Goal: Feedback & Contribution: Submit feedback/report problem

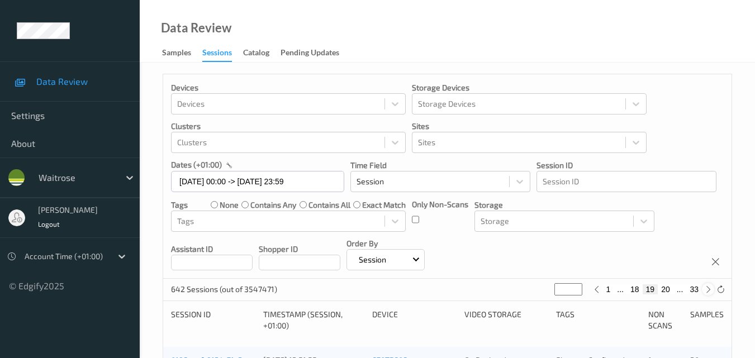
click at [707, 291] on icon at bounding box center [708, 289] width 8 height 8
type input "**"
click at [707, 291] on icon at bounding box center [708, 289] width 8 height 8
type input "**"
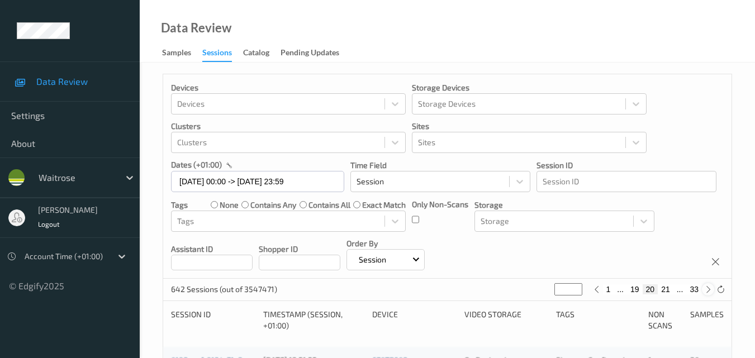
type input "**"
click at [710, 286] on icon at bounding box center [708, 289] width 8 height 8
type input "**"
click at [710, 286] on icon at bounding box center [708, 289] width 8 height 8
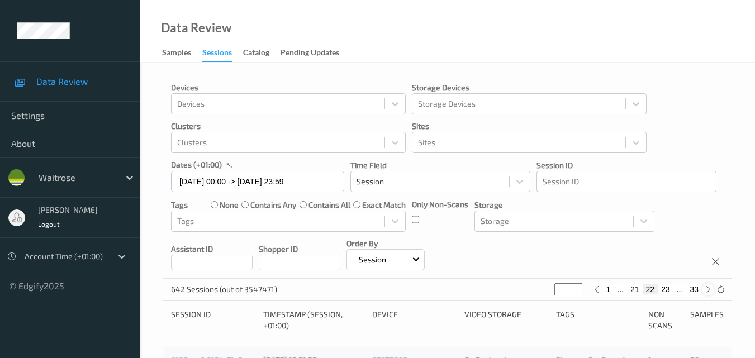
type input "**"
click at [710, 286] on icon at bounding box center [708, 289] width 8 height 8
type input "**"
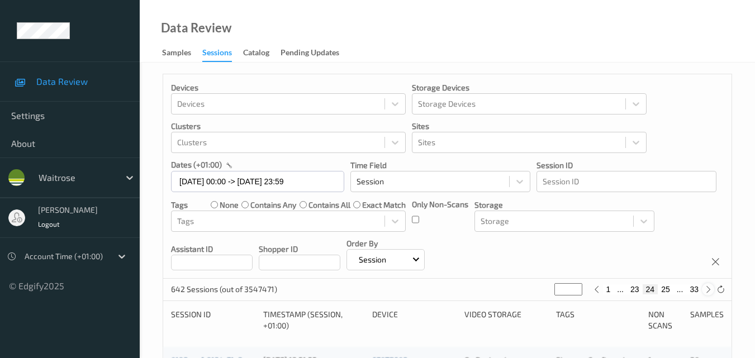
click at [710, 286] on icon at bounding box center [708, 289] width 8 height 8
type input "**"
click at [710, 286] on icon at bounding box center [708, 289] width 8 height 8
type input "**"
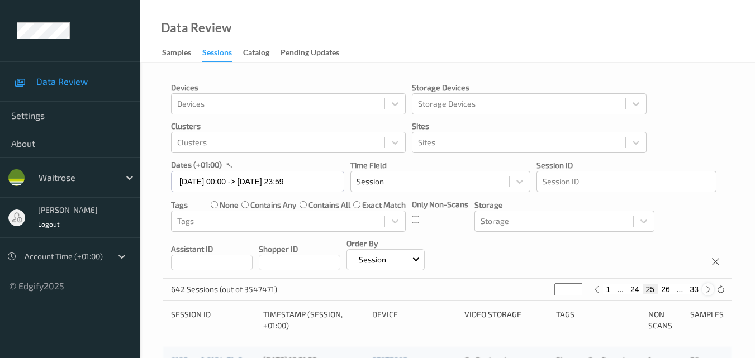
type input "**"
click at [710, 286] on icon at bounding box center [708, 289] width 8 height 8
type input "**"
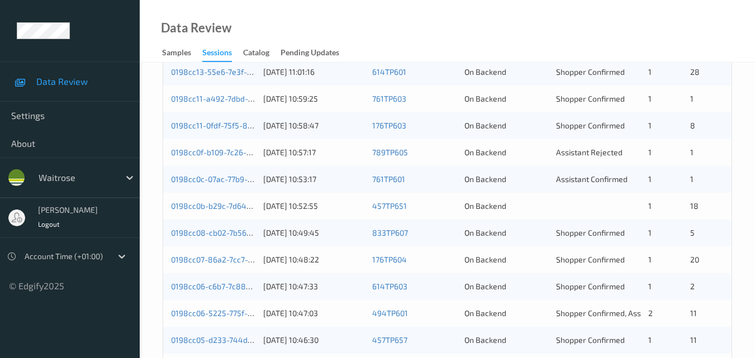
scroll to position [559, 0]
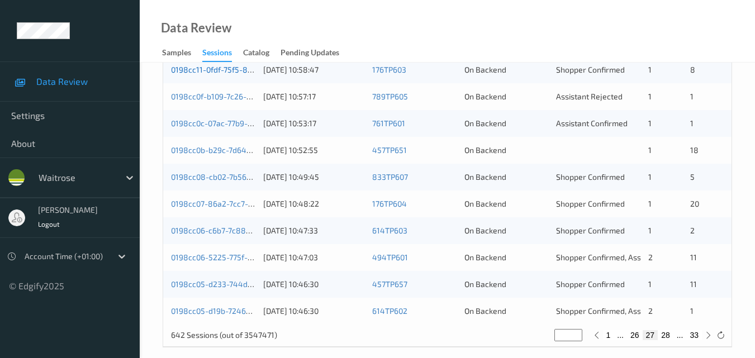
click at [219, 70] on link "0198cc11-0fdf-75f5-84a6-fe05464211f3" at bounding box center [242, 69] width 143 height 9
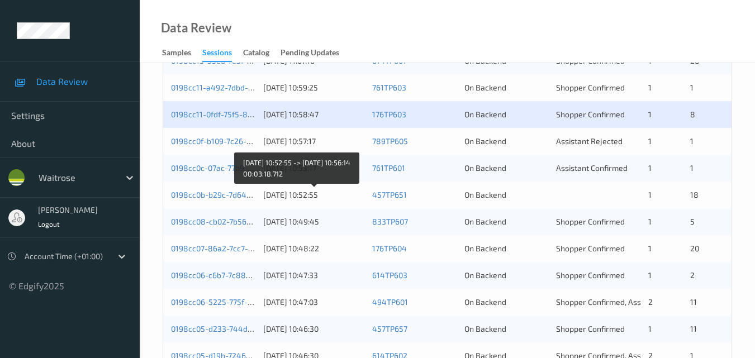
scroll to position [447, 0]
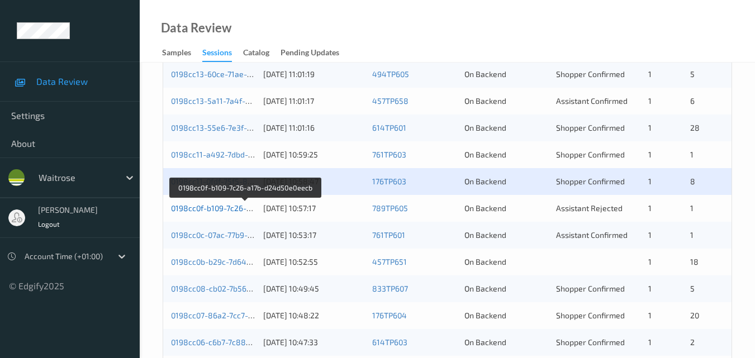
click at [211, 211] on link "0198cc0f-b109-7c26-a17b-d24d50e0eecb" at bounding box center [245, 207] width 149 height 9
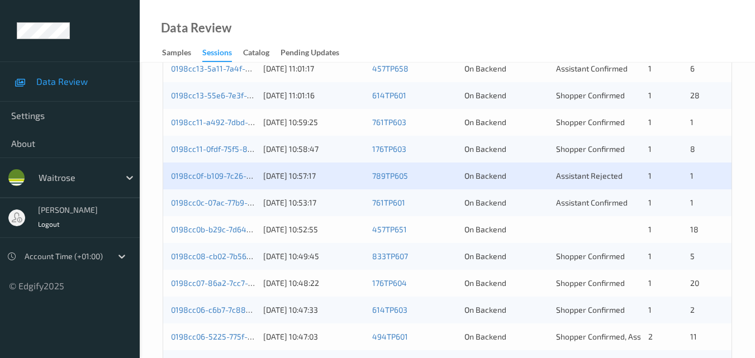
scroll to position [503, 0]
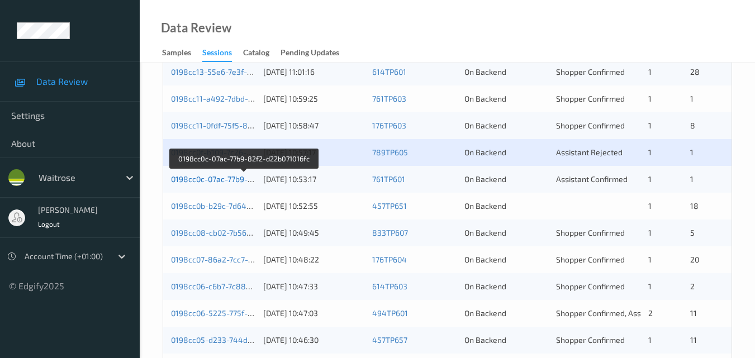
click at [210, 181] on link "0198cc0c-07ac-77b9-82f2-d22b071016fc" at bounding box center [243, 178] width 145 height 9
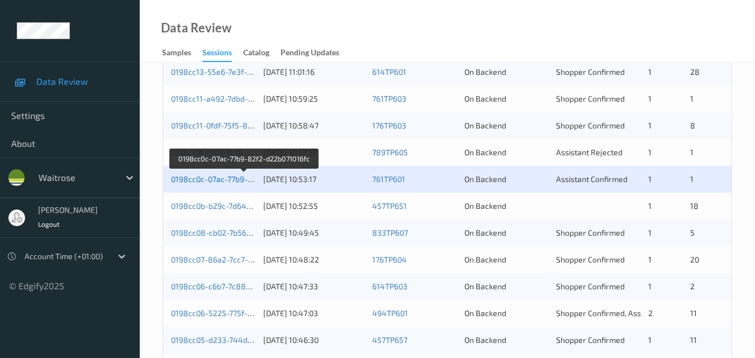
click at [233, 177] on link "0198cc0c-07ac-77b9-82f2-d22b071016fc" at bounding box center [243, 178] width 145 height 9
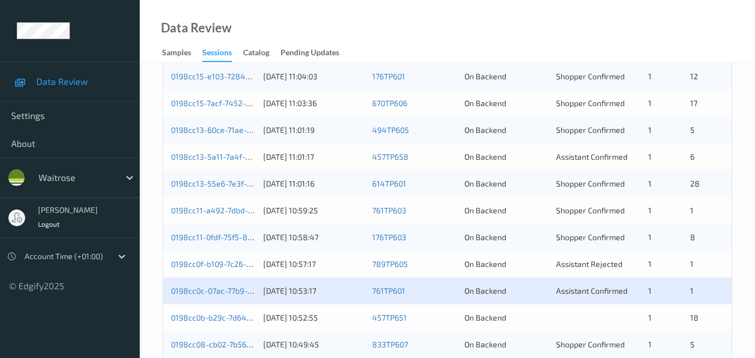
scroll to position [447, 0]
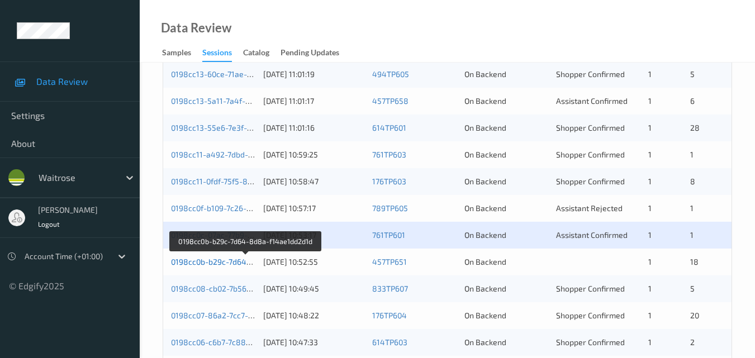
click at [219, 264] on link "0198cc0b-b29c-7d64-8d8a-f14ae1dd2d1d" at bounding box center [246, 261] width 150 height 9
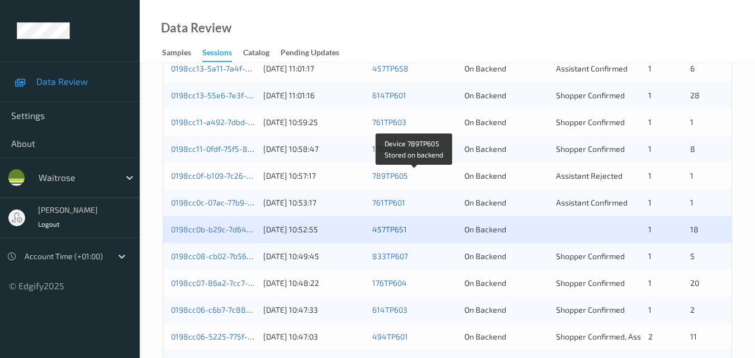
scroll to position [503, 0]
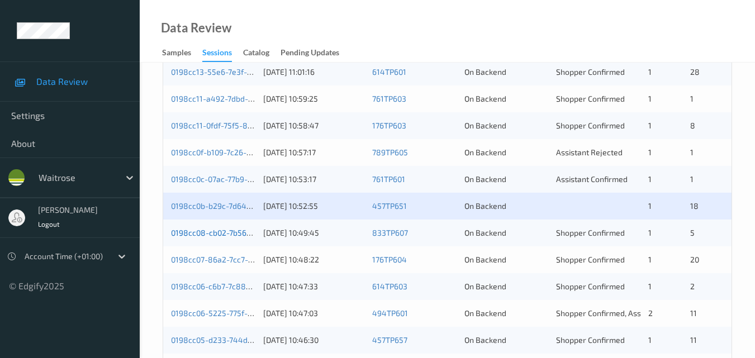
click at [225, 233] on link "0198cc08-cb02-7b56-946f-e097c2e85957" at bounding box center [246, 232] width 151 height 9
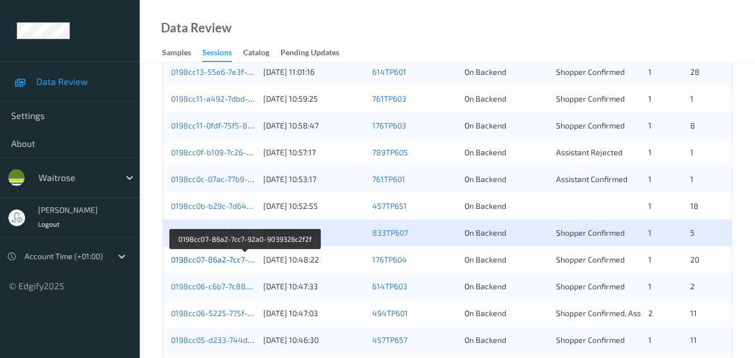
click at [210, 262] on link "0198cc07-86a2-7cc7-92a0-9039326c2f2f" at bounding box center [245, 259] width 148 height 9
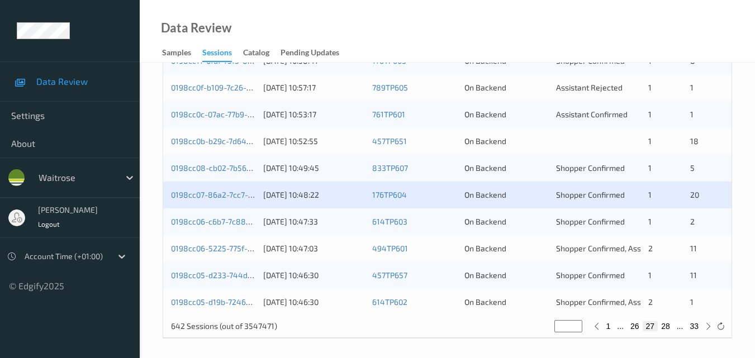
scroll to position [571, 0]
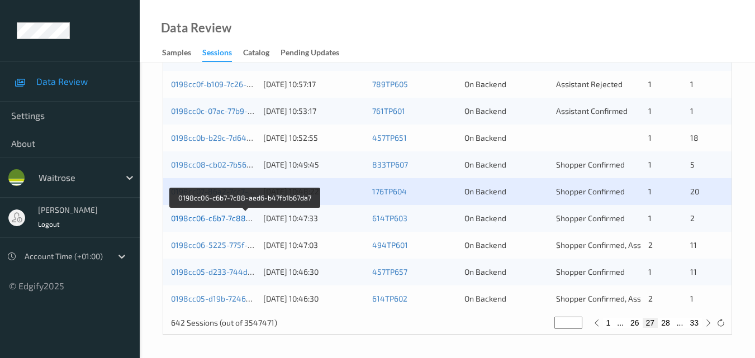
click at [212, 215] on link "0198cc06-c6b7-7c88-aed6-b47fb1b67da7" at bounding box center [245, 217] width 149 height 9
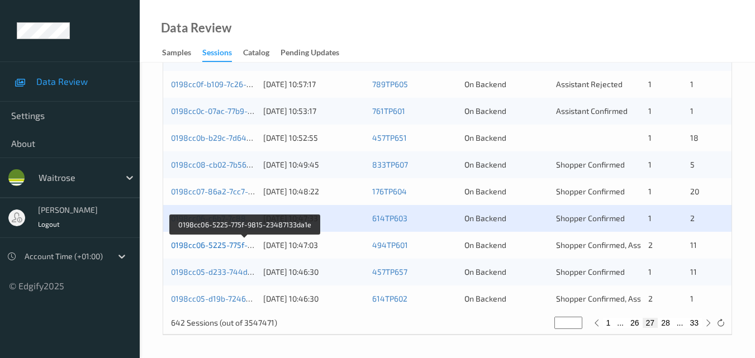
click at [212, 247] on link "0198cc06-5225-775f-9815-23487133da1e" at bounding box center [245, 244] width 149 height 9
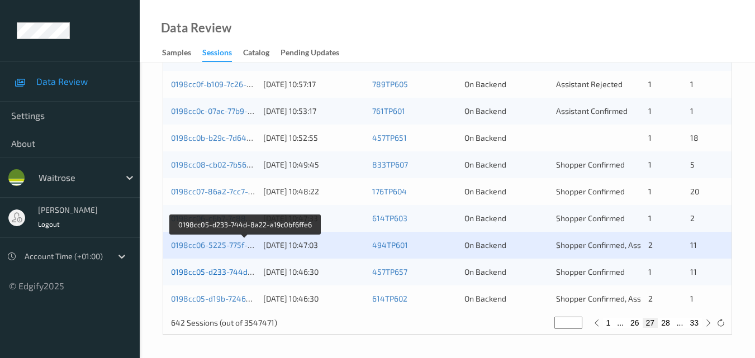
click at [209, 273] on link "0198cc05-d233-744d-8a22-a19c0bf6ffe6" at bounding box center [245, 271] width 149 height 9
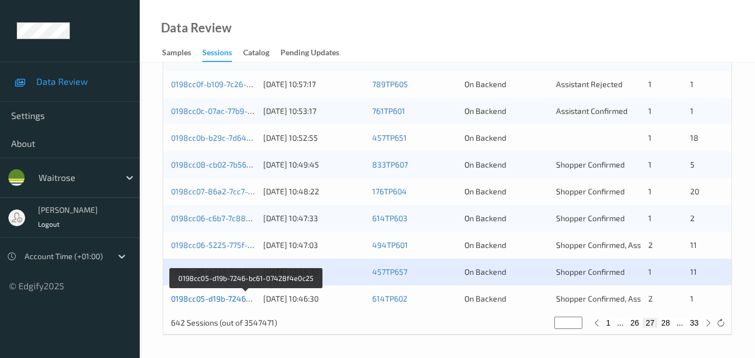
click at [207, 294] on link "0198cc05-d19b-7246-bc61-07428f4e0c25" at bounding box center [246, 298] width 150 height 9
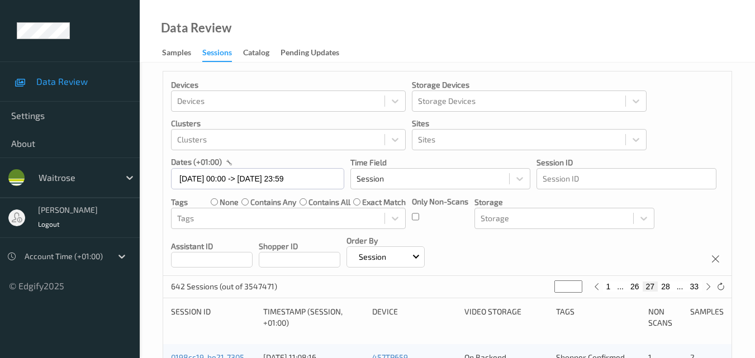
scroll to position [0, 0]
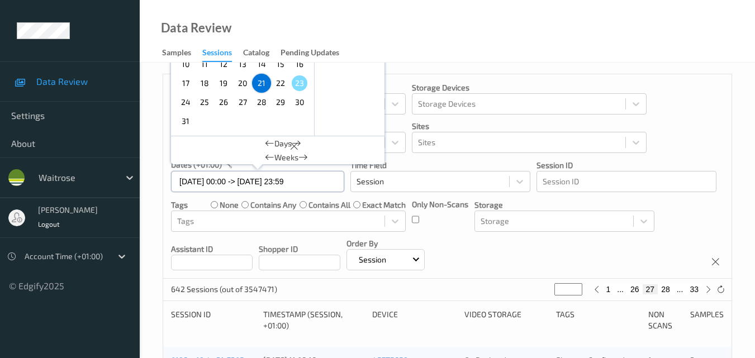
click at [313, 186] on input "21/08/2025 00:00 -> 21/08/2025 23:59" at bounding box center [257, 181] width 173 height 21
click at [282, 85] on span "22" at bounding box center [281, 83] width 16 height 16
type input "22/08/2025 00:00"
type input "*"
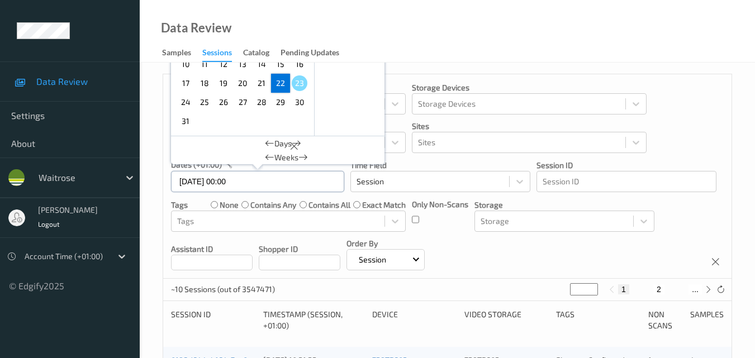
click at [307, 185] on input "22/08/2025 00:00" at bounding box center [257, 181] width 173 height 21
click at [284, 89] on span "22" at bounding box center [281, 83] width 16 height 16
type input "22/08/2025 00:00 -> 22/08/2025 23:59"
click at [647, 246] on div "Devices Devices Storage Devices Storage Devices Clusters Clusters Sites Sites d…" at bounding box center [447, 176] width 568 height 204
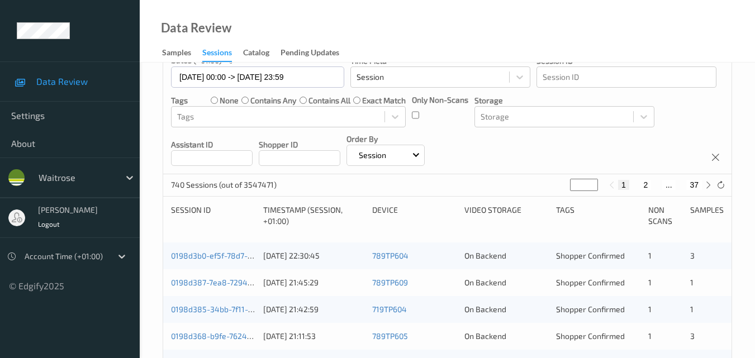
scroll to position [112, 0]
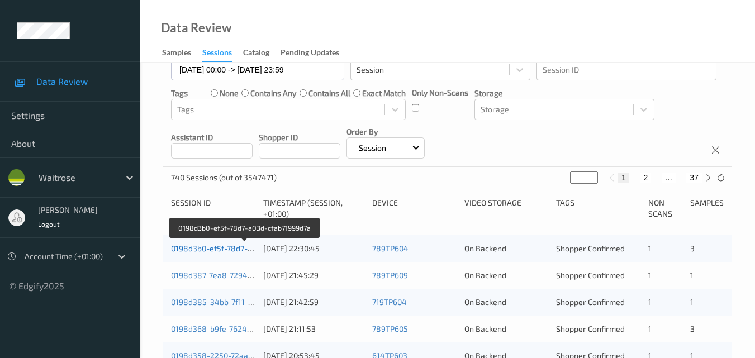
click at [209, 250] on link "0198d3b0-ef5f-78d7-a03d-cfab71999d7a" at bounding box center [244, 248] width 147 height 9
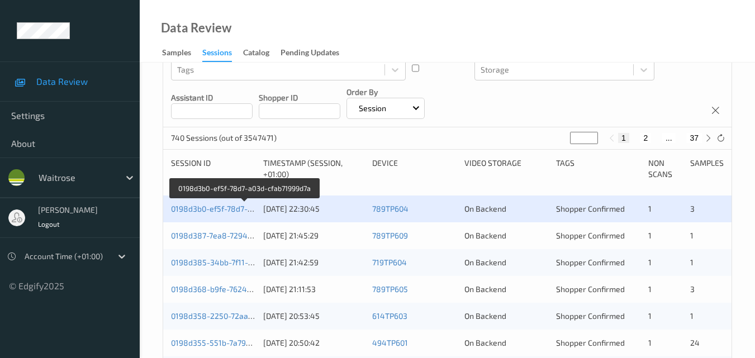
scroll to position [168, 0]
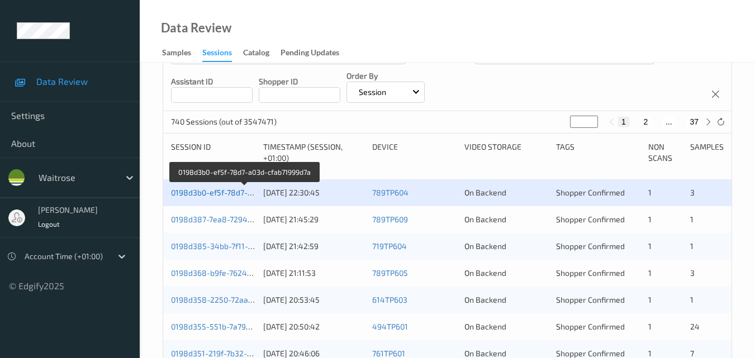
click at [218, 188] on link "0198d3b0-ef5f-78d7-a03d-cfab71999d7a" at bounding box center [244, 192] width 147 height 9
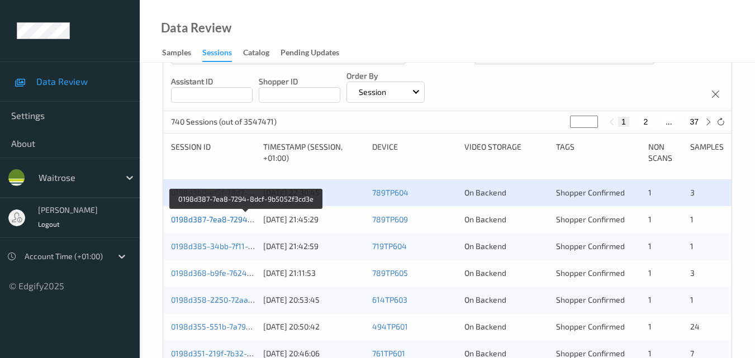
click at [213, 216] on link "0198d387-7ea8-7294-8dcf-9b5052f3cd3e" at bounding box center [246, 219] width 151 height 9
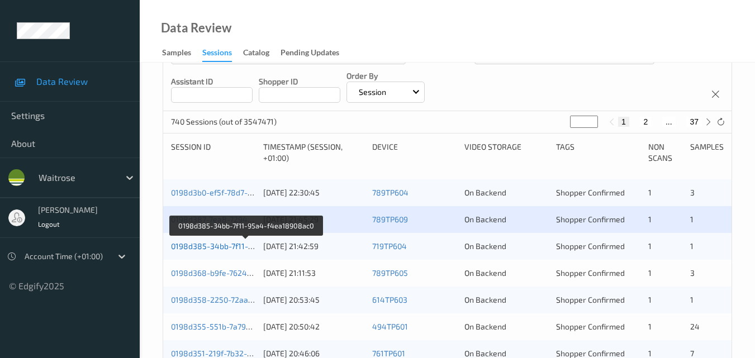
click at [216, 245] on link "0198d385-34bb-7f11-95a4-f4ea18908ac0" at bounding box center [246, 245] width 151 height 9
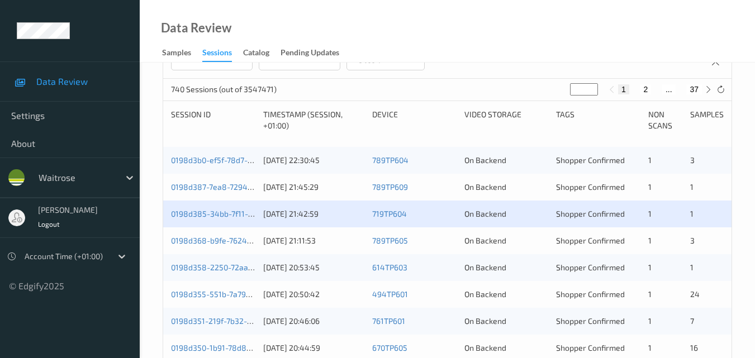
scroll to position [223, 0]
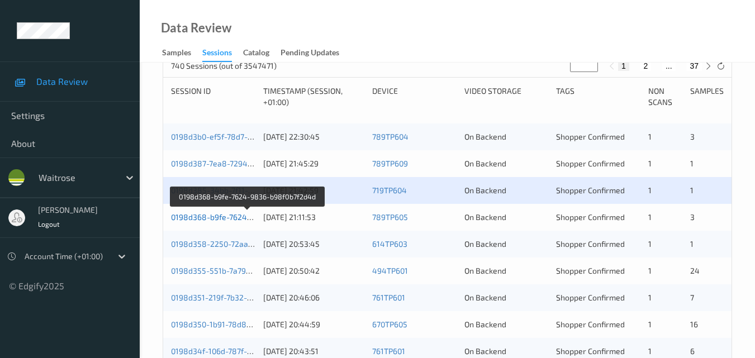
click at [223, 218] on link "0198d368-b9fe-7624-9836-b98f0b7f2d4d" at bounding box center [247, 216] width 152 height 9
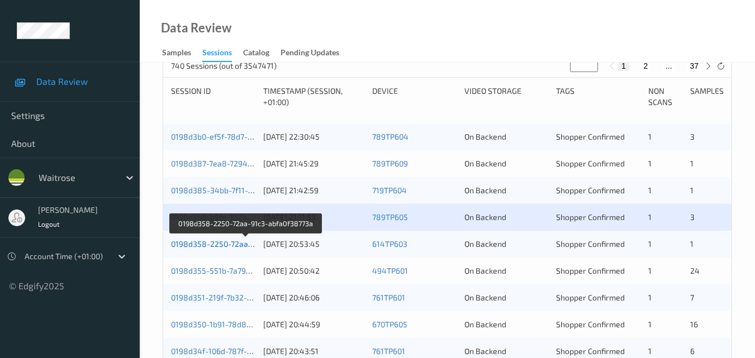
click at [203, 242] on link "0198d358-2250-72aa-91c3-abfa0f38773a" at bounding box center [246, 243] width 150 height 9
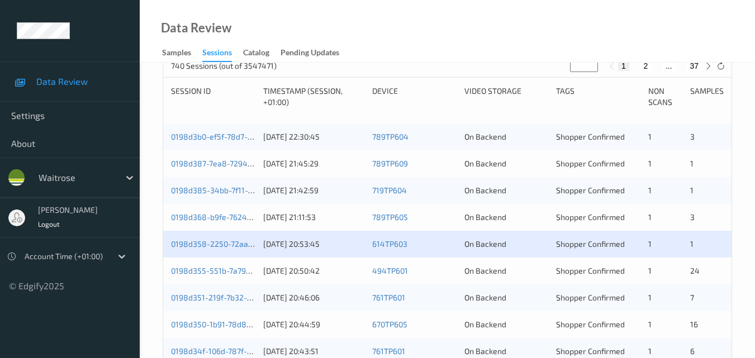
click at [216, 239] on div "0198d358-2250-72aa-91c3-abfa0f38773a" at bounding box center [213, 244] width 84 height 11
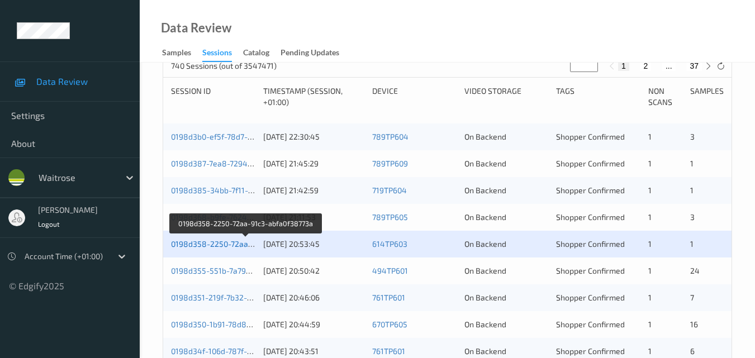
click at [215, 243] on link "0198d358-2250-72aa-91c3-abfa0f38773a" at bounding box center [246, 243] width 150 height 9
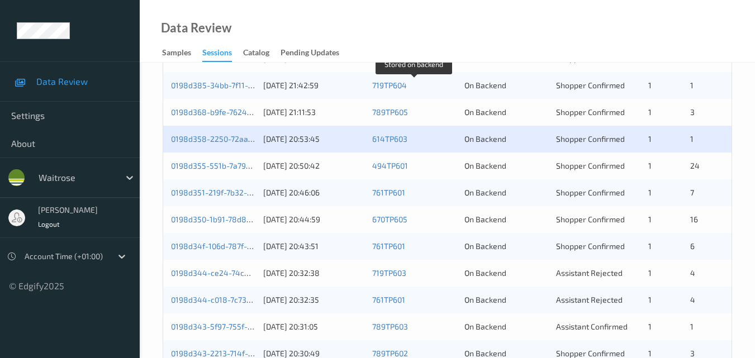
scroll to position [335, 0]
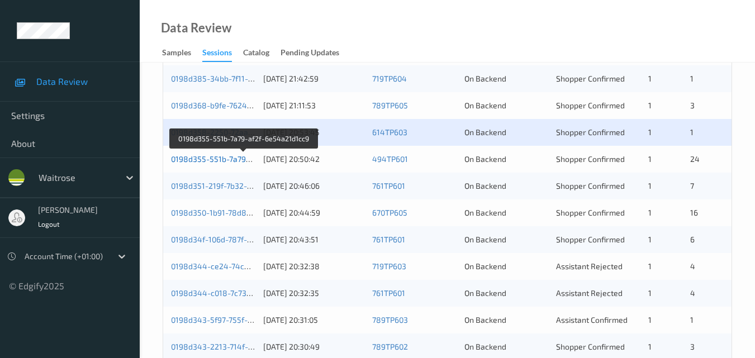
click at [208, 156] on link "0198d355-551b-7a79-af2f-6e54a21d1cc9" at bounding box center [244, 158] width 147 height 9
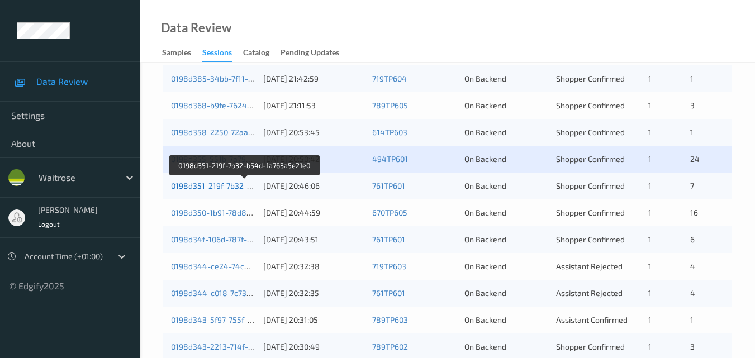
click at [214, 189] on link "0198d351-219f-7b32-b54d-1a763a5e21e0" at bounding box center [245, 185] width 149 height 9
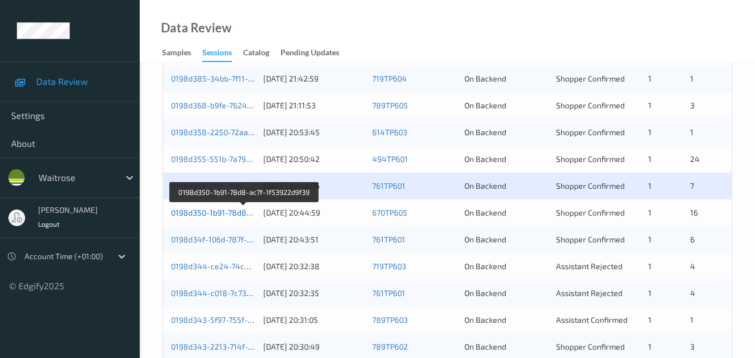
click at [217, 211] on link "0198d350-1b91-78d8-ac7f-1f53922d9f39" at bounding box center [244, 212] width 146 height 9
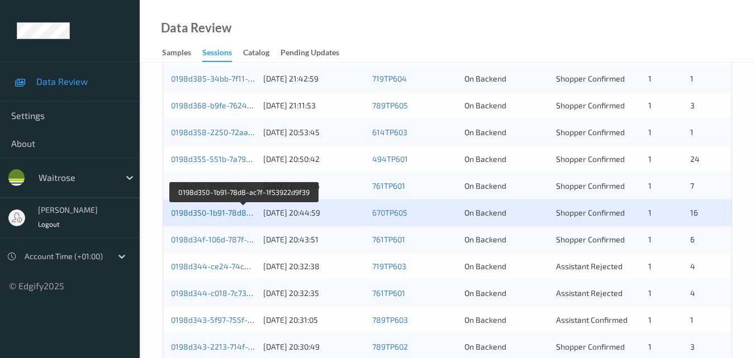
click at [211, 210] on link "0198d350-1b91-78d8-ac7f-1f53922d9f39" at bounding box center [244, 212] width 146 height 9
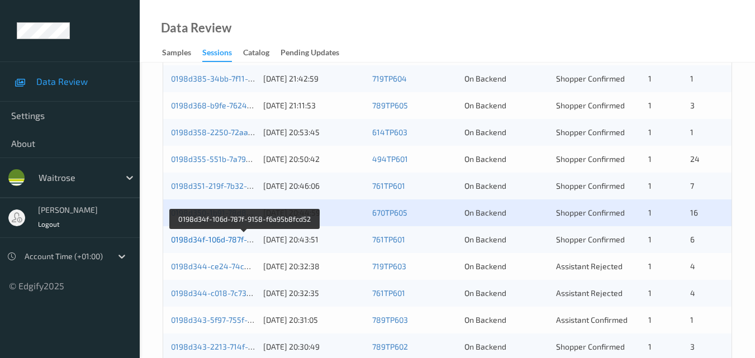
click at [211, 240] on link "0198d34f-106d-787f-9158-f6a95b8fcd52" at bounding box center [244, 239] width 147 height 9
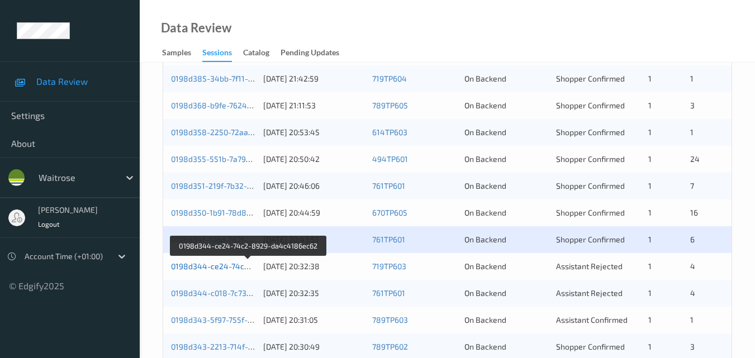
click at [232, 266] on link "0198d344-ce24-74c2-8929-da4c4186ec62" at bounding box center [249, 265] width 156 height 9
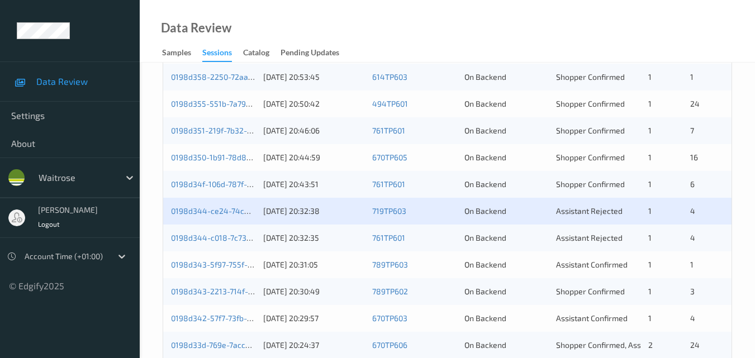
scroll to position [391, 0]
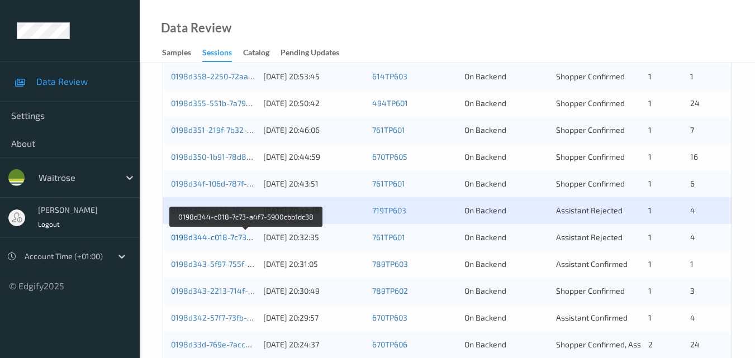
click at [216, 235] on link "0198d344-c018-7c73-a4f7-5900cbb1dc38" at bounding box center [246, 236] width 150 height 9
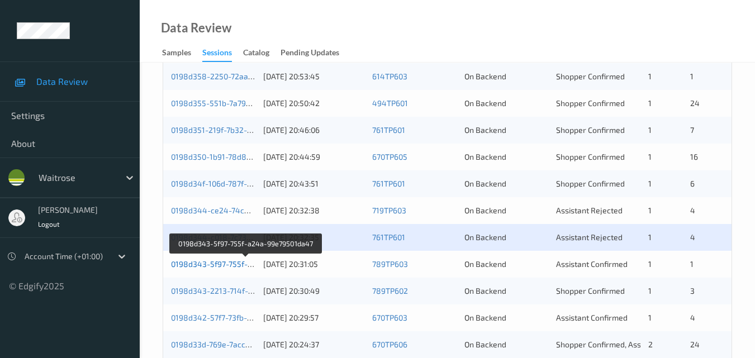
click at [220, 265] on link "0198d343-5f97-755f-a24a-99e79501da47" at bounding box center [246, 263] width 150 height 9
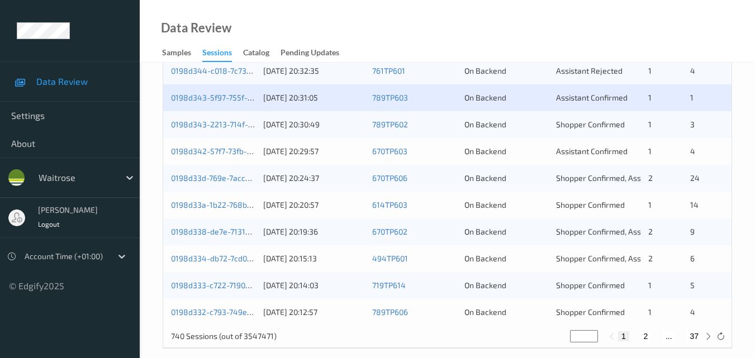
scroll to position [559, 0]
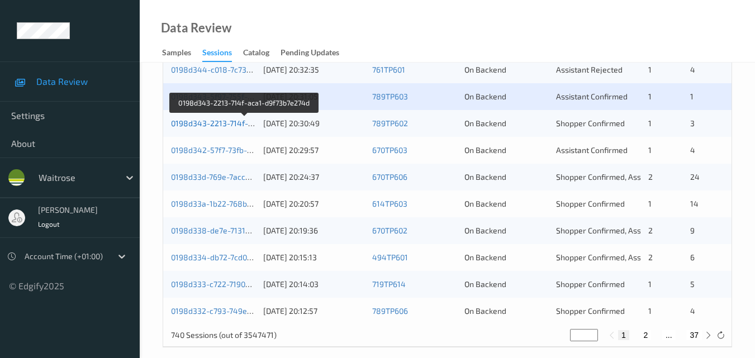
click at [203, 126] on link "0198d343-2213-714f-aca1-d9f73b7e274d" at bounding box center [244, 122] width 147 height 9
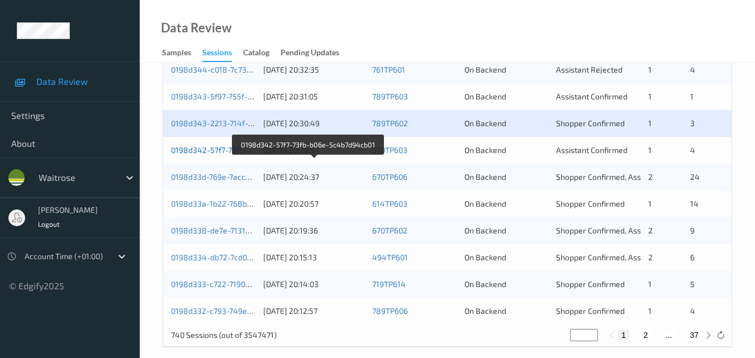
click at [223, 152] on link "0198d342-57f7-73fb-b06e-5c4b7d94cb01" at bounding box center [245, 149] width 149 height 9
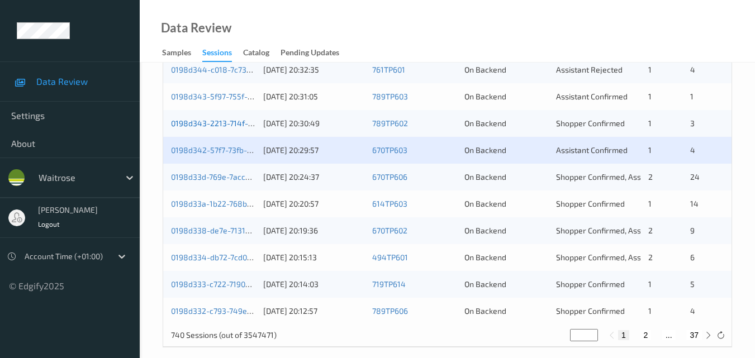
click at [227, 122] on link "0198d343-2213-714f-aca1-d9f73b7e274d" at bounding box center [244, 122] width 147 height 9
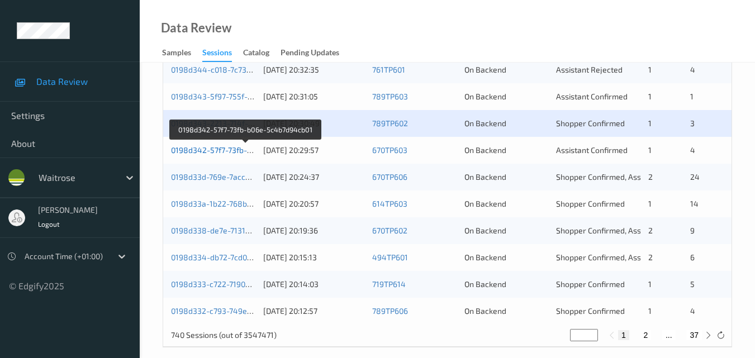
click at [208, 151] on link "0198d342-57f7-73fb-b06e-5c4b7d94cb01" at bounding box center [245, 149] width 149 height 9
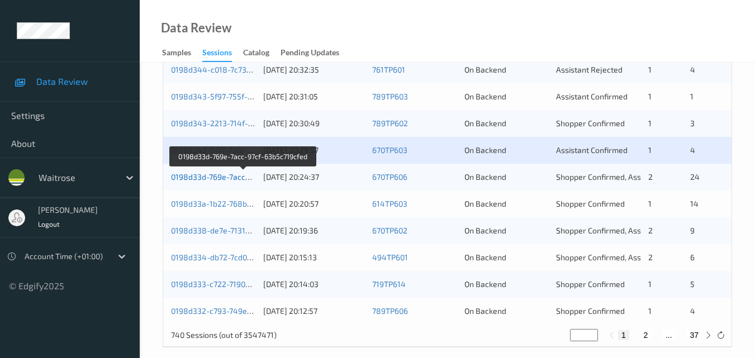
scroll to position [571, 0]
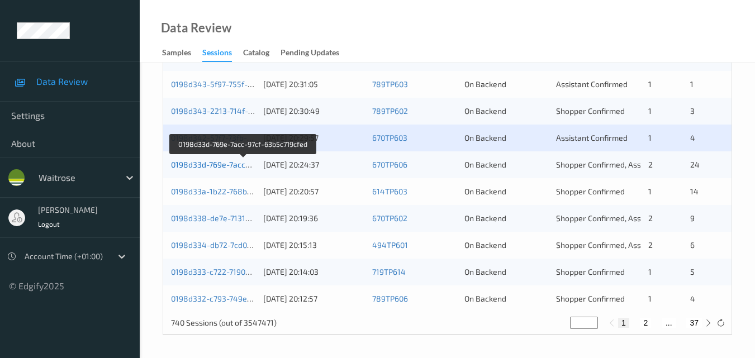
click at [216, 165] on link "0198d33d-769e-7acc-97cf-63b5c719cfed" at bounding box center [243, 164] width 145 height 9
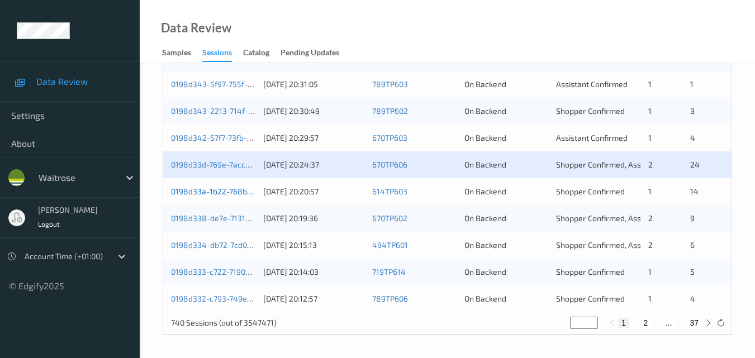
click at [212, 188] on link "0198d33a-1b22-768b-a4d3-5087e9b39ed4" at bounding box center [248, 191] width 155 height 9
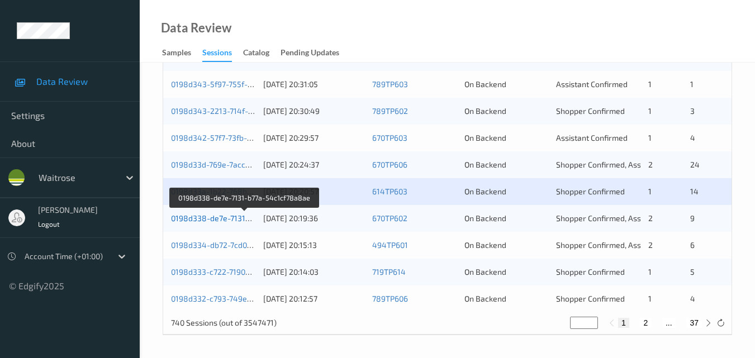
click at [223, 221] on link "0198d338-de7e-7131-b77a-54c1cf78a8ae" at bounding box center [245, 217] width 149 height 9
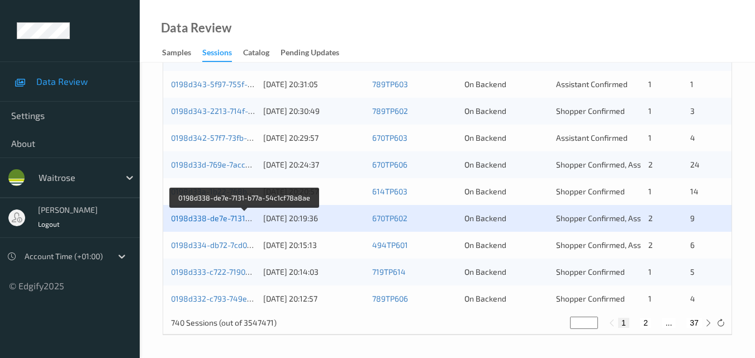
click at [229, 217] on link "0198d338-de7e-7131-b77a-54c1cf78a8ae" at bounding box center [245, 217] width 149 height 9
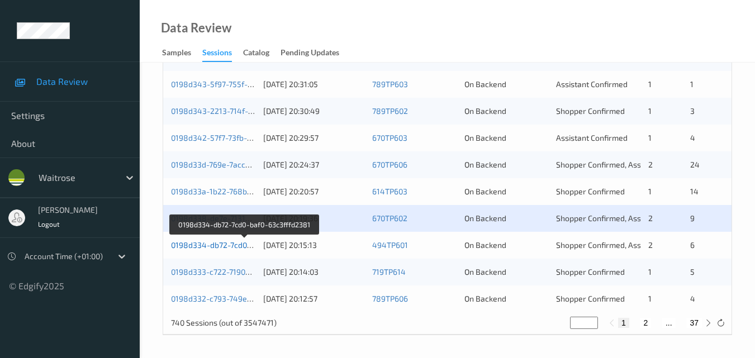
click at [217, 242] on link "0198d334-db72-7cd0-baf0-63c3fffd2381" at bounding box center [244, 244] width 146 height 9
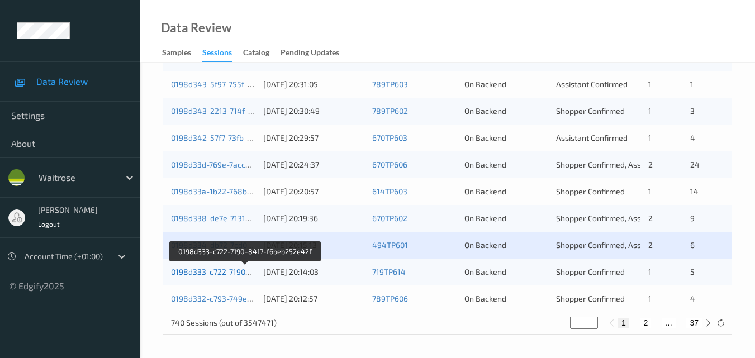
click at [201, 273] on link "0198d333-c722-7190-8417-f6beb252e42f" at bounding box center [245, 271] width 149 height 9
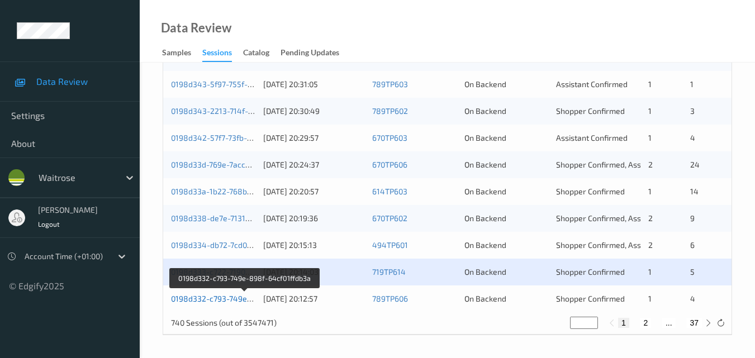
click at [221, 296] on link "0198d332-c793-749e-898f-64cf01ffdb3a" at bounding box center [244, 298] width 147 height 9
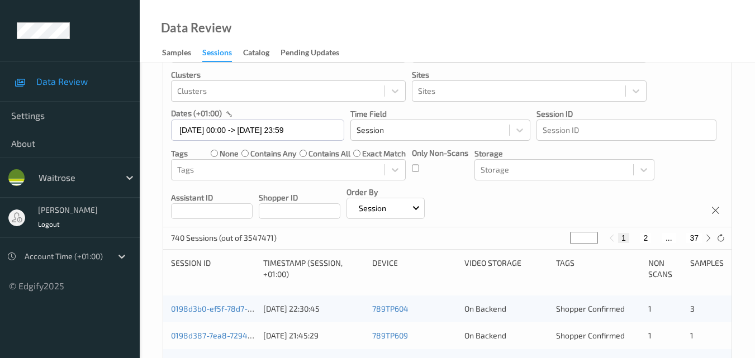
scroll to position [112, 0]
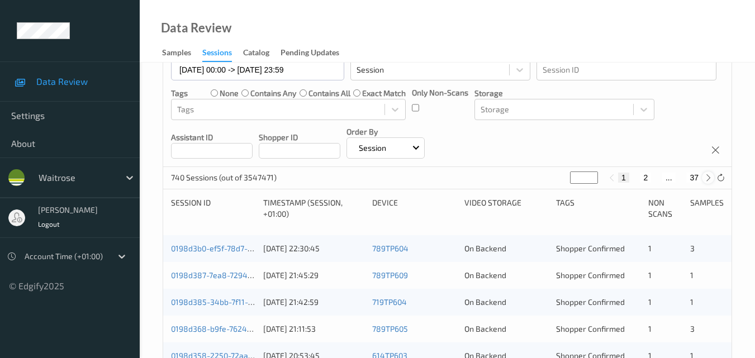
click at [709, 177] on icon at bounding box center [708, 178] width 8 height 8
type input "*"
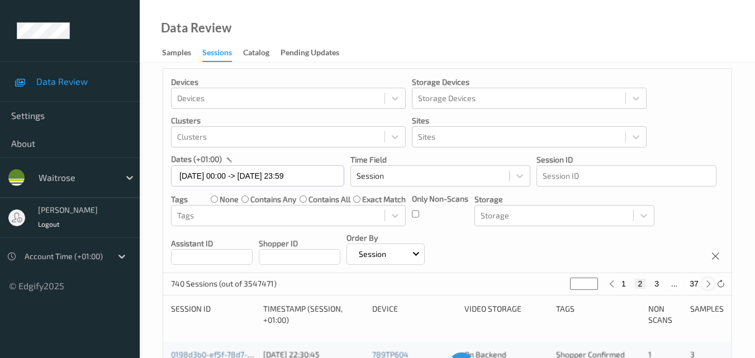
scroll to position [0, 0]
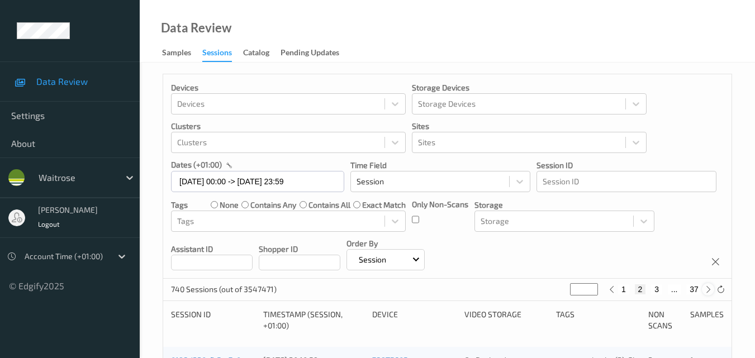
click at [706, 289] on icon at bounding box center [708, 289] width 8 height 8
type input "*"
click at [706, 289] on icon at bounding box center [708, 289] width 8 height 8
type input "*"
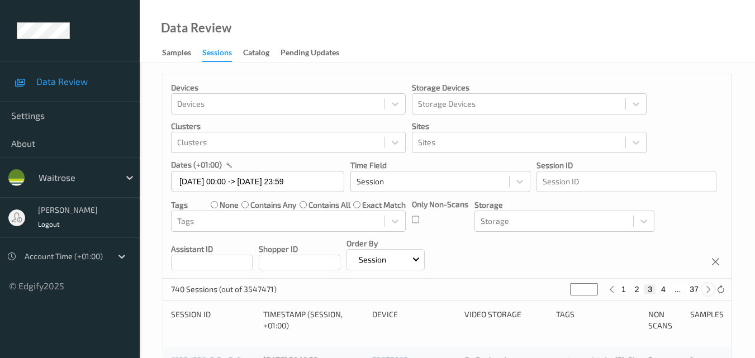
type input "*"
click at [706, 289] on icon at bounding box center [708, 289] width 8 height 8
type input "*"
click at [706, 289] on icon at bounding box center [708, 289] width 8 height 8
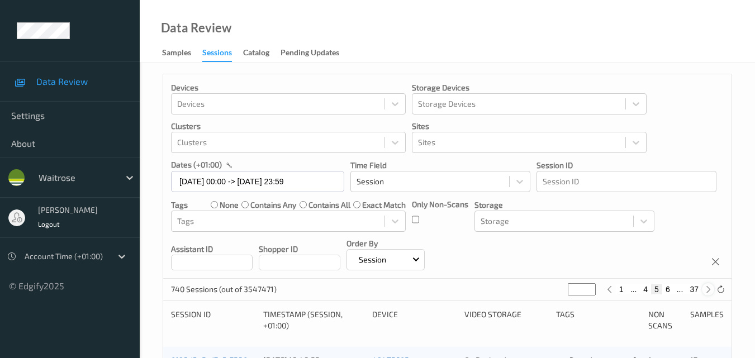
type input "*"
click at [706, 289] on icon at bounding box center [708, 289] width 8 height 8
type input "*"
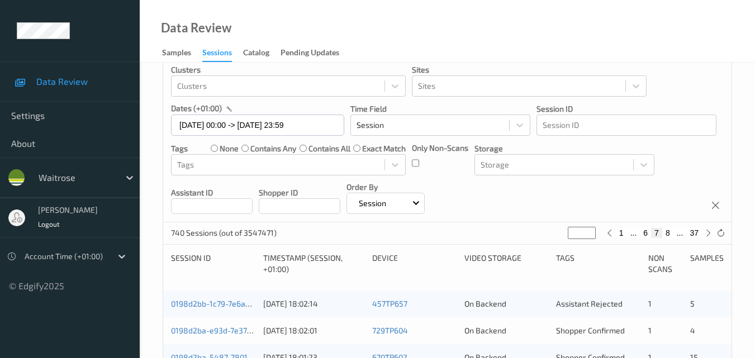
scroll to position [56, 0]
click at [220, 308] on link "0198d2bb-1c79-7e6a-97c0-80cc8be2342e" at bounding box center [247, 303] width 152 height 9
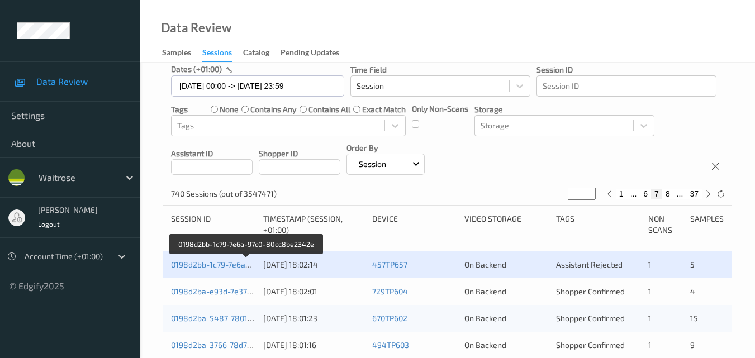
scroll to position [112, 0]
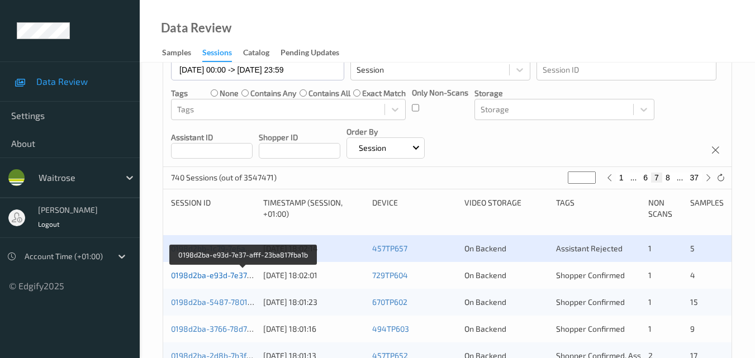
click at [215, 274] on link "0198d2ba-e93d-7e37-afff-23ba817fba1b" at bounding box center [243, 274] width 145 height 9
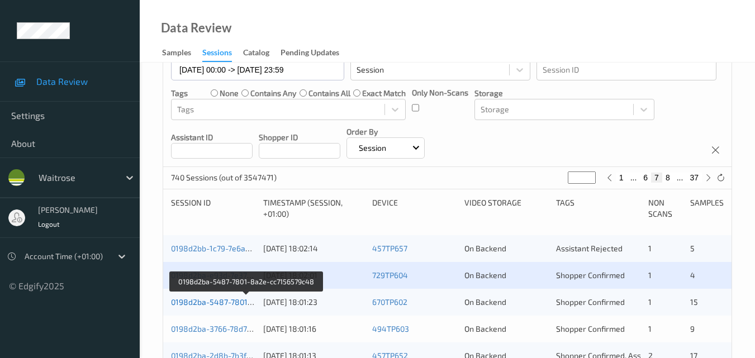
click at [222, 297] on link "0198d2ba-5487-7801-8a2e-cc7156579c48" at bounding box center [247, 301] width 152 height 9
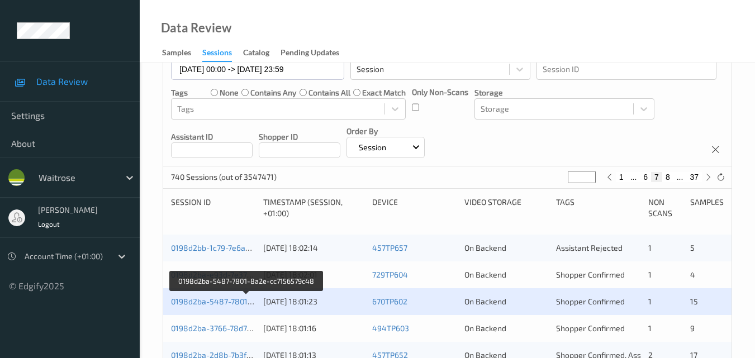
scroll to position [168, 0]
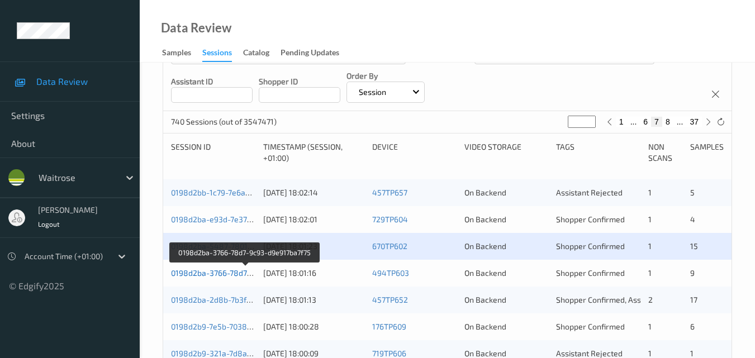
click at [211, 271] on link "0198d2ba-3766-78d7-9c93-d9e917ba7f75" at bounding box center [245, 272] width 149 height 9
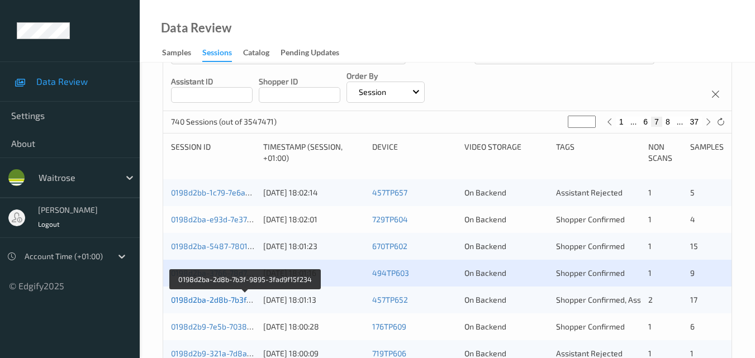
click at [209, 301] on link "0198d2ba-2d8b-7b3f-9895-3fad9f15f234" at bounding box center [245, 299] width 149 height 9
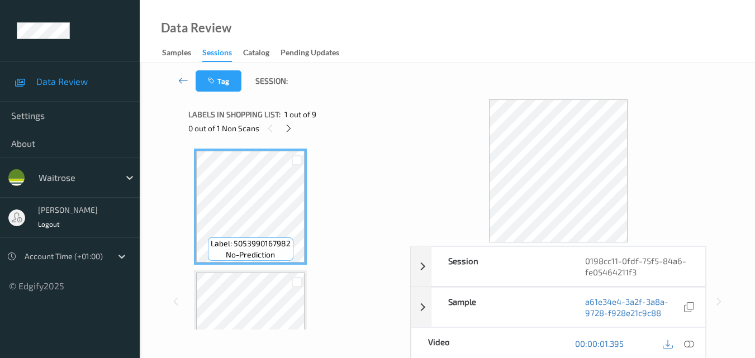
click at [463, 30] on div "Data Review Samples Sessions Catalog Pending Updates" at bounding box center [447, 31] width 615 height 63
click at [289, 129] on icon at bounding box center [288, 128] width 9 height 10
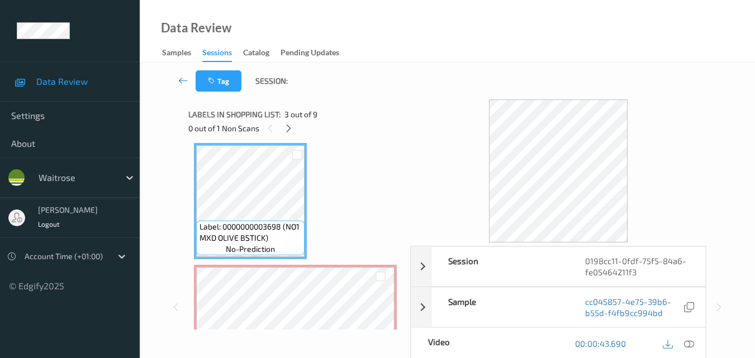
scroll to position [305, 0]
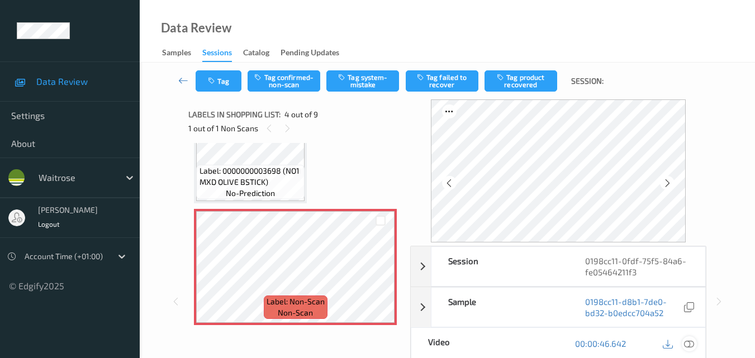
click at [693, 346] on icon at bounding box center [689, 344] width 10 height 10
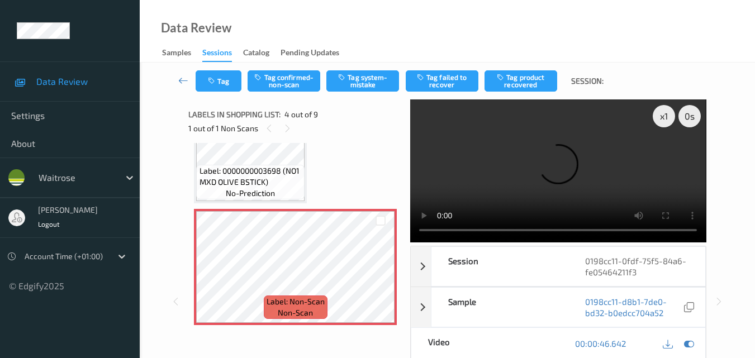
click at [533, 172] on video at bounding box center [558, 170] width 296 height 143
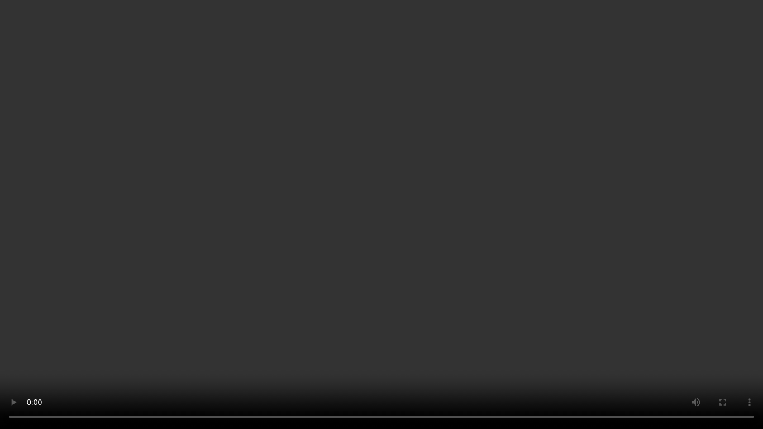
click at [578, 240] on video at bounding box center [381, 214] width 763 height 429
click at [545, 218] on video at bounding box center [381, 214] width 763 height 429
click at [365, 235] on video at bounding box center [381, 214] width 763 height 429
click at [300, 311] on video at bounding box center [381, 214] width 763 height 429
click at [355, 213] on video at bounding box center [381, 214] width 763 height 429
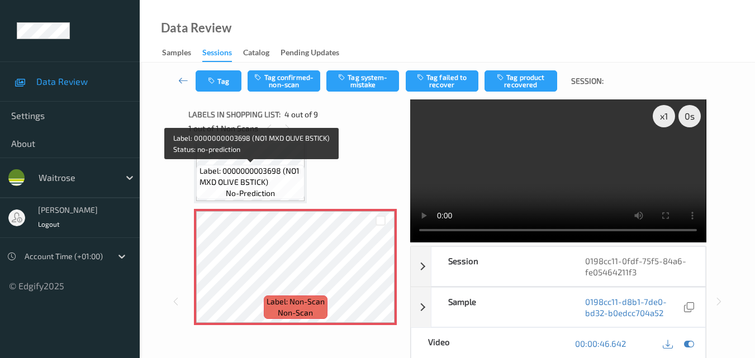
click at [251, 185] on span "Label: 0000000003698 (NO1 MXD OLIVE BSTICK)" at bounding box center [250, 176] width 103 height 22
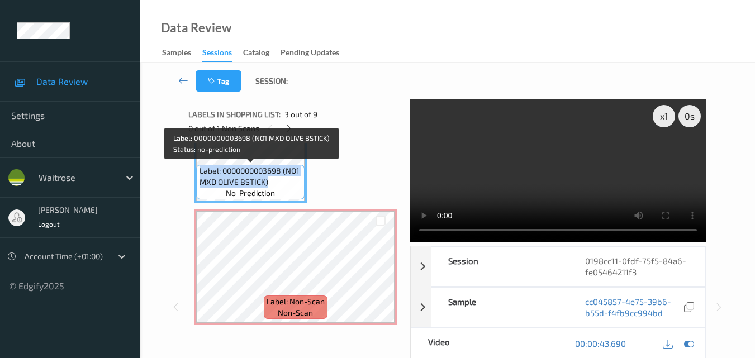
drag, startPoint x: 273, startPoint y: 180, endPoint x: 198, endPoint y: 173, distance: 74.6
click at [198, 173] on div "Label: 0000000003698 (NO1 MXD OLIVE BSTICK) no-prediction" at bounding box center [250, 182] width 108 height 35
copy span "Label: 0000000003698 (NO1 MXD OLIVE BSTICK)"
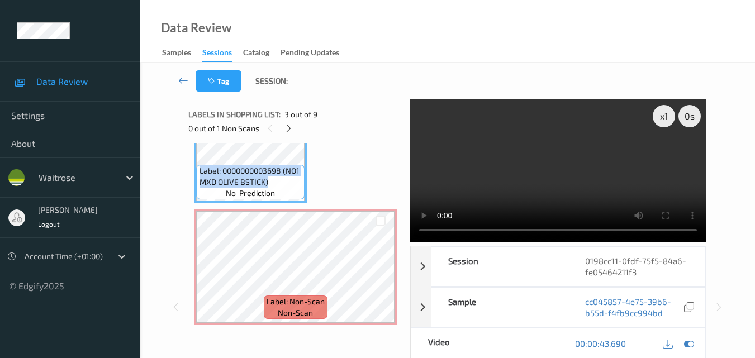
click at [562, 159] on video at bounding box center [558, 170] width 296 height 143
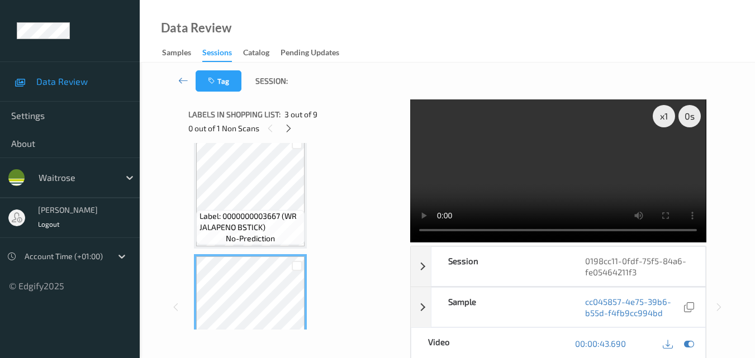
scroll to position [137, 0]
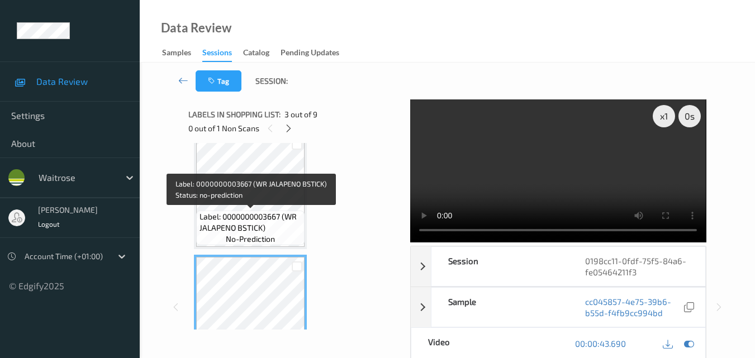
click at [269, 237] on span "no-prediction" at bounding box center [250, 238] width 49 height 11
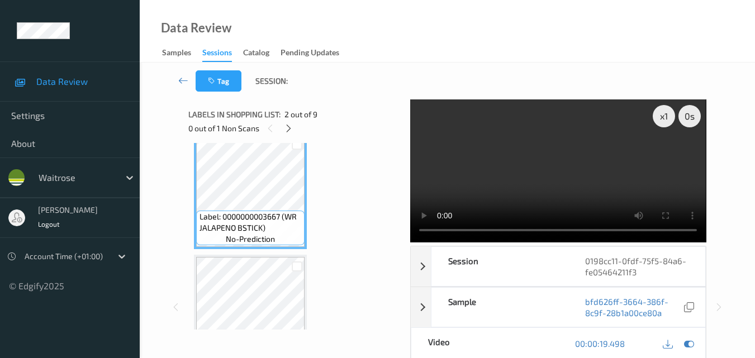
click at [595, 179] on video at bounding box center [558, 170] width 296 height 143
click at [527, 202] on video at bounding box center [558, 170] width 296 height 143
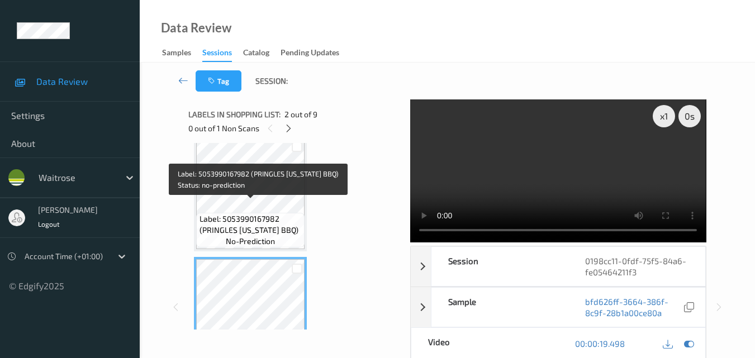
scroll to position [0, 0]
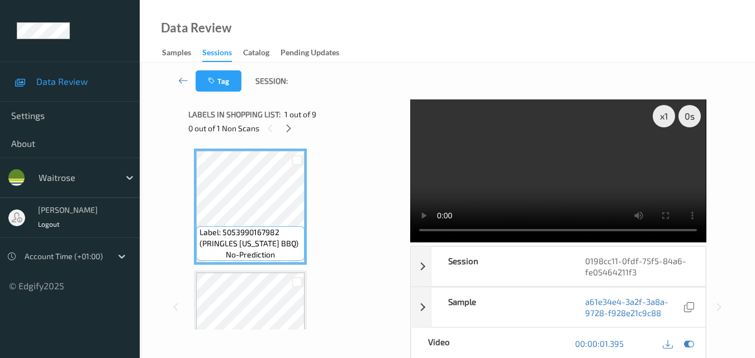
click at [597, 182] on video at bounding box center [558, 170] width 296 height 143
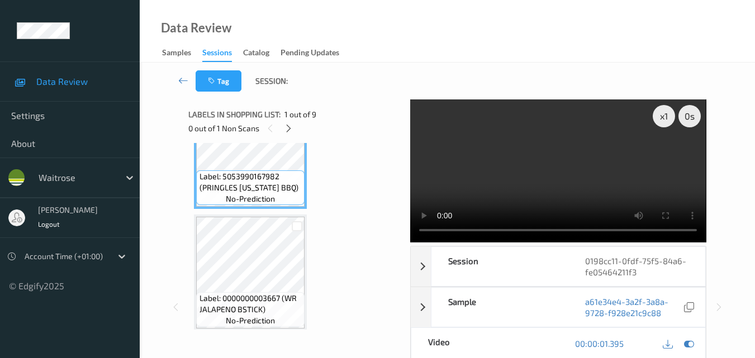
click at [580, 192] on video at bounding box center [558, 170] width 296 height 143
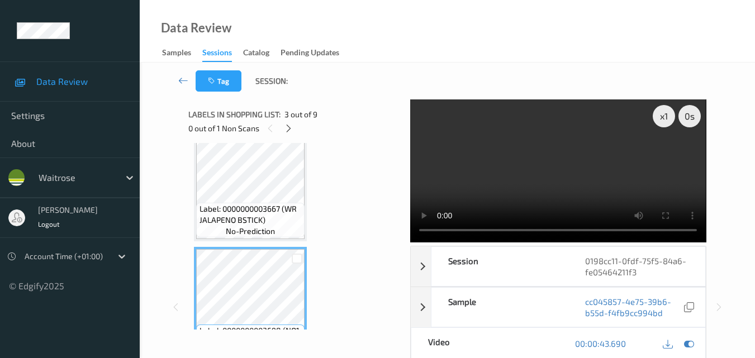
scroll to position [168, 0]
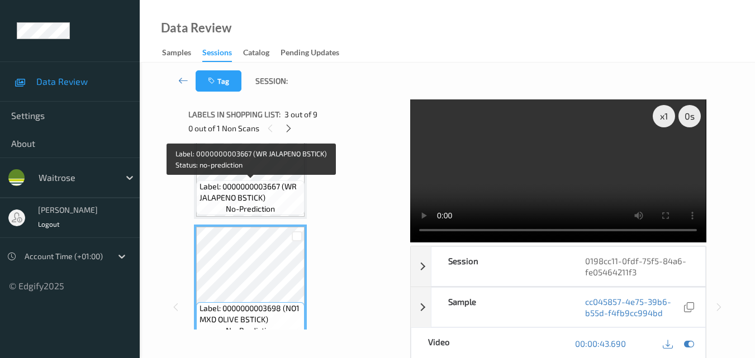
click at [275, 199] on span "Label: 0000000003667 (WR JALAPENO BSTICK)" at bounding box center [250, 192] width 103 height 22
click at [280, 194] on span "Label: 0000000003667 (WR JALAPENO BSTICK)" at bounding box center [250, 192] width 103 height 22
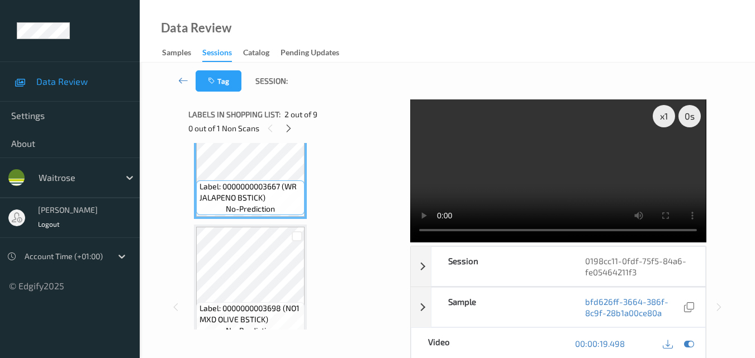
click at [526, 166] on video at bounding box center [558, 170] width 296 height 143
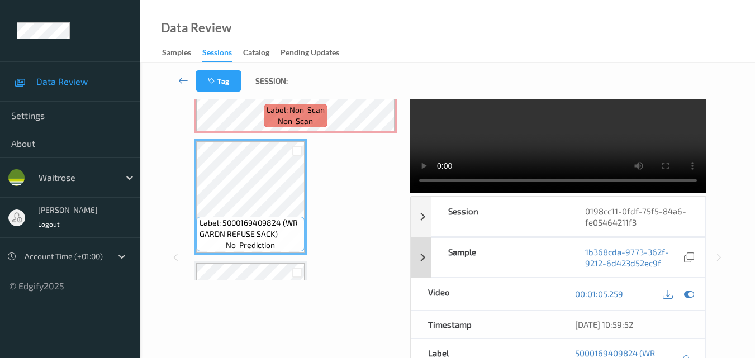
scroll to position [0, 0]
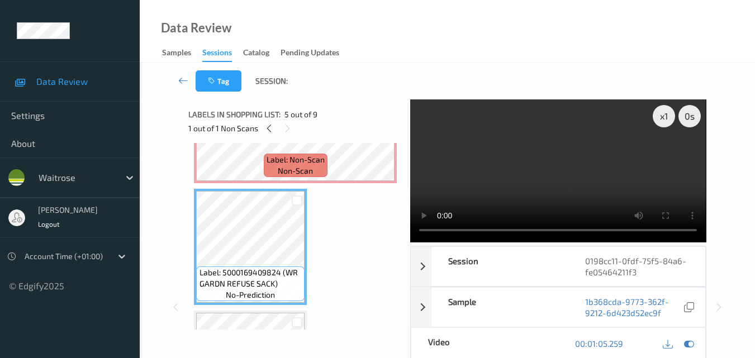
click at [556, 196] on video at bounding box center [558, 170] width 296 height 143
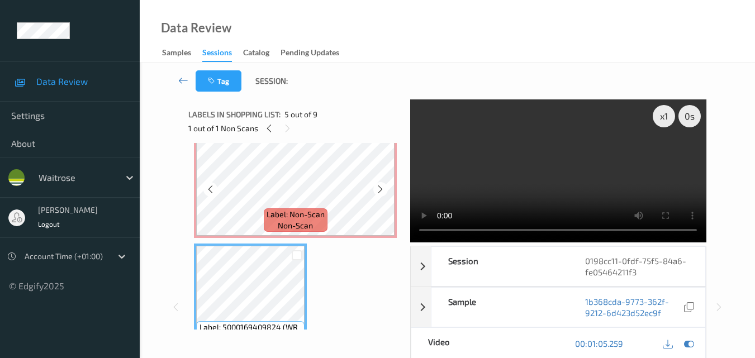
scroll to position [391, 0]
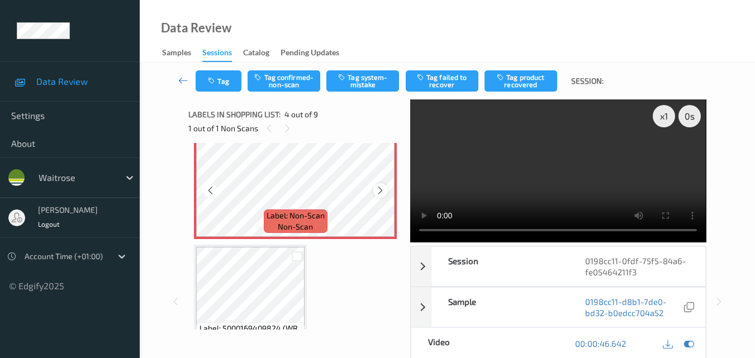
click at [378, 187] on icon at bounding box center [379, 190] width 9 height 10
click at [375, 73] on button "Tag system-mistake" at bounding box center [362, 80] width 73 height 21
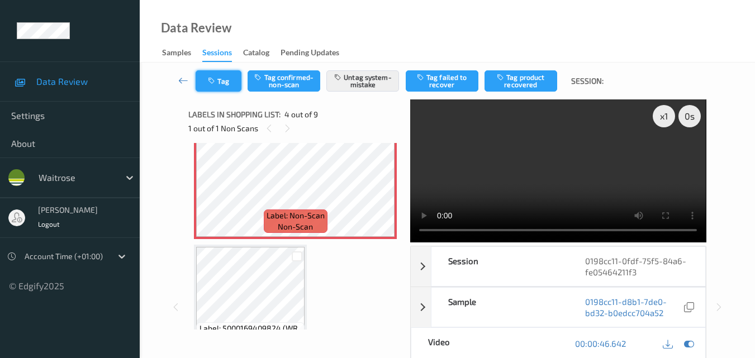
click at [222, 86] on button "Tag" at bounding box center [219, 80] width 46 height 21
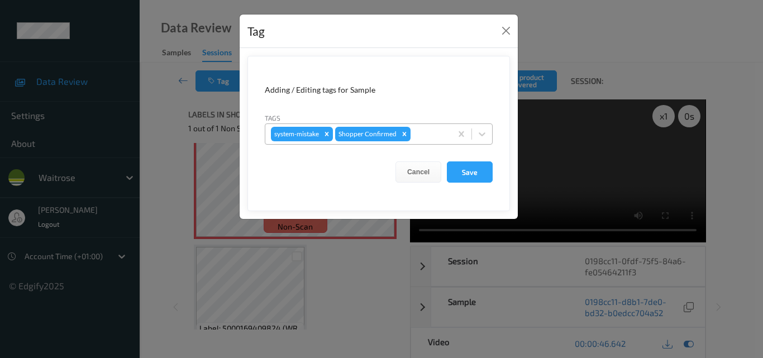
click at [426, 139] on div at bounding box center [429, 133] width 33 height 13
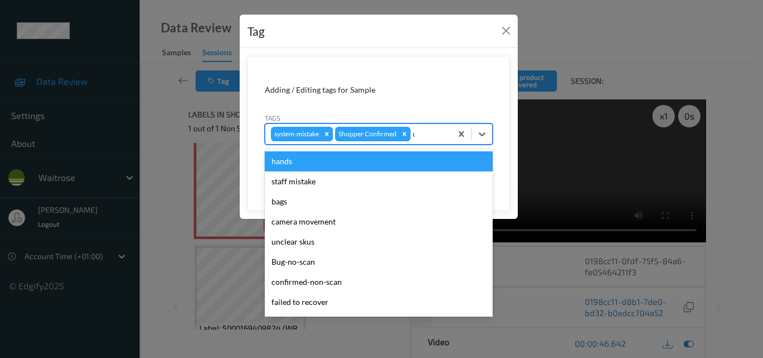
type input "un"
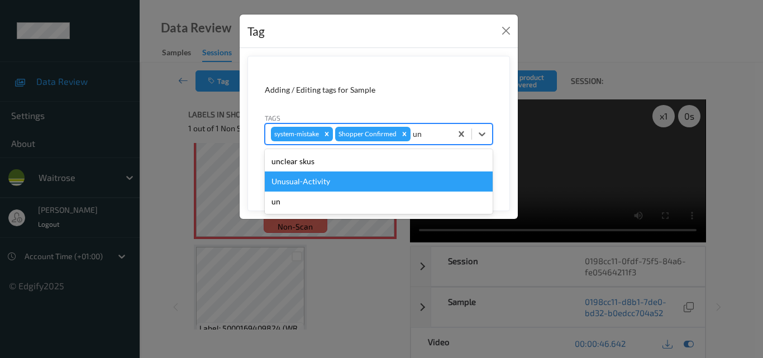
click at [358, 188] on div "Unusual-Activity" at bounding box center [379, 181] width 228 height 20
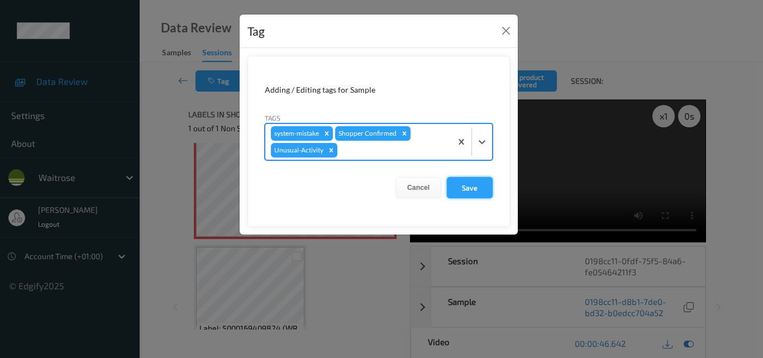
click at [487, 192] on button "Save" at bounding box center [470, 187] width 46 height 21
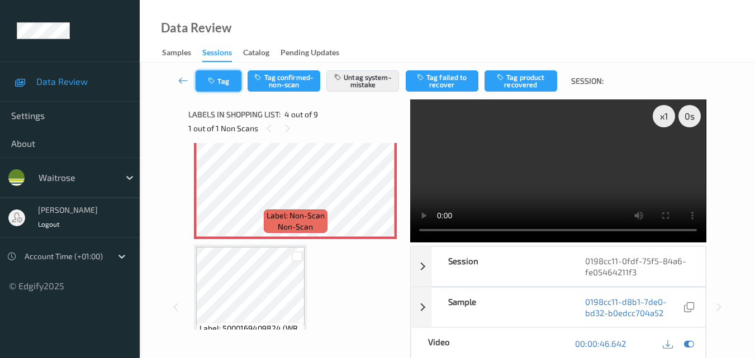
click at [218, 82] on button "Tag" at bounding box center [219, 80] width 46 height 21
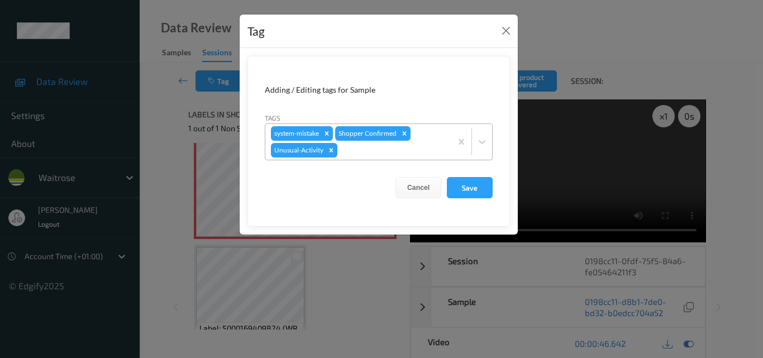
click at [375, 156] on div at bounding box center [393, 150] width 106 height 13
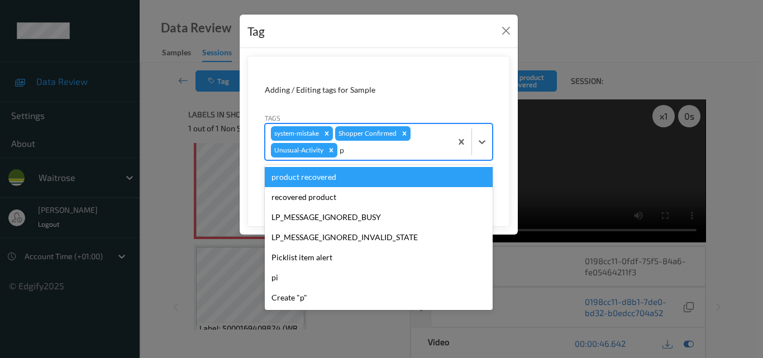
type input "pi"
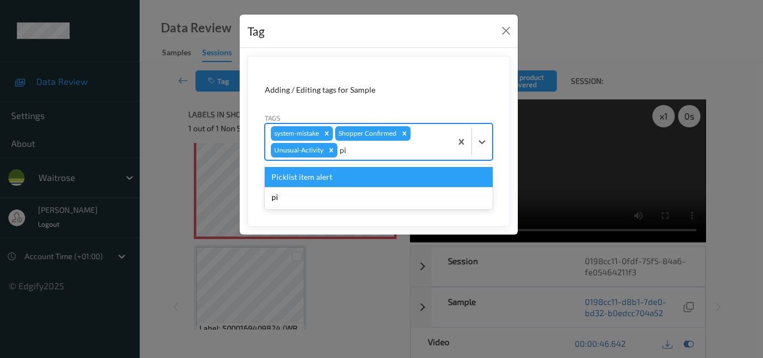
click at [325, 174] on div "Picklist item alert" at bounding box center [379, 177] width 228 height 20
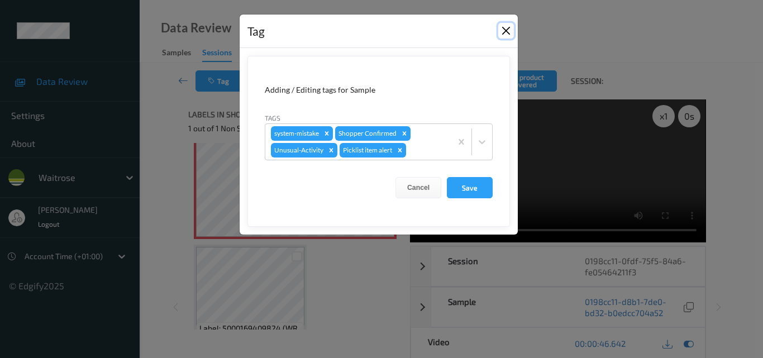
click at [506, 29] on button "Close" at bounding box center [506, 31] width 16 height 16
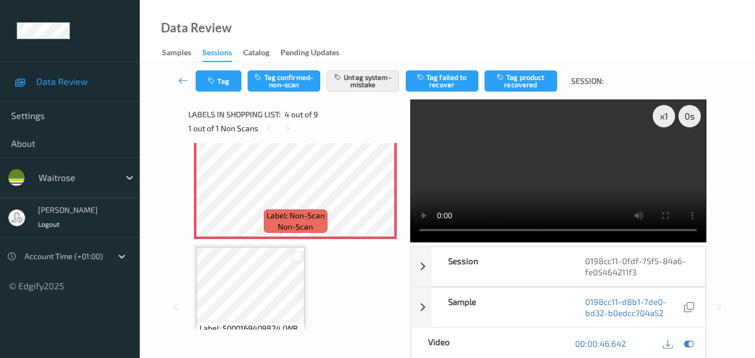
scroll to position [614, 0]
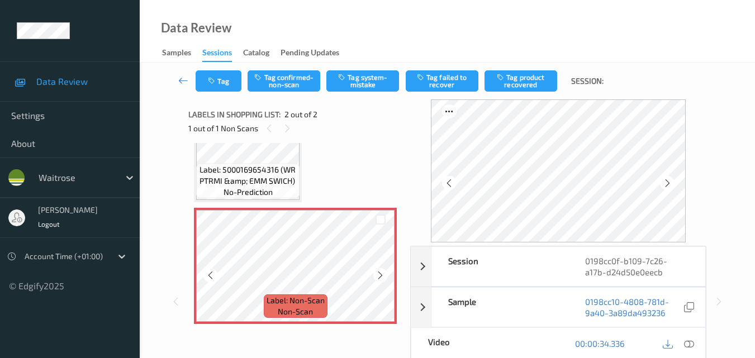
scroll to position [56, 0]
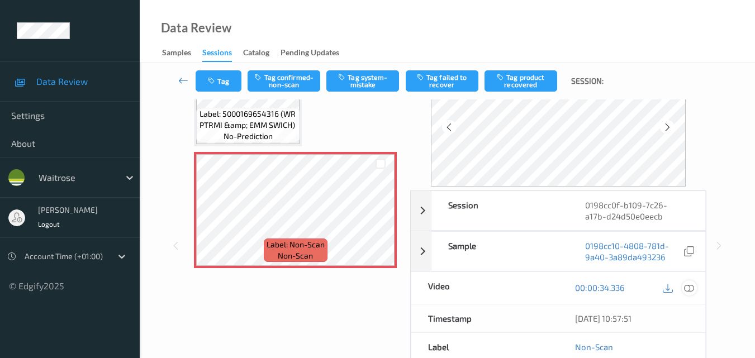
click at [693, 286] on icon at bounding box center [689, 288] width 10 height 10
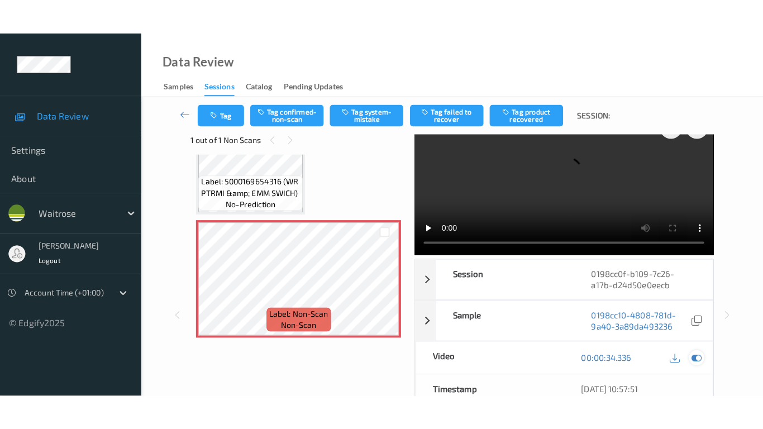
scroll to position [0, 0]
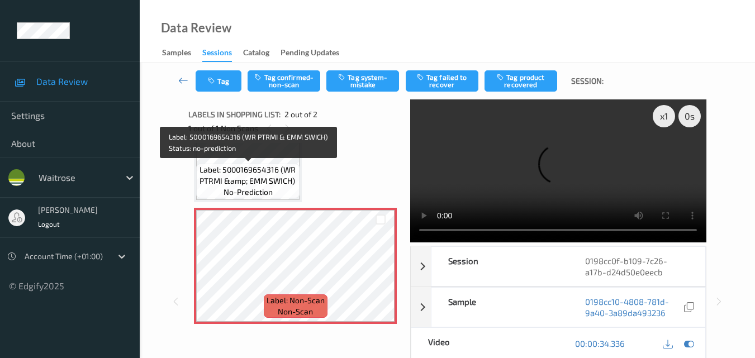
click at [290, 178] on span "Label: 5000169654316 (WR PTRMI &amp; EMM SWICH)" at bounding box center [248, 175] width 98 height 22
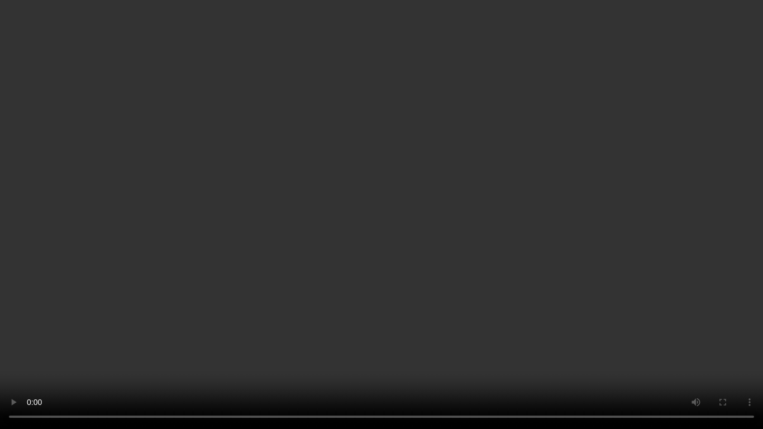
click at [522, 284] on video at bounding box center [381, 214] width 763 height 429
click at [454, 191] on video at bounding box center [381, 214] width 763 height 429
click at [508, 121] on video at bounding box center [381, 214] width 763 height 429
click at [477, 126] on video at bounding box center [381, 214] width 763 height 429
click at [475, 131] on video at bounding box center [381, 214] width 763 height 429
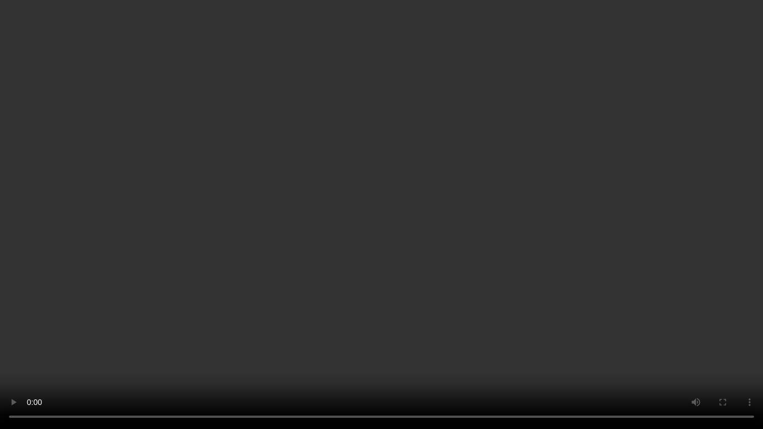
click at [269, 232] on video at bounding box center [381, 214] width 763 height 429
click at [524, 175] on video at bounding box center [381, 214] width 763 height 429
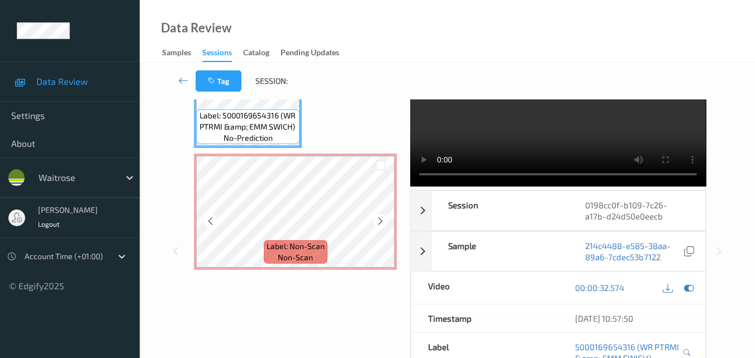
scroll to position [63, 0]
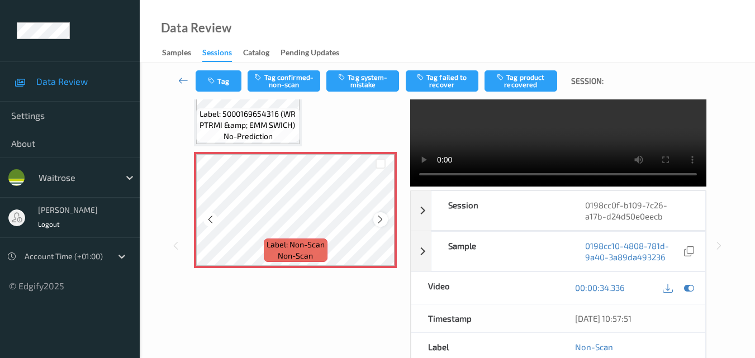
click at [385, 218] on icon at bounding box center [379, 220] width 9 height 10
click at [265, 122] on span "Label: 5000169654316 (WR PTRMI &amp; EMM SWICH)" at bounding box center [248, 119] width 98 height 22
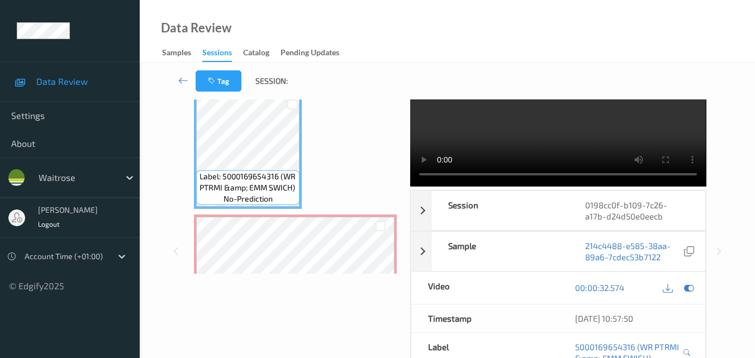
scroll to position [56, 0]
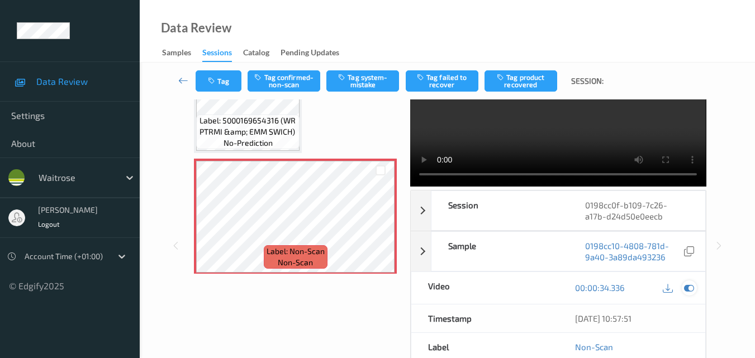
click at [689, 285] on icon at bounding box center [689, 288] width 10 height 10
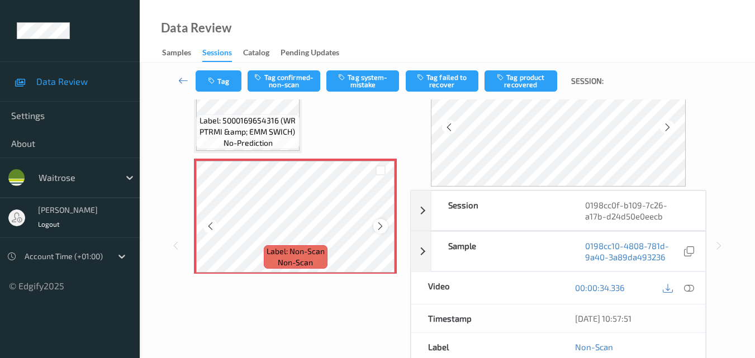
click at [377, 223] on icon at bounding box center [379, 226] width 9 height 10
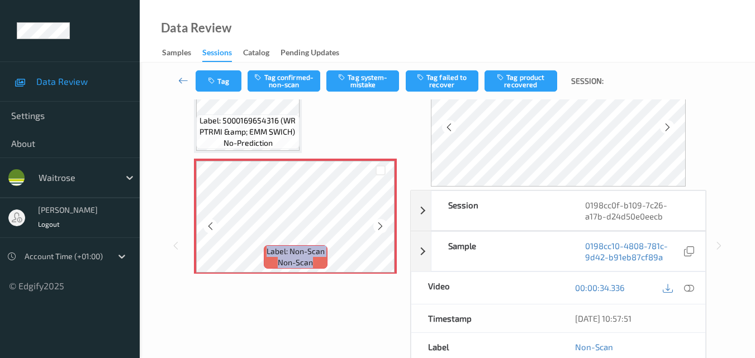
click at [377, 223] on icon at bounding box center [379, 226] width 9 height 10
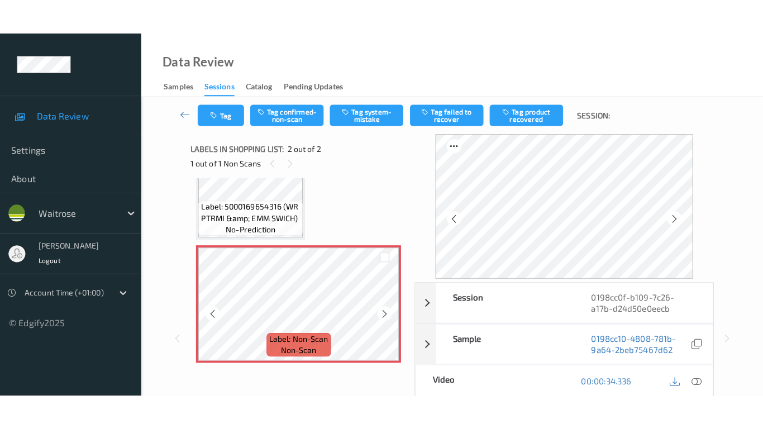
scroll to position [63, 0]
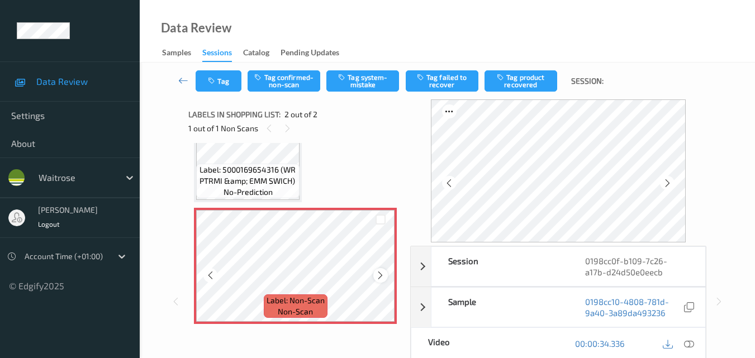
click at [374, 276] on div at bounding box center [380, 275] width 14 height 14
click at [690, 344] on icon at bounding box center [689, 344] width 10 height 10
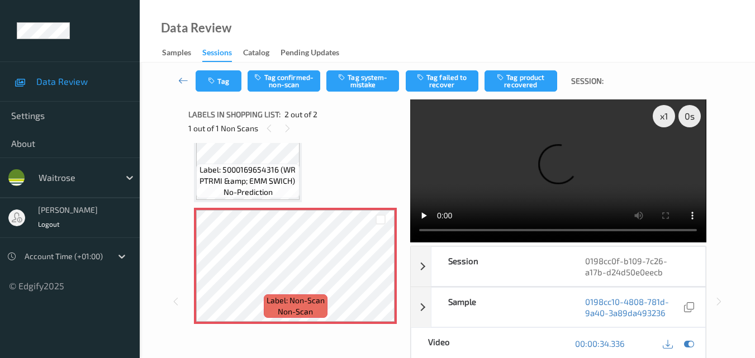
scroll to position [0, 0]
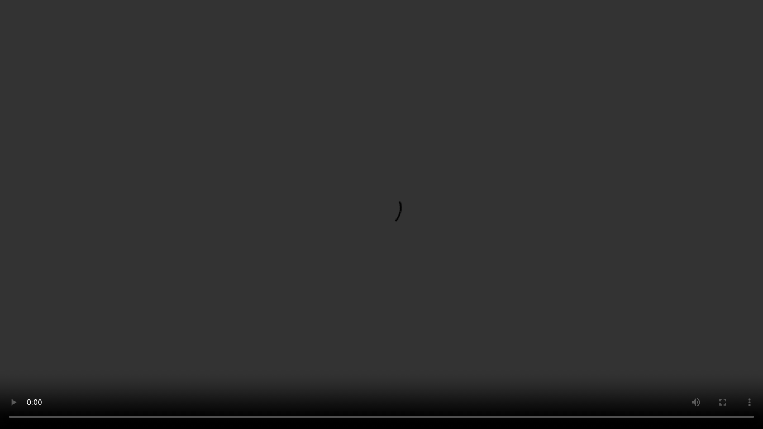
click at [435, 310] on video at bounding box center [381, 214] width 763 height 429
click at [303, 178] on video at bounding box center [381, 214] width 763 height 429
click at [475, 255] on video at bounding box center [381, 214] width 763 height 429
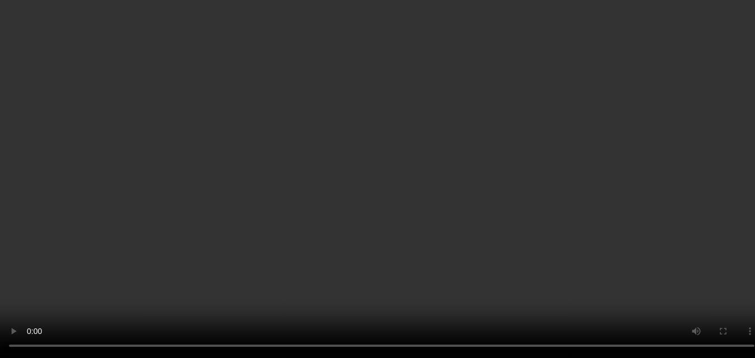
drag, startPoint x: 296, startPoint y: 244, endPoint x: 198, endPoint y: 230, distance: 98.7
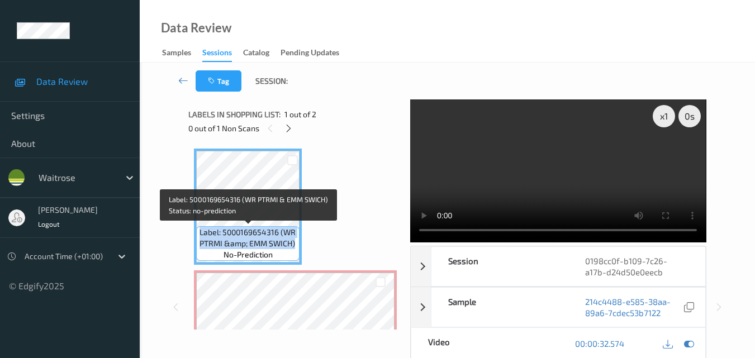
click at [198, 230] on div "Label: 5000169654316 (WR PTRMI &amp; EMM SWICH) no-prediction" at bounding box center [247, 243] width 103 height 35
copy span "Label: 5000169654316 (WR PTRMI &amp; EMM SWICH)"
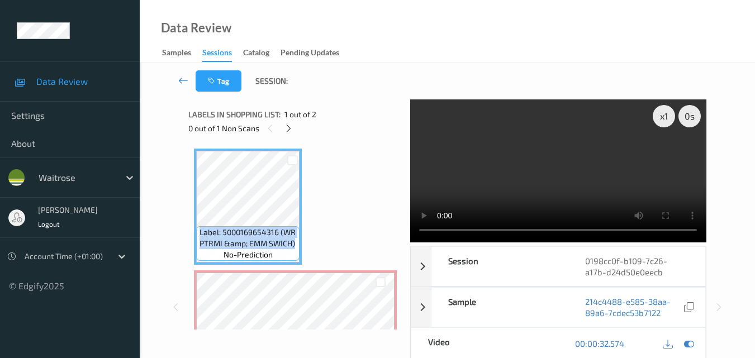
click at [556, 154] on video at bounding box center [558, 170] width 296 height 143
click at [556, 172] on video at bounding box center [558, 170] width 296 height 143
click at [514, 180] on video at bounding box center [558, 170] width 296 height 143
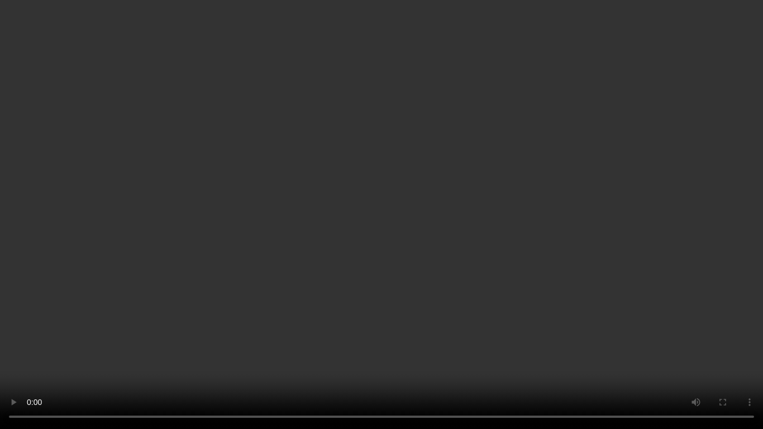
click at [454, 269] on video at bounding box center [381, 214] width 763 height 429
click at [324, 190] on video at bounding box center [381, 214] width 763 height 429
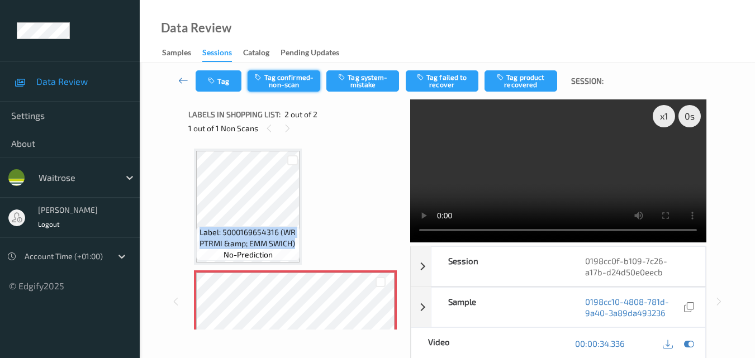
click at [293, 84] on button "Tag confirmed-non-scan" at bounding box center [283, 80] width 73 height 21
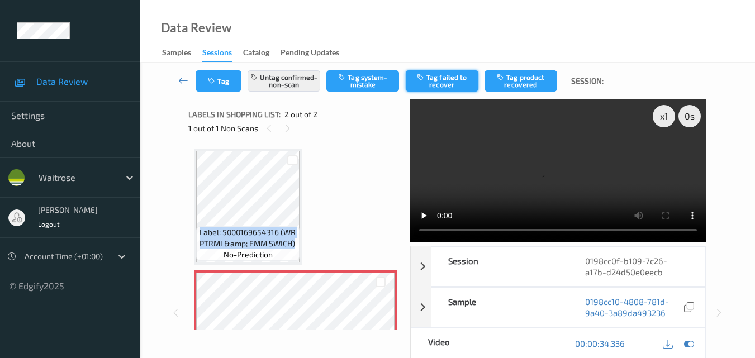
click at [447, 84] on button "Tag failed to recover" at bounding box center [442, 80] width 73 height 21
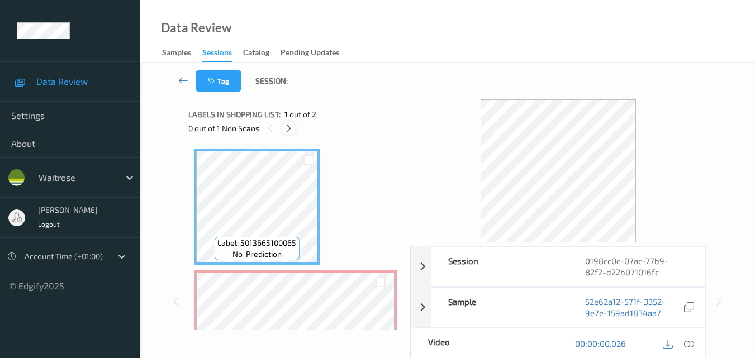
click at [289, 131] on icon at bounding box center [288, 128] width 9 height 10
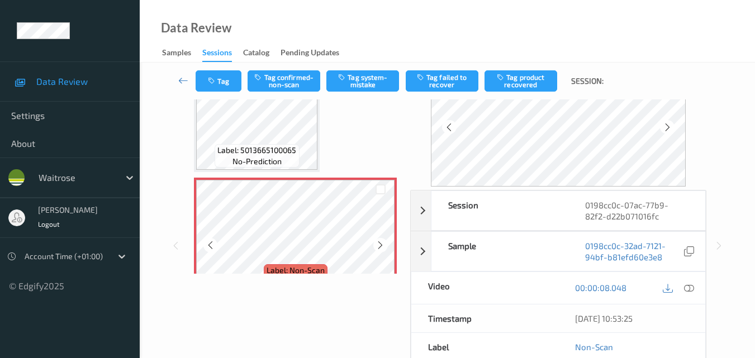
scroll to position [7, 0]
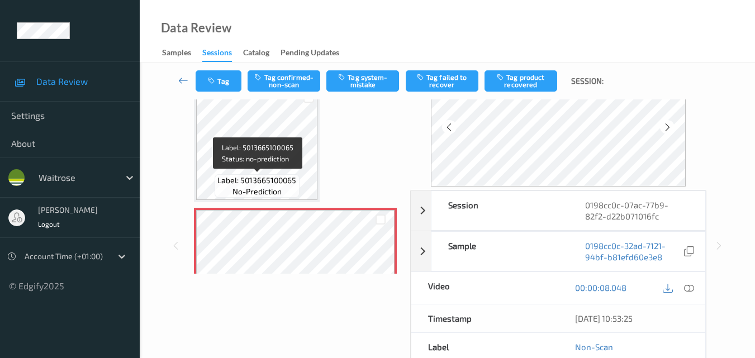
click at [296, 175] on span "Label: 5013665100065" at bounding box center [256, 180] width 79 height 11
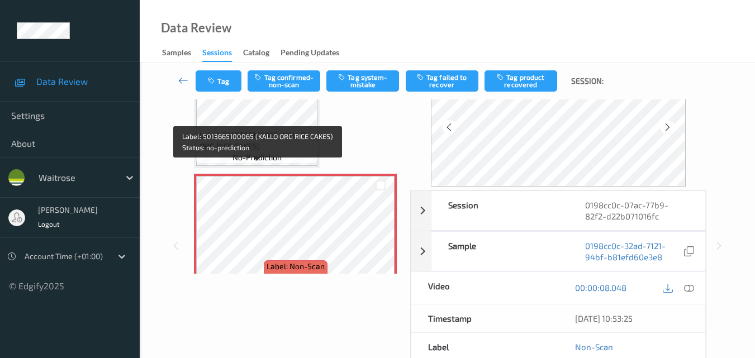
scroll to position [63, 0]
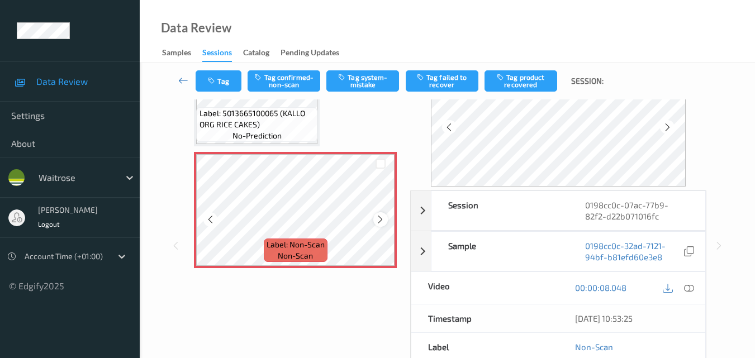
click at [376, 221] on icon at bounding box center [379, 220] width 9 height 10
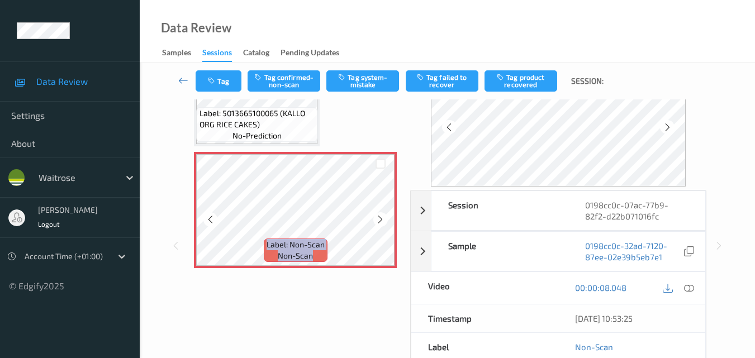
click at [376, 221] on icon at bounding box center [379, 220] width 9 height 10
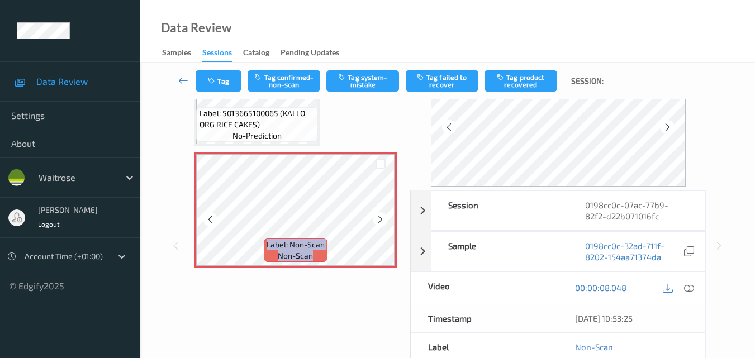
click at [376, 221] on icon at bounding box center [379, 220] width 9 height 10
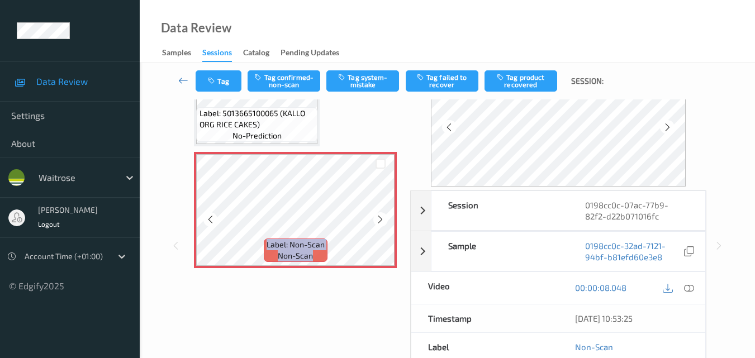
click at [376, 221] on icon at bounding box center [379, 220] width 9 height 10
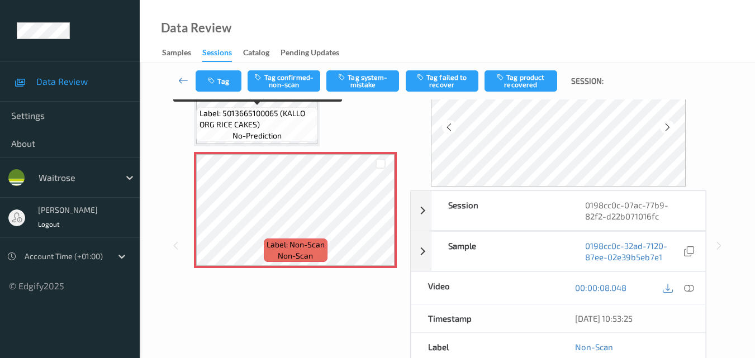
click at [297, 127] on span "Label: 5013665100065 (KALLO ORG RICE CAKES)" at bounding box center [257, 119] width 116 height 22
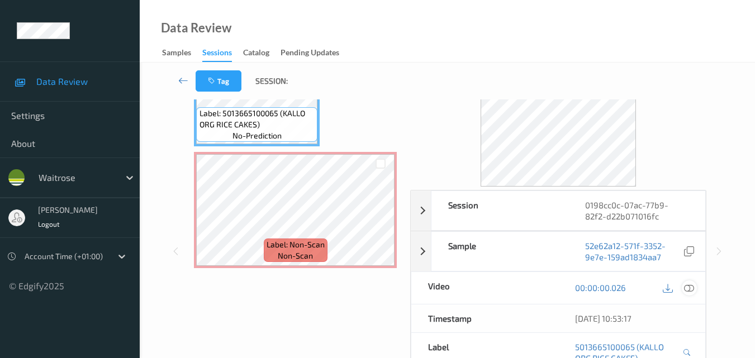
click at [689, 288] on icon at bounding box center [689, 288] width 10 height 10
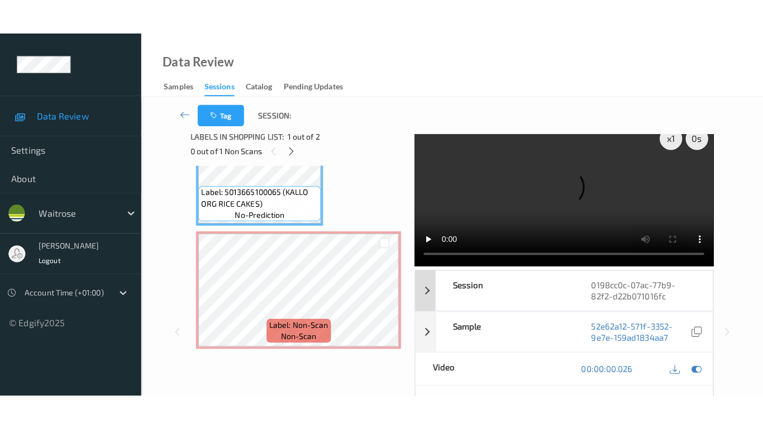
scroll to position [0, 0]
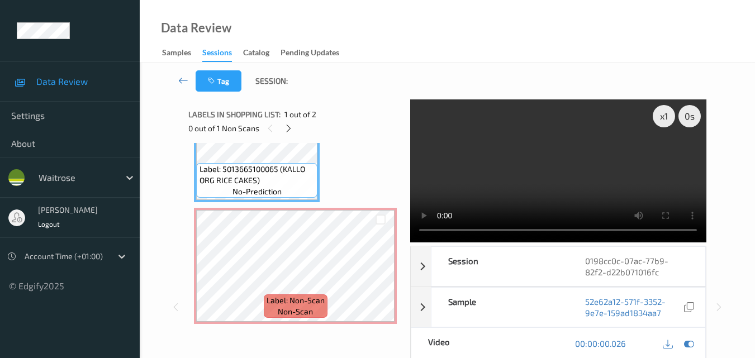
click at [495, 182] on video at bounding box center [558, 170] width 296 height 143
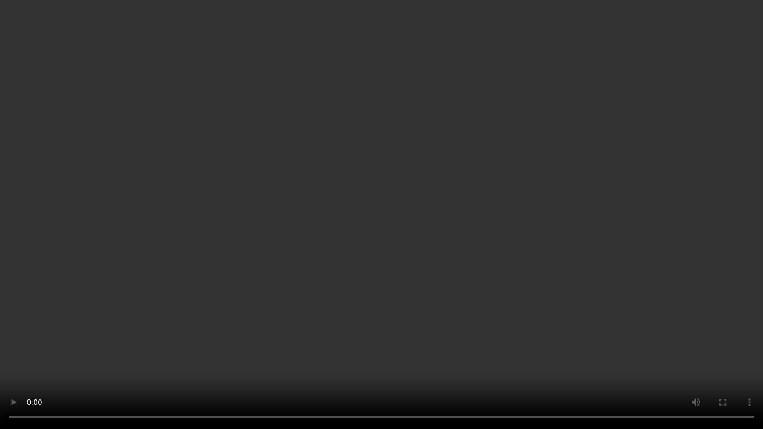
click at [504, 174] on video at bounding box center [381, 214] width 763 height 429
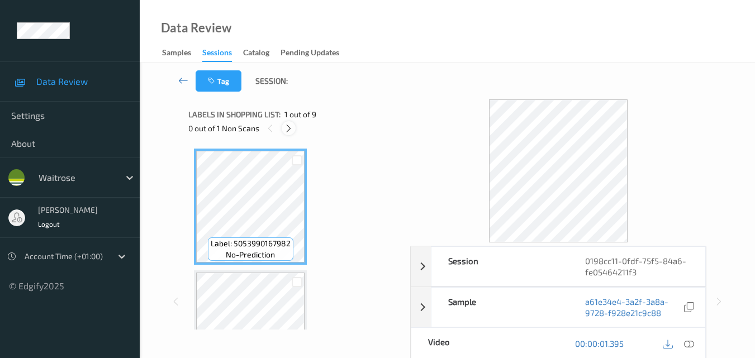
click at [290, 131] on icon at bounding box center [288, 128] width 9 height 10
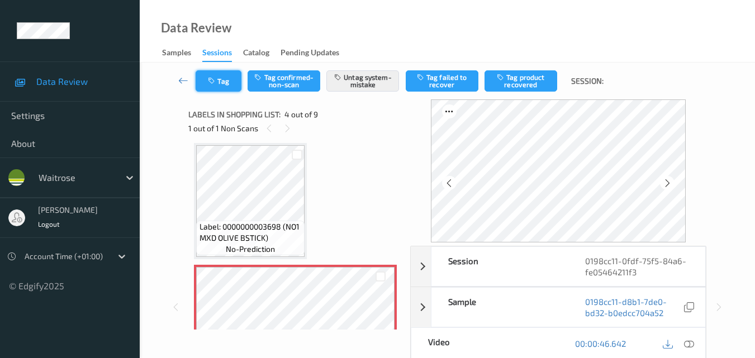
click at [221, 86] on button "Tag" at bounding box center [219, 80] width 46 height 21
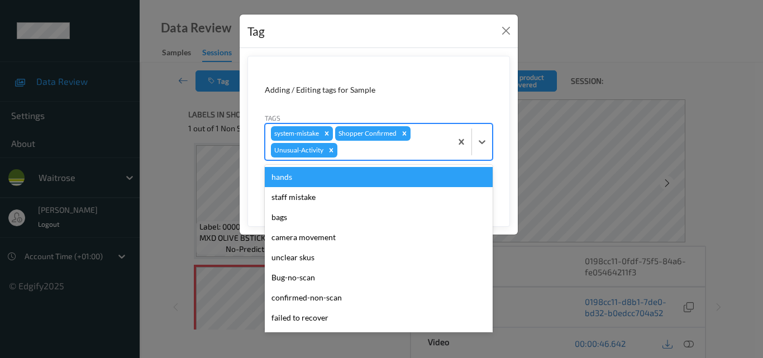
click at [370, 156] on div at bounding box center [393, 150] width 106 height 13
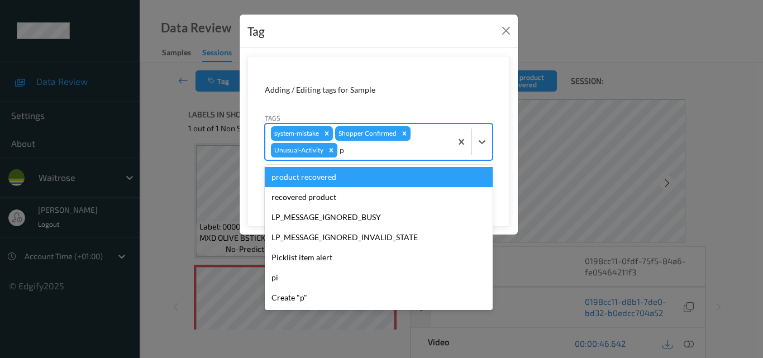
type input "pi"
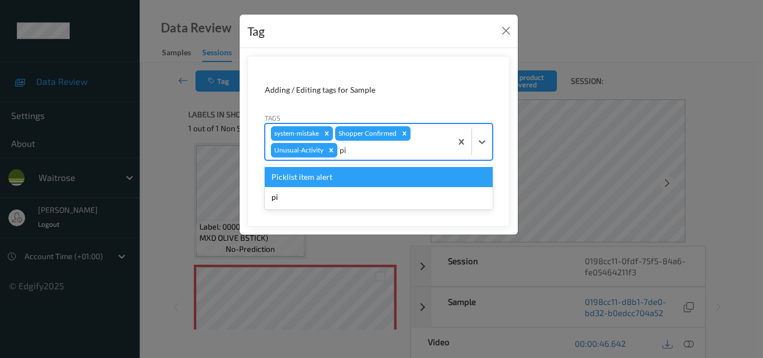
click at [373, 174] on div "Picklist item alert" at bounding box center [379, 177] width 228 height 20
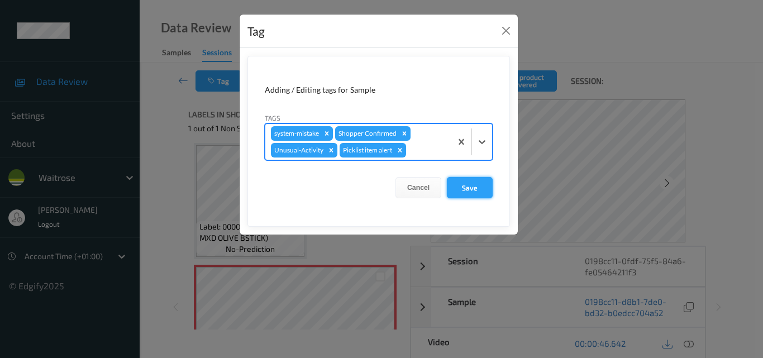
click at [465, 193] on button "Save" at bounding box center [470, 187] width 46 height 21
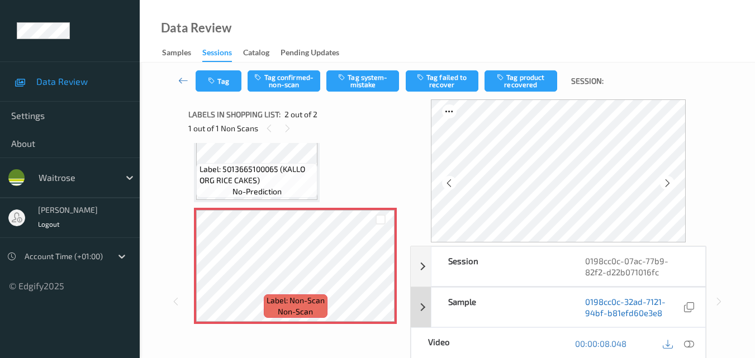
scroll to position [51, 0]
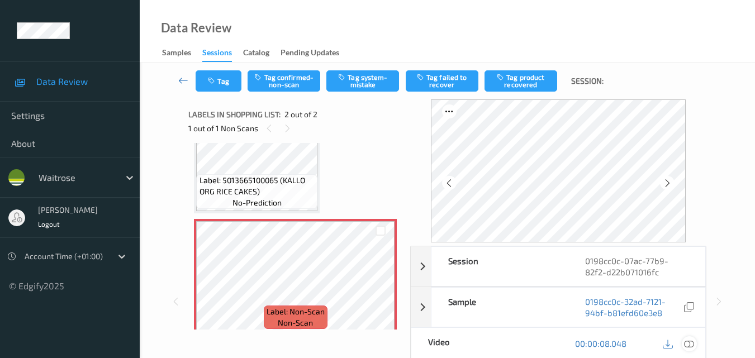
click at [689, 342] on icon at bounding box center [689, 344] width 10 height 10
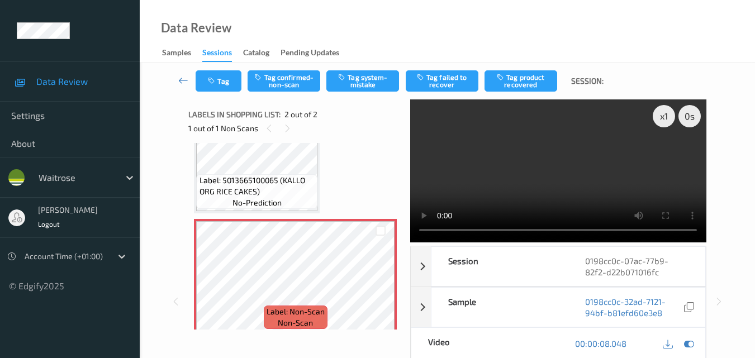
click at [513, 177] on video at bounding box center [558, 170] width 296 height 143
click at [358, 80] on button "Tag system-mistake" at bounding box center [362, 80] width 73 height 21
click at [219, 85] on button "Tag" at bounding box center [219, 80] width 46 height 21
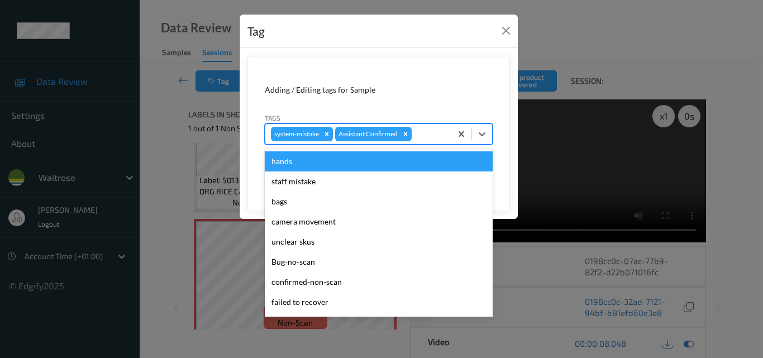
click at [436, 130] on div at bounding box center [430, 133] width 32 height 13
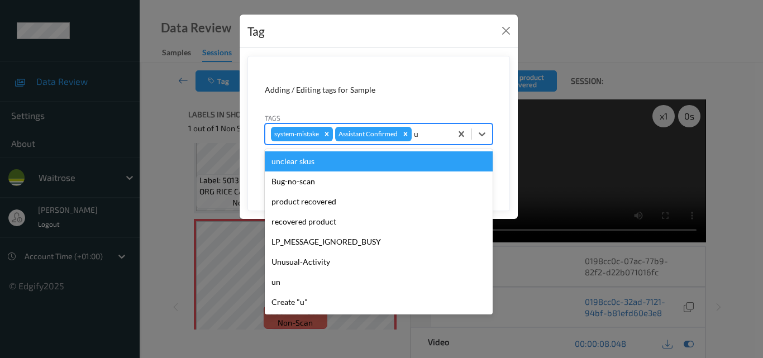
type input "un"
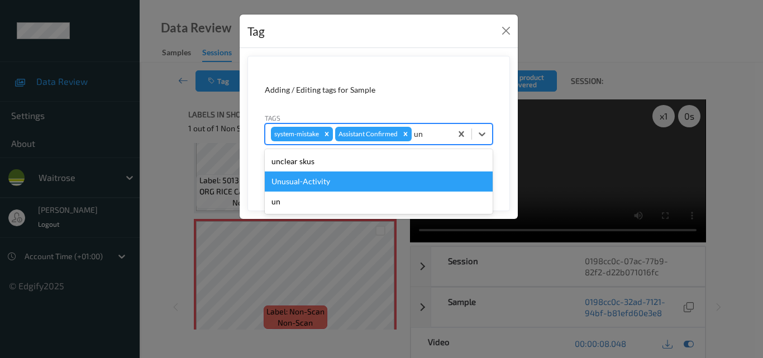
click at [309, 179] on div "Unusual-Activity" at bounding box center [379, 181] width 228 height 20
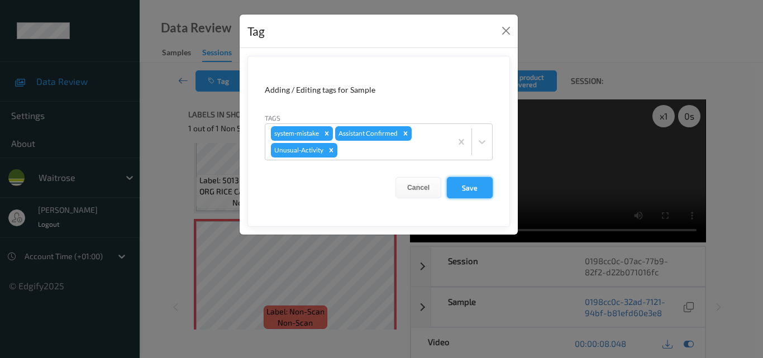
click at [479, 188] on button "Save" at bounding box center [470, 187] width 46 height 21
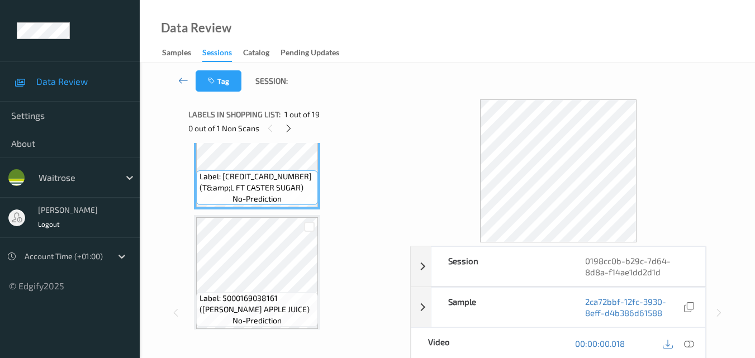
scroll to position [112, 0]
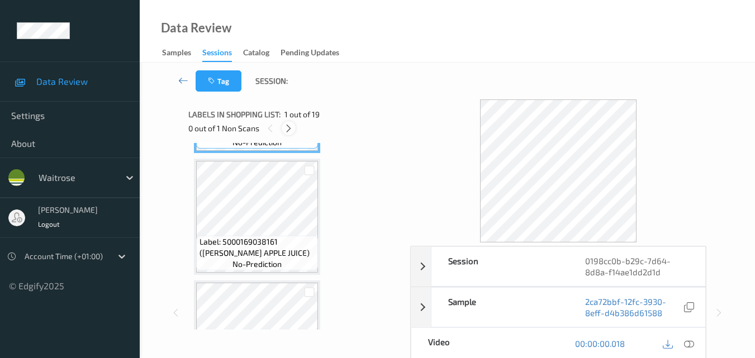
click at [286, 131] on icon at bounding box center [288, 128] width 9 height 10
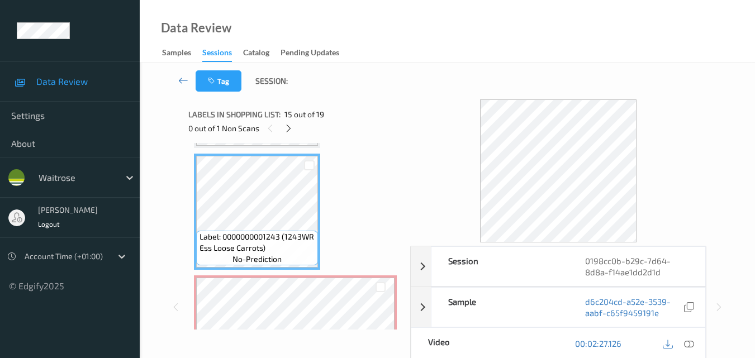
scroll to position [1766, 0]
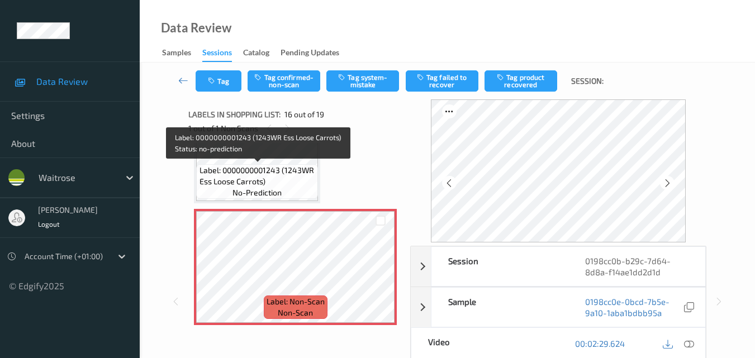
click at [255, 175] on span "Label: 0000000001243 (1243WR Ess Loose Carrots)" at bounding box center [257, 176] width 116 height 22
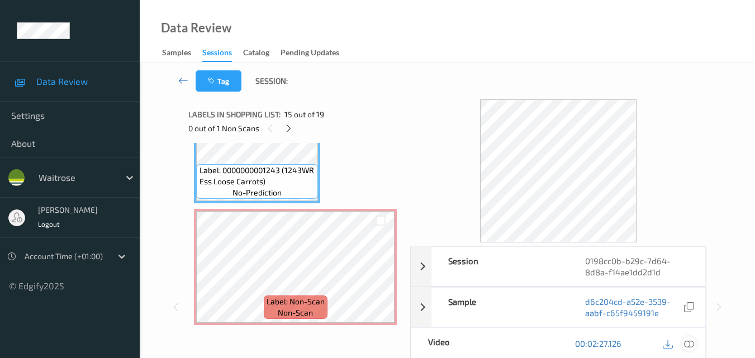
click at [691, 343] on icon at bounding box center [689, 344] width 10 height 10
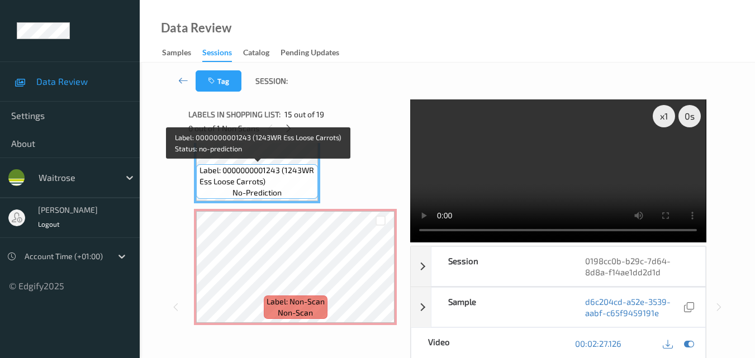
click at [289, 184] on span "Label: 0000000001243 (1243WR Ess Loose Carrots)" at bounding box center [257, 176] width 116 height 22
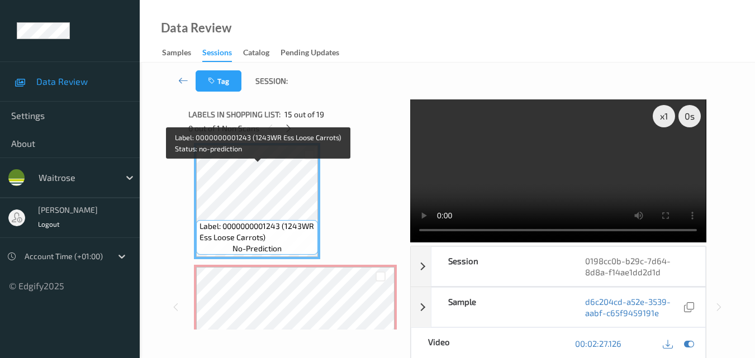
scroll to position [1599, 0]
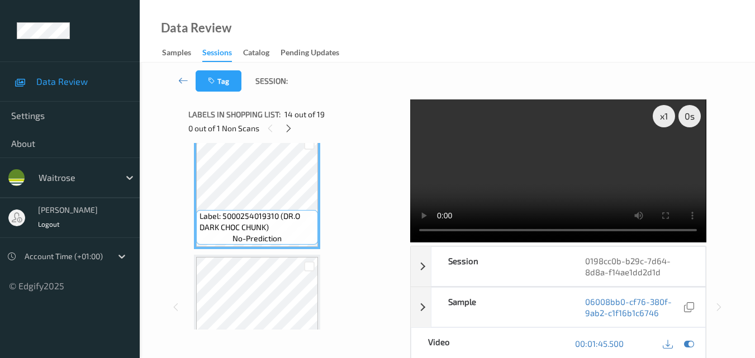
click at [534, 184] on video at bounding box center [558, 170] width 296 height 143
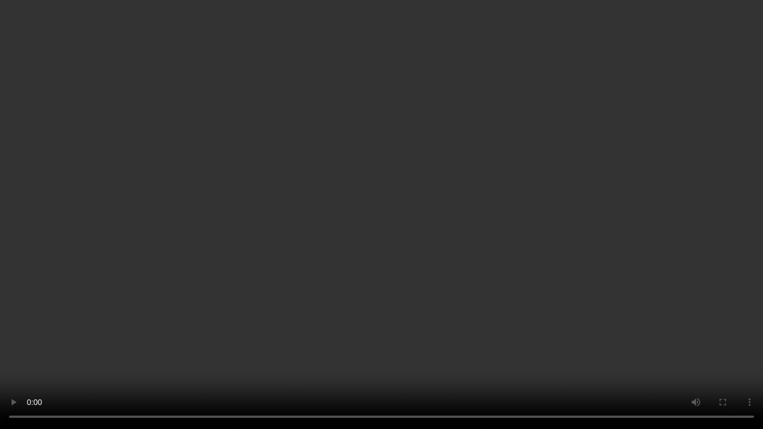
click at [478, 295] on video at bounding box center [381, 214] width 763 height 429
click at [437, 290] on video at bounding box center [381, 214] width 763 height 429
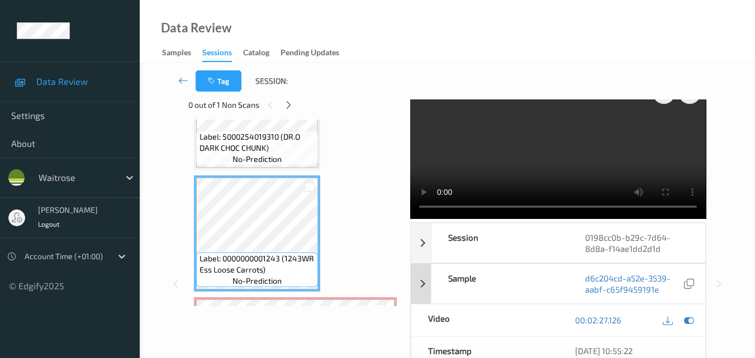
scroll to position [0, 0]
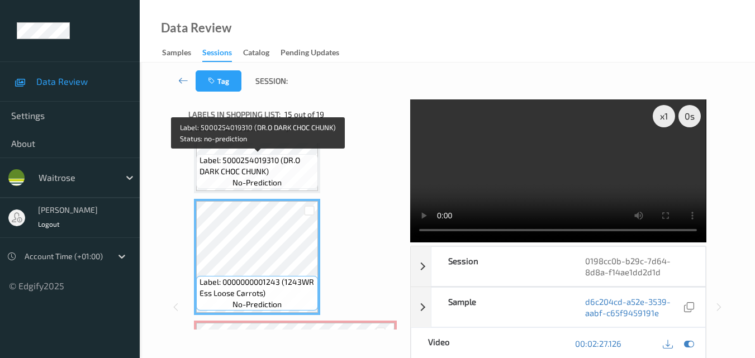
click at [240, 169] on span "Label: 5000254019310 (DR.O DARK CHOC CHUNK)" at bounding box center [257, 166] width 116 height 22
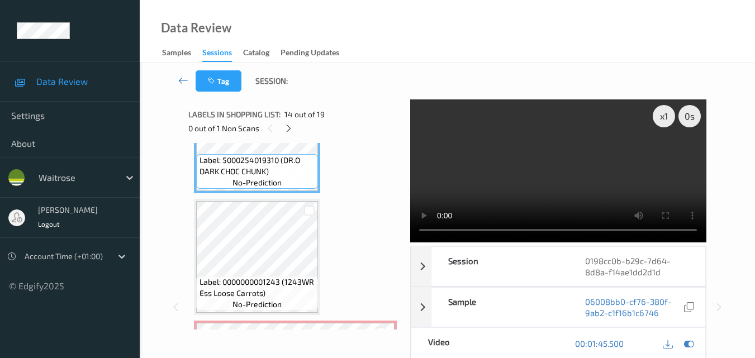
click at [538, 173] on video at bounding box center [558, 170] width 296 height 143
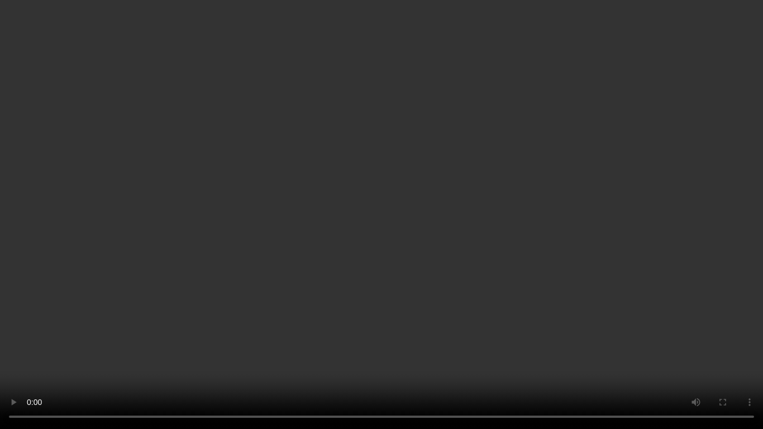
click at [600, 234] on video at bounding box center [381, 214] width 763 height 429
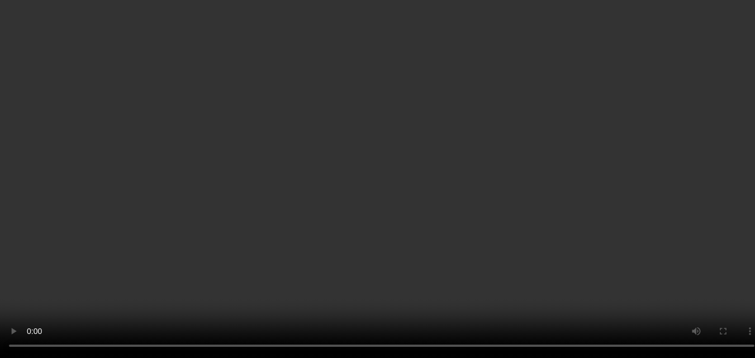
scroll to position [1655, 0]
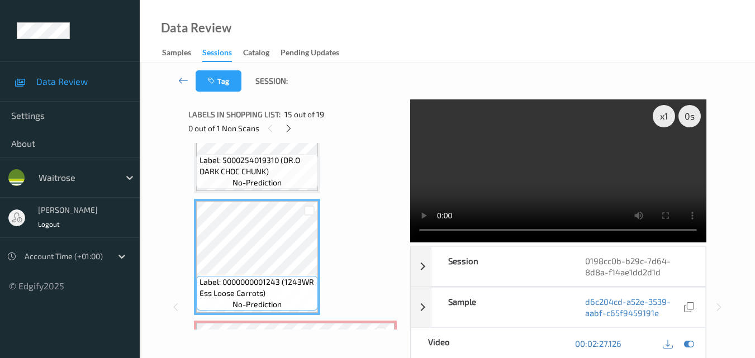
click at [555, 170] on video at bounding box center [558, 170] width 296 height 143
click at [520, 177] on video at bounding box center [558, 170] width 296 height 143
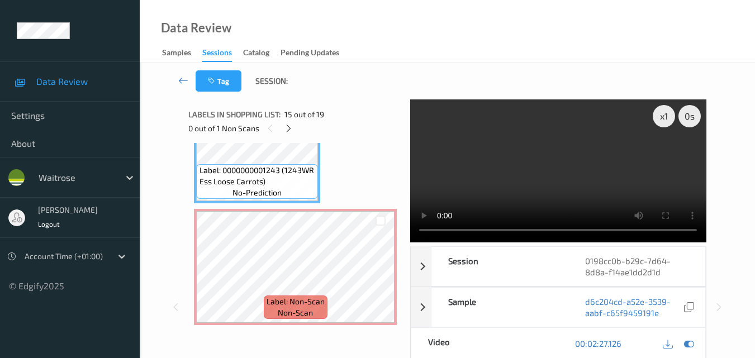
scroll to position [1822, 0]
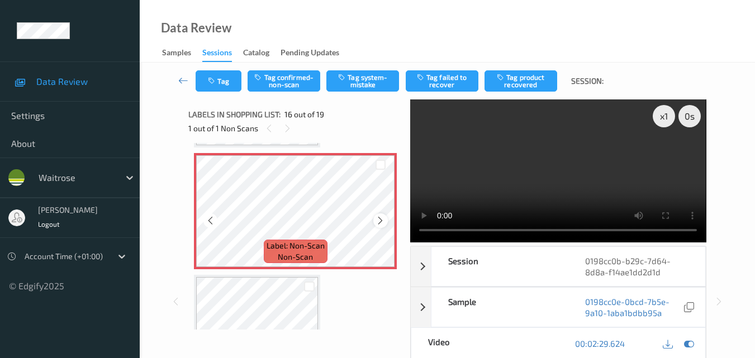
click at [382, 220] on icon at bounding box center [379, 221] width 9 height 10
click at [356, 84] on button "Tag system-mistake" at bounding box center [362, 80] width 73 height 21
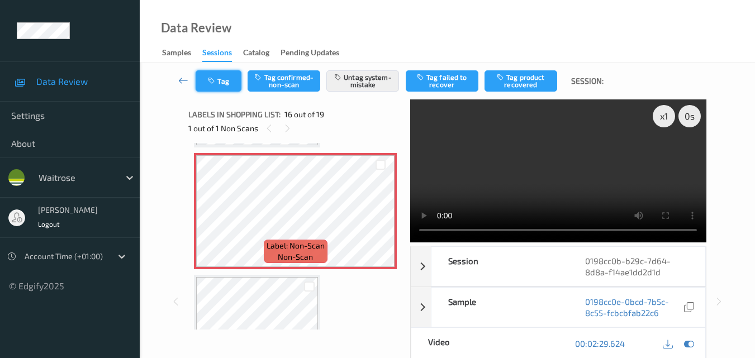
click at [225, 84] on button "Tag" at bounding box center [219, 80] width 46 height 21
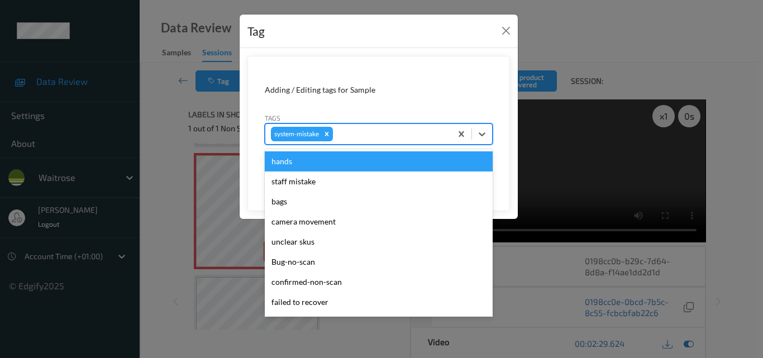
click at [376, 137] on div at bounding box center [390, 133] width 111 height 13
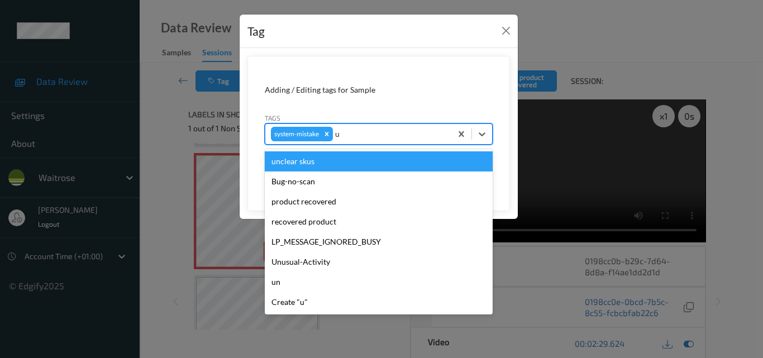
type input "un"
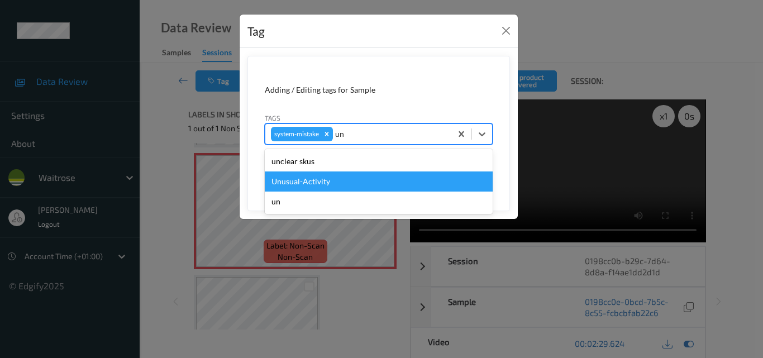
click at [346, 184] on div "Unusual-Activity" at bounding box center [379, 181] width 228 height 20
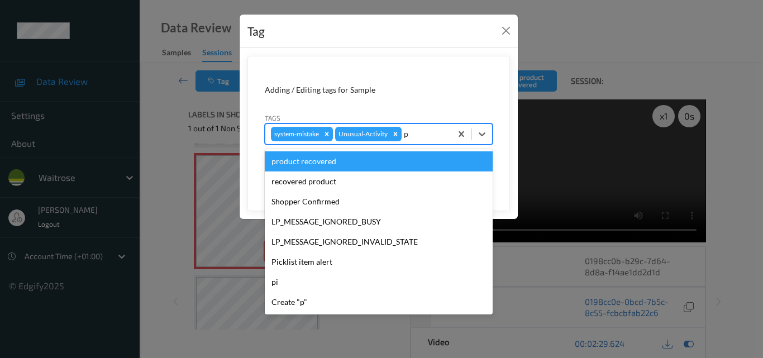
type input "pi"
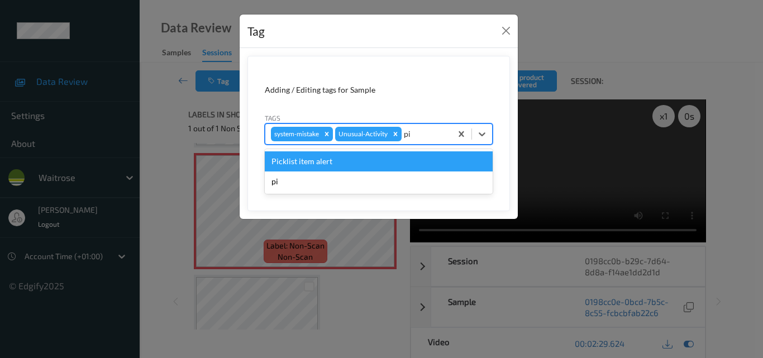
click at [361, 164] on div "Picklist item alert" at bounding box center [379, 161] width 228 height 20
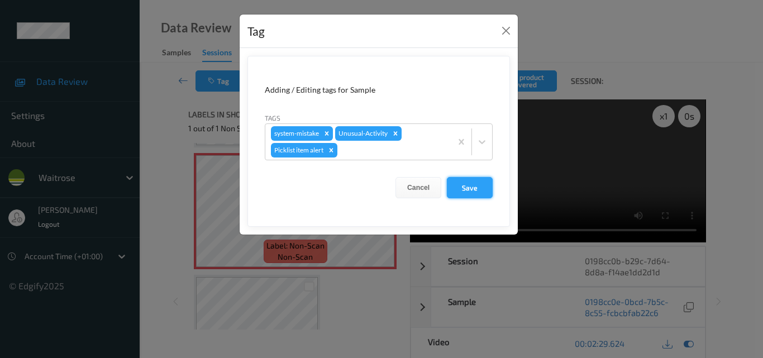
click at [473, 190] on button "Save" at bounding box center [470, 187] width 46 height 21
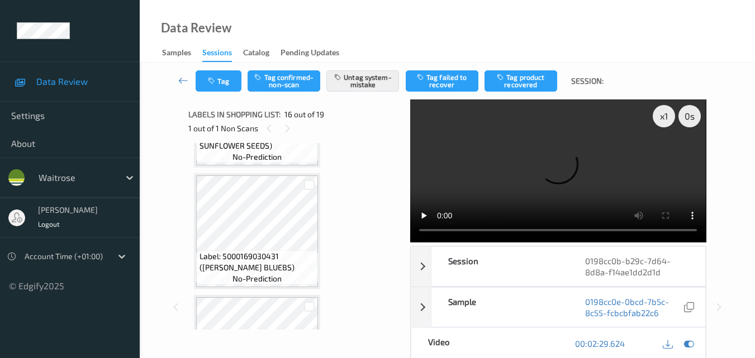
scroll to position [1990, 0]
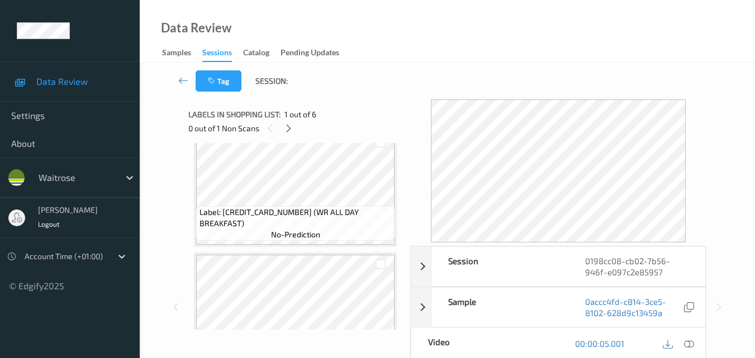
scroll to position [168, 0]
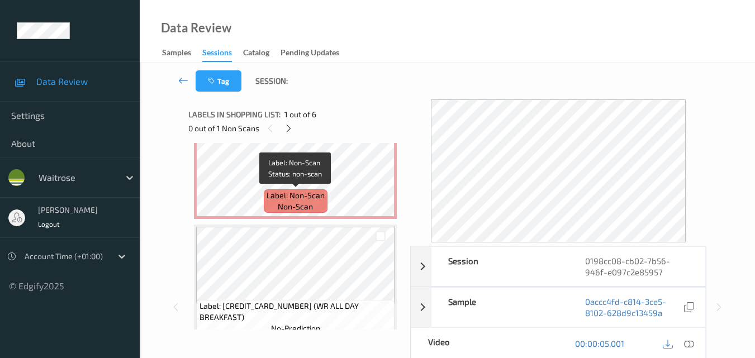
click at [266, 190] on div "Label: Non-Scan non-scan" at bounding box center [296, 200] width 64 height 23
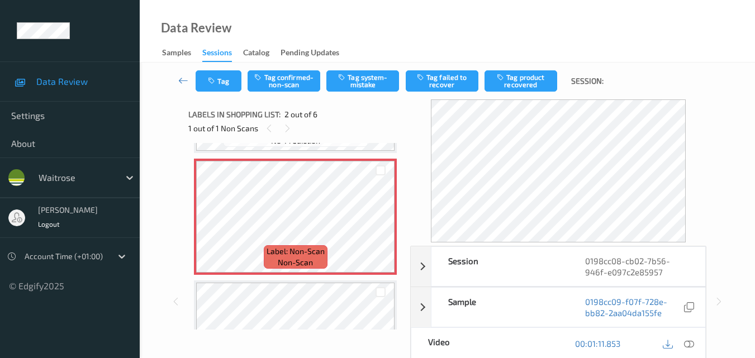
scroll to position [0, 0]
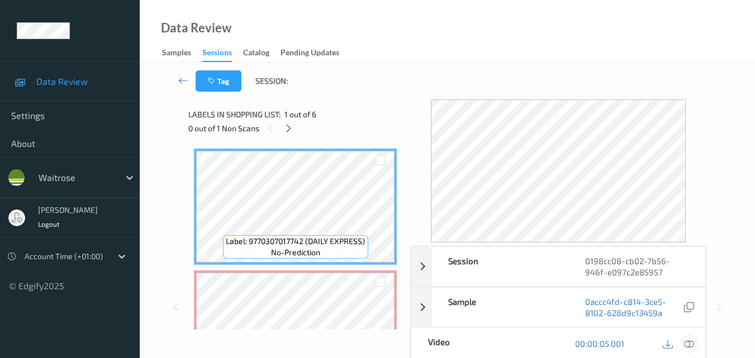
click at [691, 340] on icon at bounding box center [689, 344] width 10 height 10
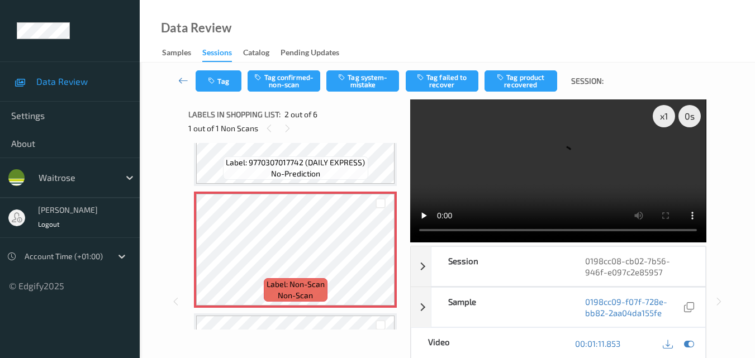
scroll to position [56, 0]
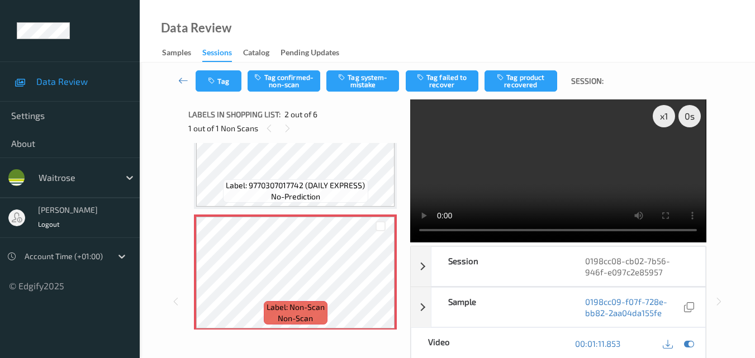
click at [532, 189] on video at bounding box center [558, 170] width 296 height 143
click at [630, 180] on video at bounding box center [558, 170] width 296 height 143
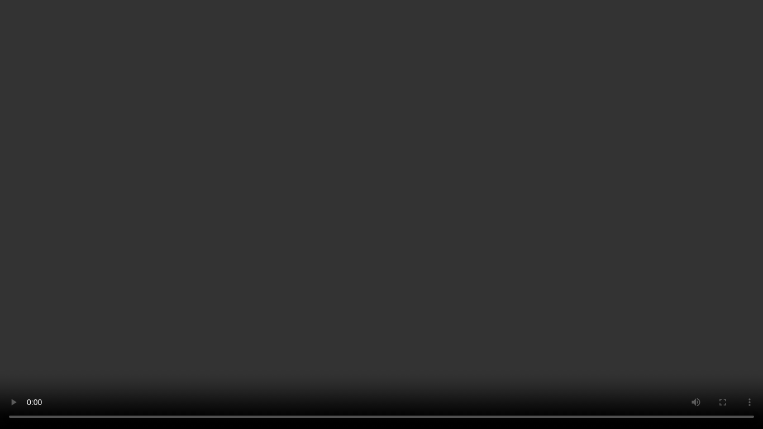
click at [404, 280] on video at bounding box center [381, 214] width 763 height 429
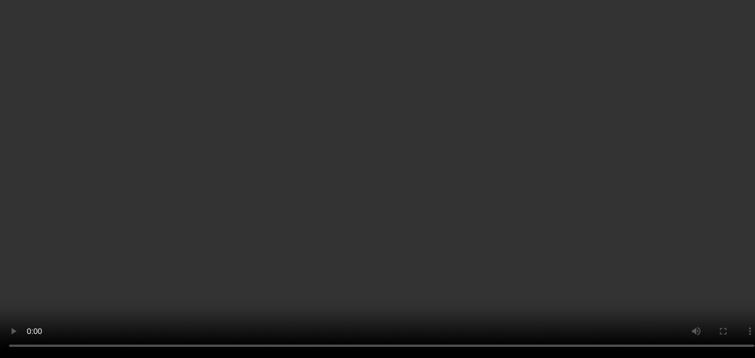
scroll to position [0, 0]
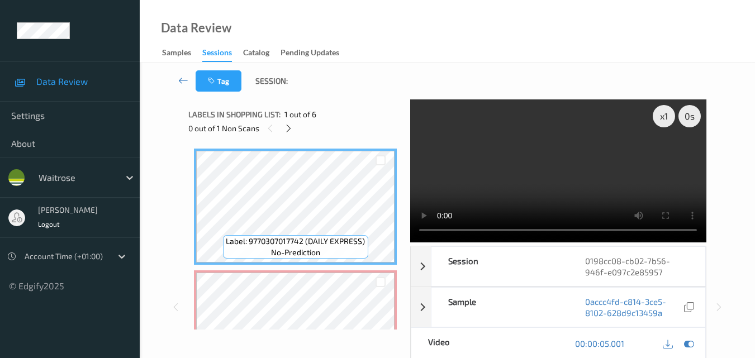
click at [457, 187] on video at bounding box center [558, 170] width 296 height 143
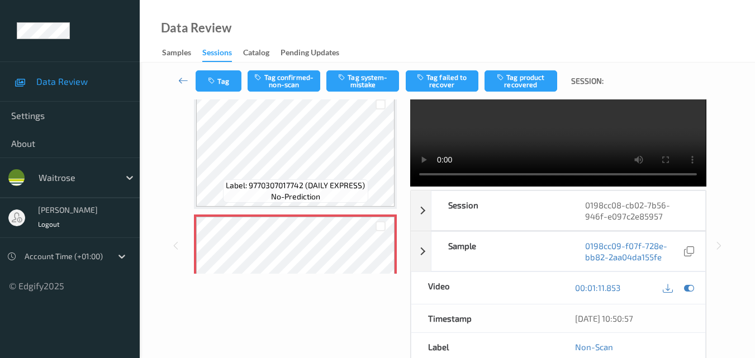
click at [538, 135] on video at bounding box center [558, 115] width 296 height 143
click at [372, 76] on button "Tag system-mistake" at bounding box center [362, 80] width 73 height 21
click at [213, 80] on icon "button" at bounding box center [212, 81] width 9 height 8
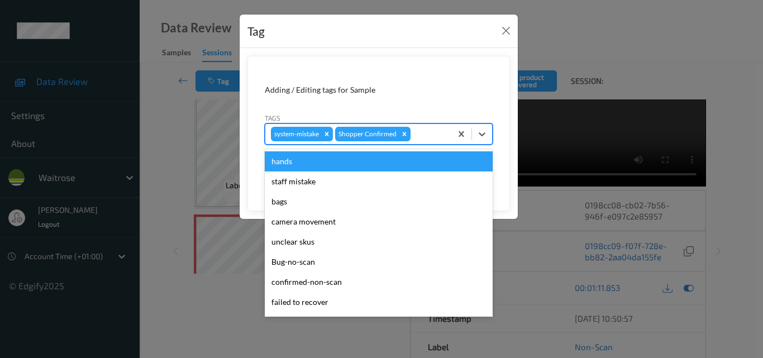
click at [423, 136] on div at bounding box center [429, 133] width 33 height 13
type input "un"
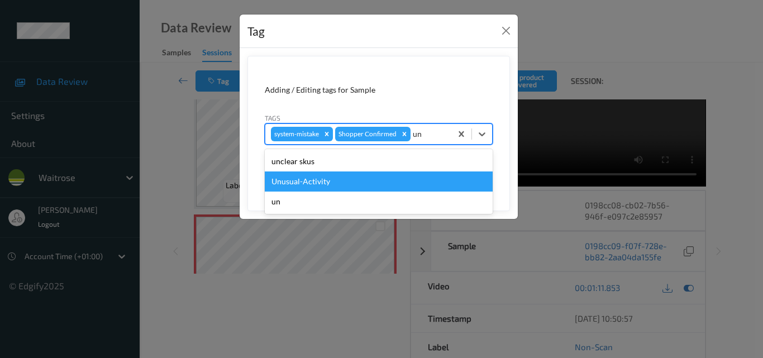
click at [335, 179] on div "Unusual-Activity" at bounding box center [379, 181] width 228 height 20
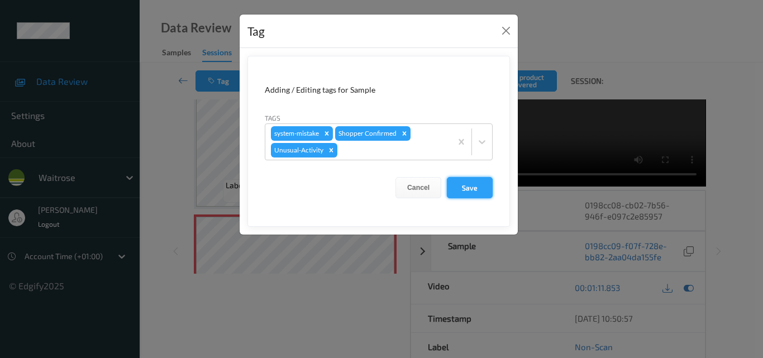
click at [469, 190] on button "Save" at bounding box center [470, 187] width 46 height 21
click at [504, 28] on button "Close" at bounding box center [506, 31] width 16 height 16
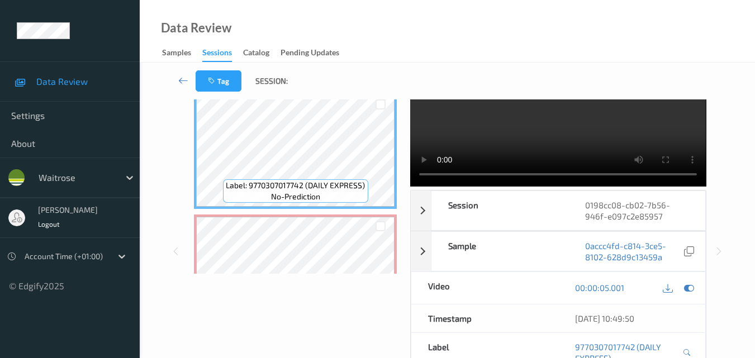
click at [579, 132] on video at bounding box center [558, 115] width 296 height 143
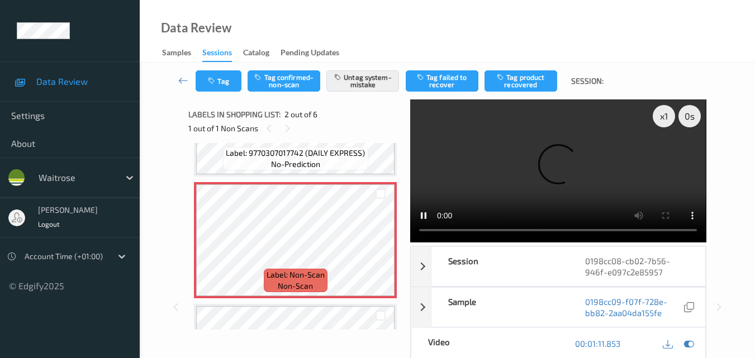
scroll to position [112, 0]
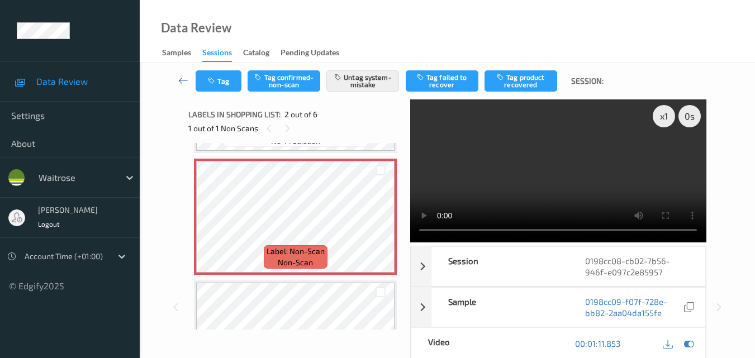
click at [500, 184] on video at bounding box center [558, 170] width 296 height 143
click at [559, 188] on video at bounding box center [558, 170] width 296 height 143
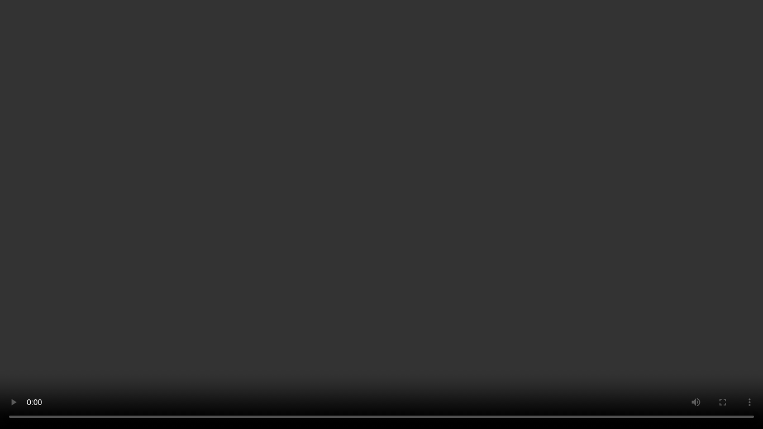
click at [533, 235] on video at bounding box center [381, 214] width 763 height 429
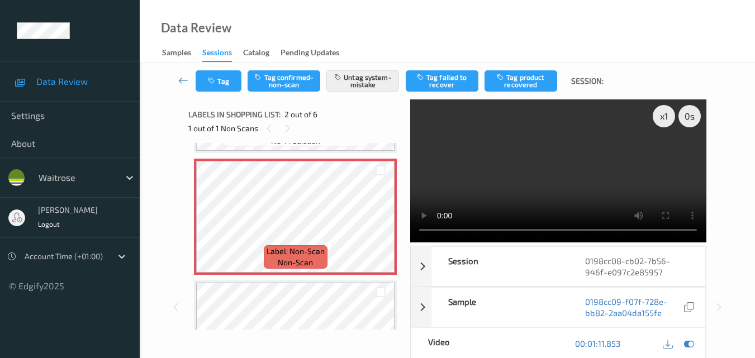
click at [530, 180] on video at bounding box center [558, 170] width 296 height 143
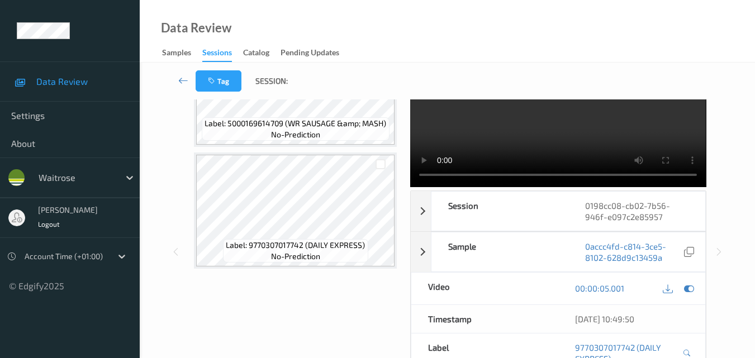
scroll to position [0, 0]
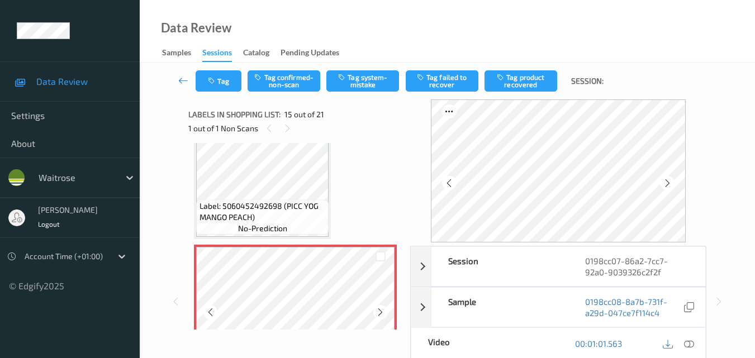
scroll to position [1665, 0]
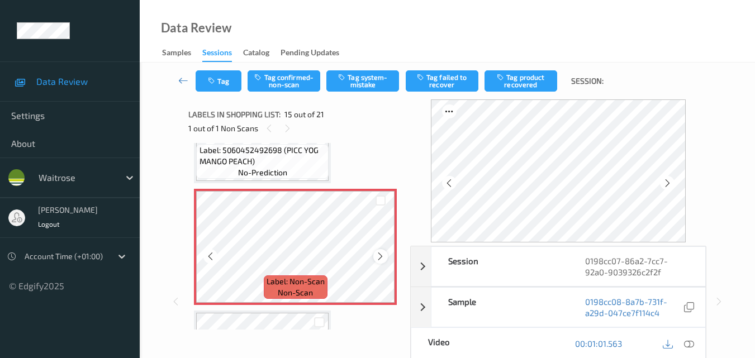
click at [383, 257] on icon at bounding box center [379, 256] width 9 height 10
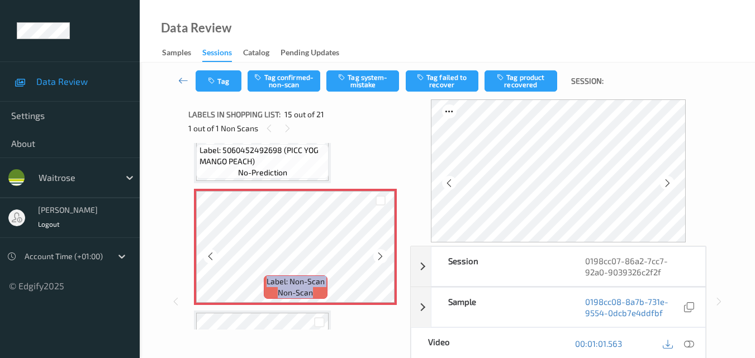
click at [383, 257] on icon at bounding box center [379, 256] width 9 height 10
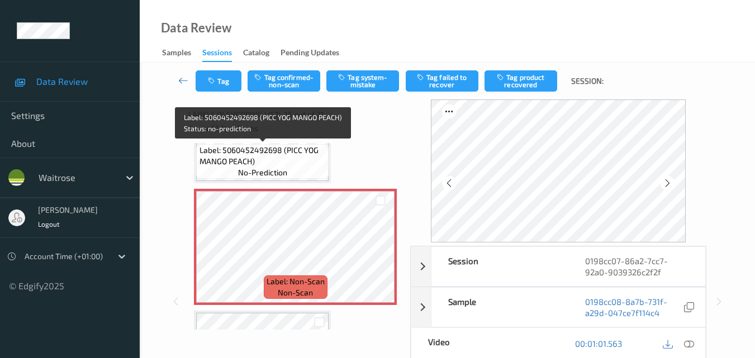
click at [288, 155] on span "Label: 5060452492698 (PICC YOG MANGO PEACH)" at bounding box center [262, 156] width 127 height 22
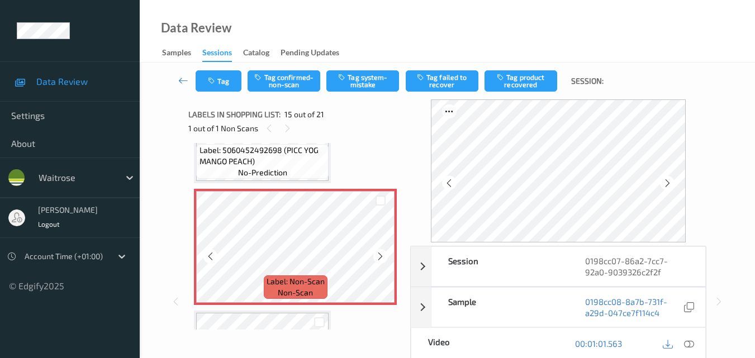
scroll to position [1609, 0]
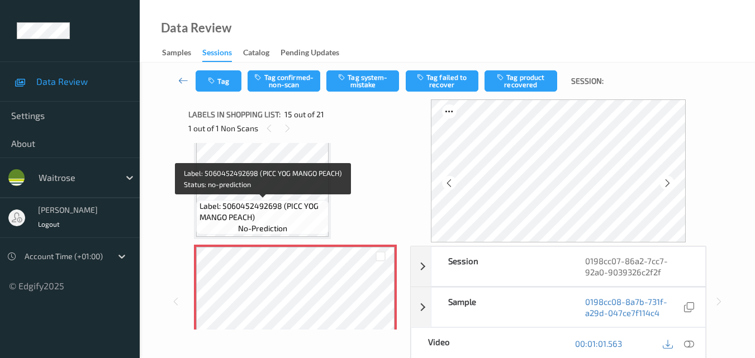
click at [279, 213] on span "Label: 5060452492698 (PICC YOG MANGO PEACH)" at bounding box center [262, 212] width 127 height 22
click at [304, 205] on span "Label: 5060452492698 (PICC YOG MANGO PEACH)" at bounding box center [262, 212] width 127 height 22
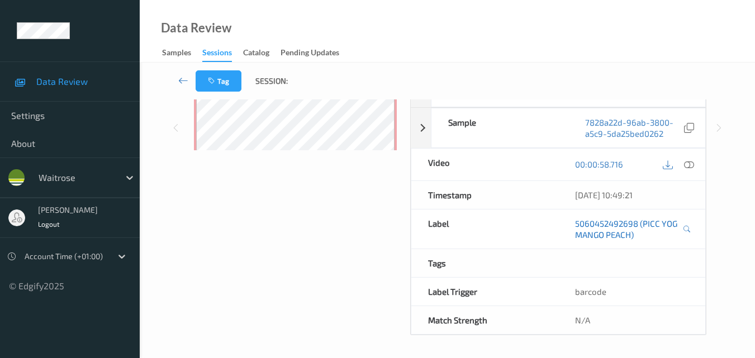
scroll to position [123, 0]
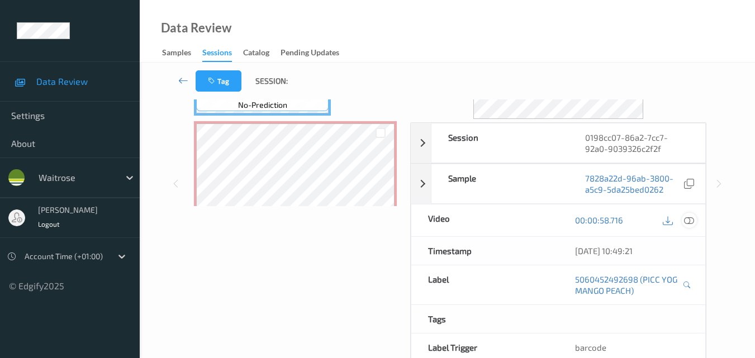
click at [688, 220] on icon at bounding box center [689, 220] width 10 height 10
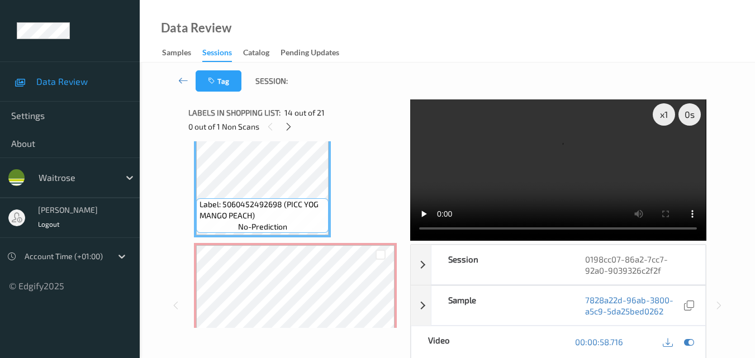
scroll to position [0, 0]
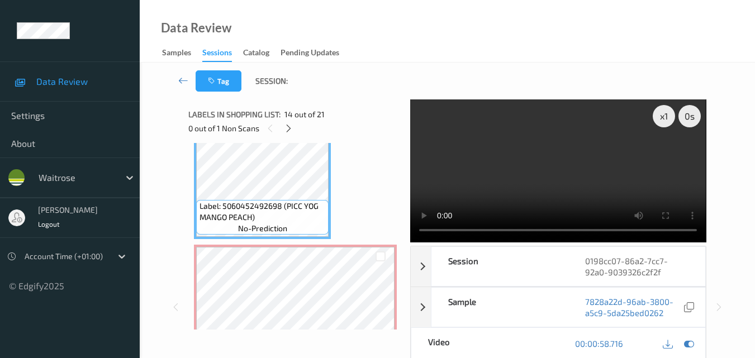
click at [578, 180] on video at bounding box center [558, 170] width 296 height 143
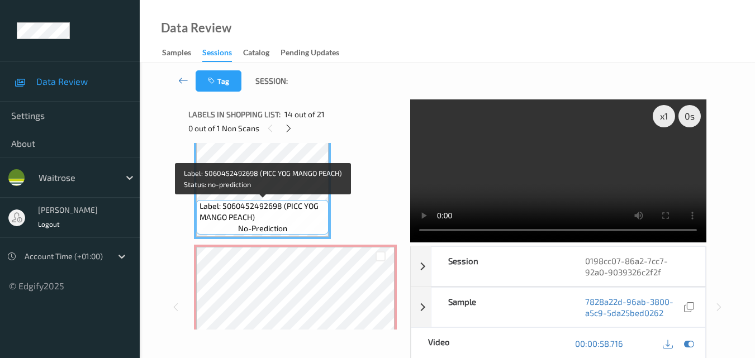
scroll to position [1497, 0]
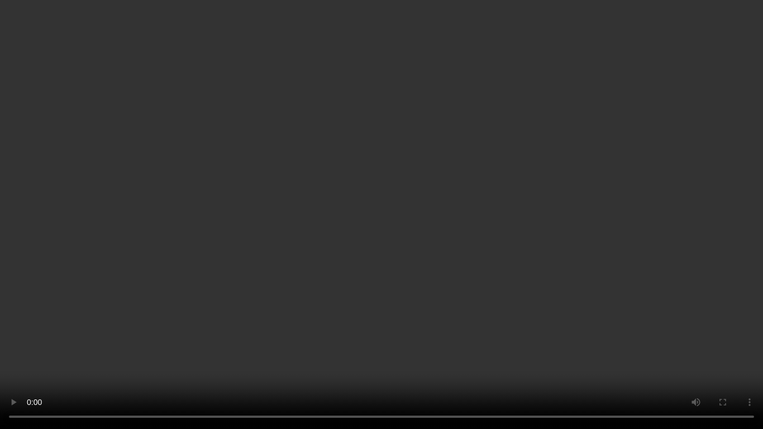
click at [461, 275] on video at bounding box center [381, 214] width 763 height 429
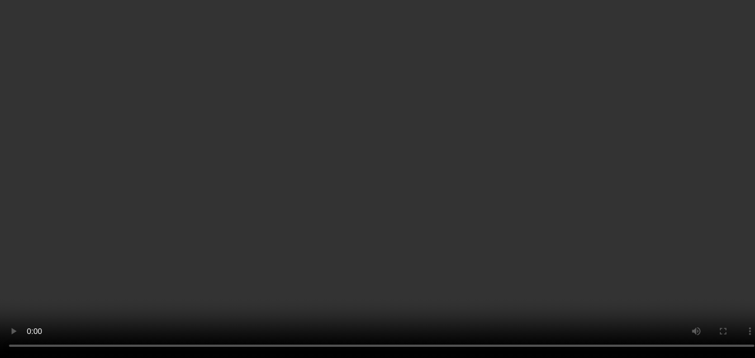
scroll to position [1218, 0]
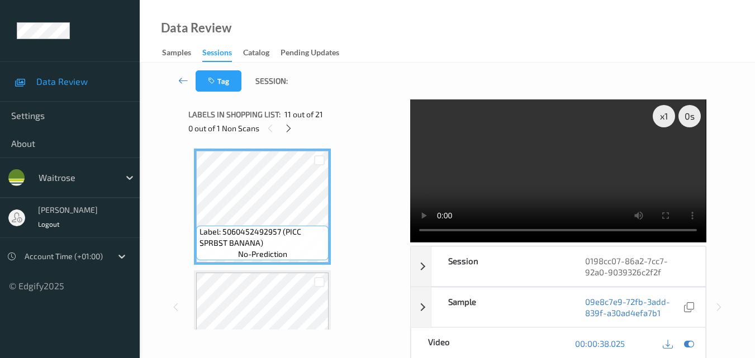
click at [520, 171] on video at bounding box center [558, 170] width 296 height 143
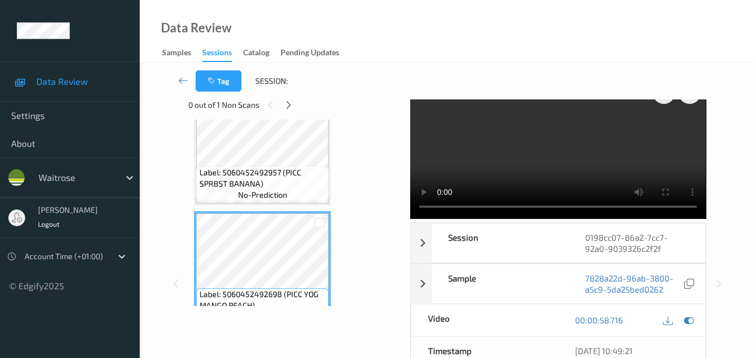
scroll to position [0, 0]
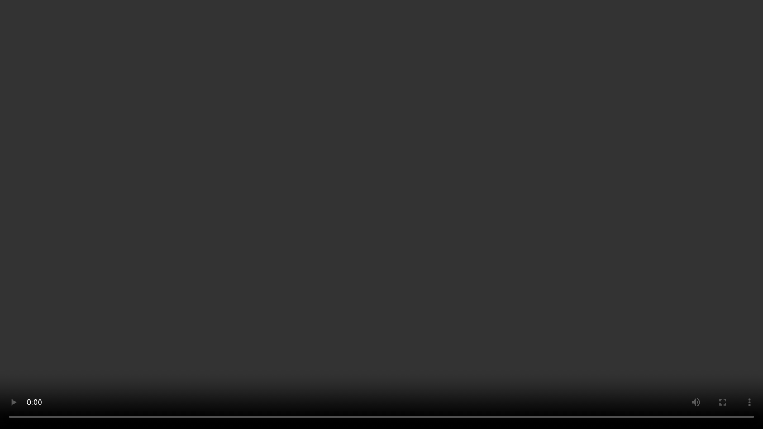
click at [404, 299] on video at bounding box center [381, 214] width 763 height 429
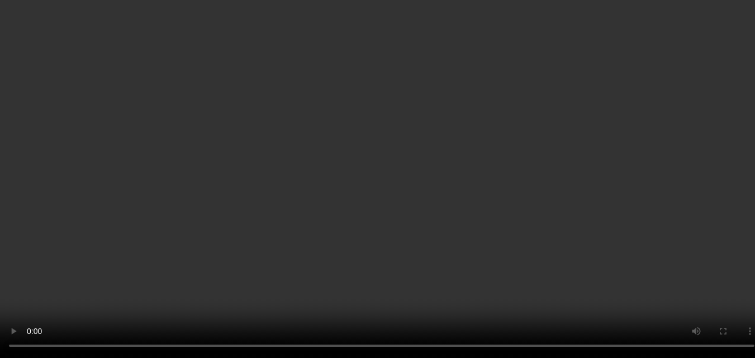
scroll to position [1497, 0]
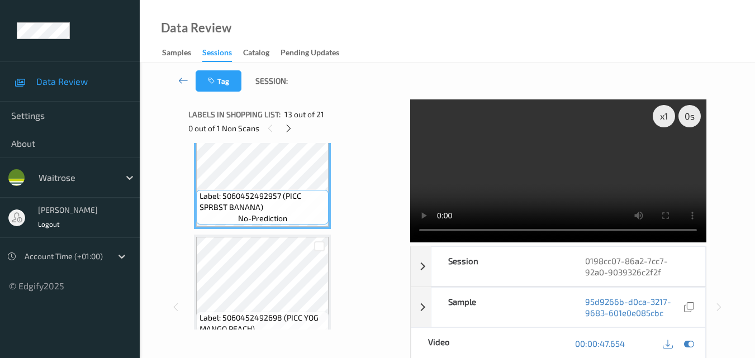
click at [579, 190] on video at bounding box center [558, 170] width 296 height 143
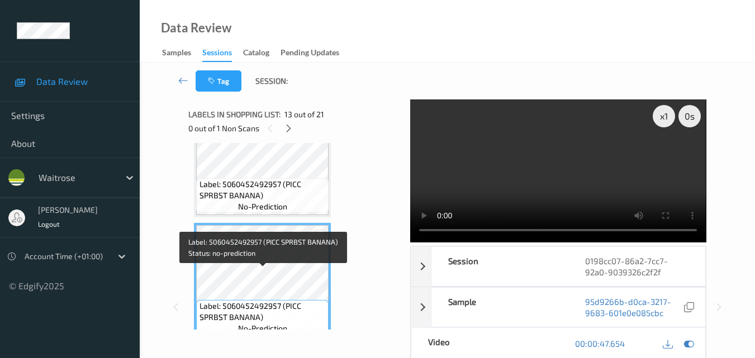
scroll to position [1385, 0]
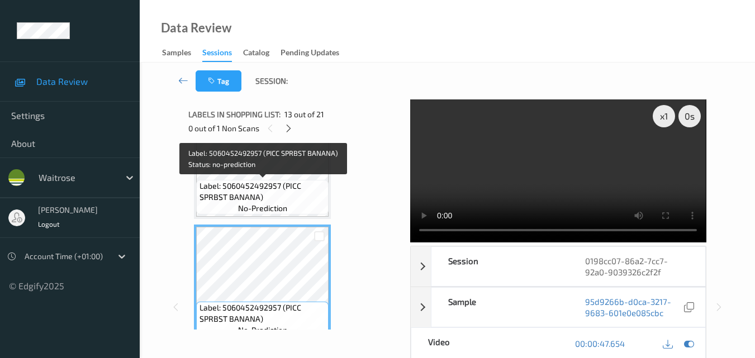
click at [283, 188] on span "Label: 5060452492957 (PICC SPRBST BANANA)" at bounding box center [262, 191] width 127 height 22
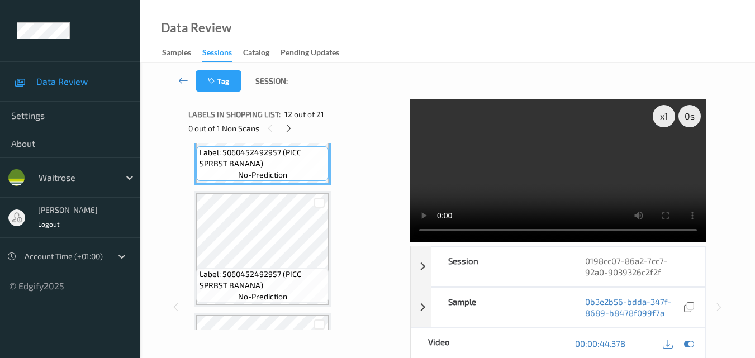
scroll to position [1441, 0]
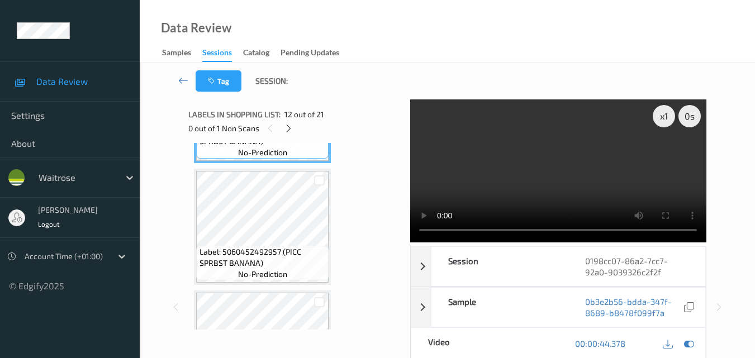
click at [554, 175] on video at bounding box center [558, 170] width 296 height 143
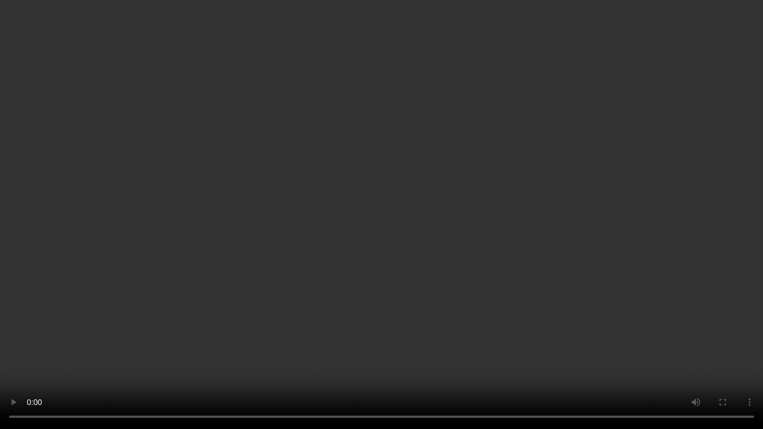
click at [424, 311] on video at bounding box center [381, 214] width 763 height 429
click at [494, 260] on video at bounding box center [381, 214] width 763 height 429
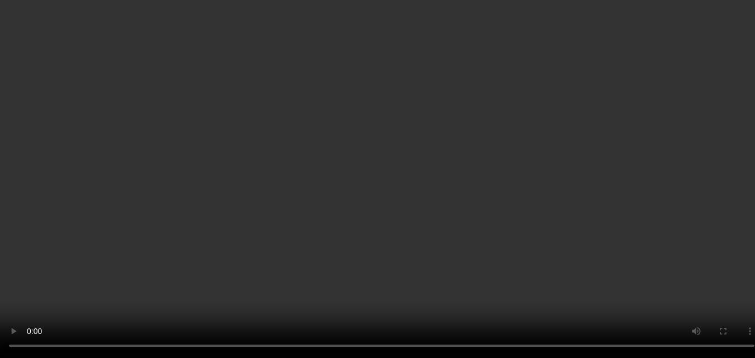
scroll to position [1776, 0]
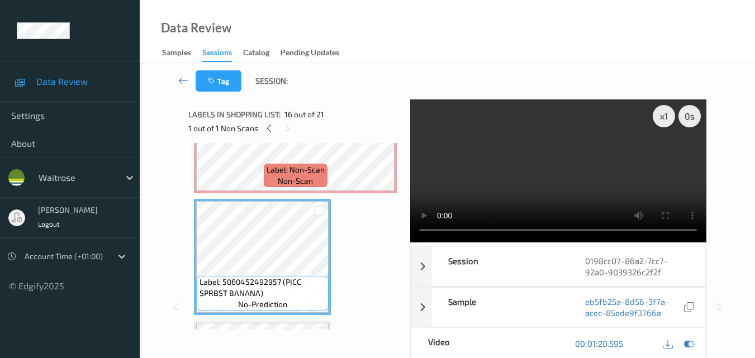
click at [523, 177] on video at bounding box center [558, 170] width 296 height 143
click at [558, 177] on video at bounding box center [558, 170] width 296 height 143
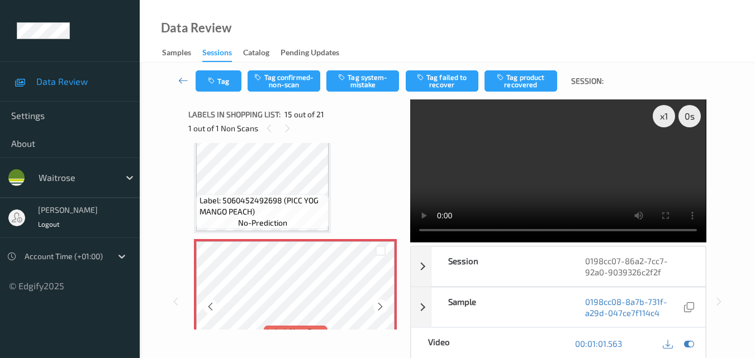
scroll to position [1609, 0]
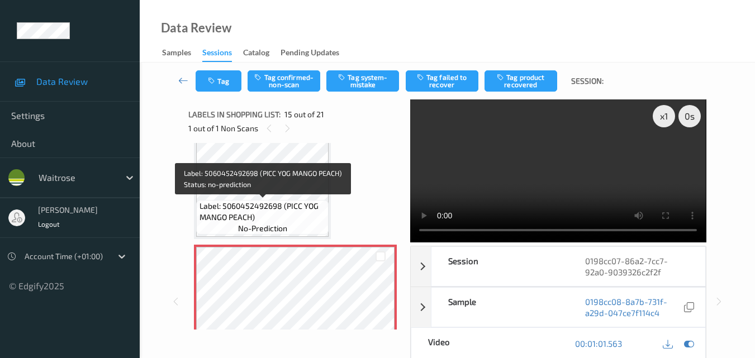
click at [294, 211] on span "Label: 5060452492698 (PICC YOG MANGO PEACH)" at bounding box center [262, 212] width 127 height 22
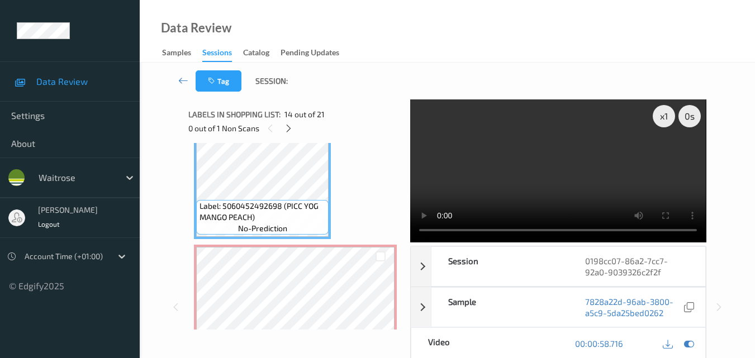
click at [530, 193] on video at bounding box center [558, 170] width 296 height 143
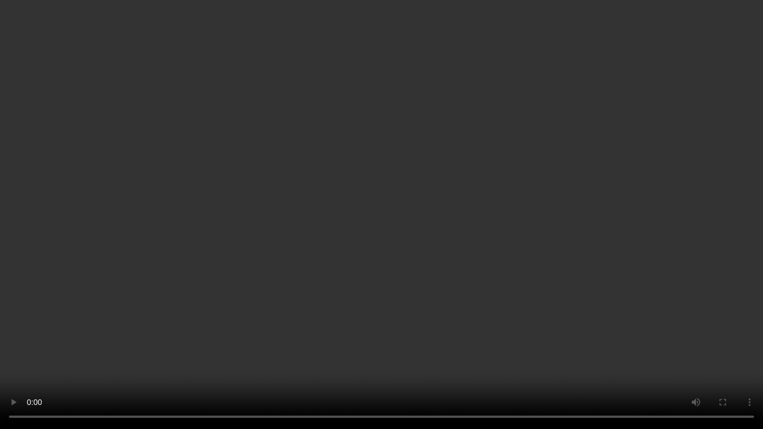
click at [602, 280] on video at bounding box center [381, 214] width 763 height 429
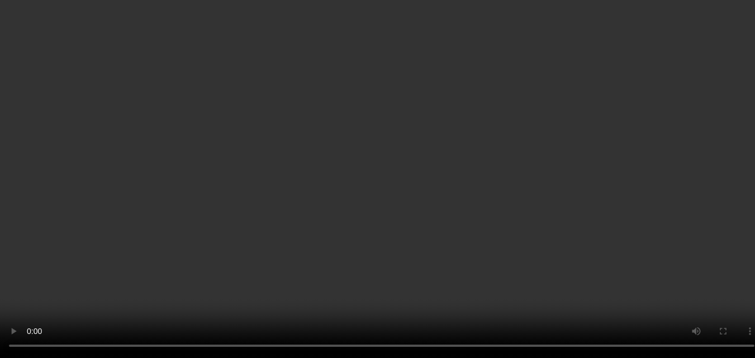
scroll to position [1218, 0]
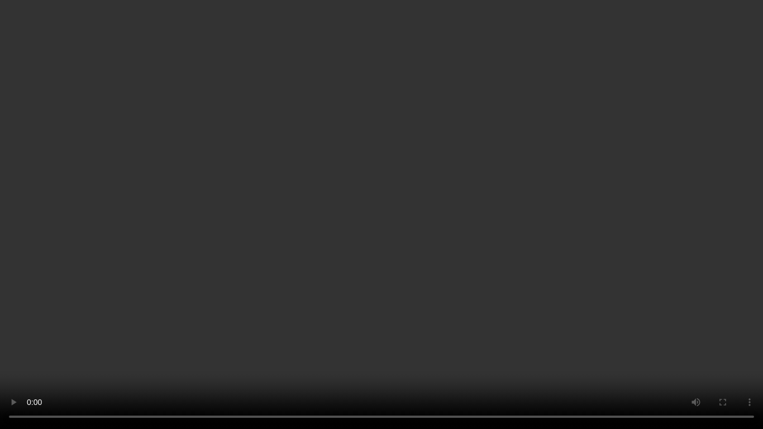
click at [365, 235] on video at bounding box center [381, 214] width 763 height 429
click at [261, 245] on video at bounding box center [381, 214] width 763 height 429
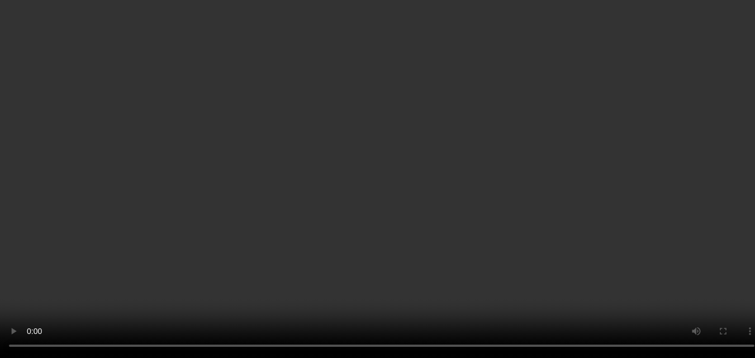
scroll to position [0, 0]
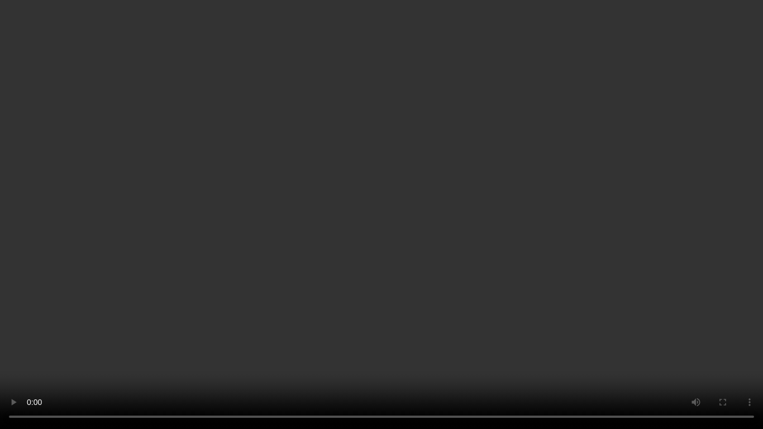
click at [347, 197] on video at bounding box center [381, 214] width 763 height 429
click at [295, 250] on video at bounding box center [381, 214] width 763 height 429
click at [449, 248] on video at bounding box center [381, 214] width 763 height 429
click at [445, 244] on video at bounding box center [381, 214] width 763 height 429
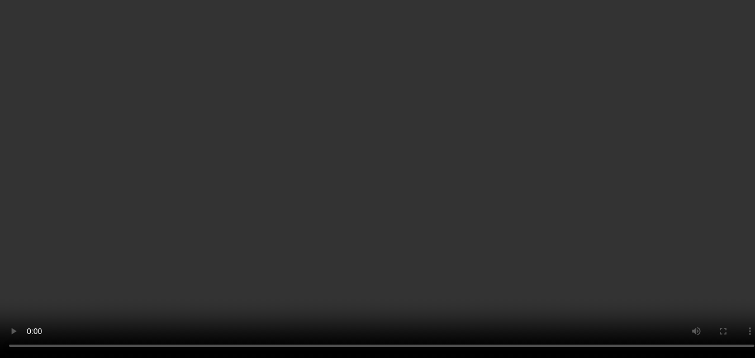
scroll to position [1229, 0]
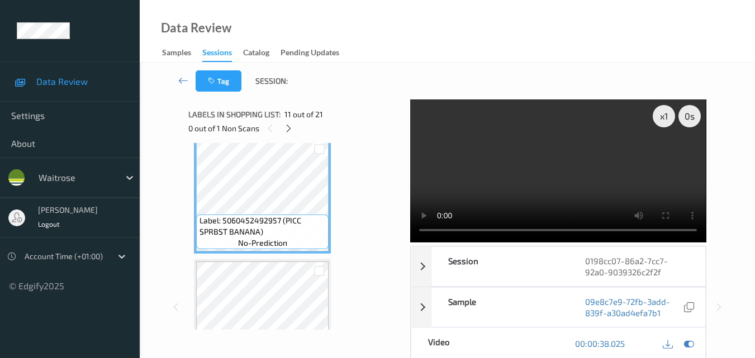
click at [556, 174] on video at bounding box center [558, 170] width 296 height 143
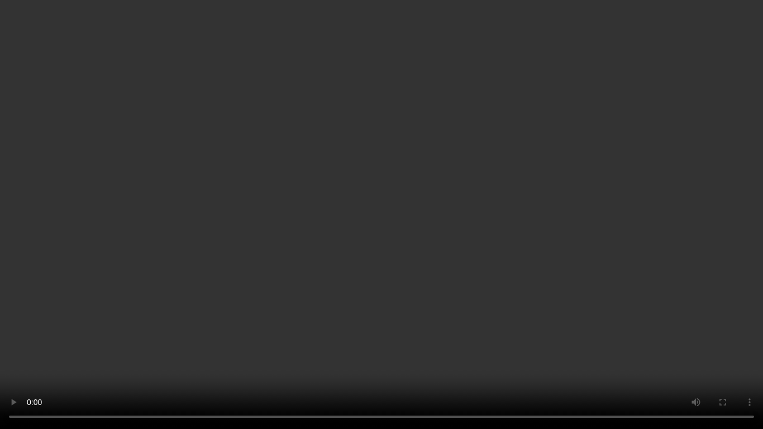
click at [443, 263] on video at bounding box center [381, 214] width 763 height 429
click at [347, 317] on video at bounding box center [381, 214] width 763 height 429
click at [348, 317] on video at bounding box center [381, 214] width 763 height 429
click at [503, 227] on video at bounding box center [381, 214] width 763 height 429
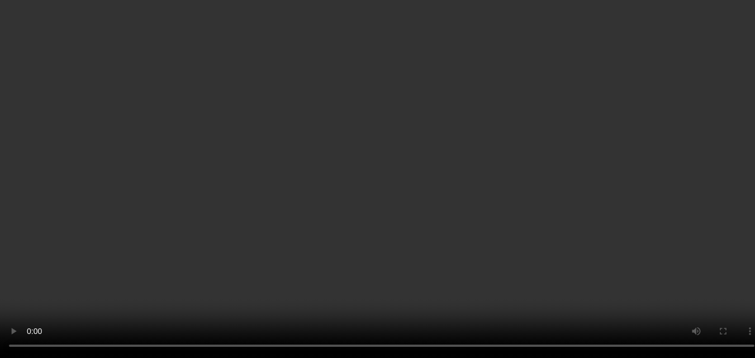
scroll to position [1564, 0]
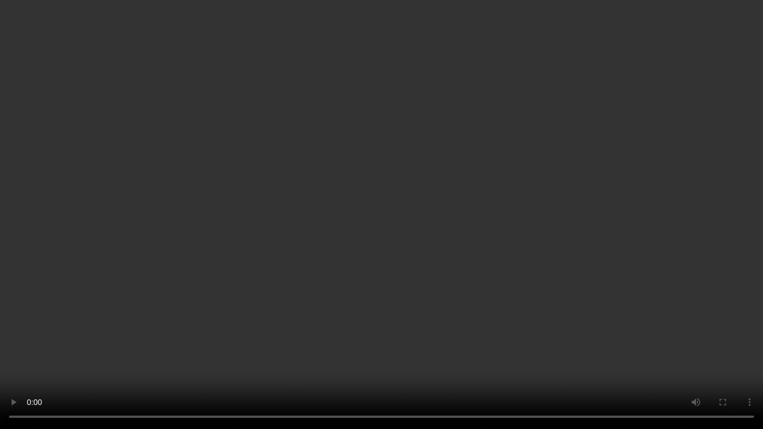
click at [491, 218] on video at bounding box center [381, 214] width 763 height 429
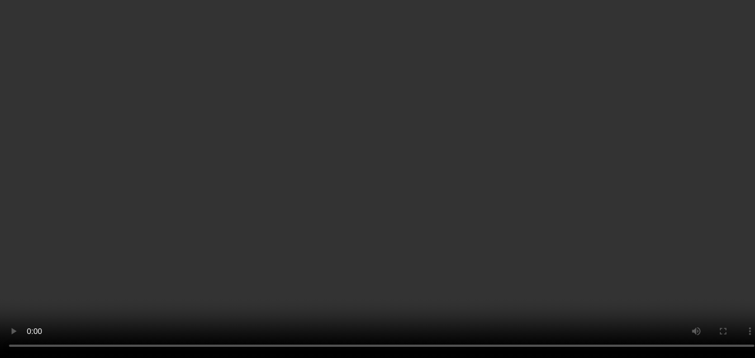
scroll to position [1676, 0]
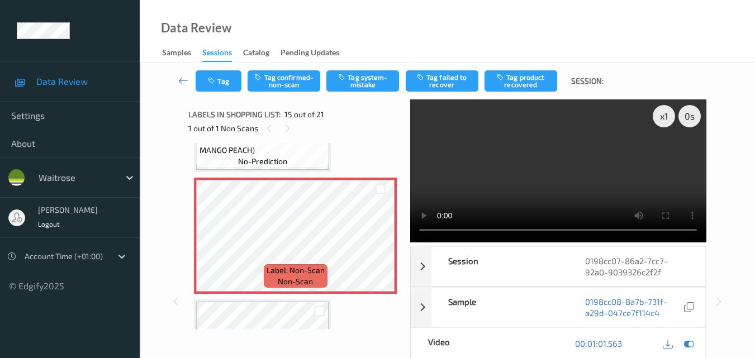
click at [517, 201] on video at bounding box center [558, 170] width 296 height 143
click at [575, 168] on video at bounding box center [558, 170] width 296 height 143
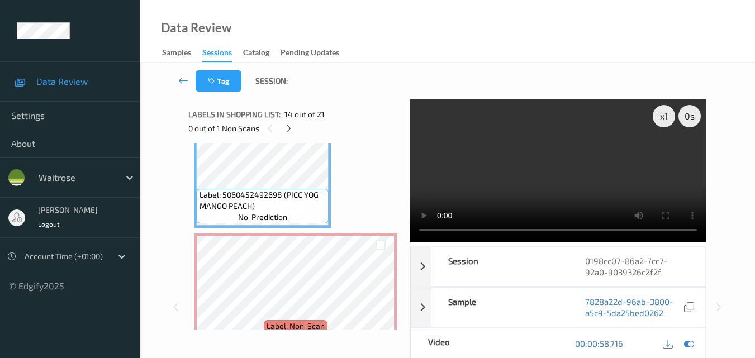
click at [559, 156] on video at bounding box center [558, 170] width 296 height 143
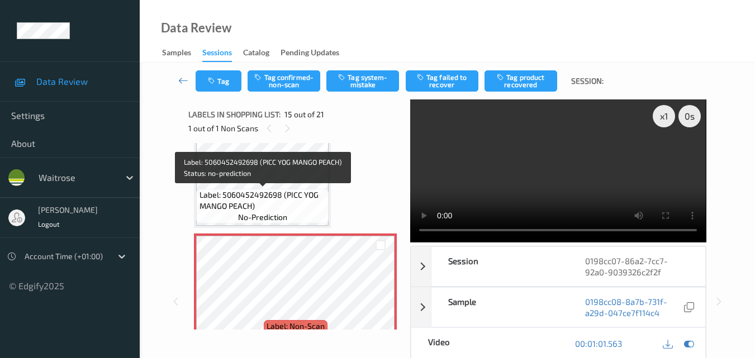
click at [287, 195] on span "Label: 5060452492698 (PICC YOG MANGO PEACH)" at bounding box center [262, 200] width 127 height 22
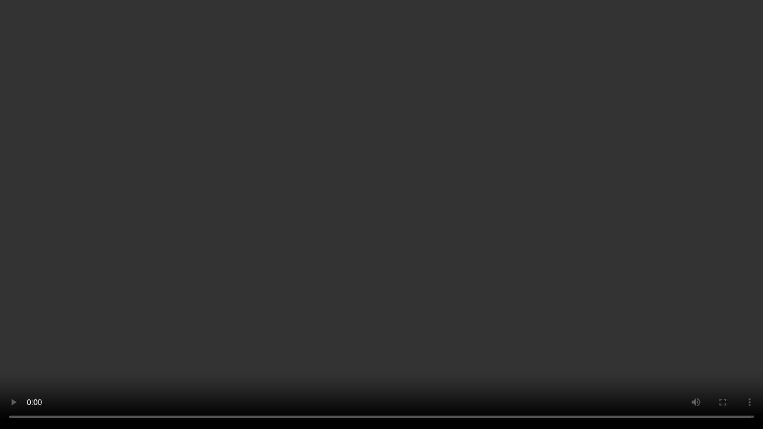
click at [552, 277] on video at bounding box center [381, 214] width 763 height 429
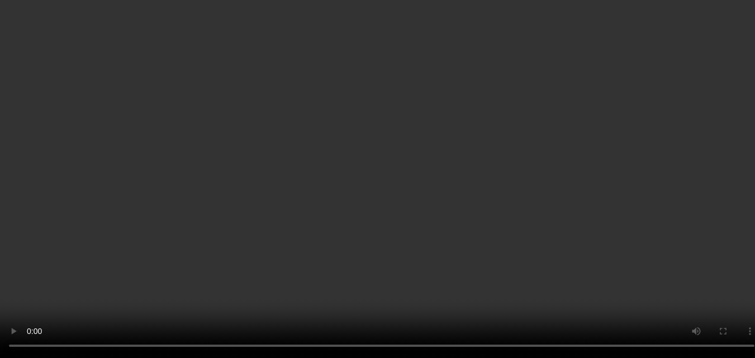
scroll to position [2067, 0]
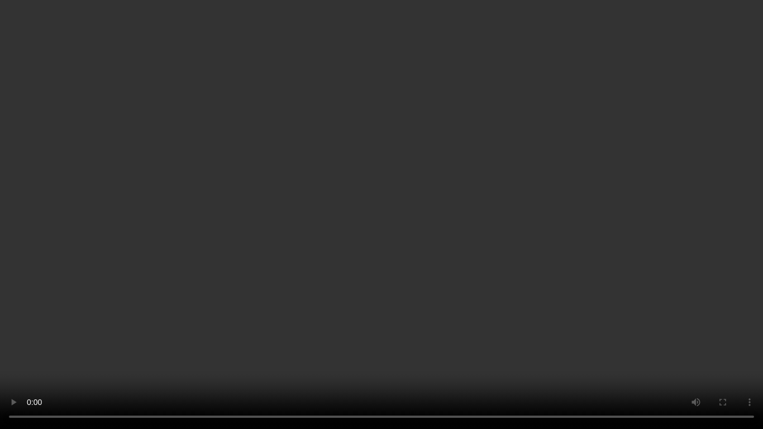
click at [297, 283] on video at bounding box center [381, 214] width 763 height 429
click at [374, 310] on video at bounding box center [381, 214] width 763 height 429
click at [414, 242] on video at bounding box center [381, 214] width 763 height 429
click at [431, 242] on video at bounding box center [381, 214] width 763 height 429
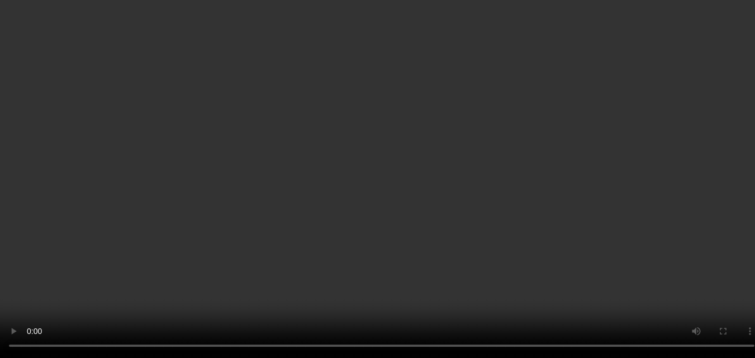
scroll to position [1955, 0]
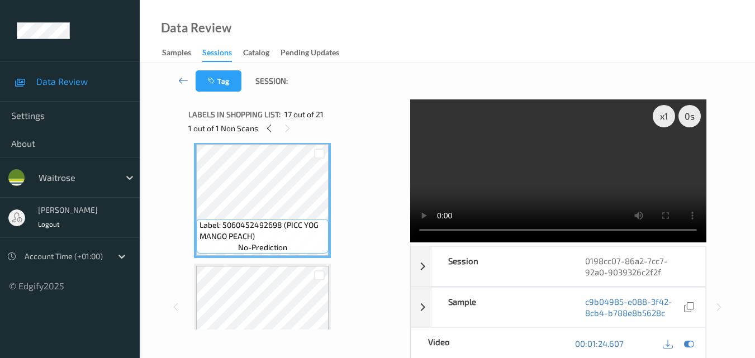
click at [553, 171] on video at bounding box center [558, 170] width 296 height 143
click at [553, 170] on video at bounding box center [558, 170] width 296 height 143
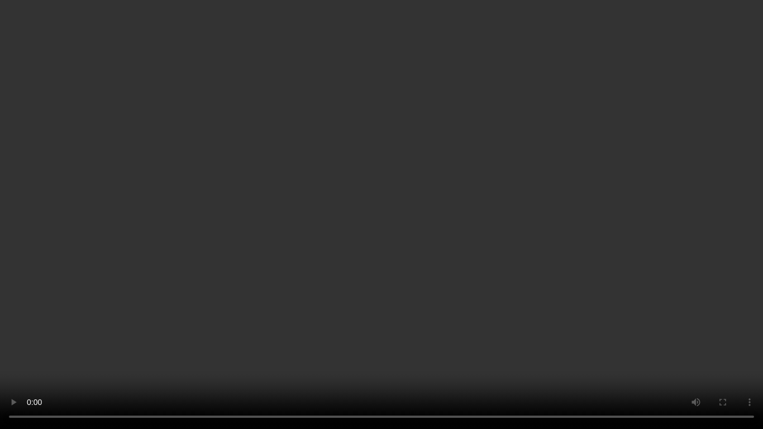
click at [499, 239] on video at bounding box center [381, 214] width 763 height 429
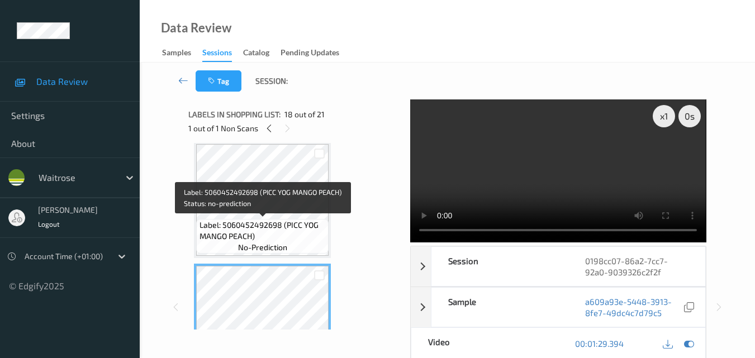
click at [276, 226] on span "Label: 5060452492698 (PICC YOG MANGO PEACH)" at bounding box center [262, 231] width 127 height 22
click at [248, 239] on span "Label: 5060452492698 (PICC YOG MANGO PEACH)" at bounding box center [262, 231] width 127 height 22
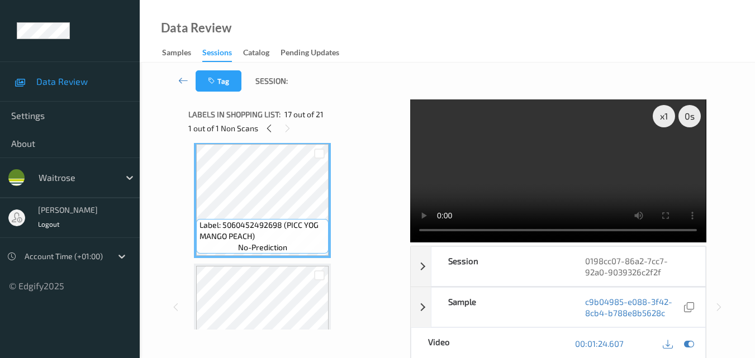
click at [589, 149] on video at bounding box center [558, 170] width 296 height 143
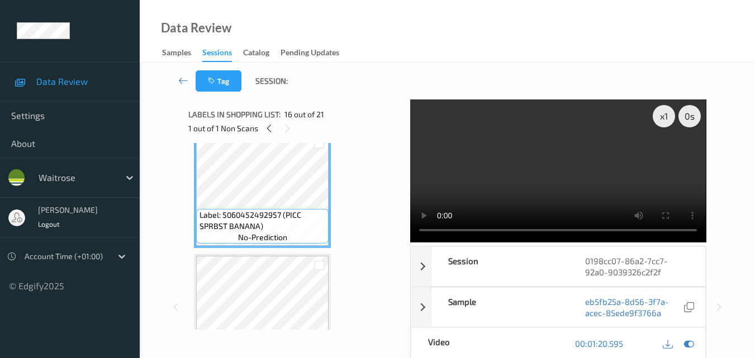
scroll to position [1788, 0]
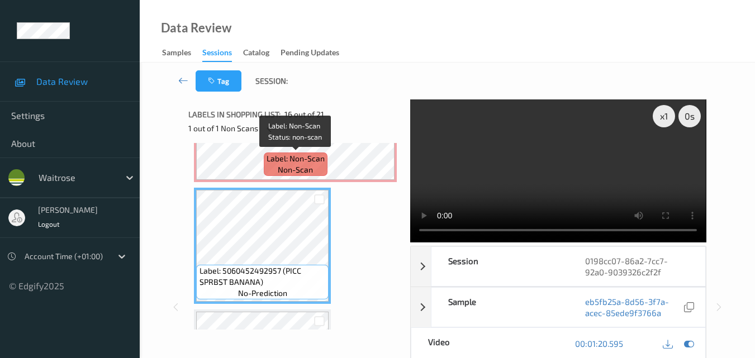
click at [267, 167] on div "Label: Non-Scan non-scan" at bounding box center [296, 163] width 64 height 23
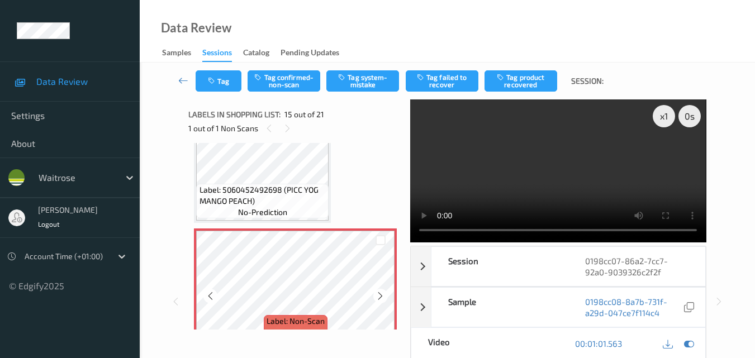
scroll to position [1620, 0]
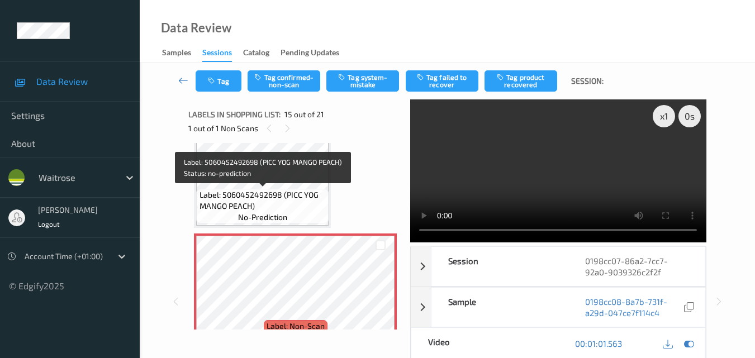
click at [310, 202] on span "Label: 5060452492698 (PICC YOG MANGO PEACH)" at bounding box center [262, 200] width 127 height 22
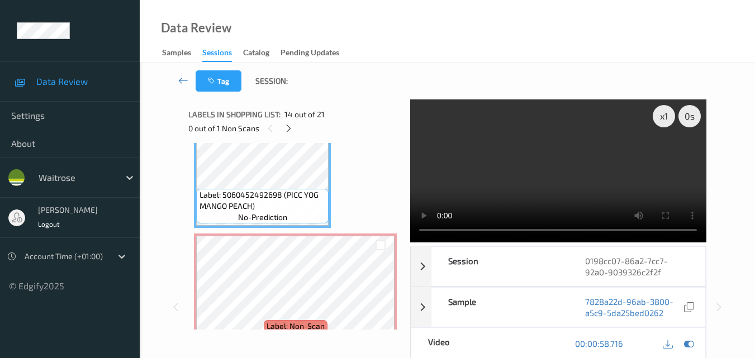
click at [557, 184] on video at bounding box center [558, 170] width 296 height 143
click at [529, 184] on video at bounding box center [558, 170] width 296 height 143
click at [616, 168] on video at bounding box center [558, 170] width 296 height 143
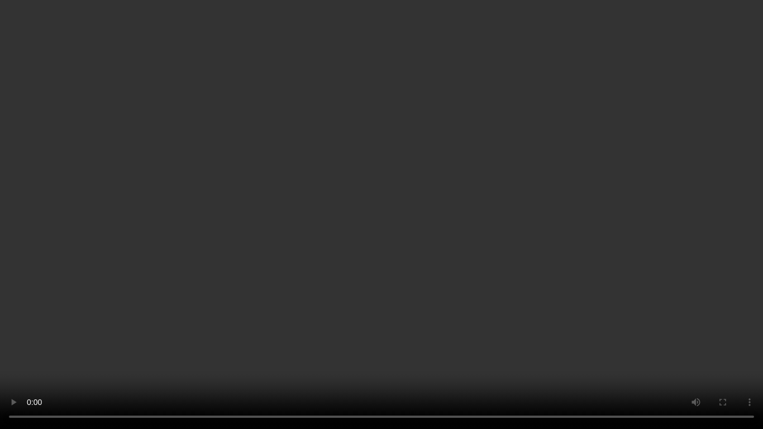
click at [261, 186] on video at bounding box center [381, 214] width 763 height 429
click at [438, 271] on video at bounding box center [381, 214] width 763 height 429
click at [425, 203] on video at bounding box center [381, 214] width 763 height 429
click at [384, 266] on video at bounding box center [381, 214] width 763 height 429
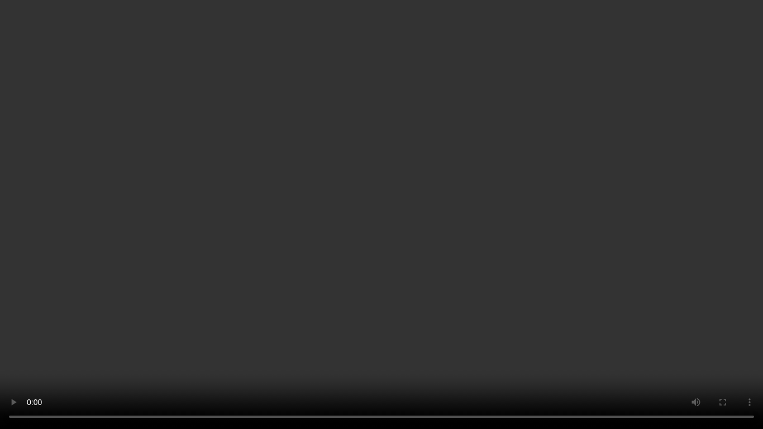
click at [325, 192] on video at bounding box center [381, 214] width 763 height 429
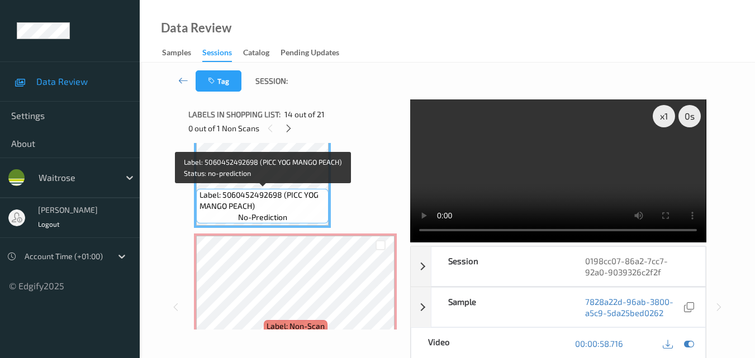
click at [287, 195] on span "Label: 5060452492698 (PICC YOG MANGO PEACH)" at bounding box center [262, 200] width 127 height 22
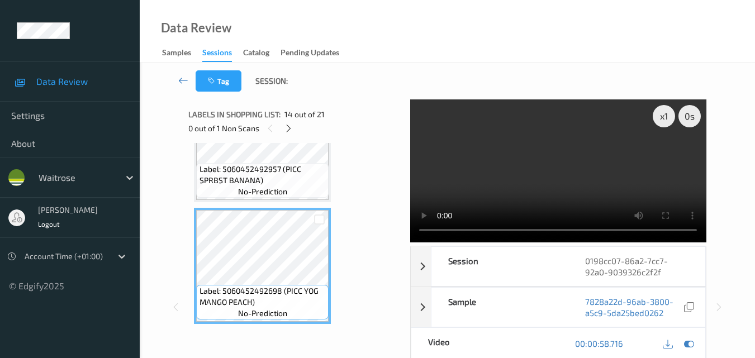
scroll to position [1508, 0]
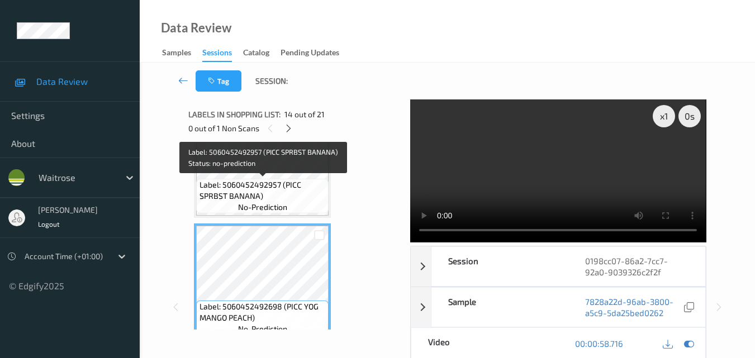
click at [278, 198] on span "Label: 5060452492957 (PICC SPRBST BANANA)" at bounding box center [262, 190] width 127 height 22
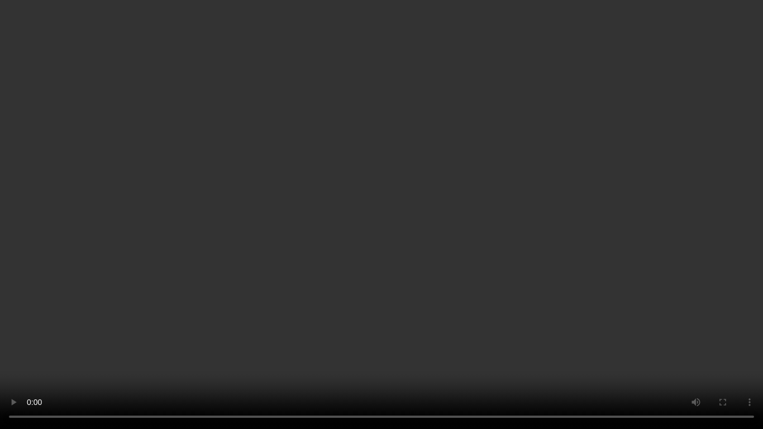
click at [515, 200] on video at bounding box center [381, 214] width 763 height 429
click at [570, 213] on video at bounding box center [381, 214] width 763 height 429
click at [546, 250] on video at bounding box center [381, 214] width 763 height 429
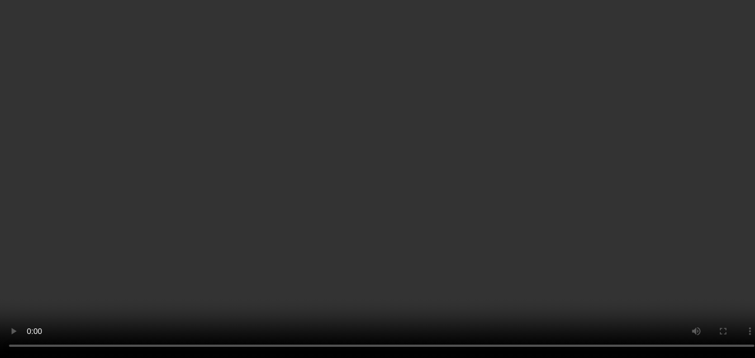
scroll to position [1285, 0]
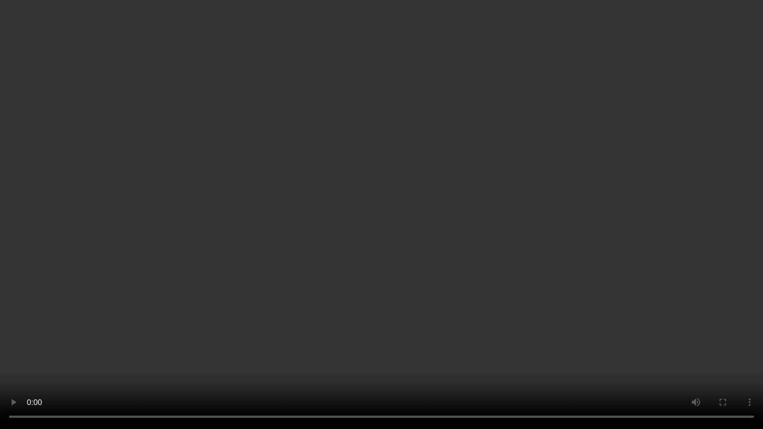
click at [468, 204] on video at bounding box center [381, 214] width 763 height 429
click at [481, 207] on video at bounding box center [381, 214] width 763 height 429
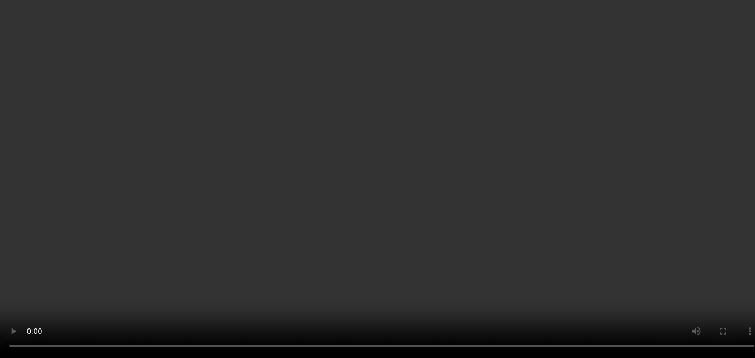
scroll to position [1620, 0]
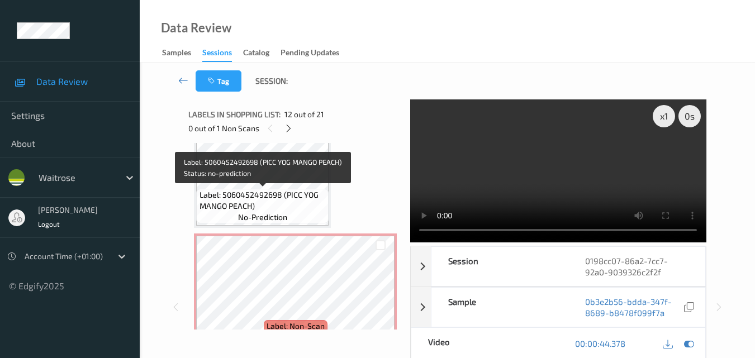
click at [283, 198] on span "Label: 5060452492698 (PICC YOG MANGO PEACH)" at bounding box center [262, 200] width 127 height 22
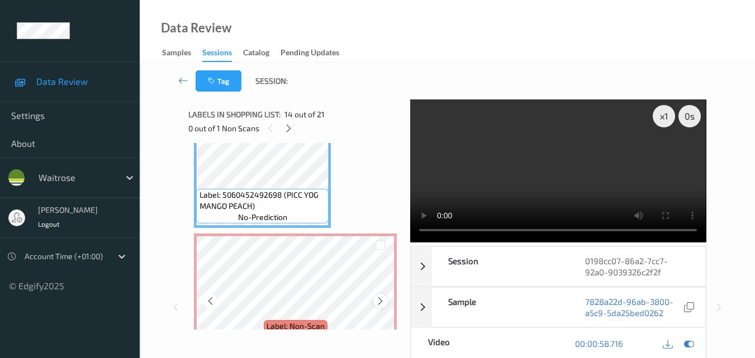
click at [378, 301] on icon at bounding box center [379, 301] width 9 height 10
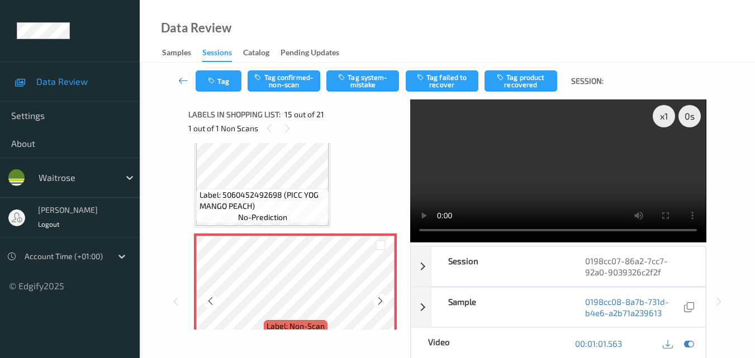
click at [378, 301] on icon at bounding box center [379, 301] width 9 height 10
click at [573, 183] on video at bounding box center [558, 170] width 296 height 143
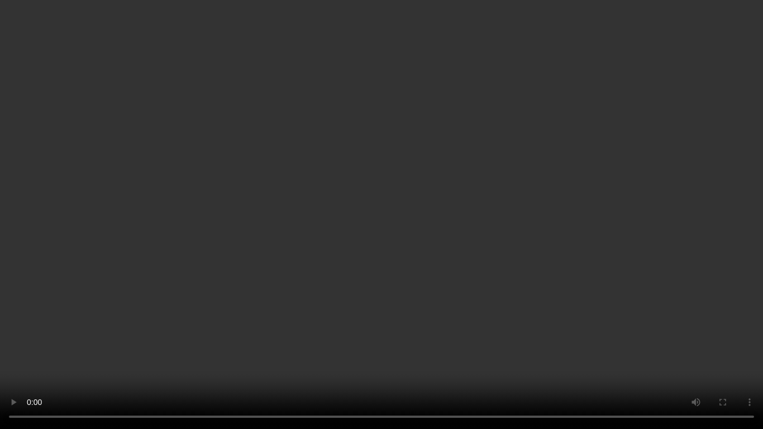
click at [419, 187] on video at bounding box center [381, 214] width 763 height 429
click at [566, 246] on video at bounding box center [381, 214] width 763 height 429
click at [426, 242] on video at bounding box center [381, 214] width 763 height 429
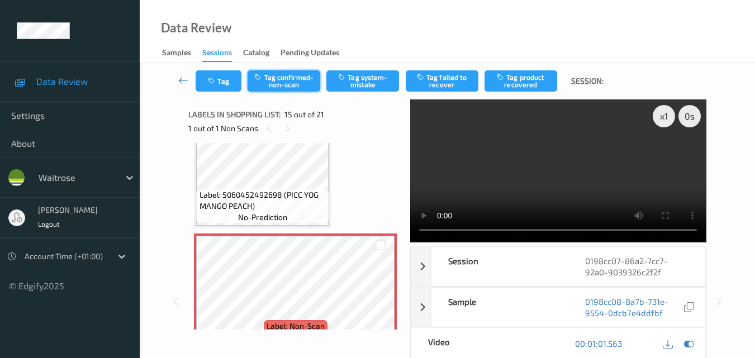
click at [268, 82] on button "Tag confirmed-non-scan" at bounding box center [283, 80] width 73 height 21
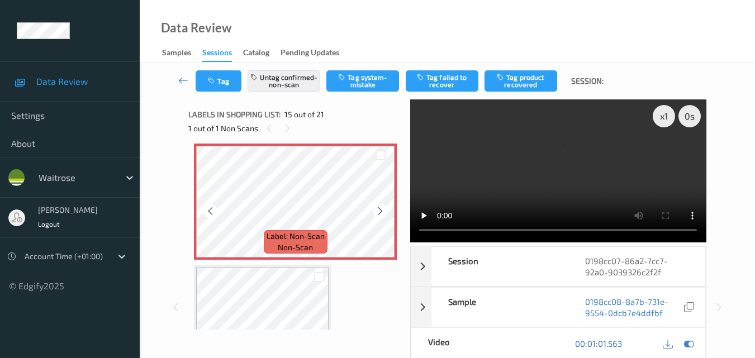
scroll to position [1732, 0]
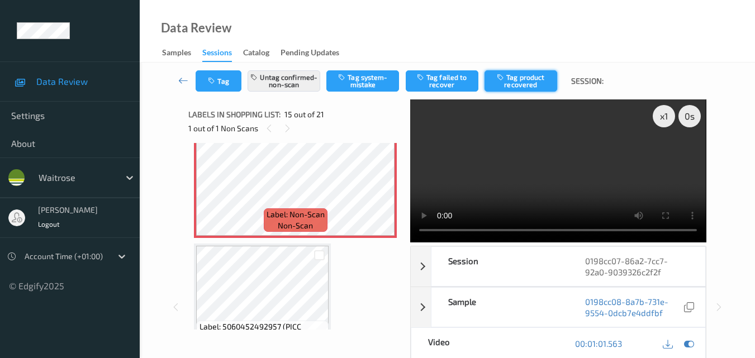
click at [514, 79] on button "Tag product recovered" at bounding box center [520, 80] width 73 height 21
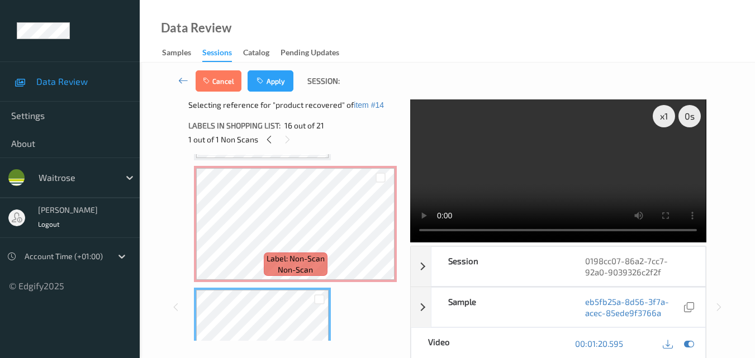
scroll to position [1676, 0]
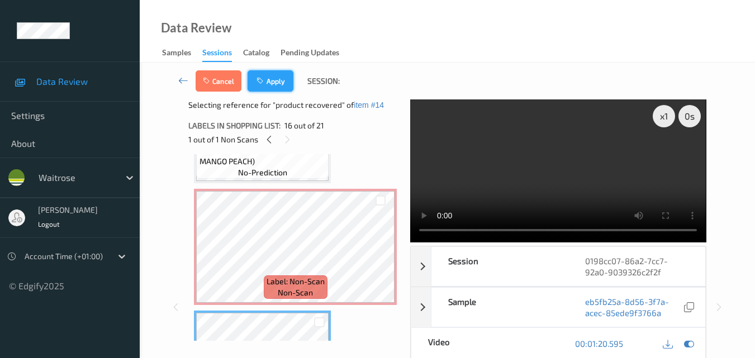
click at [282, 78] on button "Apply" at bounding box center [270, 80] width 46 height 21
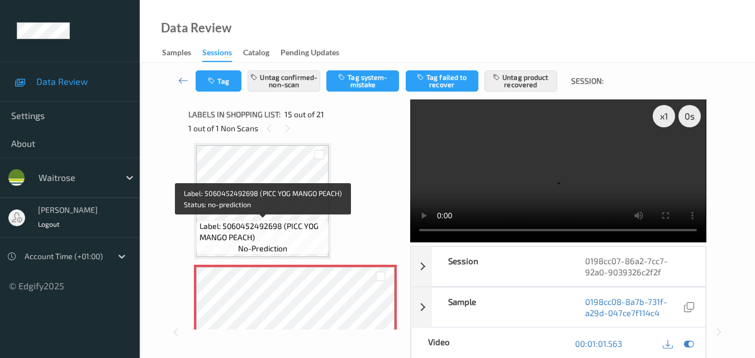
click at [288, 234] on span "Label: 5060452492698 (PICC YOG MANGO PEACH)" at bounding box center [262, 232] width 127 height 22
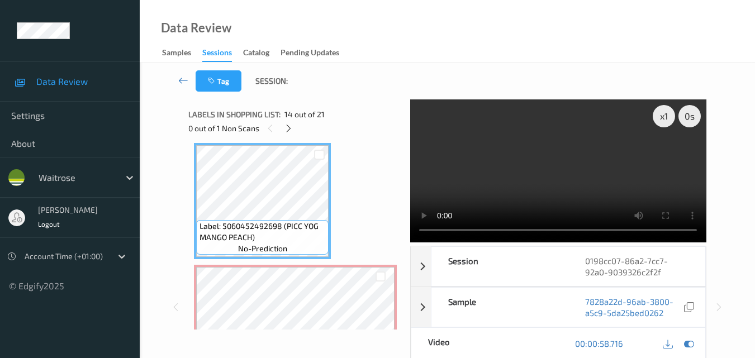
click at [584, 144] on video at bounding box center [558, 170] width 296 height 143
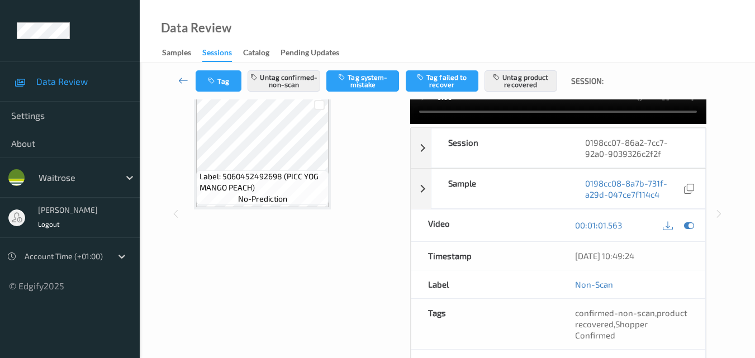
scroll to position [1477, 0]
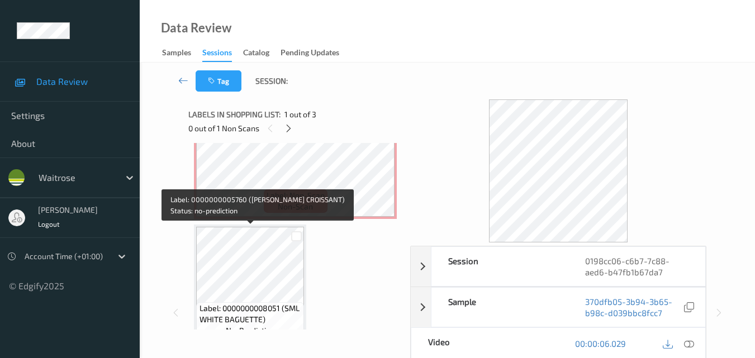
scroll to position [56, 0]
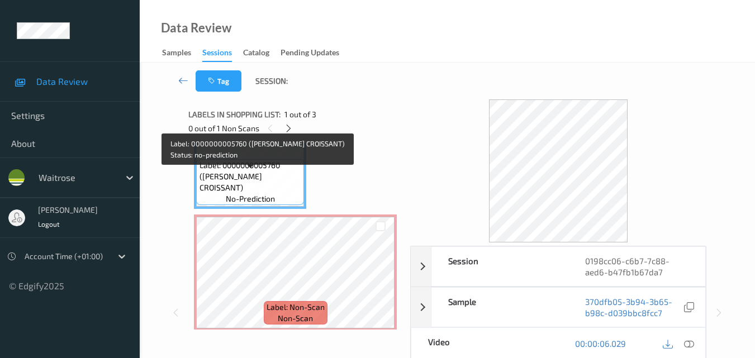
click at [263, 179] on span "Label: 0000000005760 ([PERSON_NAME] CROISSANT)" at bounding box center [250, 177] width 102 height 34
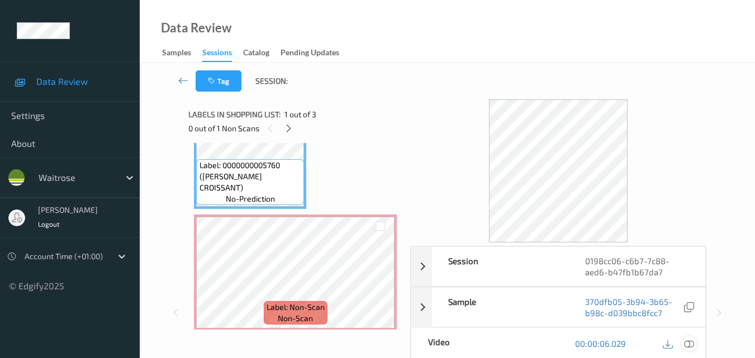
click at [690, 343] on icon at bounding box center [689, 344] width 10 height 10
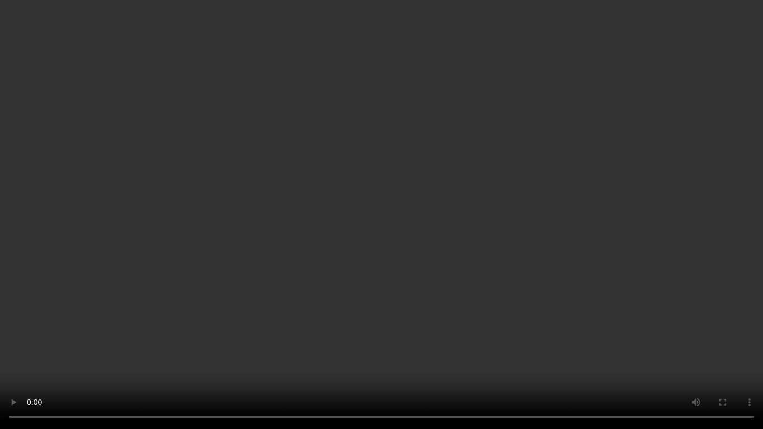
click at [256, 232] on video at bounding box center [381, 214] width 763 height 429
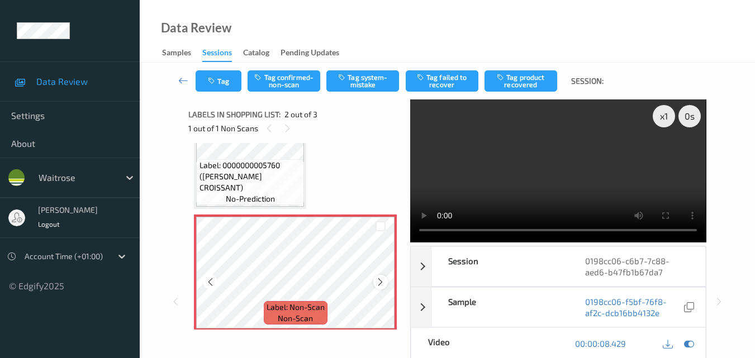
click at [379, 284] on icon at bounding box center [379, 282] width 9 height 10
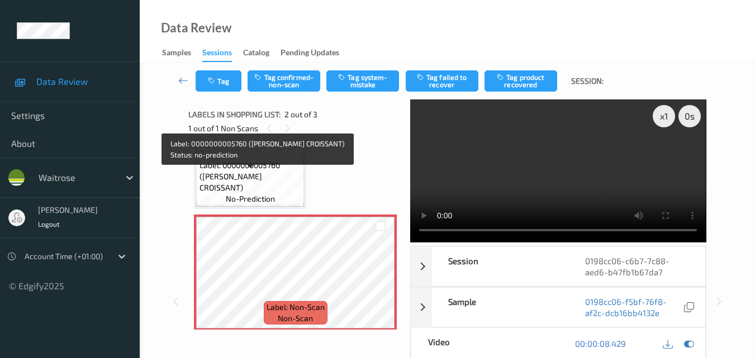
click at [265, 192] on span "Label: 0000000005760 ([PERSON_NAME] CROISSANT)" at bounding box center [250, 177] width 102 height 34
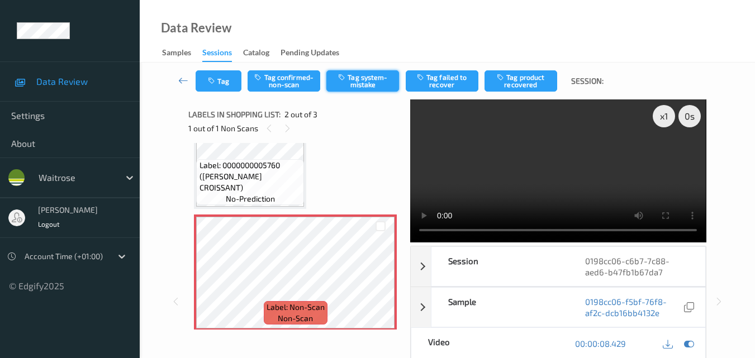
click at [362, 84] on button "Tag system-mistake" at bounding box center [362, 80] width 73 height 21
click at [222, 86] on button "Tag" at bounding box center [219, 80] width 46 height 21
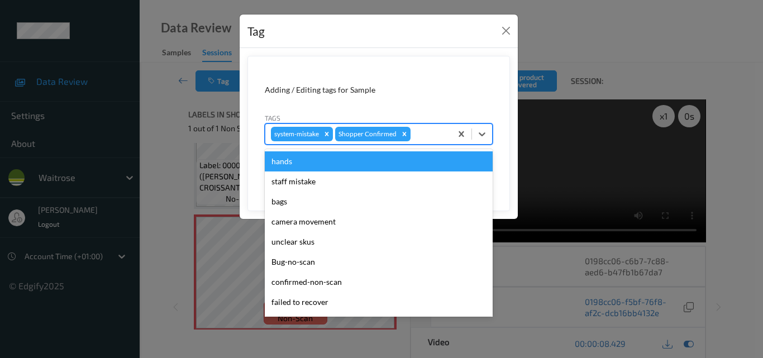
click at [430, 132] on div at bounding box center [429, 133] width 33 height 13
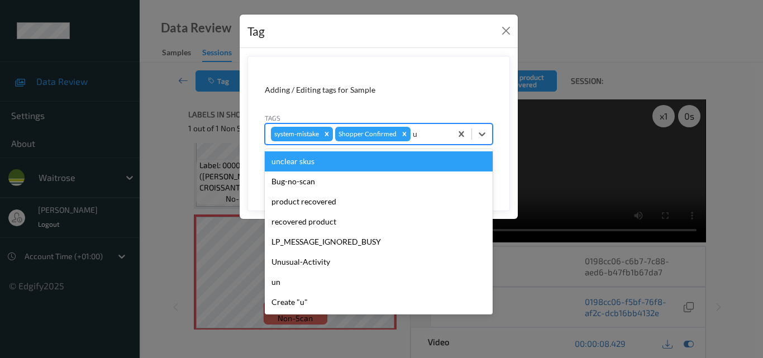
type input "un"
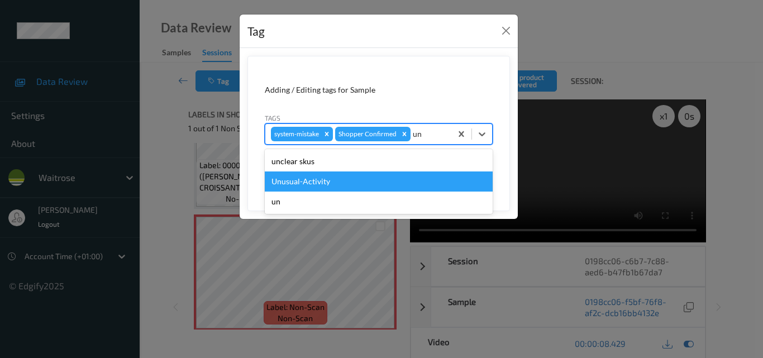
click at [366, 175] on div "Unusual-Activity" at bounding box center [379, 181] width 228 height 20
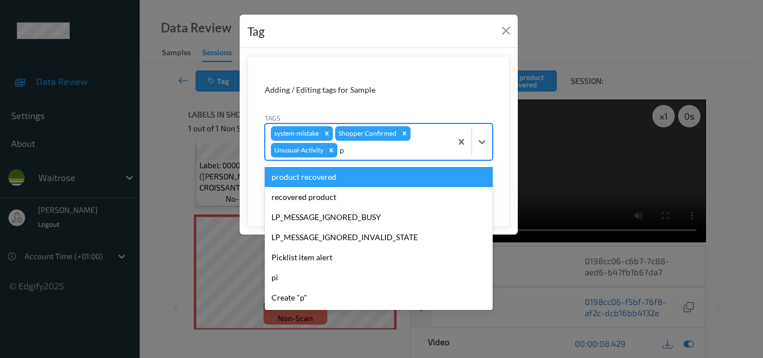
type input "pi"
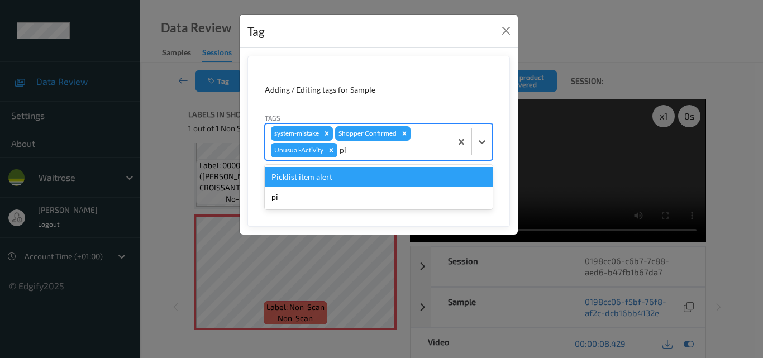
click at [366, 175] on div "Picklist item alert" at bounding box center [379, 177] width 228 height 20
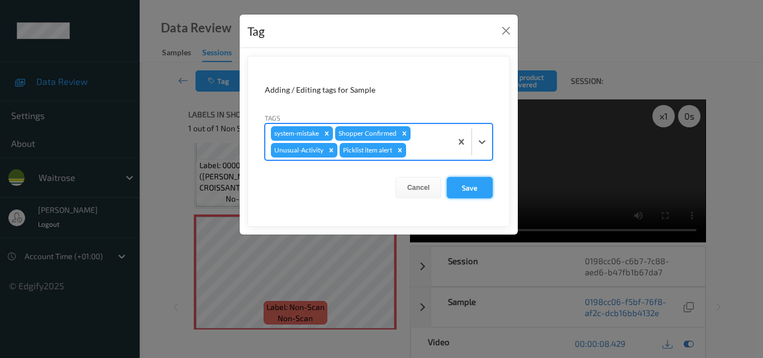
click at [479, 190] on button "Save" at bounding box center [470, 187] width 46 height 21
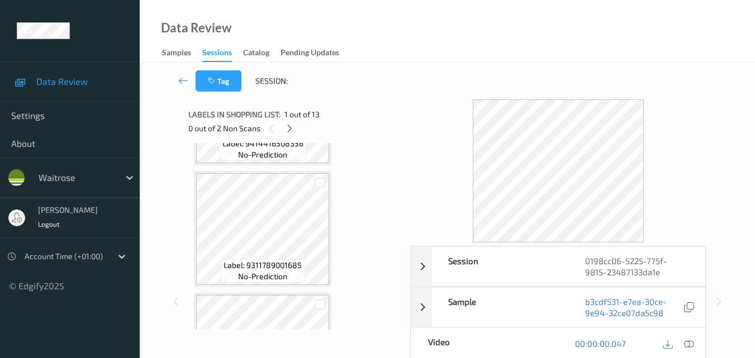
scroll to position [223, 0]
click at [290, 123] on icon at bounding box center [289, 128] width 9 height 10
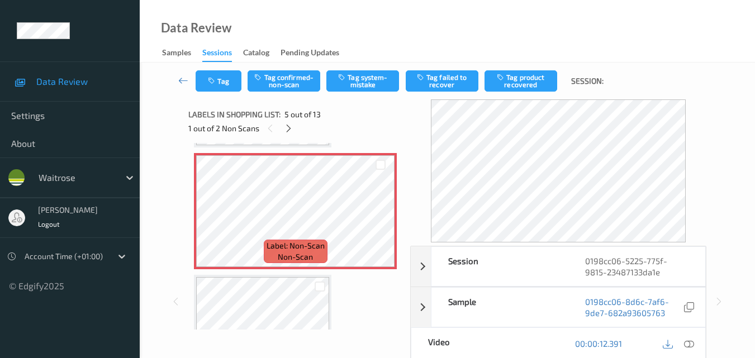
scroll to position [427, 0]
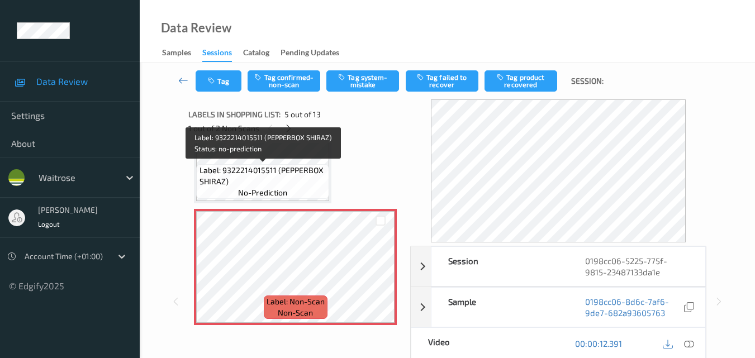
click at [298, 173] on span "Label: 9322214015511 (PEPPERBOX SHIRAZ)" at bounding box center [262, 176] width 127 height 22
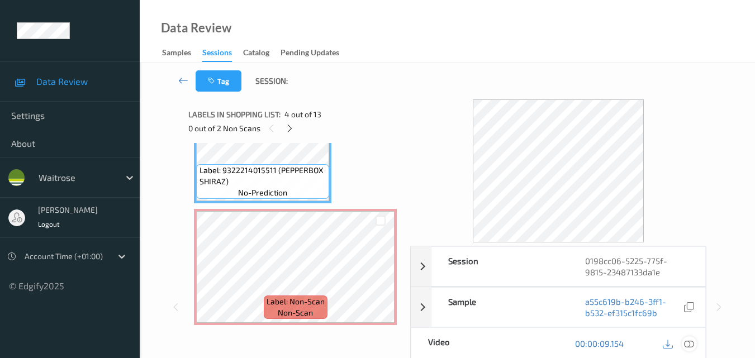
click at [694, 345] on div at bounding box center [688, 343] width 15 height 15
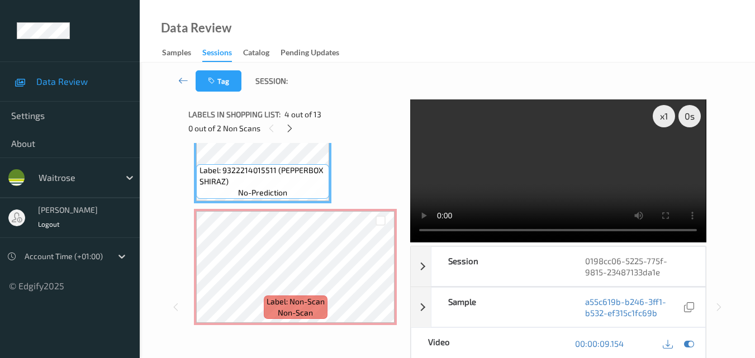
click at [528, 183] on video at bounding box center [558, 170] width 296 height 143
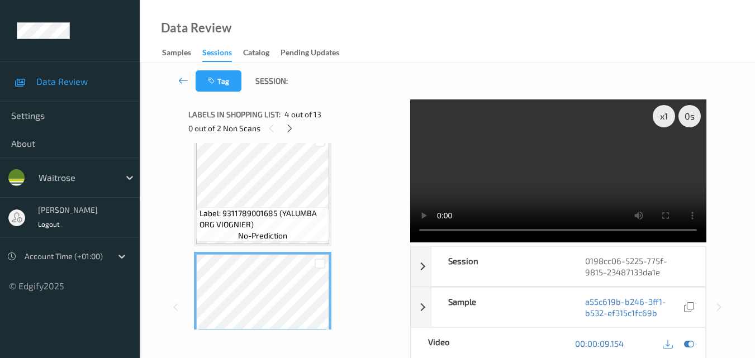
scroll to position [259, 0]
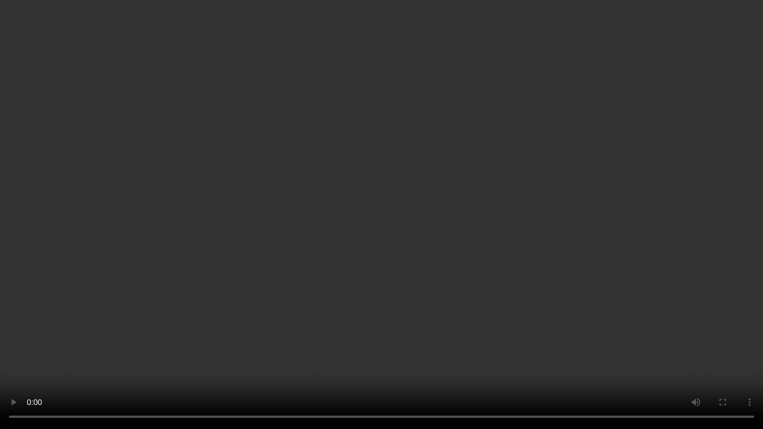
click at [527, 190] on video at bounding box center [381, 214] width 763 height 429
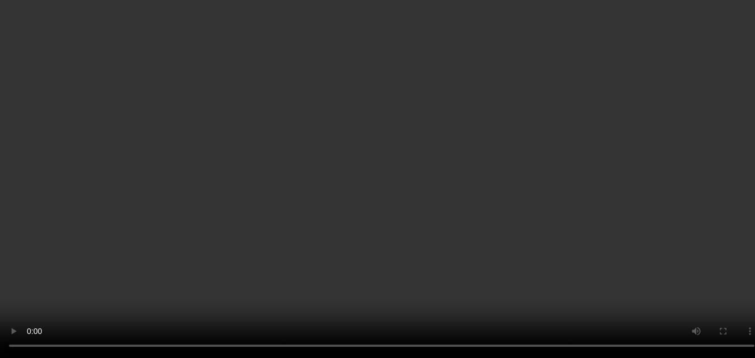
scroll to position [0, 0]
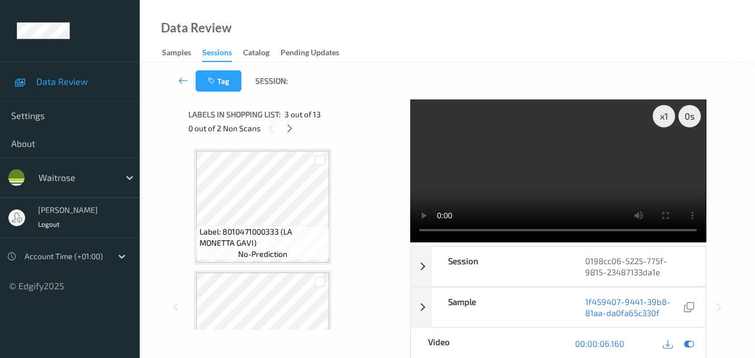
click at [562, 174] on video at bounding box center [558, 170] width 296 height 143
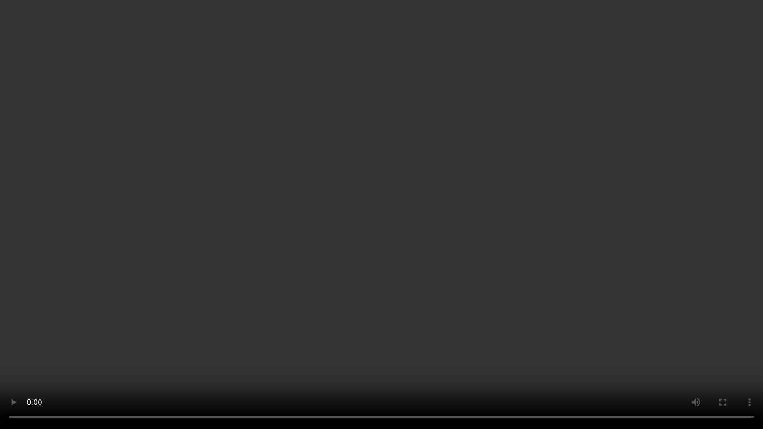
click at [666, 262] on video at bounding box center [381, 214] width 763 height 429
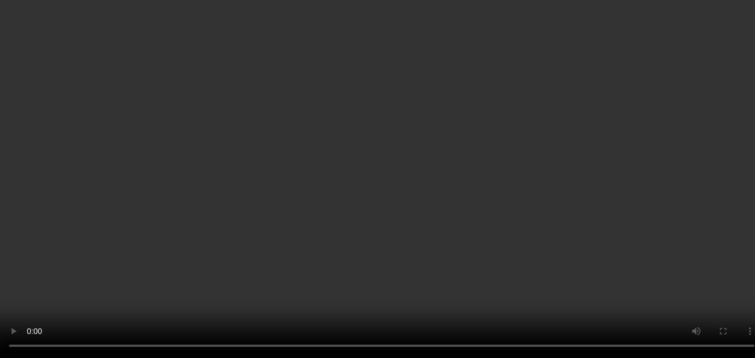
scroll to position [223, 0]
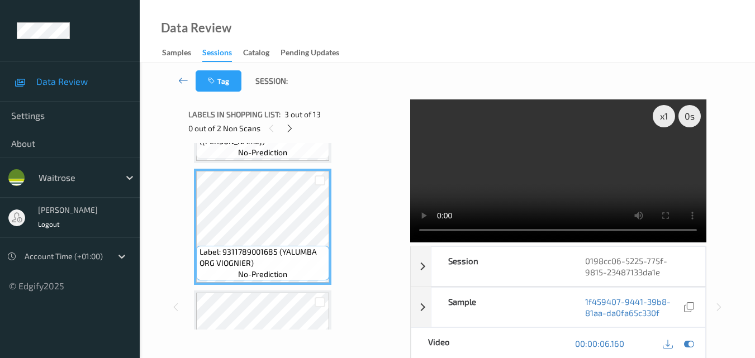
click at [538, 176] on video at bounding box center [558, 170] width 296 height 143
click at [512, 184] on video at bounding box center [558, 170] width 296 height 143
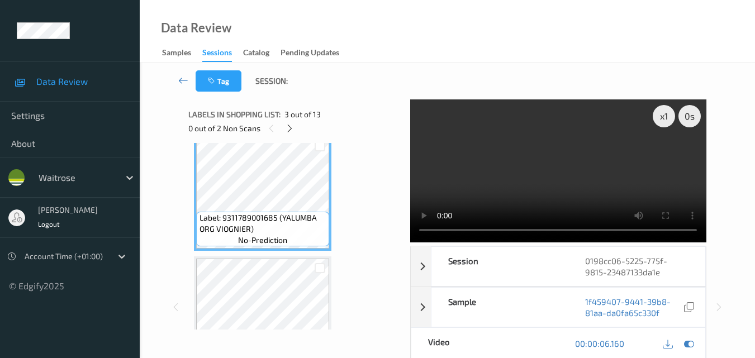
scroll to position [279, 0]
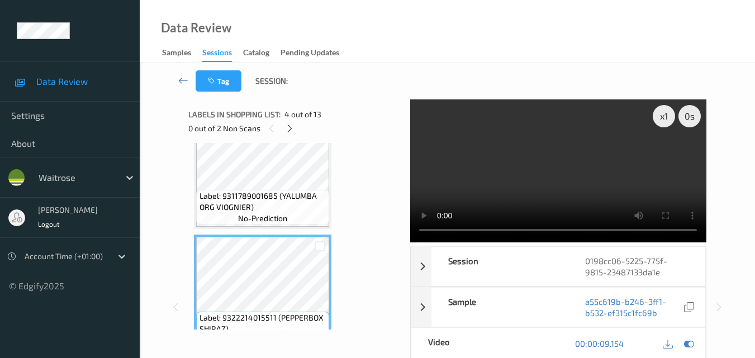
click at [594, 173] on video at bounding box center [558, 170] width 296 height 143
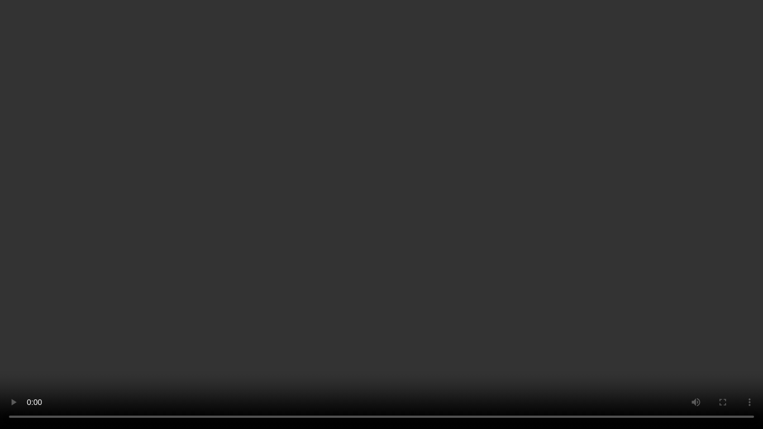
click at [328, 293] on video at bounding box center [381, 214] width 763 height 429
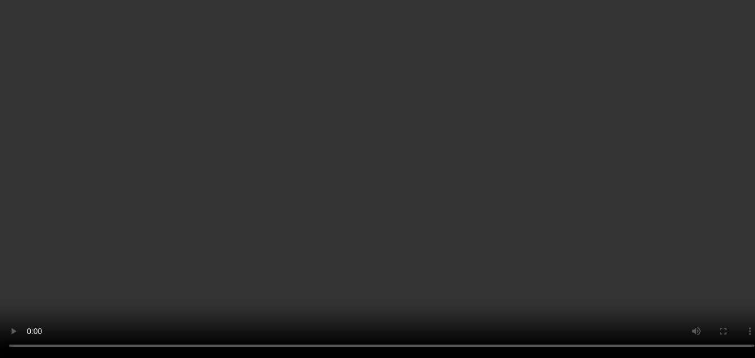
scroll to position [447, 0]
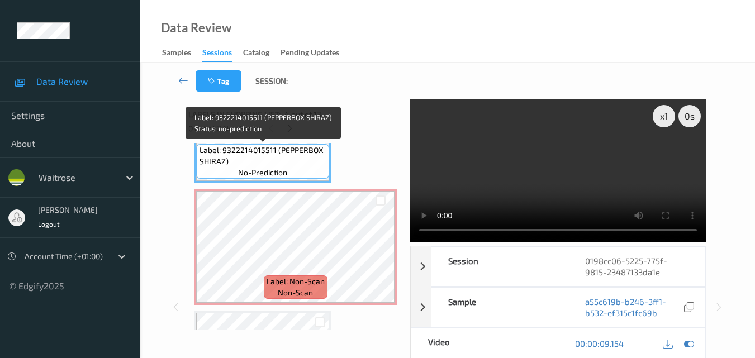
click at [264, 155] on span "Label: 9322214015511 (PEPPERBOX SHIRAZ)" at bounding box center [262, 156] width 127 height 22
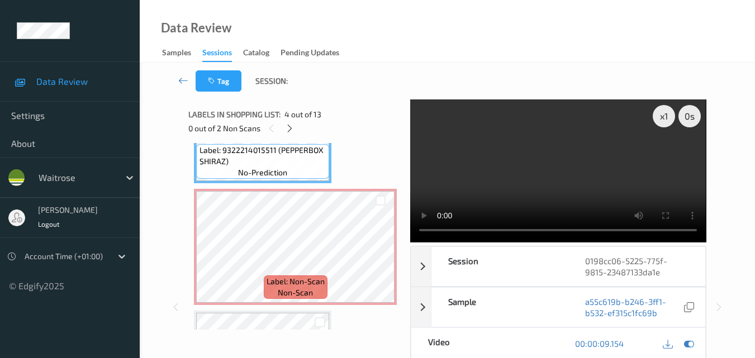
scroll to position [391, 0]
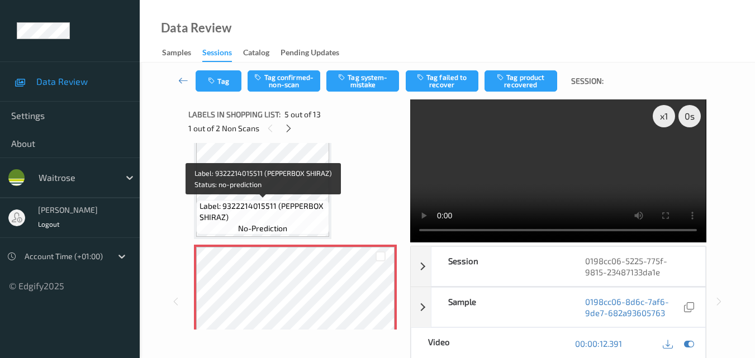
click at [261, 209] on span "Label: 9322214015511 (PEPPERBOX SHIRAZ)" at bounding box center [262, 212] width 127 height 22
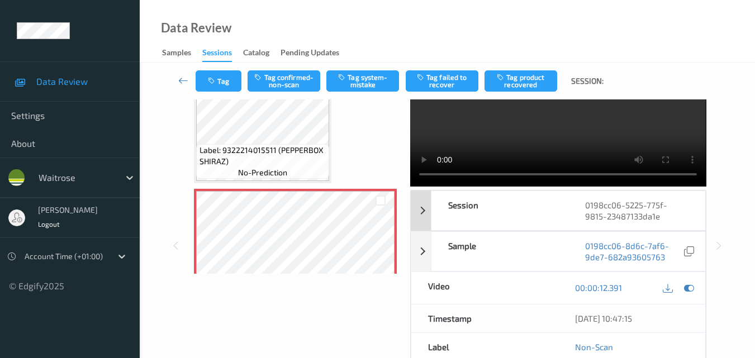
scroll to position [0, 0]
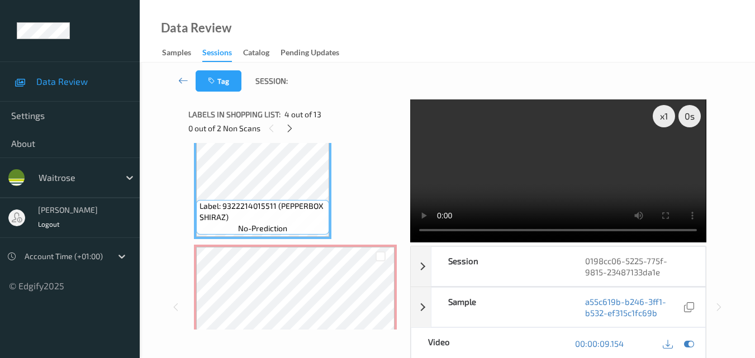
click at [544, 173] on video at bounding box center [558, 170] width 296 height 143
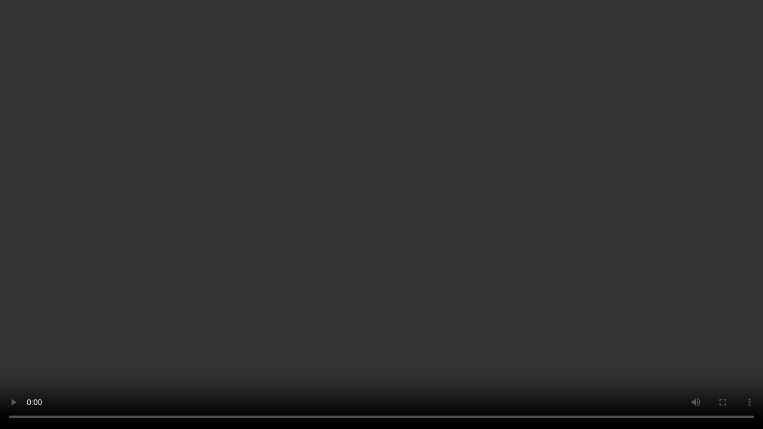
click at [508, 314] on video at bounding box center [381, 214] width 763 height 429
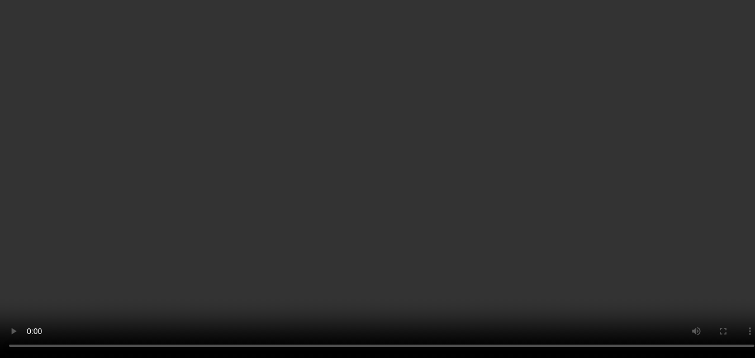
scroll to position [559, 0]
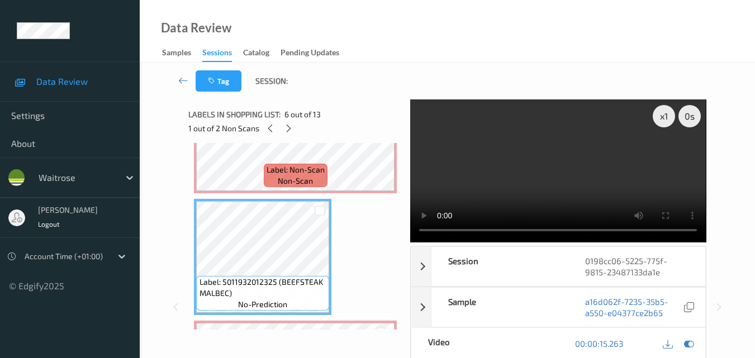
click at [548, 172] on video at bounding box center [558, 170] width 296 height 143
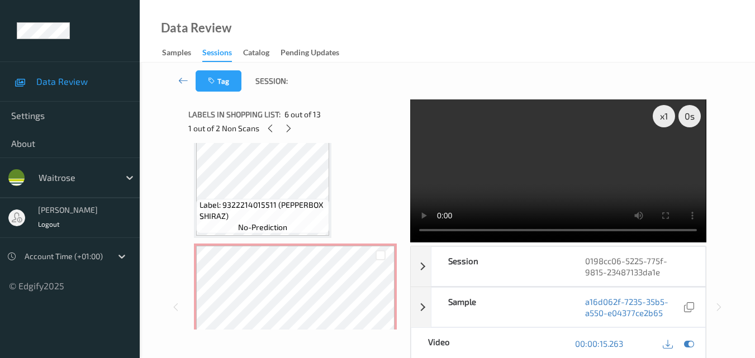
scroll to position [391, 0]
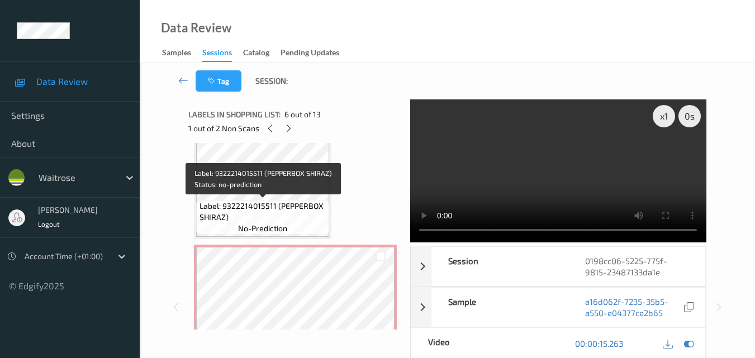
click at [273, 204] on span "Label: 9322214015511 (PEPPERBOX SHIRAZ)" at bounding box center [262, 212] width 127 height 22
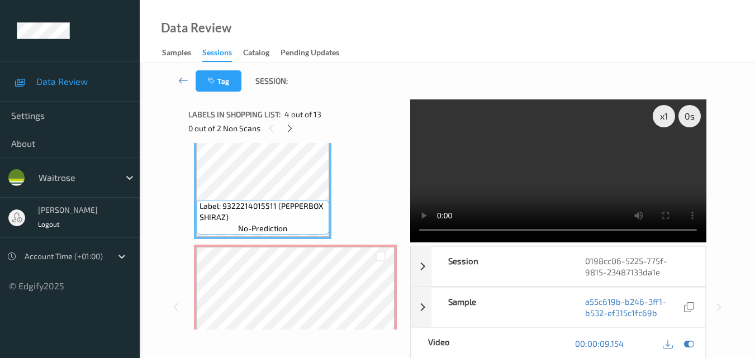
click at [492, 175] on video at bounding box center [558, 170] width 296 height 143
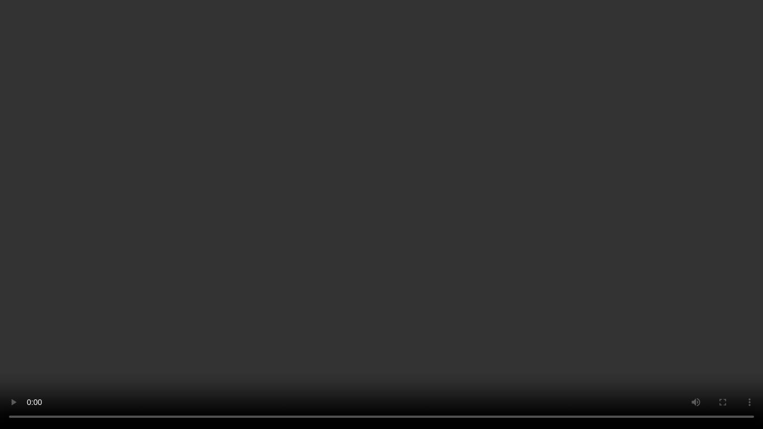
click at [426, 312] on video at bounding box center [381, 214] width 763 height 429
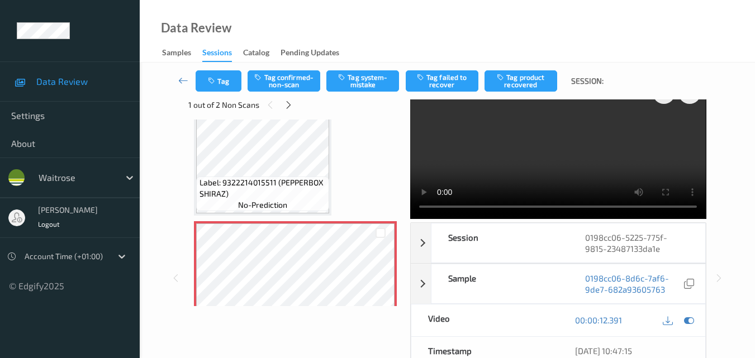
scroll to position [0, 0]
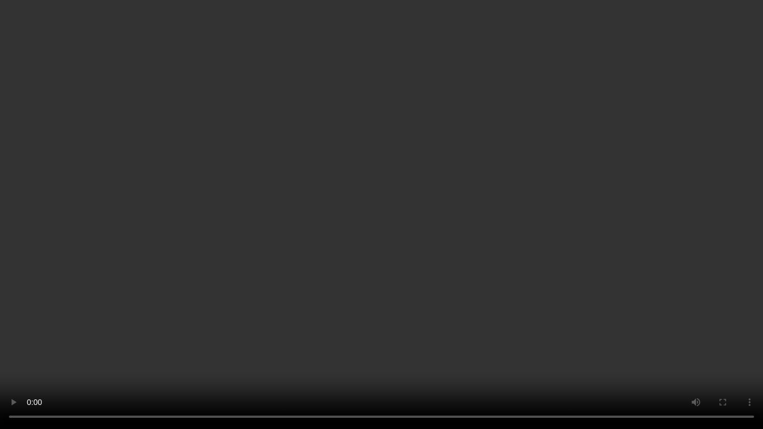
click at [337, 217] on video at bounding box center [381, 214] width 763 height 429
click at [500, 187] on video at bounding box center [381, 214] width 763 height 429
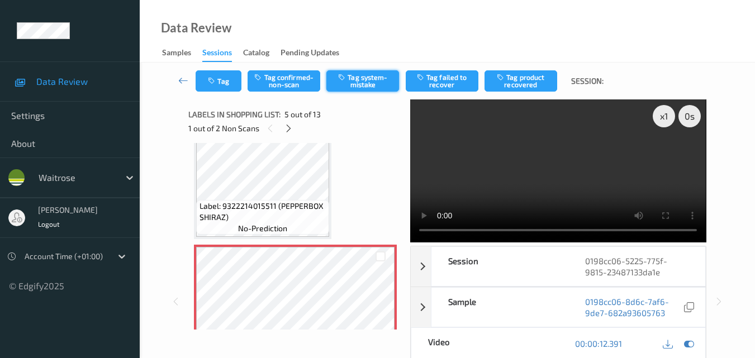
click at [367, 87] on button "Tag system-mistake" at bounding box center [362, 80] width 73 height 21
click at [220, 79] on button "Tag" at bounding box center [219, 80] width 46 height 21
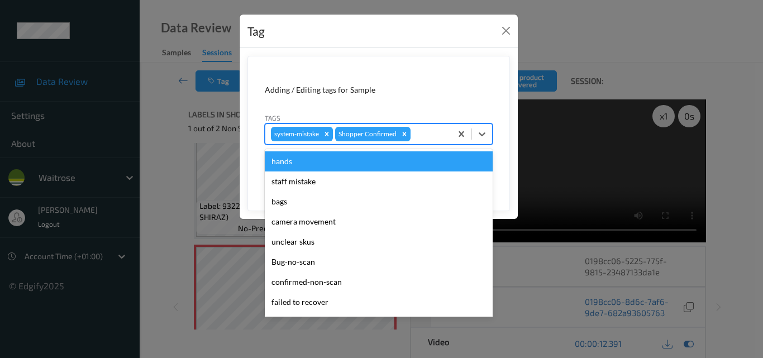
click at [432, 142] on div "system-mistake Shopper Confirmed" at bounding box center [358, 134] width 186 height 19
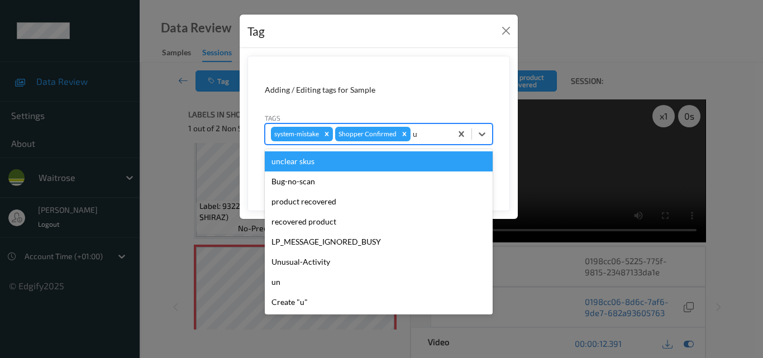
type input "un"
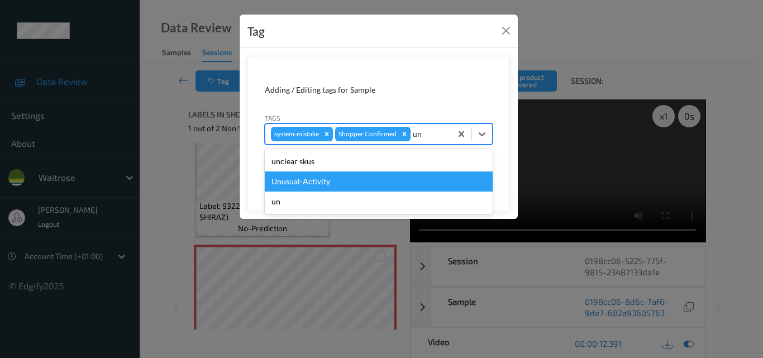
click at [365, 181] on div "Unusual-Activity" at bounding box center [379, 181] width 228 height 20
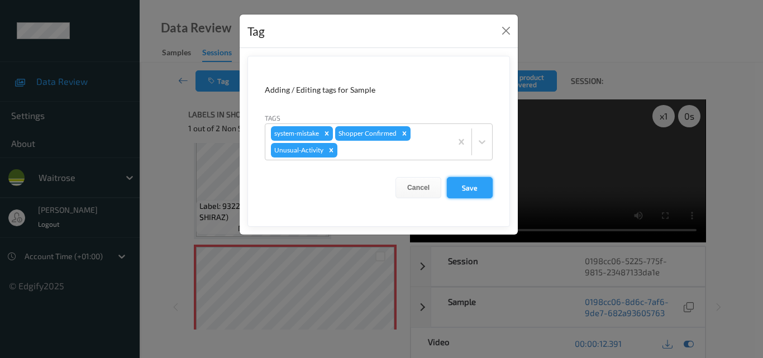
click at [471, 190] on button "Save" at bounding box center [470, 187] width 46 height 21
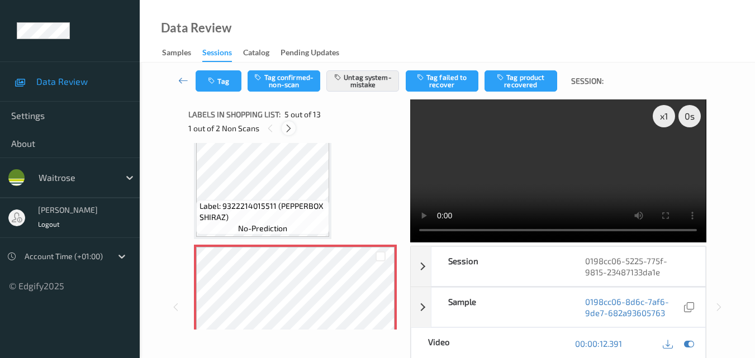
click at [288, 131] on icon at bounding box center [288, 128] width 9 height 10
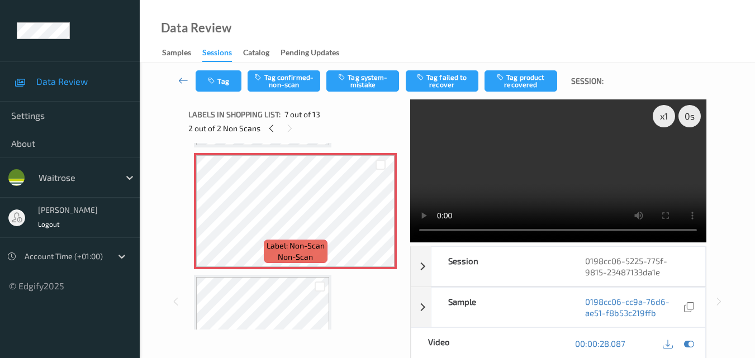
scroll to position [670, 0]
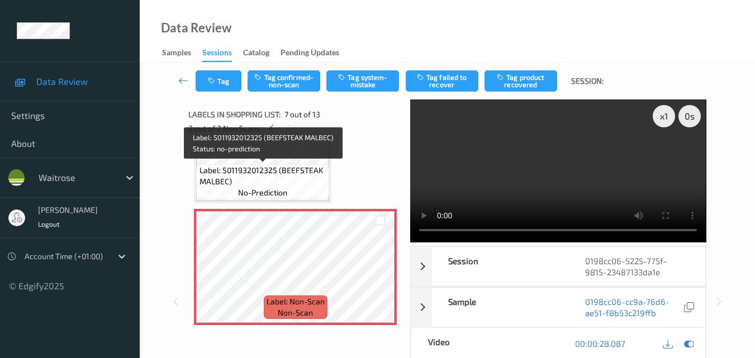
click at [286, 178] on span "Label: 5011932012325 (BEEFSTEAK MALBEC)" at bounding box center [262, 176] width 127 height 22
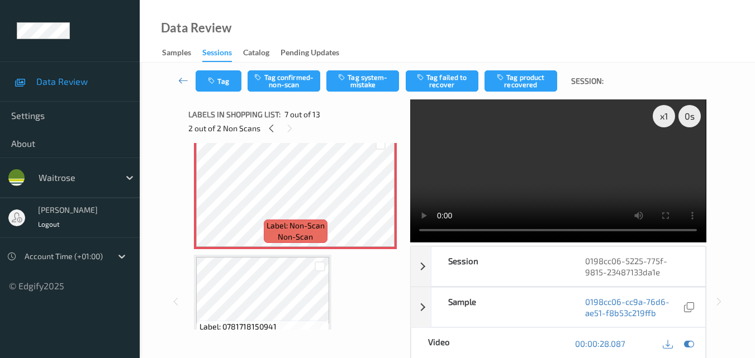
scroll to position [726, 0]
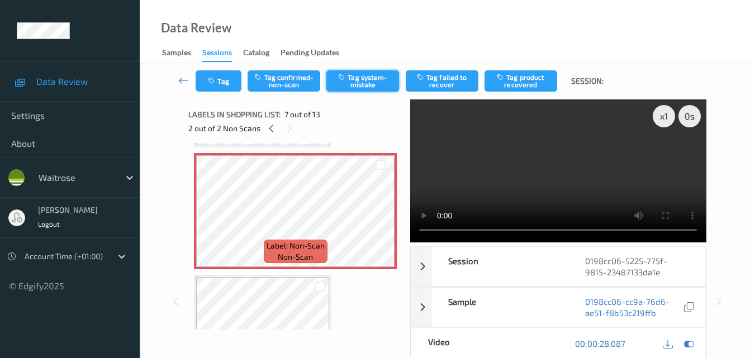
click at [364, 84] on button "Tag system-mistake" at bounding box center [362, 80] width 73 height 21
click at [225, 84] on button "Tag" at bounding box center [219, 80] width 46 height 21
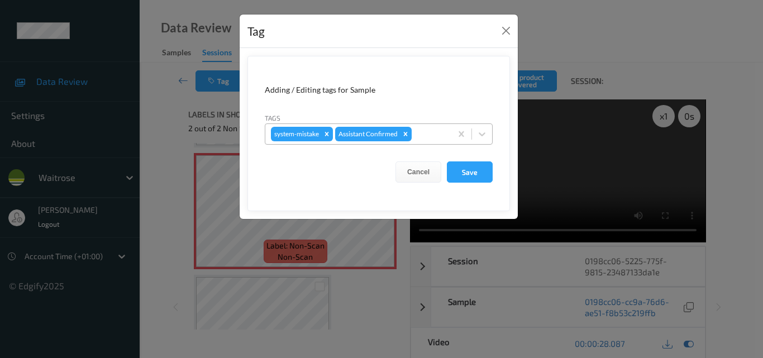
click at [424, 137] on div at bounding box center [430, 133] width 32 height 13
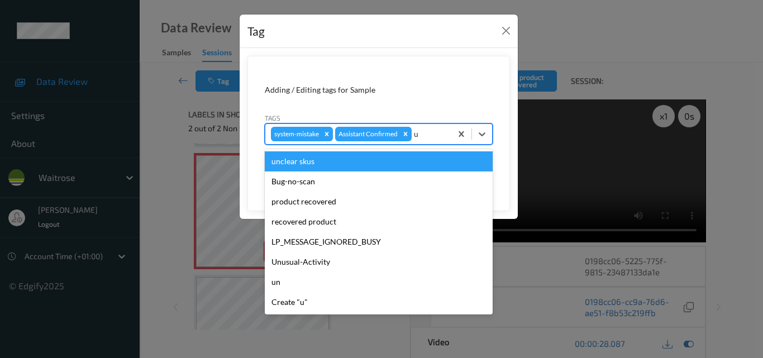
type input "un"
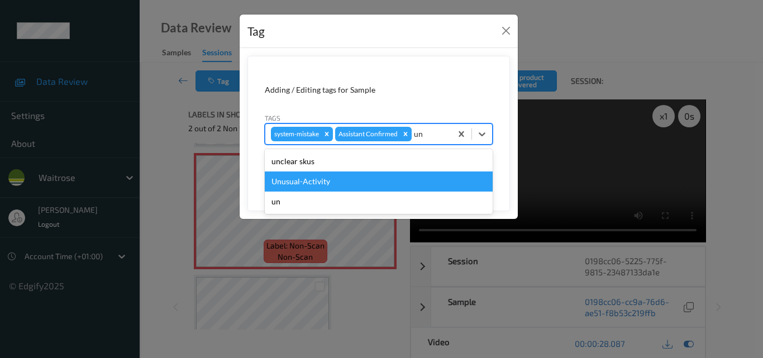
click at [322, 189] on div "Unusual-Activity" at bounding box center [379, 181] width 228 height 20
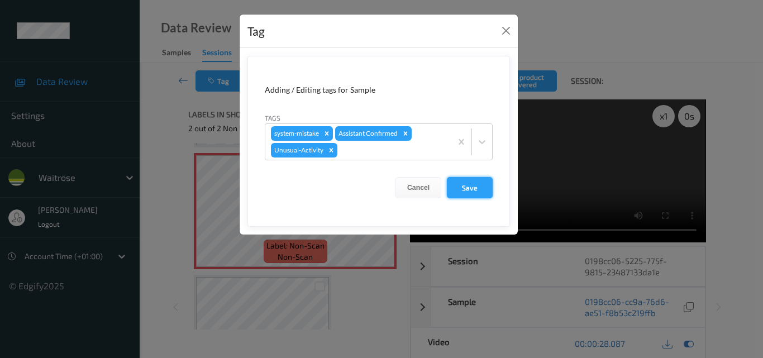
click at [466, 187] on button "Save" at bounding box center [470, 187] width 46 height 21
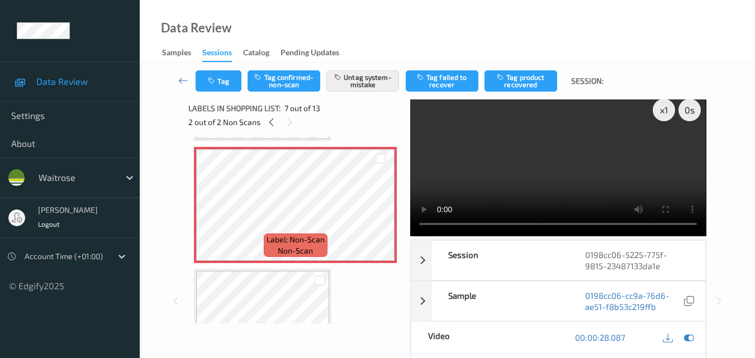
scroll to position [0, 0]
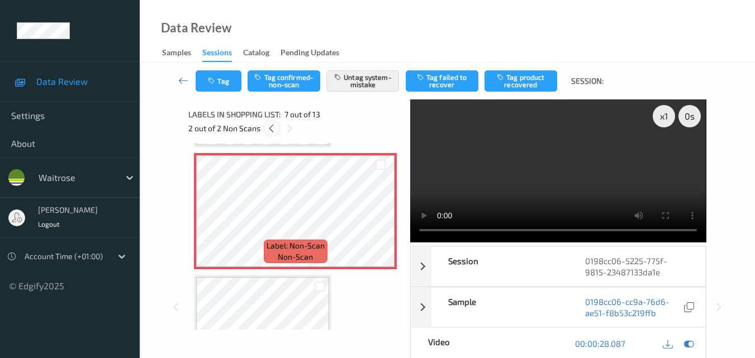
click at [271, 126] on icon at bounding box center [270, 128] width 9 height 10
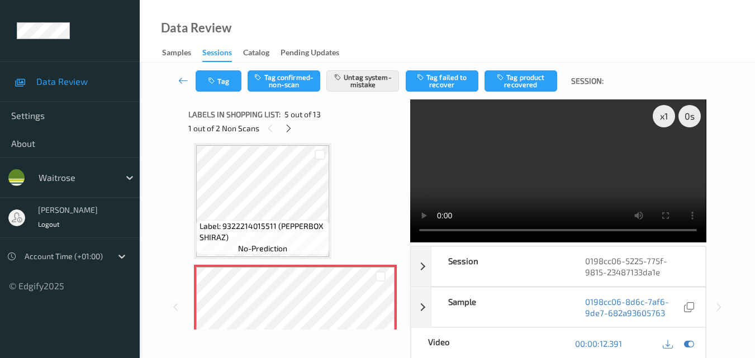
scroll to position [168, 0]
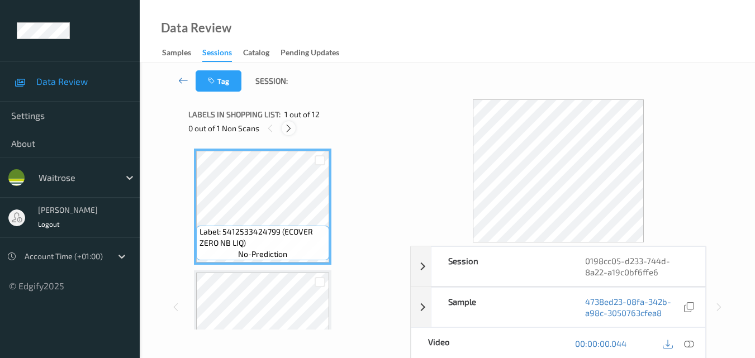
click at [287, 125] on icon at bounding box center [288, 128] width 9 height 10
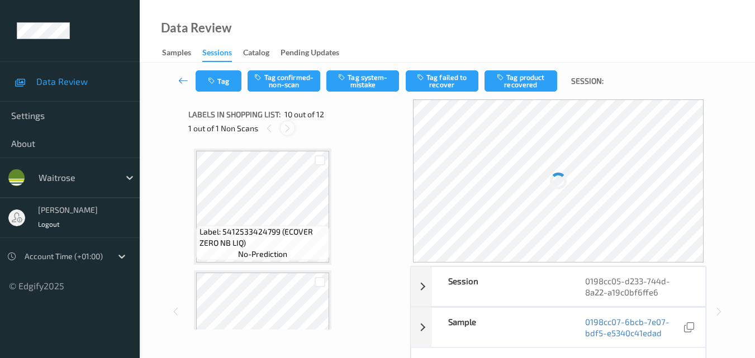
scroll to position [980, 0]
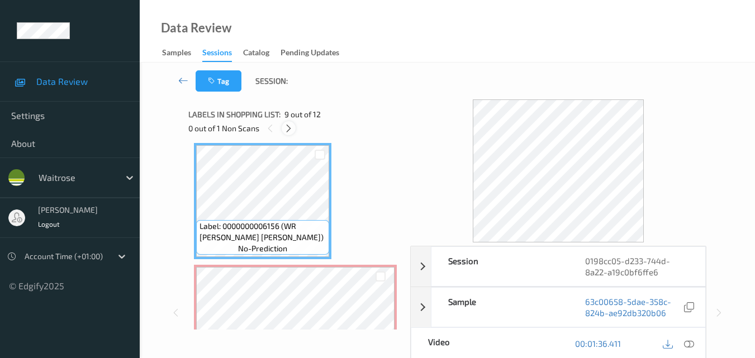
click at [288, 128] on icon at bounding box center [288, 128] width 9 height 10
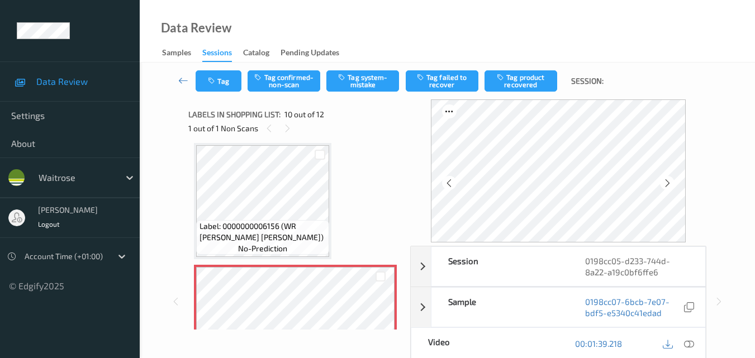
scroll to position [1036, 0]
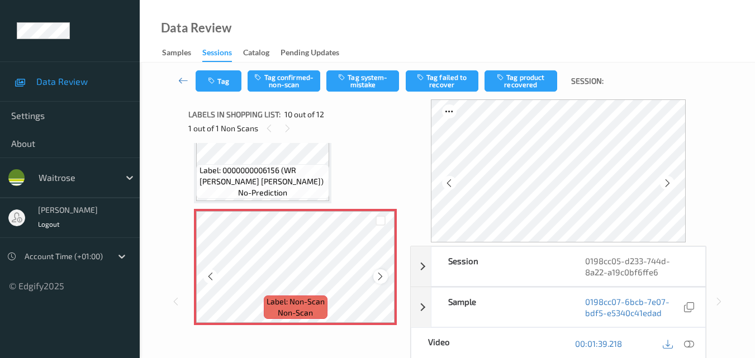
click at [379, 277] on icon at bounding box center [379, 276] width 9 height 10
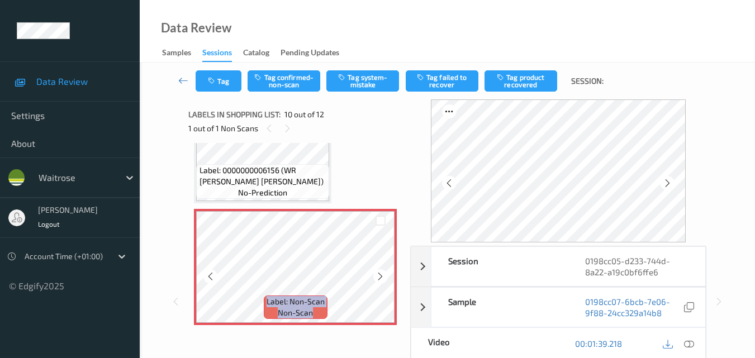
click at [379, 277] on icon at bounding box center [379, 276] width 9 height 10
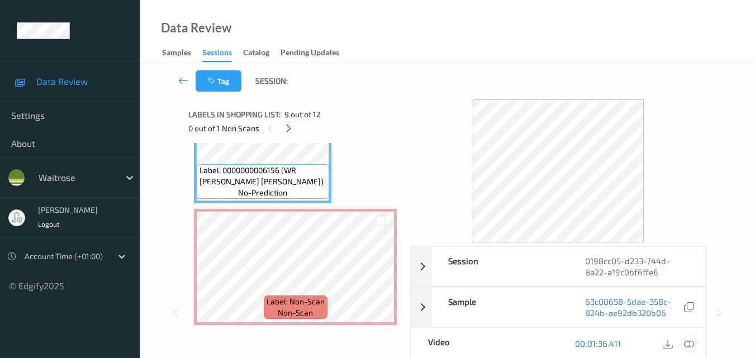
click at [691, 344] on icon at bounding box center [689, 344] width 10 height 10
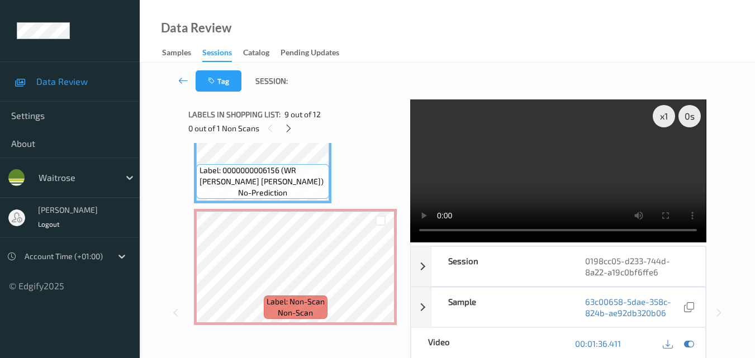
click at [568, 176] on video at bounding box center [558, 170] width 296 height 143
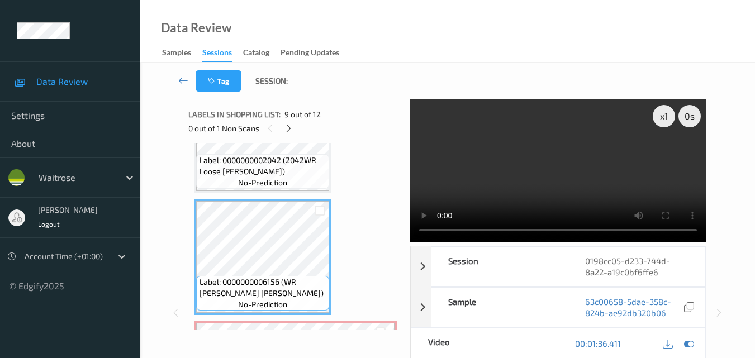
scroll to position [812, 0]
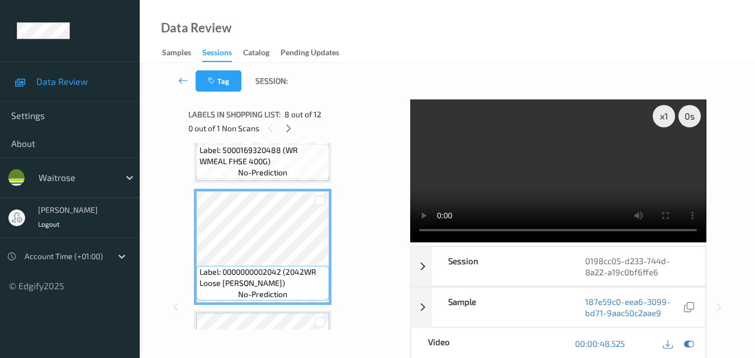
click at [570, 178] on video at bounding box center [558, 170] width 296 height 143
click at [541, 167] on video at bounding box center [558, 170] width 296 height 143
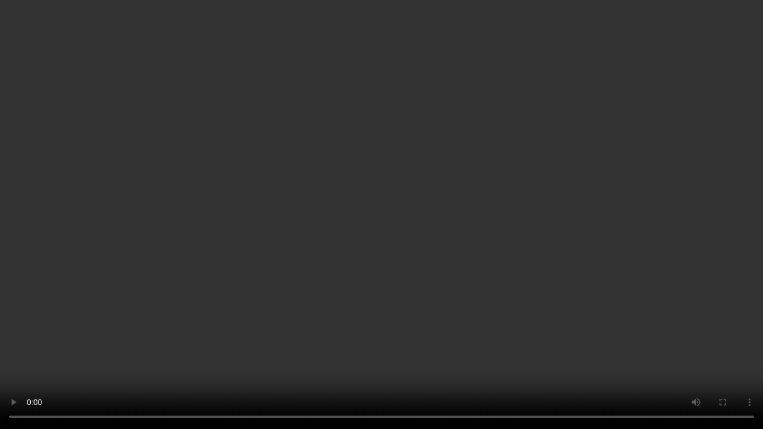
click at [501, 237] on video at bounding box center [381, 214] width 763 height 429
click at [501, 269] on video at bounding box center [381, 214] width 763 height 429
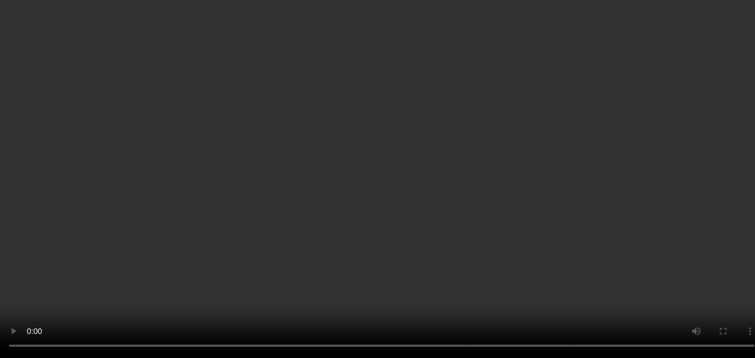
scroll to position [924, 0]
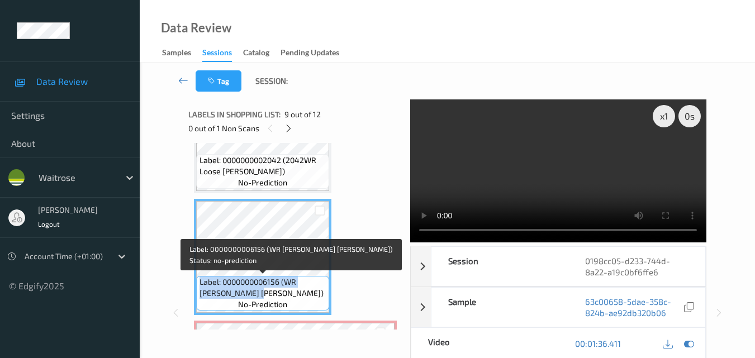
drag, startPoint x: 259, startPoint y: 295, endPoint x: 197, endPoint y: 280, distance: 63.1
click at [197, 280] on div "Label: 0000000006156 (WR SB WHITE BOULE) no-prediction" at bounding box center [262, 293] width 133 height 35
copy span "Label: 0000000006156 (WR SB WHITE BOULE)"
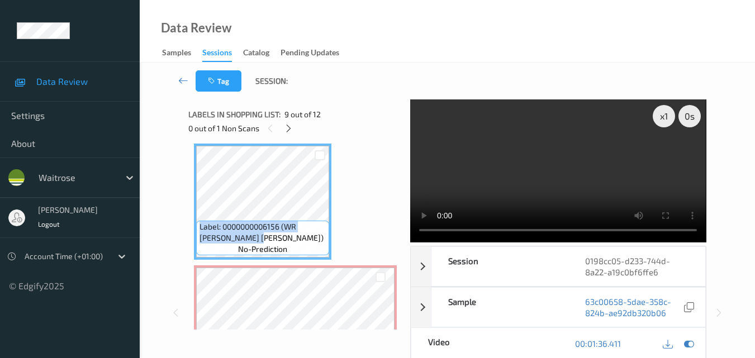
scroll to position [980, 0]
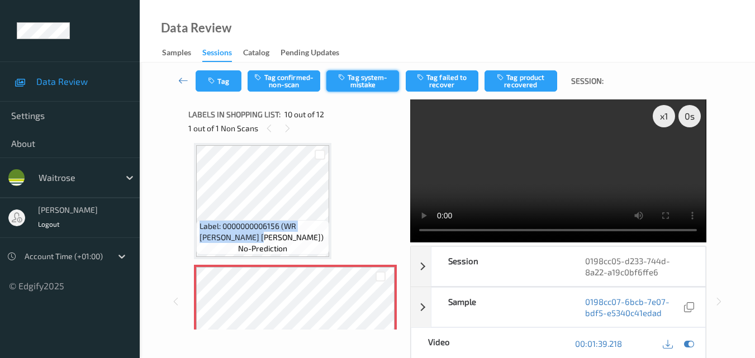
click at [373, 85] on button "Tag system-mistake" at bounding box center [362, 80] width 73 height 21
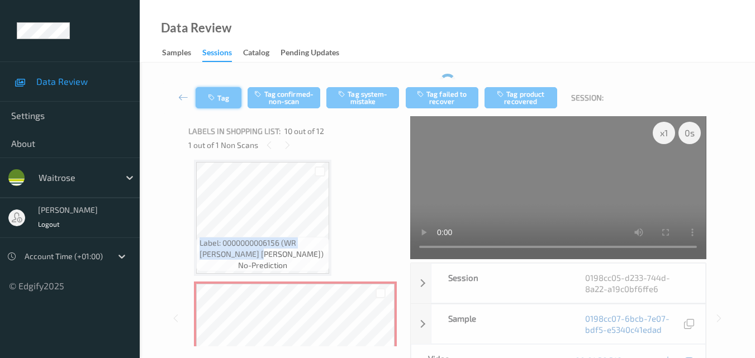
click at [215, 89] on button "Tag" at bounding box center [219, 97] width 46 height 21
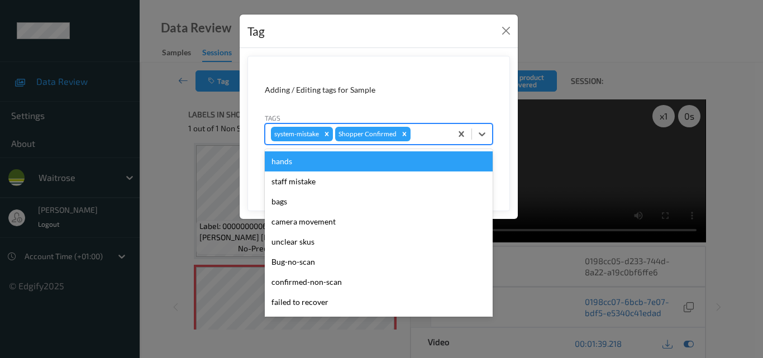
click at [423, 134] on div at bounding box center [429, 133] width 33 height 13
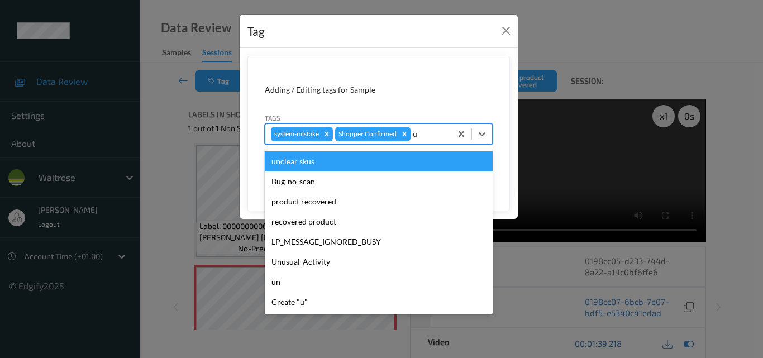
type input "un"
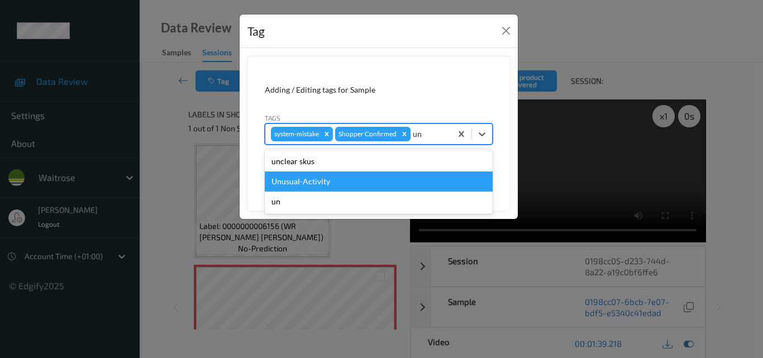
click at [327, 183] on div "Unusual-Activity" at bounding box center [379, 181] width 228 height 20
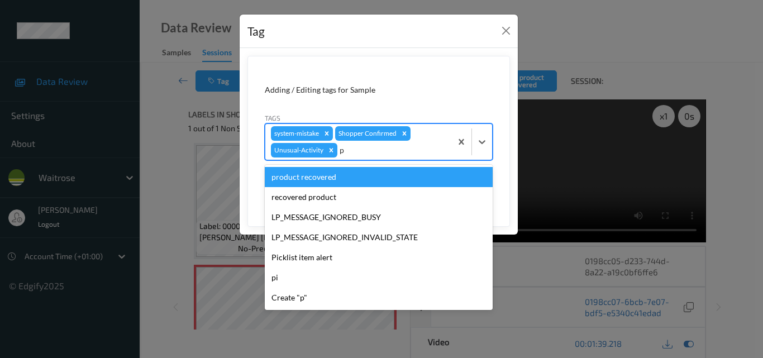
type input "pi"
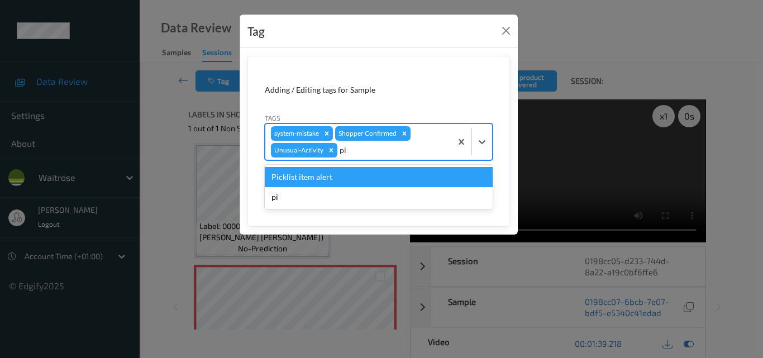
click at [327, 183] on div "Picklist item alert" at bounding box center [379, 177] width 228 height 20
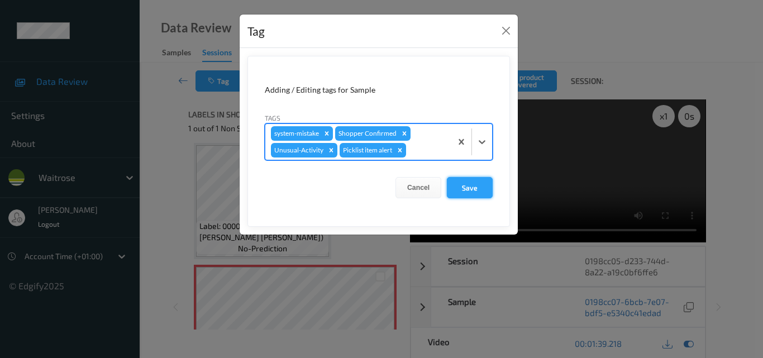
click at [464, 185] on button "Save" at bounding box center [470, 187] width 46 height 21
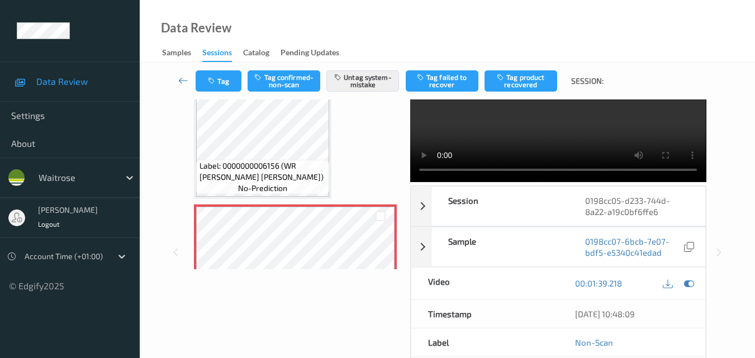
scroll to position [0, 0]
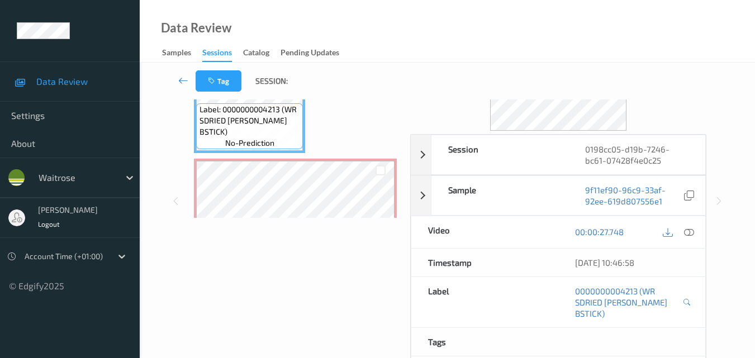
scroll to position [56, 0]
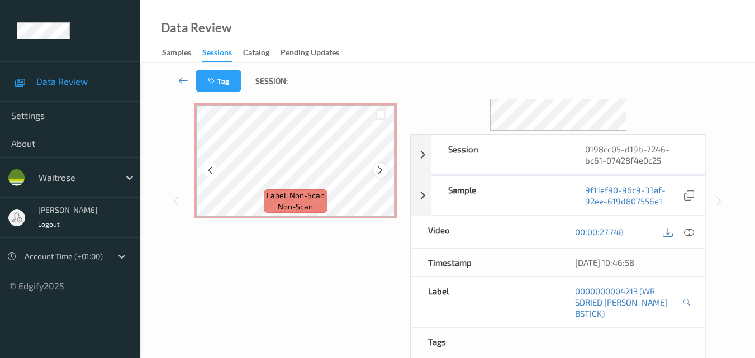
click at [378, 168] on icon at bounding box center [379, 170] width 9 height 10
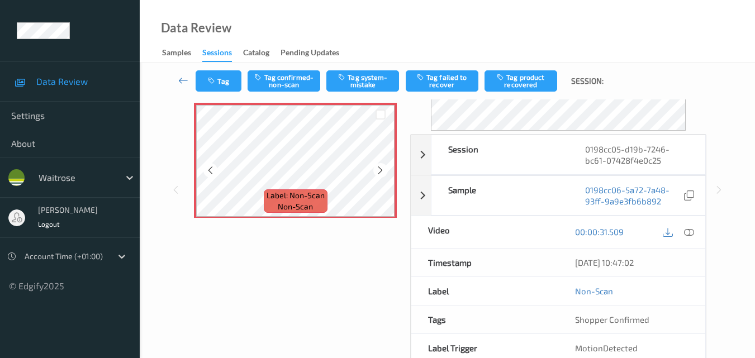
click at [378, 168] on icon at bounding box center [379, 170] width 9 height 10
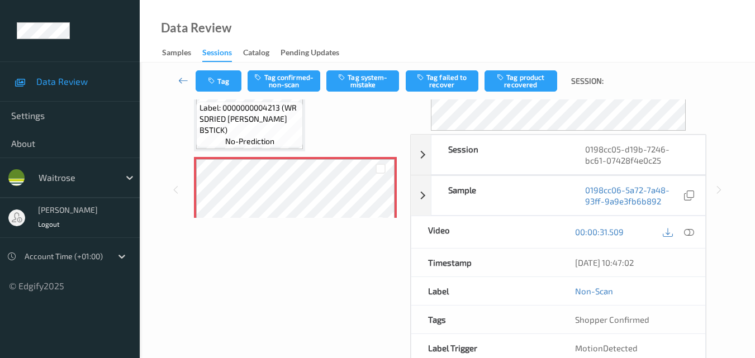
scroll to position [0, 0]
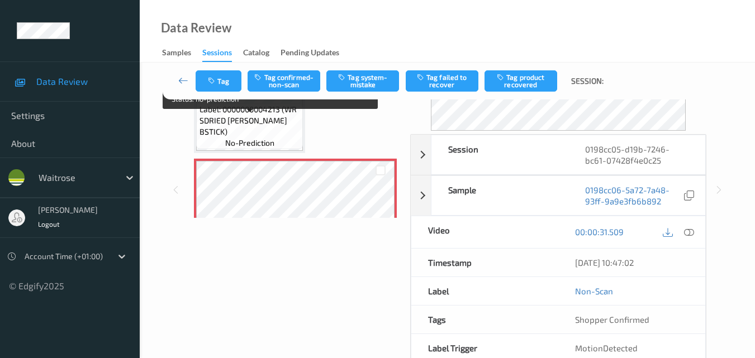
click at [298, 130] on span "Label: 0000000004213 (WR SDRIED [PERSON_NAME] BSTICK)" at bounding box center [249, 121] width 101 height 34
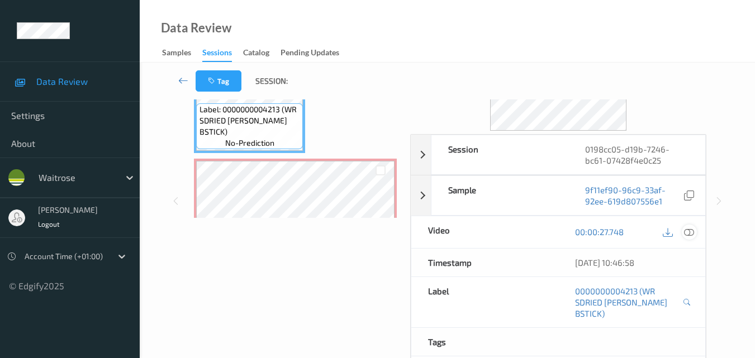
click at [687, 231] on icon at bounding box center [689, 232] width 10 height 10
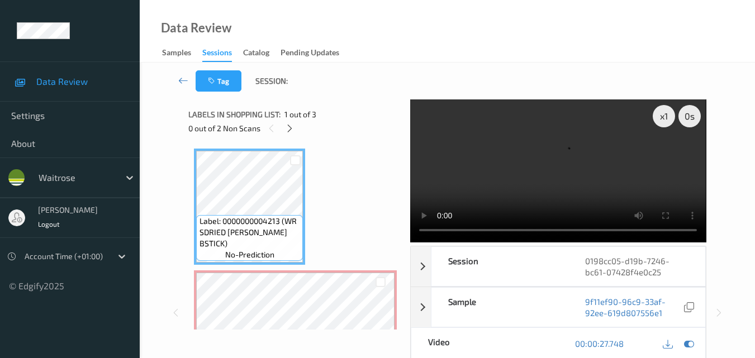
click at [536, 192] on video at bounding box center [558, 170] width 296 height 143
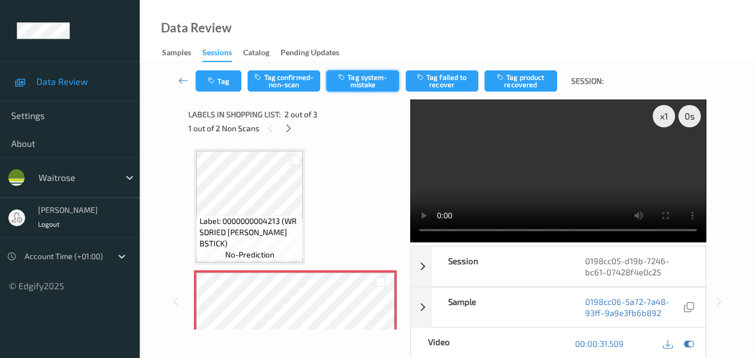
click at [361, 83] on button "Tag system-mistake" at bounding box center [362, 80] width 73 height 21
click at [224, 82] on button "Tag" at bounding box center [219, 80] width 46 height 21
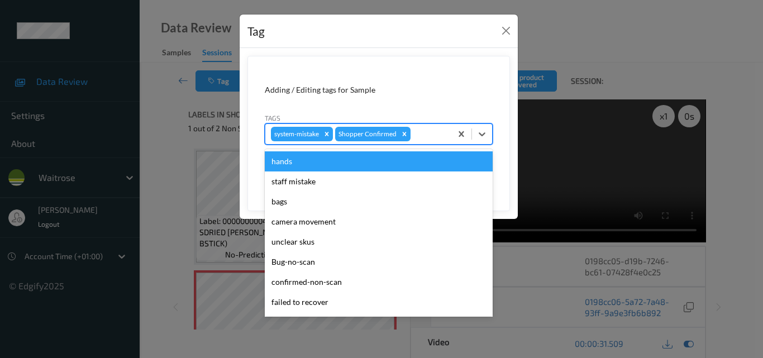
click at [426, 131] on div at bounding box center [429, 133] width 33 height 13
type input "un"
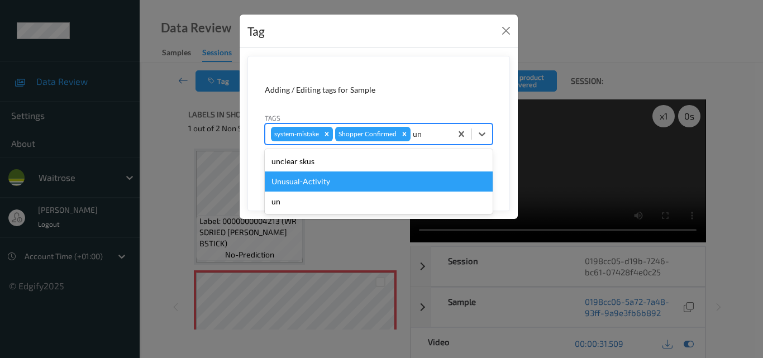
click at [355, 181] on div "Unusual-Activity" at bounding box center [379, 181] width 228 height 20
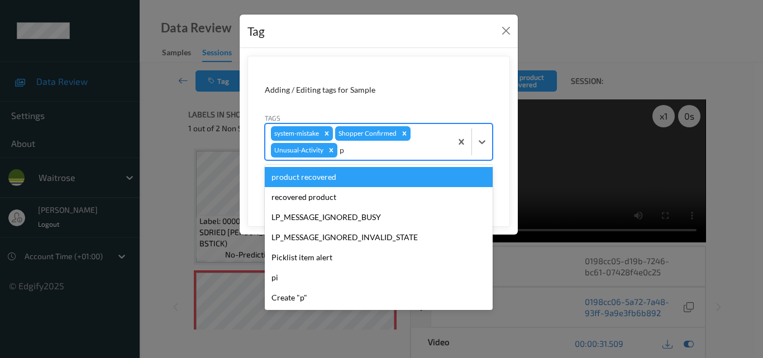
type input "pi"
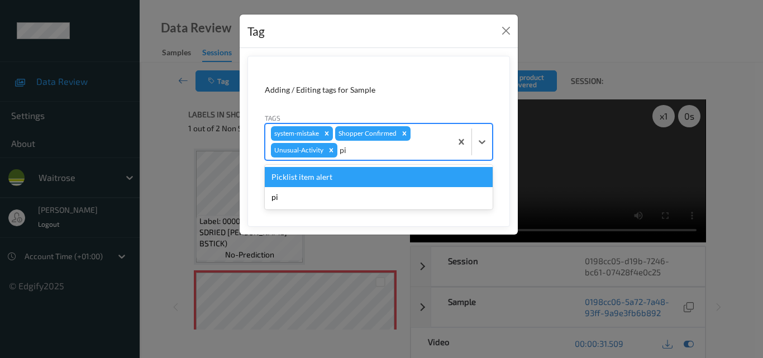
click at [355, 181] on div "Picklist item alert" at bounding box center [379, 177] width 228 height 20
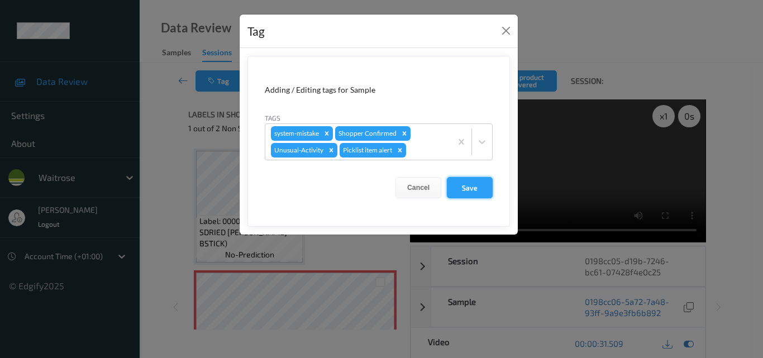
click at [469, 187] on button "Save" at bounding box center [470, 187] width 46 height 21
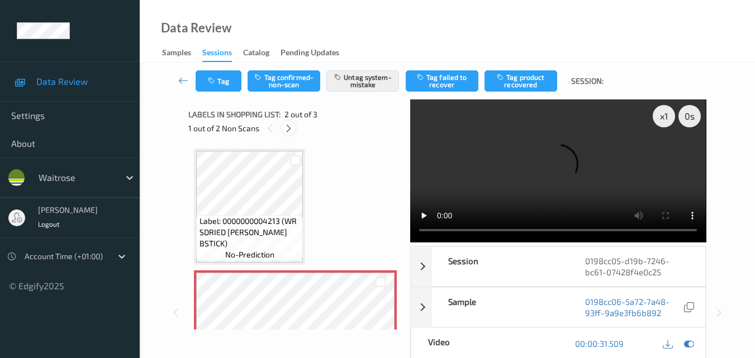
click at [288, 128] on icon at bounding box center [288, 128] width 9 height 10
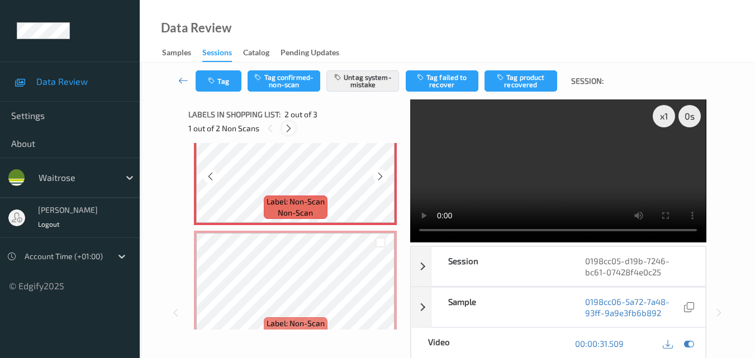
scroll to position [184, 0]
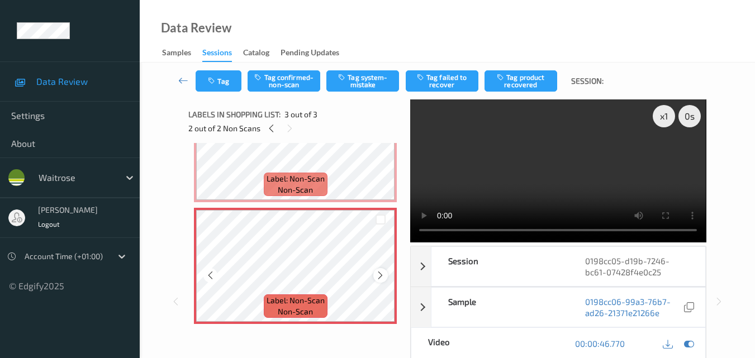
click at [378, 281] on div at bounding box center [380, 275] width 14 height 14
click at [207, 274] on icon at bounding box center [210, 275] width 9 height 10
click at [367, 89] on button "Tag system-mistake" at bounding box center [362, 80] width 73 height 21
click at [225, 87] on button "Tag" at bounding box center [219, 80] width 46 height 21
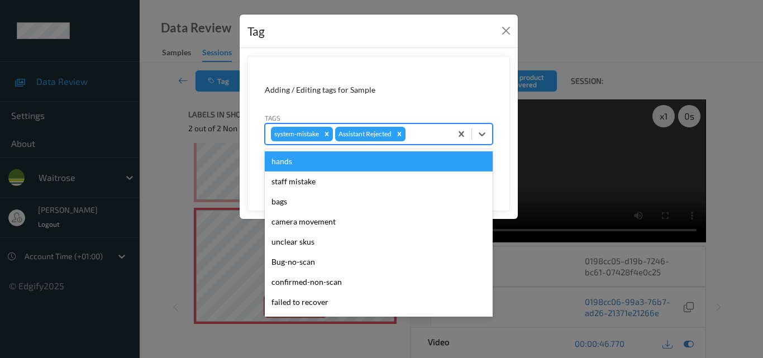
click at [428, 134] on div at bounding box center [427, 133] width 38 height 13
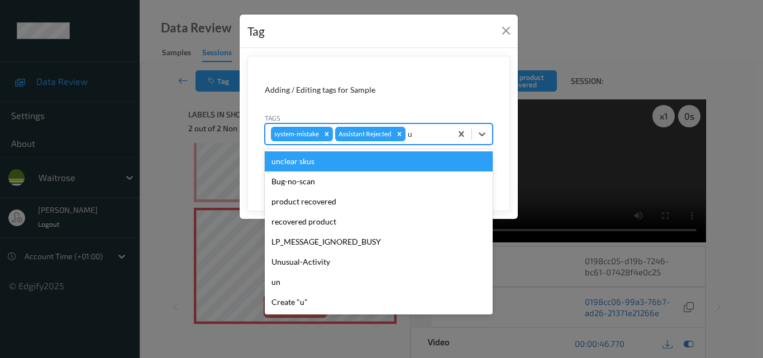
type input "un"
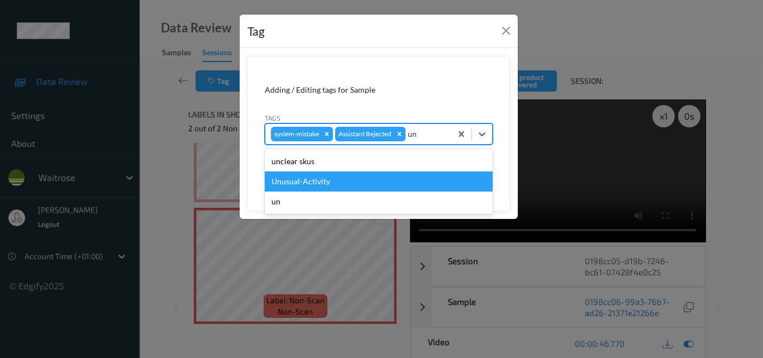
click at [351, 185] on div "Unusual-Activity" at bounding box center [379, 181] width 228 height 20
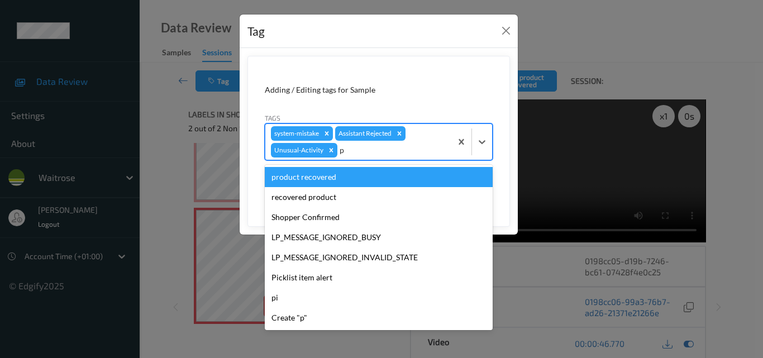
type input "pi"
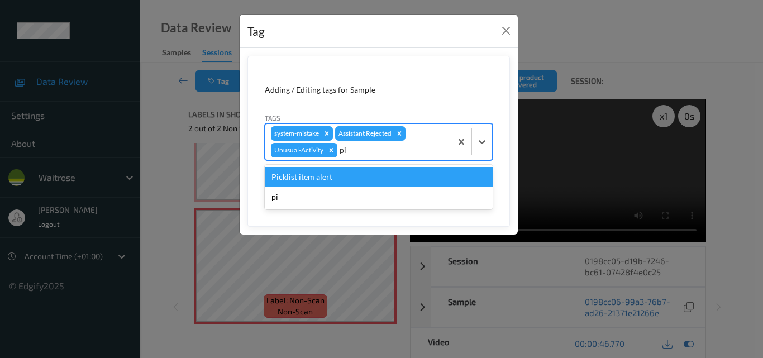
click at [318, 175] on div "Picklist item alert" at bounding box center [379, 177] width 228 height 20
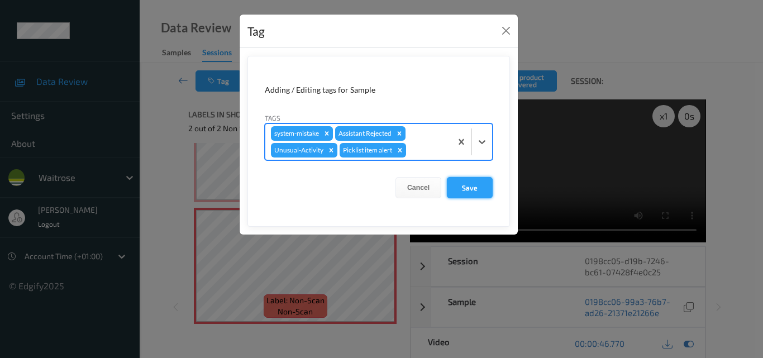
click at [478, 189] on button "Save" at bounding box center [470, 187] width 46 height 21
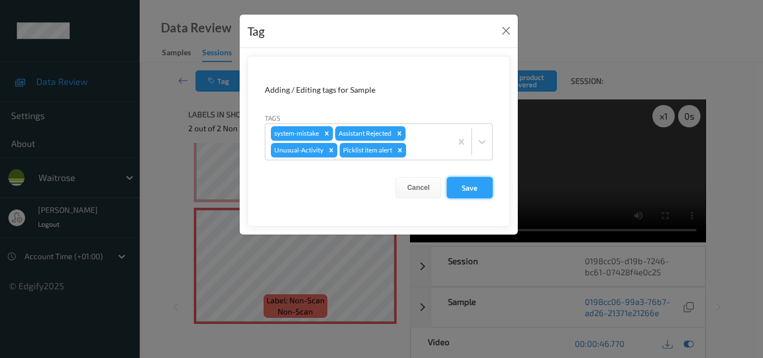
click at [478, 189] on button "Save" at bounding box center [470, 187] width 46 height 21
click at [478, 189] on form "Adding / Editing tags for Sample Tags system-mistake Assistant Rejected Unusual…" at bounding box center [378, 141] width 263 height 171
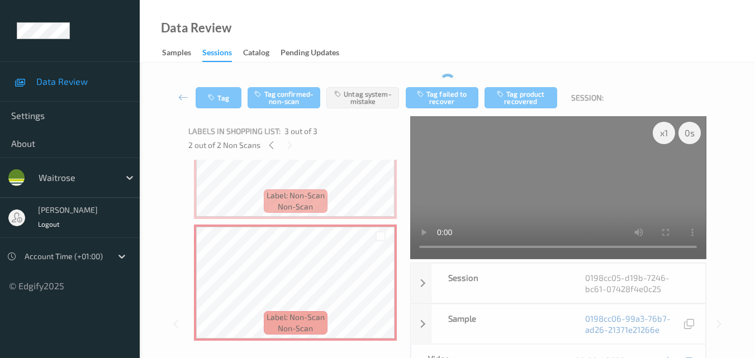
click at [478, 189] on video at bounding box center [558, 187] width 296 height 143
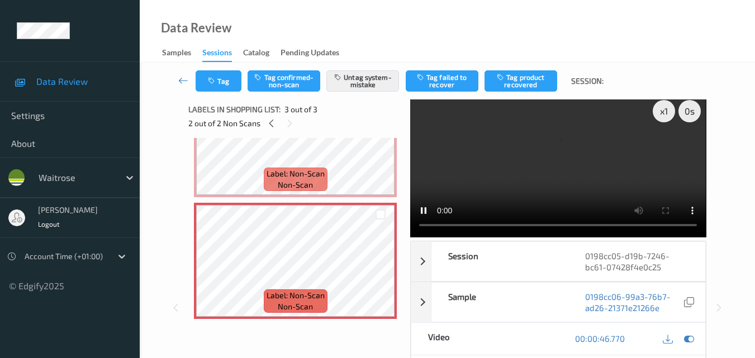
scroll to position [0, 0]
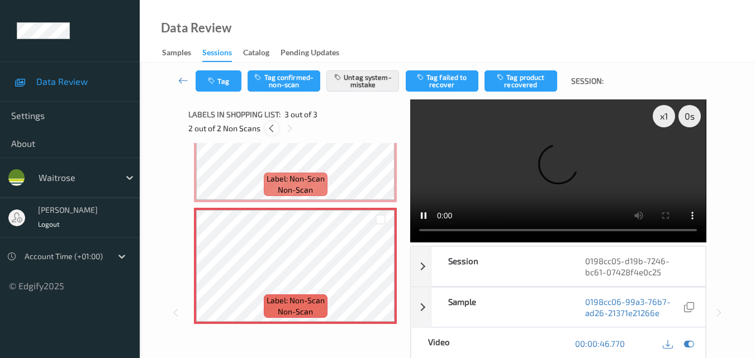
click at [275, 130] on icon at bounding box center [270, 128] width 9 height 10
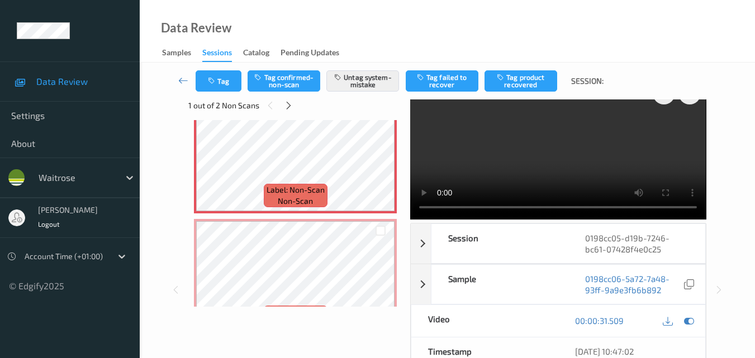
scroll to position [168, 0]
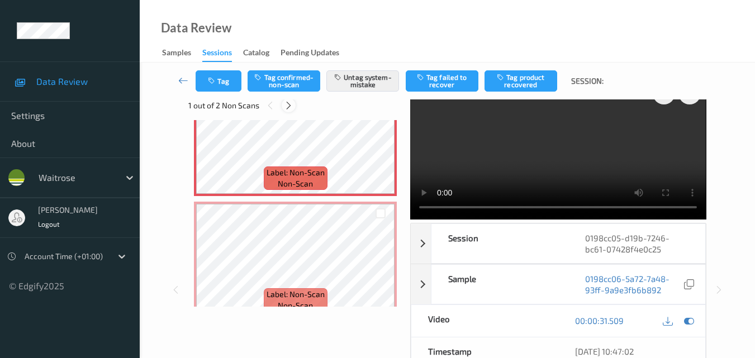
click at [288, 106] on icon at bounding box center [288, 106] width 9 height 10
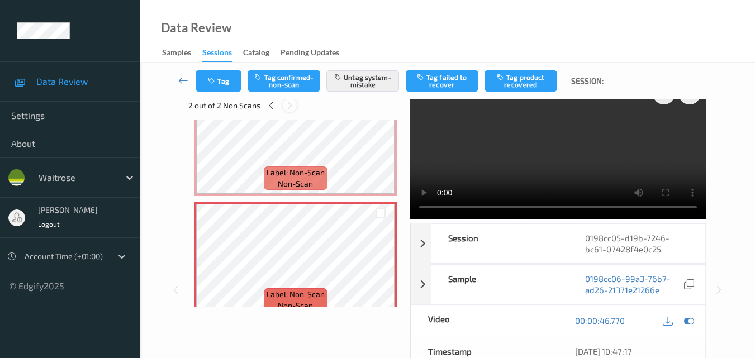
scroll to position [127, 0]
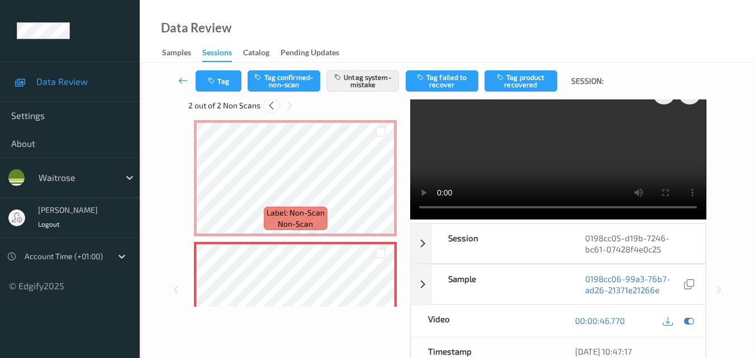
click at [269, 106] on icon at bounding box center [270, 106] width 9 height 10
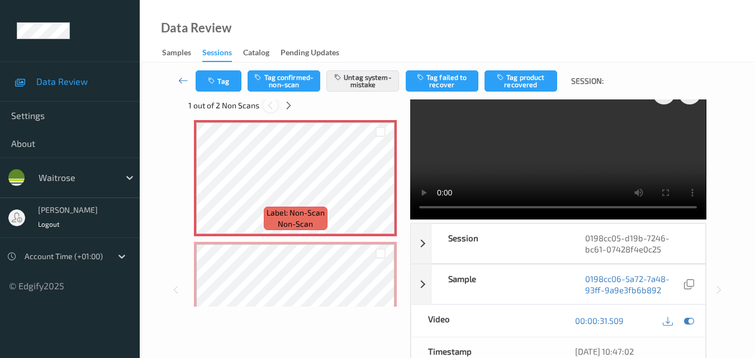
scroll to position [6, 0]
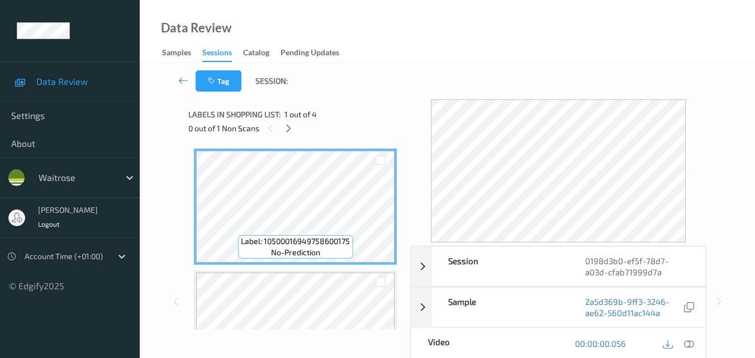
click at [472, 26] on div "Data Review Samples Sessions Catalog Pending Updates" at bounding box center [447, 31] width 615 height 63
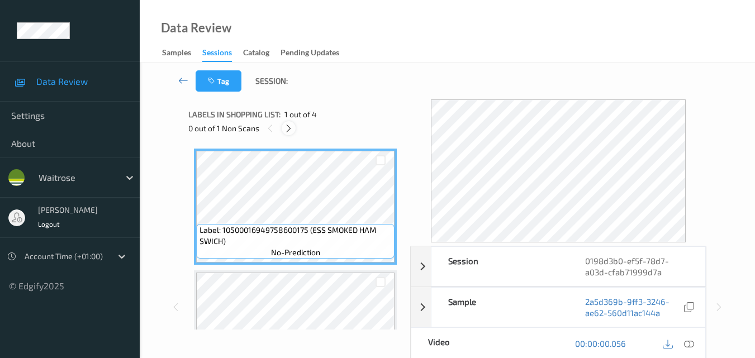
click at [285, 127] on icon at bounding box center [288, 128] width 9 height 10
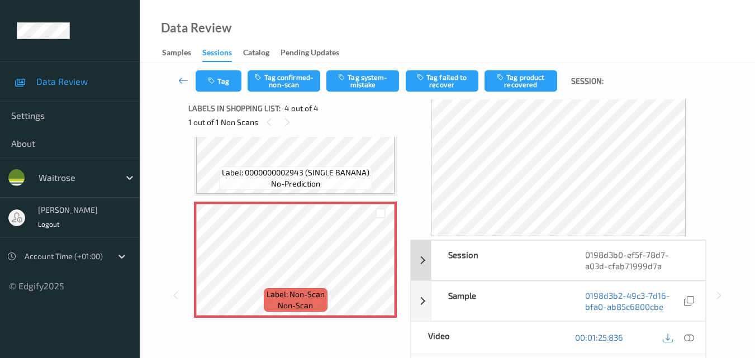
scroll to position [56, 0]
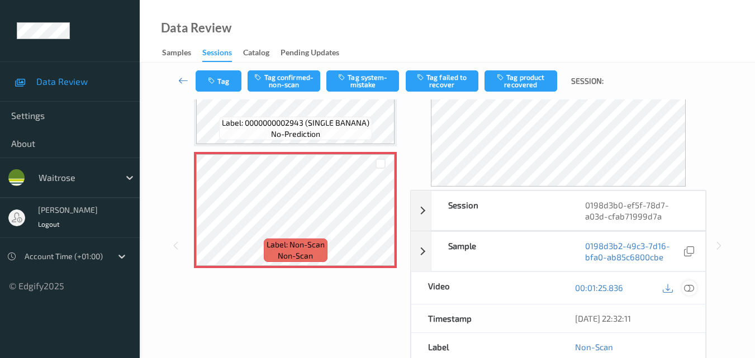
click at [687, 290] on icon at bounding box center [689, 288] width 10 height 10
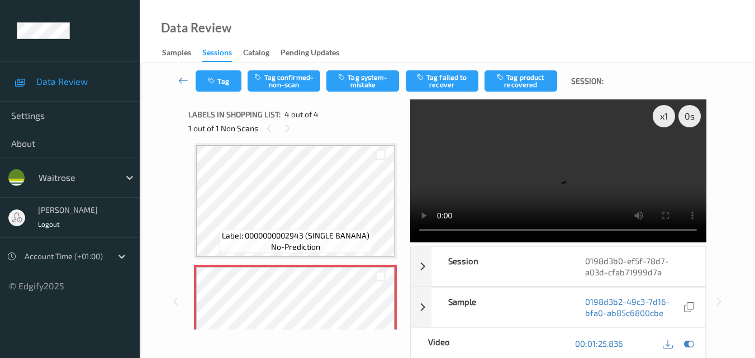
scroll to position [250, 0]
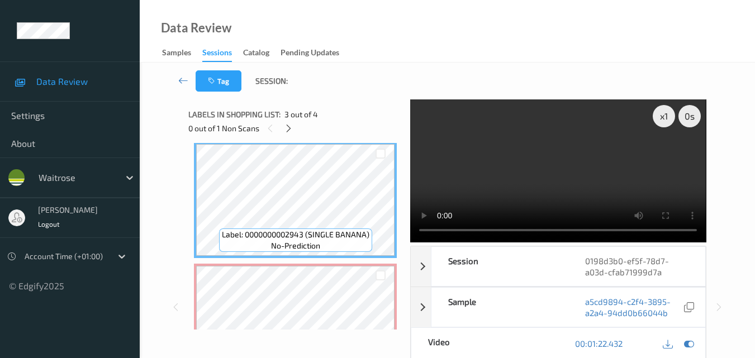
click at [608, 160] on video at bounding box center [558, 170] width 296 height 143
click at [551, 183] on video at bounding box center [558, 170] width 296 height 143
click at [535, 169] on video at bounding box center [558, 170] width 296 height 143
click at [556, 175] on video at bounding box center [558, 170] width 296 height 143
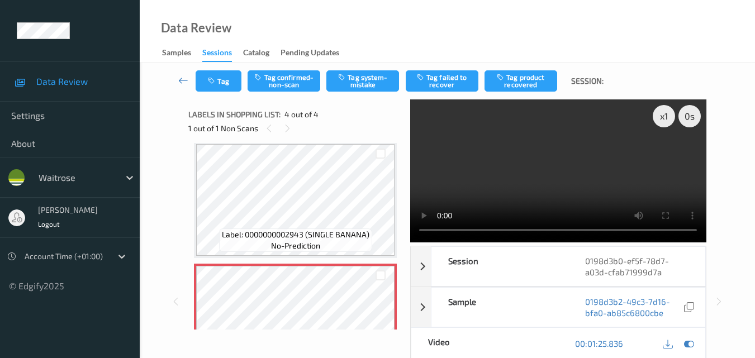
click at [496, 185] on video at bounding box center [558, 170] width 296 height 143
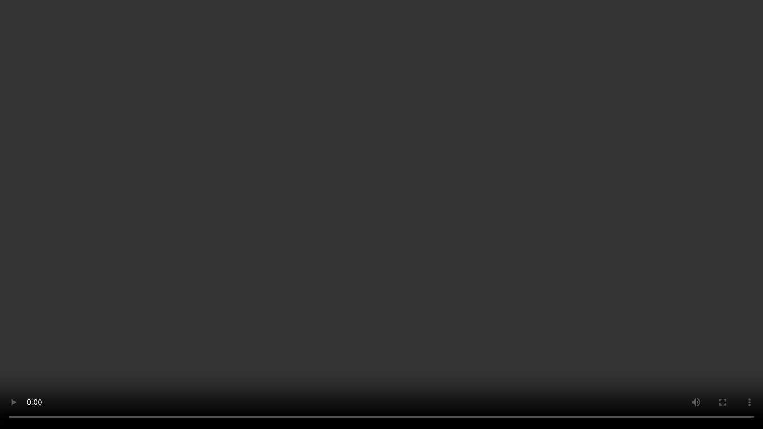
click at [337, 263] on video at bounding box center [381, 214] width 763 height 429
click at [347, 265] on video at bounding box center [381, 214] width 763 height 429
click at [525, 296] on video at bounding box center [381, 214] width 763 height 429
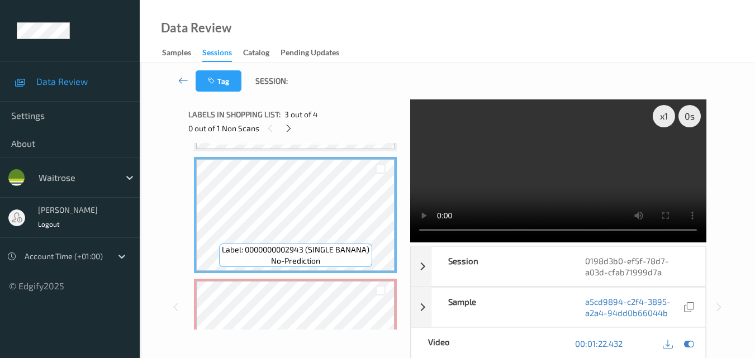
click at [550, 158] on video at bounding box center [558, 170] width 296 height 143
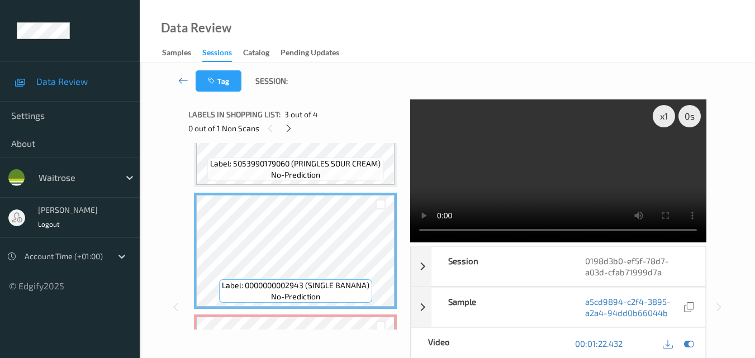
scroll to position [179, 0]
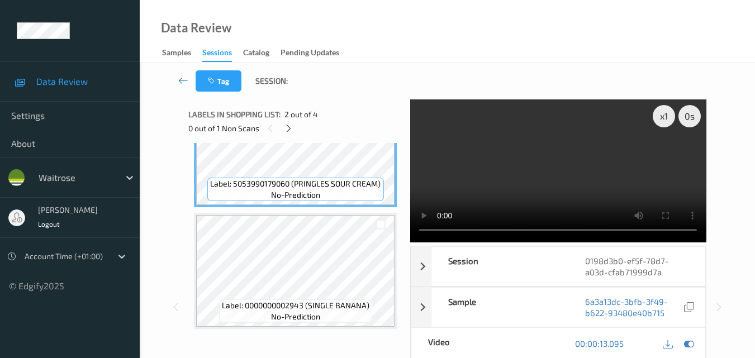
click at [494, 183] on video at bounding box center [558, 170] width 296 height 143
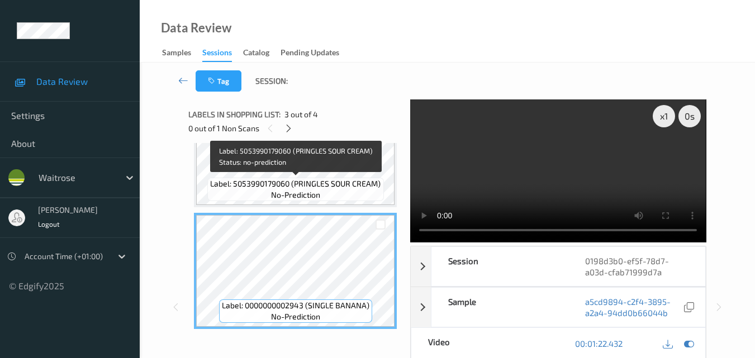
click at [326, 178] on span "Label: 5053990179060 (PRINGLES SOUR CREAM)" at bounding box center [295, 183] width 170 height 11
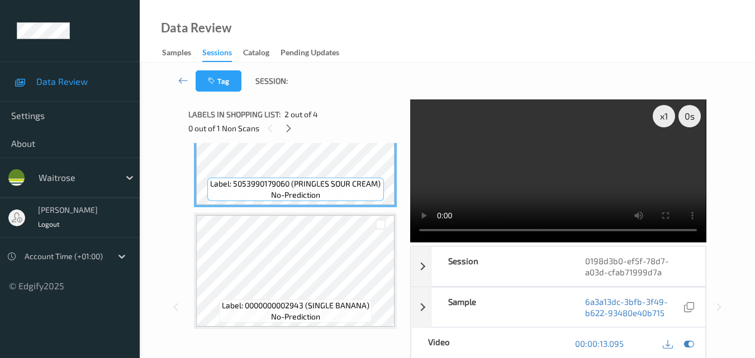
click at [511, 177] on video at bounding box center [558, 170] width 296 height 143
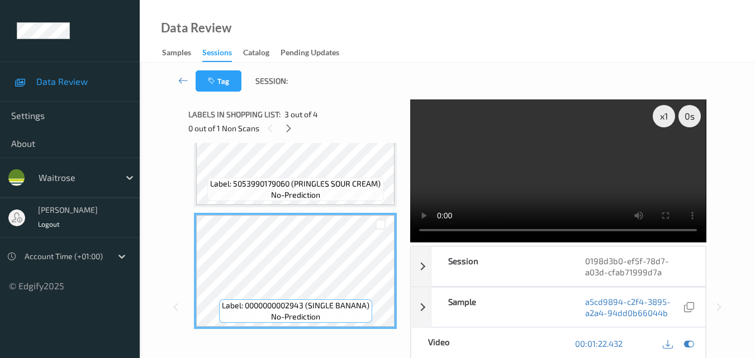
click at [612, 163] on video at bounding box center [558, 170] width 296 height 143
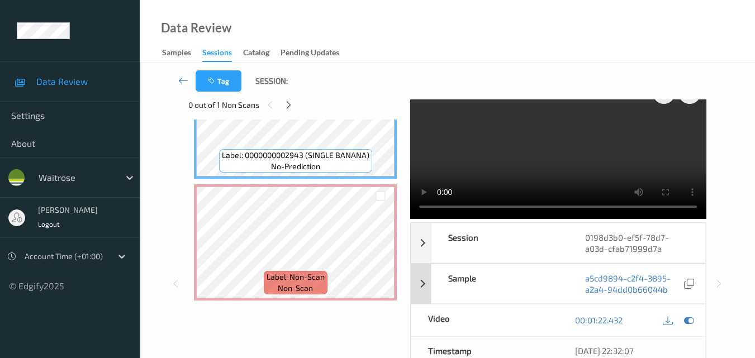
scroll to position [0, 0]
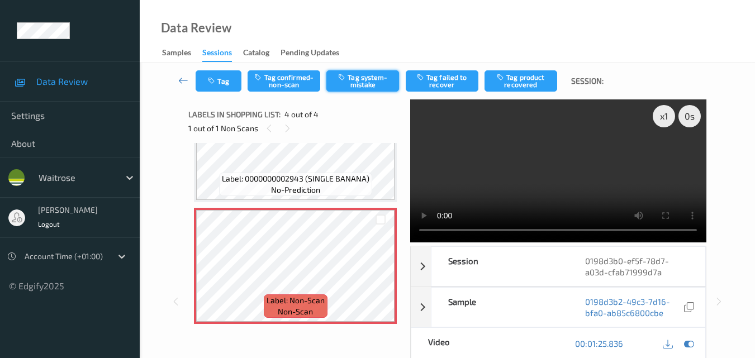
click at [365, 78] on button "Tag system-mistake" at bounding box center [362, 80] width 73 height 21
click at [227, 83] on button "Tag" at bounding box center [219, 80] width 46 height 21
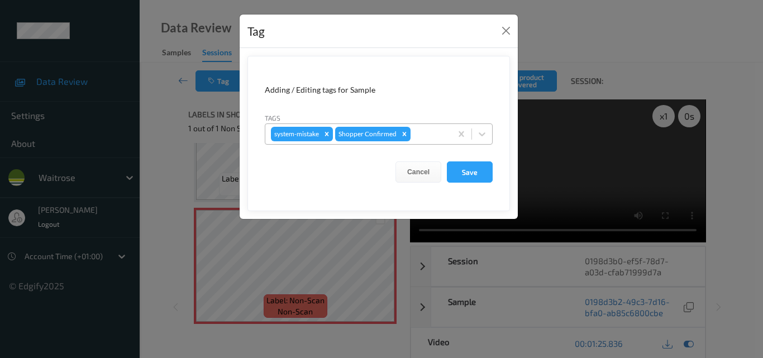
click at [421, 139] on div at bounding box center [429, 133] width 33 height 13
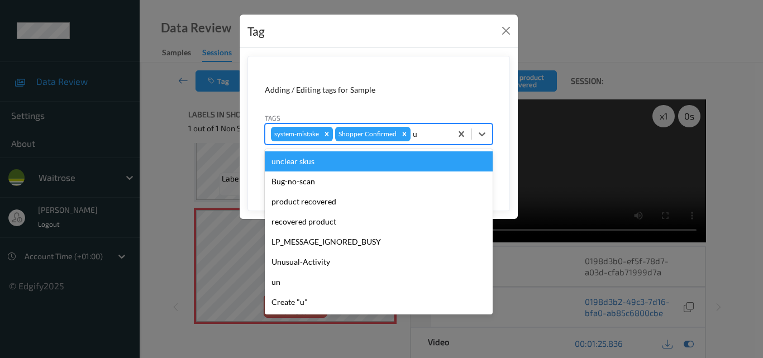
type input "un"
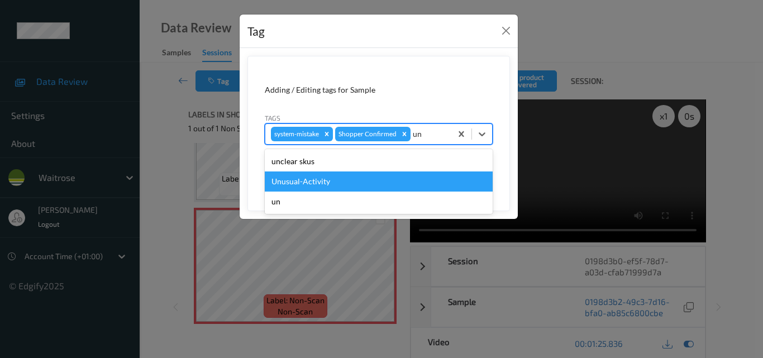
click at [366, 177] on div "Unusual-Activity" at bounding box center [379, 181] width 228 height 20
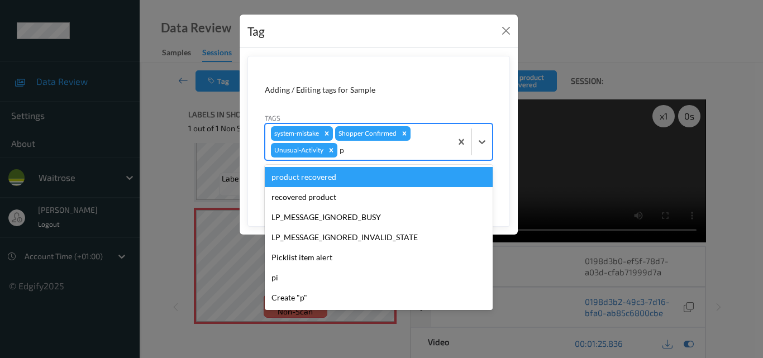
type input "pi"
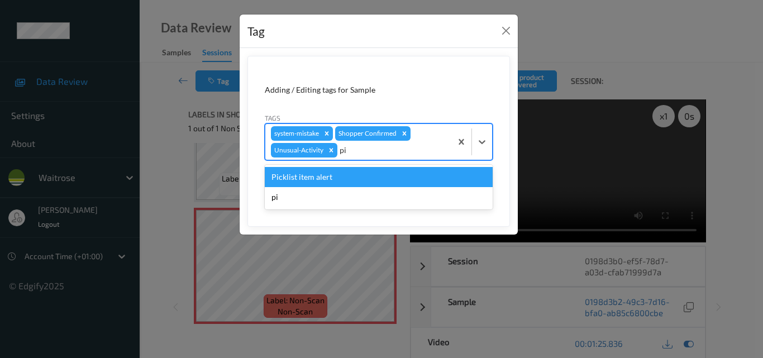
click at [366, 177] on div "Picklist item alert" at bounding box center [379, 177] width 228 height 20
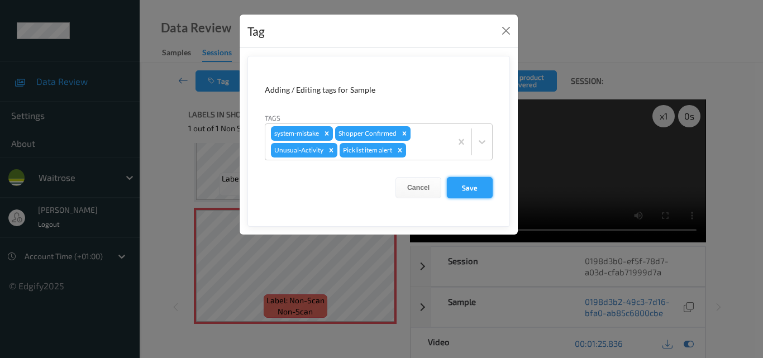
click at [470, 189] on button "Save" at bounding box center [470, 187] width 46 height 21
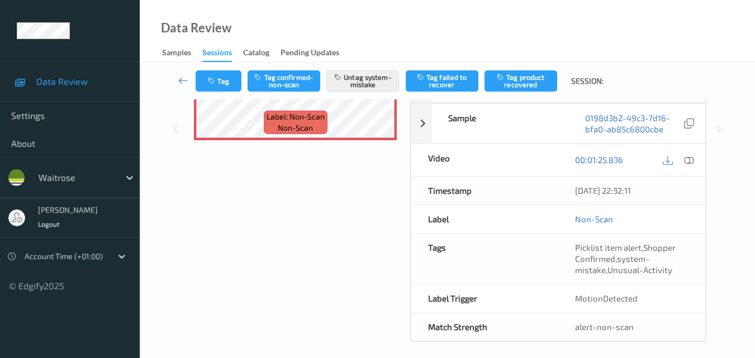
scroll to position [190, 0]
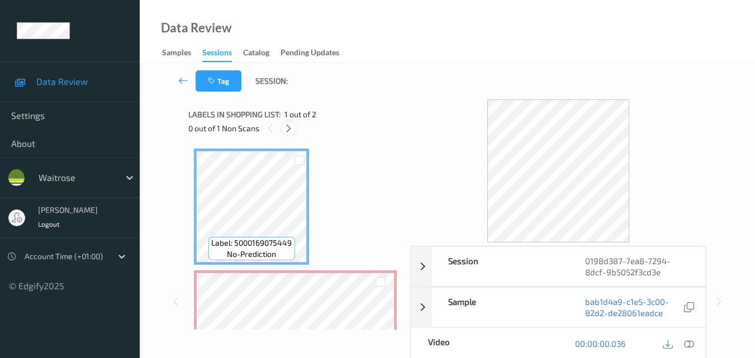
click at [288, 129] on icon at bounding box center [288, 128] width 9 height 10
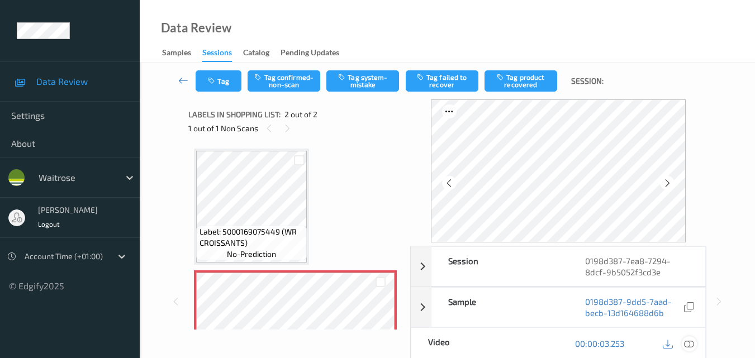
click at [692, 342] on icon at bounding box center [689, 344] width 10 height 10
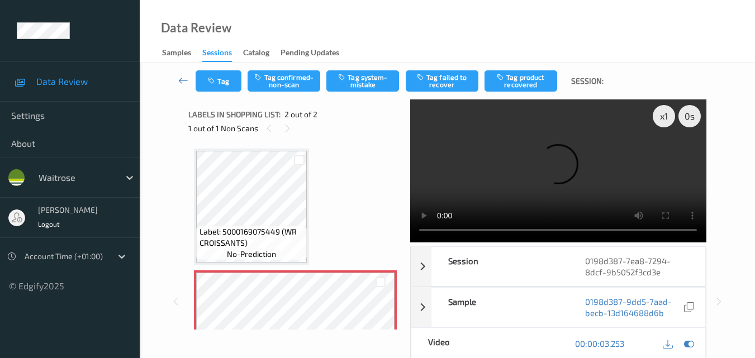
click at [578, 158] on video at bounding box center [558, 170] width 296 height 143
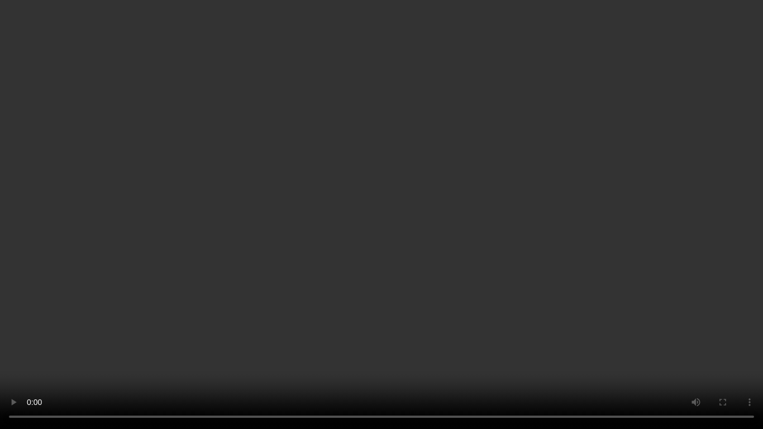
click at [386, 234] on video at bounding box center [381, 214] width 763 height 429
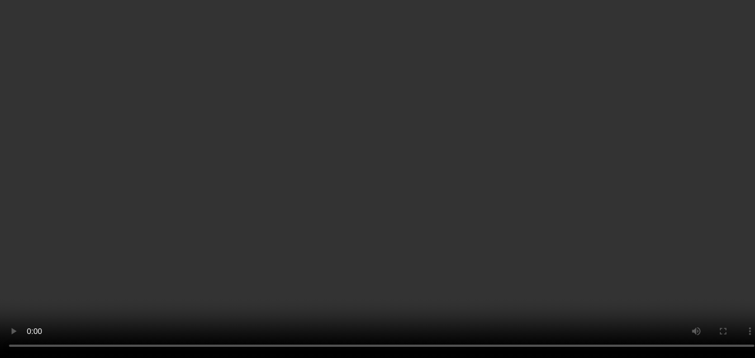
scroll to position [7, 0]
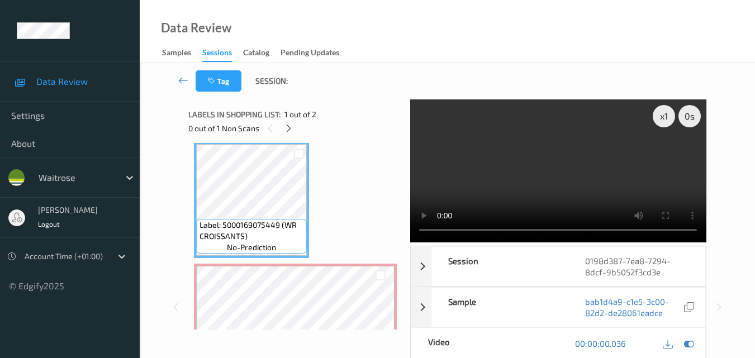
click at [545, 184] on video at bounding box center [558, 170] width 296 height 143
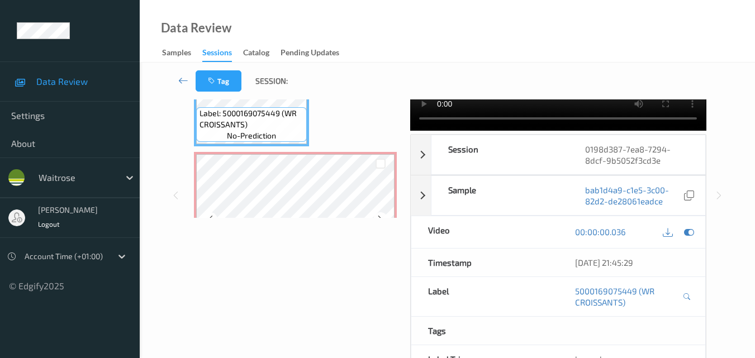
scroll to position [0, 0]
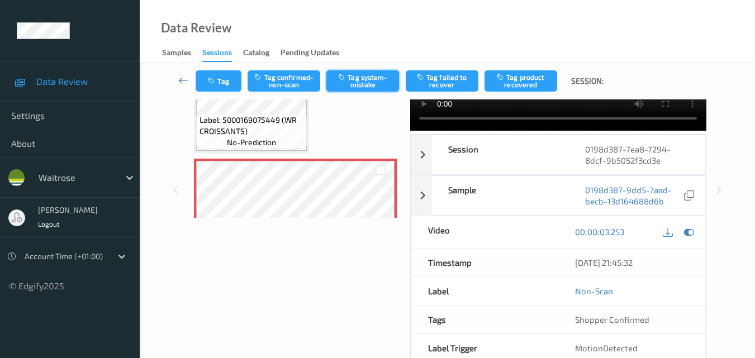
click at [355, 84] on button "Tag system-mistake" at bounding box center [362, 80] width 73 height 21
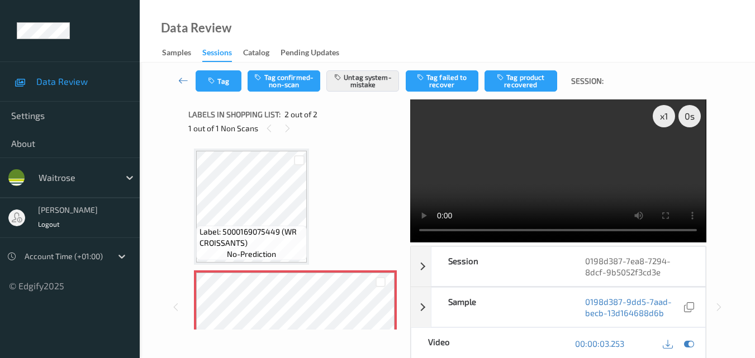
click at [512, 170] on video at bounding box center [558, 170] width 296 height 143
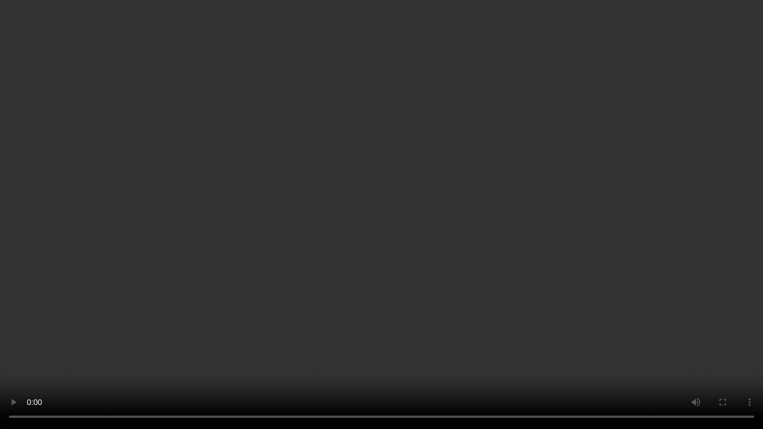
click at [447, 261] on video at bounding box center [381, 214] width 763 height 429
click at [406, 212] on video at bounding box center [381, 214] width 763 height 429
click at [475, 236] on video at bounding box center [381, 214] width 763 height 429
click at [360, 311] on video at bounding box center [381, 214] width 763 height 429
click at [450, 220] on video at bounding box center [381, 214] width 763 height 429
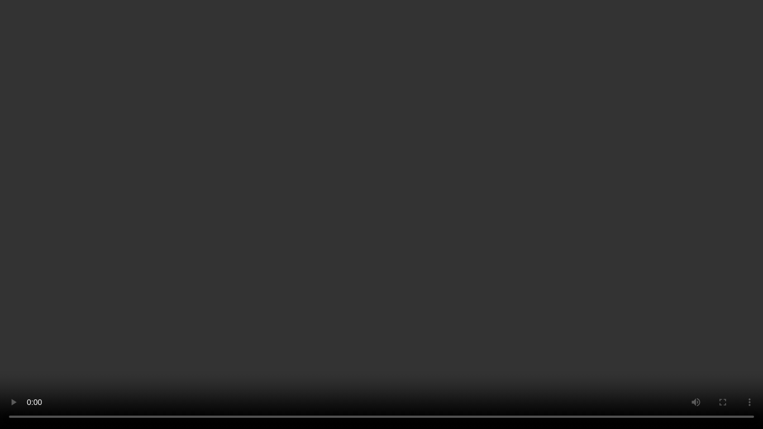
click at [528, 210] on video at bounding box center [381, 214] width 763 height 429
click at [447, 267] on video at bounding box center [381, 214] width 763 height 429
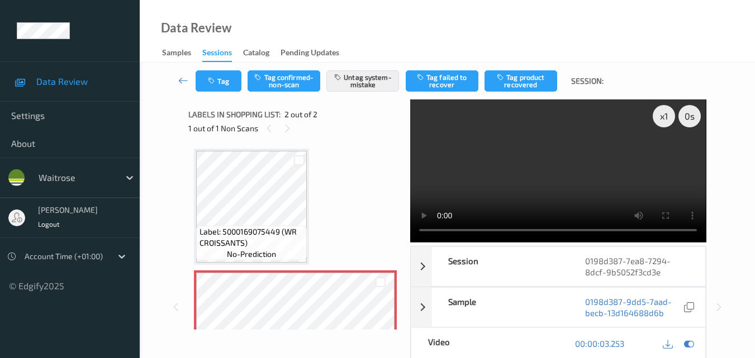
click at [561, 159] on video at bounding box center [558, 170] width 296 height 143
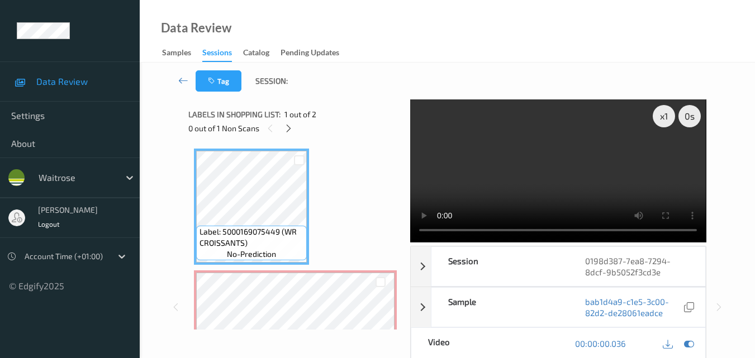
click at [530, 202] on video at bounding box center [558, 170] width 296 height 143
click at [560, 177] on video at bounding box center [558, 170] width 296 height 143
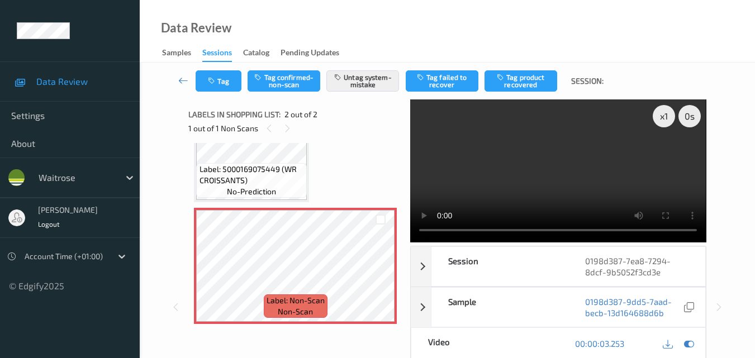
click at [532, 158] on video at bounding box center [558, 170] width 296 height 143
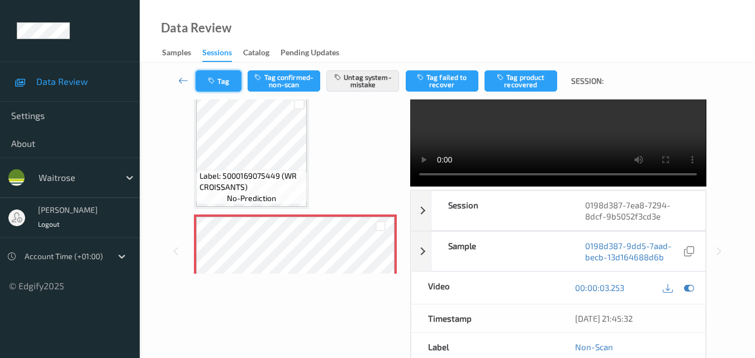
click at [223, 79] on button "Tag" at bounding box center [219, 80] width 46 height 21
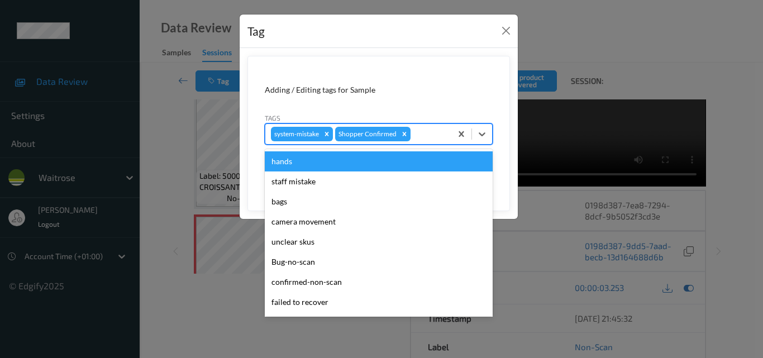
click at [437, 132] on div at bounding box center [429, 133] width 33 height 13
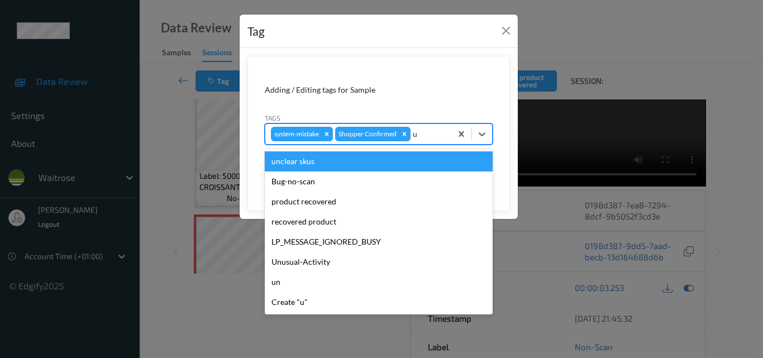
type input "un"
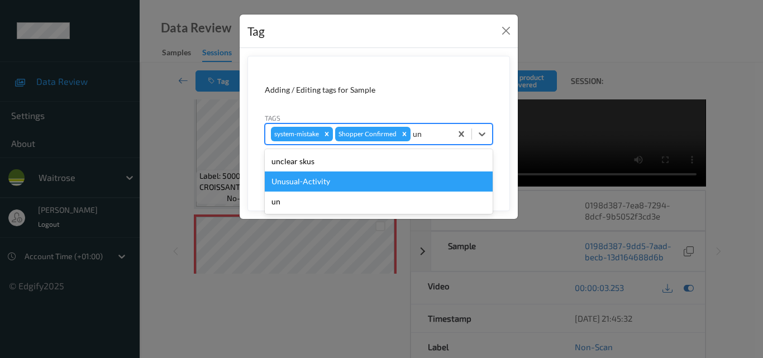
click at [341, 190] on div "Unusual-Activity" at bounding box center [379, 181] width 228 height 20
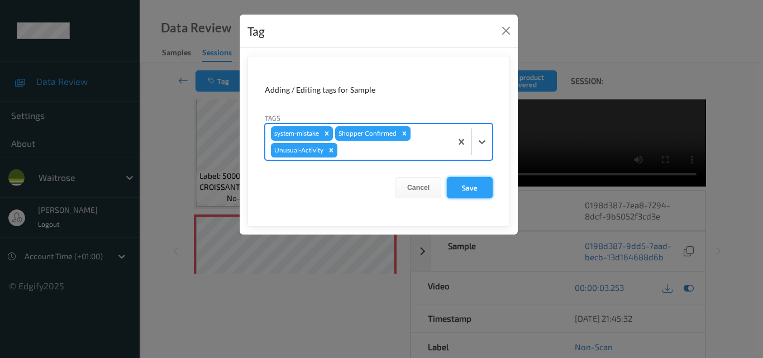
click at [462, 193] on button "Save" at bounding box center [470, 187] width 46 height 21
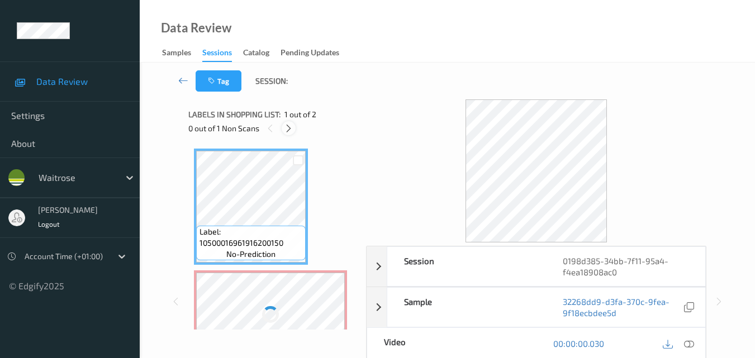
click at [288, 127] on icon at bounding box center [288, 128] width 9 height 10
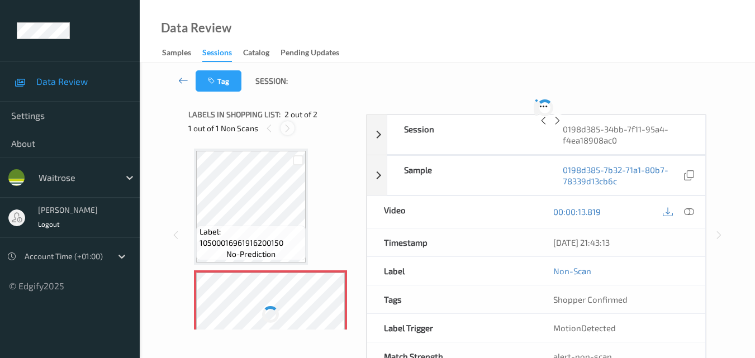
scroll to position [6, 0]
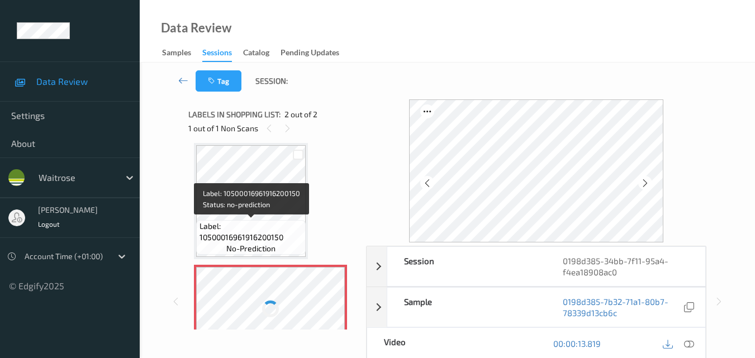
click at [271, 227] on span "Label: 10500016961916200150" at bounding box center [251, 232] width 104 height 22
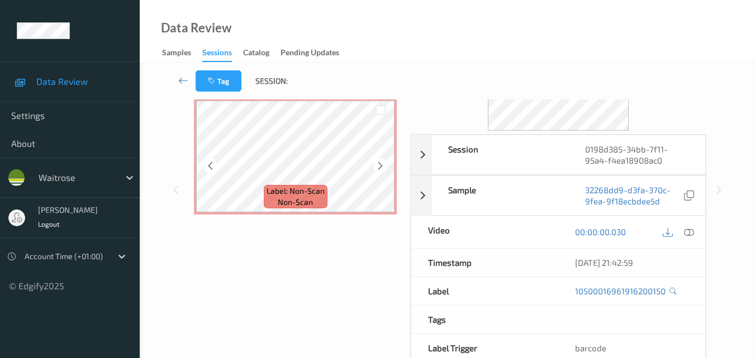
scroll to position [63, 0]
click at [383, 161] on icon at bounding box center [379, 164] width 9 height 10
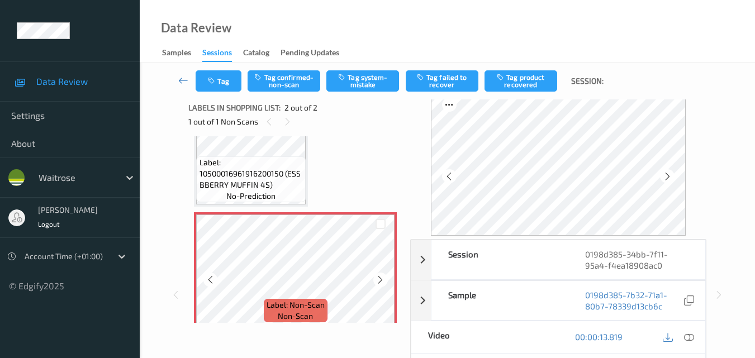
scroll to position [0, 0]
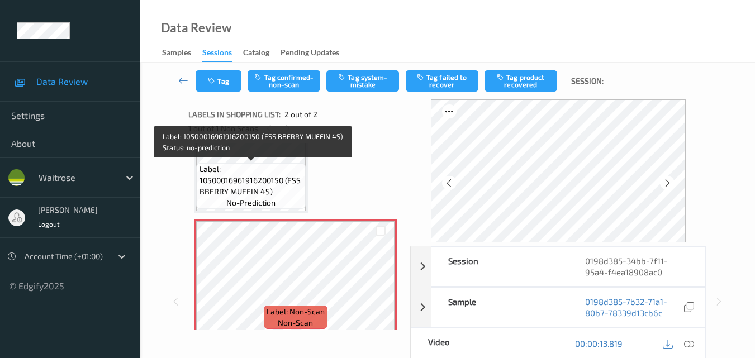
click at [256, 180] on span "Label: 10500016961916200150 (ESS BBERRY MUFFIN 4S)" at bounding box center [251, 181] width 104 height 34
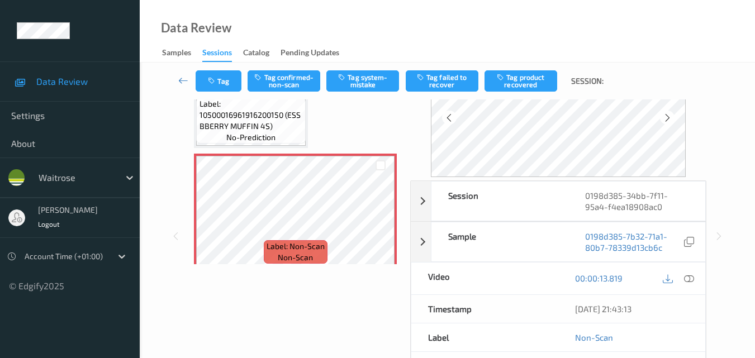
scroll to position [168, 0]
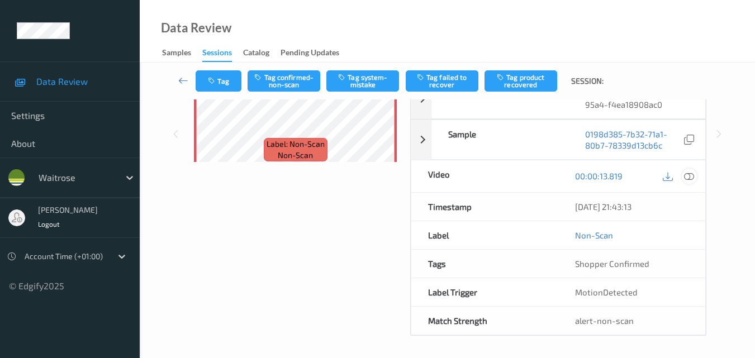
click at [690, 179] on icon at bounding box center [689, 176] width 10 height 10
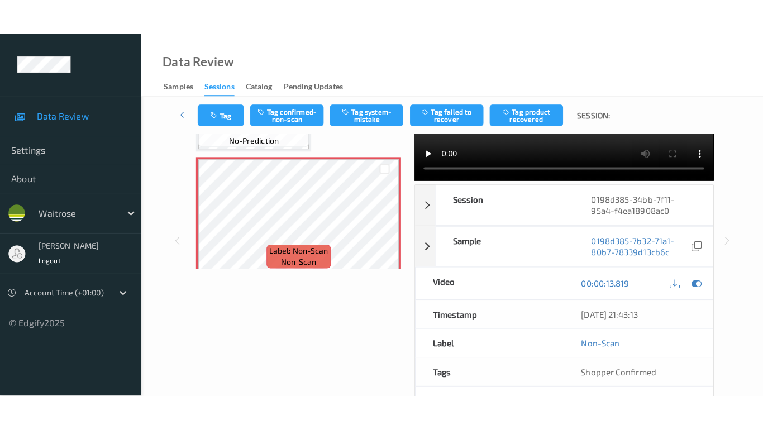
scroll to position [0, 0]
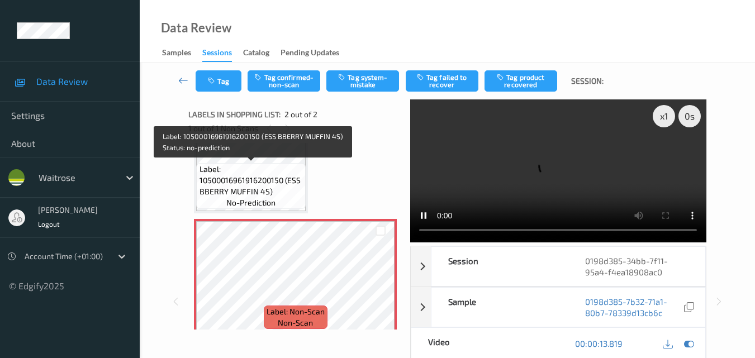
click at [274, 166] on span "Label: 10500016961916200150 (ESS BBERRY MUFFIN 4S)" at bounding box center [251, 181] width 104 height 34
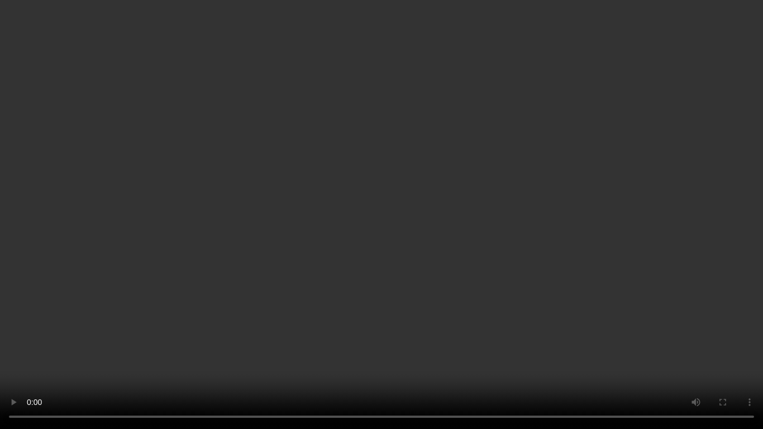
click at [387, 299] on video at bounding box center [381, 214] width 763 height 429
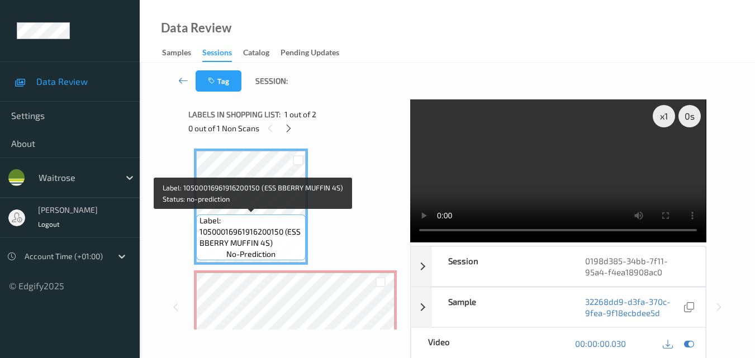
click at [279, 244] on span "Label: 10500016961916200150 (ESS BBERRY MUFFIN 4S)" at bounding box center [251, 232] width 104 height 34
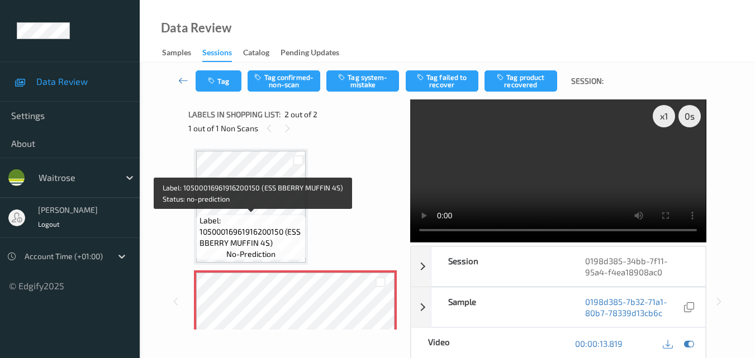
click at [280, 238] on span "Label: 10500016961916200150 (ESS BBERRY MUFFIN 4S)" at bounding box center [251, 232] width 104 height 34
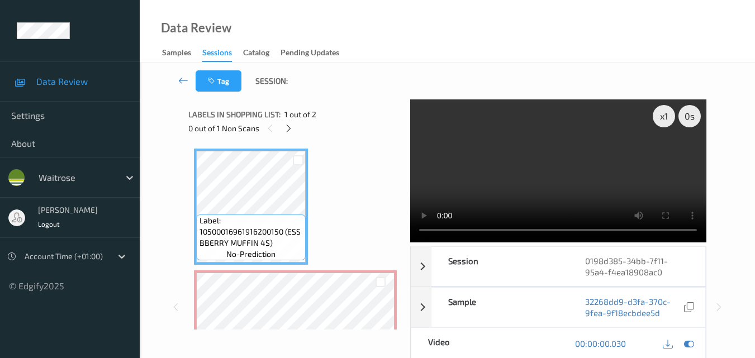
click at [527, 187] on video at bounding box center [558, 170] width 296 height 143
click at [612, 171] on video at bounding box center [558, 170] width 296 height 143
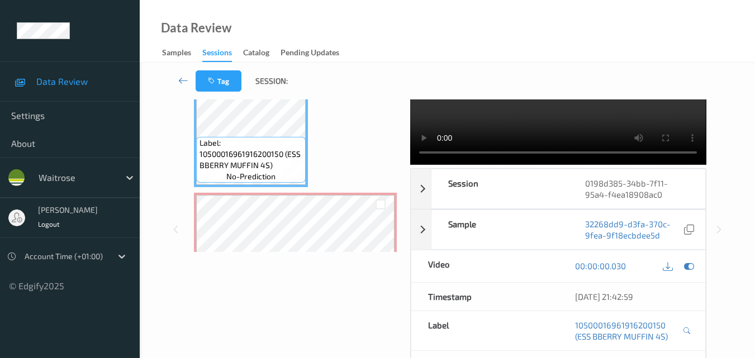
scroll to position [56, 0]
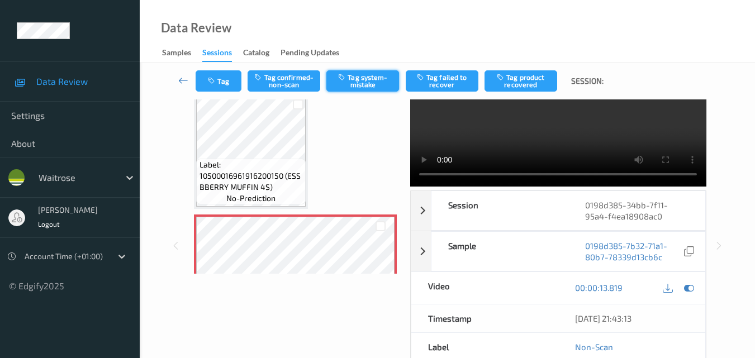
click at [366, 87] on button "Tag system-mistake" at bounding box center [362, 80] width 73 height 21
click at [208, 80] on icon "button" at bounding box center [212, 81] width 9 height 8
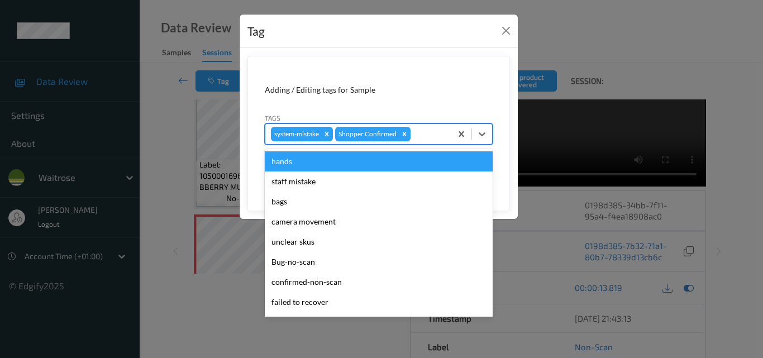
click at [429, 139] on div at bounding box center [429, 133] width 33 height 13
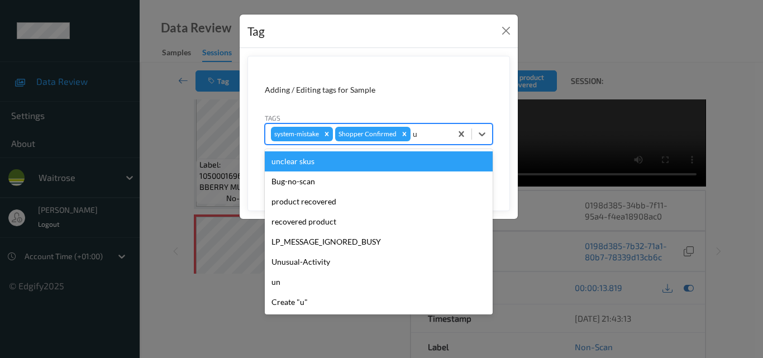
type input "un"
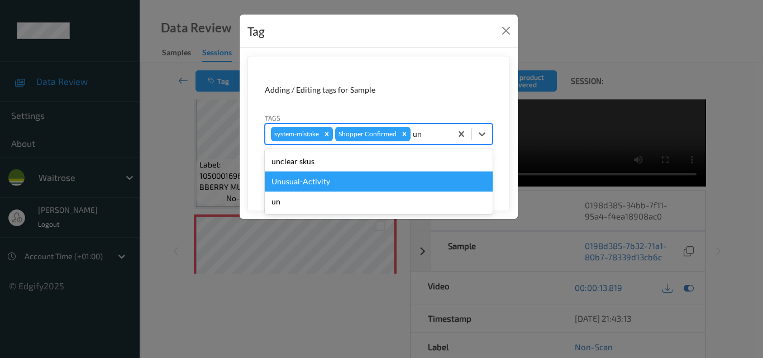
click at [369, 186] on div "Unusual-Activity" at bounding box center [379, 181] width 228 height 20
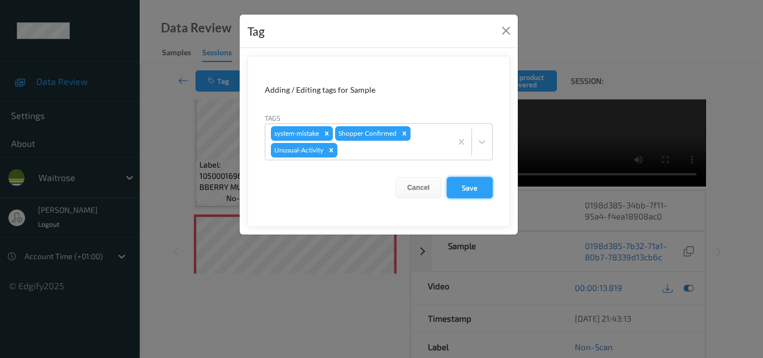
click at [471, 188] on button "Save" at bounding box center [470, 187] width 46 height 21
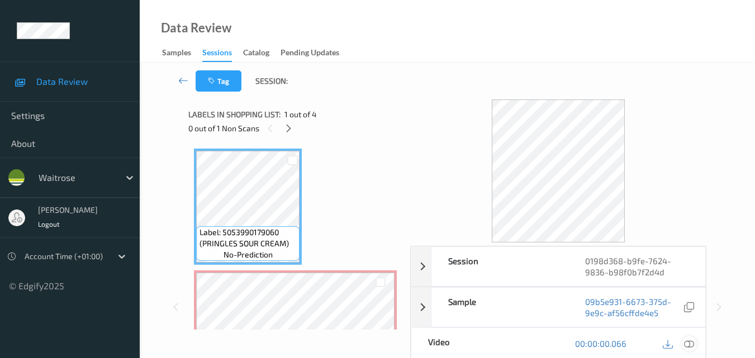
click at [689, 345] on icon at bounding box center [689, 344] width 10 height 10
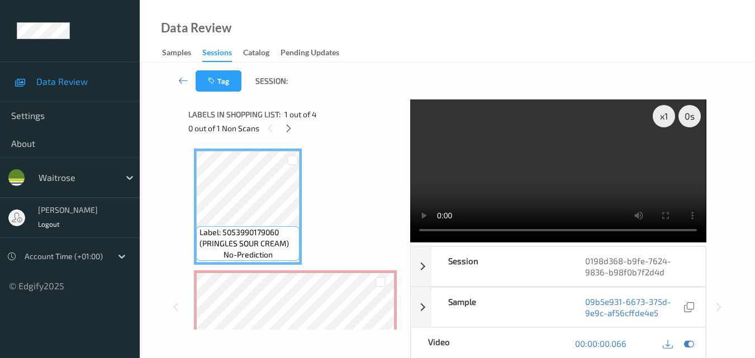
click at [528, 156] on video at bounding box center [558, 170] width 296 height 143
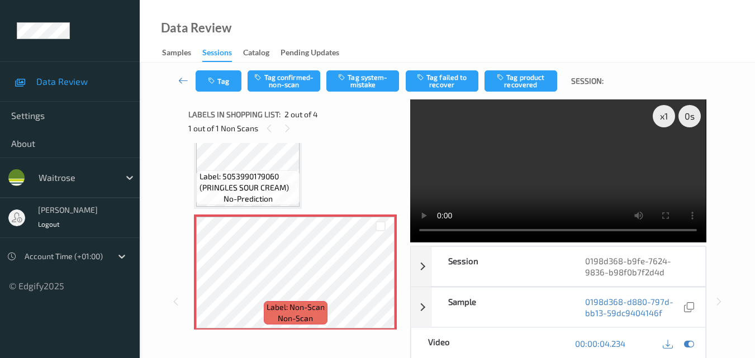
click at [570, 173] on video at bounding box center [558, 170] width 296 height 143
click at [384, 278] on icon at bounding box center [379, 282] width 9 height 10
click at [688, 346] on icon at bounding box center [689, 344] width 10 height 10
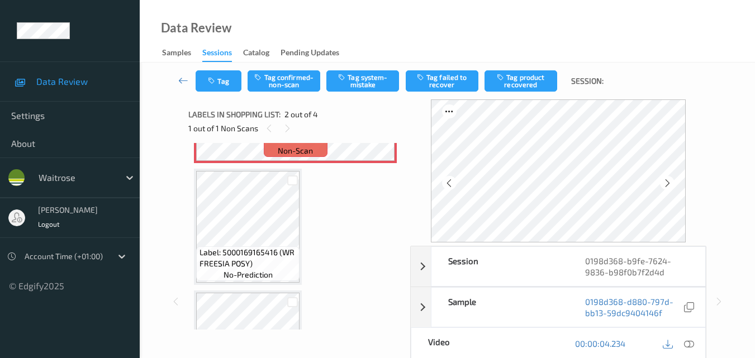
scroll to position [112, 0]
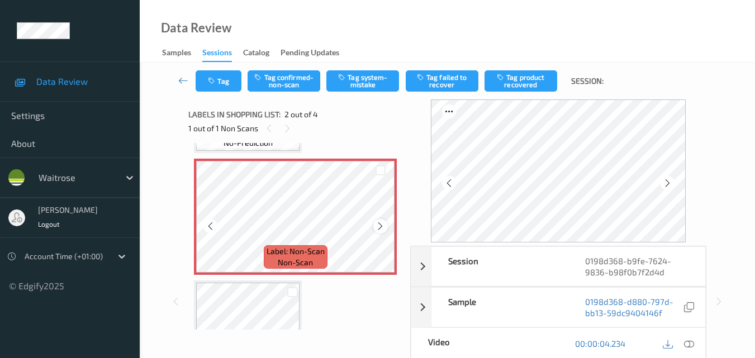
click at [377, 225] on icon at bounding box center [379, 226] width 9 height 10
click at [382, 223] on icon at bounding box center [379, 226] width 9 height 10
click at [359, 79] on button "Tag system-mistake" at bounding box center [362, 80] width 73 height 21
click at [220, 83] on button "Tag" at bounding box center [219, 80] width 46 height 21
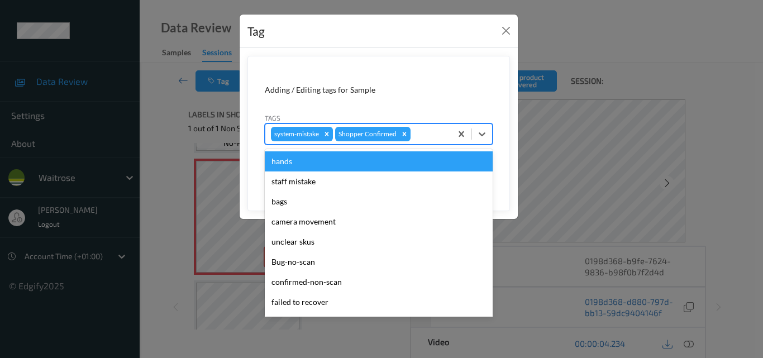
click at [417, 132] on div at bounding box center [429, 133] width 33 height 13
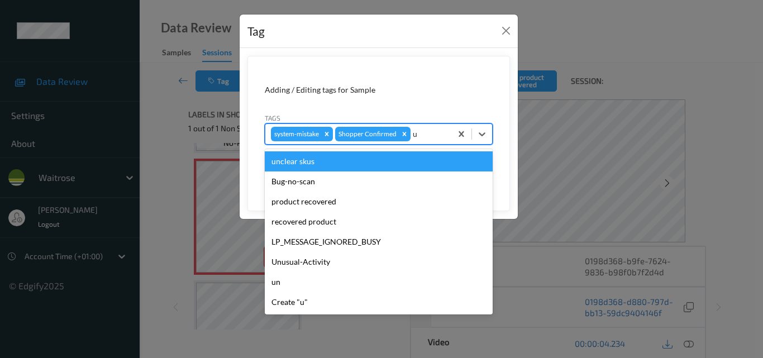
type input "un"
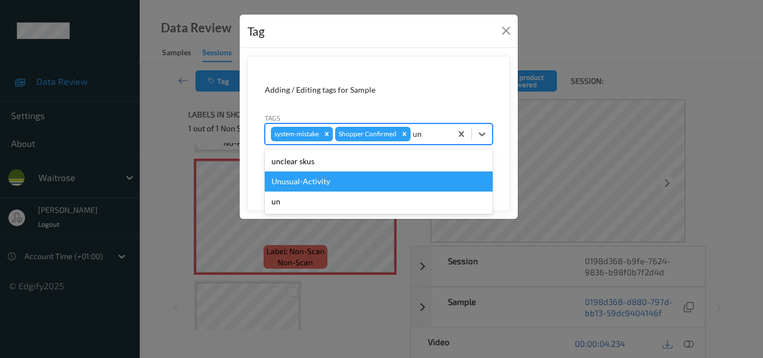
click at [359, 176] on div "Unusual-Activity" at bounding box center [379, 181] width 228 height 20
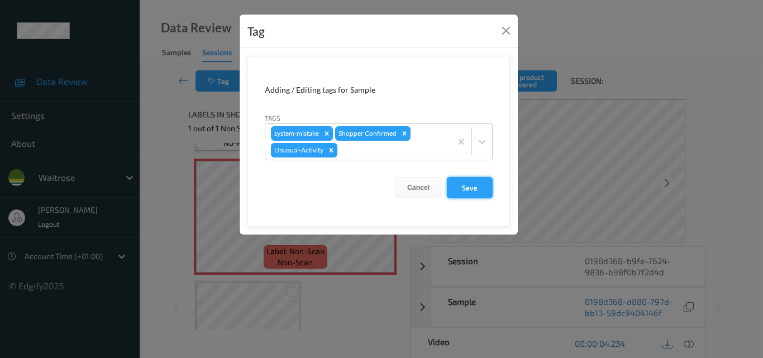
click at [469, 185] on button "Save" at bounding box center [470, 187] width 46 height 21
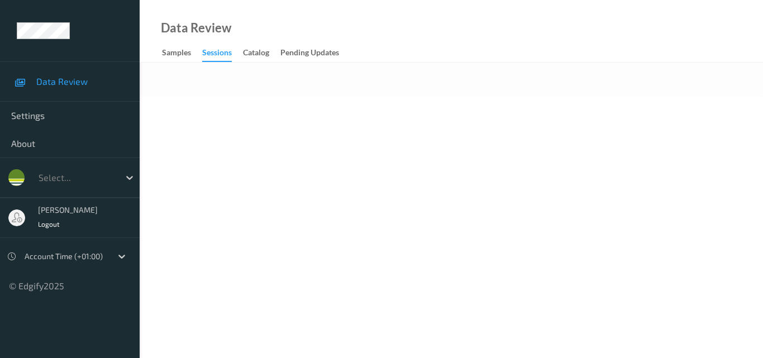
click at [397, 132] on body "Data Review Settings About Select... [PERSON_NAME] Logout Account Time (+01:00)…" at bounding box center [381, 179] width 763 height 358
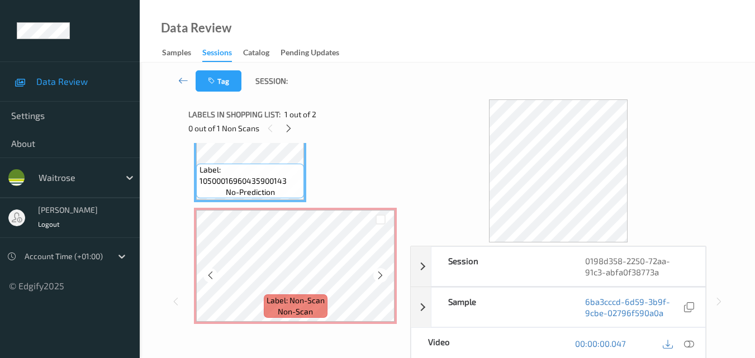
scroll to position [60, 0]
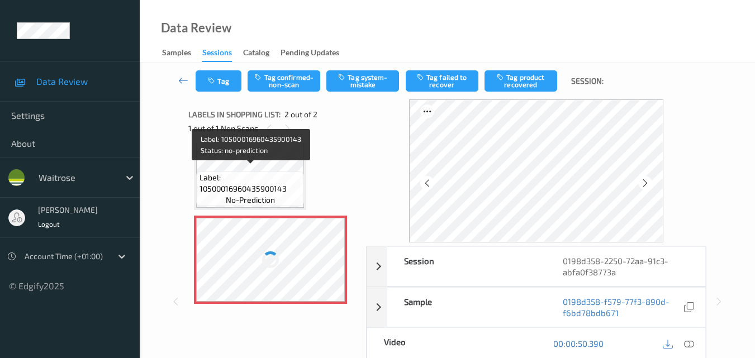
click at [283, 174] on span "Label: 10500016960435900143" at bounding box center [250, 183] width 102 height 22
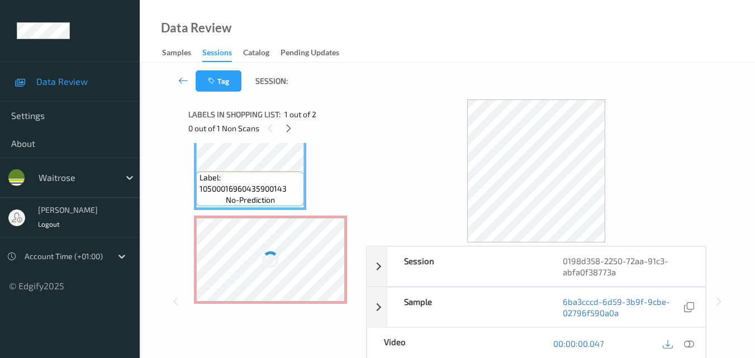
click at [308, 247] on div at bounding box center [270, 260] width 149 height 84
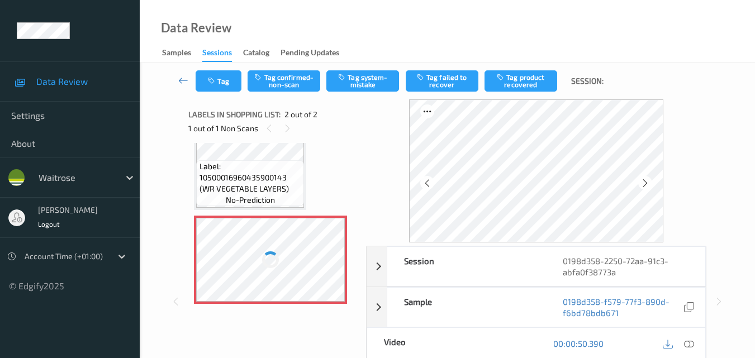
scroll to position [49, 0]
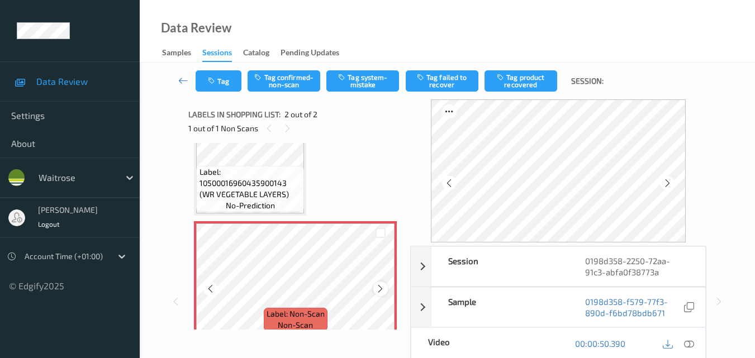
click at [384, 287] on icon at bounding box center [379, 289] width 9 height 10
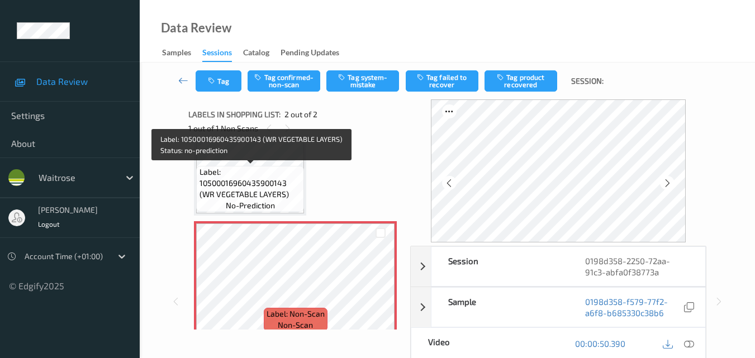
click at [283, 195] on span "Label: 10500016960435900143 (WR VEGETABLE LAYERS)" at bounding box center [250, 183] width 102 height 34
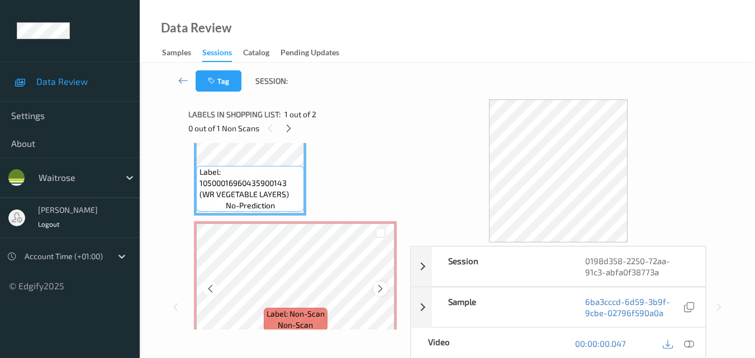
click at [379, 284] on icon at bounding box center [379, 289] width 9 height 10
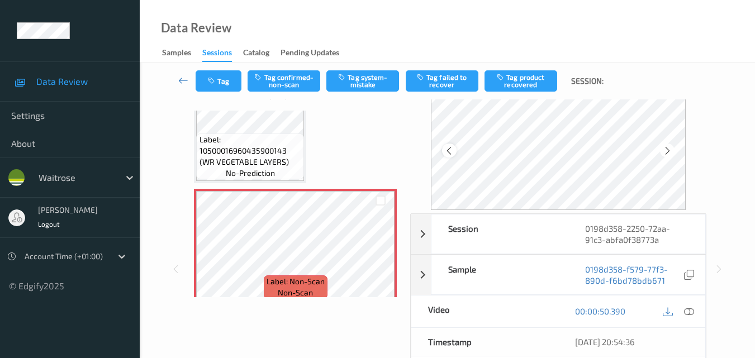
scroll to position [56, 0]
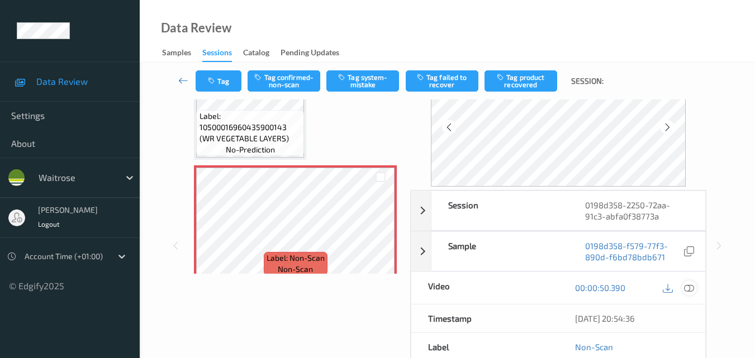
click at [689, 287] on icon at bounding box center [689, 288] width 10 height 10
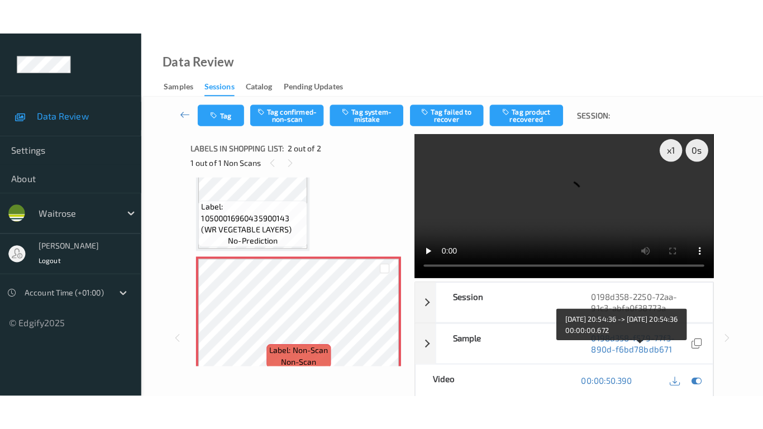
scroll to position [0, 0]
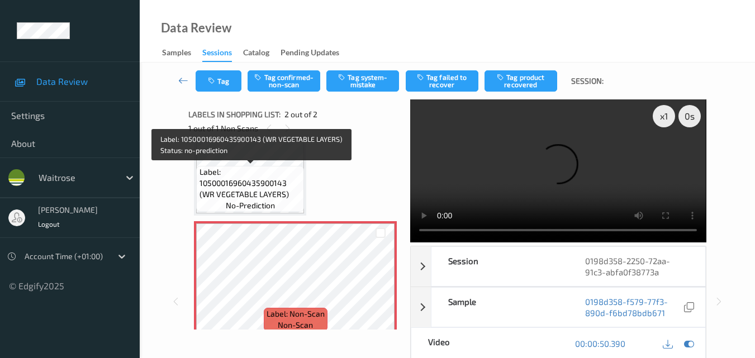
click at [279, 180] on span "Label: 10500016960435900143 (WR VEGETABLE LAYERS)" at bounding box center [250, 183] width 102 height 34
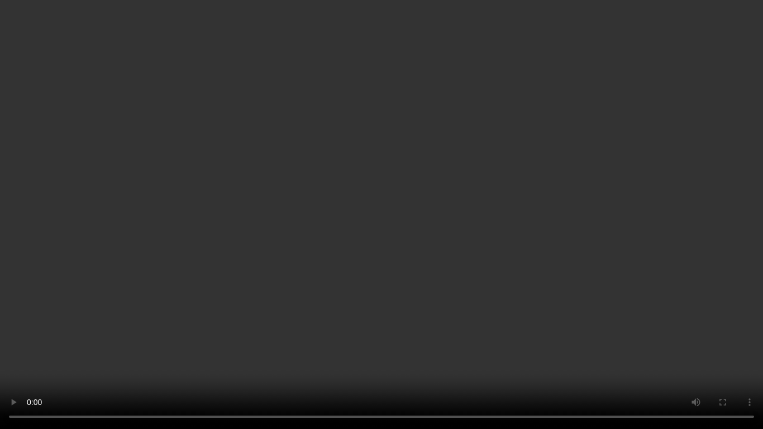
click at [551, 231] on video at bounding box center [381, 214] width 763 height 429
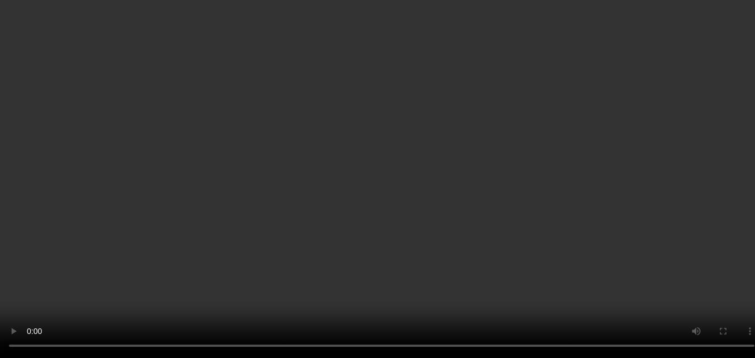
scroll to position [63, 0]
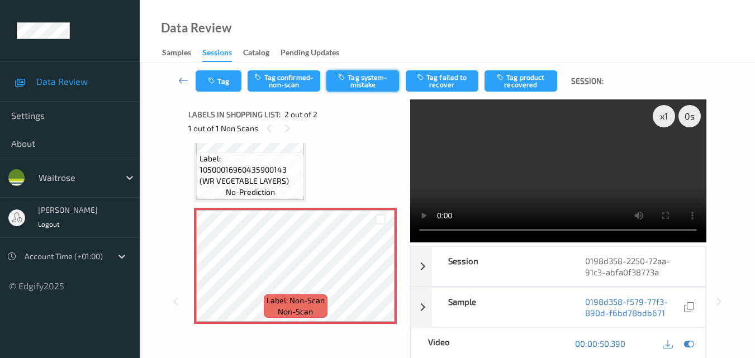
click at [359, 79] on button "Tag system-mistake" at bounding box center [362, 80] width 73 height 21
click at [227, 98] on div "Tag Tag confirmed-non-scan Untag system-mistake Tag failed to recover Tag produ…" at bounding box center [447, 81] width 569 height 37
click at [232, 91] on button "Tag" at bounding box center [219, 80] width 46 height 21
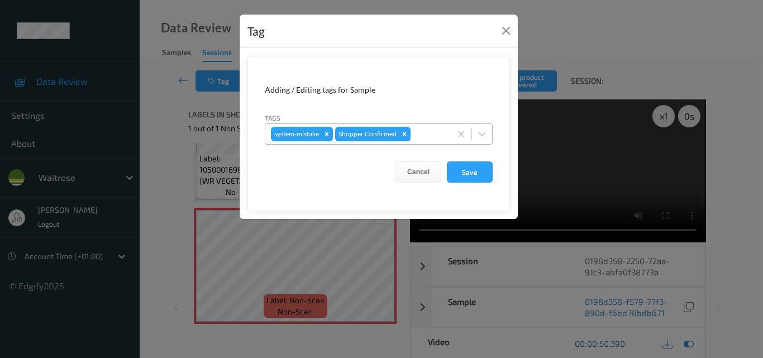
click at [425, 135] on div at bounding box center [429, 133] width 33 height 13
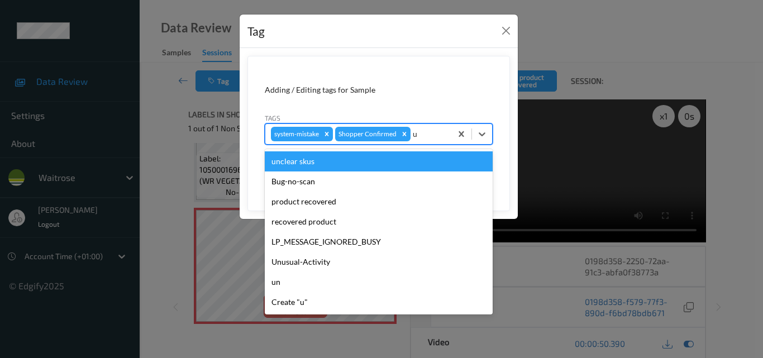
type input "un"
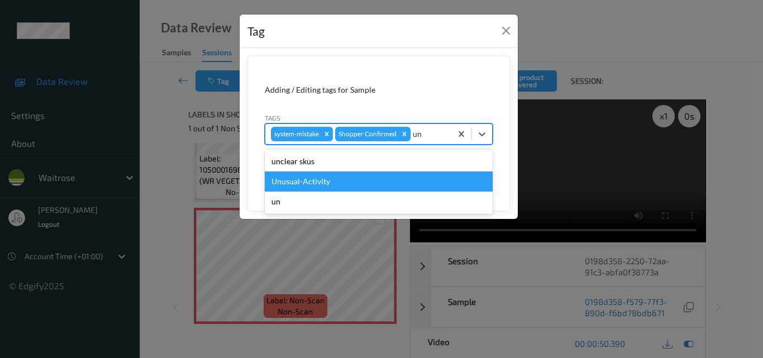
click at [364, 173] on div "Unusual-Activity" at bounding box center [379, 181] width 228 height 20
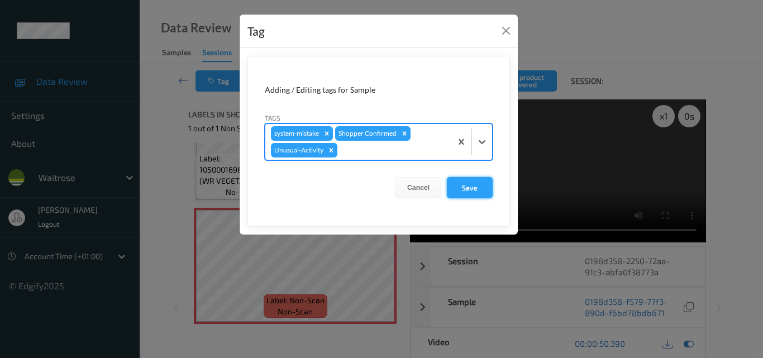
click at [474, 185] on button "Save" at bounding box center [470, 187] width 46 height 21
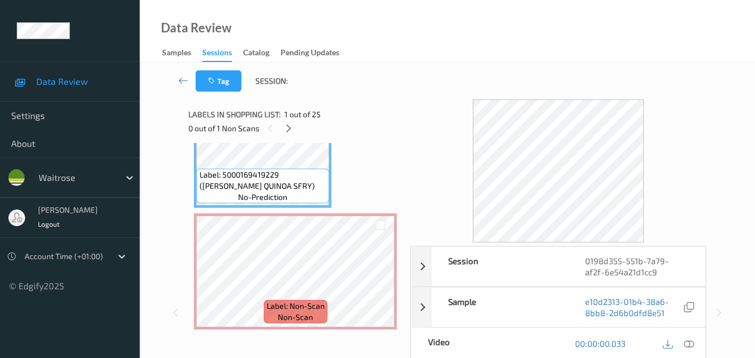
scroll to position [46, 0]
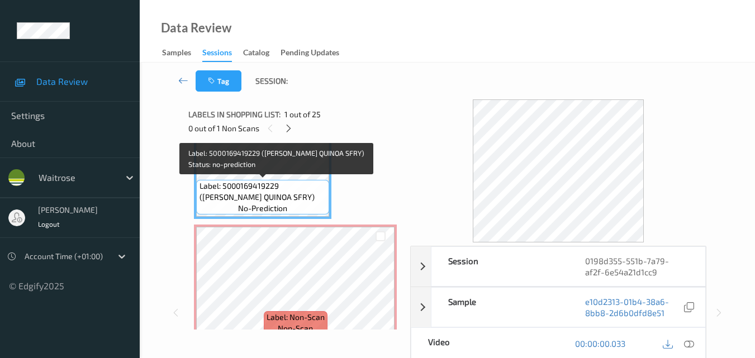
click at [293, 194] on span "Label: 5000169419229 ([PERSON_NAME] QUINOA SFRY)" at bounding box center [262, 191] width 127 height 22
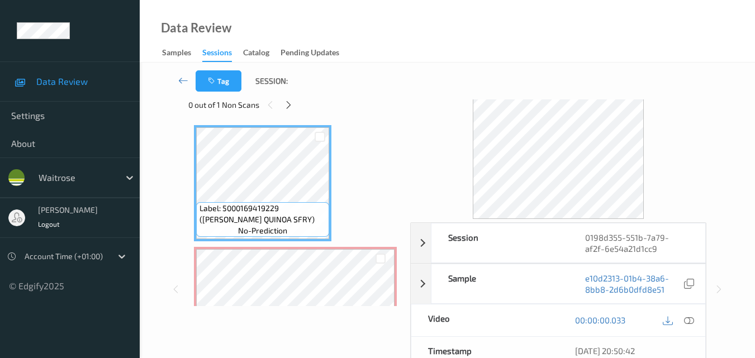
scroll to position [0, 0]
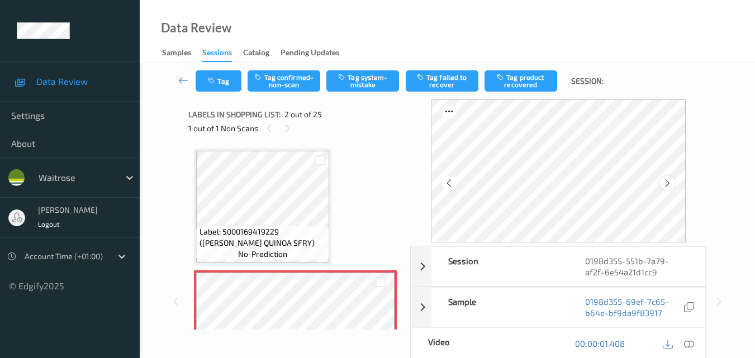
click at [669, 183] on icon at bounding box center [667, 183] width 9 height 10
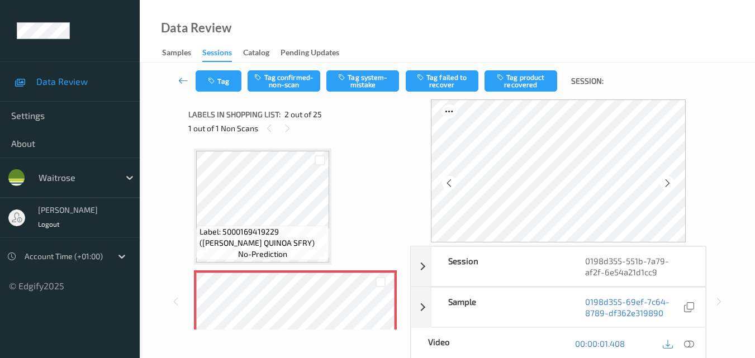
click at [669, 183] on icon at bounding box center [667, 183] width 9 height 10
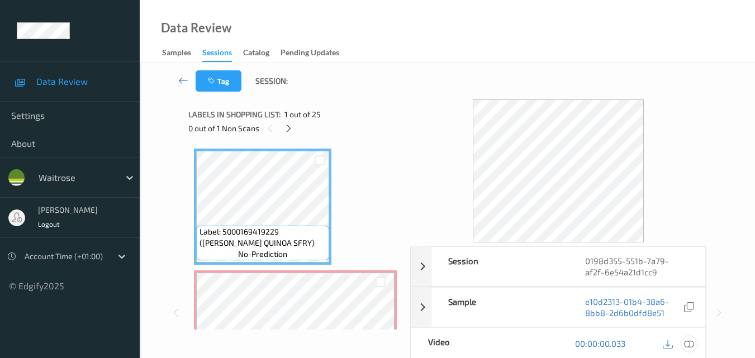
click at [689, 343] on icon at bounding box center [689, 344] width 10 height 10
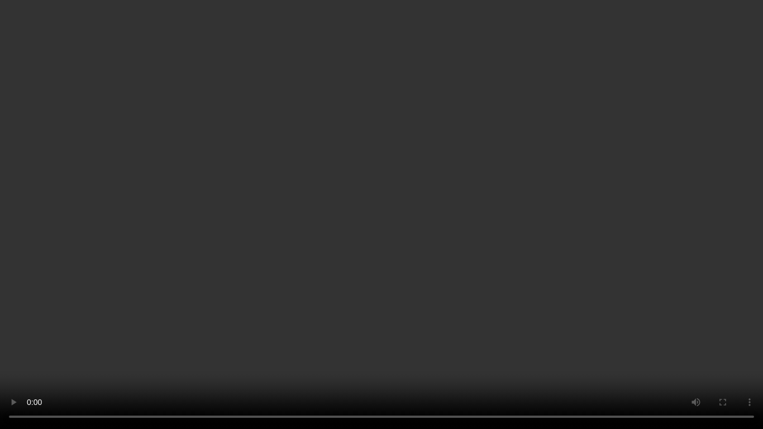
click at [488, 258] on video at bounding box center [381, 214] width 763 height 429
click at [411, 214] on video at bounding box center [381, 214] width 763 height 429
click at [432, 187] on video at bounding box center [381, 214] width 763 height 429
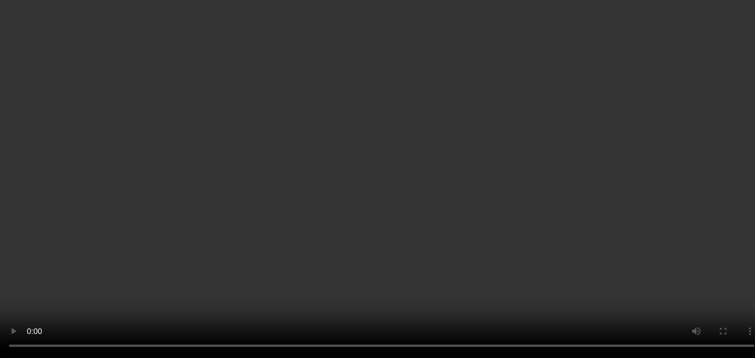
scroll to position [112, 0]
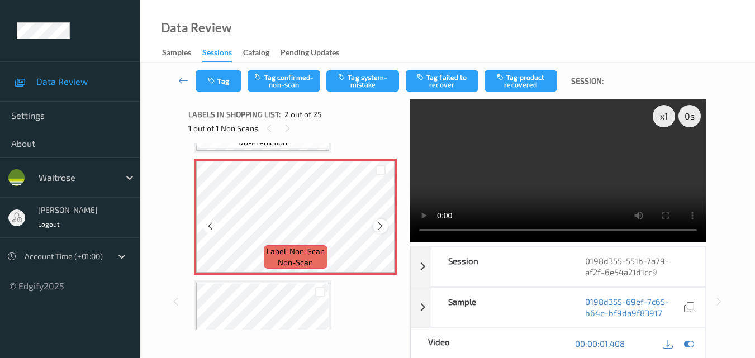
click at [380, 225] on icon at bounding box center [379, 226] width 9 height 10
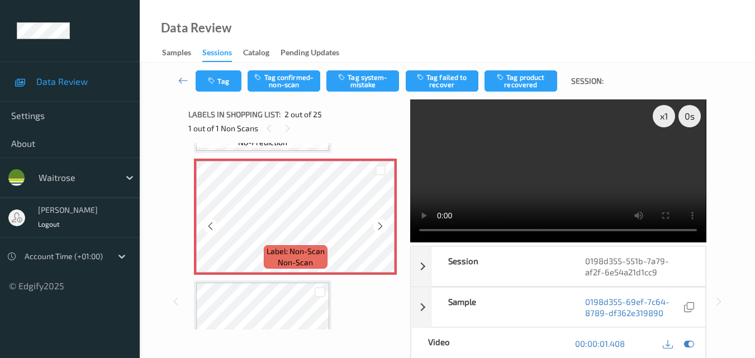
click at [380, 225] on icon at bounding box center [379, 226] width 9 height 10
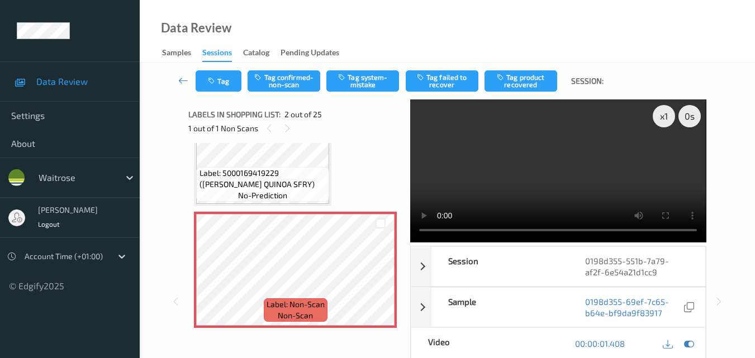
scroll to position [56, 0]
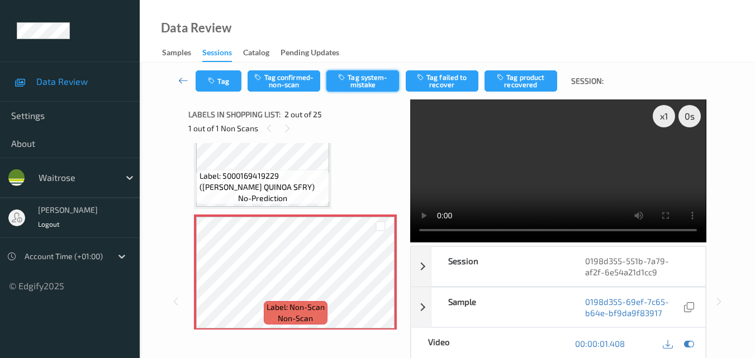
click at [370, 83] on button "Tag system-mistake" at bounding box center [362, 80] width 73 height 21
click at [218, 85] on button "Tag" at bounding box center [219, 80] width 46 height 21
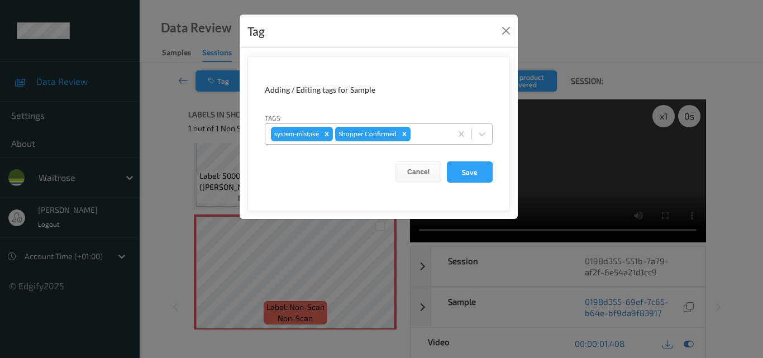
click at [422, 132] on div at bounding box center [429, 133] width 33 height 13
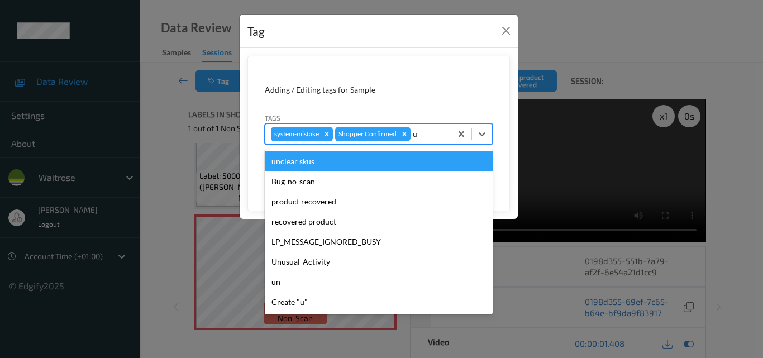
type input "un"
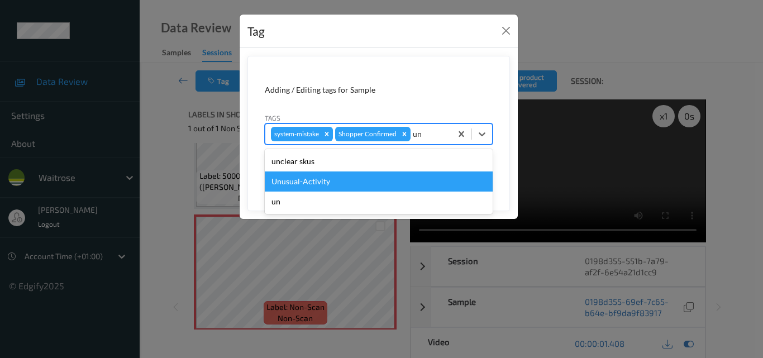
click at [361, 175] on div "Unusual-Activity" at bounding box center [379, 181] width 228 height 20
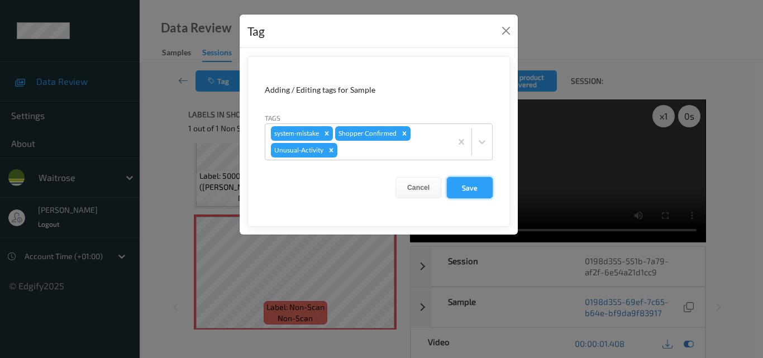
click at [468, 180] on button "Save" at bounding box center [470, 187] width 46 height 21
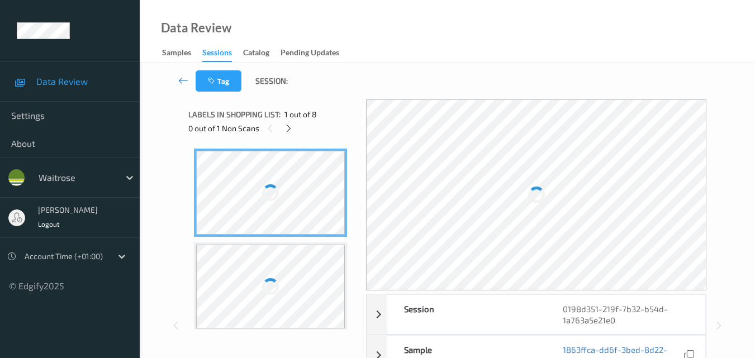
click at [259, 0] on div "Data Review Samples Sessions Catalog Pending Updates" at bounding box center [447, 31] width 615 height 63
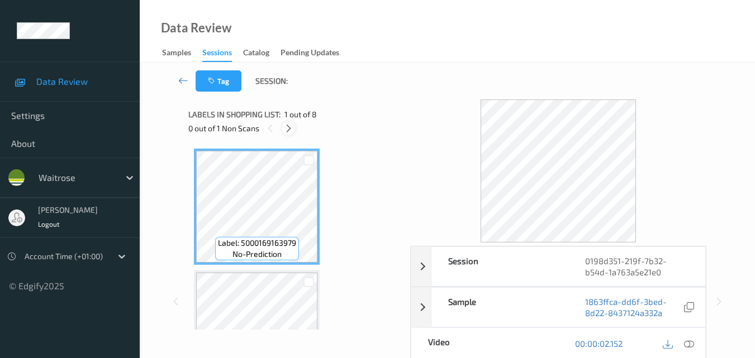
click at [289, 132] on icon at bounding box center [288, 128] width 9 height 10
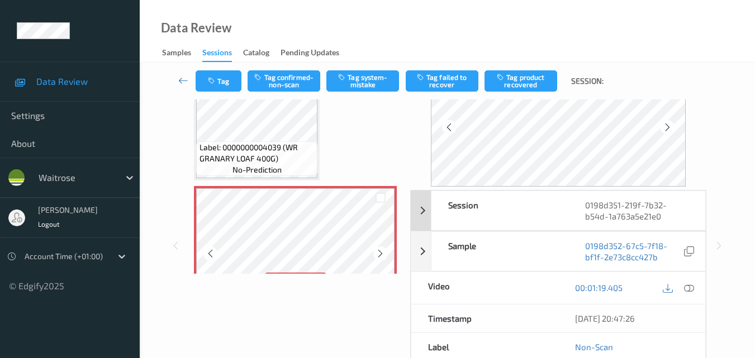
scroll to position [737, 0]
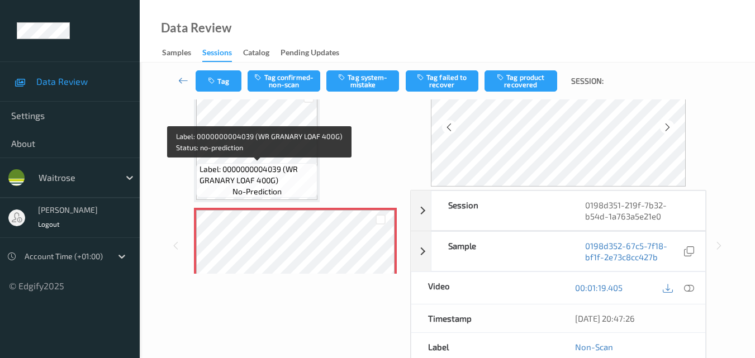
click at [273, 180] on span "Label: 0000000004039 (WR GRANARY LOAF 400G)" at bounding box center [257, 175] width 116 height 22
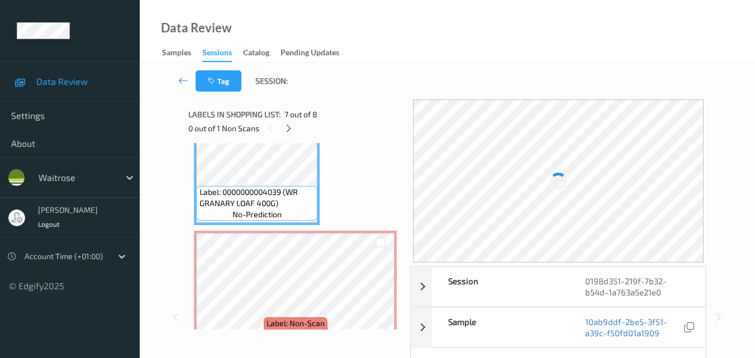
scroll to position [793, 0]
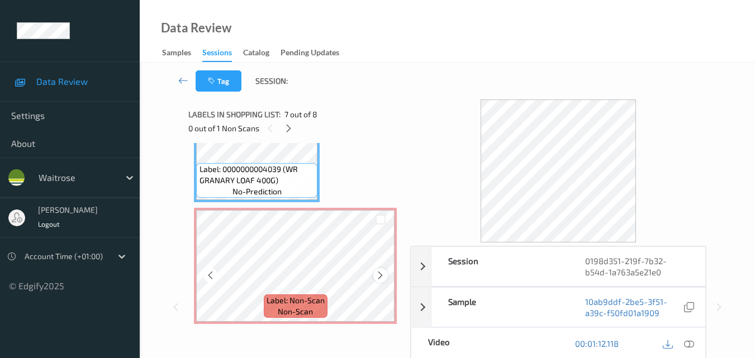
click at [384, 274] on icon at bounding box center [379, 275] width 9 height 10
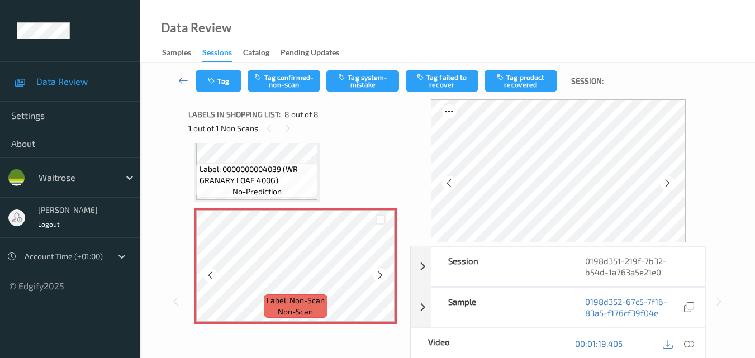
click at [384, 274] on icon at bounding box center [379, 275] width 9 height 10
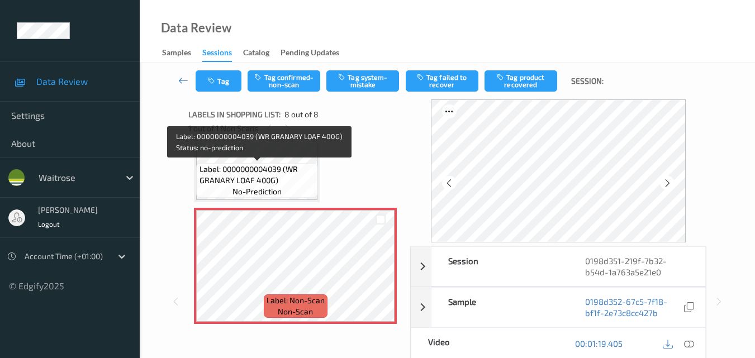
click at [270, 177] on span "Label: 0000000004039 (WR GRANARY LOAF 400G)" at bounding box center [257, 175] width 116 height 22
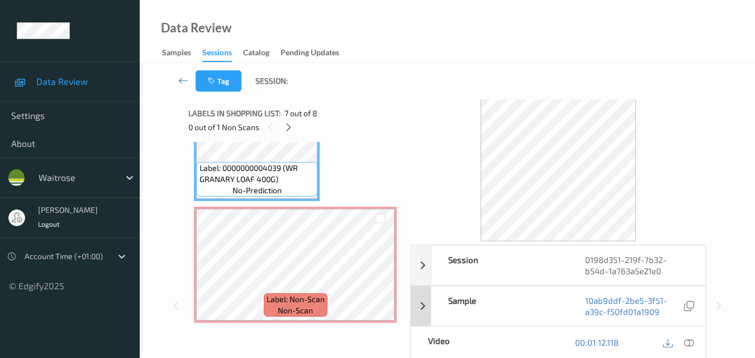
scroll to position [0, 0]
click at [692, 344] on icon at bounding box center [689, 344] width 10 height 10
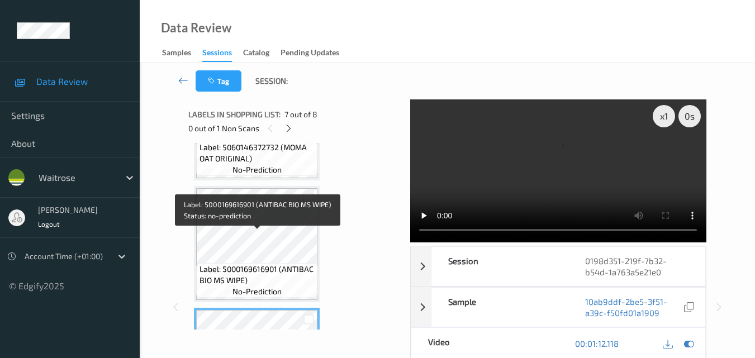
scroll to position [570, 0]
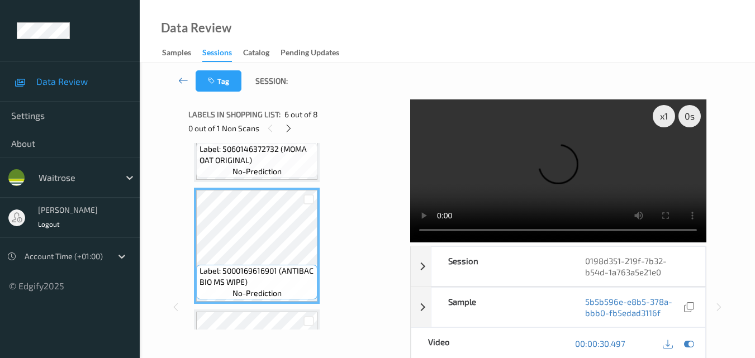
click at [590, 183] on video at bounding box center [558, 170] width 296 height 143
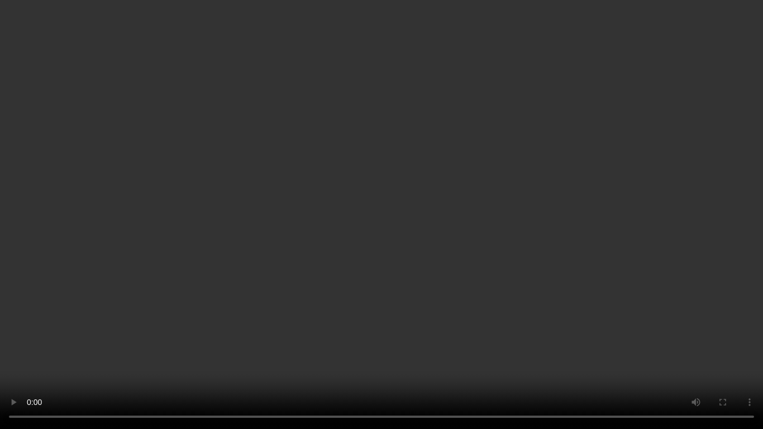
click at [489, 216] on video at bounding box center [381, 214] width 763 height 429
click at [406, 178] on video at bounding box center [381, 214] width 763 height 429
click at [428, 163] on video at bounding box center [381, 214] width 763 height 429
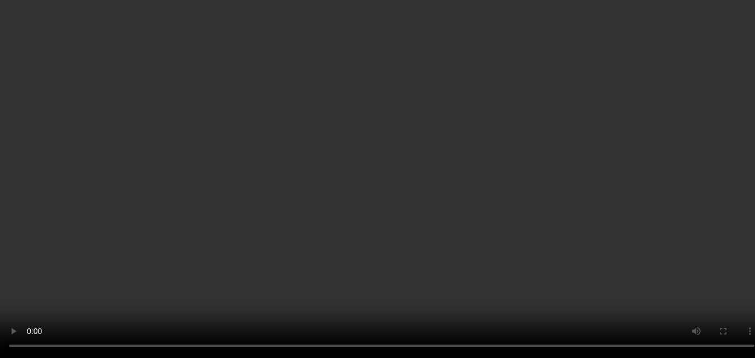
scroll to position [737, 0]
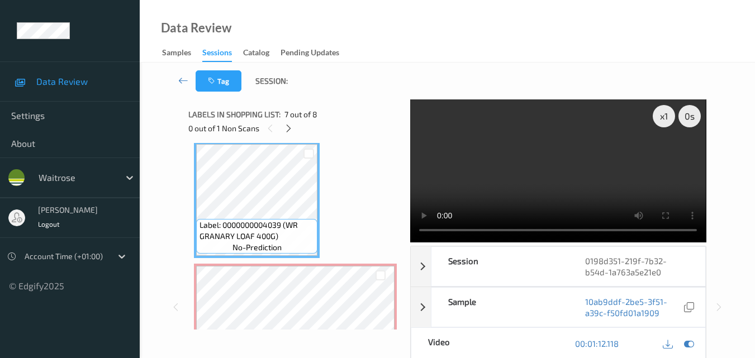
click at [553, 189] on video at bounding box center [558, 170] width 296 height 143
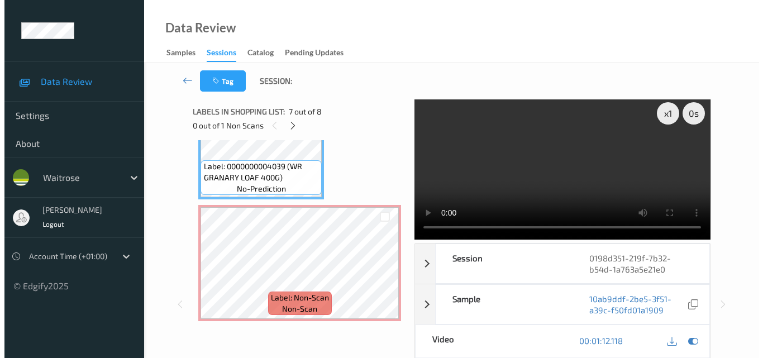
scroll to position [0, 0]
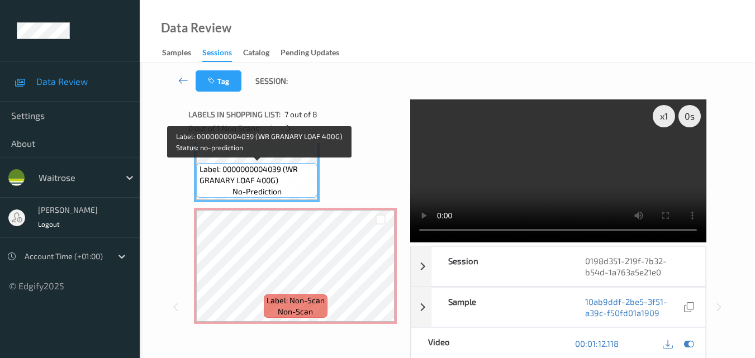
click at [263, 182] on span "Label: 0000000004039 (WR GRANARY LOAF 400G)" at bounding box center [257, 175] width 116 height 22
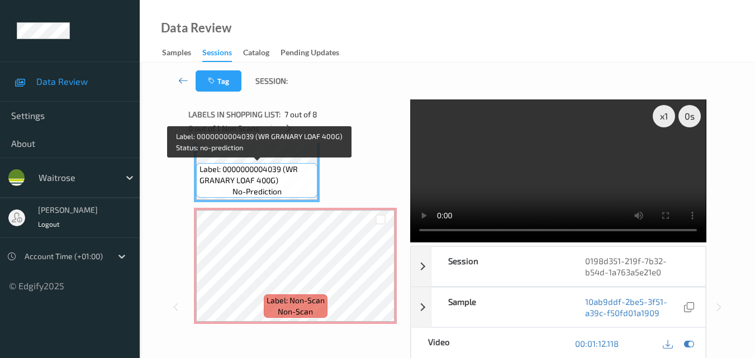
click at [309, 180] on span "Label: 0000000004039 (WR GRANARY LOAF 400G)" at bounding box center [257, 175] width 116 height 22
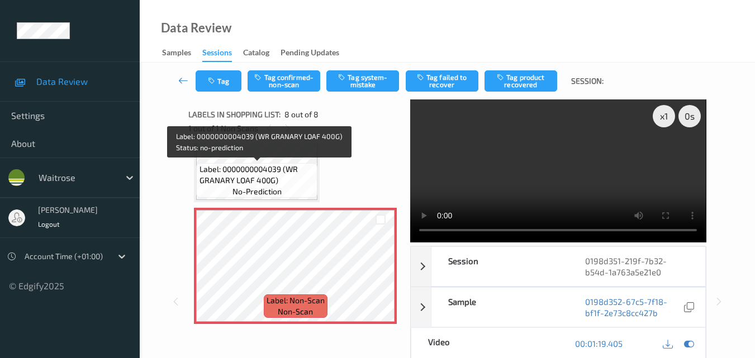
click at [288, 170] on span "Label: 0000000004039 (WR GRANARY LOAF 400G)" at bounding box center [257, 175] width 116 height 22
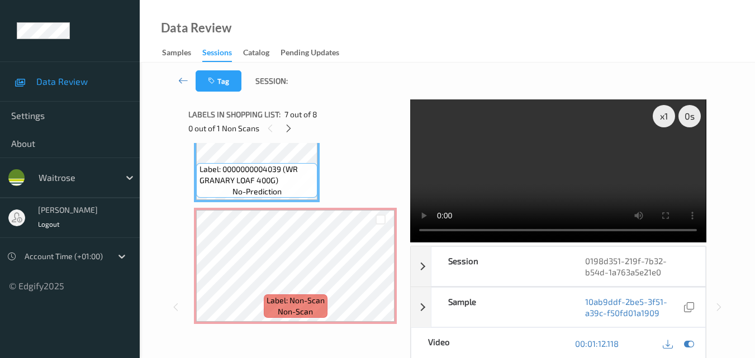
click at [571, 171] on video at bounding box center [558, 170] width 296 height 143
click at [593, 178] on video at bounding box center [558, 170] width 296 height 143
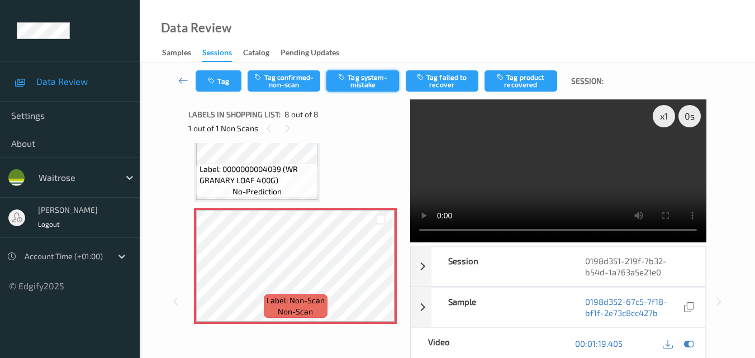
click at [345, 82] on button "Tag system-mistake" at bounding box center [362, 80] width 73 height 21
click at [222, 84] on button "Tag" at bounding box center [219, 80] width 46 height 21
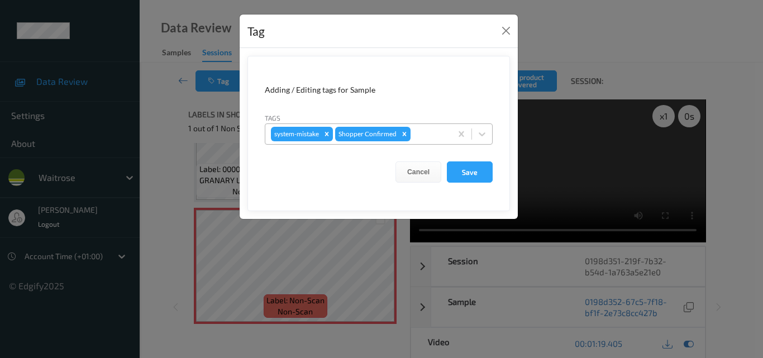
click at [420, 135] on div at bounding box center [429, 133] width 33 height 13
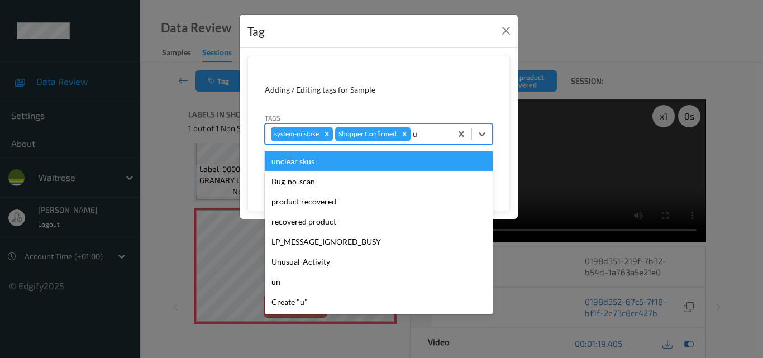
type input "un"
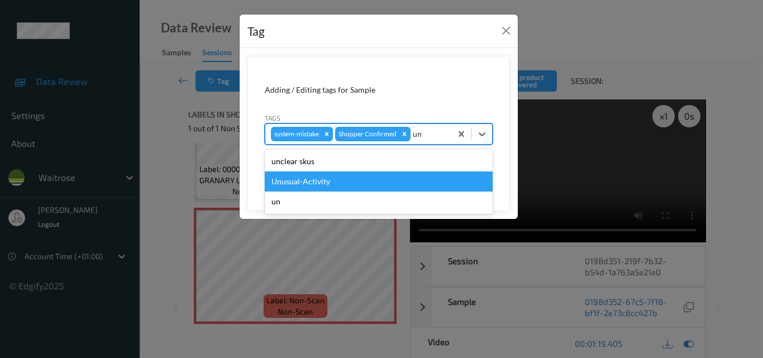
click at [299, 185] on div "Unusual-Activity" at bounding box center [379, 181] width 228 height 20
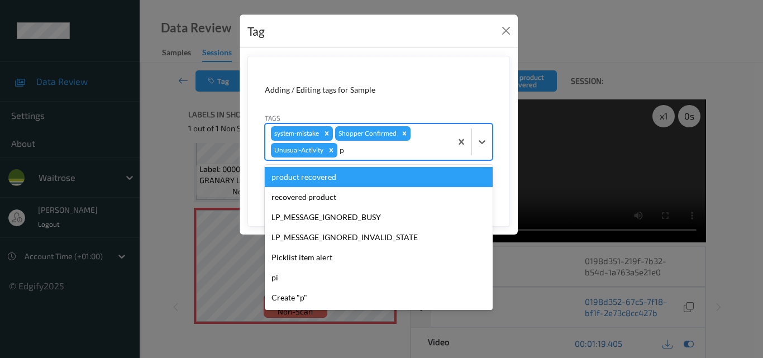
type input "pi"
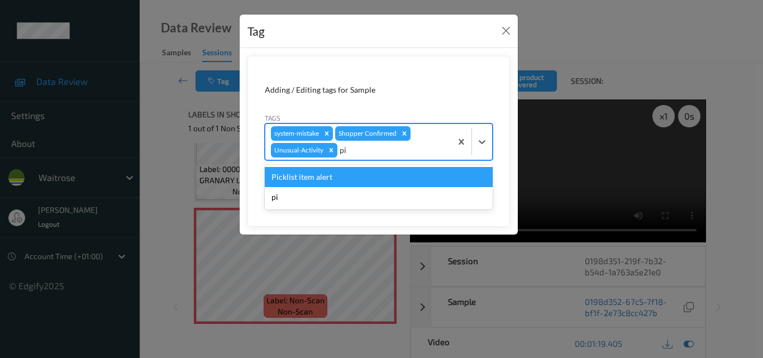
click at [312, 178] on div "Picklist item alert" at bounding box center [379, 177] width 228 height 20
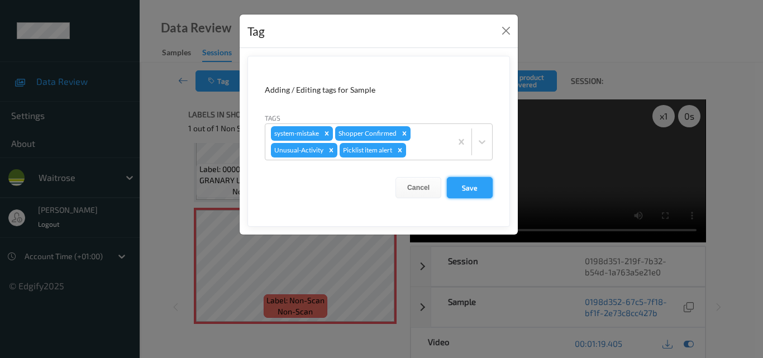
click at [469, 187] on button "Save" at bounding box center [470, 187] width 46 height 21
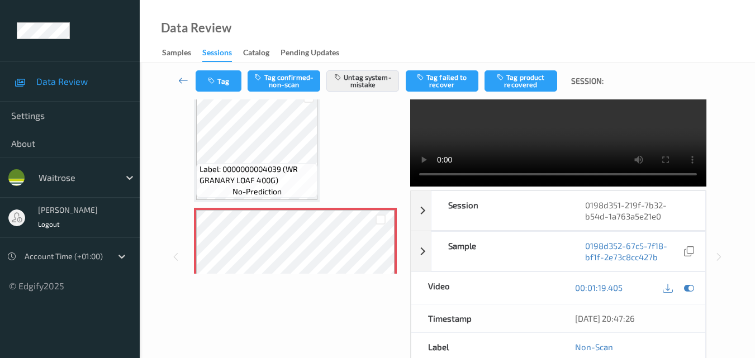
scroll to position [793, 0]
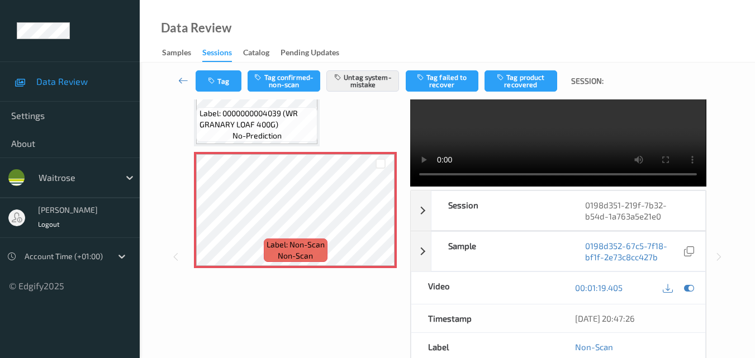
click at [523, 137] on video at bounding box center [558, 115] width 296 height 143
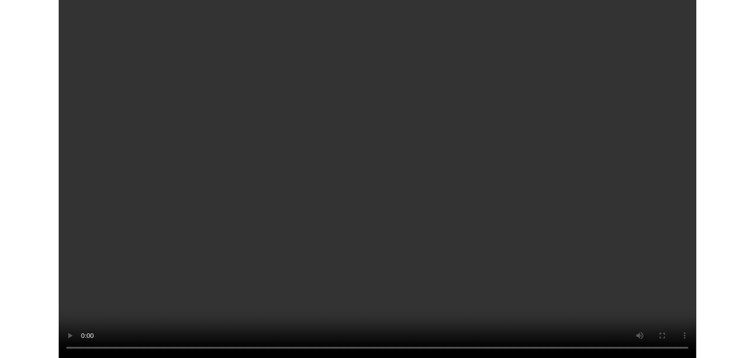
scroll to position [722, 0]
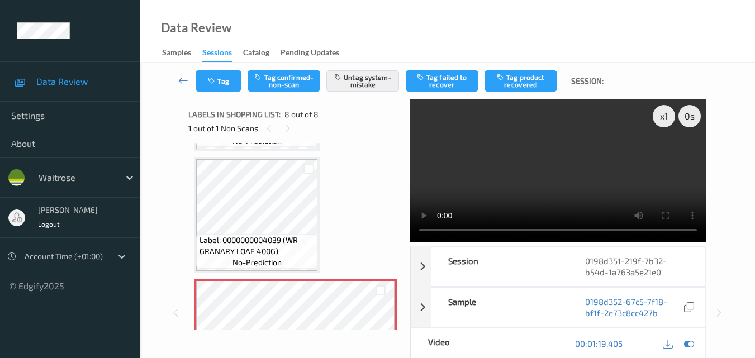
click at [592, 170] on video at bounding box center [558, 170] width 296 height 143
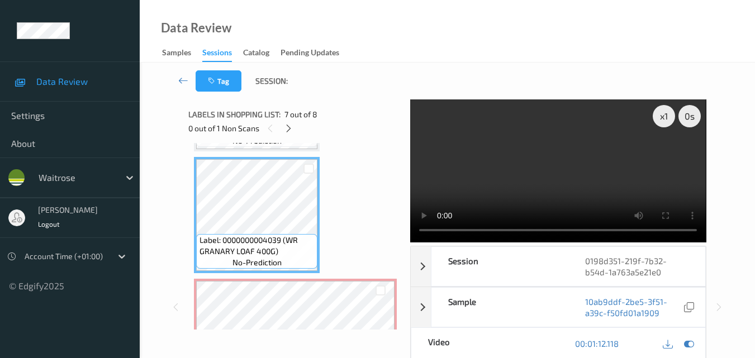
click at [530, 183] on video at bounding box center [558, 170] width 296 height 143
click at [557, 175] on video at bounding box center [558, 170] width 296 height 143
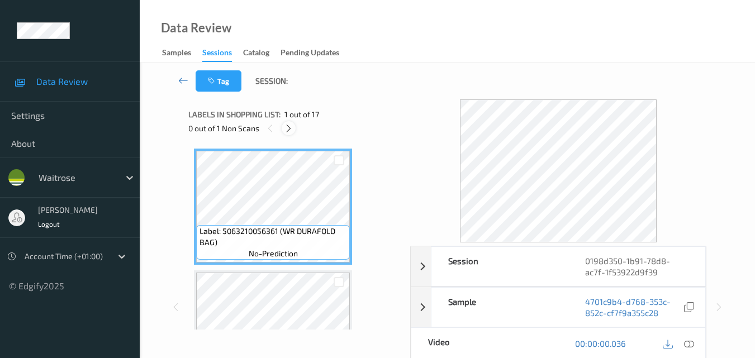
click at [289, 128] on icon at bounding box center [288, 128] width 9 height 10
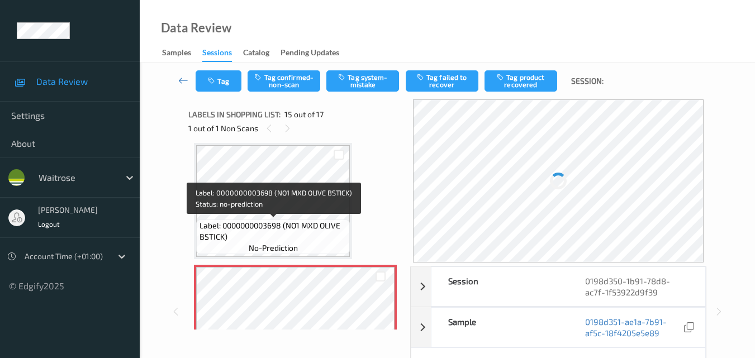
click at [333, 235] on span "Label: 0000000003698 (NO1 MXD OLIVE BSTICK)" at bounding box center [273, 231] width 148 height 22
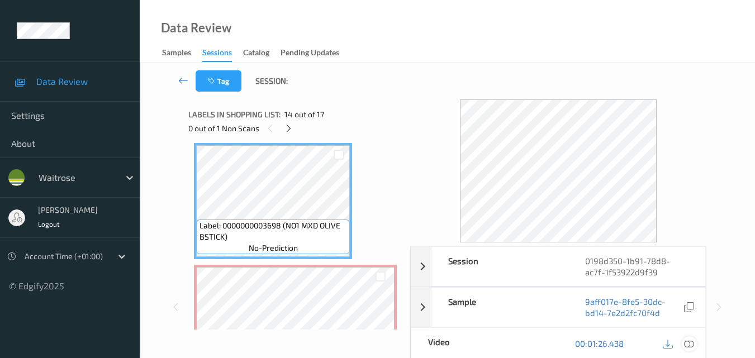
click at [690, 341] on icon at bounding box center [689, 344] width 10 height 10
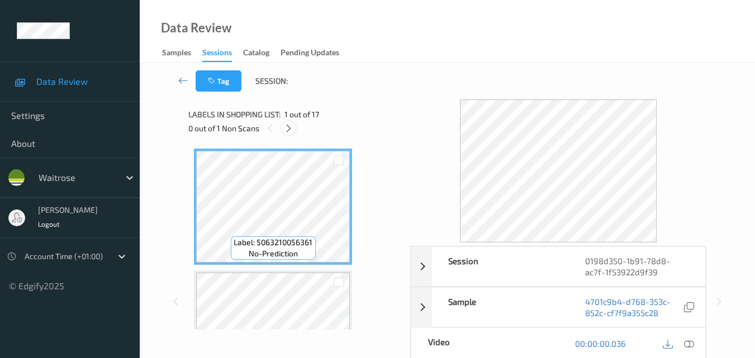
click at [291, 124] on icon at bounding box center [288, 128] width 9 height 10
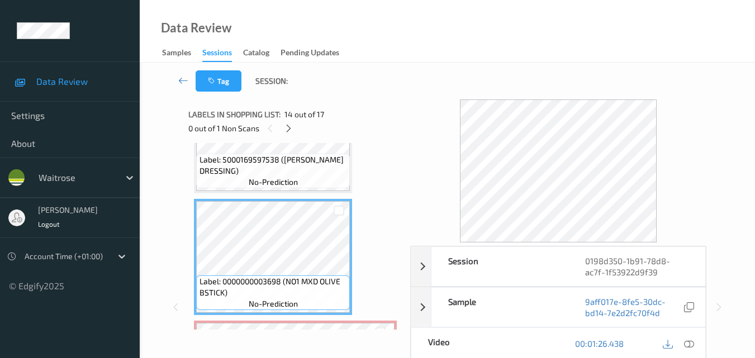
scroll to position [1522, 0]
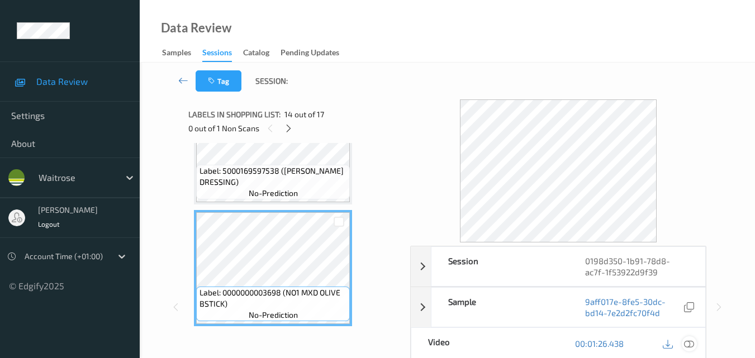
click at [692, 342] on icon at bounding box center [689, 344] width 10 height 10
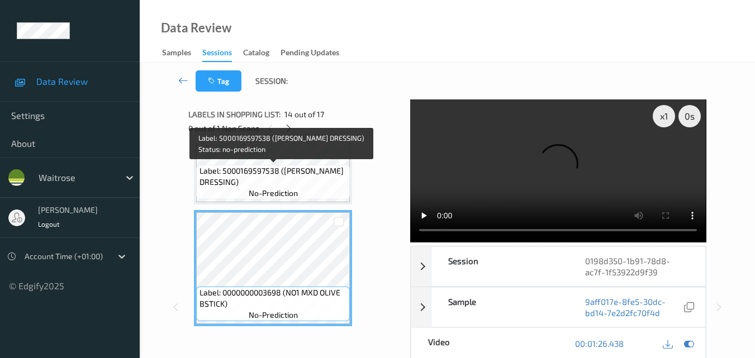
click at [306, 179] on span "Label: 5000169597538 ([PERSON_NAME] DRESSING)" at bounding box center [273, 176] width 148 height 22
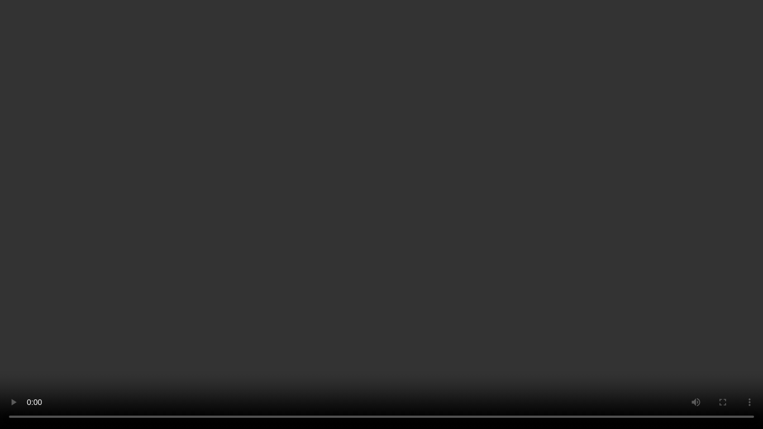
click at [451, 242] on video at bounding box center [381, 214] width 763 height 429
click at [553, 260] on video at bounding box center [381, 214] width 763 height 429
click at [557, 238] on video at bounding box center [381, 214] width 763 height 429
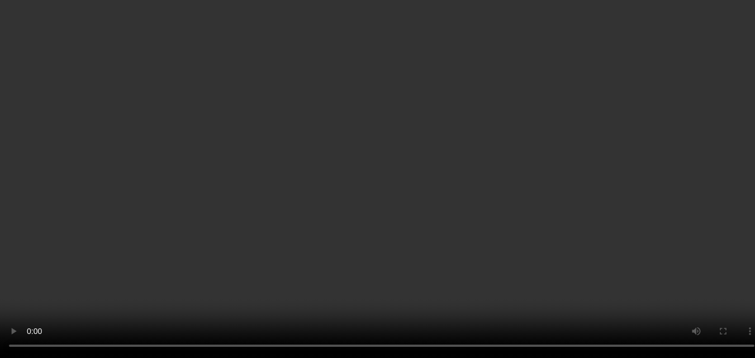
scroll to position [1801, 0]
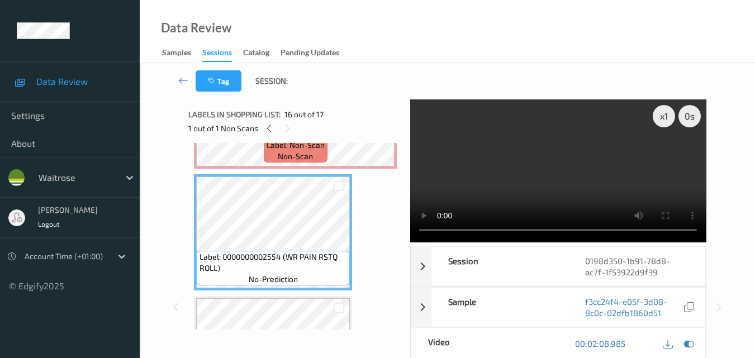
click at [565, 185] on video at bounding box center [558, 170] width 296 height 143
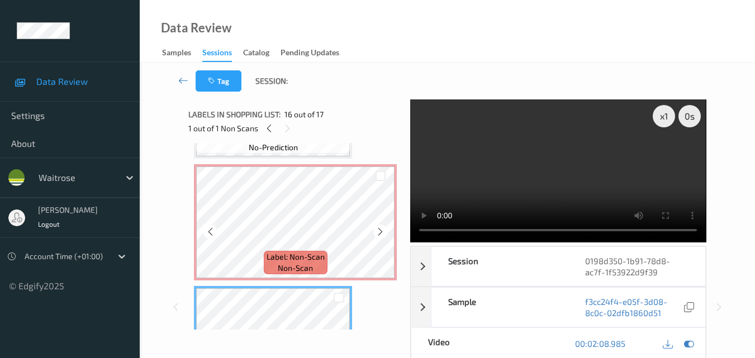
scroll to position [1633, 0]
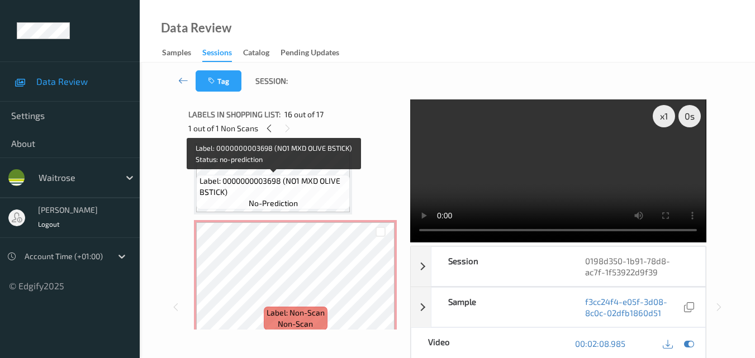
click at [314, 200] on div "Label: 0000000003698 (NO1 MXD OLIVE BSTICK) no-prediction" at bounding box center [273, 192] width 154 height 35
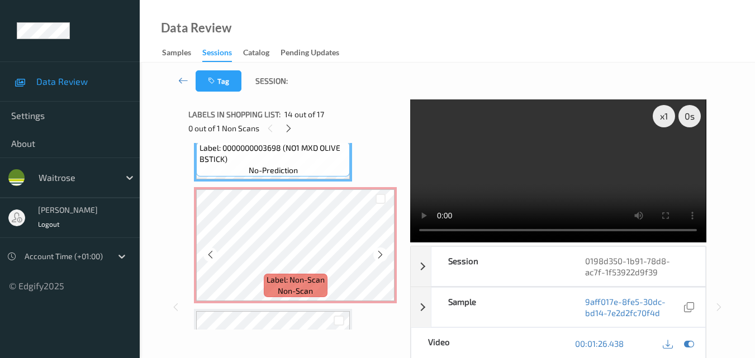
scroll to position [1689, 0]
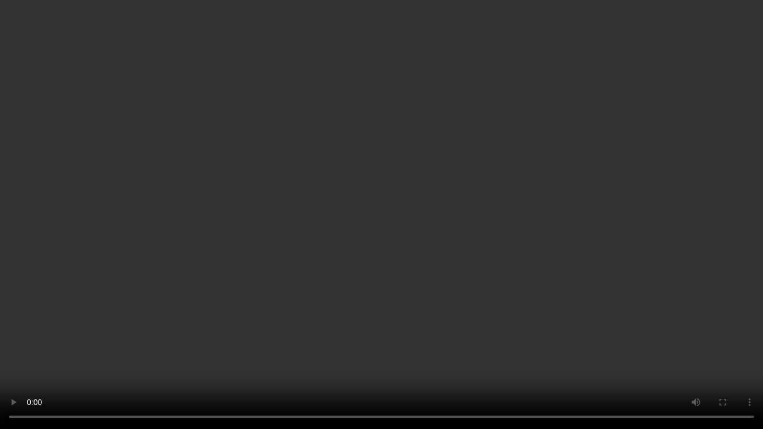
click at [438, 244] on video at bounding box center [381, 214] width 763 height 429
click at [446, 228] on video at bounding box center [381, 214] width 763 height 429
click at [385, 283] on video at bounding box center [381, 214] width 763 height 429
click at [379, 249] on video at bounding box center [381, 214] width 763 height 429
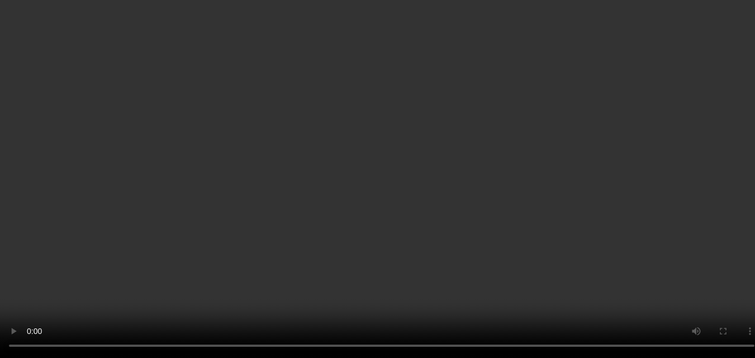
scroll to position [1578, 0]
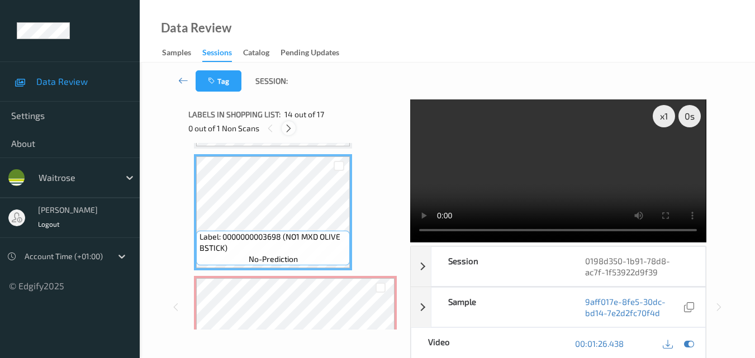
click at [290, 130] on icon at bounding box center [288, 128] width 9 height 10
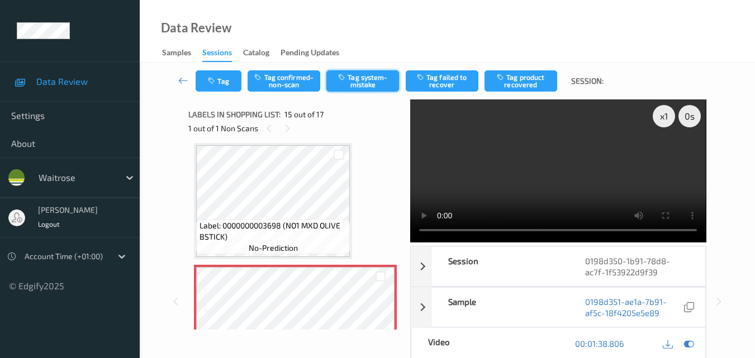
click at [369, 76] on button "Tag system-mistake" at bounding box center [362, 80] width 73 height 21
click at [225, 90] on button "Tag" at bounding box center [219, 80] width 46 height 21
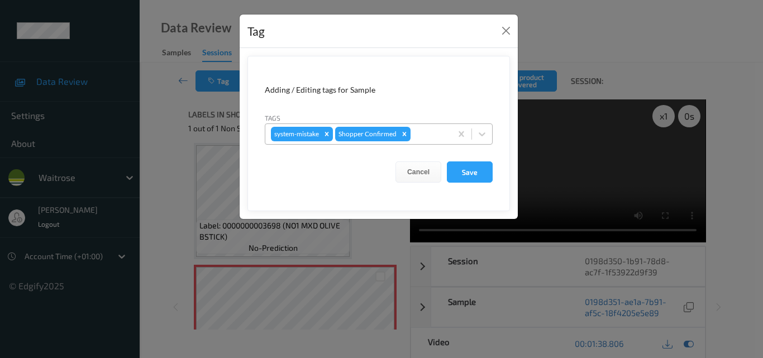
click at [423, 137] on div at bounding box center [429, 133] width 33 height 13
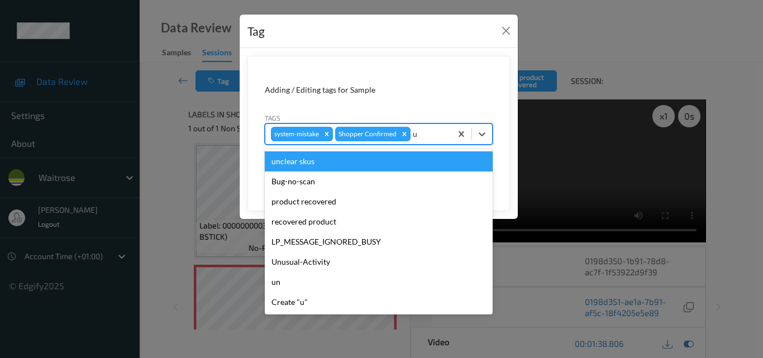
type input "un"
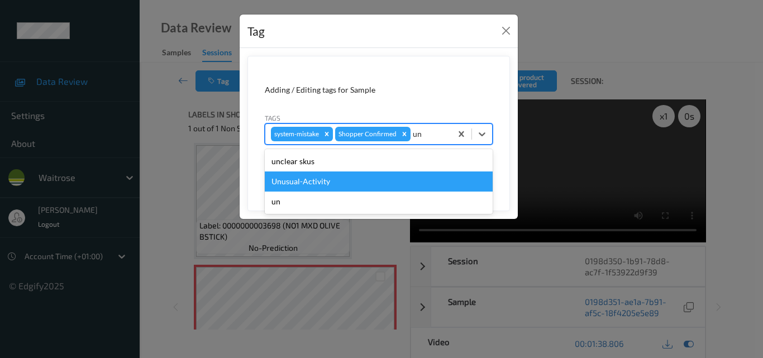
click at [358, 179] on div "Unusual-Activity" at bounding box center [379, 181] width 228 height 20
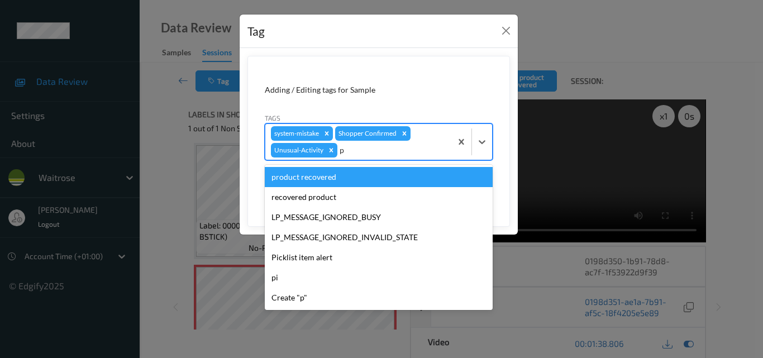
type input "pi"
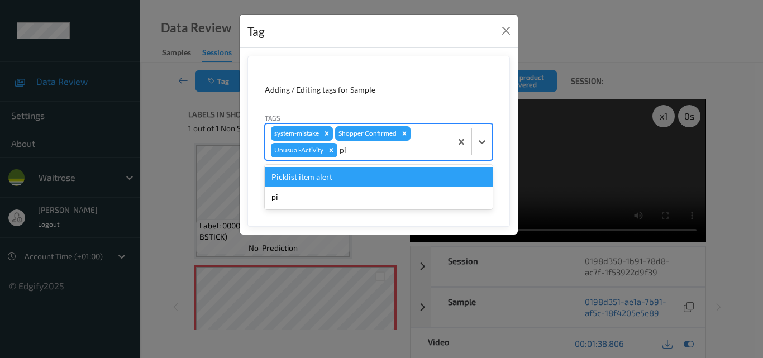
click at [358, 179] on div "Picklist item alert" at bounding box center [379, 177] width 228 height 20
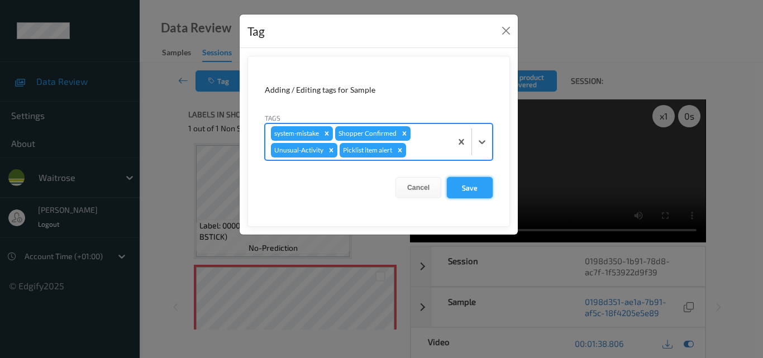
click at [479, 193] on button "Save" at bounding box center [470, 187] width 46 height 21
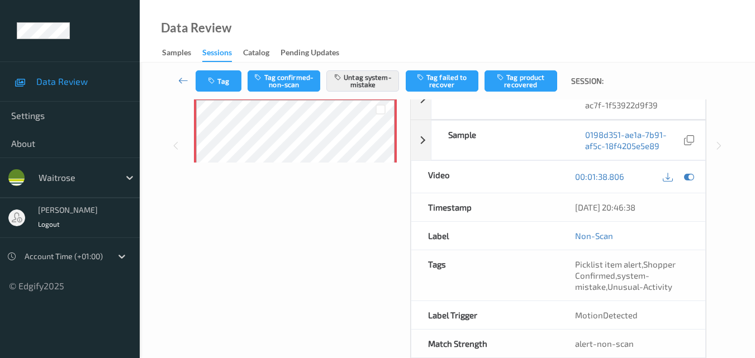
scroll to position [168, 0]
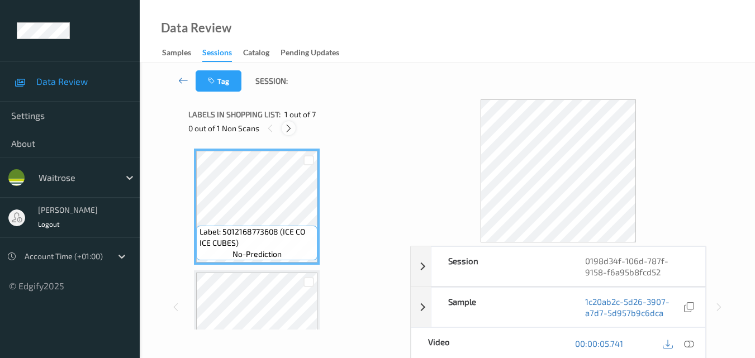
click at [289, 127] on icon at bounding box center [288, 128] width 9 height 10
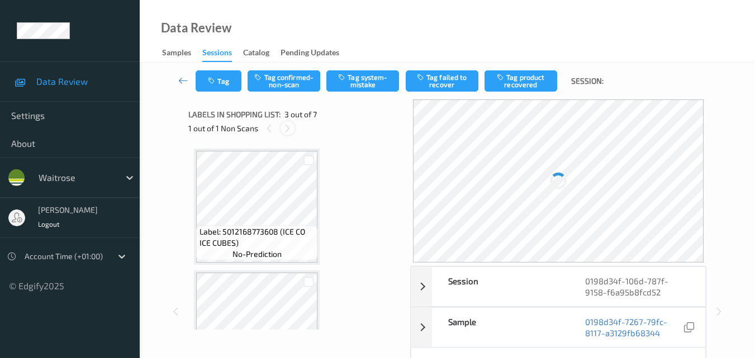
scroll to position [127, 0]
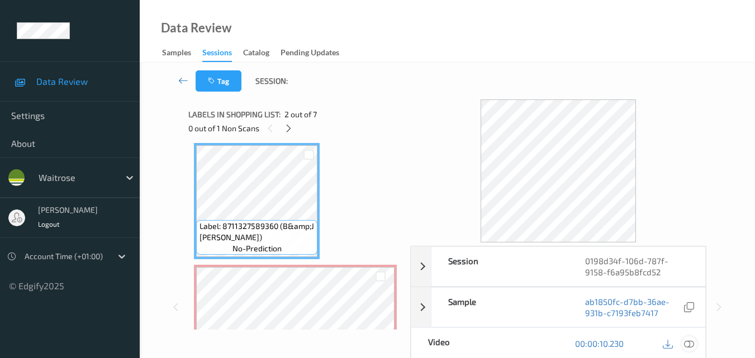
click at [693, 345] on icon at bounding box center [689, 344] width 10 height 10
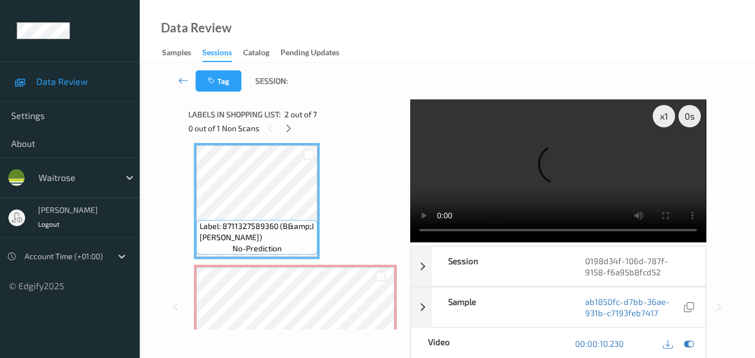
click at [531, 156] on video at bounding box center [558, 170] width 296 height 143
click at [563, 174] on video at bounding box center [558, 170] width 296 height 143
click at [614, 197] on video at bounding box center [558, 170] width 296 height 143
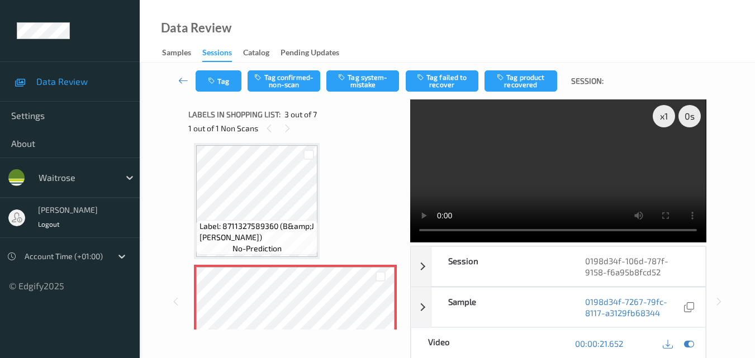
click at [580, 164] on video at bounding box center [558, 170] width 296 height 143
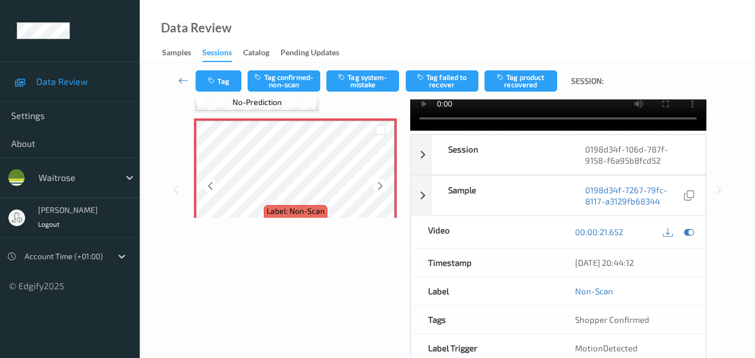
scroll to position [183, 0]
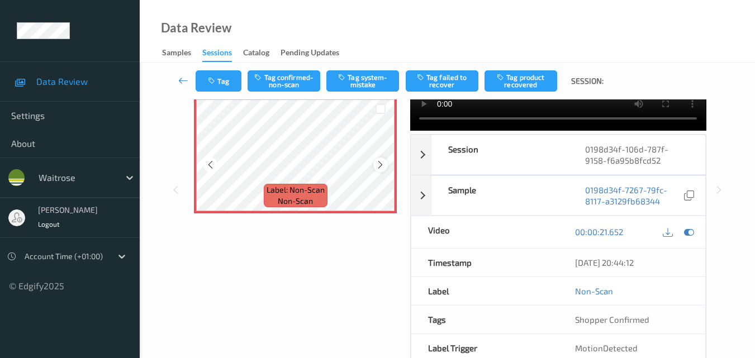
click at [374, 163] on div at bounding box center [380, 165] width 14 height 14
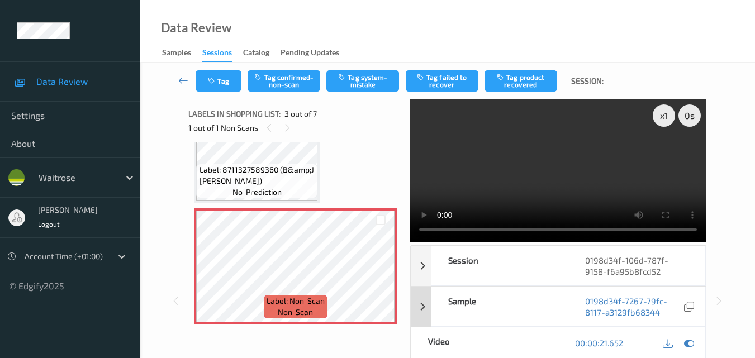
scroll to position [0, 0]
click at [565, 184] on video at bounding box center [558, 170] width 296 height 143
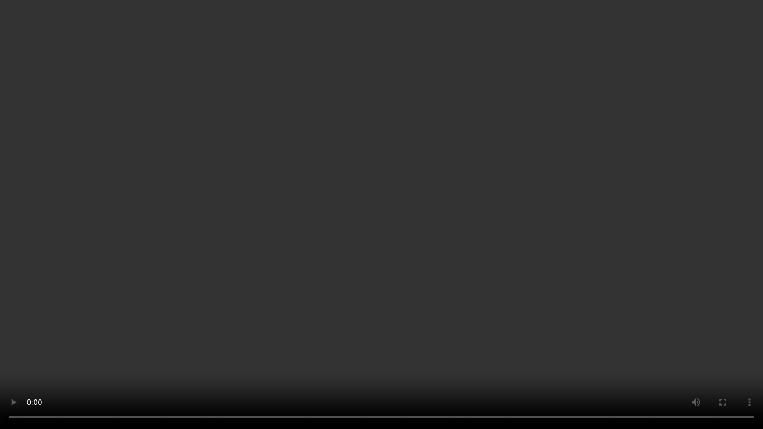
click at [277, 328] on video at bounding box center [381, 214] width 763 height 429
click at [421, 287] on video at bounding box center [381, 214] width 763 height 429
click at [465, 225] on video at bounding box center [381, 214] width 763 height 429
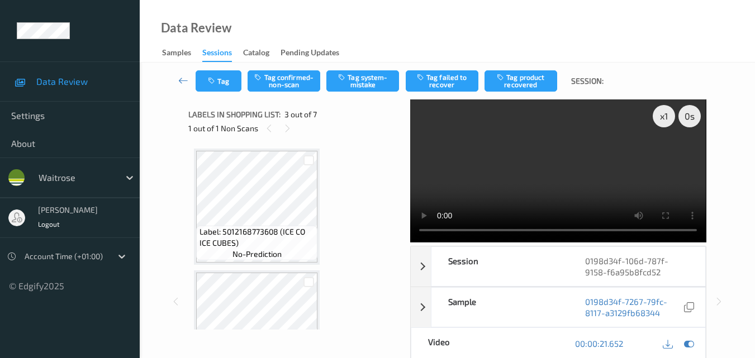
click at [595, 183] on video at bounding box center [558, 170] width 296 height 143
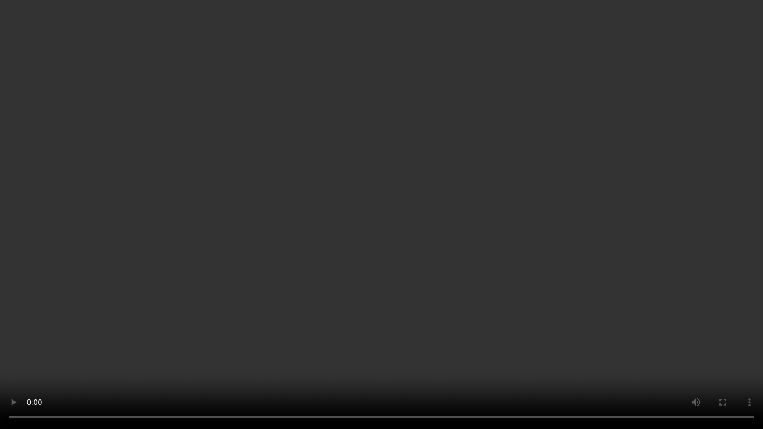
click at [603, 254] on video at bounding box center [381, 214] width 763 height 429
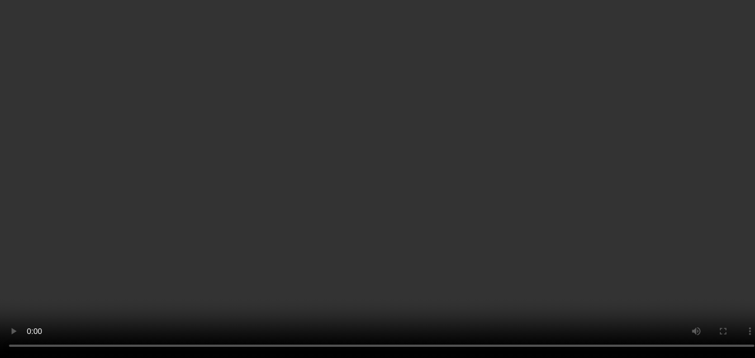
scroll to position [168, 0]
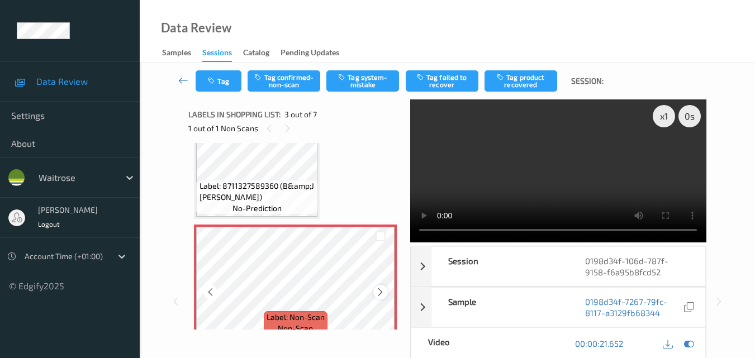
click at [382, 288] on icon at bounding box center [379, 292] width 9 height 10
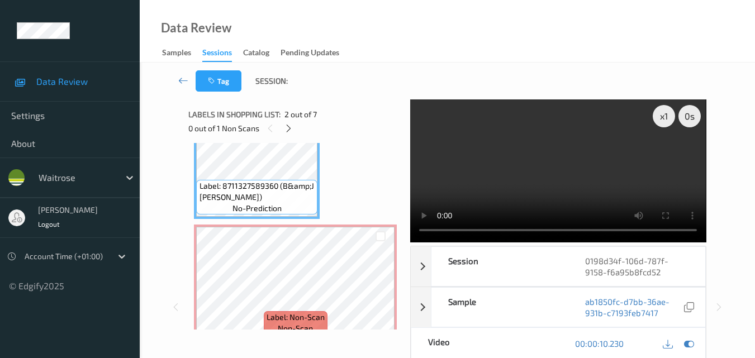
click at [630, 164] on video at bounding box center [558, 170] width 296 height 143
click at [604, 186] on video at bounding box center [558, 170] width 296 height 143
click at [619, 186] on video at bounding box center [558, 170] width 296 height 143
click at [588, 190] on video at bounding box center [558, 170] width 296 height 143
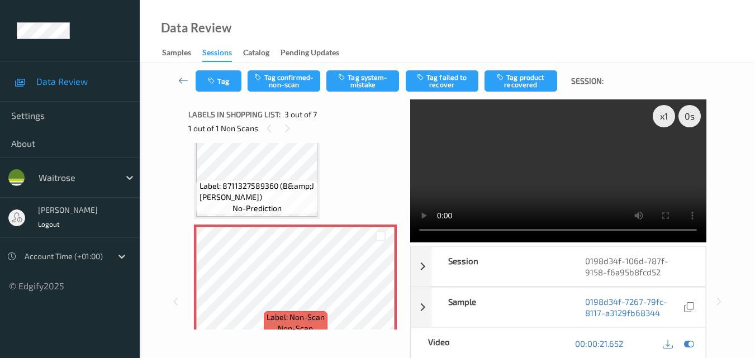
click at [537, 182] on video at bounding box center [558, 170] width 296 height 143
click at [575, 168] on video at bounding box center [558, 170] width 296 height 143
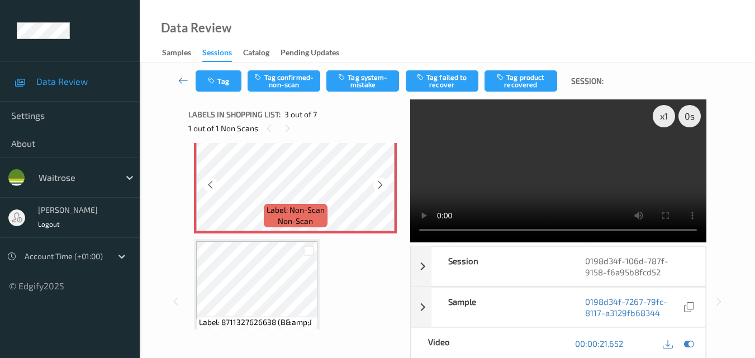
scroll to position [335, 0]
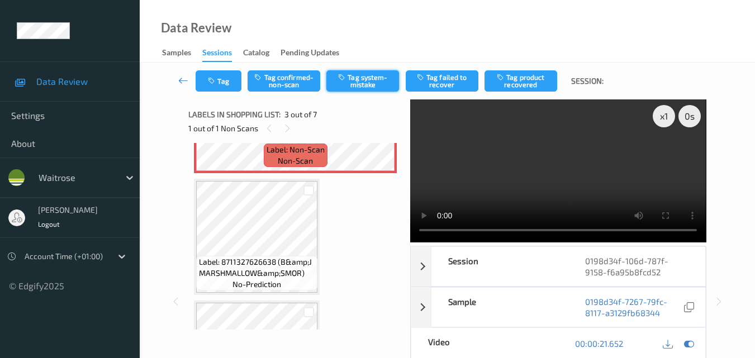
click at [370, 73] on button "Tag system-mistake" at bounding box center [362, 80] width 73 height 21
click at [224, 83] on button "Tag" at bounding box center [219, 80] width 46 height 21
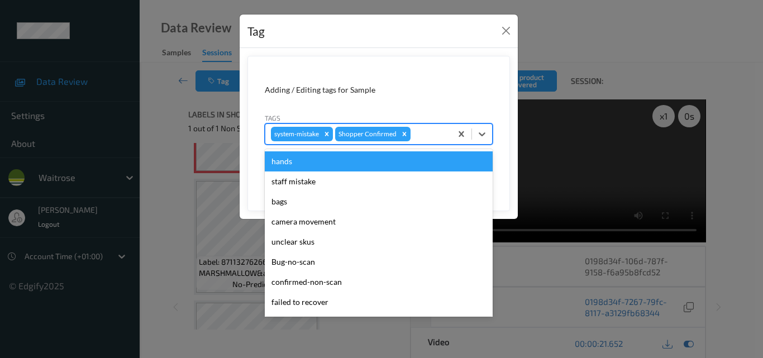
click at [435, 137] on div at bounding box center [429, 133] width 33 height 13
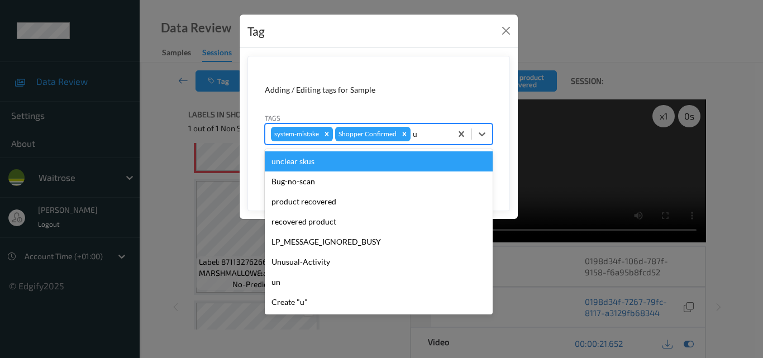
type input "un"
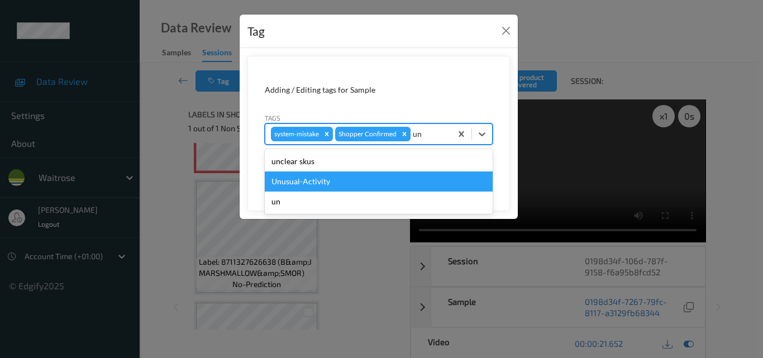
click at [346, 179] on div "Unusual-Activity" at bounding box center [379, 181] width 228 height 20
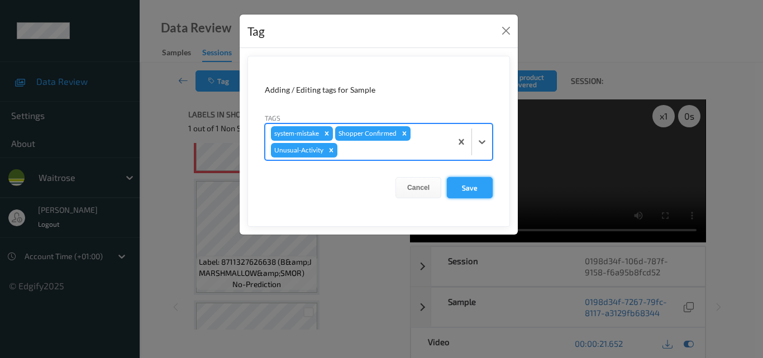
click at [487, 187] on button "Save" at bounding box center [470, 187] width 46 height 21
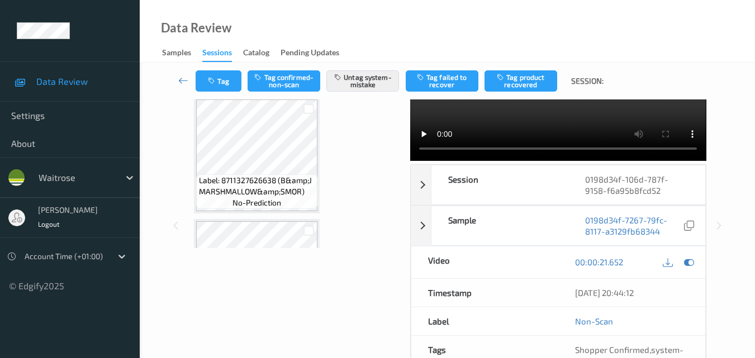
scroll to position [168, 0]
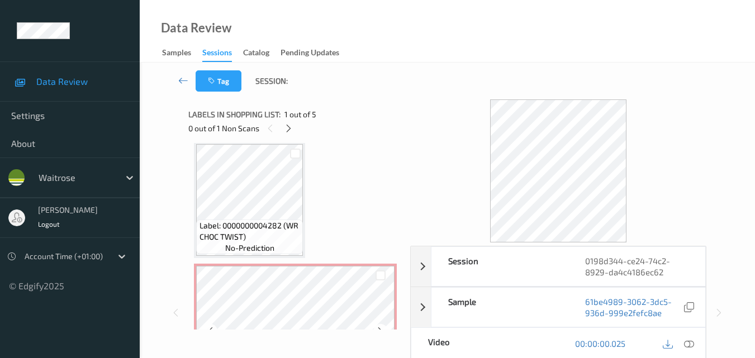
scroll to position [428, 0]
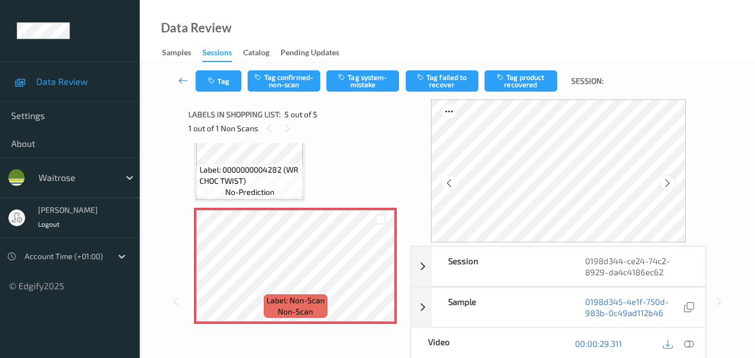
click at [666, 178] on icon at bounding box center [667, 183] width 9 height 10
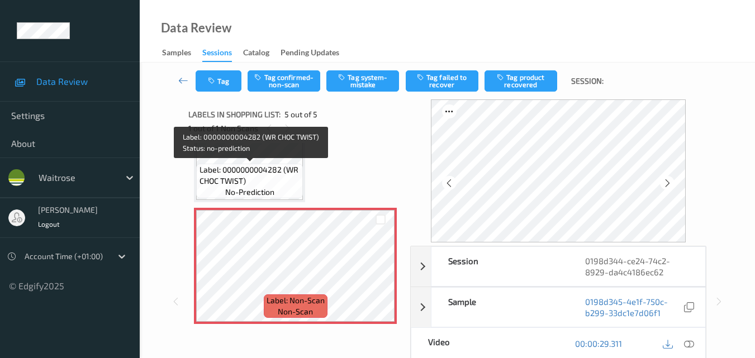
click at [249, 168] on span "Label: 0000000004282 (WR CHOC TWIST)" at bounding box center [249, 175] width 101 height 22
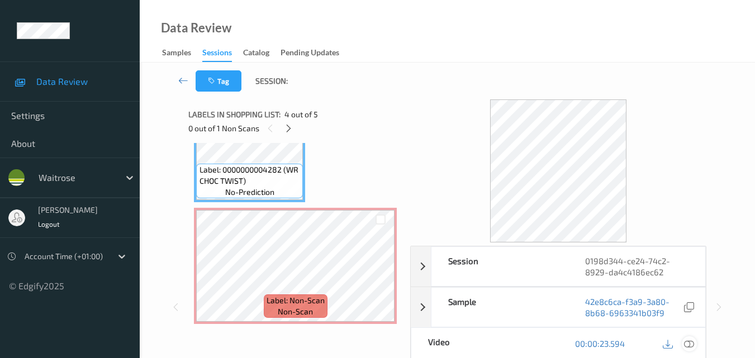
click at [692, 345] on icon at bounding box center [689, 344] width 10 height 10
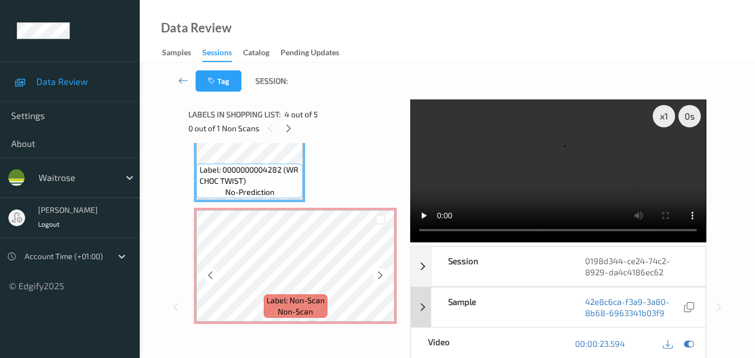
scroll to position [316, 0]
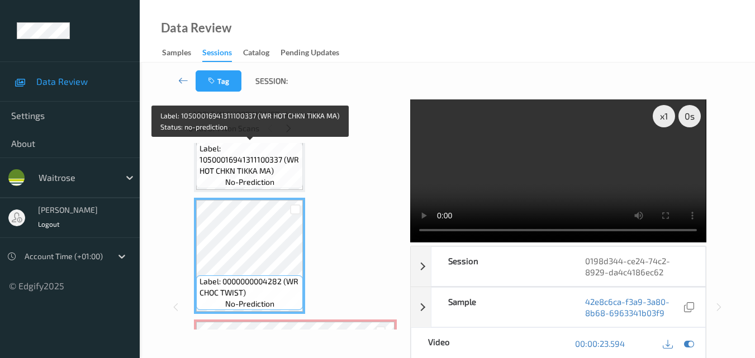
click at [249, 174] on span "Label: 10500016941311100337 (WR HOT CHKN TIKKA MA)" at bounding box center [249, 160] width 101 height 34
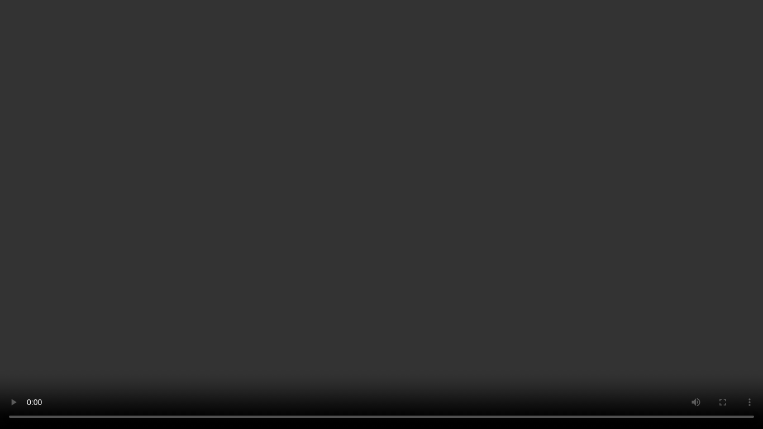
click at [581, 246] on video at bounding box center [381, 214] width 763 height 429
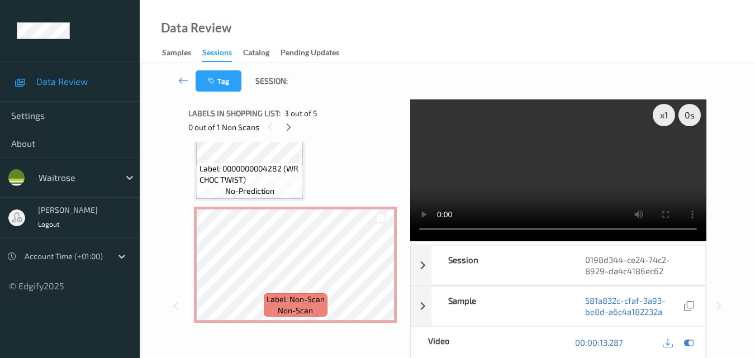
scroll to position [0, 0]
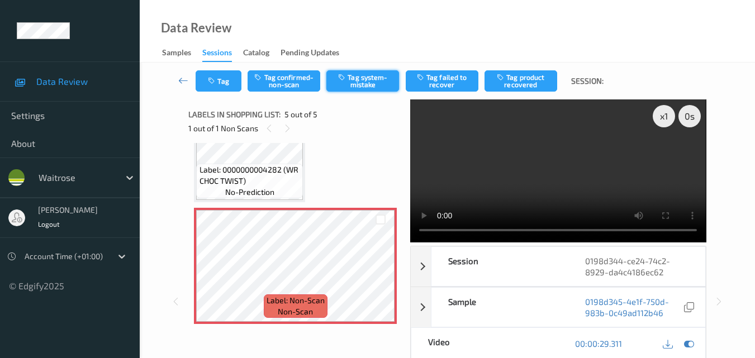
click at [360, 84] on button "Tag system-mistake" at bounding box center [362, 80] width 73 height 21
click at [215, 82] on icon "button" at bounding box center [212, 81] width 9 height 8
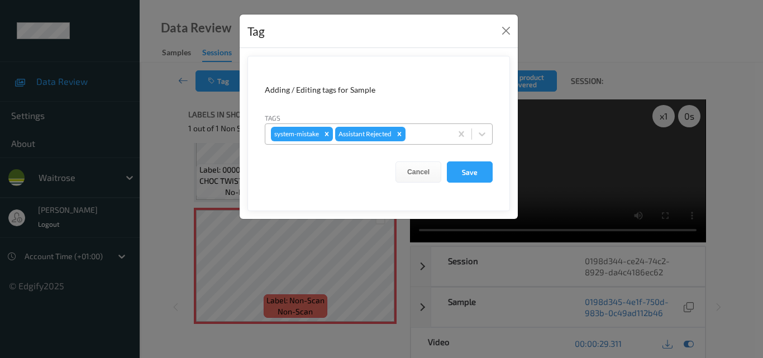
click at [423, 132] on div at bounding box center [427, 133] width 38 height 13
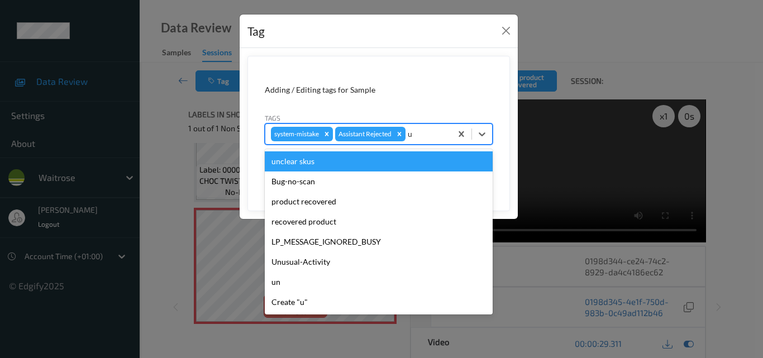
type input "un"
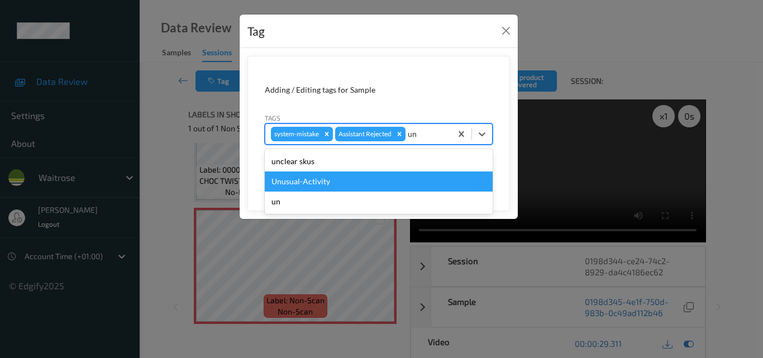
click at [352, 179] on div "Unusual-Activity" at bounding box center [379, 181] width 228 height 20
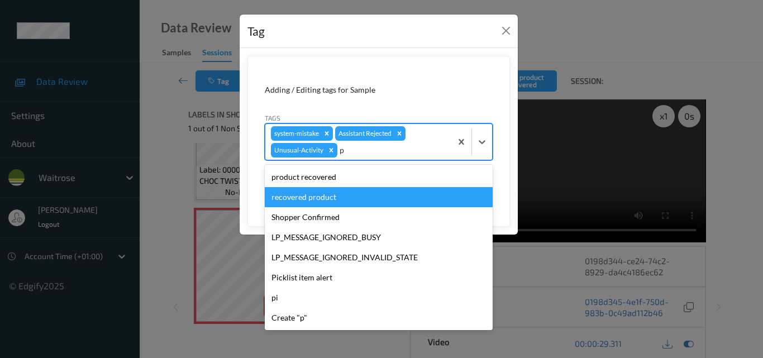
type input "pi"
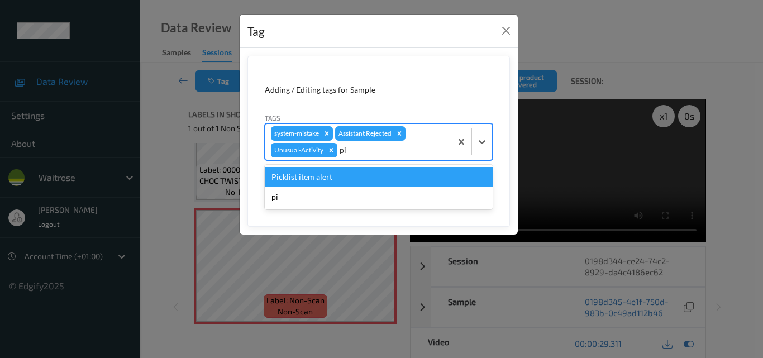
click at [314, 177] on div "Picklist item alert" at bounding box center [379, 177] width 228 height 20
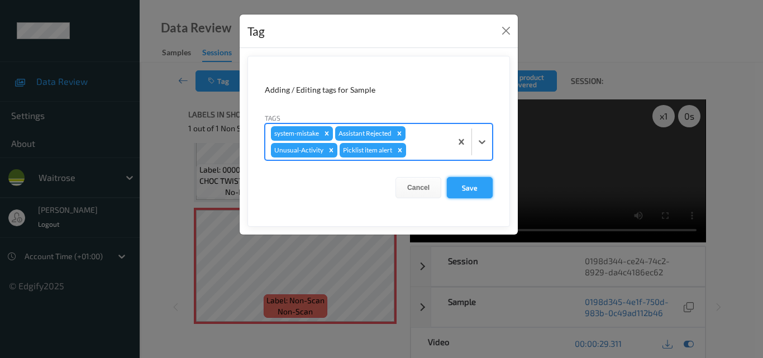
click at [483, 190] on button "Save" at bounding box center [470, 187] width 46 height 21
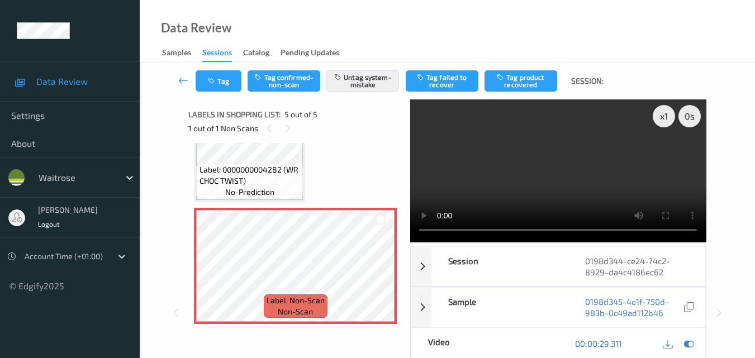
click at [532, 166] on video at bounding box center [558, 170] width 296 height 143
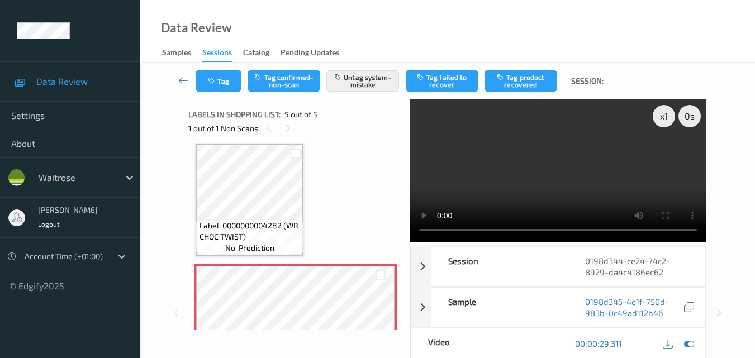
click at [594, 180] on video at bounding box center [558, 170] width 296 height 143
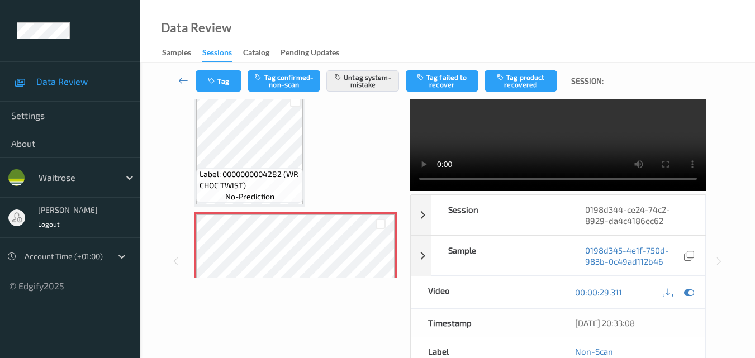
scroll to position [112, 0]
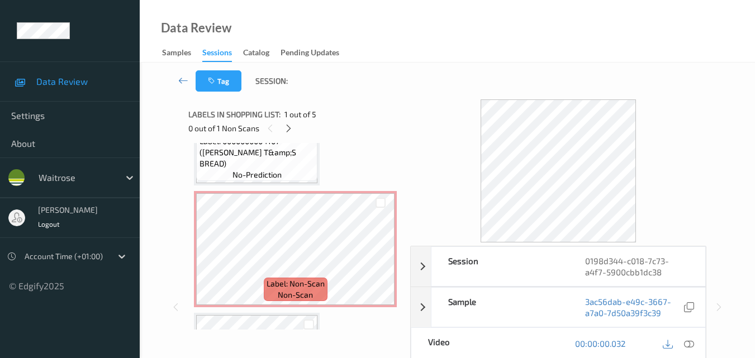
scroll to position [324, 0]
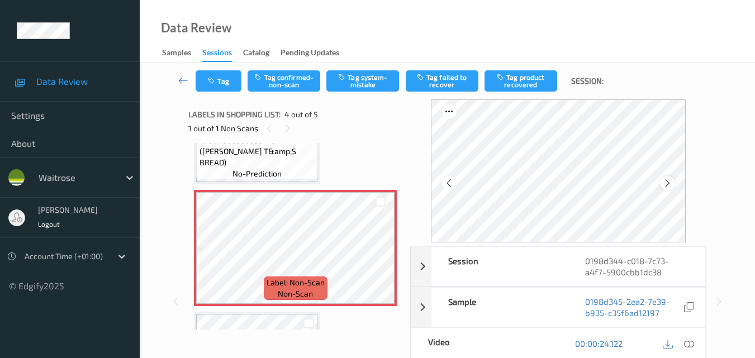
click at [672, 178] on icon at bounding box center [667, 183] width 9 height 10
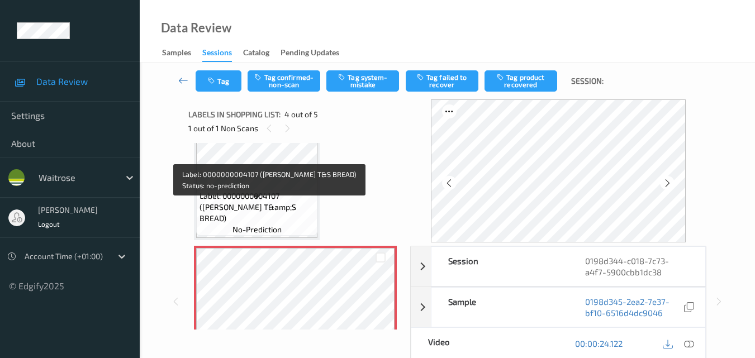
click at [276, 203] on span "Label: 0000000004107 (WR OLIVE T&amp;S BREAD)" at bounding box center [257, 207] width 116 height 34
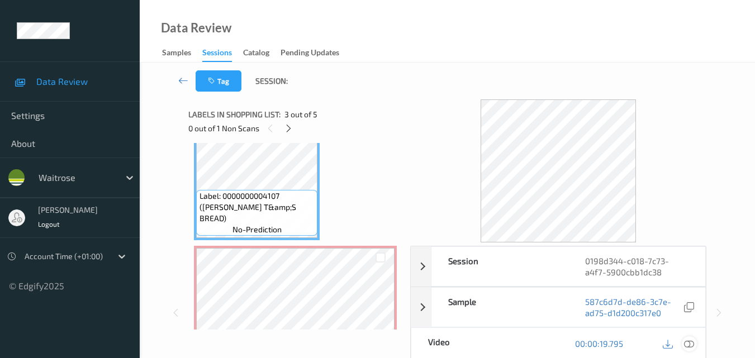
click at [689, 340] on icon at bounding box center [689, 344] width 10 height 10
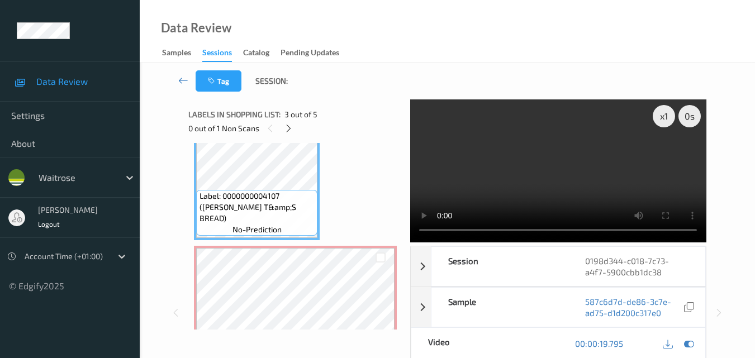
click at [530, 169] on video at bounding box center [558, 170] width 296 height 143
click at [565, 159] on video at bounding box center [558, 170] width 296 height 143
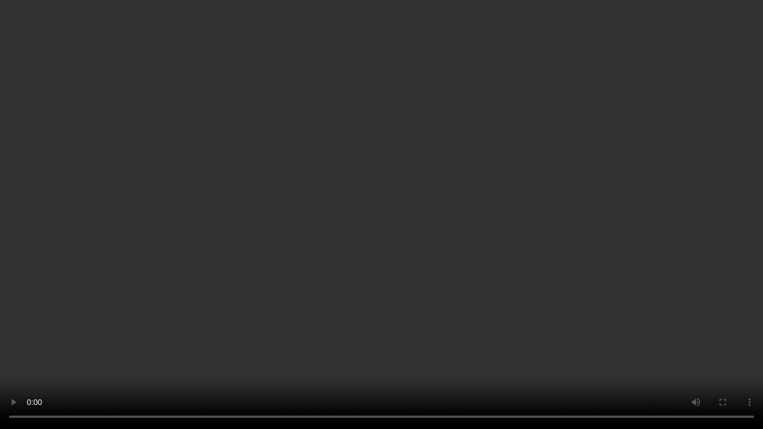
click at [365, 275] on video at bounding box center [381, 214] width 763 height 429
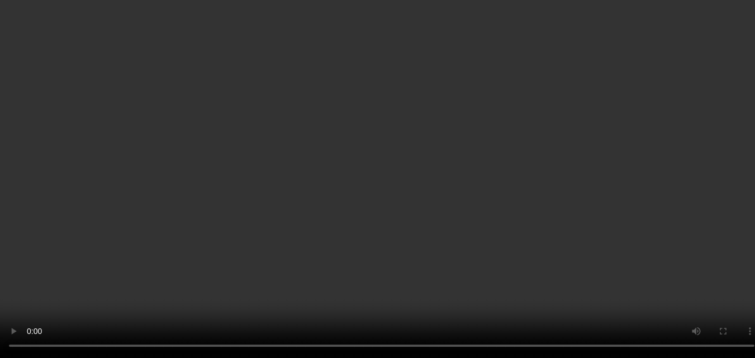
scroll to position [380, 0]
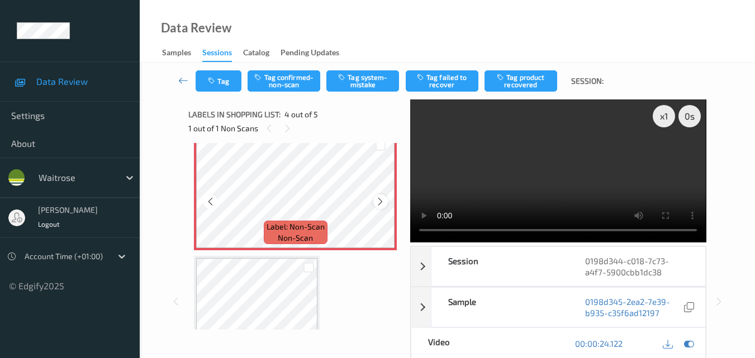
click at [385, 201] on div at bounding box center [380, 201] width 14 height 14
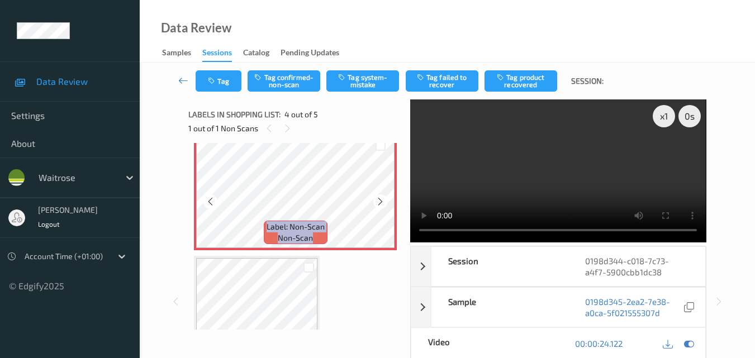
click at [385, 201] on div at bounding box center [380, 201] width 14 height 14
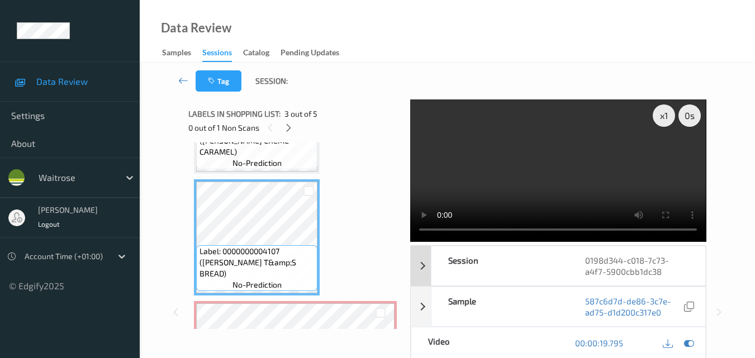
scroll to position [0, 0]
click at [571, 183] on video at bounding box center [558, 170] width 296 height 143
click at [568, 168] on video at bounding box center [558, 170] width 296 height 143
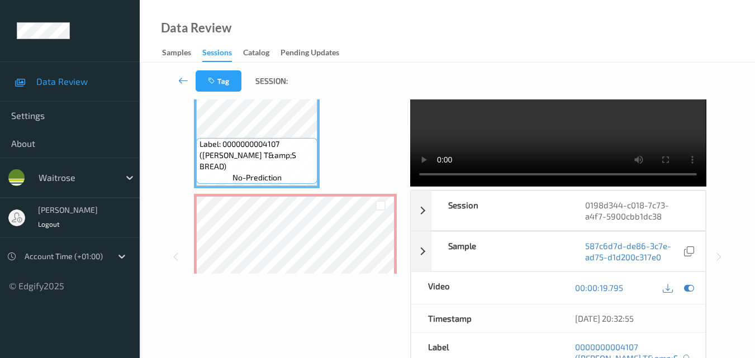
scroll to position [324, 0]
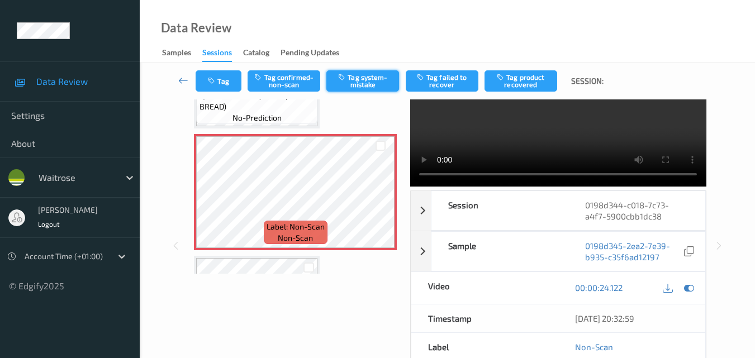
click at [353, 79] on button "Tag system-mistake" at bounding box center [362, 80] width 73 height 21
click at [230, 81] on button "Tag" at bounding box center [219, 80] width 46 height 21
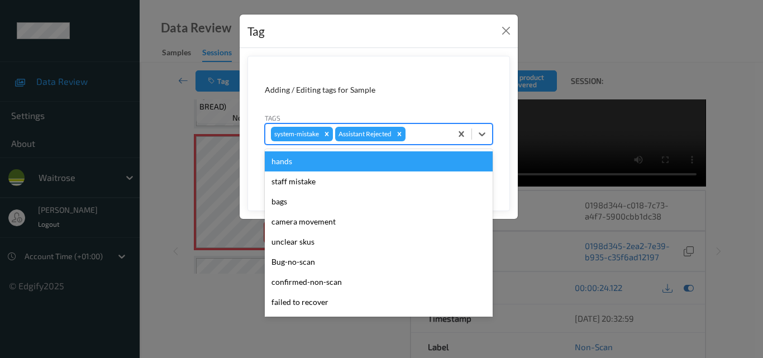
click at [416, 135] on div at bounding box center [427, 133] width 38 height 13
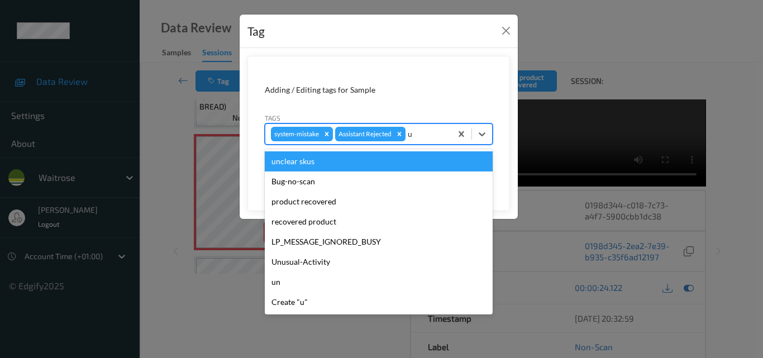
type input "un"
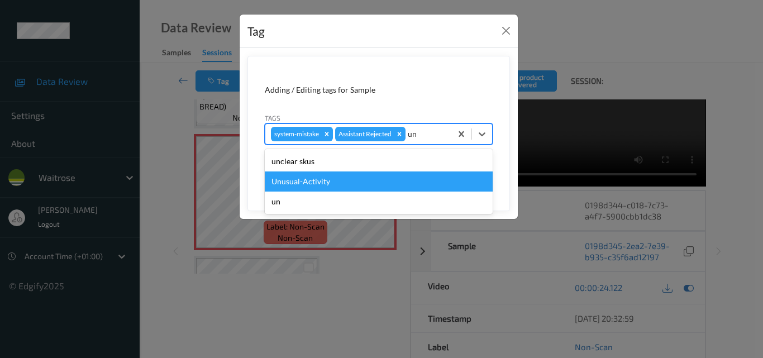
click at [383, 179] on div "Unusual-Activity" at bounding box center [379, 181] width 228 height 20
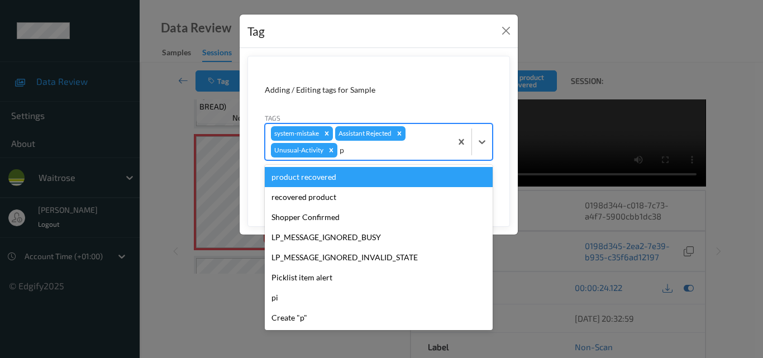
type input "pi"
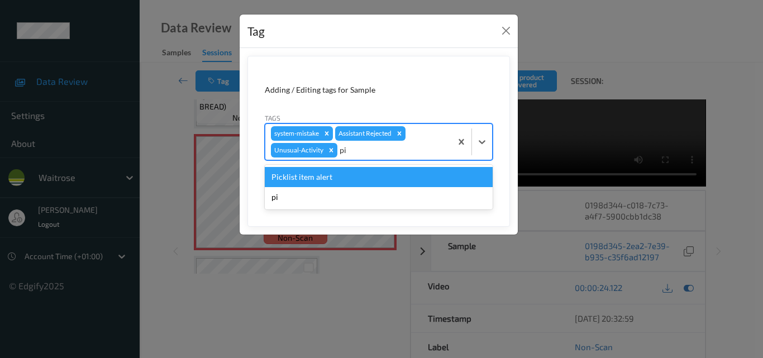
click at [383, 179] on div "Picklist item alert" at bounding box center [379, 177] width 228 height 20
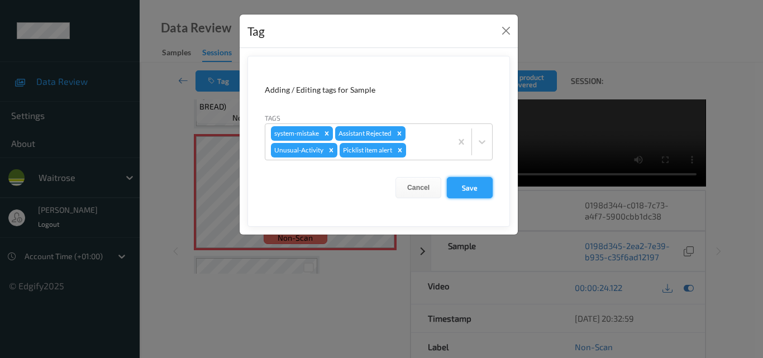
click at [465, 190] on button "Save" at bounding box center [470, 187] width 46 height 21
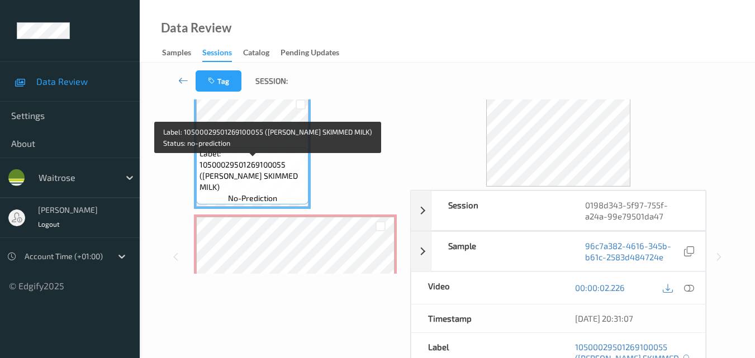
click at [279, 184] on span "Label: 10500029501269100055 ([PERSON_NAME] SKIMMED MILK)" at bounding box center [252, 170] width 107 height 45
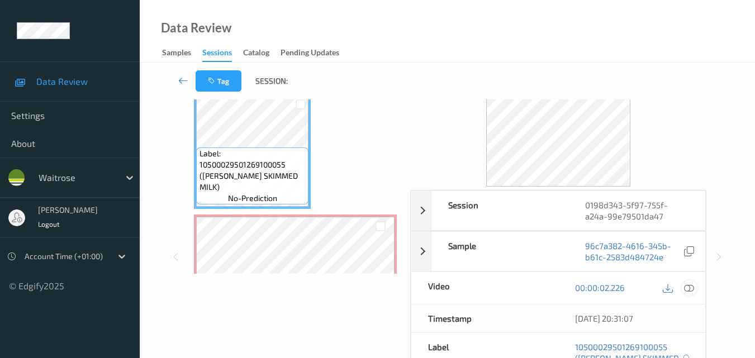
click at [694, 289] on div at bounding box center [688, 287] width 15 height 15
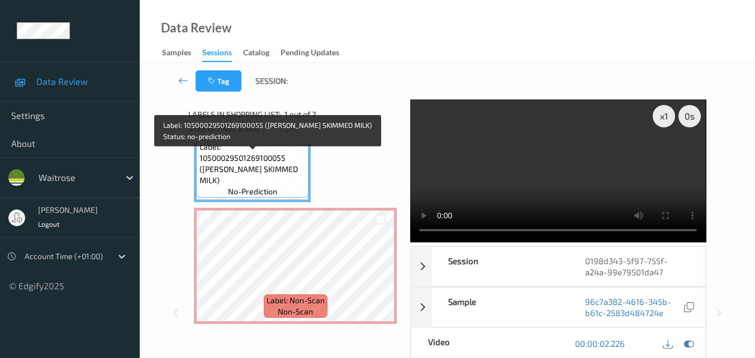
click at [252, 175] on span "Label: 10500029501269100055 (WR ESS SKIMMED MILK)" at bounding box center [252, 163] width 107 height 45
click at [236, 175] on span "Label: 10500029501269100055 (WR ESS SKIMMED MILK)" at bounding box center [252, 163] width 107 height 45
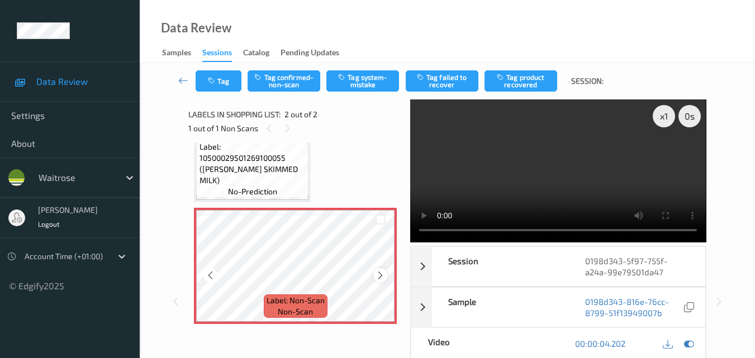
click at [378, 277] on icon at bounding box center [379, 275] width 9 height 10
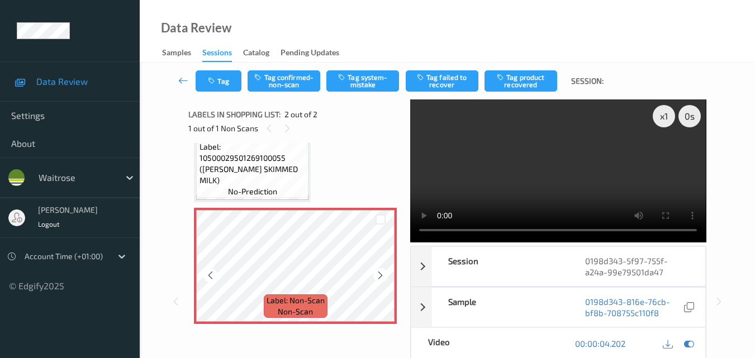
click at [378, 277] on icon at bounding box center [379, 275] width 9 height 10
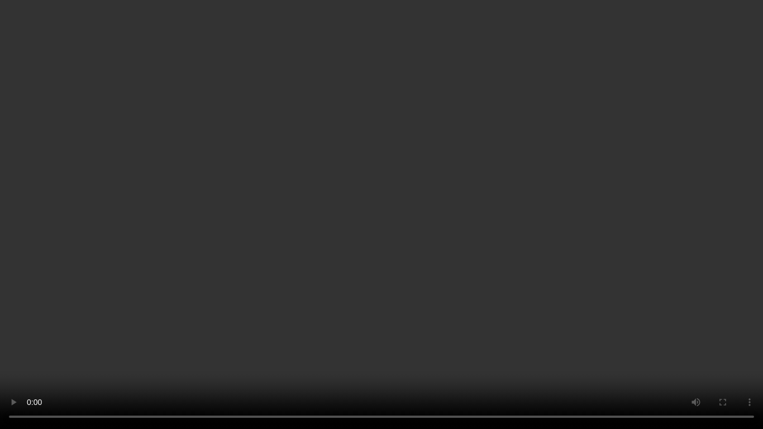
click at [427, 222] on video at bounding box center [381, 214] width 763 height 429
click at [397, 212] on video at bounding box center [381, 214] width 763 height 429
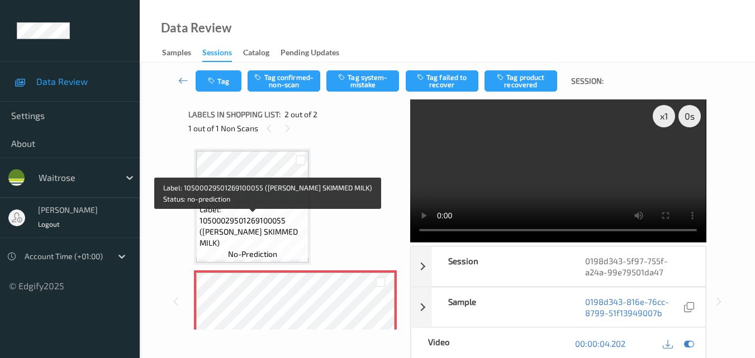
click at [260, 217] on span "Label: 10500029501269100055 (WR ESS SKIMMED MILK)" at bounding box center [252, 226] width 107 height 45
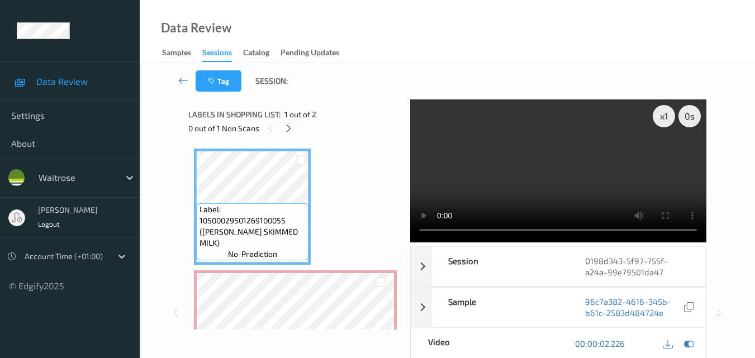
click at [583, 173] on video at bounding box center [558, 170] width 296 height 143
click at [588, 184] on video at bounding box center [558, 170] width 296 height 143
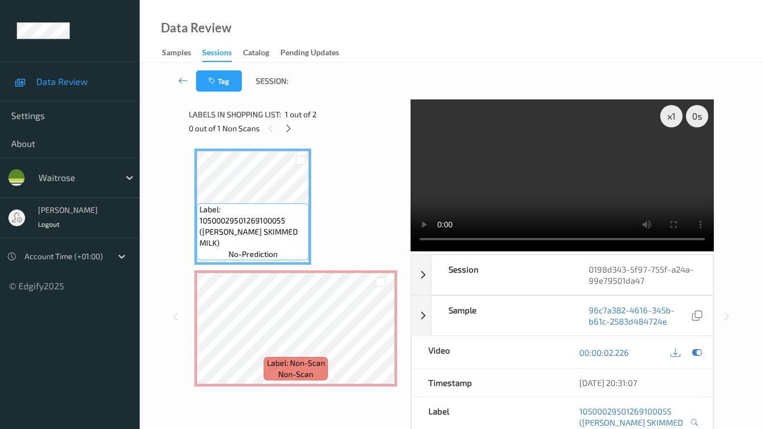
click at [504, 251] on video at bounding box center [562, 175] width 303 height 152
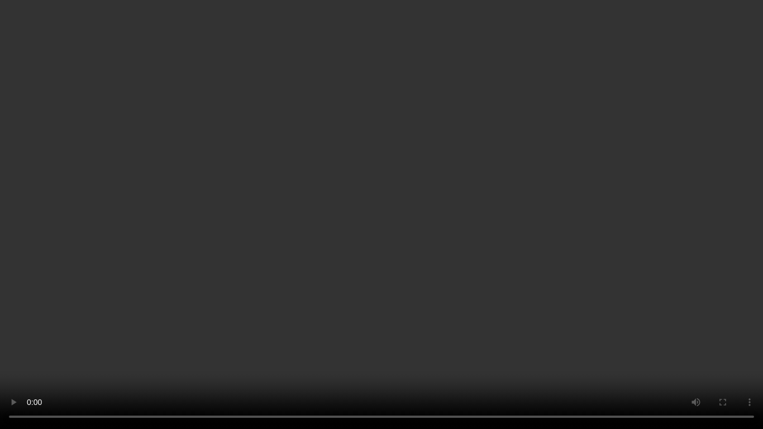
click at [42, 358] on video at bounding box center [381, 214] width 763 height 429
click at [551, 137] on video at bounding box center [381, 214] width 763 height 429
click at [445, 250] on video at bounding box center [381, 214] width 763 height 429
click at [0, 358] on video at bounding box center [381, 214] width 763 height 429
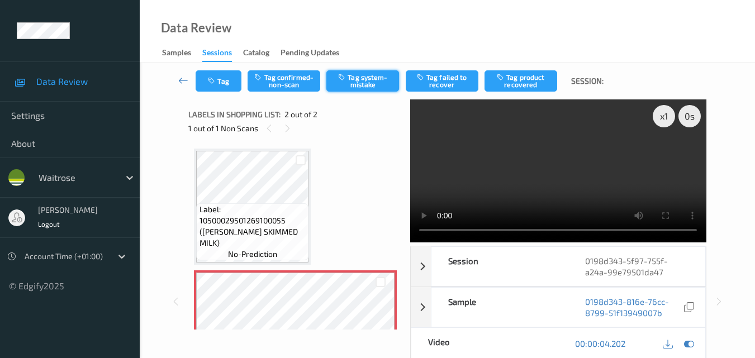
click at [365, 90] on button "Tag system-mistake" at bounding box center [362, 80] width 73 height 21
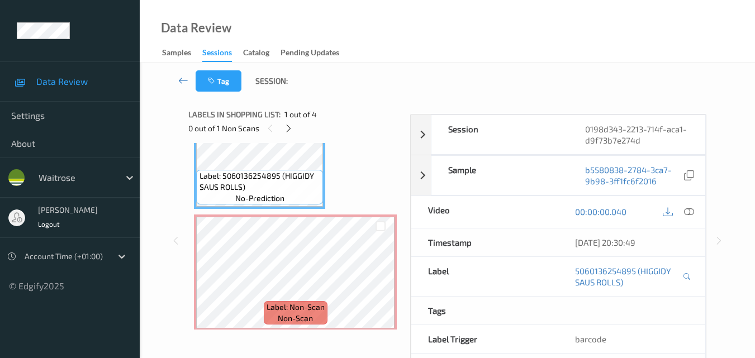
scroll to position [45, 0]
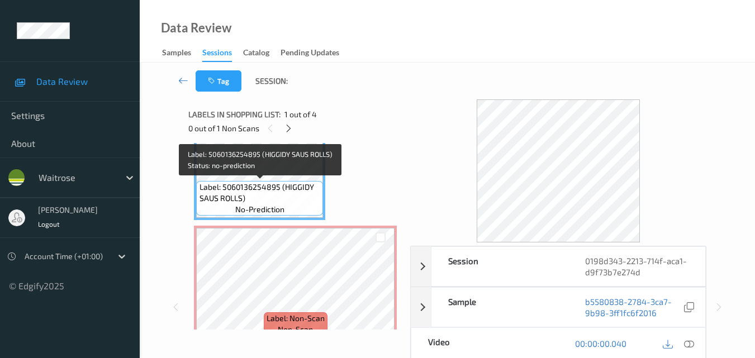
click at [290, 194] on span "Label: 5060136254895 (HIGGIDY SAUS ROLLS)" at bounding box center [259, 193] width 121 height 22
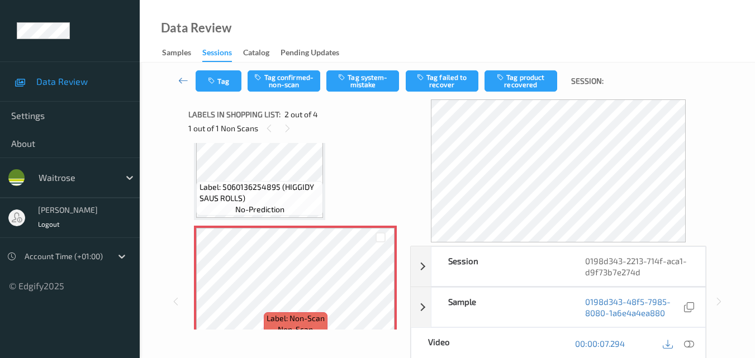
scroll to position [0, 0]
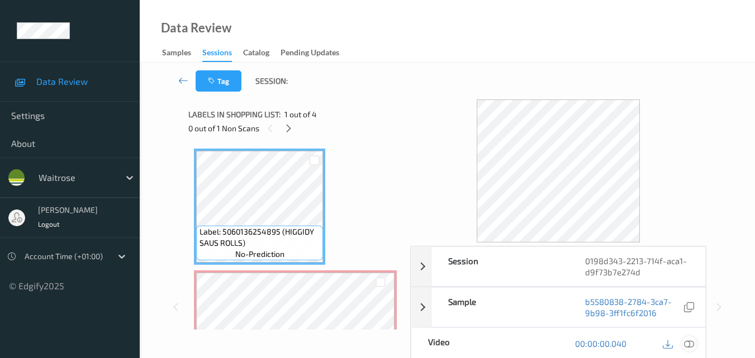
click at [692, 343] on icon at bounding box center [689, 344] width 10 height 10
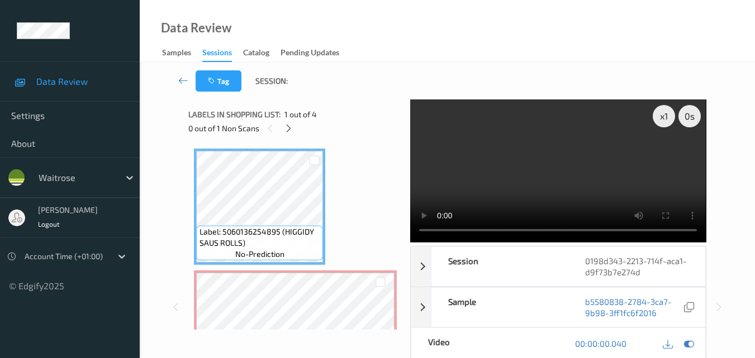
click at [484, 174] on video at bounding box center [558, 170] width 296 height 143
click at [573, 156] on video at bounding box center [558, 170] width 296 height 143
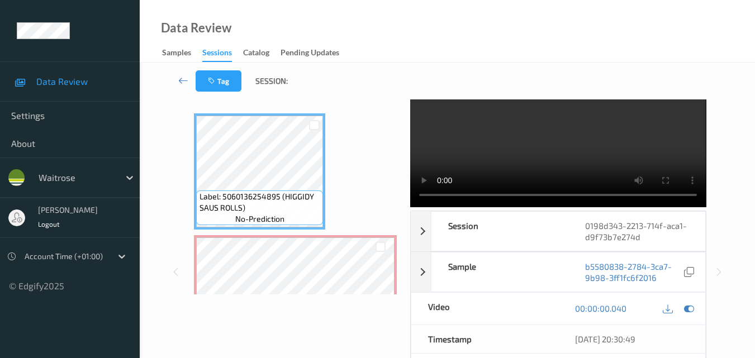
scroll to position [56, 0]
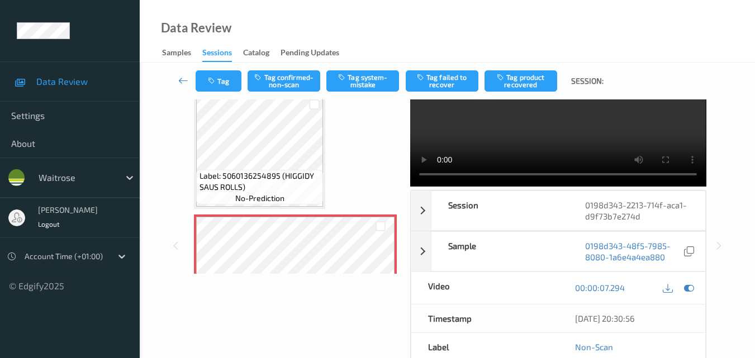
click at [565, 145] on video at bounding box center [558, 115] width 296 height 143
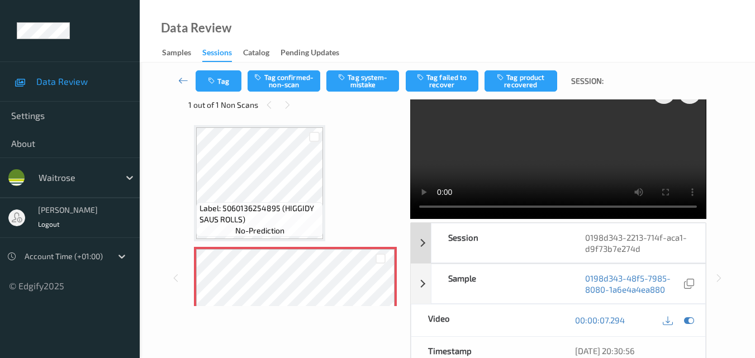
scroll to position [0, 0]
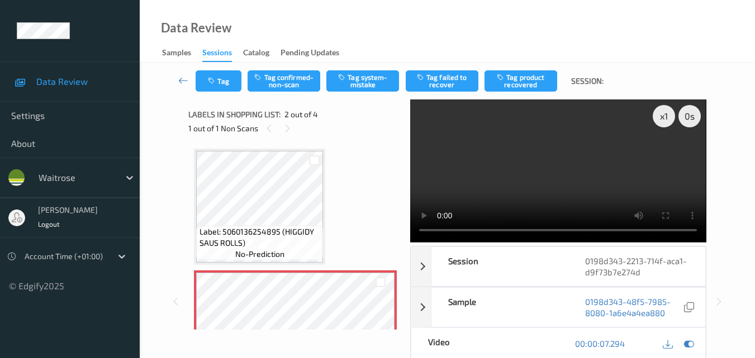
click at [585, 185] on video at bounding box center [558, 170] width 296 height 143
click at [626, 161] on video at bounding box center [558, 170] width 296 height 143
click at [582, 180] on video at bounding box center [558, 170] width 296 height 143
click at [360, 73] on button "Tag system-mistake" at bounding box center [362, 80] width 73 height 21
click at [223, 82] on button "Tag" at bounding box center [219, 80] width 46 height 21
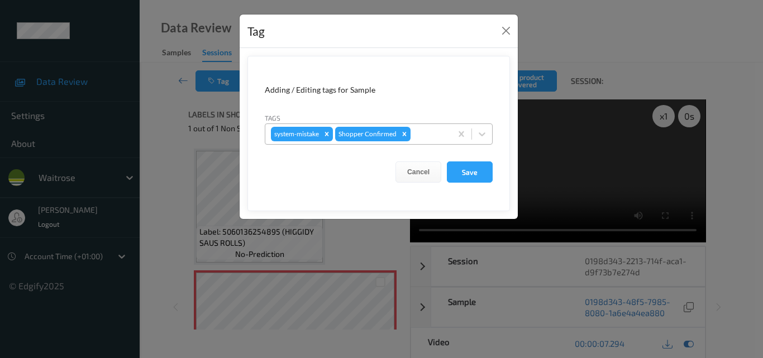
click at [431, 132] on div at bounding box center [429, 133] width 33 height 13
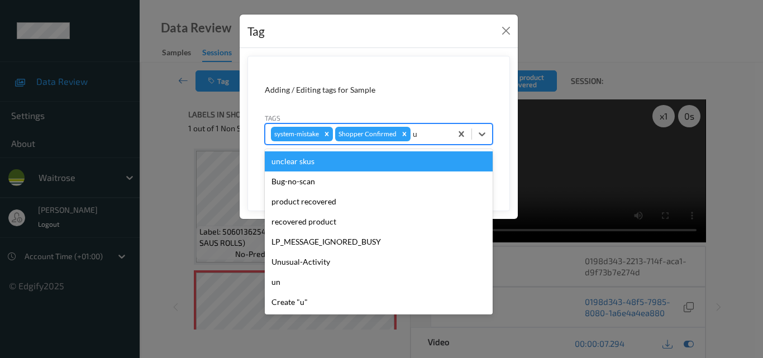
type input "un"
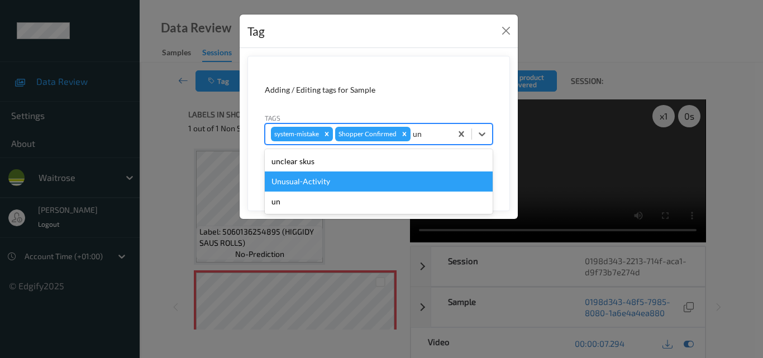
click at [384, 183] on div "Unusual-Activity" at bounding box center [379, 181] width 228 height 20
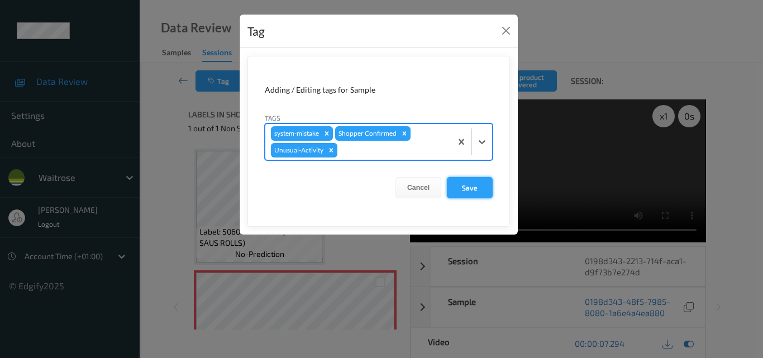
click at [470, 188] on button "Save" at bounding box center [470, 187] width 46 height 21
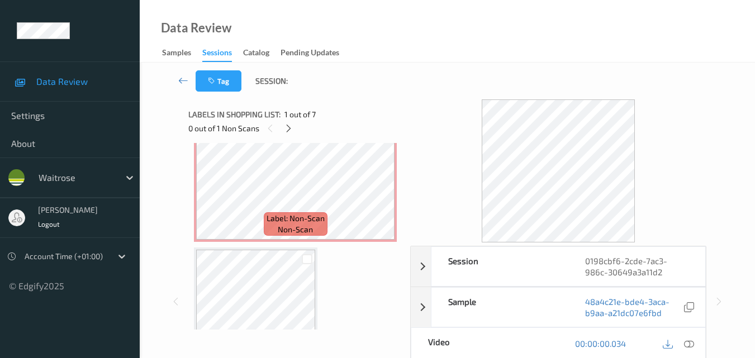
scroll to position [391, 0]
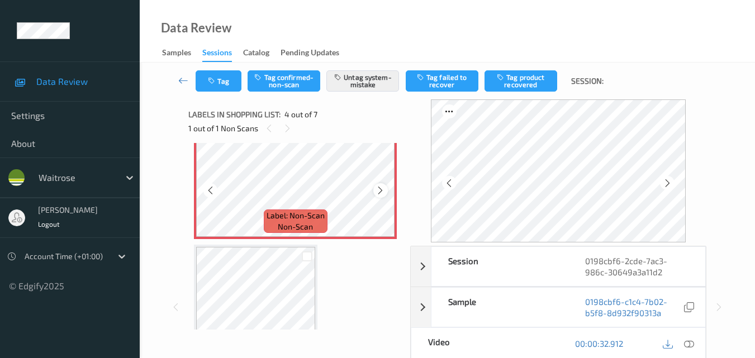
click at [376, 187] on icon at bounding box center [379, 190] width 9 height 10
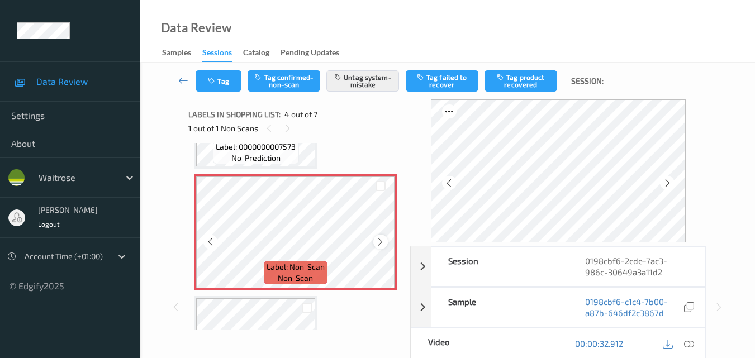
scroll to position [279, 0]
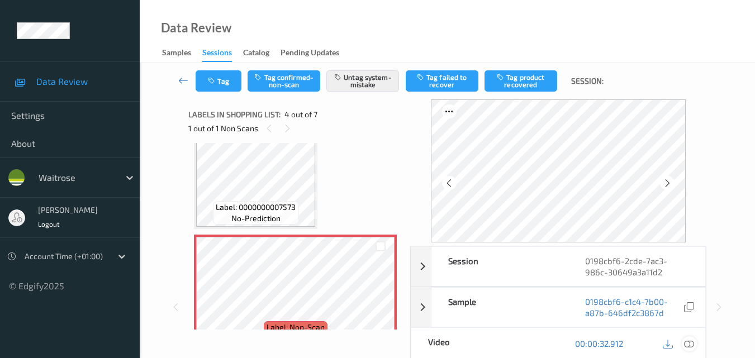
click at [689, 341] on icon at bounding box center [689, 344] width 10 height 10
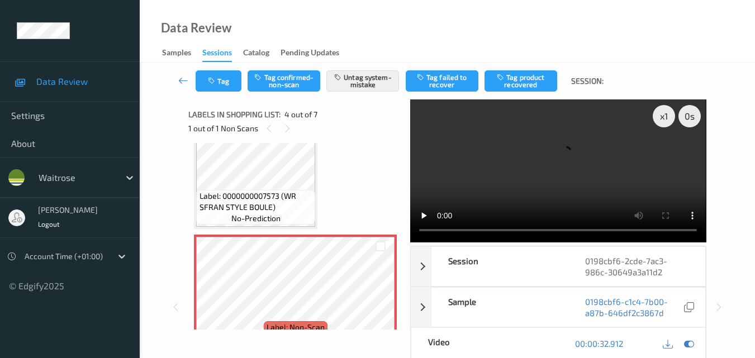
scroll to position [268, 0]
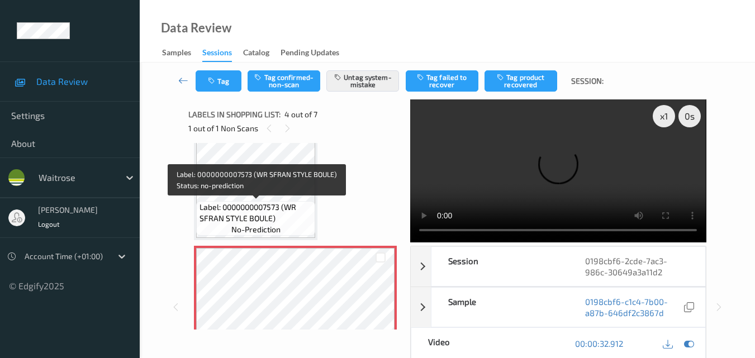
click at [294, 223] on span "Label: 0000000007573 (WR SFRAN STYLE BOULE)" at bounding box center [255, 213] width 113 height 22
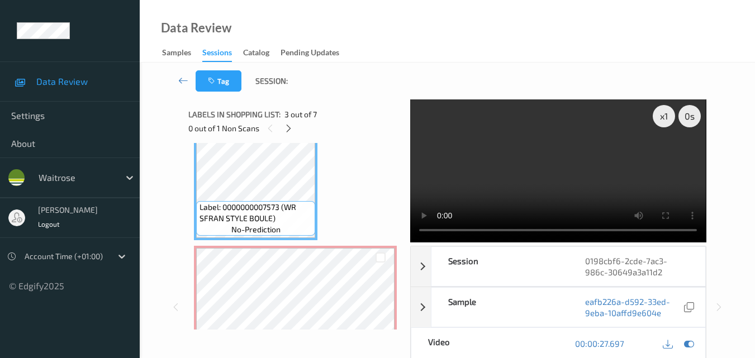
click at [520, 170] on video at bounding box center [558, 170] width 296 height 143
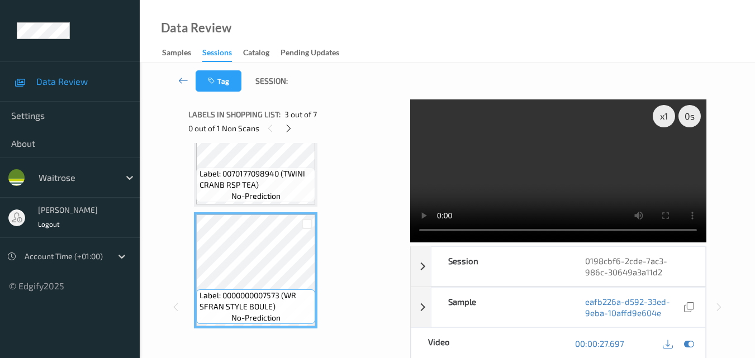
scroll to position [156, 0]
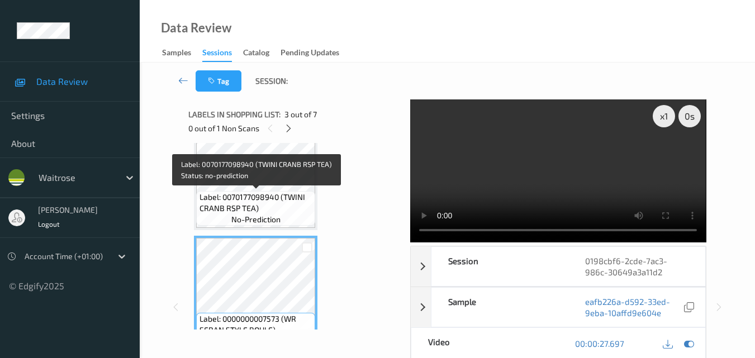
click at [275, 201] on span "Label: 0070177098940 (TWINI CRANB RSP TEA)" at bounding box center [255, 203] width 113 height 22
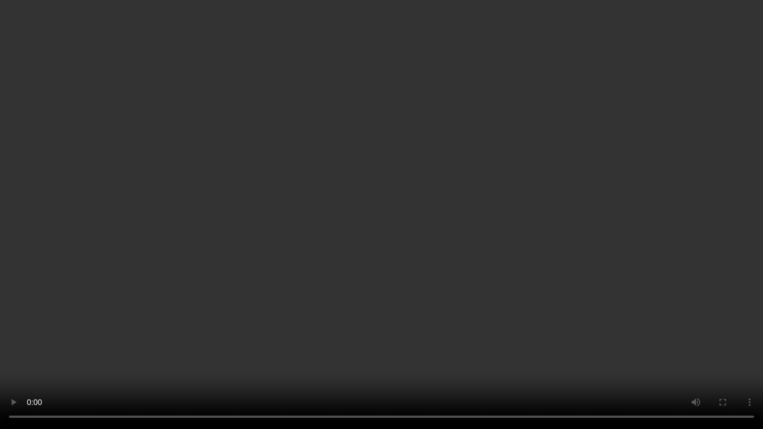
click at [465, 192] on video at bounding box center [381, 214] width 763 height 429
click at [527, 212] on video at bounding box center [381, 214] width 763 height 429
click at [446, 232] on video at bounding box center [381, 214] width 763 height 429
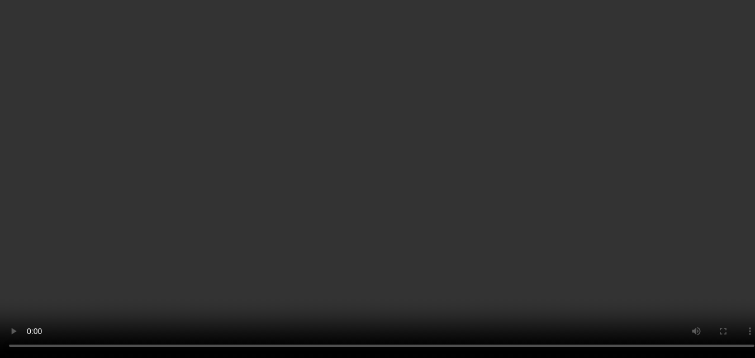
scroll to position [324, 0]
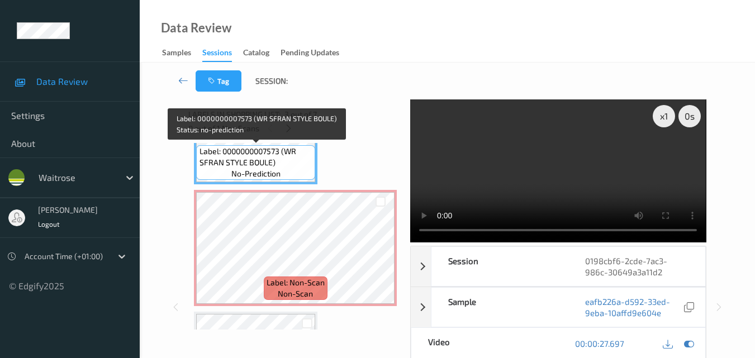
click at [299, 155] on span "Label: 0000000007573 (WR SFRAN STYLE BOULE)" at bounding box center [255, 157] width 113 height 22
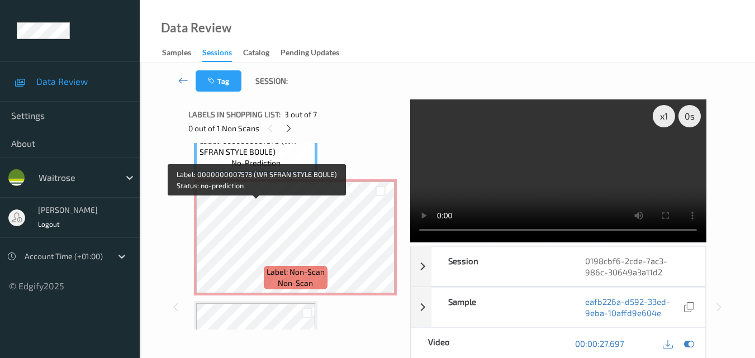
scroll to position [268, 0]
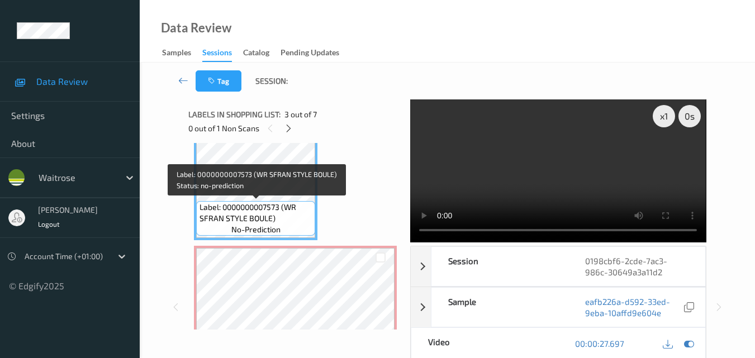
click at [298, 210] on span "Label: 0000000007573 (WR SFRAN STYLE BOULE)" at bounding box center [255, 213] width 113 height 22
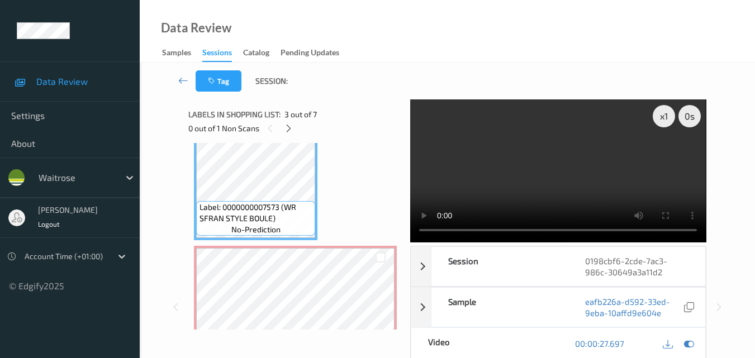
click at [538, 179] on video at bounding box center [558, 170] width 296 height 143
click at [559, 193] on video at bounding box center [558, 170] width 296 height 143
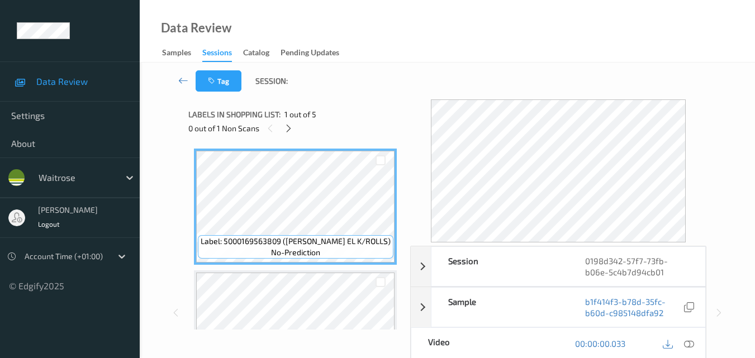
click at [412, 16] on div "Data Review Samples Sessions Catalog Pending Updates" at bounding box center [447, 31] width 615 height 63
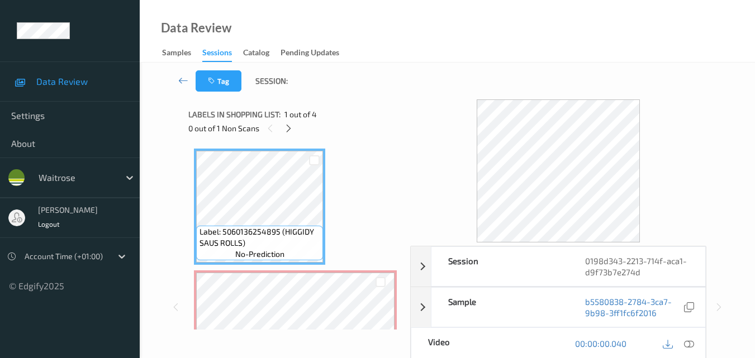
scroll to position [56, 0]
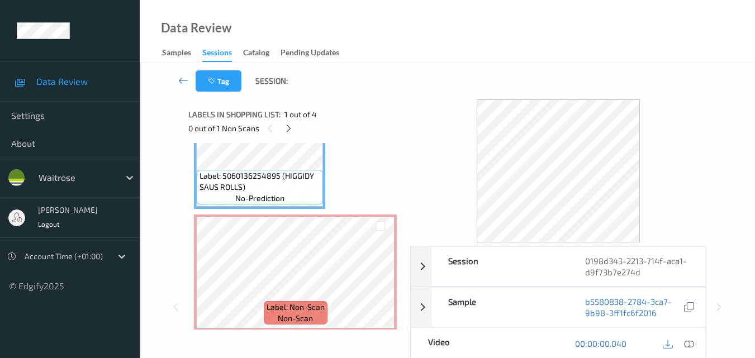
click at [285, 174] on span "Label: 5060136254895 (HIGGIDY SAUS ROLLS)" at bounding box center [259, 181] width 121 height 22
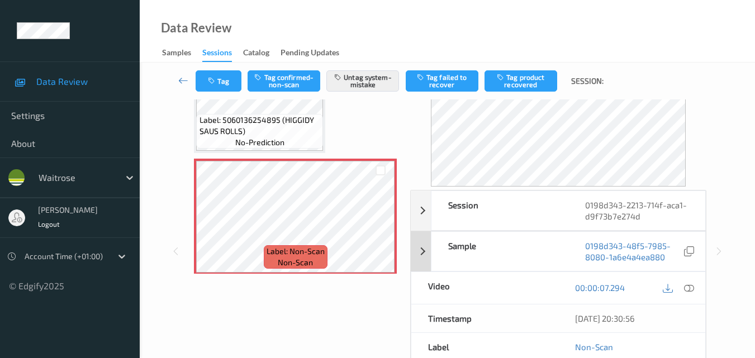
scroll to position [168, 0]
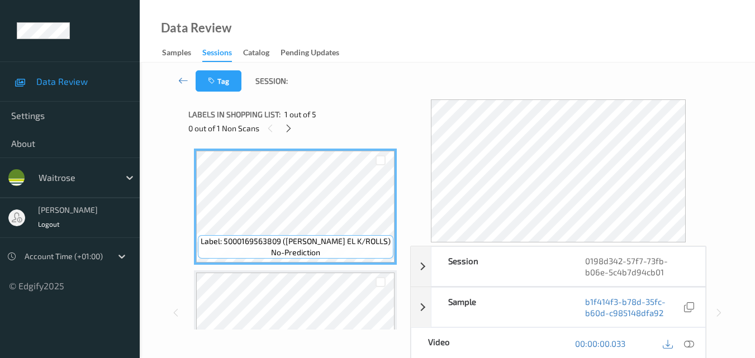
click at [412, 40] on div "Data Review Samples Sessions Catalog Pending Updates" at bounding box center [447, 31] width 615 height 63
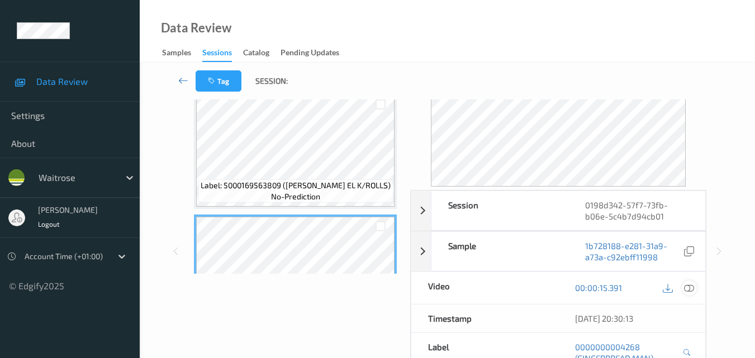
click at [692, 288] on icon at bounding box center [689, 288] width 10 height 10
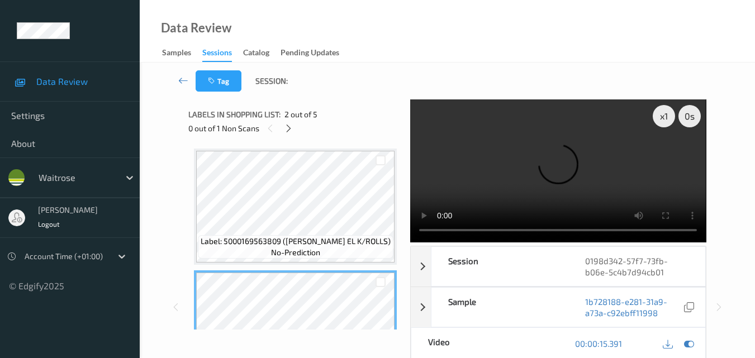
click at [482, 168] on video at bounding box center [558, 170] width 296 height 143
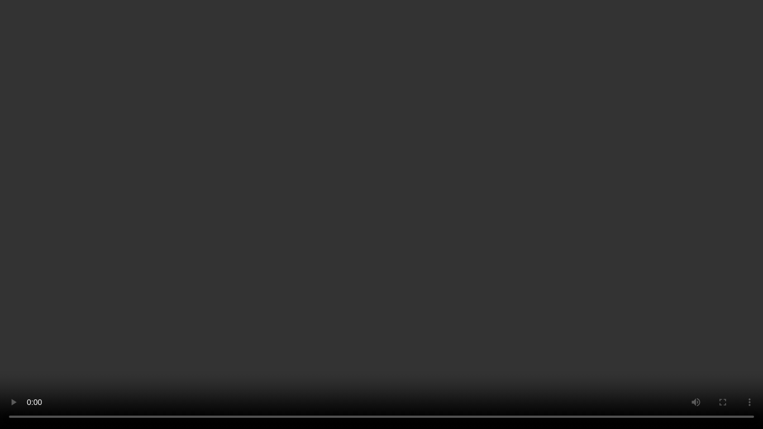
click at [396, 230] on video at bounding box center [381, 214] width 763 height 429
click at [392, 263] on video at bounding box center [381, 214] width 763 height 429
click at [310, 235] on video at bounding box center [381, 214] width 763 height 429
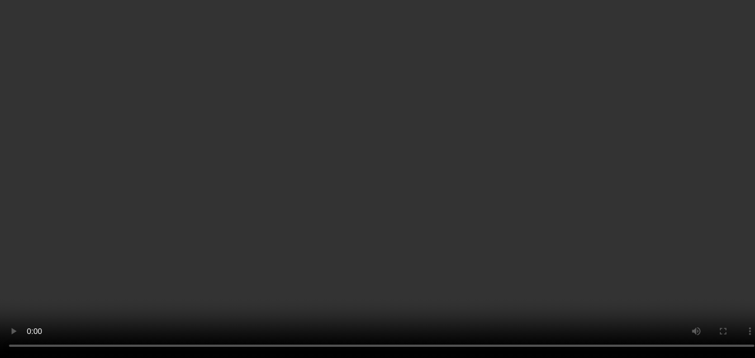
scroll to position [112, 0]
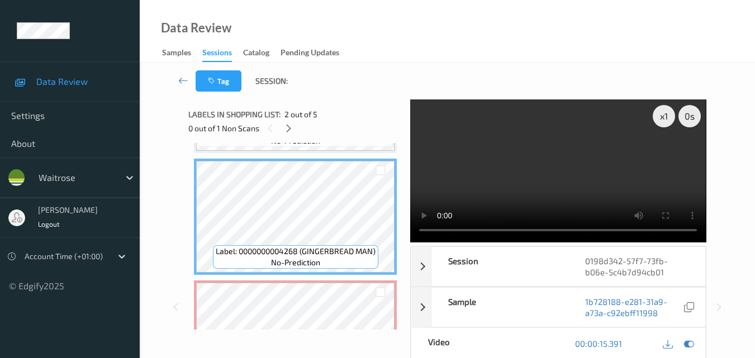
click at [541, 169] on video at bounding box center [558, 170] width 296 height 143
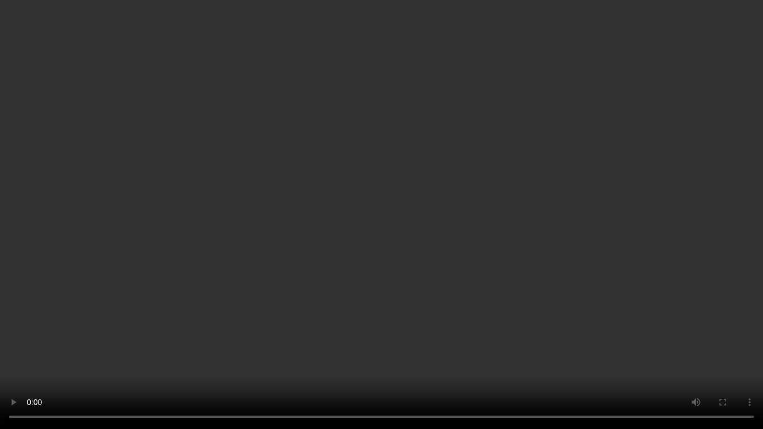
click at [408, 254] on video at bounding box center [381, 214] width 763 height 429
click at [456, 288] on video at bounding box center [381, 214] width 763 height 429
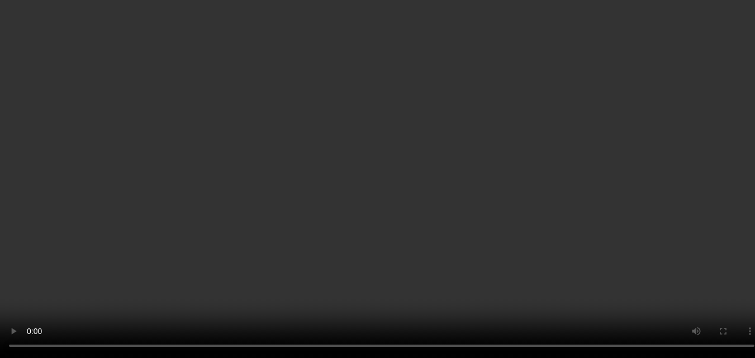
scroll to position [223, 0]
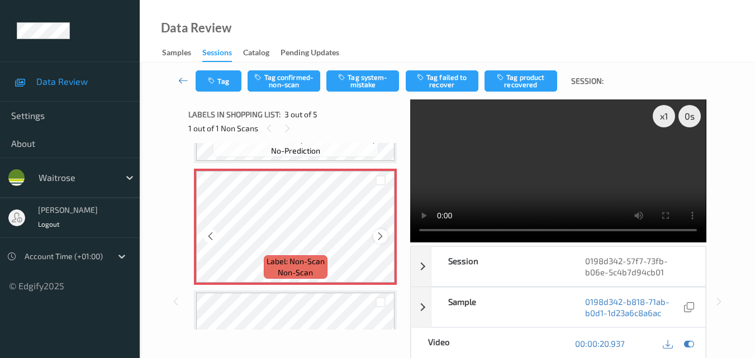
click at [379, 240] on icon at bounding box center [379, 236] width 9 height 10
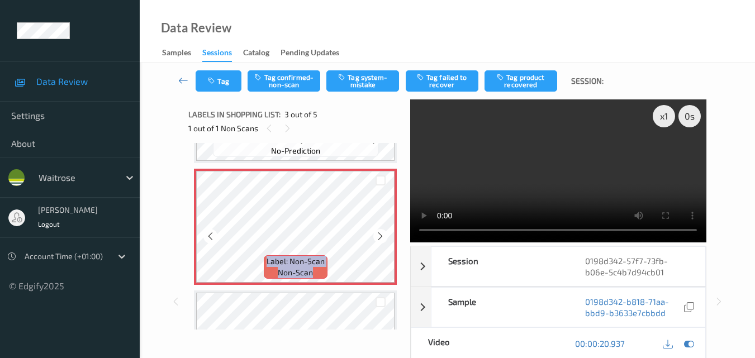
click at [379, 240] on icon at bounding box center [379, 236] width 9 height 10
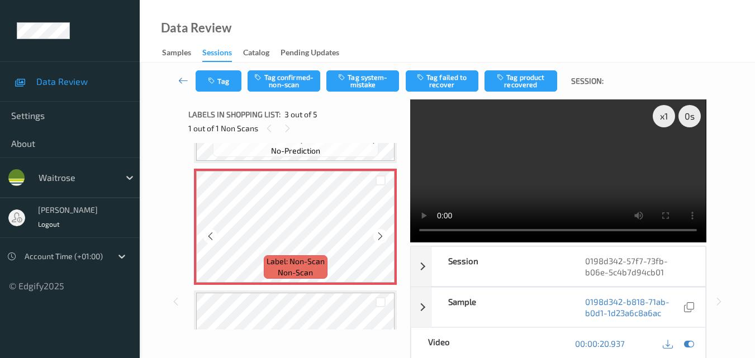
click at [379, 240] on icon at bounding box center [379, 236] width 9 height 10
click at [373, 85] on button "Tag system-mistake" at bounding box center [362, 80] width 73 height 21
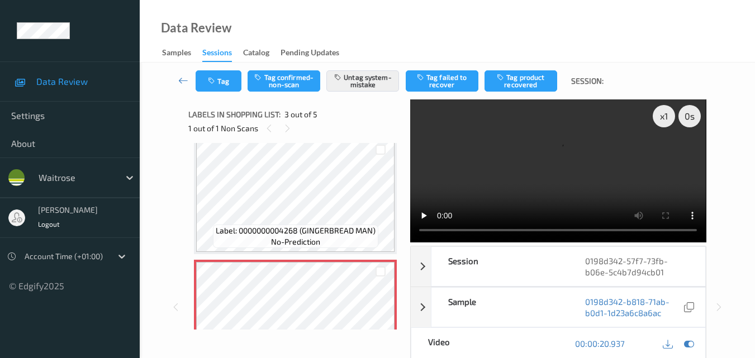
scroll to position [112, 0]
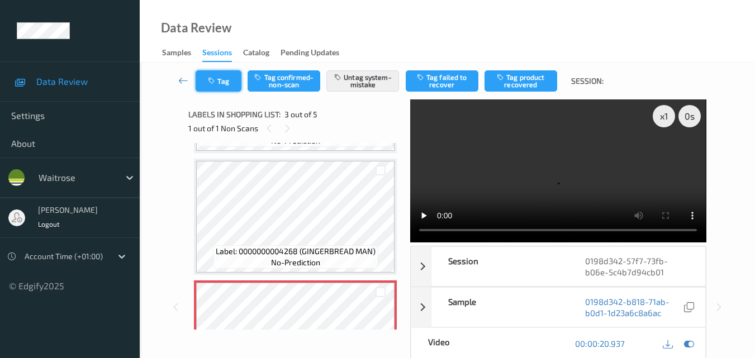
click at [226, 88] on button "Tag" at bounding box center [219, 80] width 46 height 21
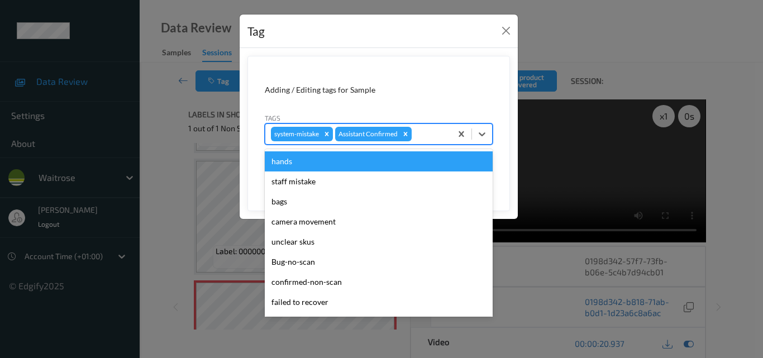
click at [427, 138] on div at bounding box center [430, 133] width 32 height 13
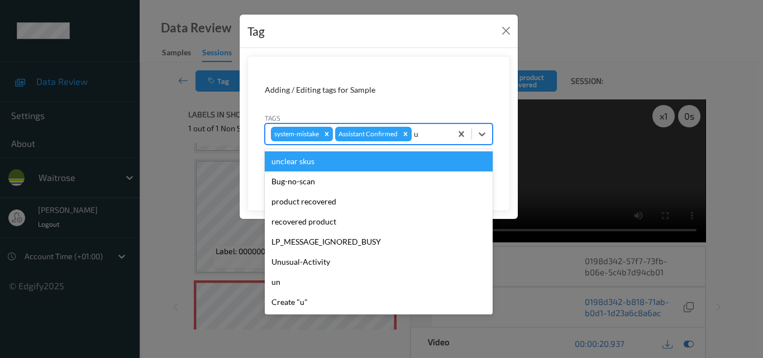
type input "un"
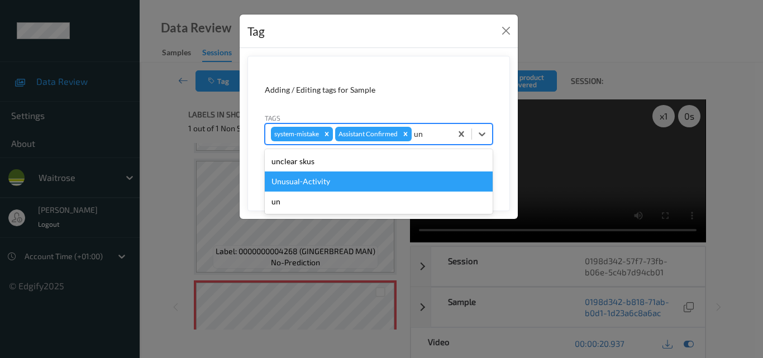
click at [359, 178] on div "Unusual-Activity" at bounding box center [379, 181] width 228 height 20
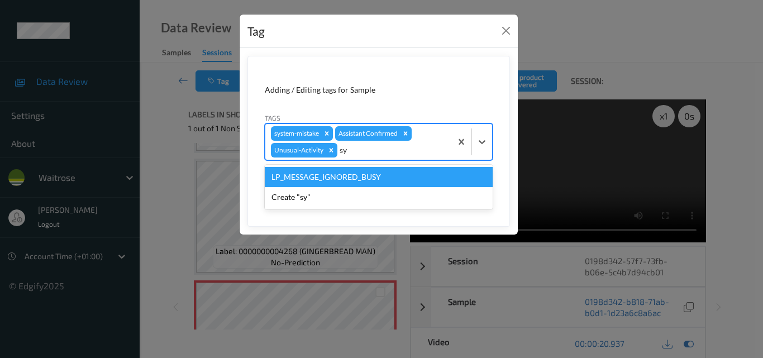
type input "s"
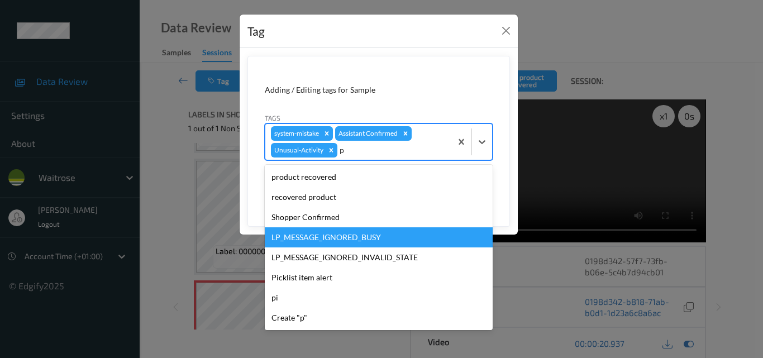
type input "pi"
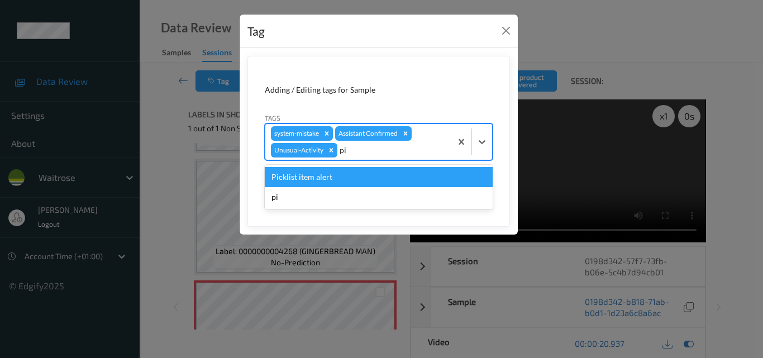
click at [359, 178] on div "Picklist item alert" at bounding box center [379, 177] width 228 height 20
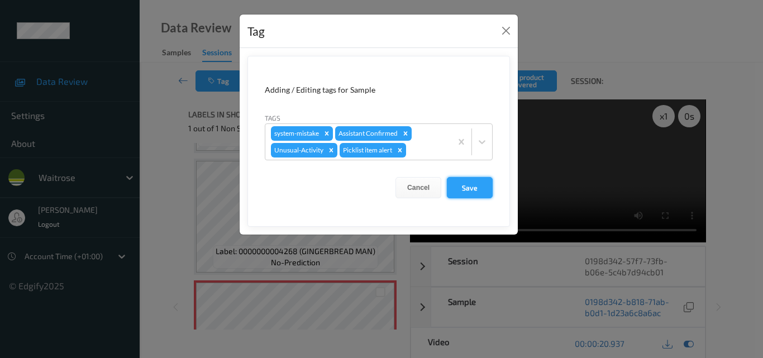
click at [471, 189] on button "Save" at bounding box center [470, 187] width 46 height 21
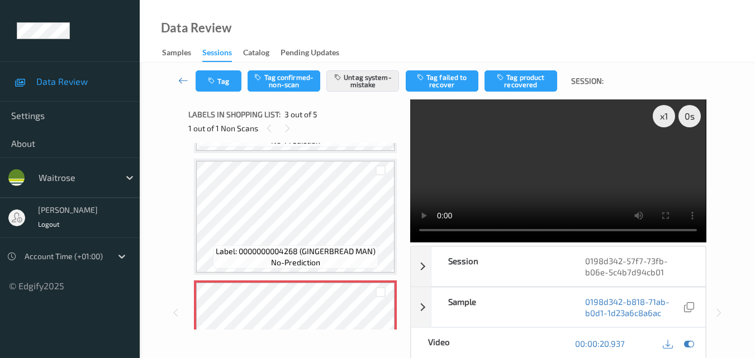
click at [566, 159] on video at bounding box center [558, 170] width 296 height 143
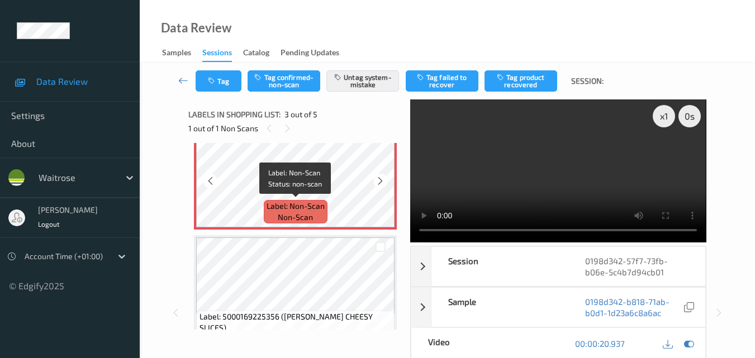
scroll to position [279, 0]
click at [563, 148] on video at bounding box center [558, 170] width 296 height 143
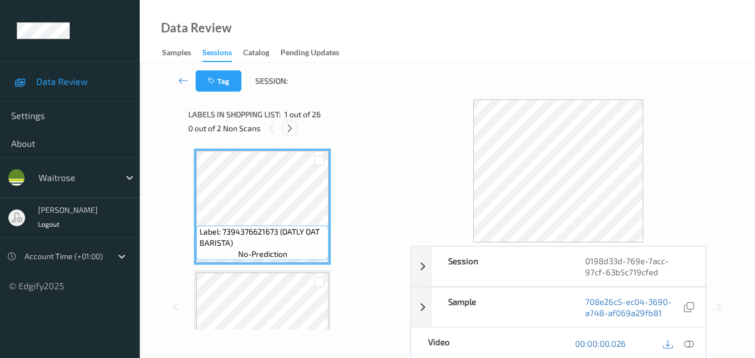
click at [287, 128] on icon at bounding box center [289, 128] width 9 height 10
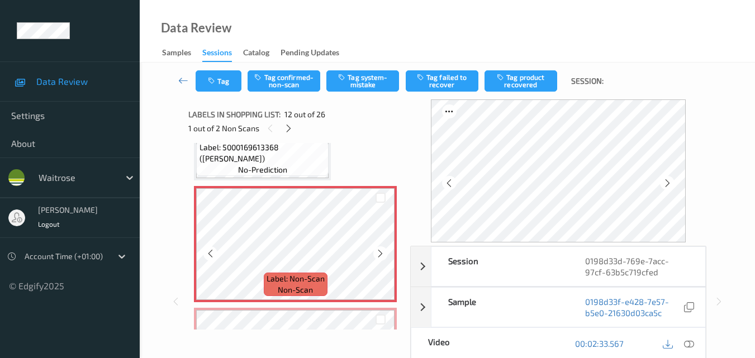
scroll to position [1279, 0]
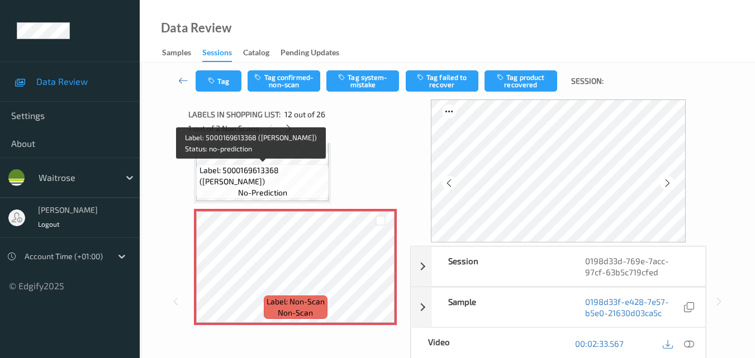
click at [279, 180] on span "Label: 5000169613368 ([PERSON_NAME])" at bounding box center [262, 176] width 127 height 22
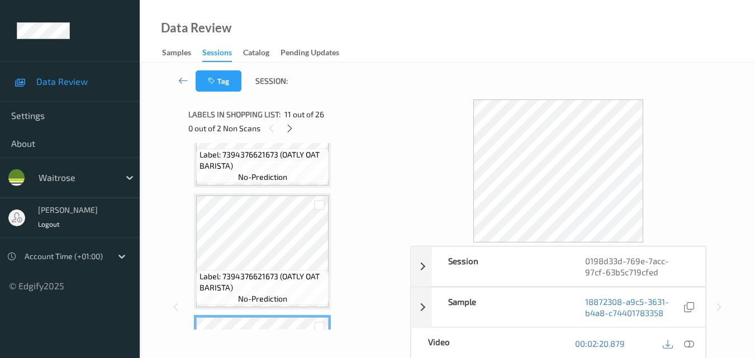
scroll to position [1112, 0]
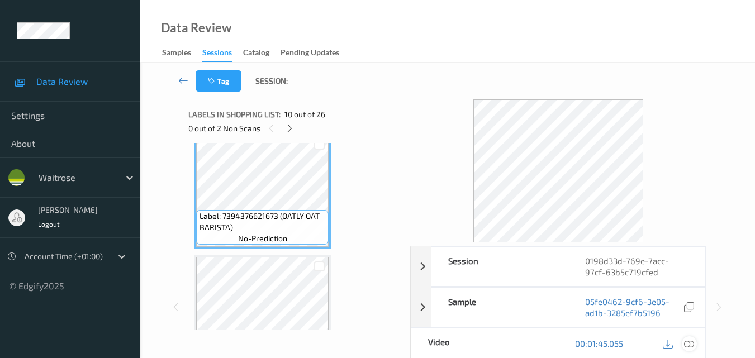
click at [689, 341] on icon at bounding box center [689, 344] width 10 height 10
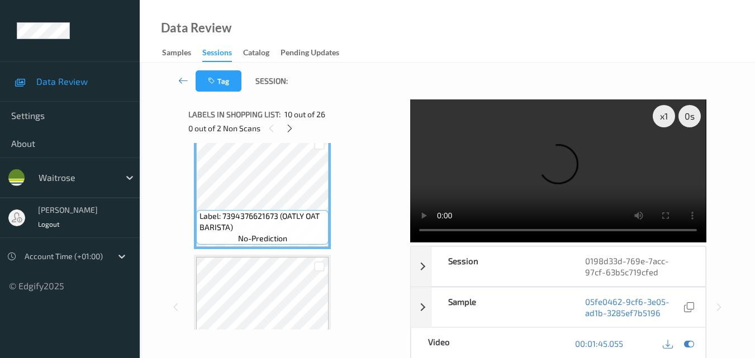
click at [534, 149] on video at bounding box center [558, 170] width 296 height 143
click at [583, 164] on video at bounding box center [558, 170] width 296 height 143
click at [532, 166] on video at bounding box center [558, 170] width 296 height 143
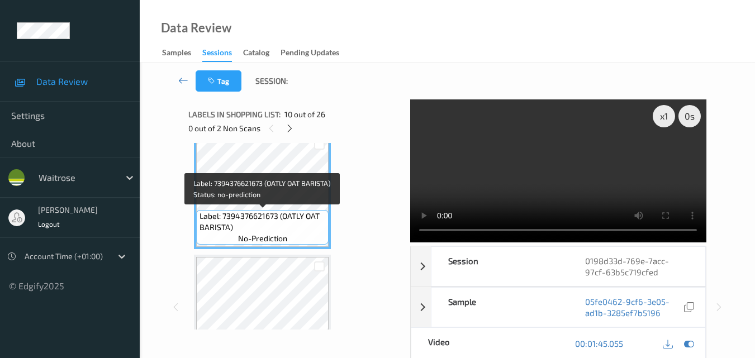
scroll to position [1223, 0]
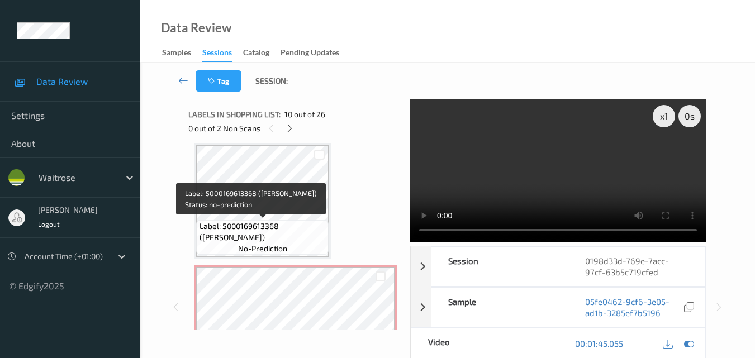
click at [300, 232] on span "Label: 5000169613368 ([PERSON_NAME])" at bounding box center [262, 232] width 127 height 22
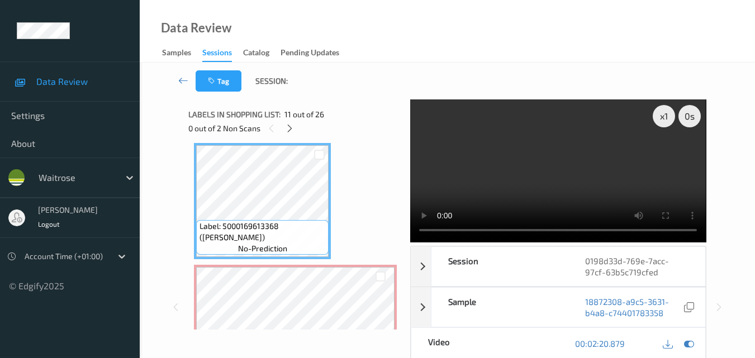
click at [516, 173] on video at bounding box center [558, 170] width 296 height 143
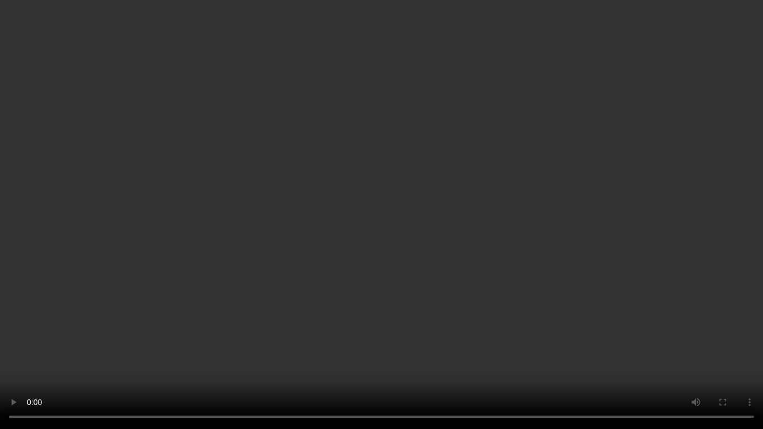
click at [431, 148] on video at bounding box center [381, 214] width 763 height 429
click at [439, 212] on video at bounding box center [381, 214] width 763 height 429
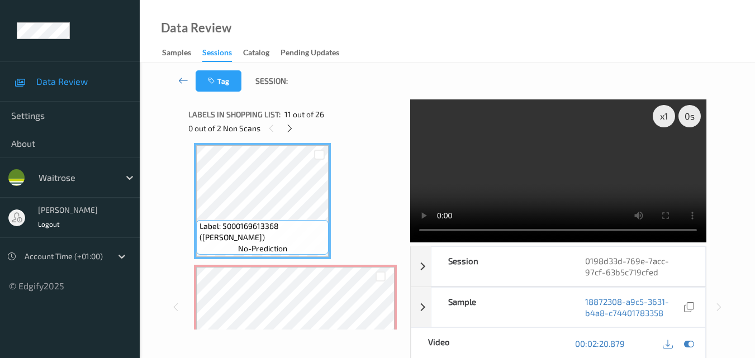
click at [607, 164] on video at bounding box center [558, 170] width 296 height 143
click at [507, 171] on video at bounding box center [558, 170] width 296 height 143
click at [545, 168] on video at bounding box center [558, 170] width 296 height 143
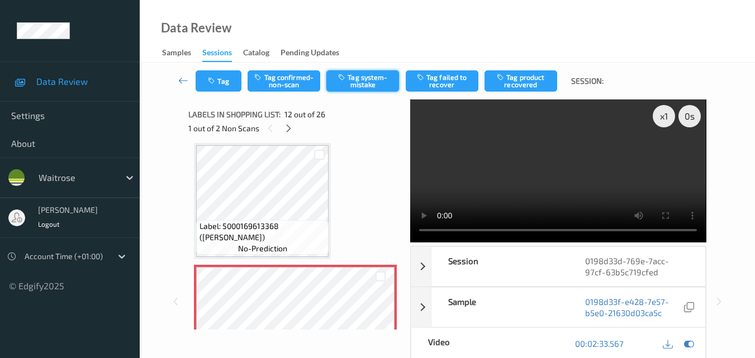
click at [360, 85] on button "Tag system-mistake" at bounding box center [362, 80] width 73 height 21
click at [224, 83] on button "Tag" at bounding box center [219, 80] width 46 height 21
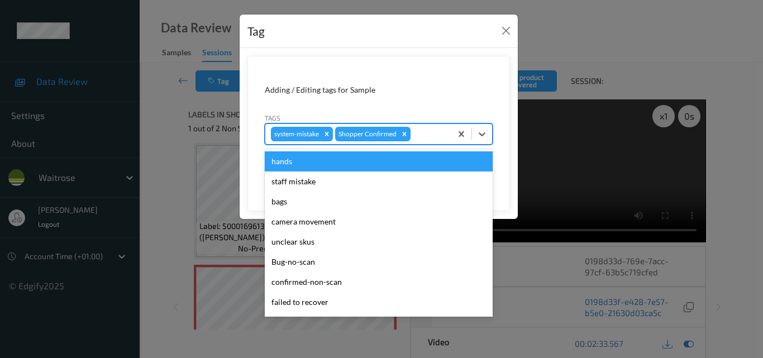
click at [421, 135] on div at bounding box center [429, 133] width 33 height 13
type input "un"
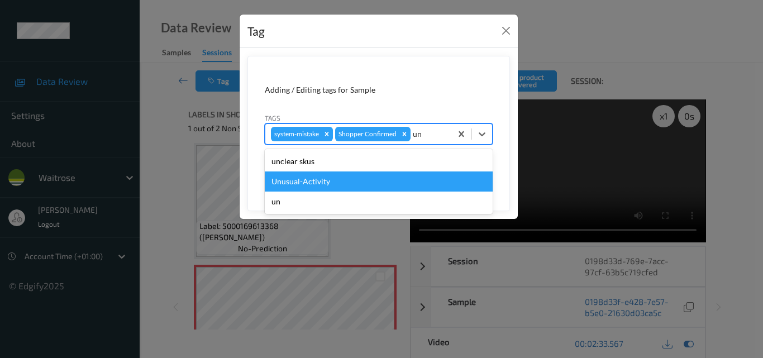
click at [351, 182] on div "Unusual-Activity" at bounding box center [379, 181] width 228 height 20
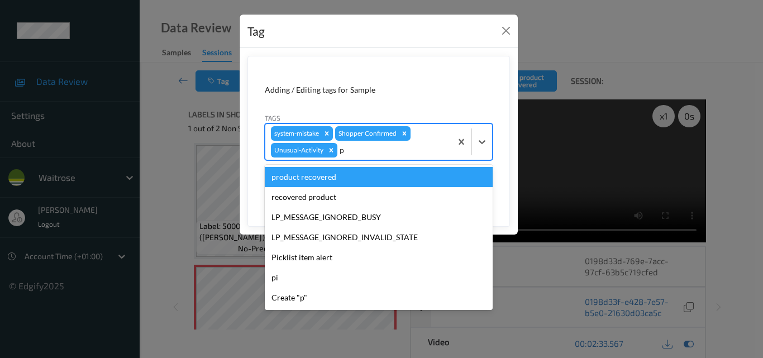
type input "pi"
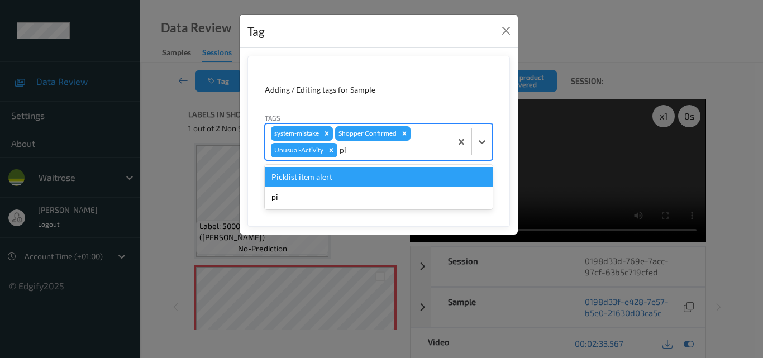
click at [371, 183] on div "Picklist item alert" at bounding box center [379, 177] width 228 height 20
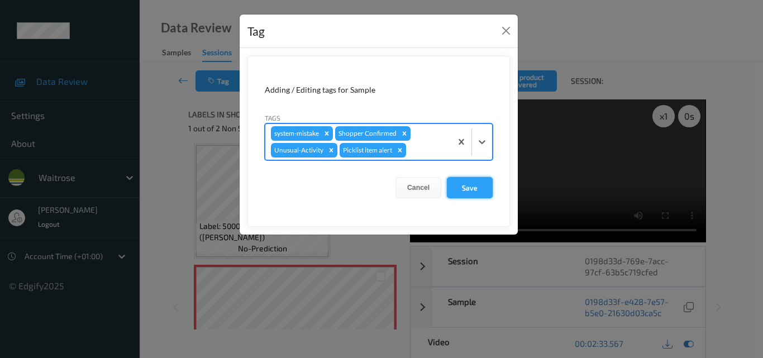
click at [473, 184] on button "Save" at bounding box center [470, 187] width 46 height 21
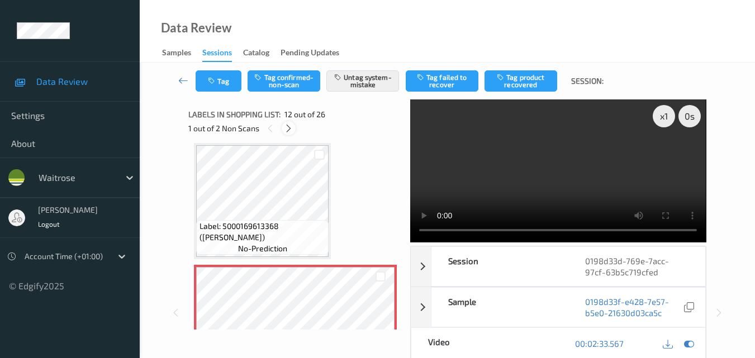
click at [292, 131] on icon at bounding box center [288, 128] width 9 height 10
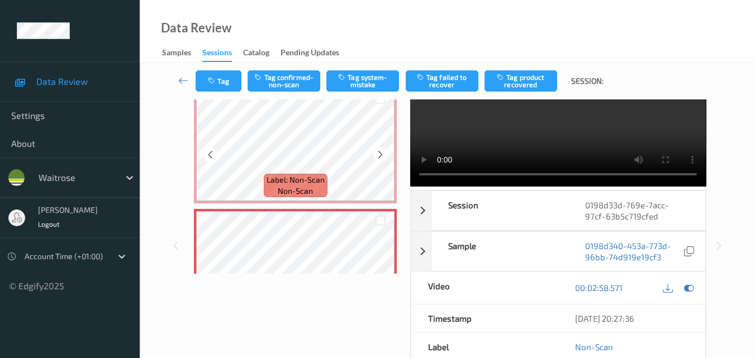
scroll to position [1289, 0]
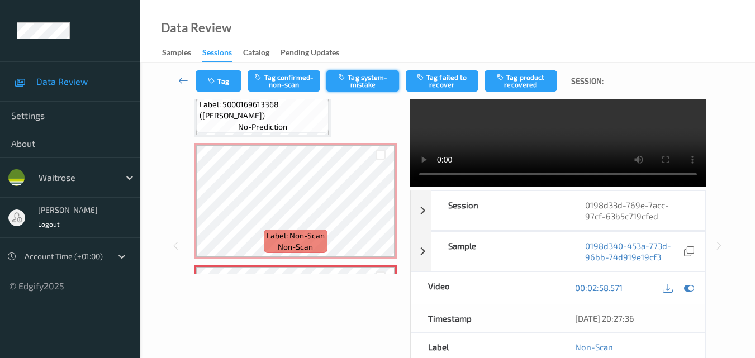
click at [368, 80] on button "Tag system-mistake" at bounding box center [362, 80] width 73 height 21
click at [217, 78] on icon "button" at bounding box center [212, 81] width 9 height 8
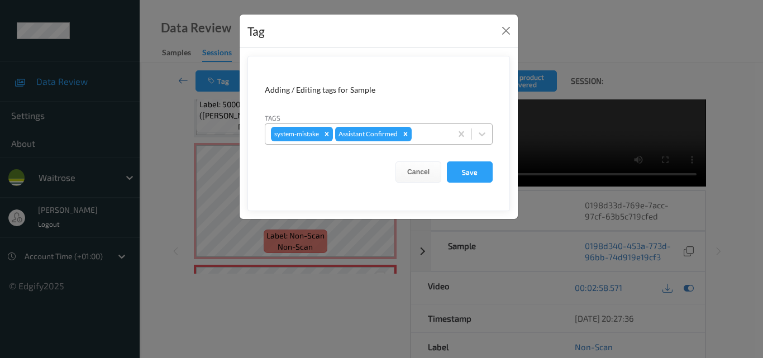
click at [431, 140] on div at bounding box center [430, 133] width 32 height 13
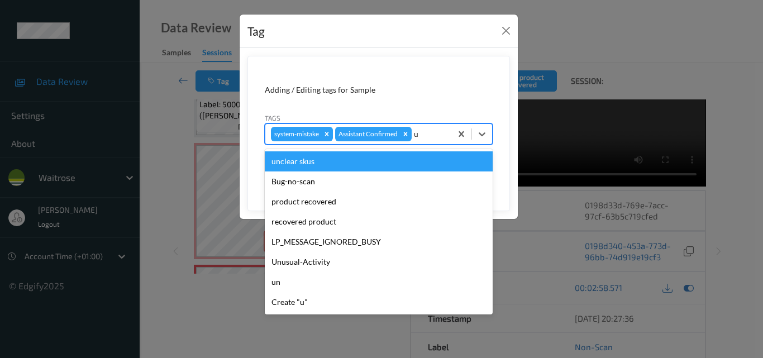
type input "un"
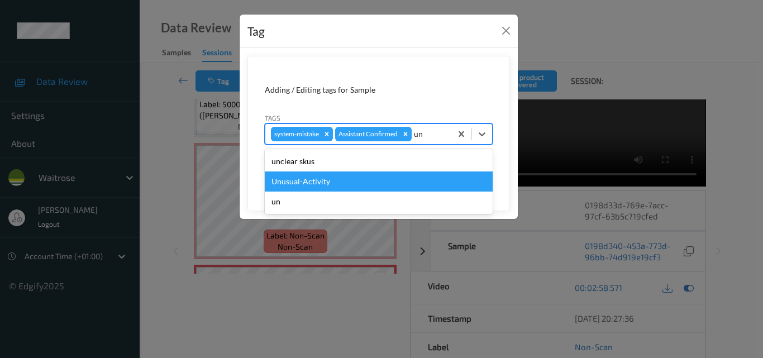
click at [371, 180] on div "Unusual-Activity" at bounding box center [379, 181] width 228 height 20
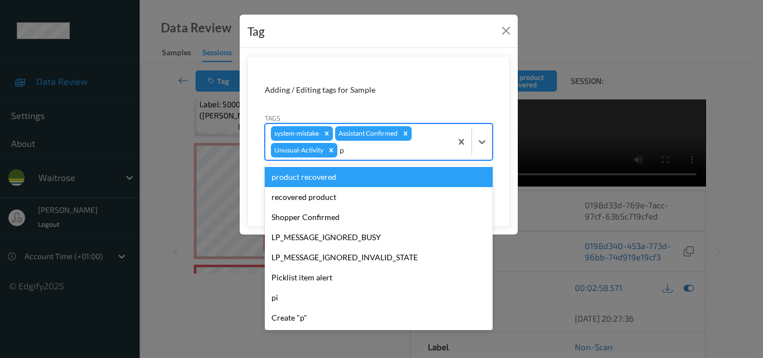
type input "pi"
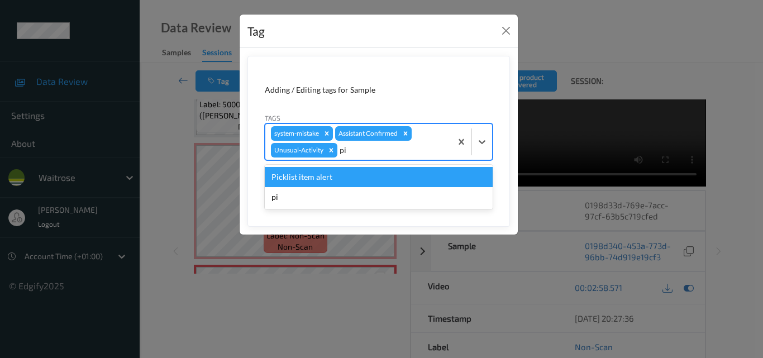
click at [371, 180] on div "Picklist item alert" at bounding box center [379, 177] width 228 height 20
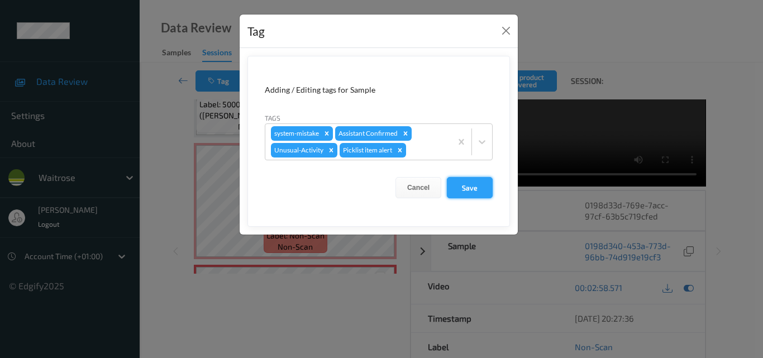
click at [478, 189] on button "Save" at bounding box center [470, 187] width 46 height 21
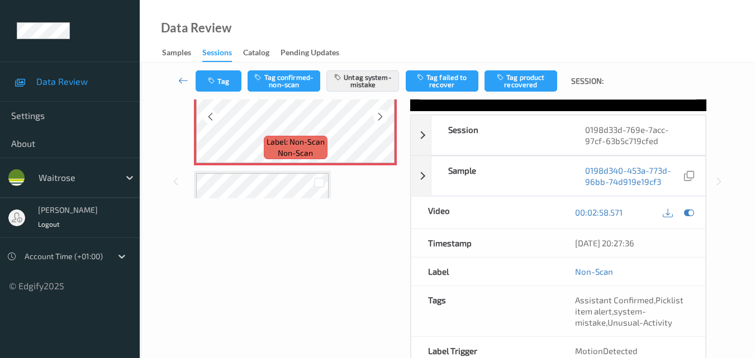
scroll to position [1401, 0]
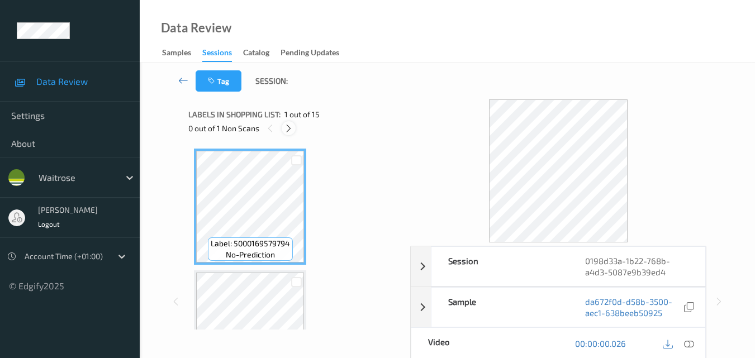
click at [288, 125] on icon at bounding box center [288, 128] width 9 height 10
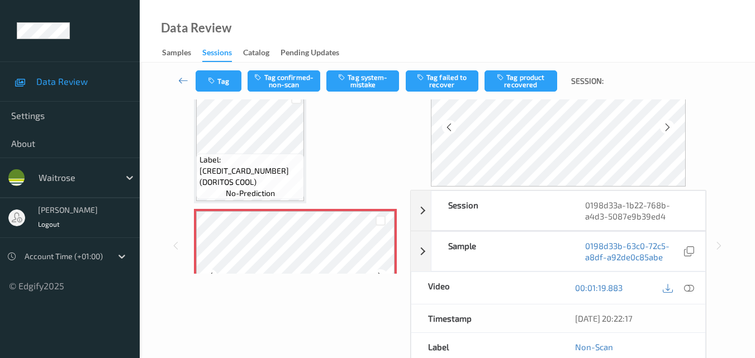
scroll to position [914, 0]
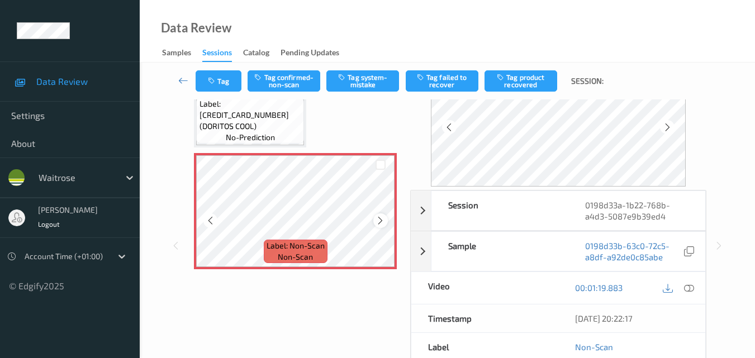
click at [380, 215] on div at bounding box center [380, 220] width 14 height 14
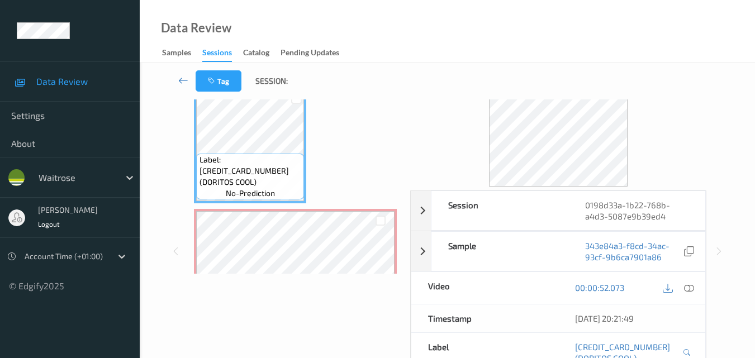
click at [688, 288] on icon at bounding box center [689, 288] width 10 height 10
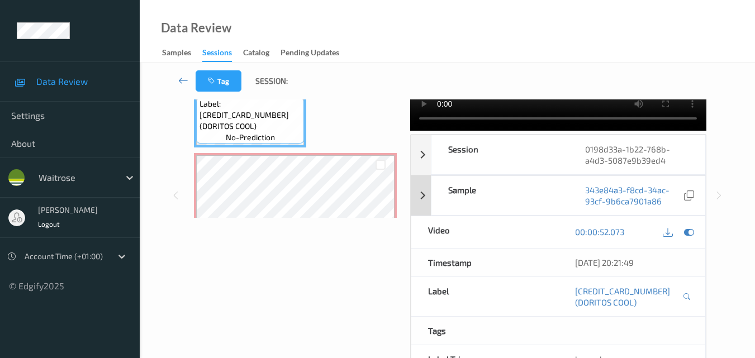
scroll to position [0, 0]
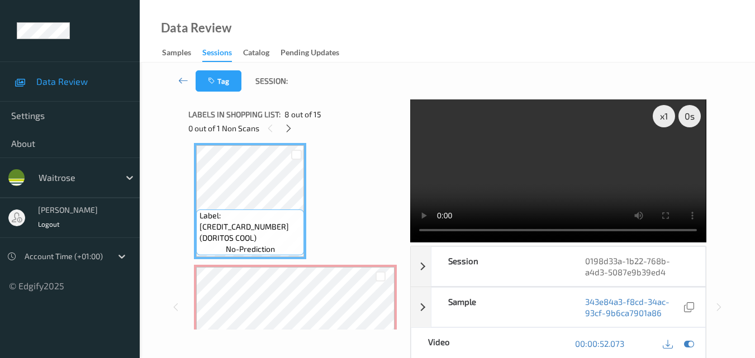
click at [489, 191] on video at bounding box center [558, 170] width 296 height 143
click at [524, 171] on video at bounding box center [558, 170] width 296 height 143
click at [576, 162] on video at bounding box center [558, 170] width 296 height 143
click at [581, 149] on video at bounding box center [558, 170] width 296 height 143
click at [557, 171] on video at bounding box center [558, 170] width 296 height 143
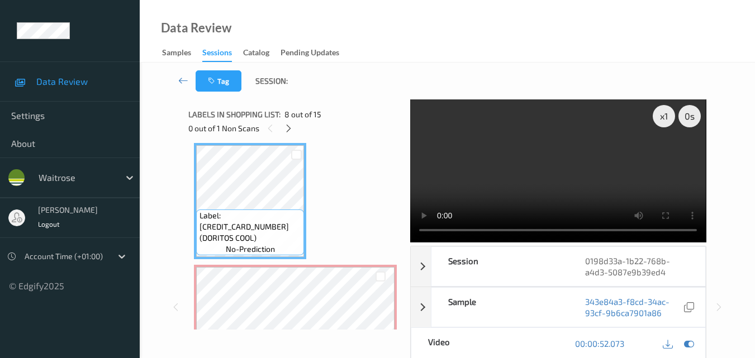
click at [544, 170] on video at bounding box center [558, 170] width 296 height 143
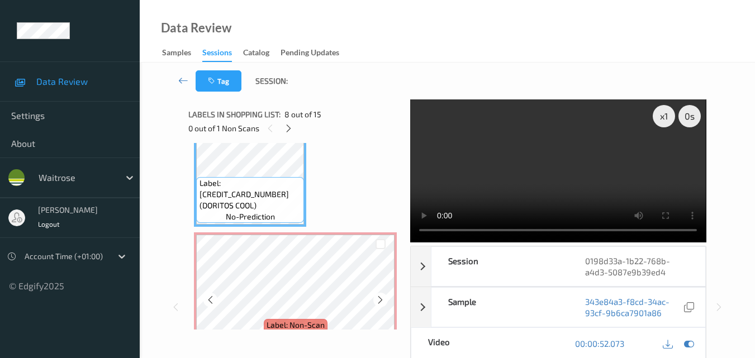
scroll to position [914, 0]
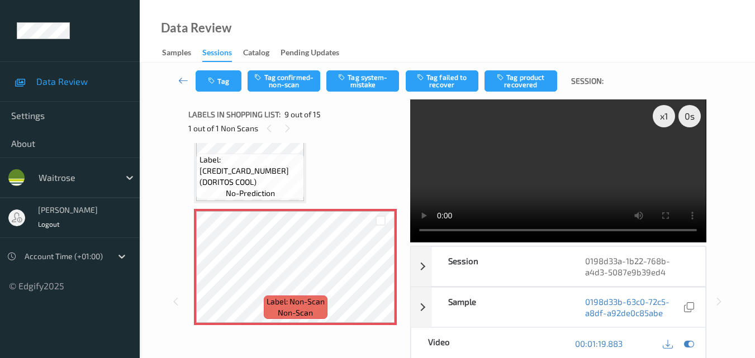
click at [540, 159] on video at bounding box center [558, 170] width 296 height 143
click at [570, 196] on video at bounding box center [558, 170] width 296 height 143
click at [557, 187] on video at bounding box center [558, 170] width 296 height 143
click at [593, 158] on video at bounding box center [558, 170] width 296 height 143
click at [621, 151] on video at bounding box center [558, 170] width 296 height 143
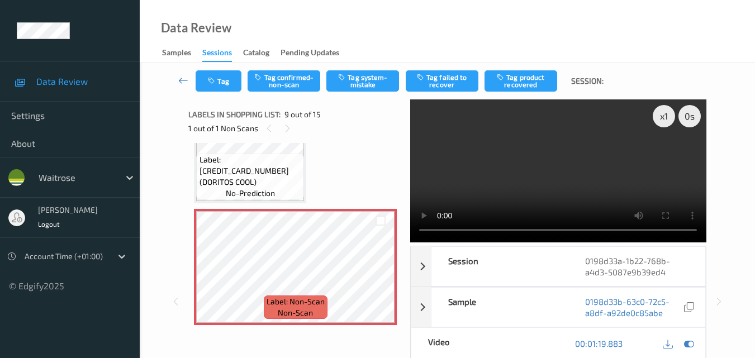
click at [600, 175] on video at bounding box center [558, 170] width 296 height 143
click at [563, 174] on video at bounding box center [558, 170] width 296 height 143
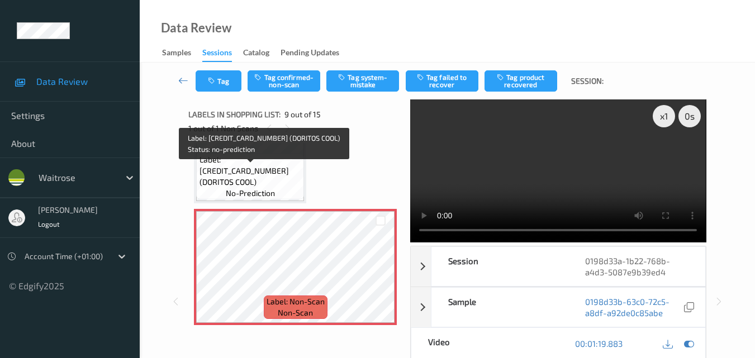
click at [283, 170] on span "Label: 5000328028613 (DORITOS COOL)" at bounding box center [250, 171] width 102 height 34
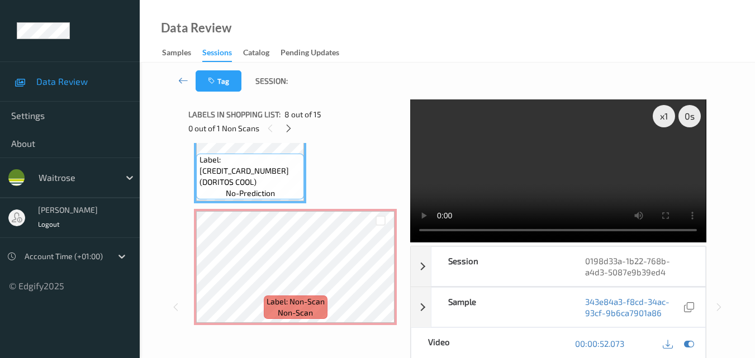
click at [584, 170] on video at bounding box center [558, 170] width 296 height 143
click at [603, 166] on video at bounding box center [558, 170] width 296 height 143
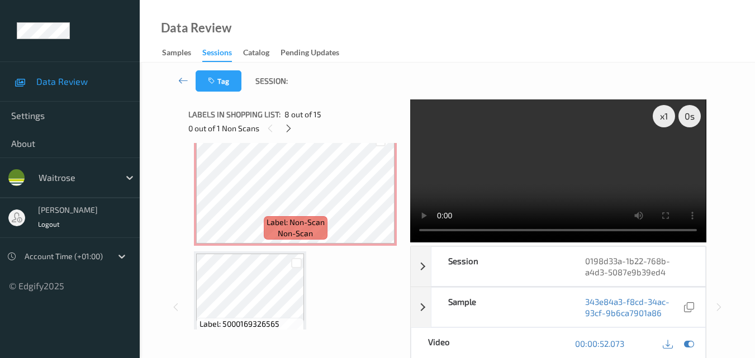
scroll to position [970, 0]
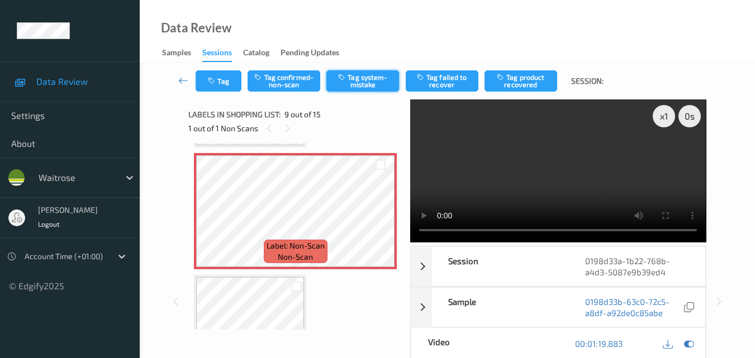
click at [358, 77] on button "Tag system-mistake" at bounding box center [362, 80] width 73 height 21
click at [369, 84] on button "Tag system-mistake" at bounding box center [362, 80] width 73 height 21
click at [209, 80] on icon "button" at bounding box center [212, 81] width 9 height 8
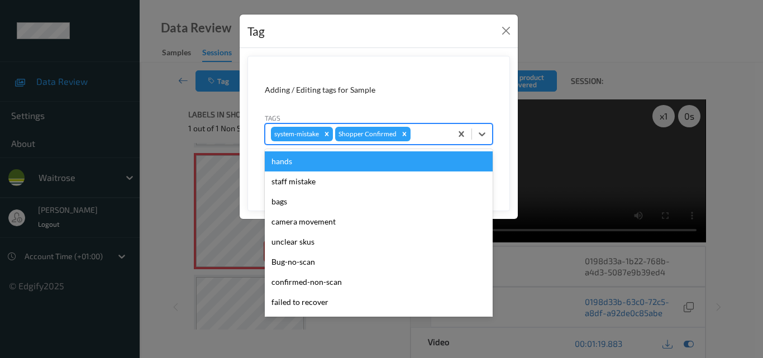
click at [439, 137] on div at bounding box center [429, 133] width 33 height 13
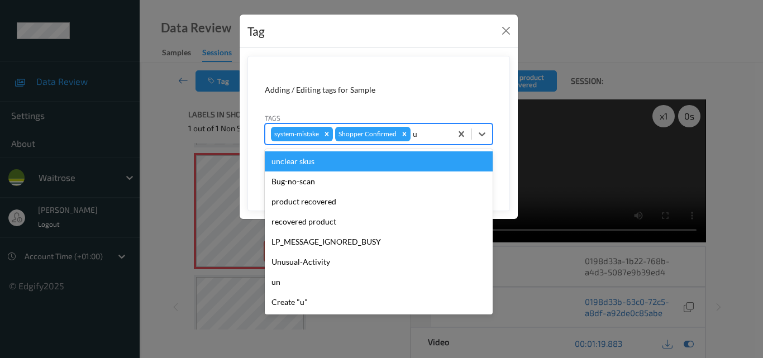
type input "un"
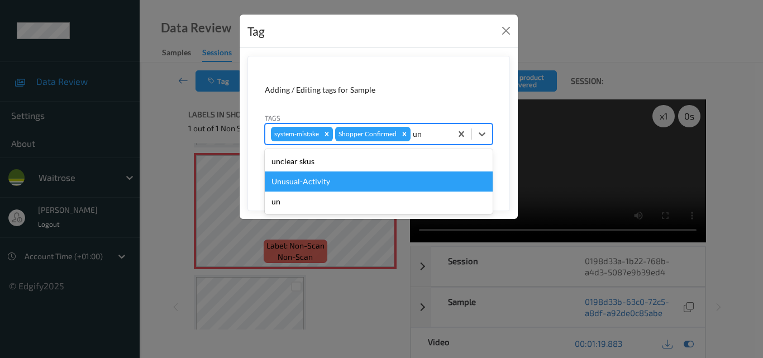
click at [367, 183] on div "Unusual-Activity" at bounding box center [379, 181] width 228 height 20
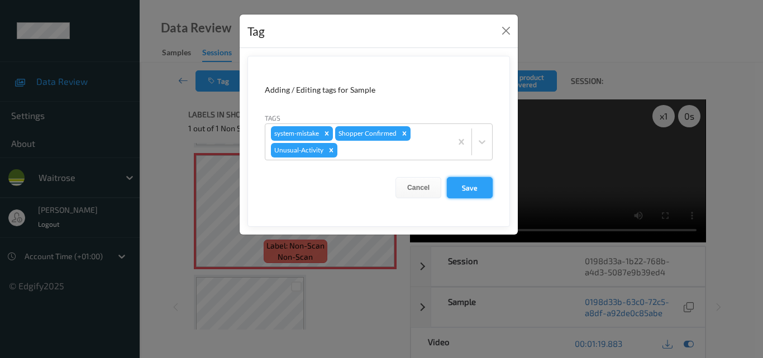
click at [470, 185] on button "Save" at bounding box center [470, 187] width 46 height 21
click at [467, 184] on button "Save" at bounding box center [470, 187] width 46 height 21
click at [471, 191] on button "Save" at bounding box center [470, 187] width 46 height 21
click at [503, 36] on button "Close" at bounding box center [506, 31] width 16 height 16
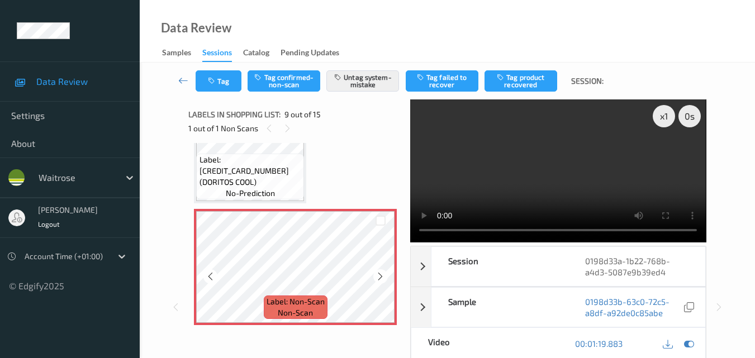
scroll to position [1026, 0]
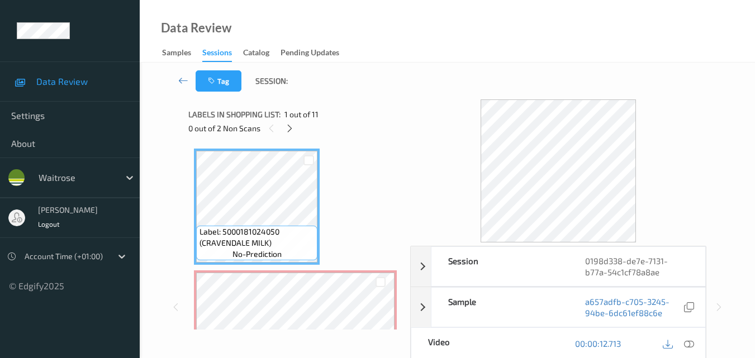
scroll to position [56, 0]
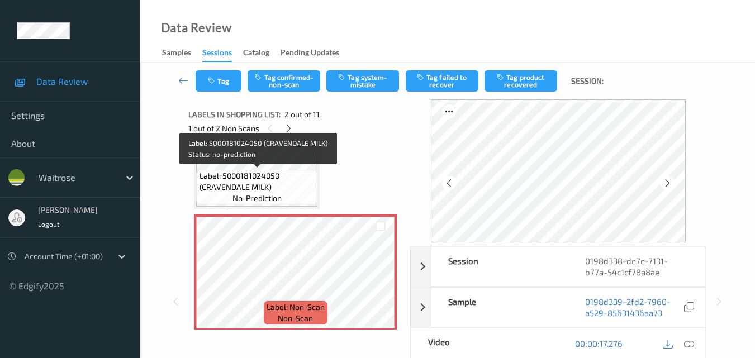
click at [281, 196] on span "no-prediction" at bounding box center [256, 198] width 49 height 11
click at [266, 173] on span "Label: 5000181024050 (CRAVENDALE MILK)" at bounding box center [257, 181] width 116 height 22
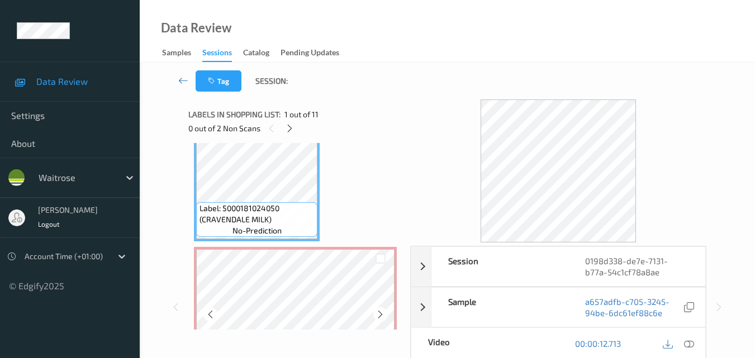
scroll to position [0, 0]
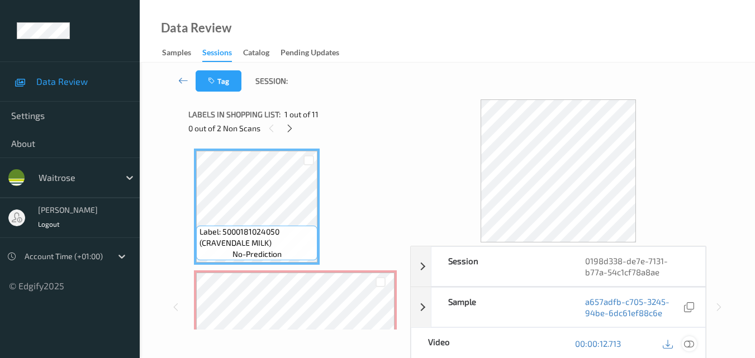
click at [689, 340] on icon at bounding box center [689, 344] width 10 height 10
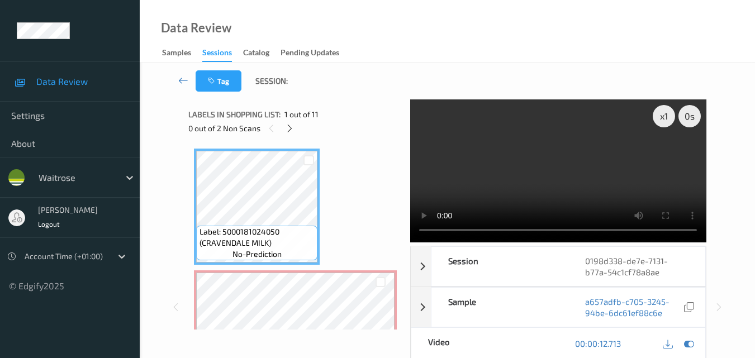
click at [562, 178] on video at bounding box center [558, 170] width 296 height 143
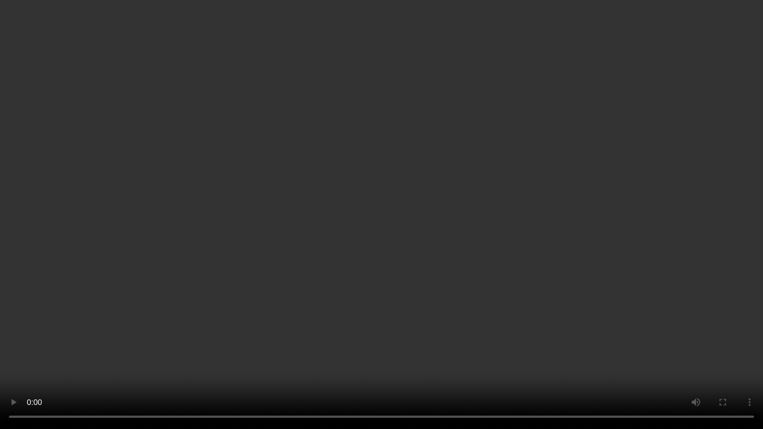
click at [456, 237] on video at bounding box center [381, 214] width 763 height 429
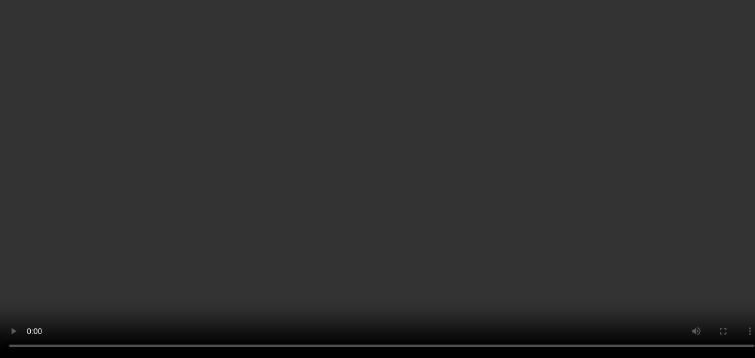
scroll to position [112, 0]
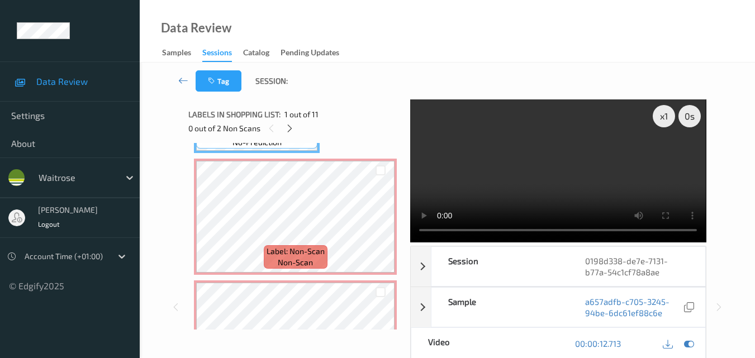
click at [560, 170] on video at bounding box center [558, 170] width 296 height 143
click at [583, 179] on video at bounding box center [558, 170] width 296 height 143
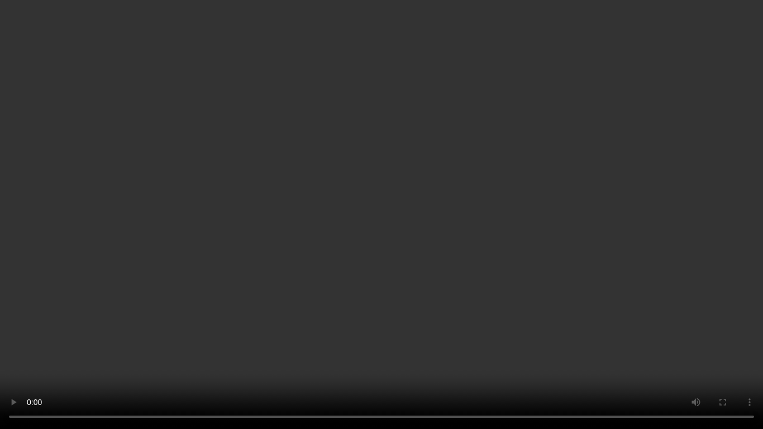
click at [390, 164] on video at bounding box center [381, 214] width 763 height 429
click at [380, 192] on video at bounding box center [381, 214] width 763 height 429
click at [256, 225] on video at bounding box center [381, 214] width 763 height 429
click at [471, 192] on video at bounding box center [381, 214] width 763 height 429
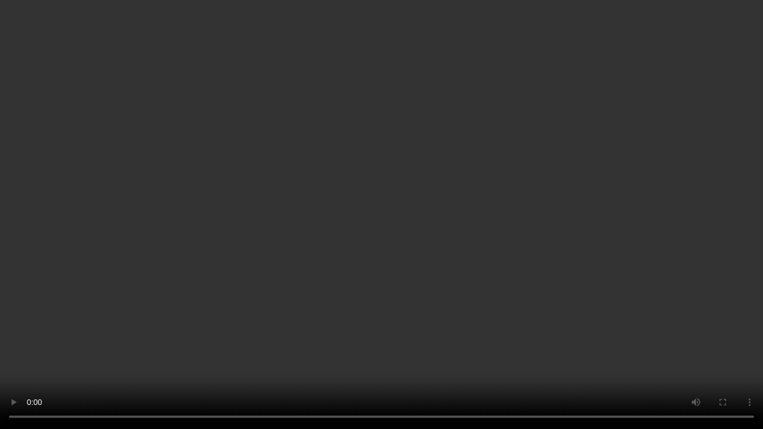
click at [444, 193] on video at bounding box center [381, 214] width 763 height 429
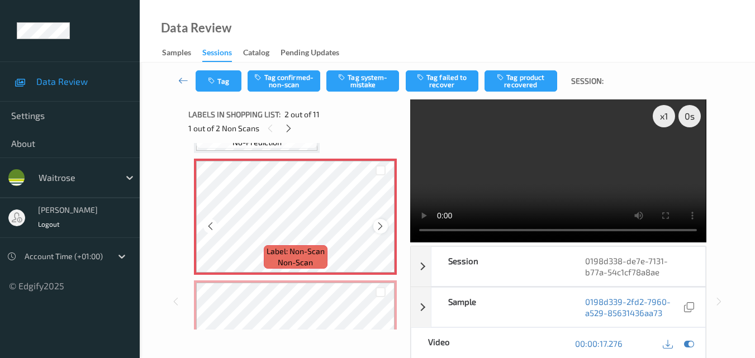
click at [377, 222] on icon at bounding box center [379, 226] width 9 height 10
click at [562, 166] on video at bounding box center [558, 170] width 296 height 143
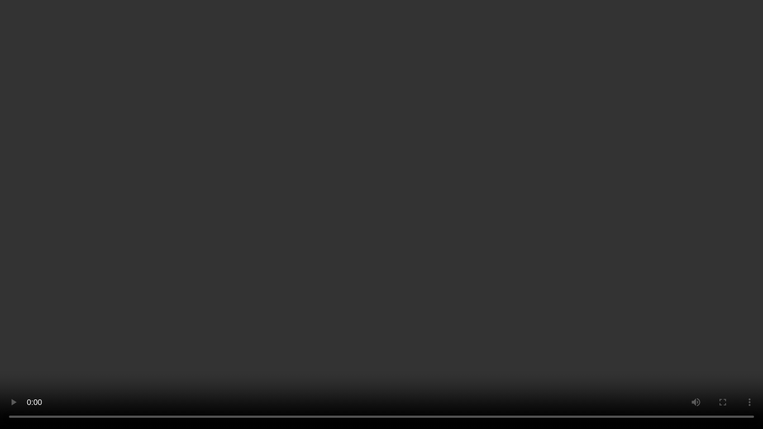
click at [437, 235] on video at bounding box center [381, 214] width 763 height 429
click at [509, 167] on video at bounding box center [381, 214] width 763 height 429
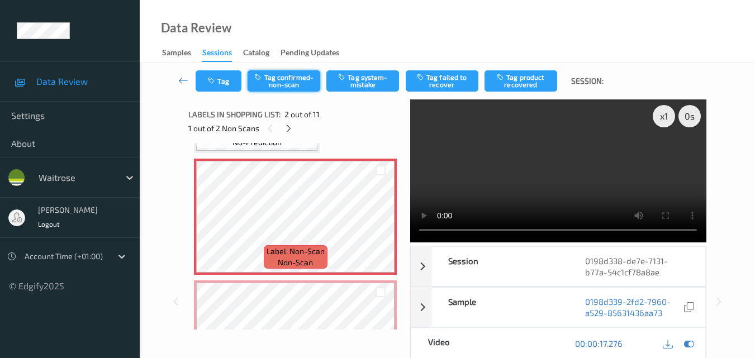
click at [293, 79] on button "Tag confirmed-non-scan" at bounding box center [283, 80] width 73 height 21
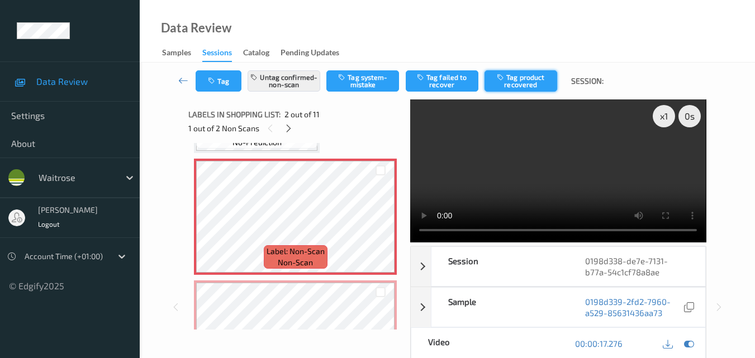
click at [532, 81] on button "Tag product recovered" at bounding box center [520, 80] width 73 height 21
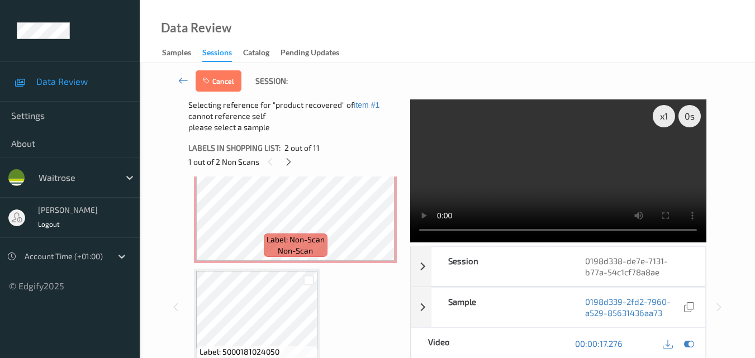
scroll to position [279, 0]
click at [686, 344] on icon at bounding box center [689, 344] width 10 height 10
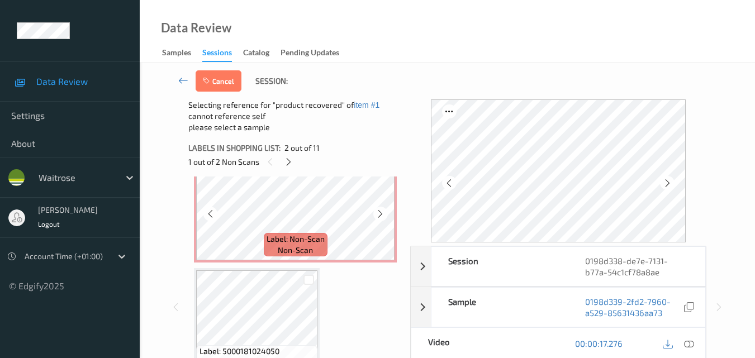
scroll to position [335, 0]
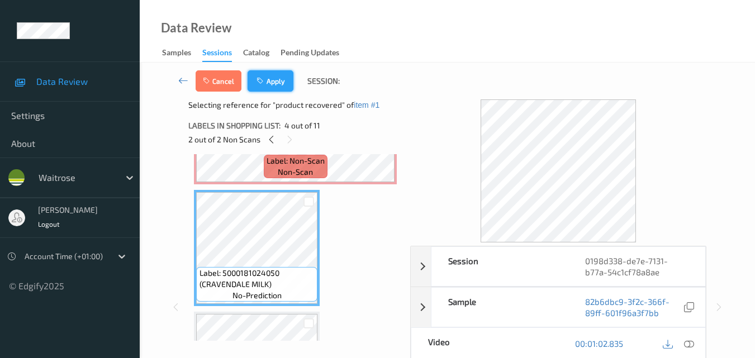
click at [280, 80] on button "Apply" at bounding box center [270, 80] width 46 height 21
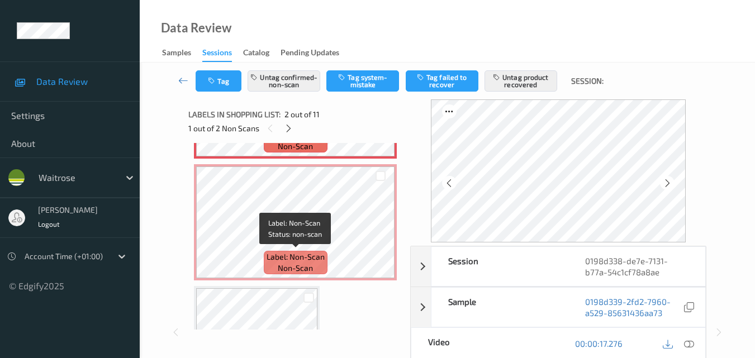
scroll to position [229, 0]
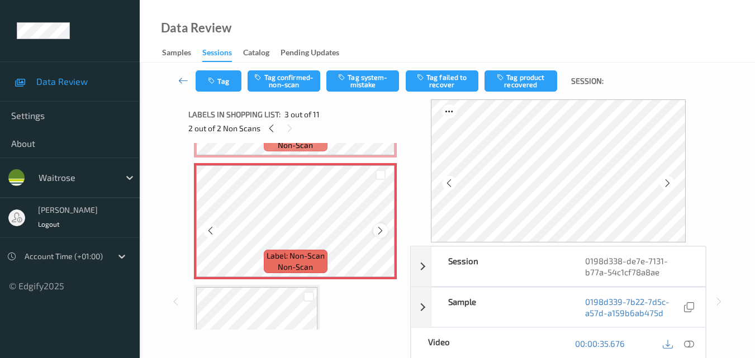
click at [377, 234] on icon at bounding box center [379, 231] width 9 height 10
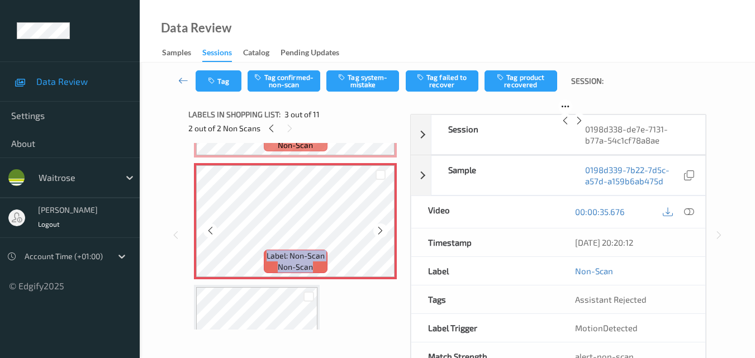
click at [377, 234] on icon at bounding box center [379, 231] width 9 height 10
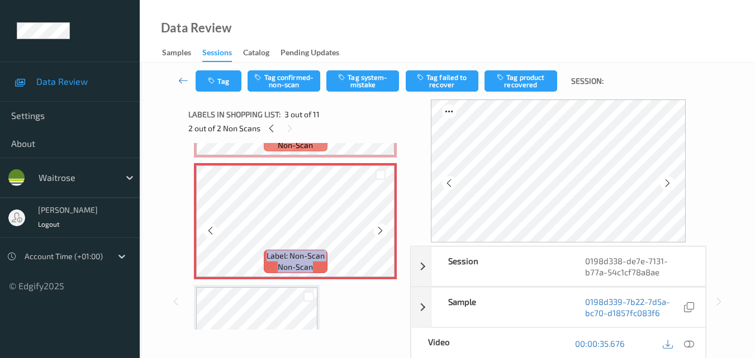
click at [377, 234] on icon at bounding box center [379, 231] width 9 height 10
click at [690, 344] on icon at bounding box center [689, 344] width 10 height 10
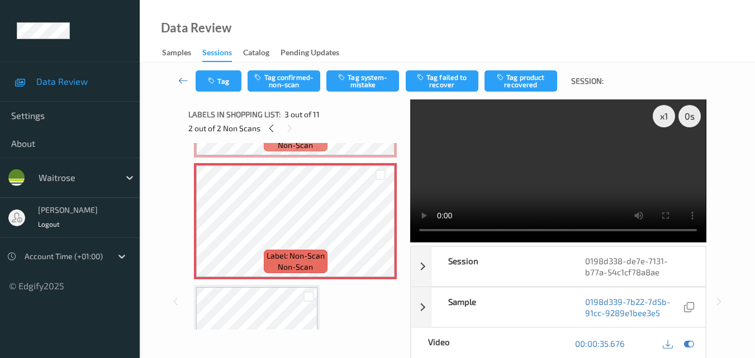
click at [510, 165] on video at bounding box center [558, 170] width 296 height 143
click at [644, 174] on video at bounding box center [558, 170] width 296 height 143
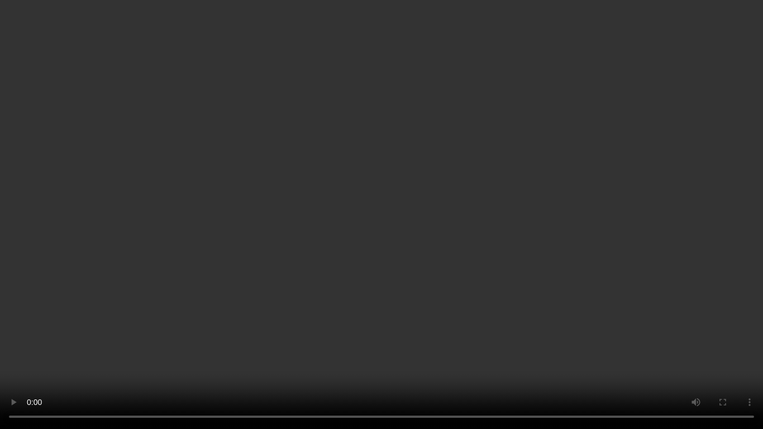
click at [366, 258] on video at bounding box center [381, 214] width 763 height 429
click at [470, 197] on video at bounding box center [381, 214] width 763 height 429
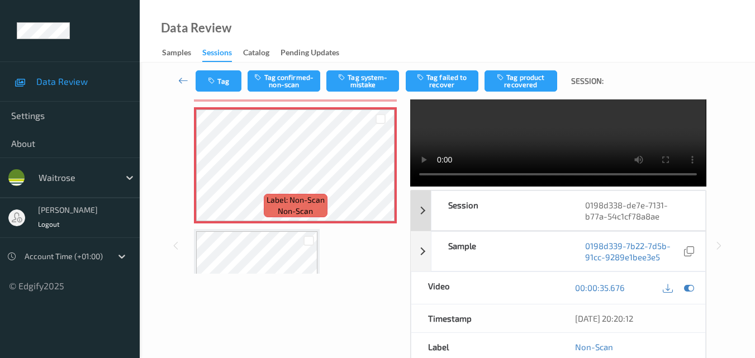
scroll to position [0, 0]
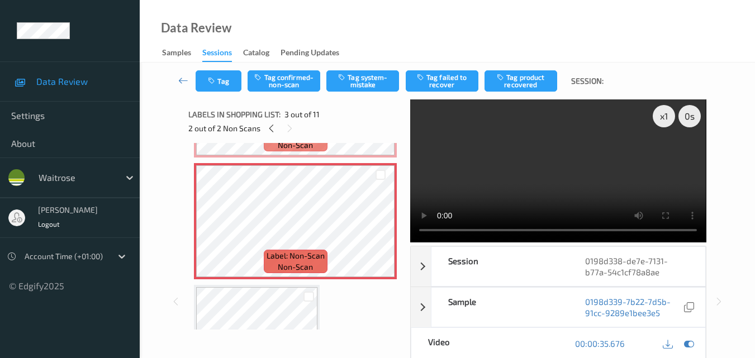
click at [604, 166] on video at bounding box center [558, 170] width 296 height 143
click at [547, 197] on video at bounding box center [558, 170] width 296 height 143
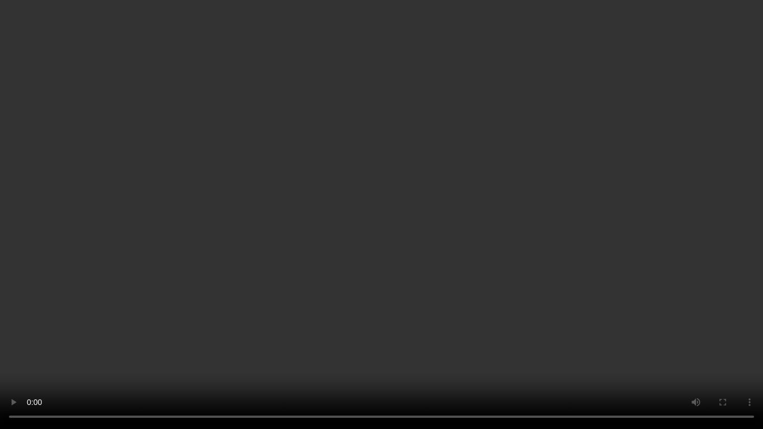
click at [375, 260] on video at bounding box center [381, 214] width 763 height 429
click at [438, 213] on video at bounding box center [381, 214] width 763 height 429
click at [464, 209] on video at bounding box center [381, 214] width 763 height 429
click at [452, 261] on video at bounding box center [381, 214] width 763 height 429
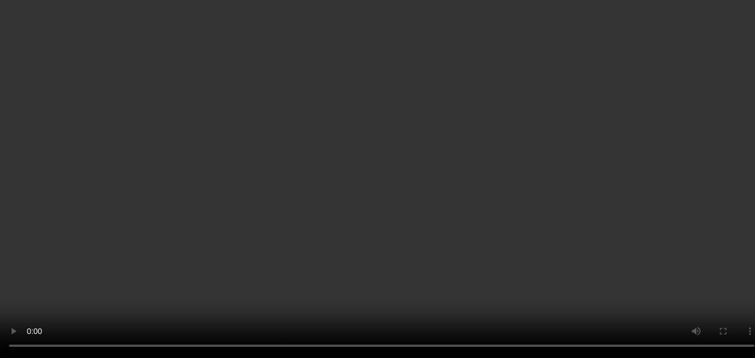
scroll to position [229, 0]
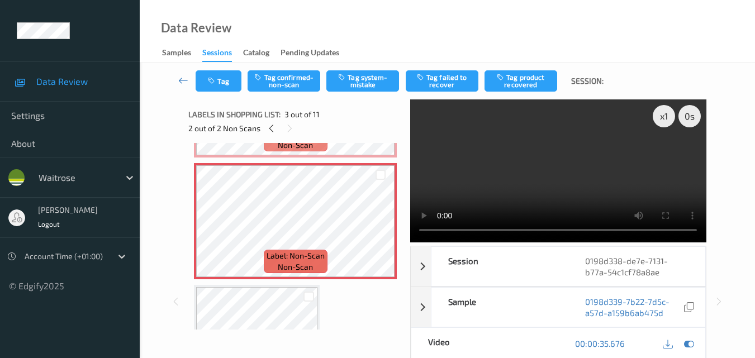
click at [619, 165] on video at bounding box center [558, 170] width 296 height 143
click at [624, 165] on video at bounding box center [558, 170] width 296 height 143
click at [569, 152] on video at bounding box center [558, 170] width 296 height 143
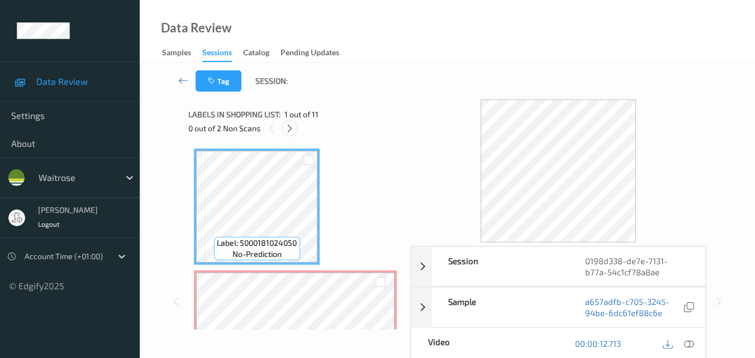
click at [293, 128] on icon at bounding box center [289, 128] width 9 height 10
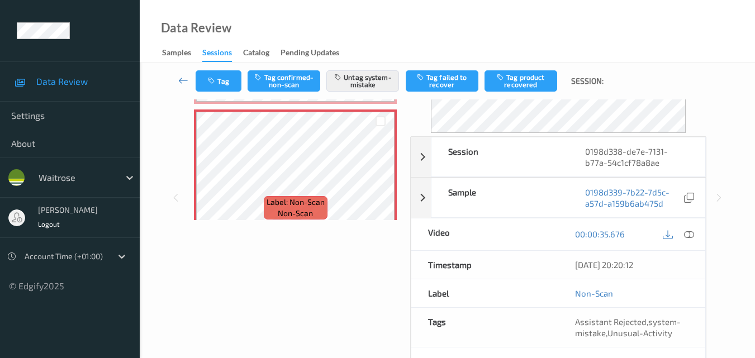
scroll to position [112, 0]
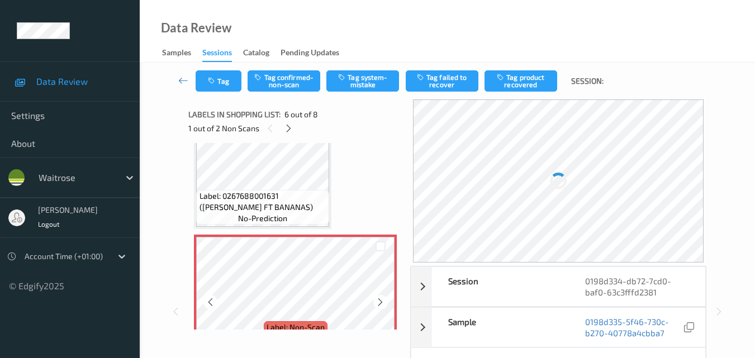
scroll to position [503, 0]
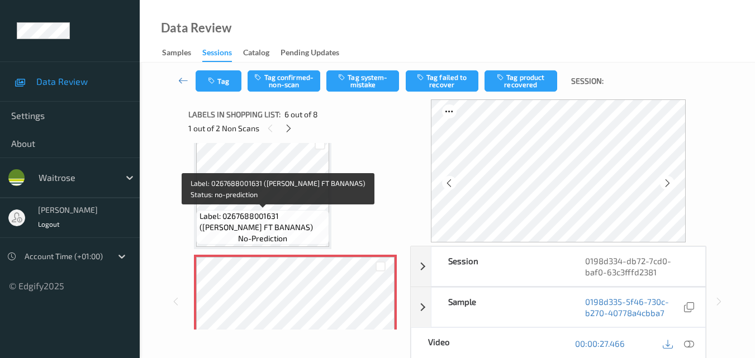
click at [288, 222] on span "Label: 0267688001631 ([PERSON_NAME] FT BANANAS)" at bounding box center [262, 222] width 127 height 22
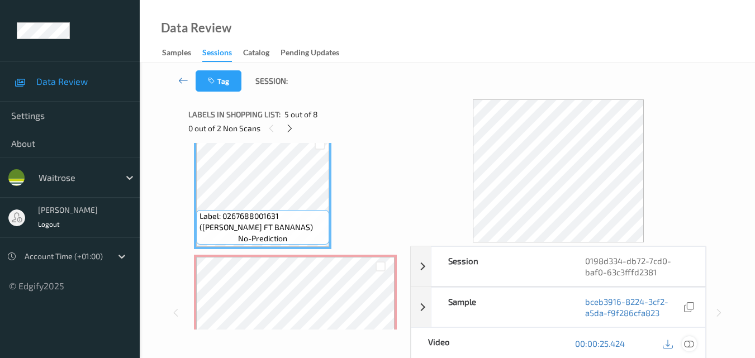
click at [690, 344] on icon at bounding box center [689, 344] width 10 height 10
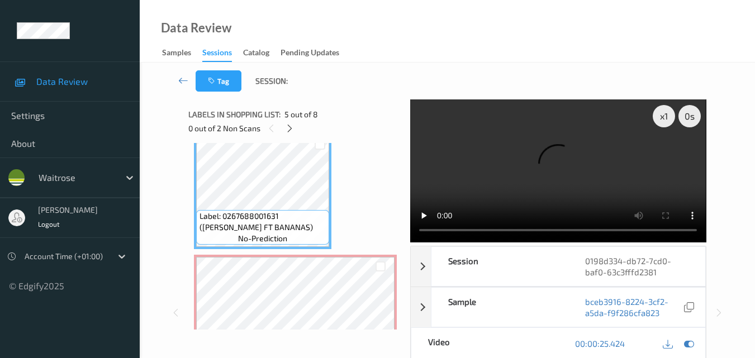
click at [502, 168] on video at bounding box center [558, 170] width 296 height 143
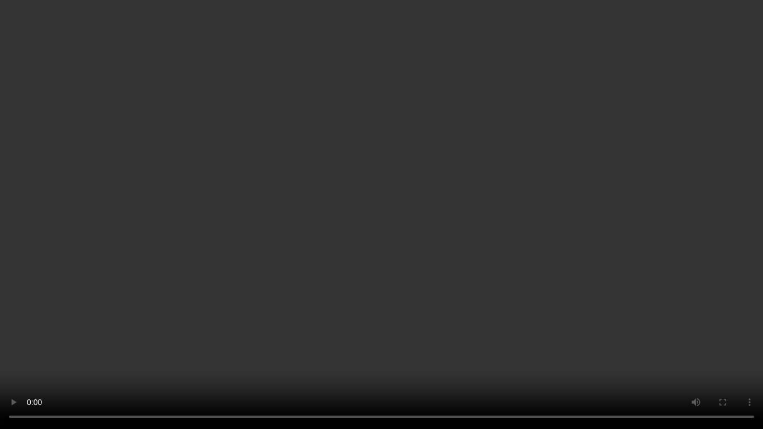
click at [389, 147] on video at bounding box center [381, 214] width 763 height 429
click at [292, 236] on video at bounding box center [381, 214] width 763 height 429
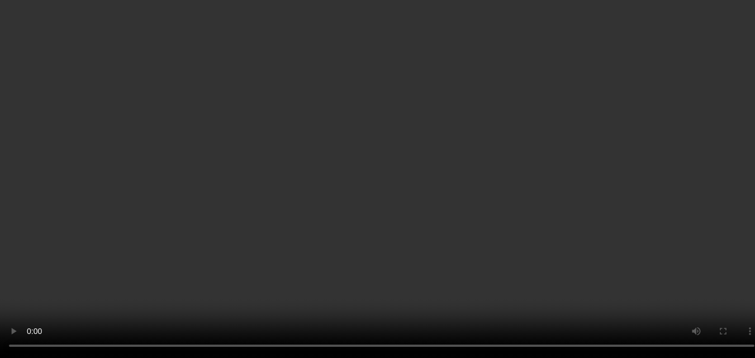
scroll to position [559, 0]
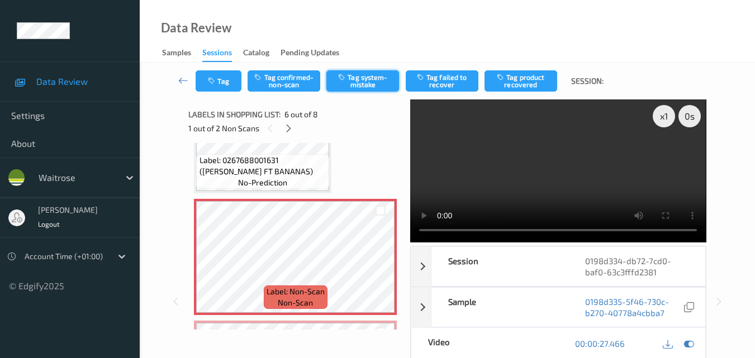
click at [369, 83] on button "Tag system-mistake" at bounding box center [362, 80] width 73 height 21
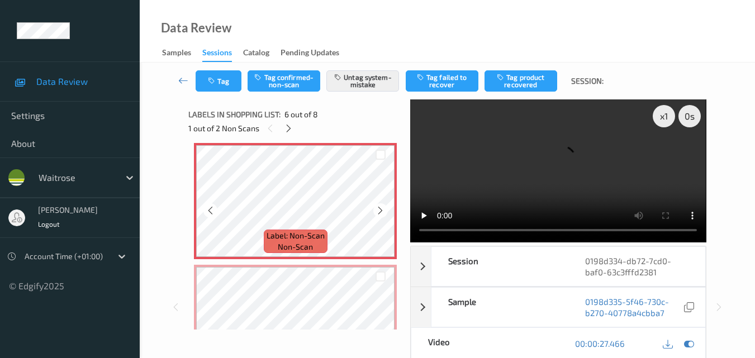
scroll to position [670, 0]
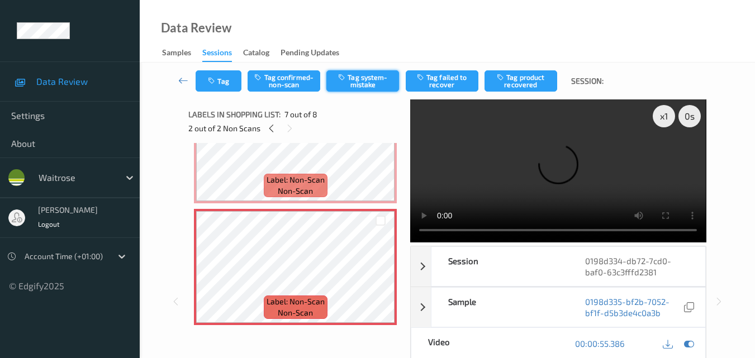
click at [358, 80] on button "Tag system-mistake" at bounding box center [362, 80] width 73 height 21
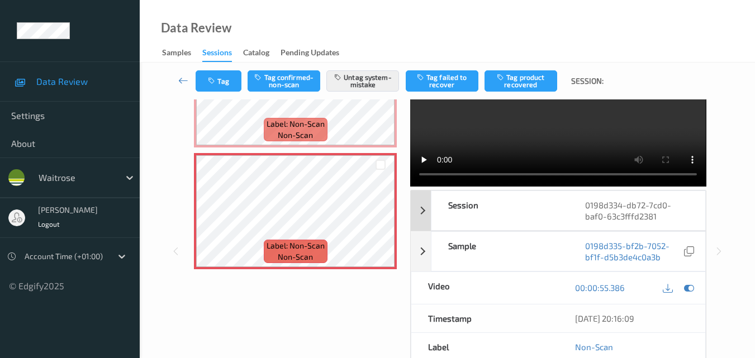
scroll to position [0, 0]
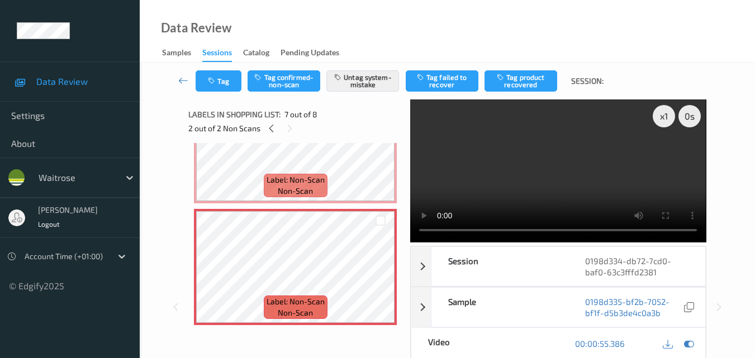
click at [547, 141] on video at bounding box center [558, 170] width 296 height 143
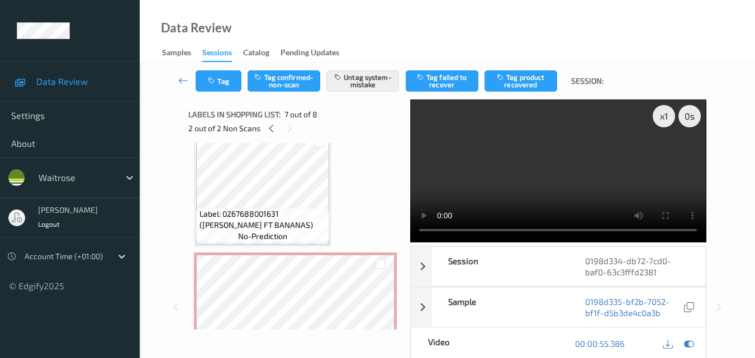
scroll to position [503, 0]
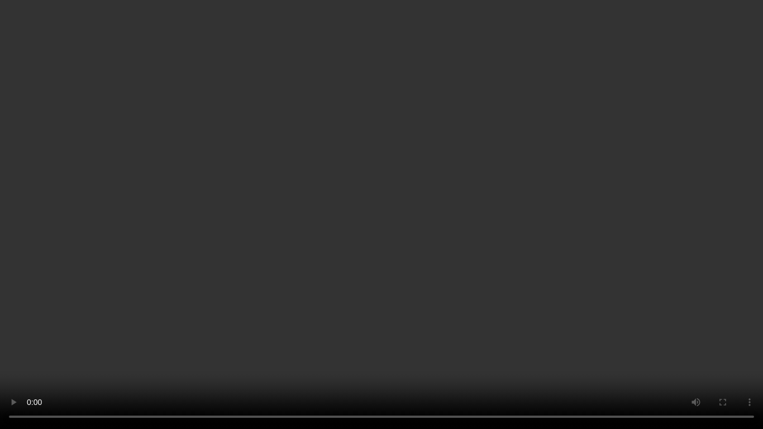
click at [502, 164] on video at bounding box center [381, 214] width 763 height 429
click at [565, 125] on video at bounding box center [381, 214] width 763 height 429
click at [637, 149] on video at bounding box center [381, 214] width 763 height 429
click at [515, 117] on video at bounding box center [381, 214] width 763 height 429
click at [487, 213] on video at bounding box center [381, 214] width 763 height 429
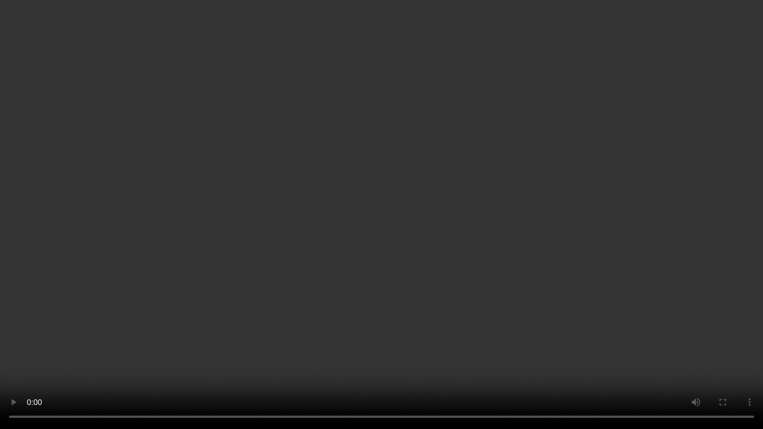
click at [494, 209] on video at bounding box center [381, 214] width 763 height 429
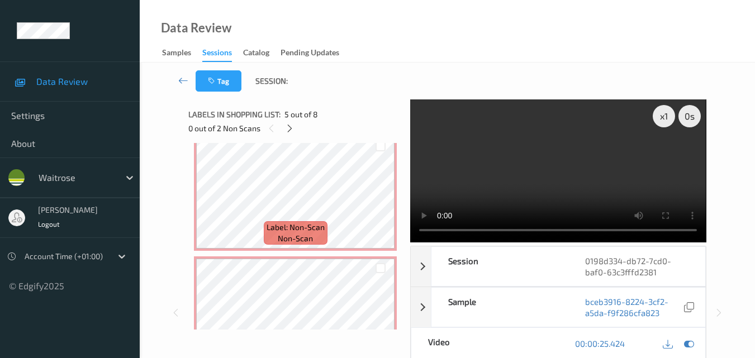
scroll to position [626, 0]
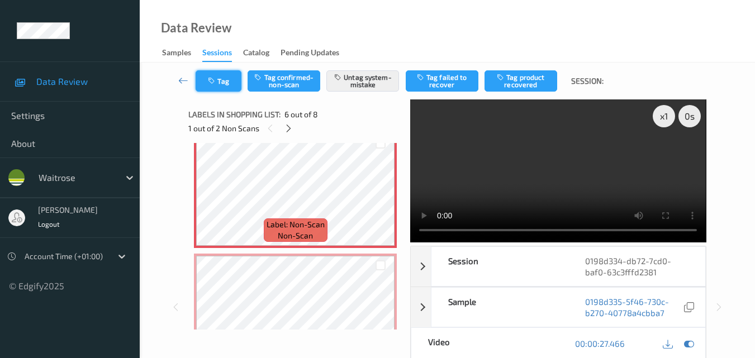
click at [227, 80] on button "Tag" at bounding box center [219, 80] width 46 height 21
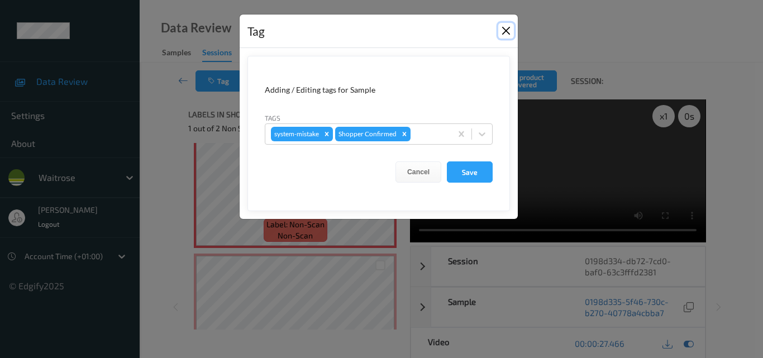
click at [507, 29] on button "Close" at bounding box center [506, 31] width 16 height 16
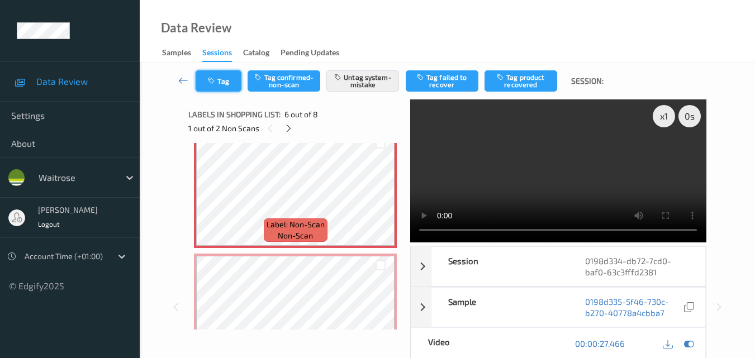
click at [223, 85] on button "Tag" at bounding box center [219, 80] width 46 height 21
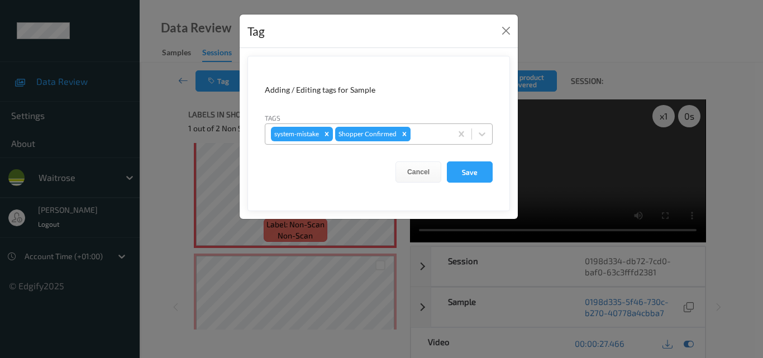
click at [409, 131] on div "Remove Shopper Confirmed" at bounding box center [404, 134] width 12 height 15
click at [420, 169] on button "Cancel" at bounding box center [418, 171] width 46 height 21
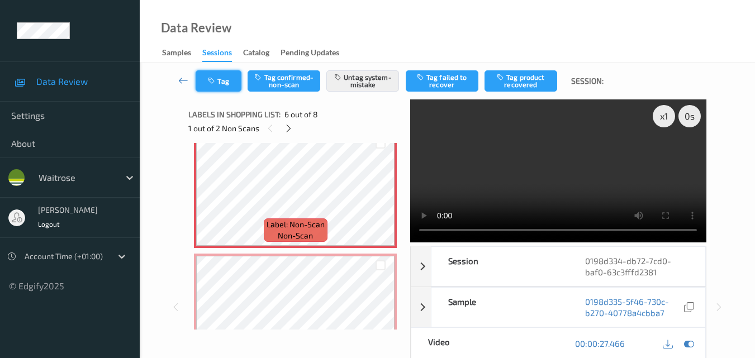
click at [213, 79] on icon "button" at bounding box center [212, 81] width 9 height 8
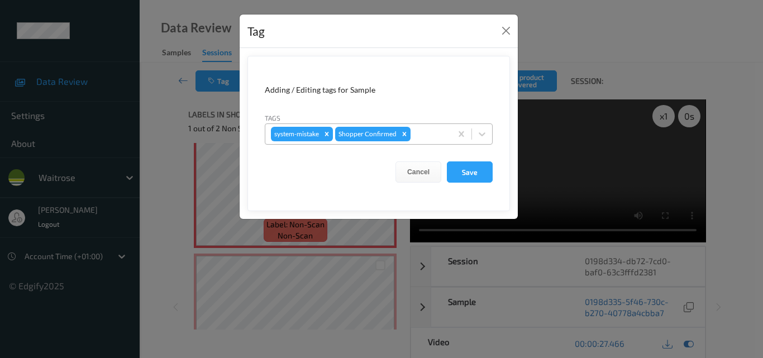
click at [428, 136] on div at bounding box center [429, 133] width 33 height 13
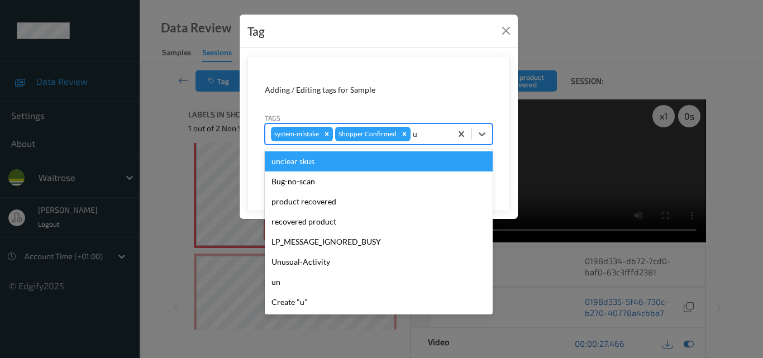
type input "un"
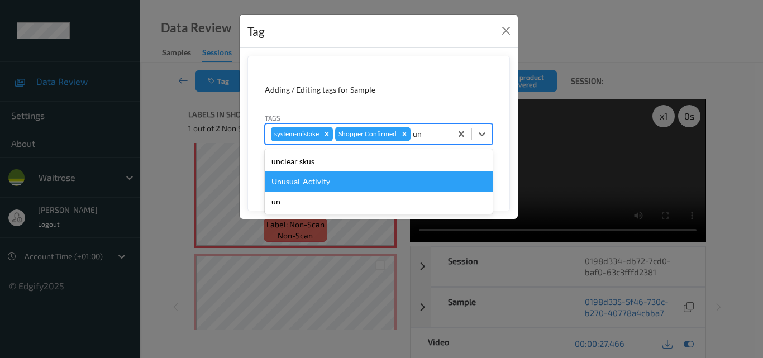
click at [341, 177] on div "Unusual-Activity" at bounding box center [379, 181] width 228 height 20
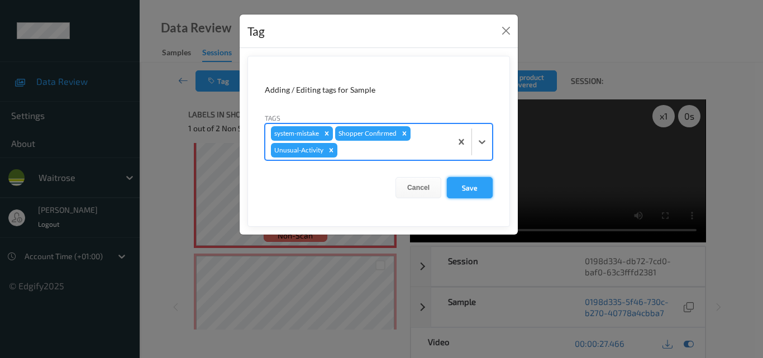
click at [484, 191] on button "Save" at bounding box center [470, 187] width 46 height 21
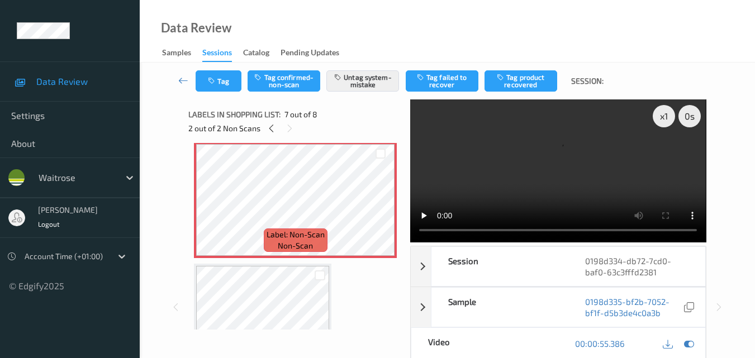
scroll to position [681, 0]
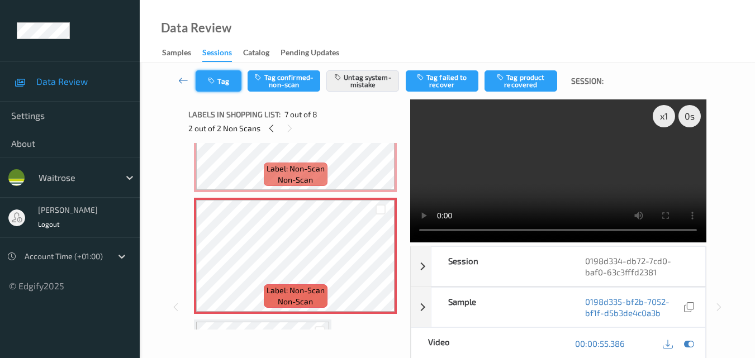
click at [222, 82] on button "Tag" at bounding box center [219, 80] width 46 height 21
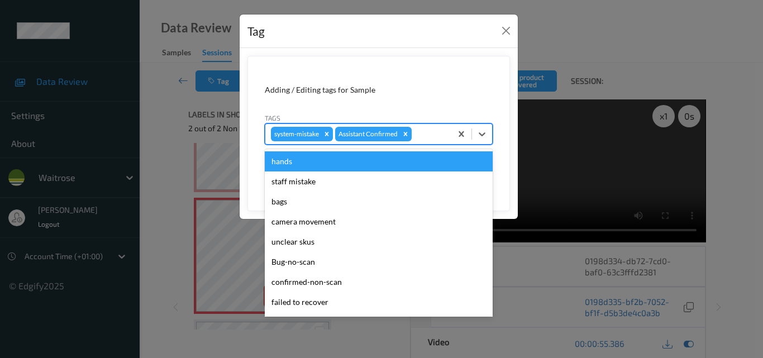
click at [424, 139] on div at bounding box center [430, 133] width 32 height 13
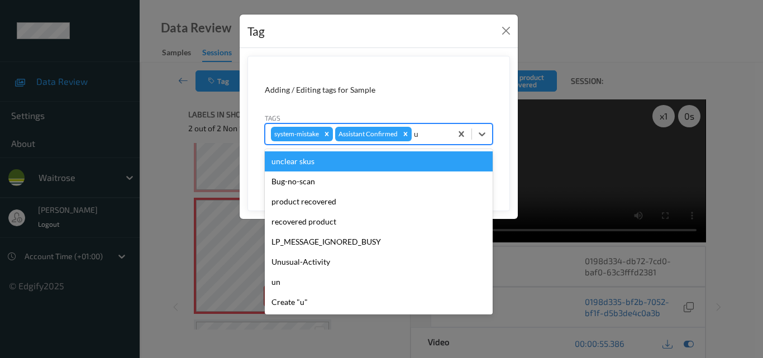
type input "un"
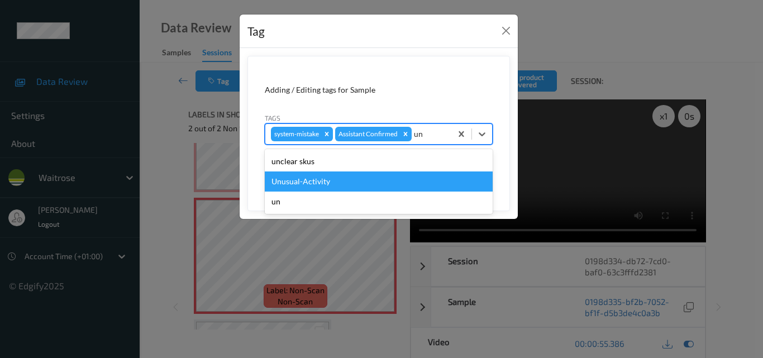
click at [365, 175] on div "Unusual-Activity" at bounding box center [379, 181] width 228 height 20
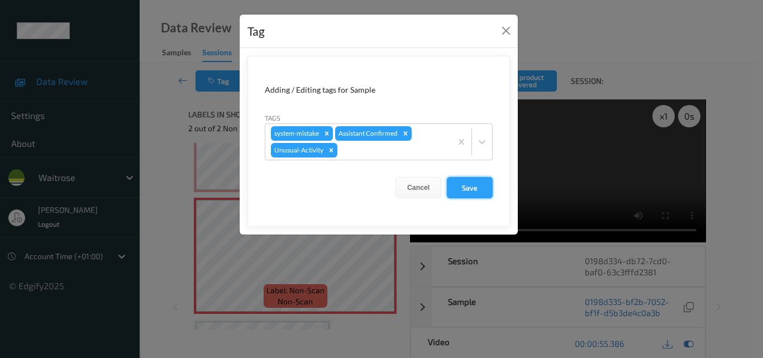
click at [476, 192] on button "Save" at bounding box center [470, 187] width 46 height 21
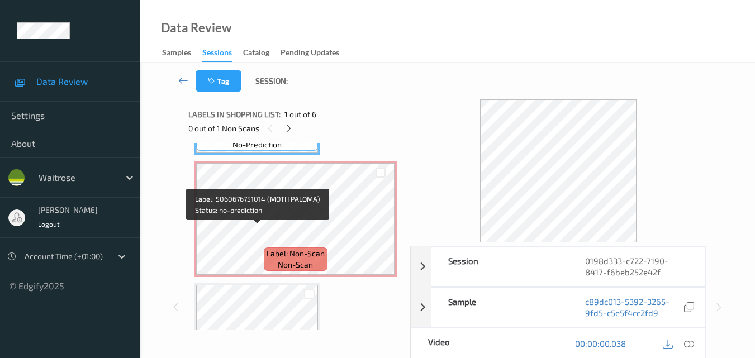
scroll to position [112, 0]
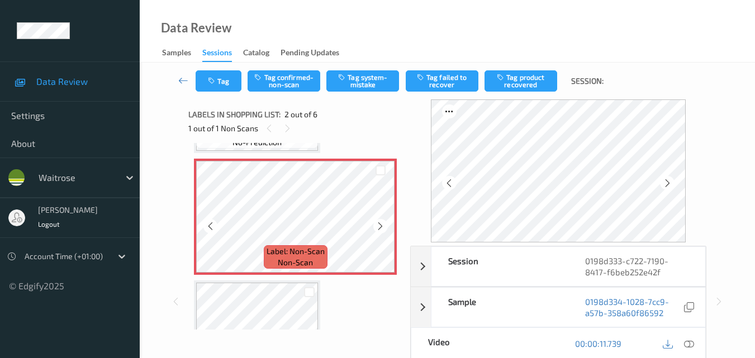
click at [395, 226] on div "Label: Non-Scan non-scan" at bounding box center [295, 217] width 203 height 116
click at [385, 228] on icon at bounding box center [379, 226] width 9 height 10
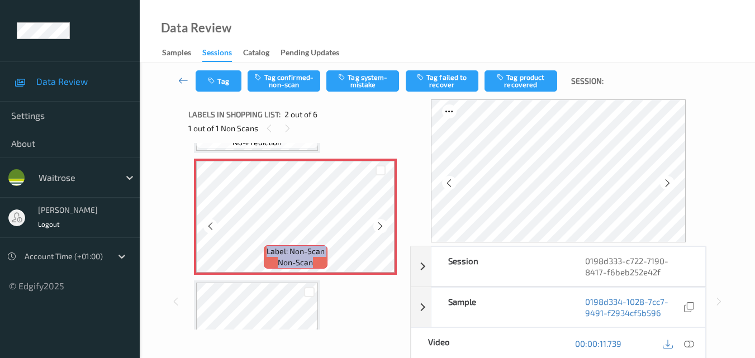
click at [385, 228] on icon at bounding box center [379, 226] width 9 height 10
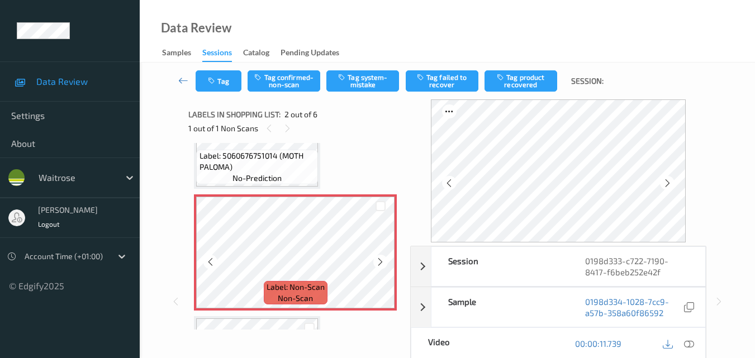
scroll to position [56, 0]
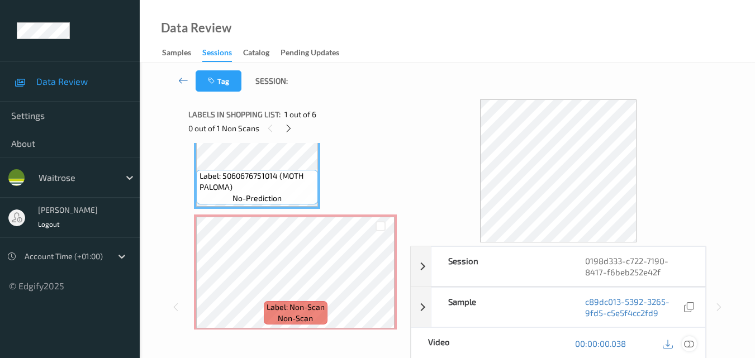
click at [689, 343] on icon at bounding box center [689, 344] width 10 height 10
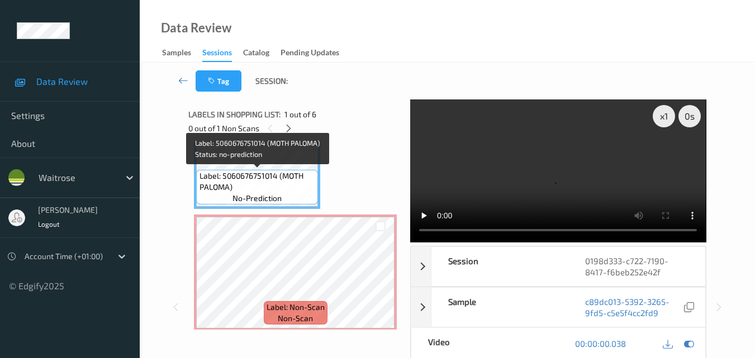
click at [301, 193] on div "Label: 5060676751014 (MOTH PALOMA) no-prediction" at bounding box center [257, 187] width 122 height 35
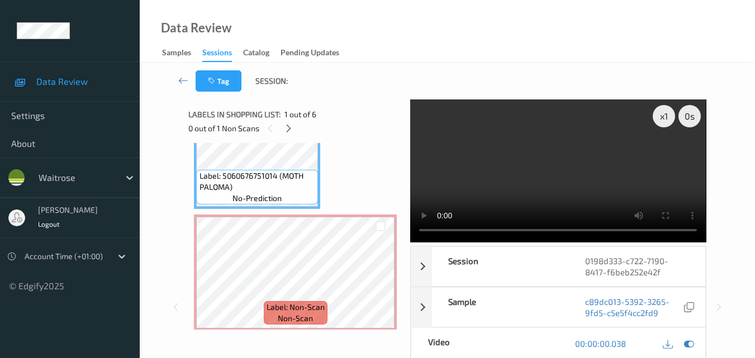
click at [610, 178] on video at bounding box center [558, 170] width 296 height 143
click at [605, 173] on video at bounding box center [558, 170] width 296 height 143
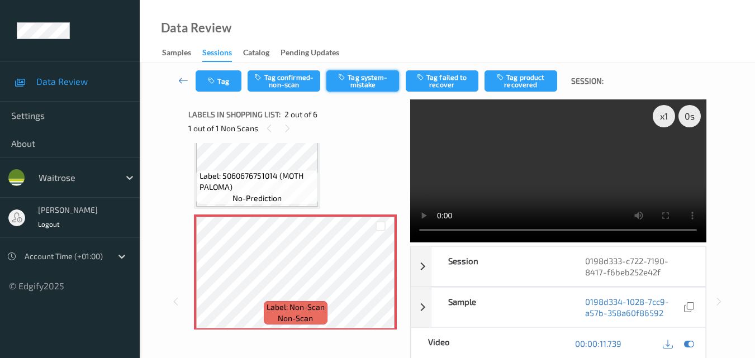
click at [355, 88] on button "Tag system-mistake" at bounding box center [362, 80] width 73 height 21
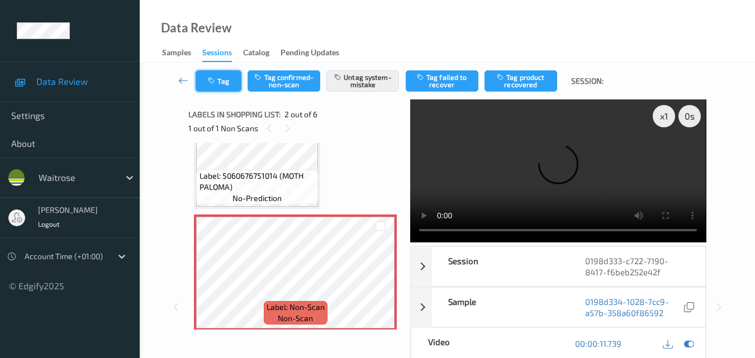
click at [220, 87] on button "Tag" at bounding box center [219, 80] width 46 height 21
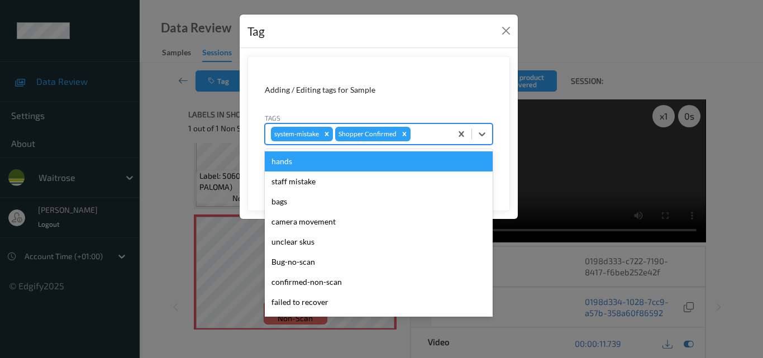
click at [424, 137] on div at bounding box center [429, 133] width 33 height 13
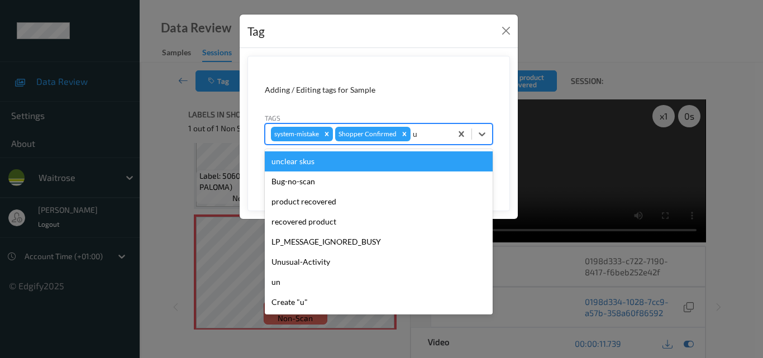
type input "un"
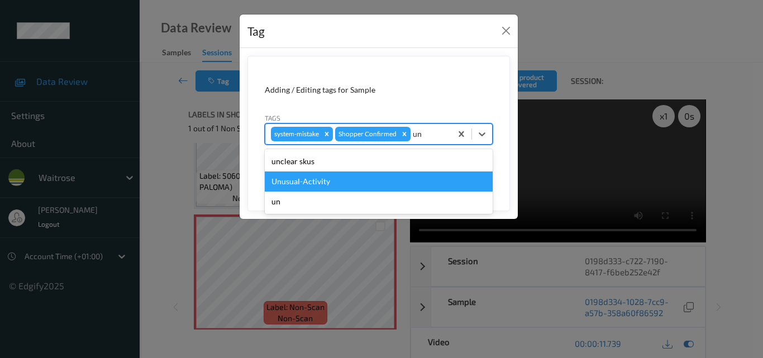
click at [371, 178] on div "Unusual-Activity" at bounding box center [379, 181] width 228 height 20
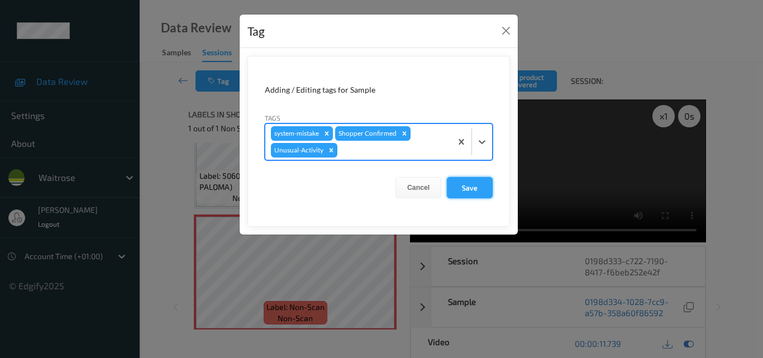
click at [482, 188] on button "Save" at bounding box center [470, 187] width 46 height 21
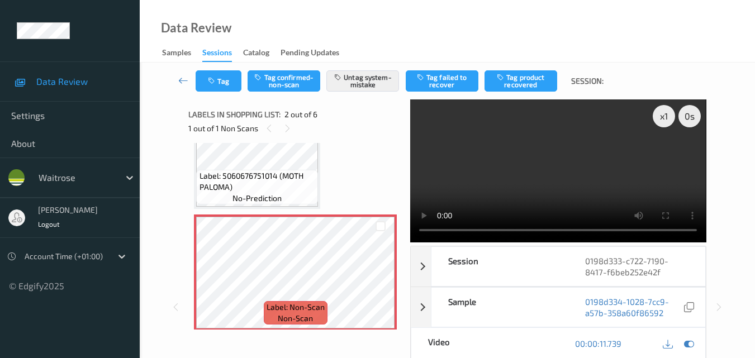
click at [628, 158] on video at bounding box center [558, 170] width 296 height 143
click at [526, 161] on video at bounding box center [558, 170] width 296 height 143
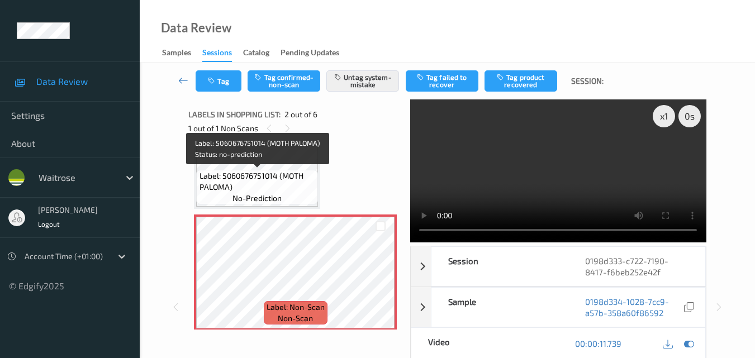
click at [299, 175] on span "Label: 5060676751014 (MOTH PALOMA)" at bounding box center [257, 181] width 116 height 22
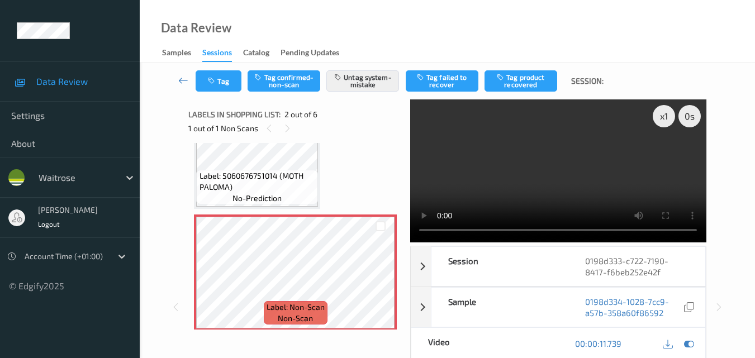
click at [545, 173] on video at bounding box center [558, 170] width 296 height 143
click at [586, 165] on video at bounding box center [558, 170] width 296 height 143
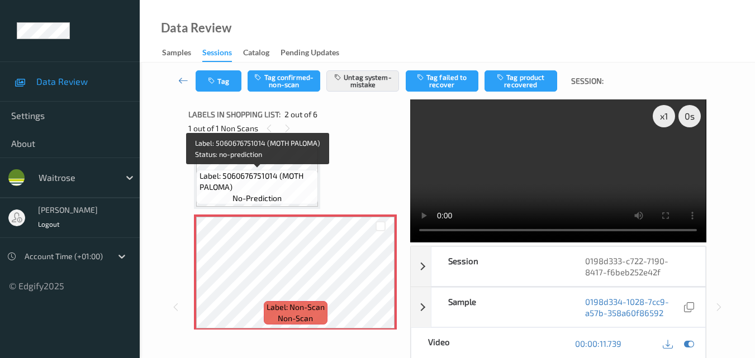
click at [304, 178] on span "Label: 5060676751014 (MOTH PALOMA)" at bounding box center [257, 181] width 116 height 22
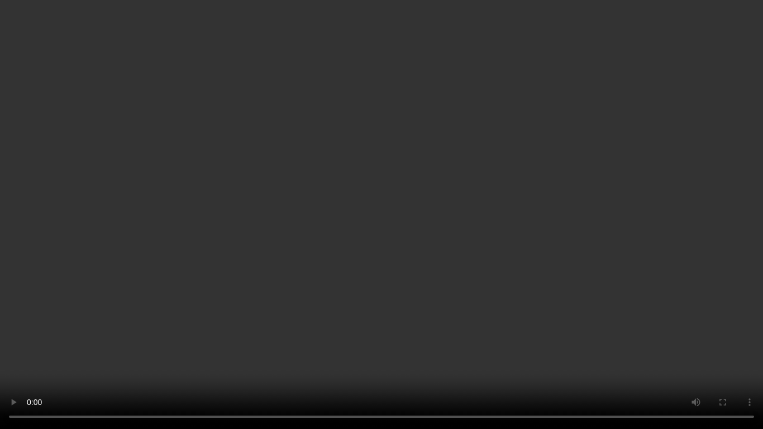
click at [327, 198] on video at bounding box center [381, 214] width 763 height 429
click at [445, 240] on video at bounding box center [381, 214] width 763 height 429
click at [494, 292] on video at bounding box center [381, 214] width 763 height 429
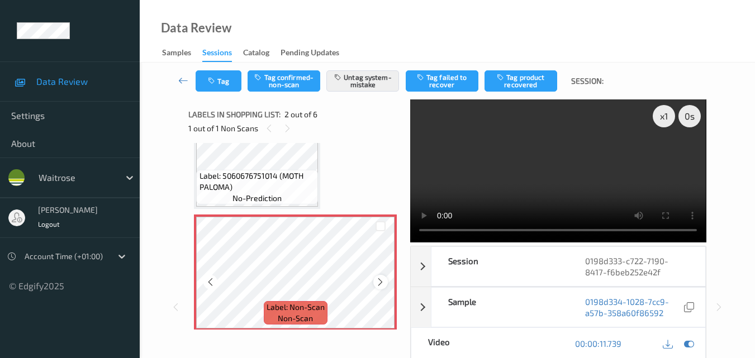
click at [379, 281] on icon at bounding box center [379, 282] width 9 height 10
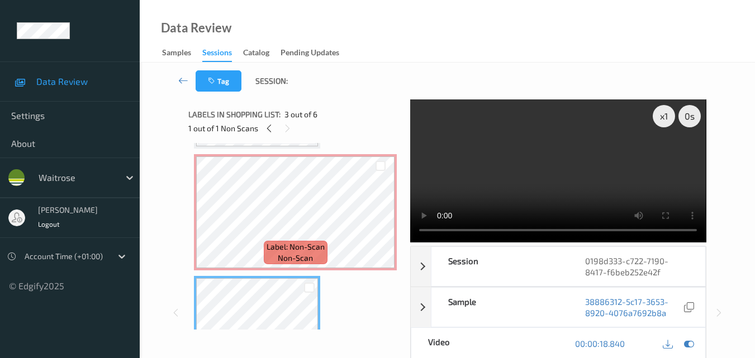
scroll to position [112, 0]
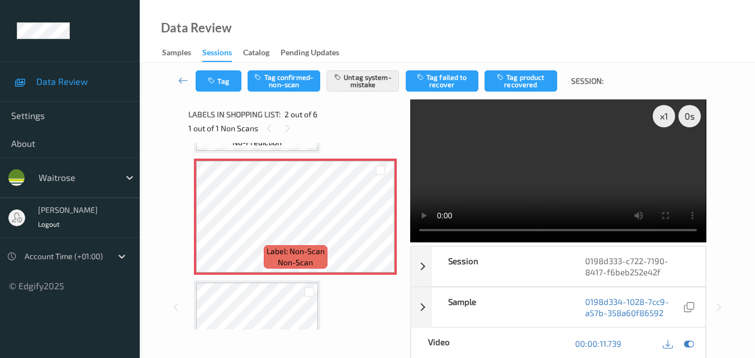
click at [588, 164] on video at bounding box center [558, 170] width 296 height 143
click at [580, 139] on video at bounding box center [558, 170] width 296 height 143
click at [588, 177] on video at bounding box center [558, 170] width 296 height 143
click at [579, 183] on video at bounding box center [558, 170] width 296 height 143
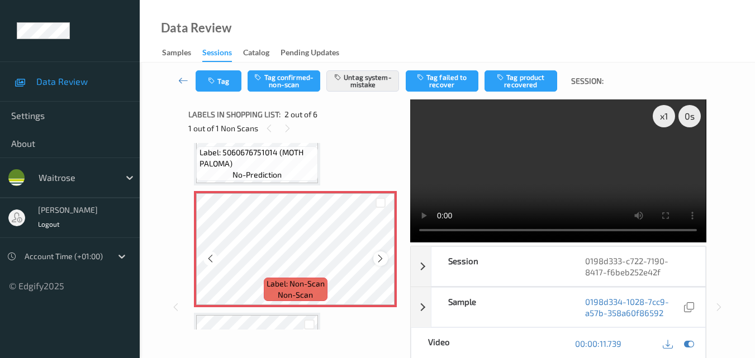
scroll to position [56, 0]
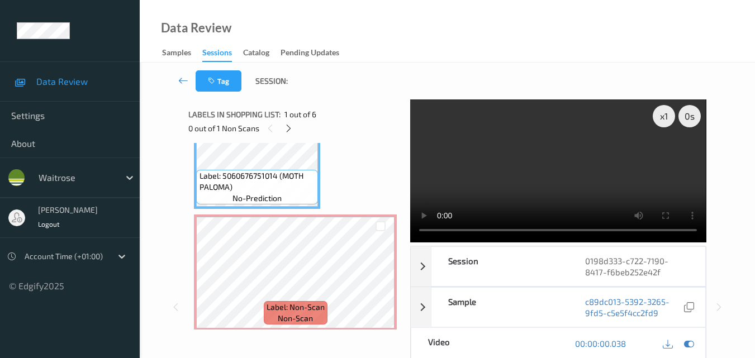
click at [618, 174] on video at bounding box center [558, 170] width 296 height 143
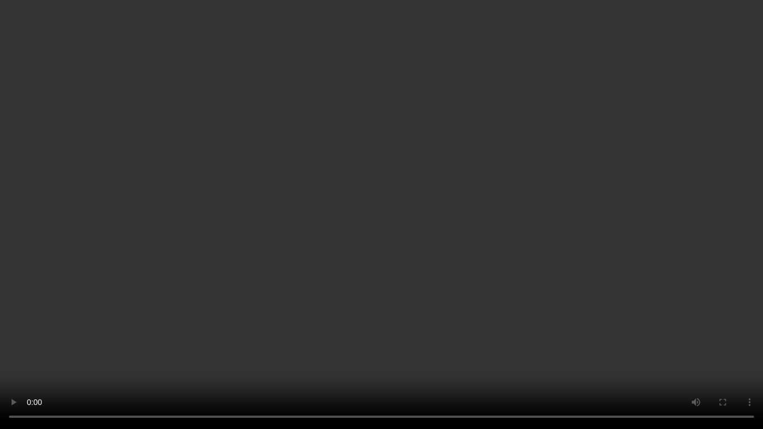
click at [466, 78] on video at bounding box center [381, 214] width 763 height 429
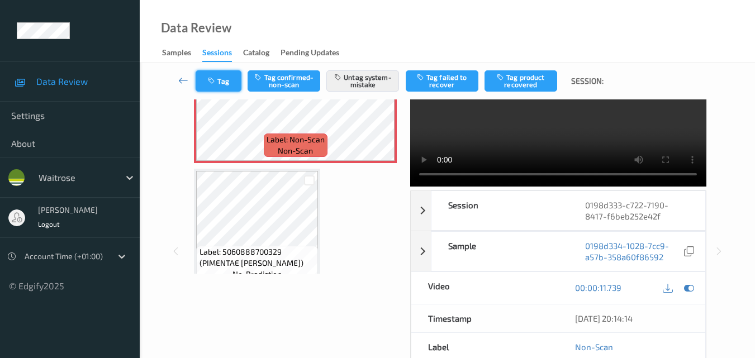
click at [222, 88] on button "Tag" at bounding box center [219, 80] width 46 height 21
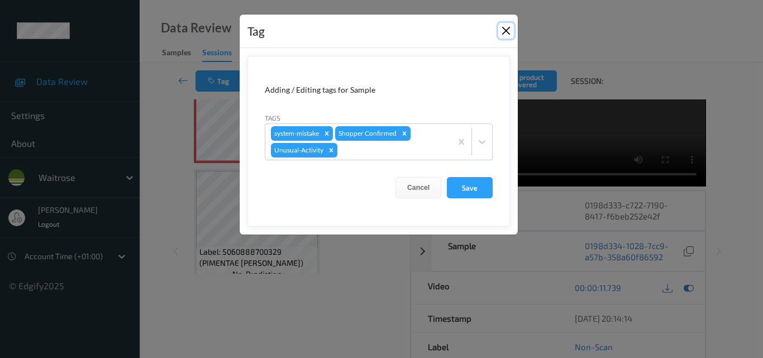
click at [509, 28] on button "Close" at bounding box center [506, 31] width 16 height 16
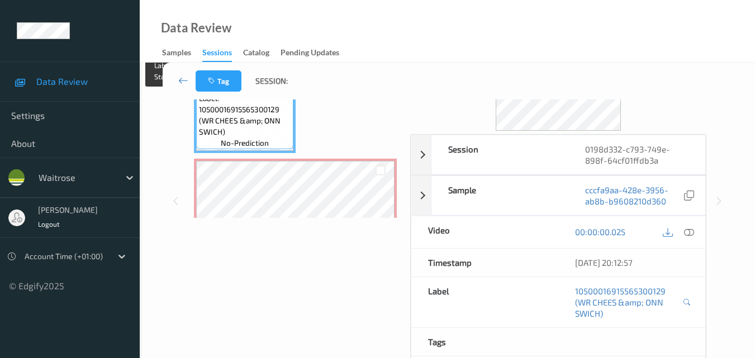
click at [237, 139] on span "no-prediction" at bounding box center [245, 142] width 48 height 11
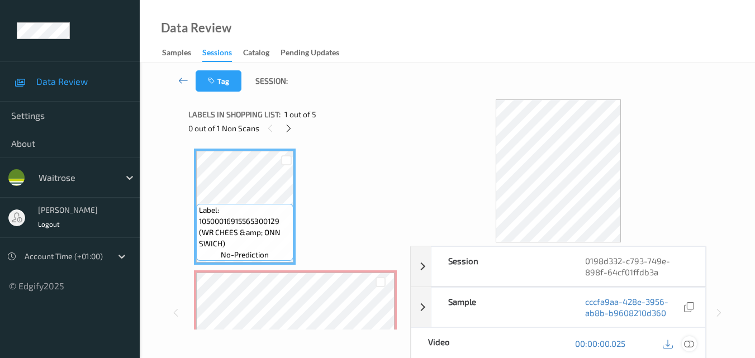
click at [694, 343] on icon at bounding box center [689, 344] width 10 height 10
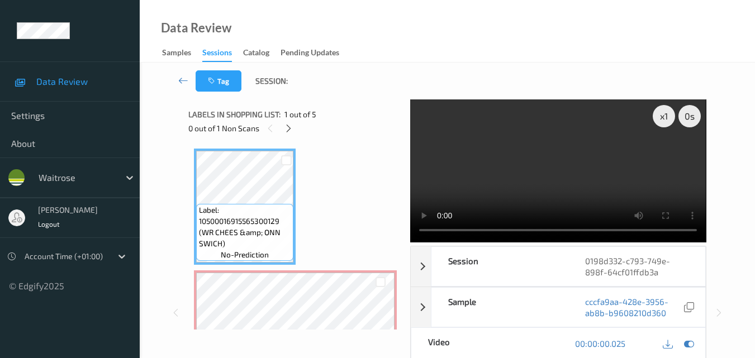
click at [511, 178] on video at bounding box center [558, 170] width 296 height 143
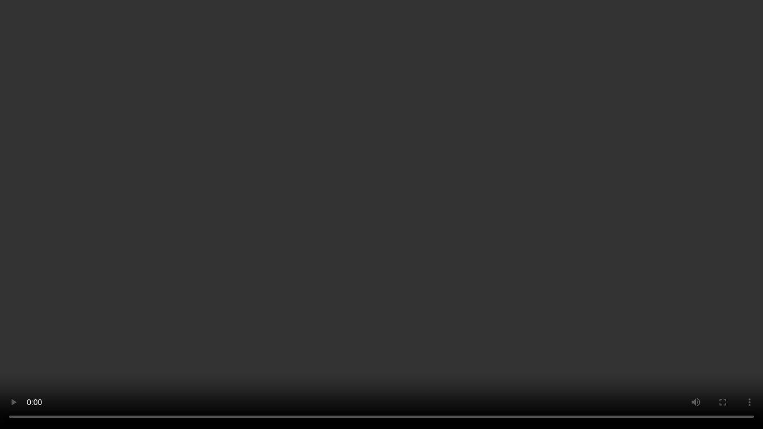
click at [445, 242] on video at bounding box center [381, 214] width 763 height 429
click at [449, 264] on video at bounding box center [381, 214] width 763 height 429
click at [315, 322] on video at bounding box center [381, 214] width 763 height 429
click at [371, 292] on video at bounding box center [381, 214] width 763 height 429
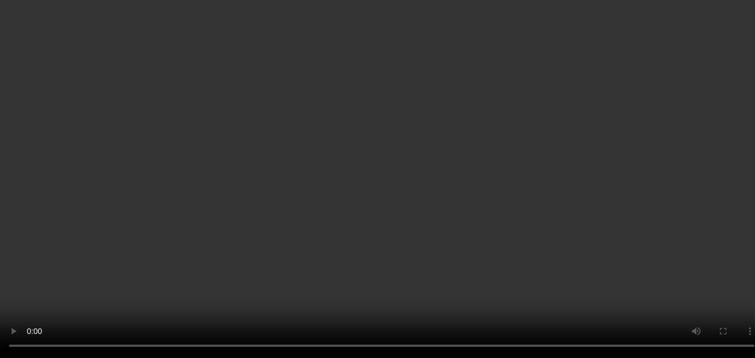
scroll to position [112, 0]
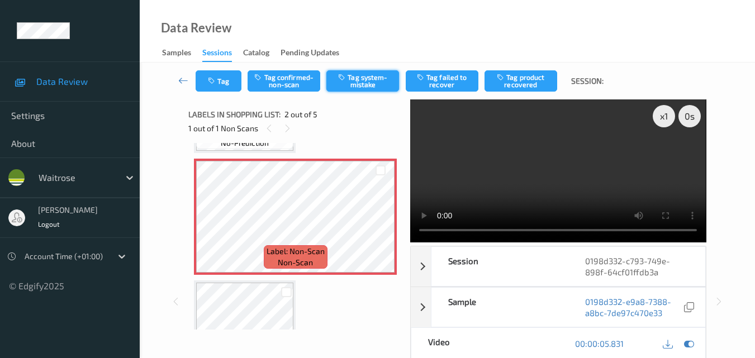
click at [361, 80] on button "Tag system-mistake" at bounding box center [362, 80] width 73 height 21
click at [217, 85] on button "Tag" at bounding box center [219, 80] width 46 height 21
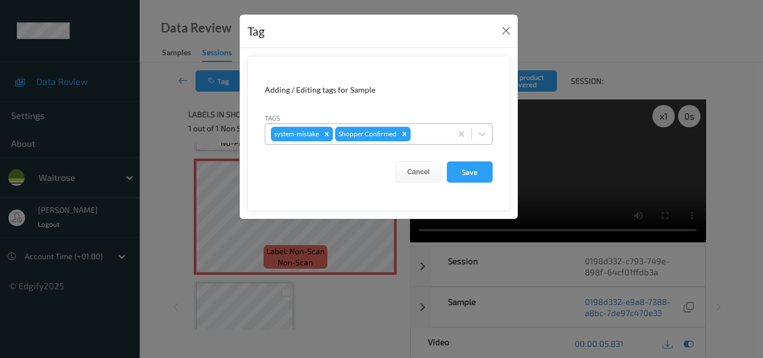
click at [430, 135] on div at bounding box center [429, 133] width 33 height 13
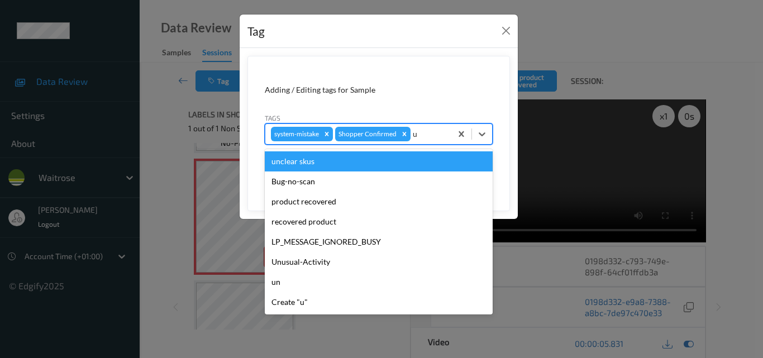
type input "un"
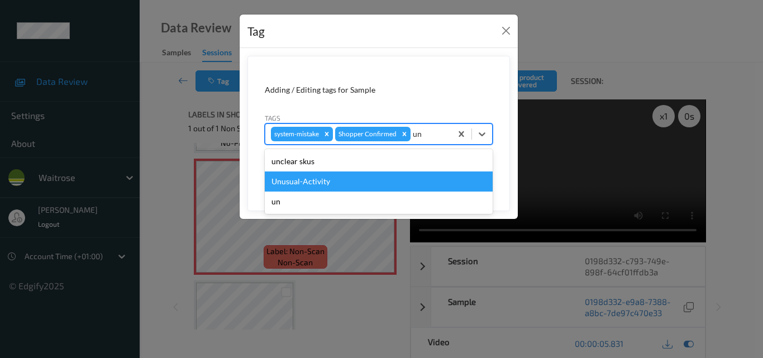
click at [391, 183] on div "Unusual-Activity" at bounding box center [379, 181] width 228 height 20
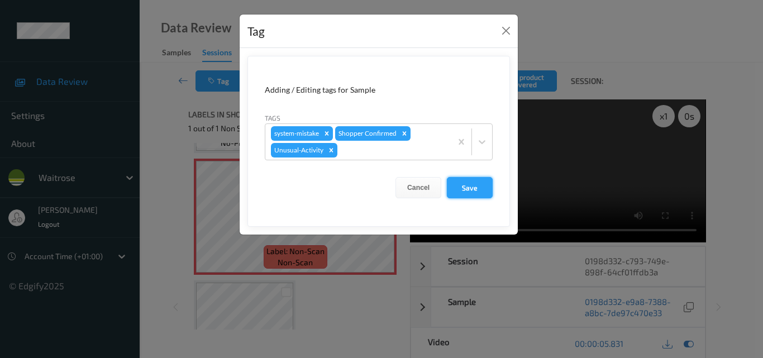
click at [469, 188] on button "Save" at bounding box center [470, 187] width 46 height 21
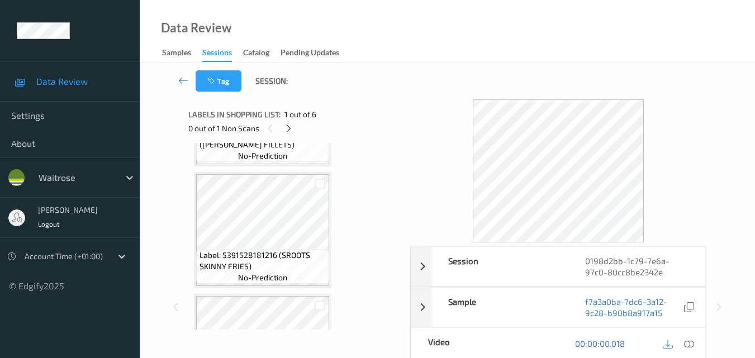
scroll to position [223, 0]
click at [292, 123] on icon at bounding box center [288, 128] width 9 height 10
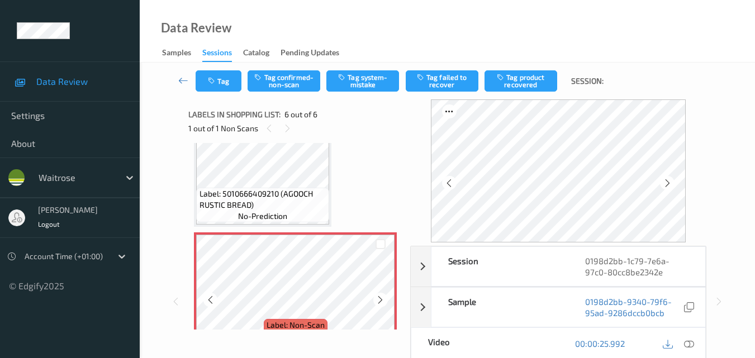
scroll to position [549, 0]
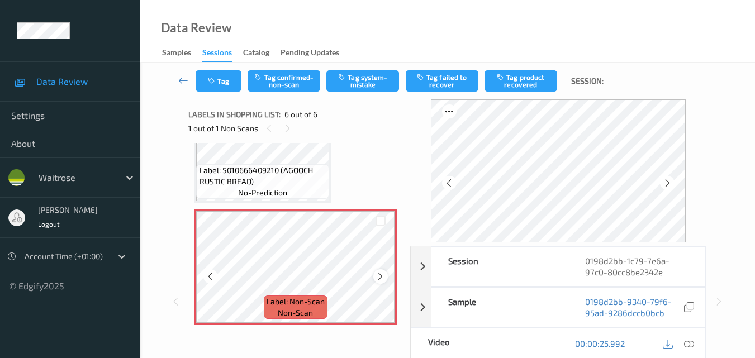
click at [380, 273] on icon at bounding box center [379, 276] width 9 height 10
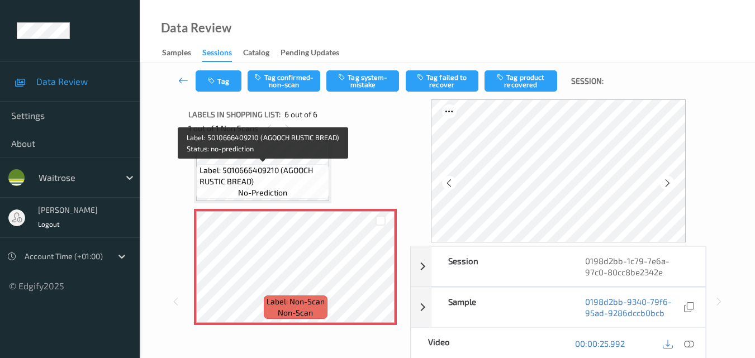
click at [289, 174] on span "Label: 5010666409210 (AGOOCH RUSTIC BREAD)" at bounding box center [262, 176] width 127 height 22
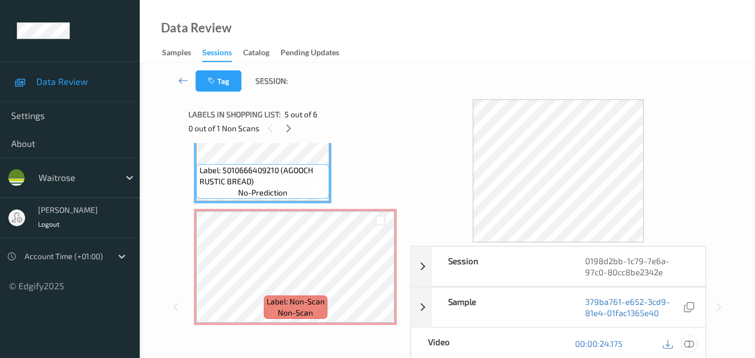
click at [693, 345] on icon at bounding box center [689, 344] width 10 height 10
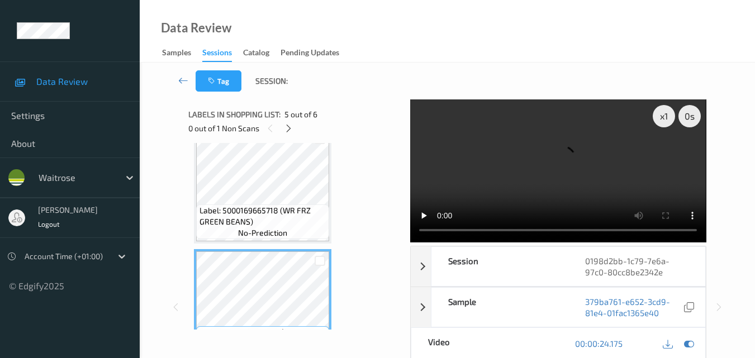
scroll to position [381, 0]
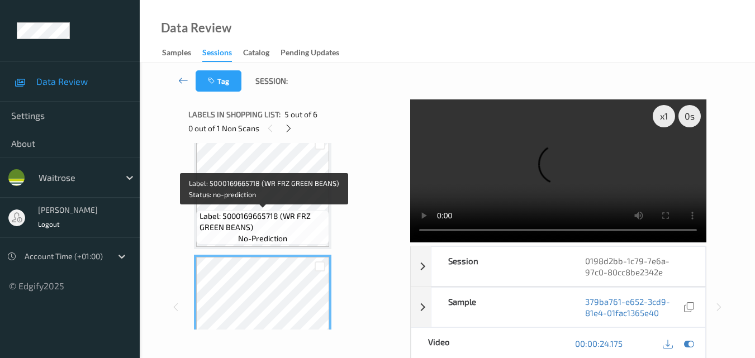
click at [289, 220] on span "Label: 5000169665718 (WR FRZ GREEN BEANS)" at bounding box center [262, 222] width 127 height 22
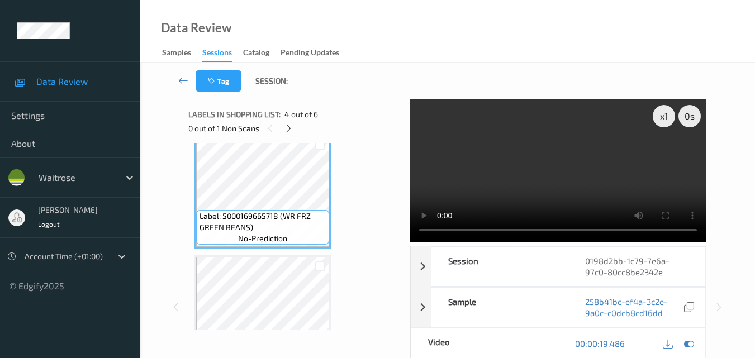
click at [559, 144] on video at bounding box center [558, 170] width 296 height 143
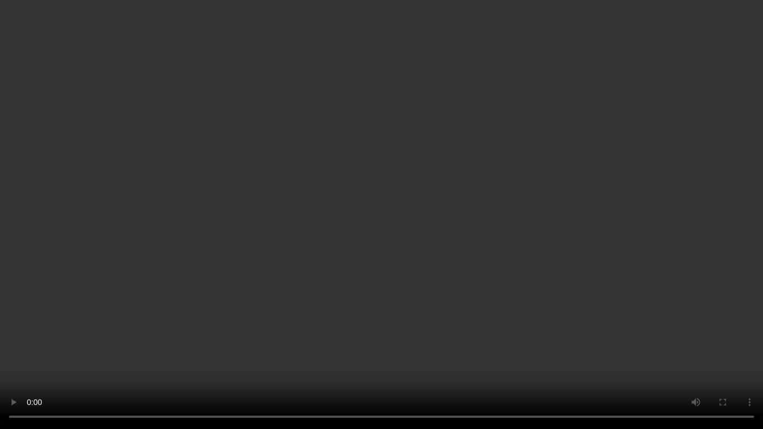
click at [525, 189] on video at bounding box center [381, 214] width 763 height 429
click at [465, 223] on video at bounding box center [381, 214] width 763 height 429
click at [455, 219] on video at bounding box center [381, 214] width 763 height 429
click at [503, 263] on video at bounding box center [381, 214] width 763 height 429
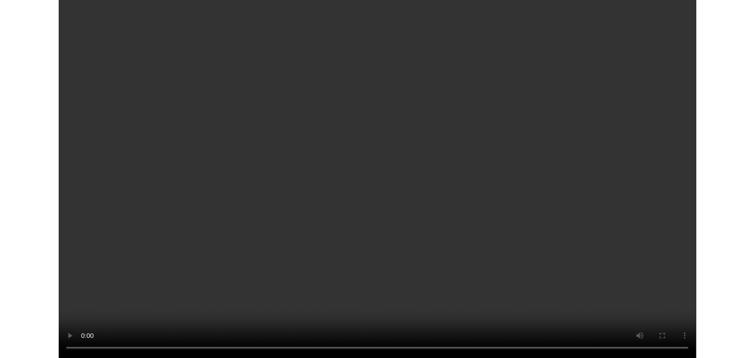
scroll to position [479, 0]
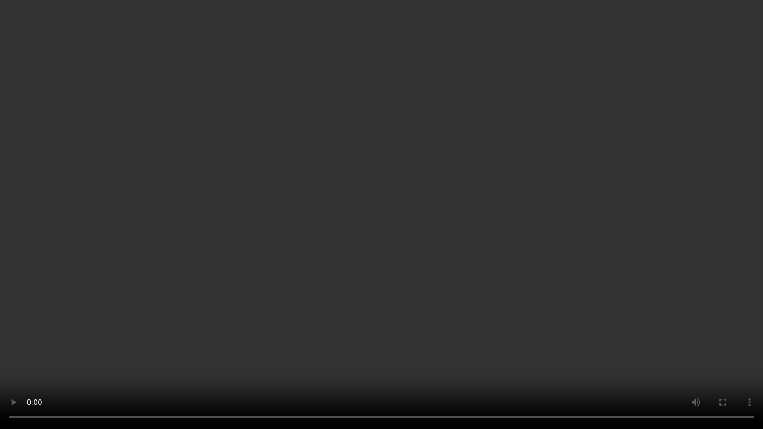
click at [486, 245] on video at bounding box center [381, 214] width 763 height 429
click at [391, 222] on video at bounding box center [381, 214] width 763 height 429
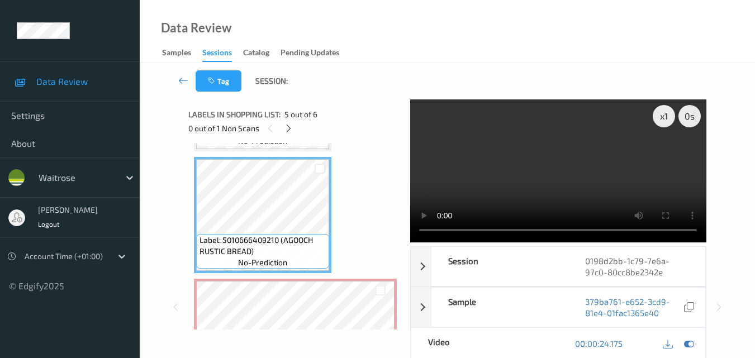
click at [606, 158] on video at bounding box center [558, 170] width 296 height 143
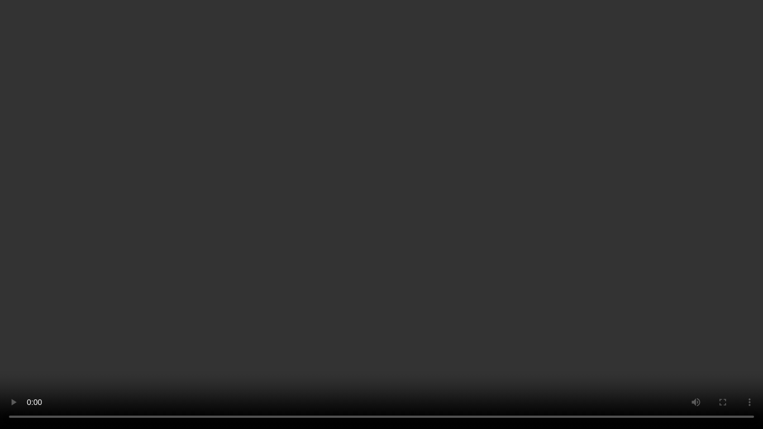
click at [428, 291] on video at bounding box center [381, 214] width 763 height 429
click at [567, 302] on video at bounding box center [381, 214] width 763 height 429
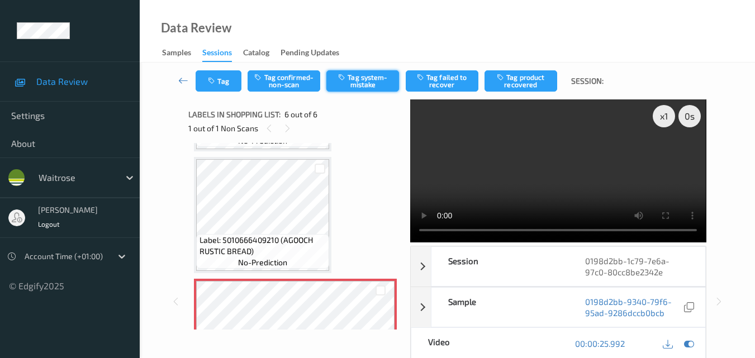
click at [351, 80] on button "Tag system-mistake" at bounding box center [362, 80] width 73 height 21
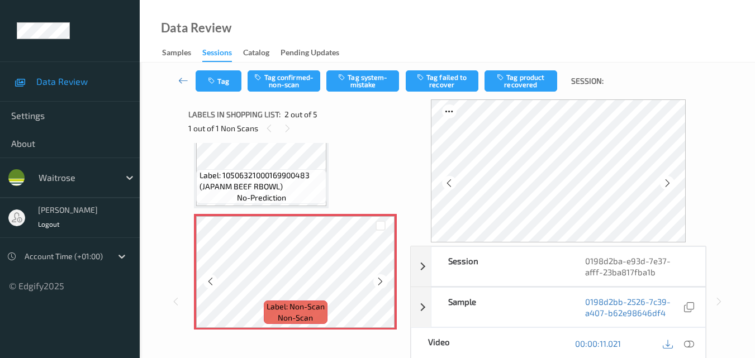
scroll to position [56, 0]
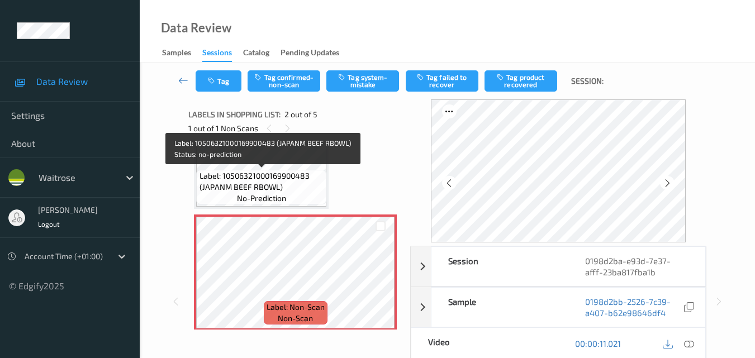
click at [288, 184] on span "Label: 10506321000169900483 (JAPANM BEEF RBOWL)" at bounding box center [261, 181] width 125 height 22
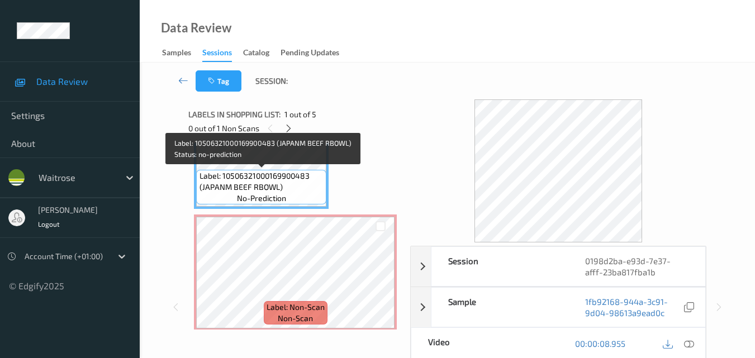
click at [263, 184] on span "Label: 10506321000169900483 (JAPANM BEEF RBOWL)" at bounding box center [261, 181] width 125 height 22
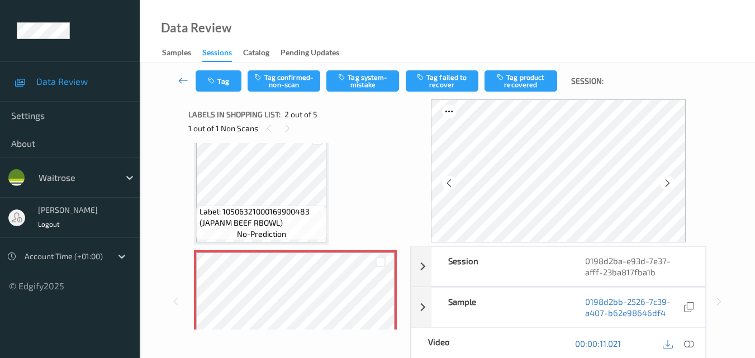
scroll to position [0, 0]
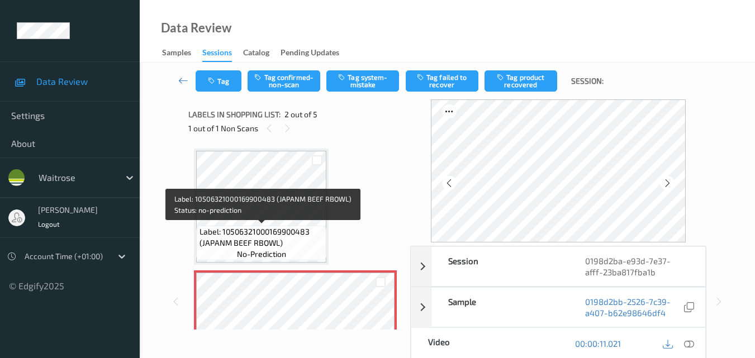
click at [277, 240] on span "Label: 10506321000169900483 (JAPANM BEEF RBOWL)" at bounding box center [261, 237] width 125 height 22
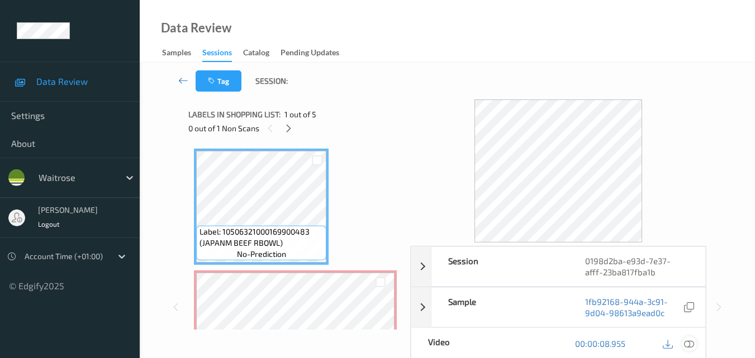
click at [687, 340] on icon at bounding box center [689, 344] width 10 height 10
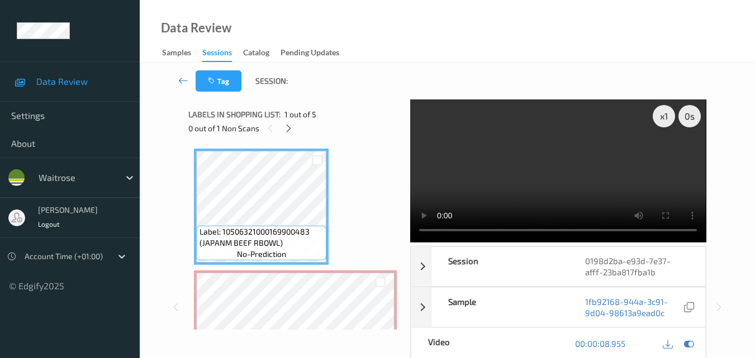
click at [526, 178] on video at bounding box center [558, 170] width 296 height 143
click at [587, 171] on video at bounding box center [558, 170] width 296 height 143
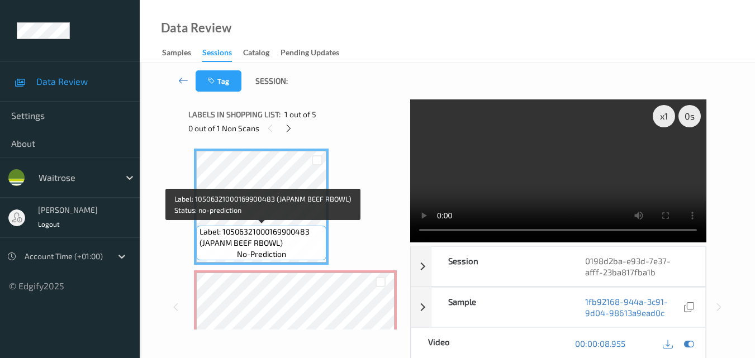
scroll to position [56, 0]
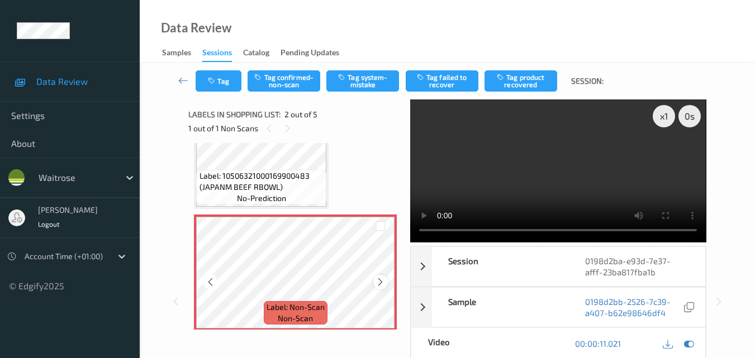
click at [382, 281] on icon at bounding box center [379, 282] width 9 height 10
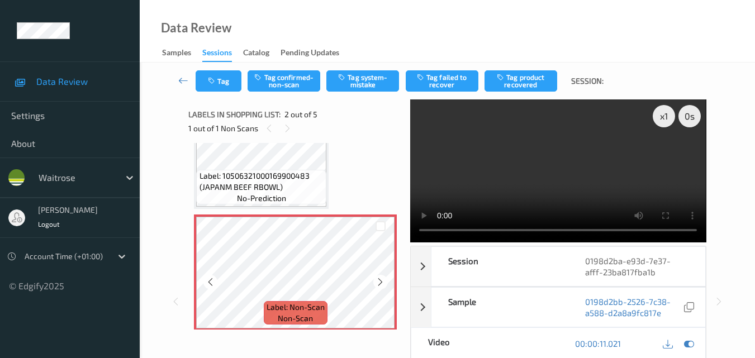
click at [382, 281] on icon at bounding box center [379, 282] width 9 height 10
click at [550, 174] on video at bounding box center [558, 170] width 296 height 143
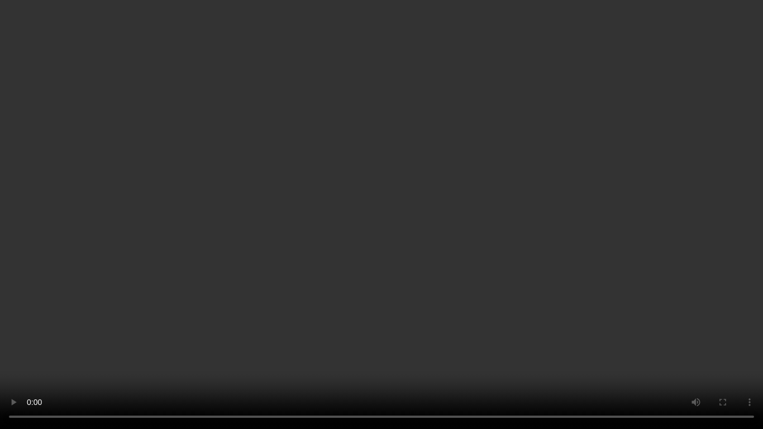
click at [361, 259] on video at bounding box center [381, 214] width 763 height 429
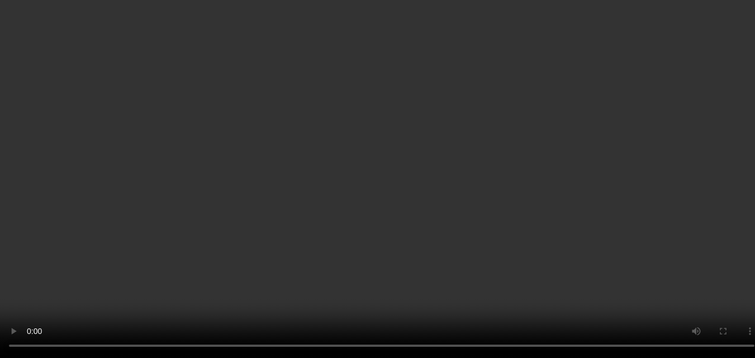
scroll to position [112, 0]
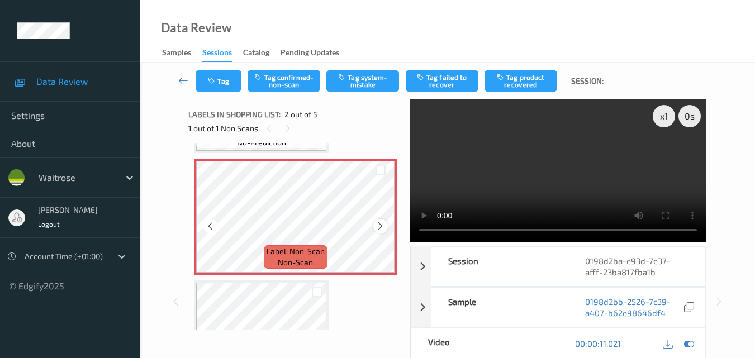
click at [373, 227] on div at bounding box center [380, 226] width 14 height 14
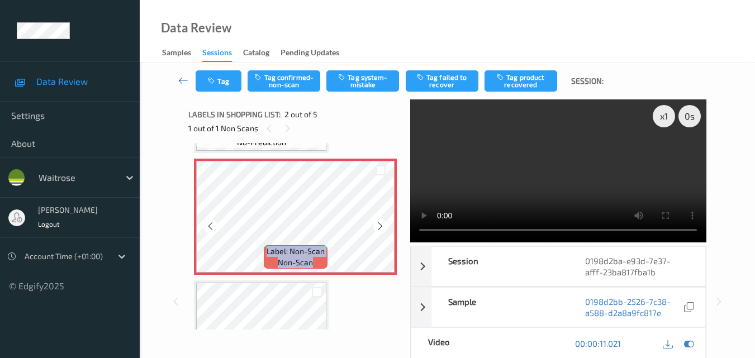
click at [373, 227] on div at bounding box center [380, 226] width 14 height 14
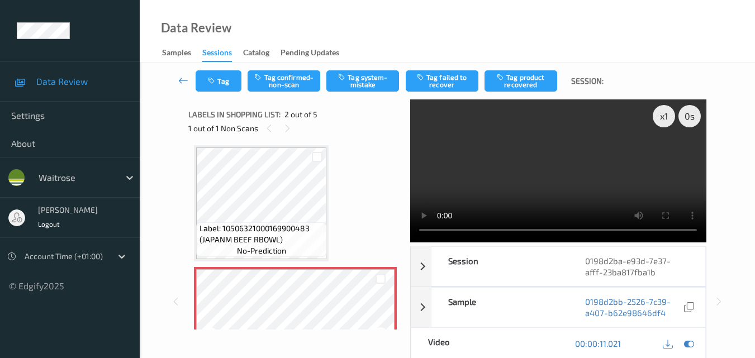
scroll to position [0, 0]
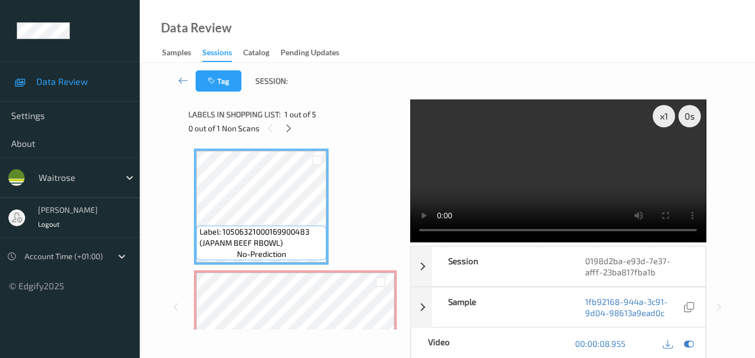
click at [538, 148] on video at bounding box center [558, 170] width 296 height 143
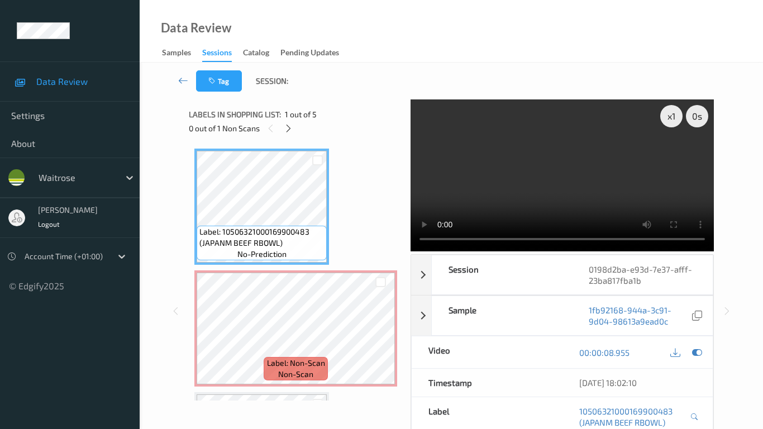
click at [570, 227] on video at bounding box center [562, 175] width 303 height 152
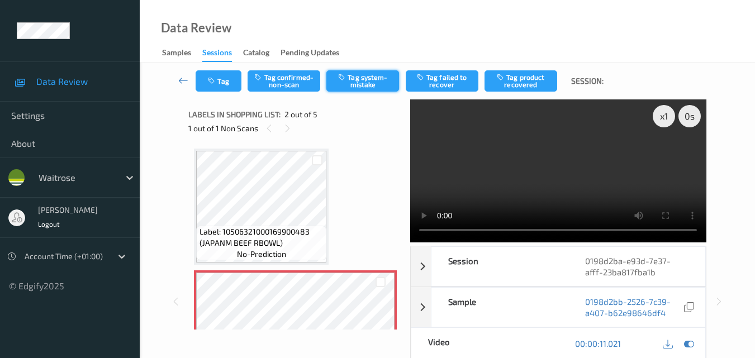
click at [362, 85] on button "Tag system-mistake" at bounding box center [362, 80] width 73 height 21
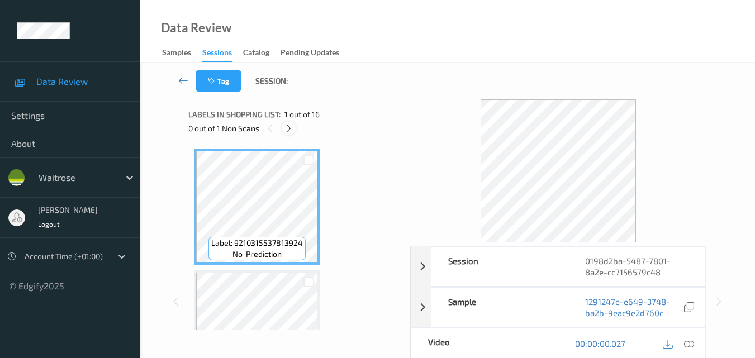
click at [289, 125] on icon at bounding box center [288, 128] width 9 height 10
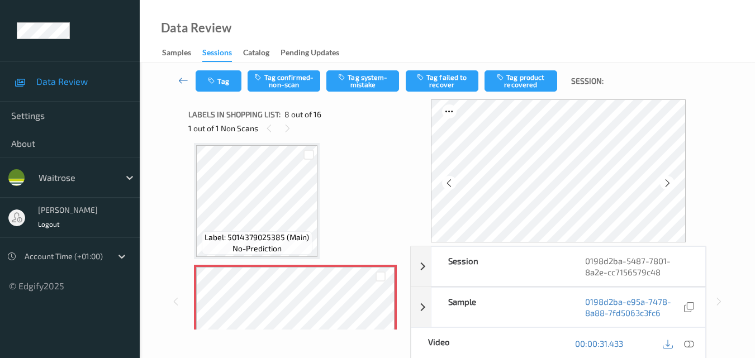
scroll to position [792, 0]
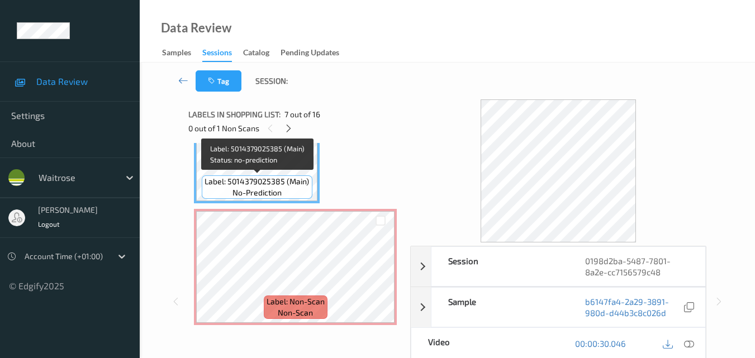
click at [281, 182] on span "Label: 5014379025385 (Main)" at bounding box center [256, 181] width 104 height 11
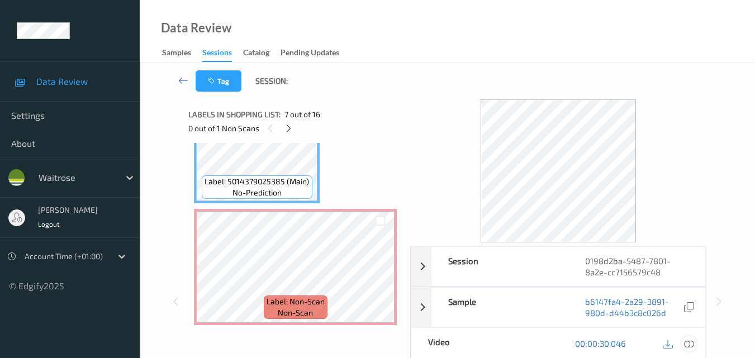
click at [689, 340] on icon at bounding box center [689, 344] width 10 height 10
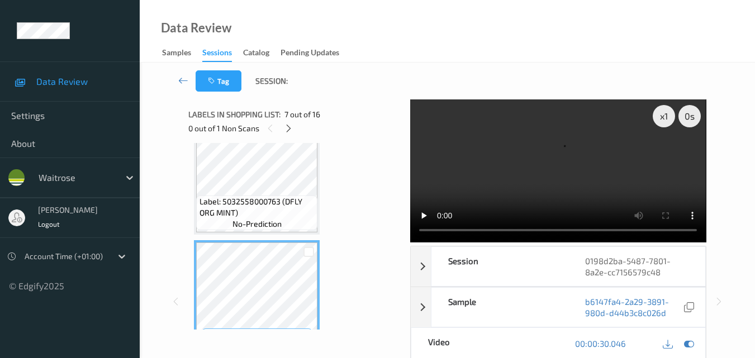
scroll to position [625, 0]
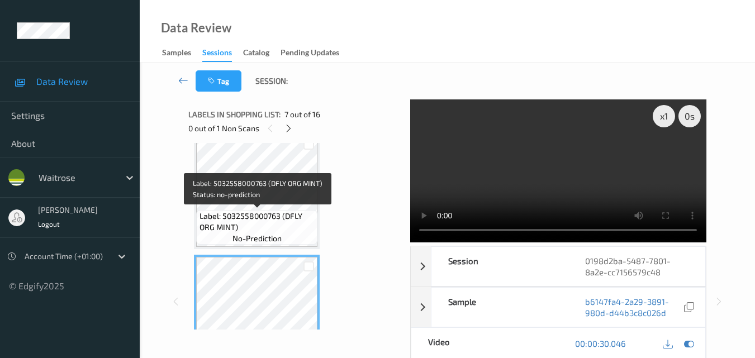
click at [282, 227] on span "Label: 5032558000763 (DFLY ORG MINT)" at bounding box center [257, 222] width 116 height 22
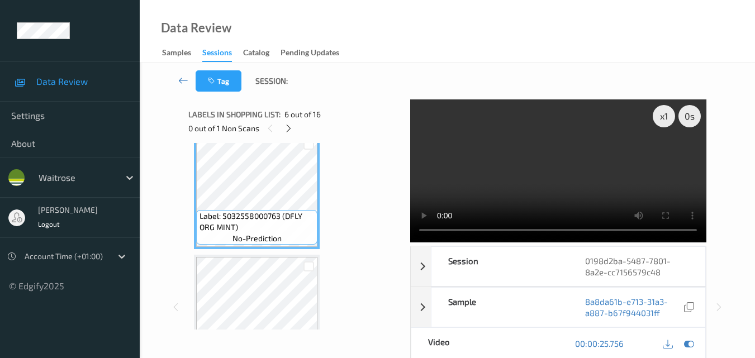
click at [574, 163] on video at bounding box center [558, 170] width 296 height 143
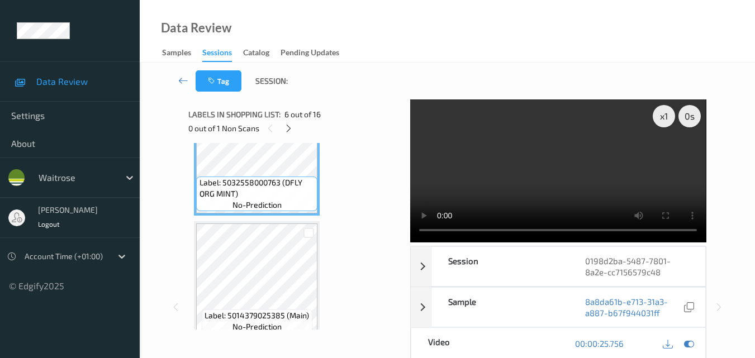
scroll to position [680, 0]
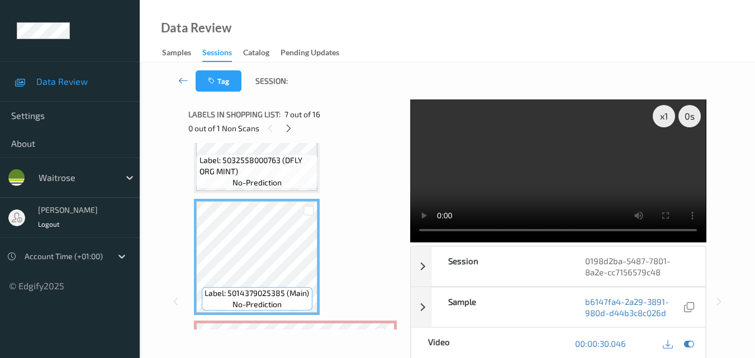
click at [564, 166] on video at bounding box center [558, 170] width 296 height 143
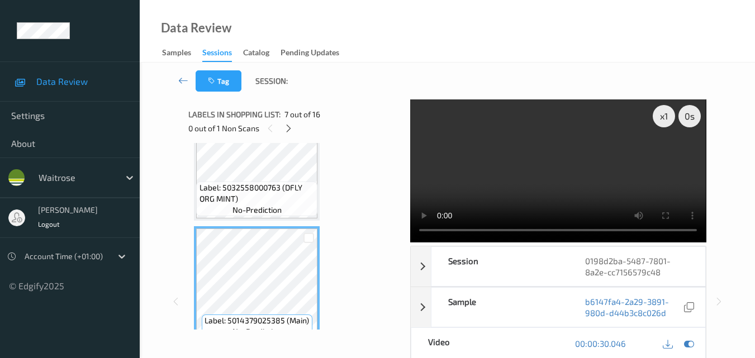
scroll to position [625, 0]
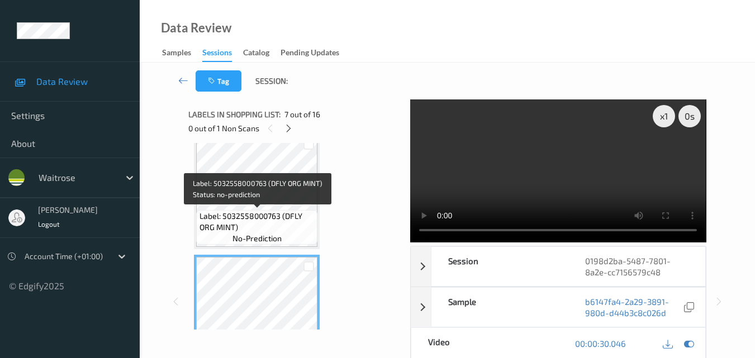
click at [282, 216] on span "Label: 5032558000763 (DFLY ORG MINT)" at bounding box center [257, 222] width 116 height 22
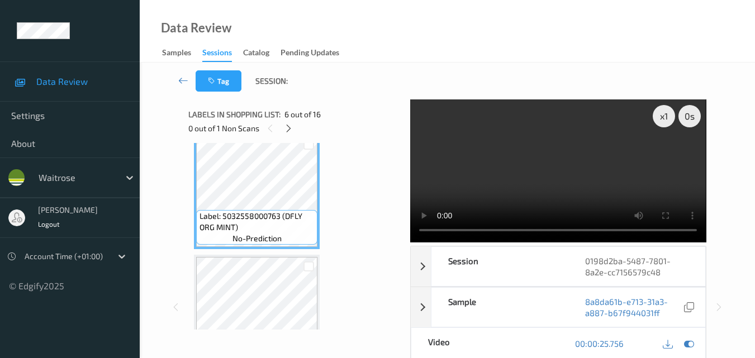
click at [578, 177] on video at bounding box center [558, 170] width 296 height 143
click at [540, 149] on video at bounding box center [558, 170] width 296 height 143
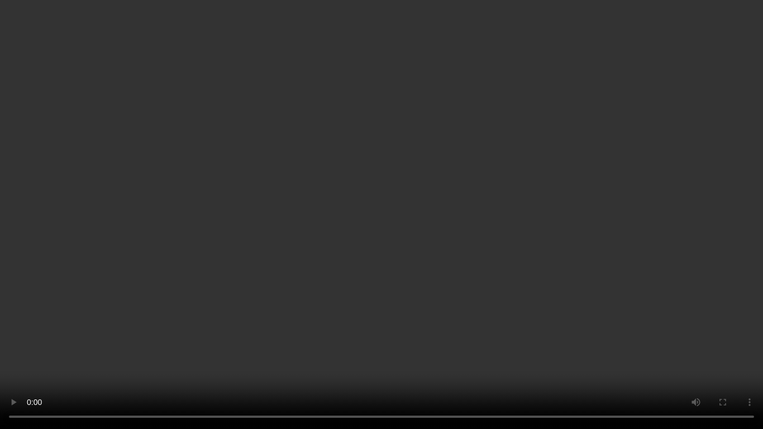
click at [493, 250] on video at bounding box center [381, 214] width 763 height 429
click at [436, 240] on video at bounding box center [381, 214] width 763 height 429
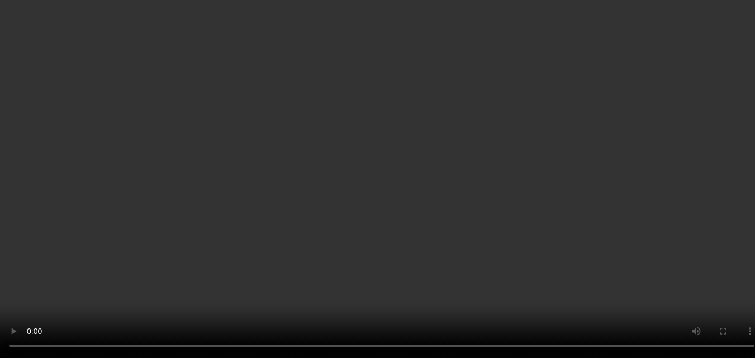
scroll to position [848, 0]
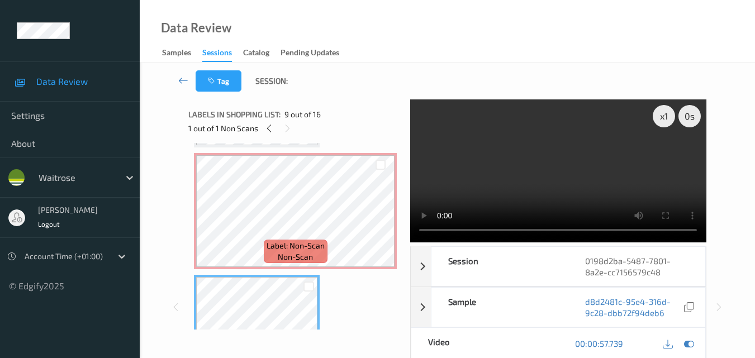
click at [565, 177] on video at bounding box center [558, 170] width 296 height 143
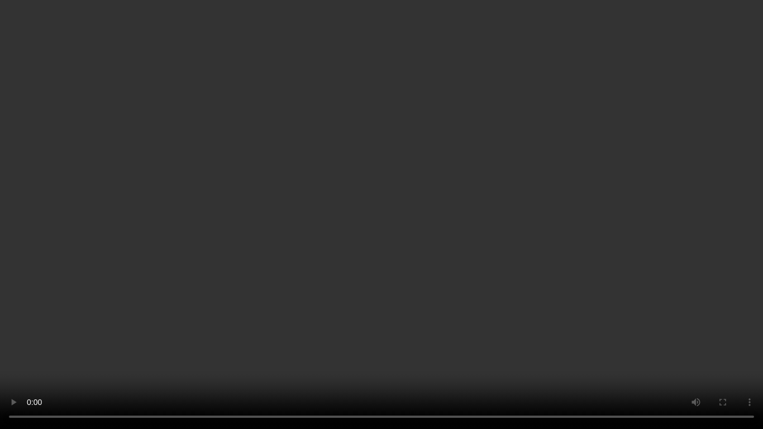
click at [361, 232] on video at bounding box center [381, 214] width 763 height 429
click at [259, 296] on video at bounding box center [381, 214] width 763 height 429
click at [484, 238] on video at bounding box center [381, 214] width 763 height 429
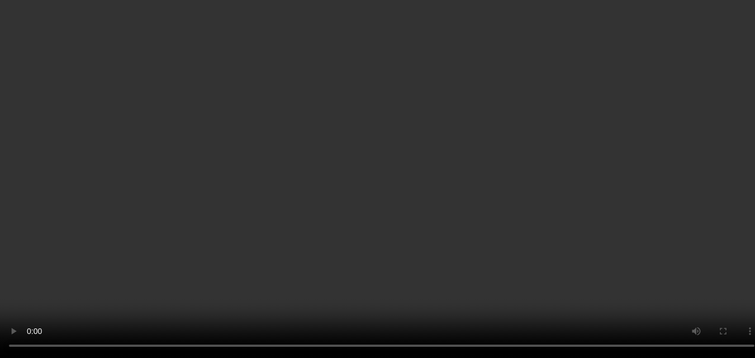
scroll to position [792, 0]
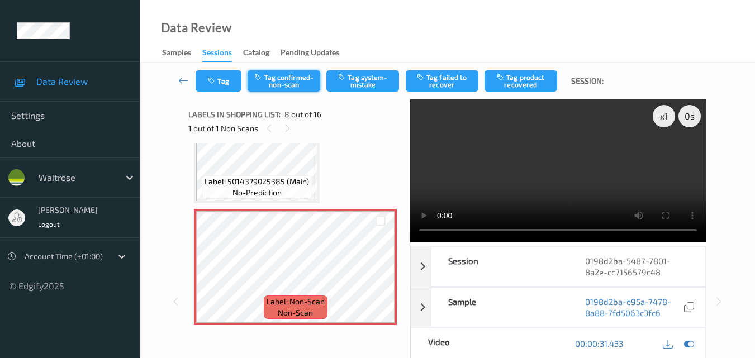
click at [275, 78] on button "Tag confirmed-non-scan" at bounding box center [283, 80] width 73 height 21
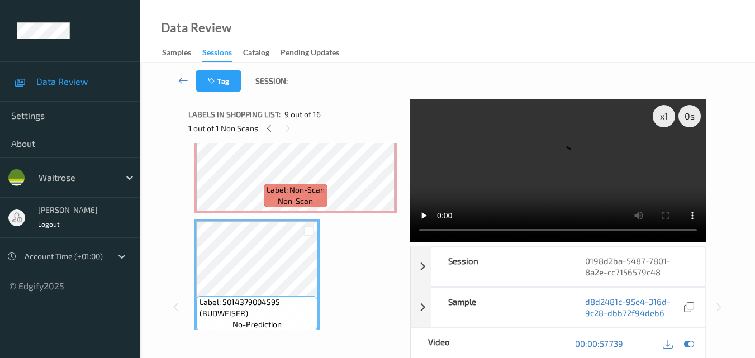
scroll to position [960, 0]
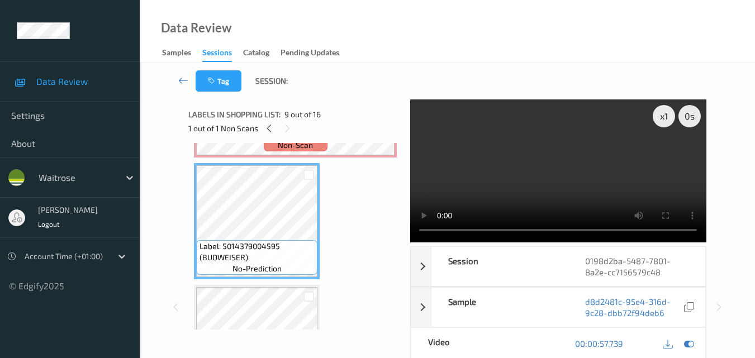
click at [550, 171] on video at bounding box center [558, 170] width 296 height 143
click at [582, 168] on video at bounding box center [558, 170] width 296 height 143
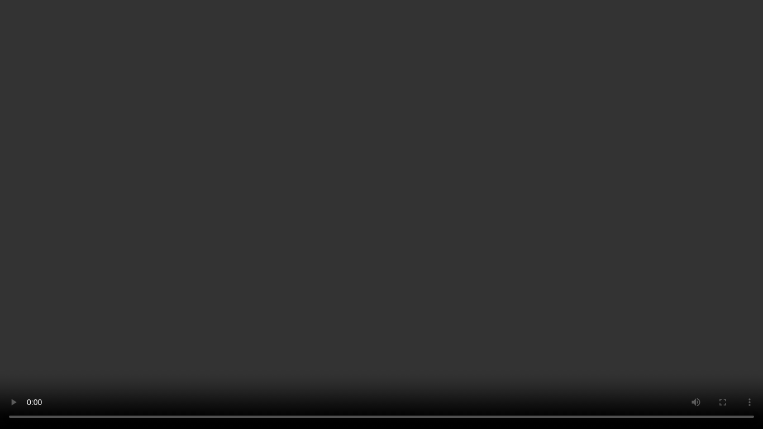
click at [426, 217] on video at bounding box center [381, 214] width 763 height 429
click at [370, 203] on video at bounding box center [381, 214] width 763 height 429
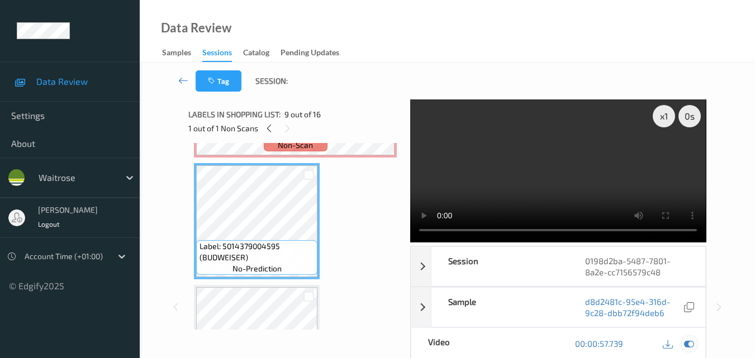
click at [688, 341] on icon at bounding box center [689, 344] width 10 height 10
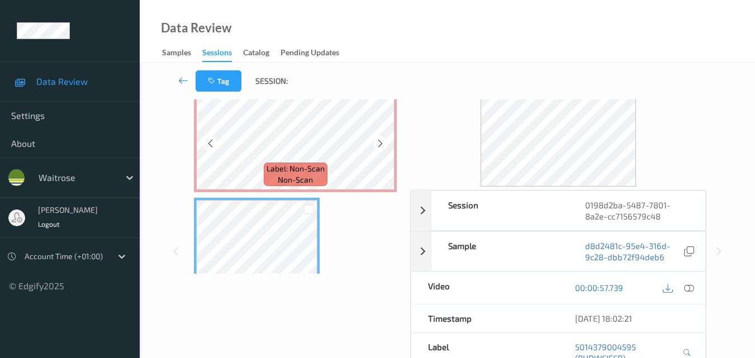
scroll to position [792, 0]
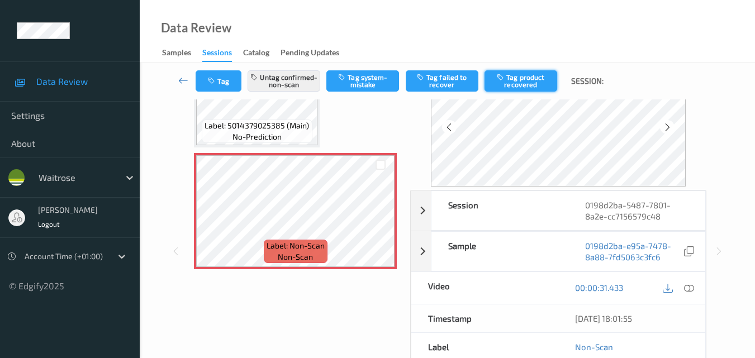
click at [521, 83] on button "Tag product recovered" at bounding box center [520, 80] width 73 height 21
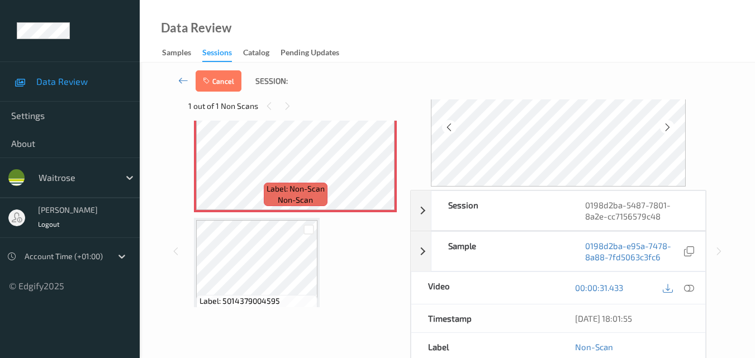
scroll to position [904, 0]
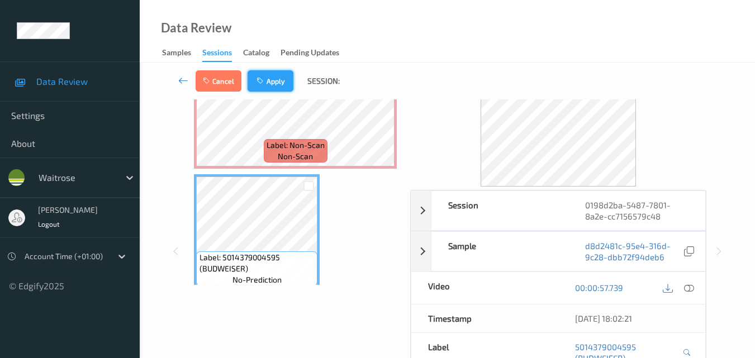
click at [282, 84] on button "Apply" at bounding box center [270, 80] width 46 height 21
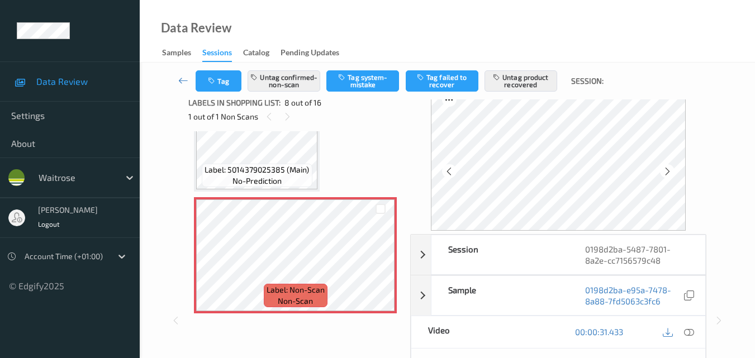
scroll to position [848, 0]
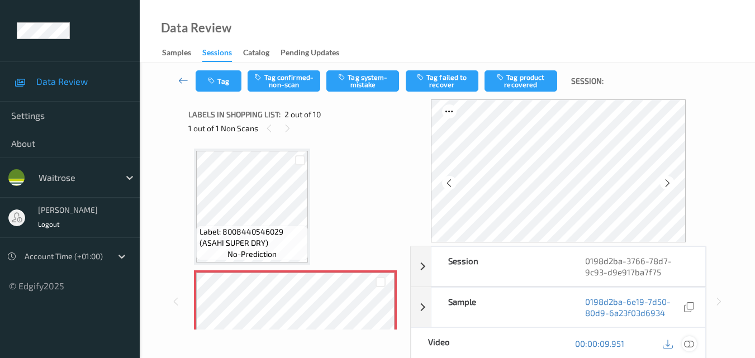
click at [691, 346] on icon at bounding box center [689, 344] width 10 height 10
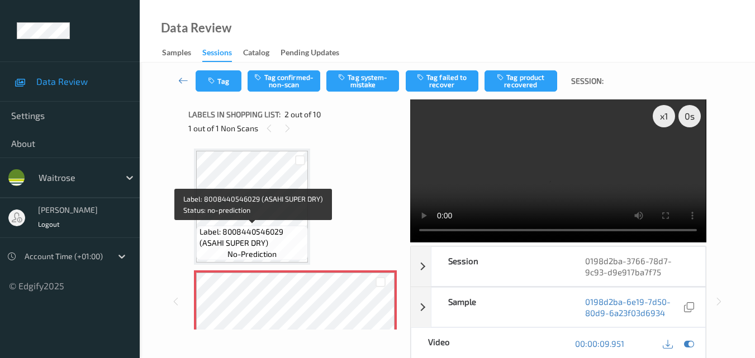
click at [289, 236] on span "Label: 8008440546029 (ASAHI SUPER DRY)" at bounding box center [252, 237] width 106 height 22
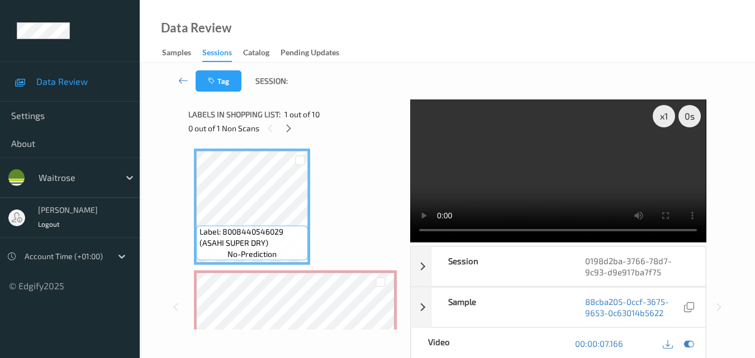
click at [542, 178] on video at bounding box center [558, 170] width 296 height 143
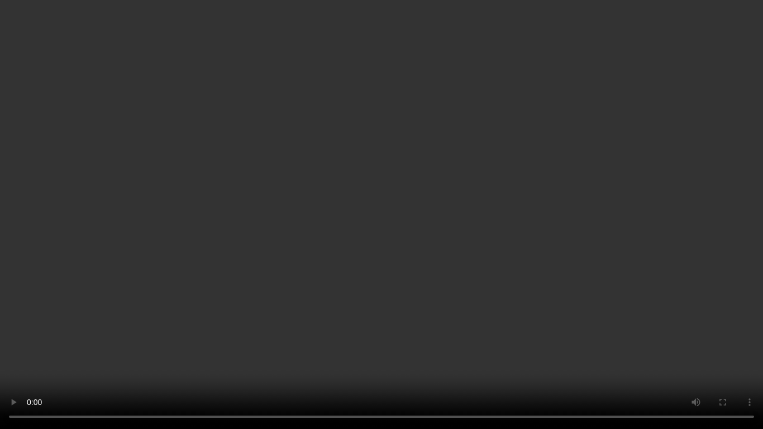
click at [437, 218] on video at bounding box center [381, 214] width 763 height 429
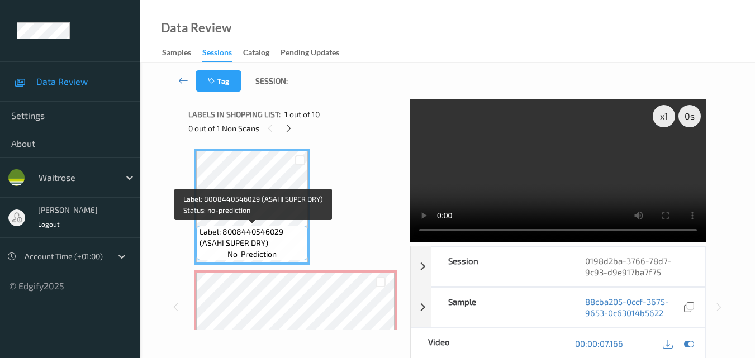
click at [256, 240] on span "Label: 8008440546029 (ASAHI SUPER DRY)" at bounding box center [252, 237] width 106 height 22
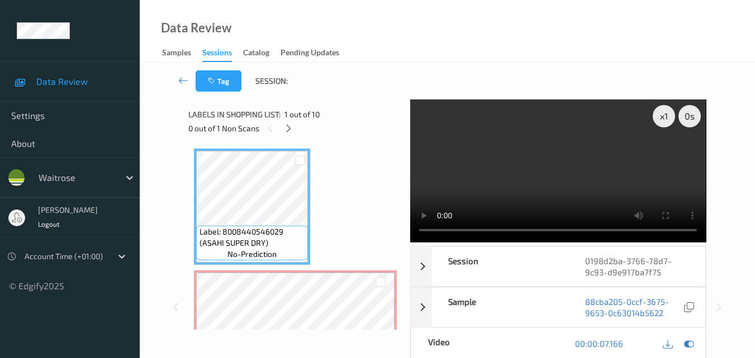
click at [537, 180] on video at bounding box center [558, 170] width 296 height 143
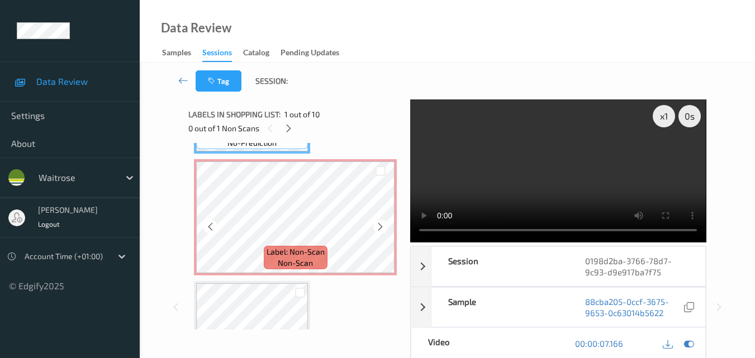
scroll to position [112, 0]
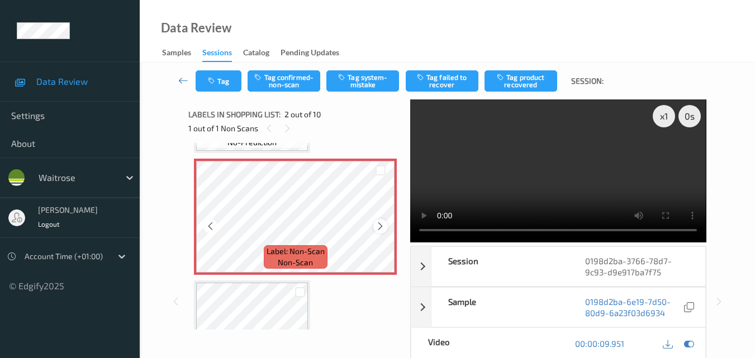
click at [379, 223] on icon at bounding box center [379, 226] width 9 height 10
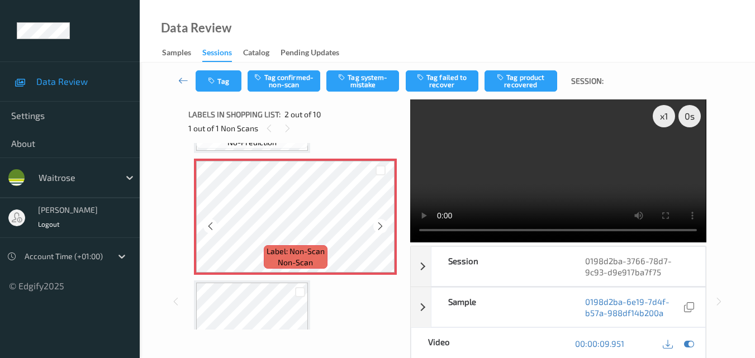
click at [379, 223] on icon at bounding box center [379, 226] width 9 height 10
click at [528, 168] on video at bounding box center [558, 170] width 296 height 143
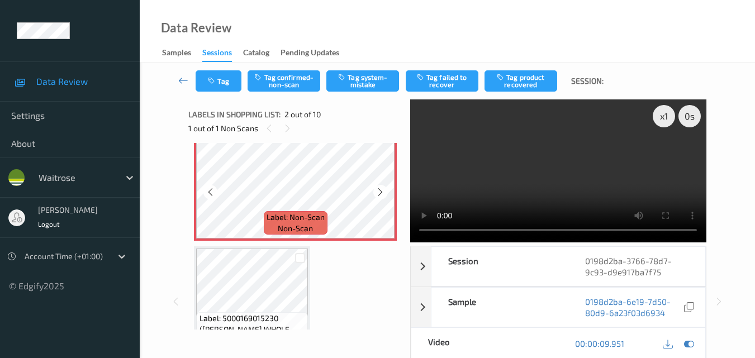
scroll to position [168, 0]
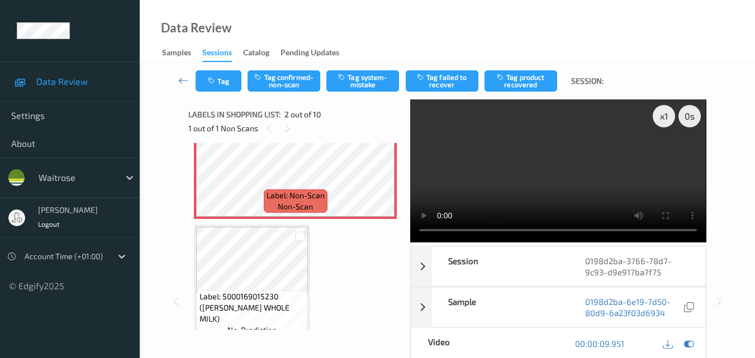
click at [563, 155] on video at bounding box center [558, 170] width 296 height 143
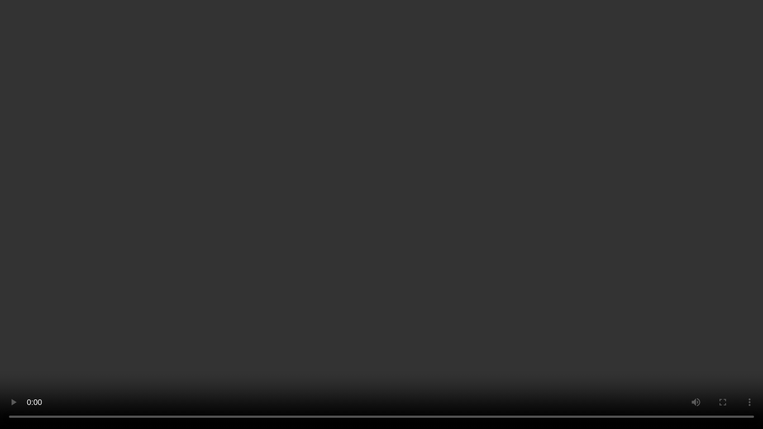
click at [373, 251] on video at bounding box center [381, 214] width 763 height 429
click at [323, 227] on video at bounding box center [381, 214] width 763 height 429
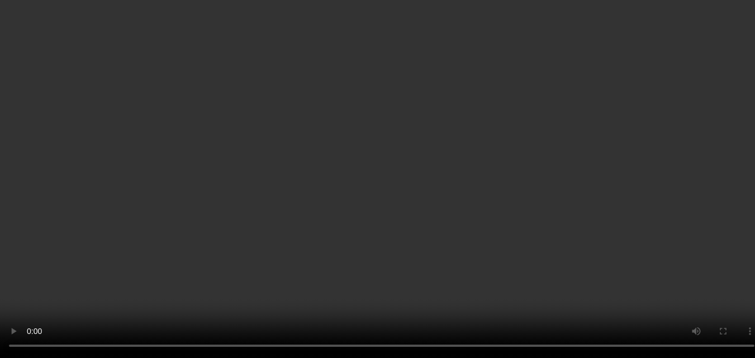
scroll to position [112, 0]
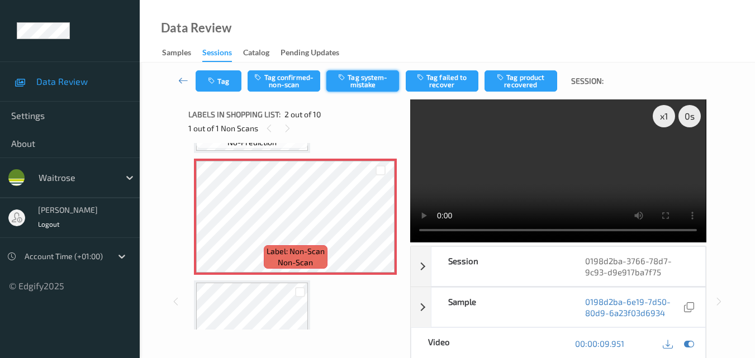
click at [358, 82] on button "Tag system-mistake" at bounding box center [362, 80] width 73 height 21
click at [382, 225] on icon at bounding box center [379, 226] width 9 height 10
click at [578, 145] on video at bounding box center [558, 170] width 296 height 143
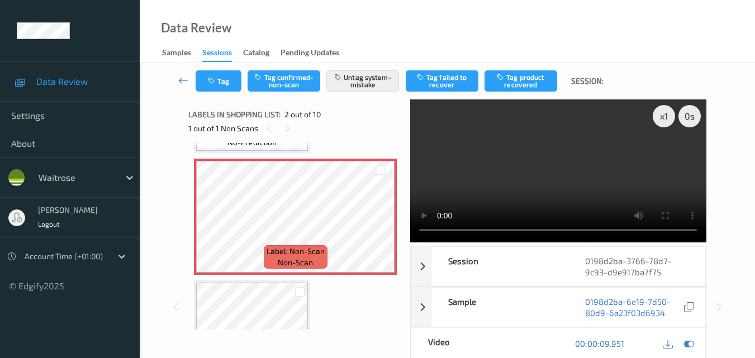
click at [546, 165] on video at bounding box center [558, 170] width 296 height 143
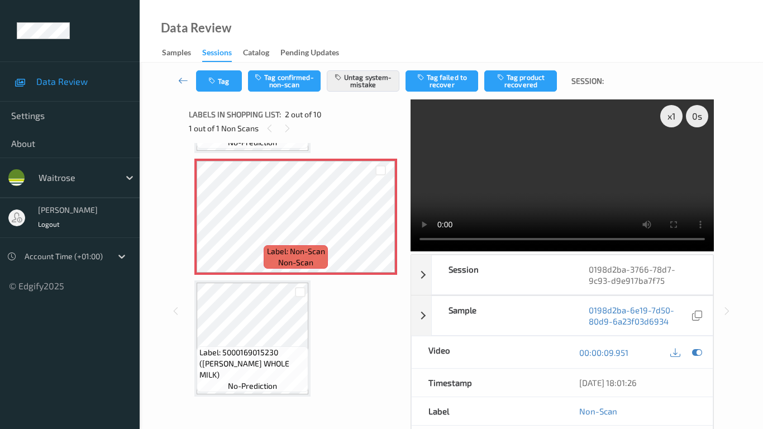
click at [411, 251] on video at bounding box center [562, 175] width 303 height 152
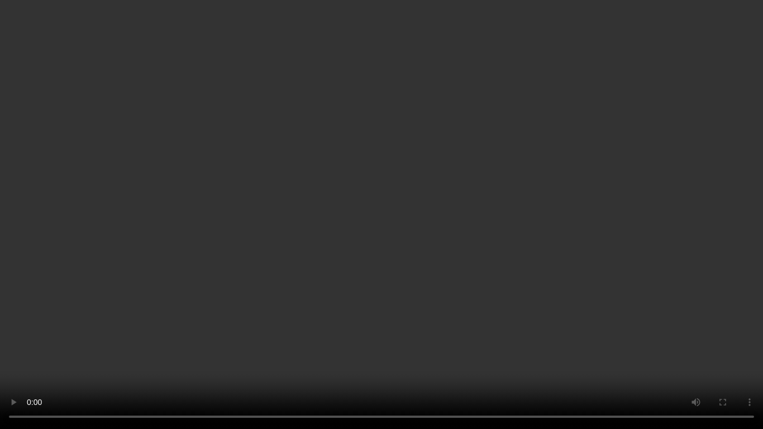
click at [429, 284] on video at bounding box center [381, 214] width 763 height 429
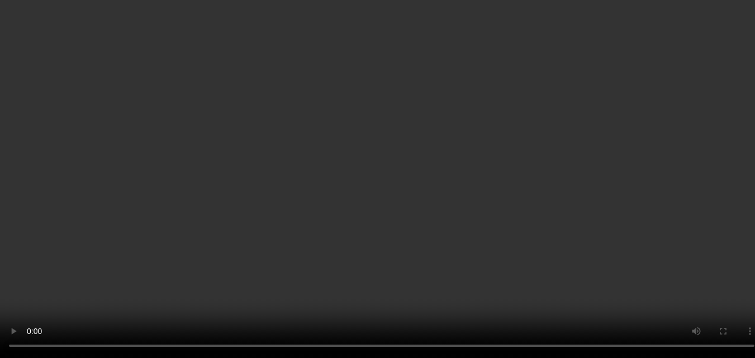
scroll to position [56, 0]
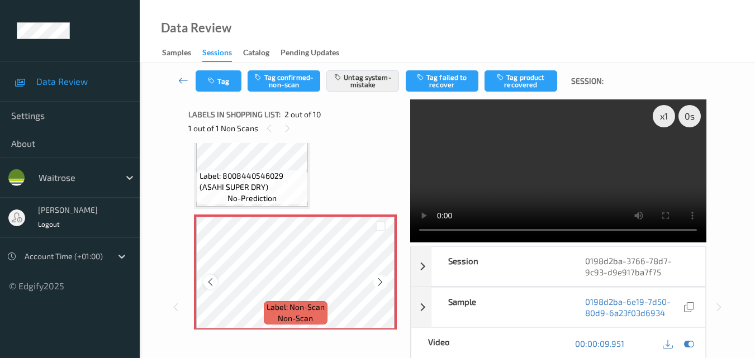
click at [210, 285] on icon at bounding box center [210, 282] width 9 height 10
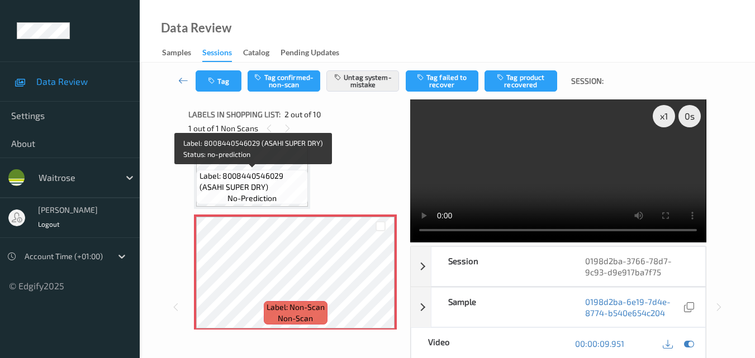
click at [260, 194] on span "no-prediction" at bounding box center [251, 198] width 49 height 11
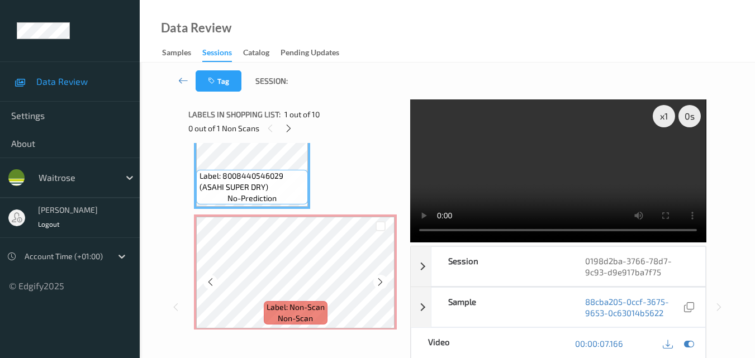
scroll to position [112, 0]
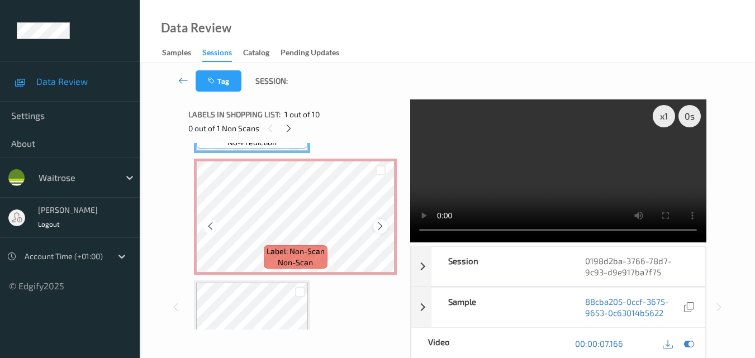
click at [384, 225] on icon at bounding box center [379, 226] width 9 height 10
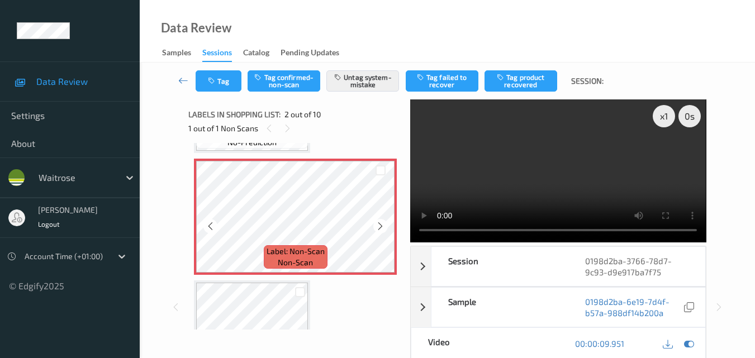
click at [384, 225] on icon at bounding box center [379, 226] width 9 height 10
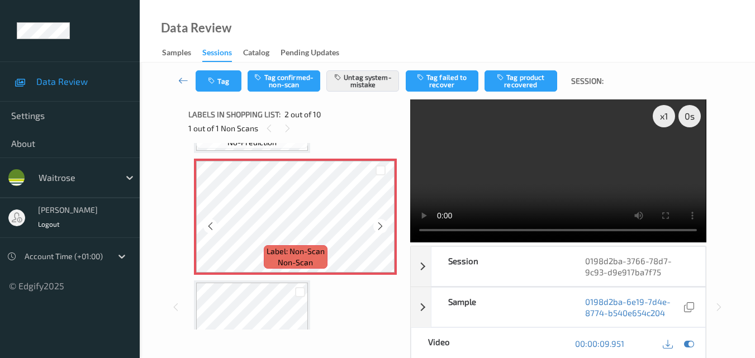
click at [384, 225] on icon at bounding box center [379, 226] width 9 height 10
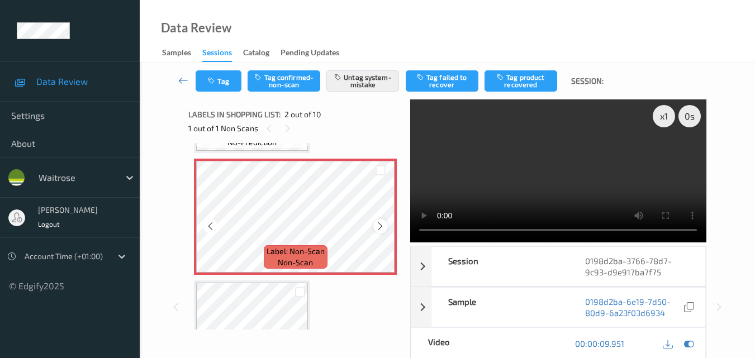
scroll to position [56, 0]
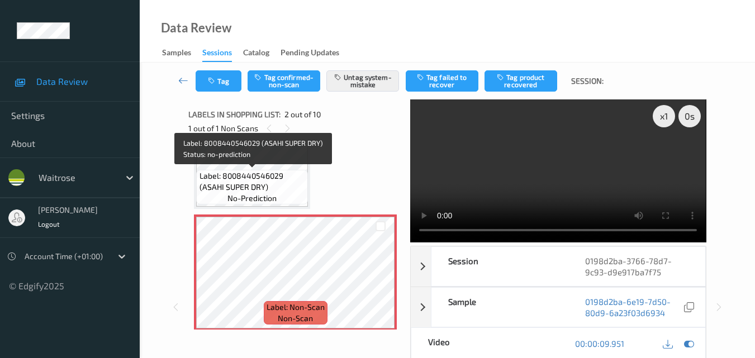
click at [262, 187] on span "Label: 8008440546029 (ASAHI SUPER DRY)" at bounding box center [252, 181] width 106 height 22
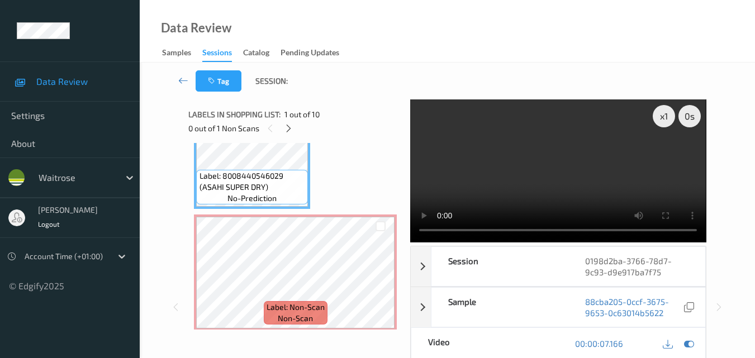
click at [547, 182] on video at bounding box center [558, 170] width 296 height 143
click at [525, 178] on video at bounding box center [558, 170] width 296 height 143
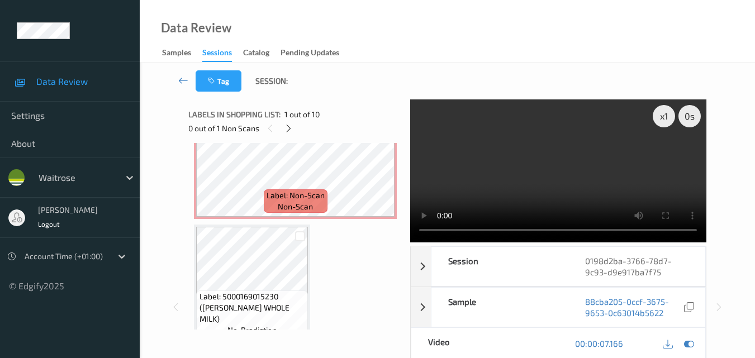
scroll to position [112, 0]
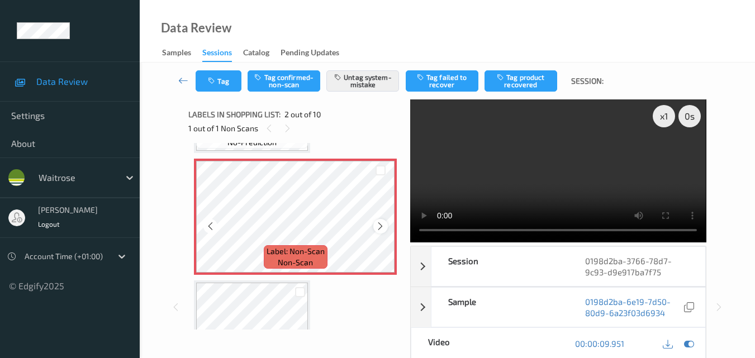
click at [381, 229] on icon at bounding box center [379, 226] width 9 height 10
click at [688, 342] on icon at bounding box center [689, 344] width 10 height 10
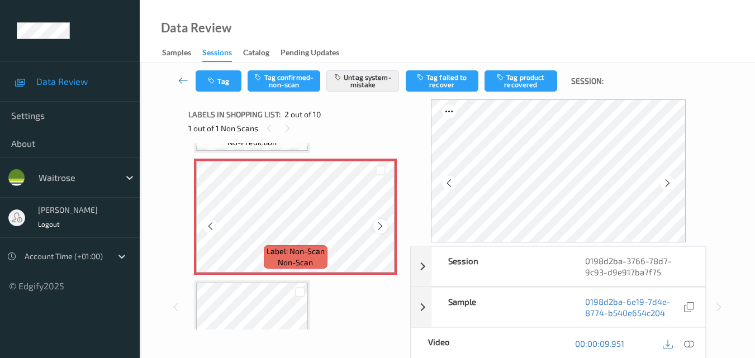
click at [382, 225] on icon at bounding box center [379, 226] width 9 height 10
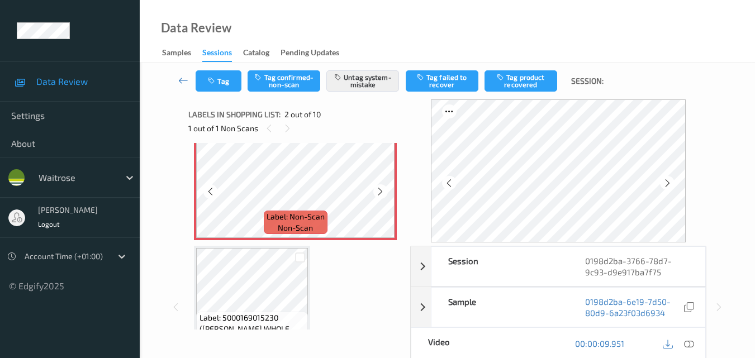
scroll to position [168, 0]
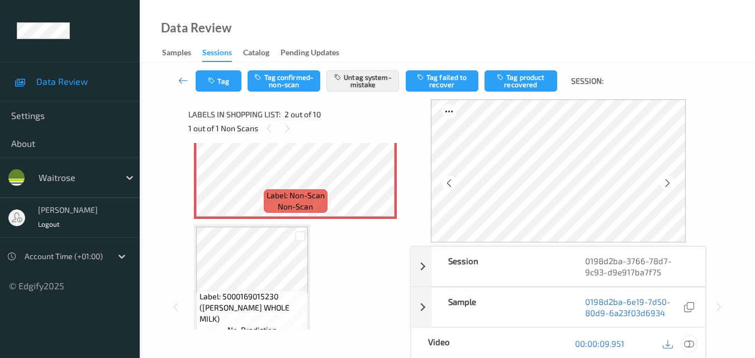
click at [692, 342] on icon at bounding box center [689, 344] width 10 height 10
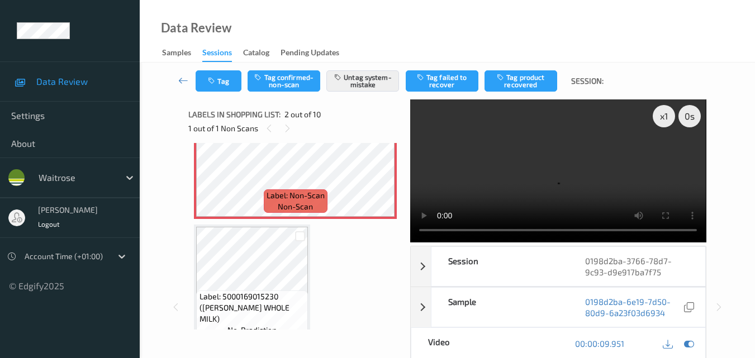
click at [516, 195] on video at bounding box center [558, 170] width 296 height 143
click at [583, 139] on video at bounding box center [558, 170] width 296 height 143
click at [534, 184] on video at bounding box center [558, 170] width 296 height 143
click at [547, 178] on video at bounding box center [558, 170] width 296 height 143
click at [735, 141] on div "Tag Tag confirmed-non-scan Untag system-mistake Tag failed to recover Tag produ…" at bounding box center [447, 300] width 615 height 475
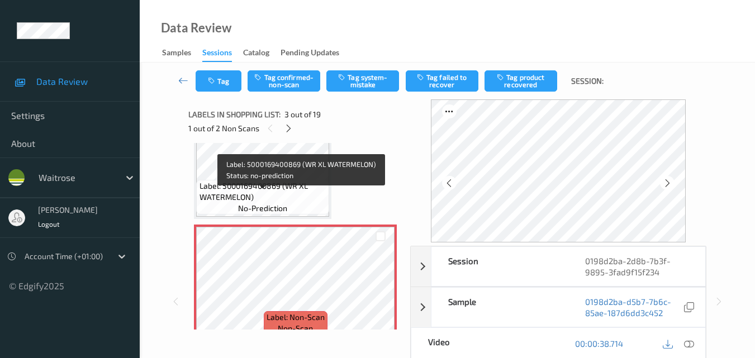
scroll to position [156, 0]
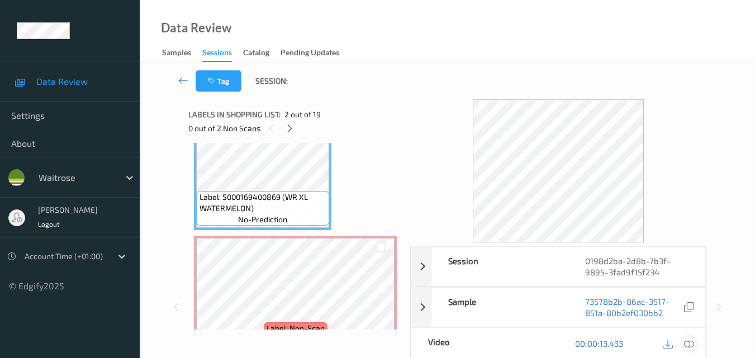
click at [688, 345] on icon at bounding box center [689, 344] width 10 height 10
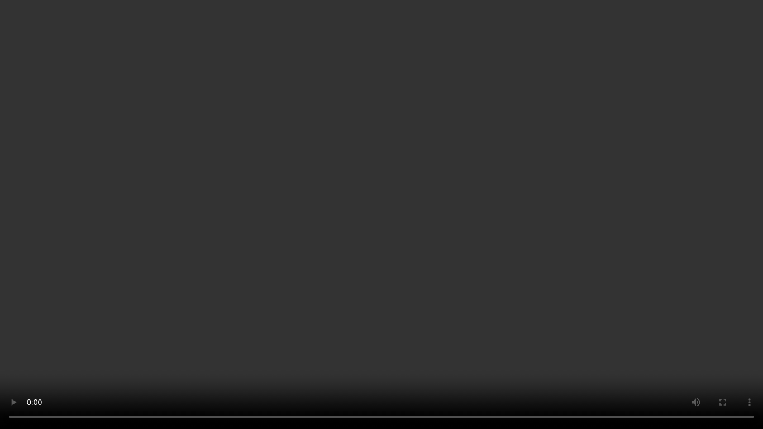
click at [450, 246] on video at bounding box center [381, 214] width 763 height 429
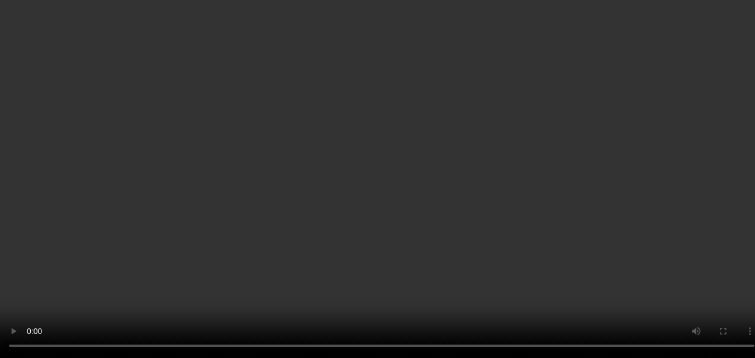
scroll to position [324, 0]
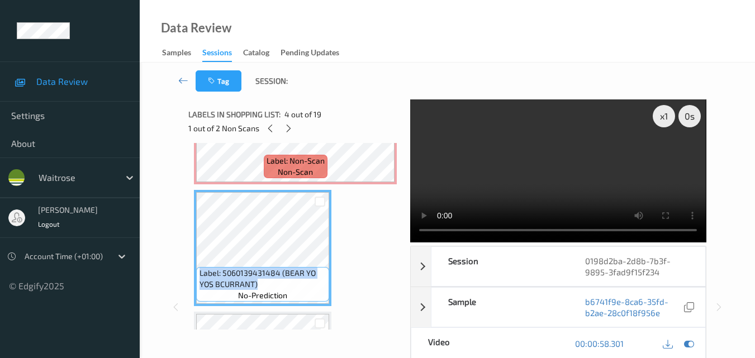
drag, startPoint x: 263, startPoint y: 287, endPoint x: 196, endPoint y: 270, distance: 69.6
click at [196, 270] on div "Label: 5060139431484 (BEAR YO YOS BCURRANT) no-prediction" at bounding box center [262, 248] width 137 height 116
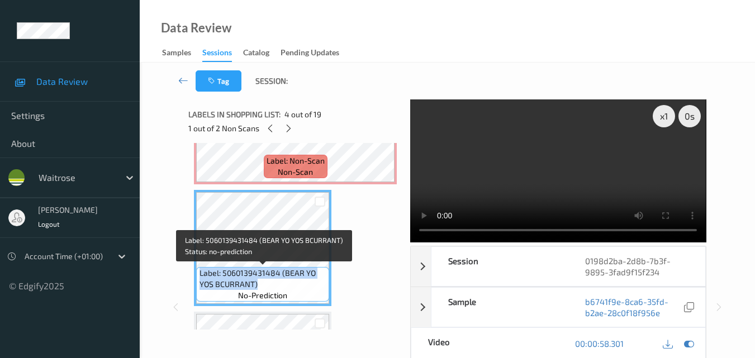
click at [278, 283] on span "Label: 5060139431484 (BEAR YO YOS BCURRANT)" at bounding box center [262, 279] width 127 height 22
drag, startPoint x: 261, startPoint y: 283, endPoint x: 199, endPoint y: 269, distance: 64.1
click at [199, 269] on span "Label: 5060139431484 (BEAR YO YOS BCURRANT)" at bounding box center [262, 279] width 127 height 22
copy span "Label: 5060139431484 (BEAR YO YOS BCURRANT)"
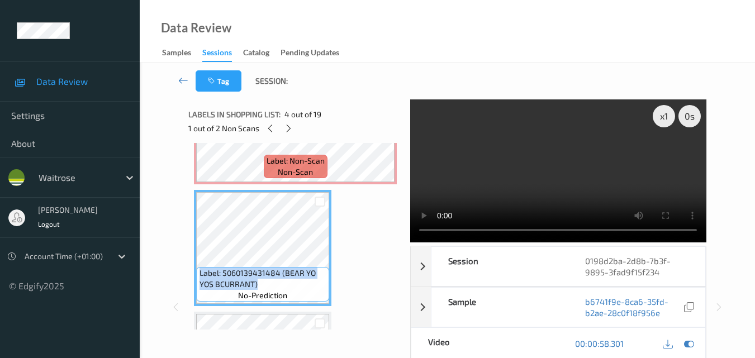
click at [600, 169] on video at bounding box center [558, 170] width 296 height 143
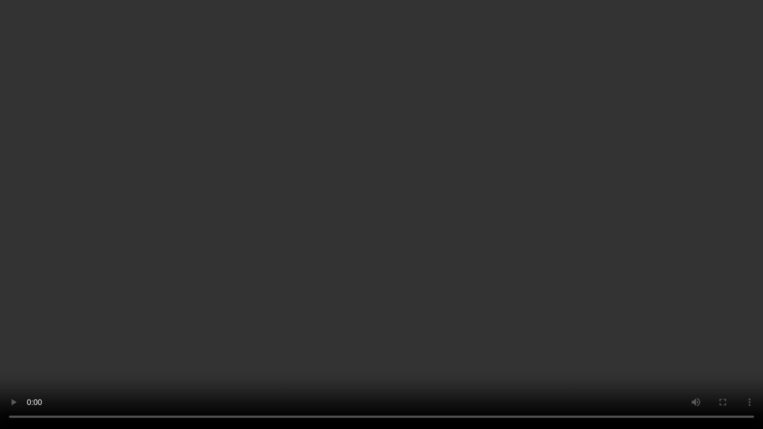
click at [480, 189] on video at bounding box center [381, 214] width 763 height 429
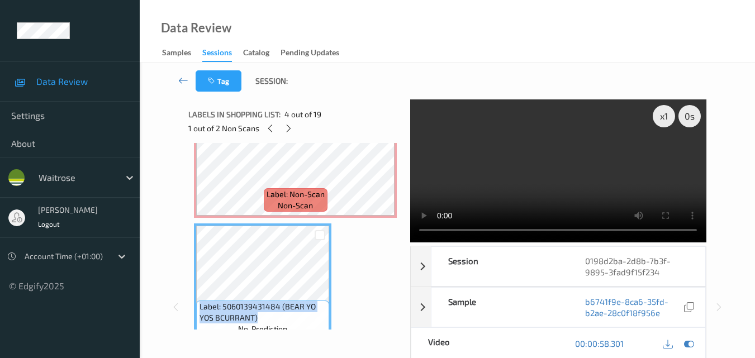
scroll to position [268, 0]
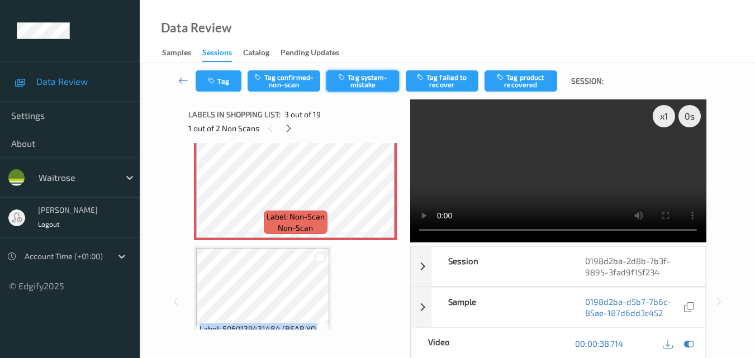
click at [366, 83] on button "Tag system-mistake" at bounding box center [362, 80] width 73 height 21
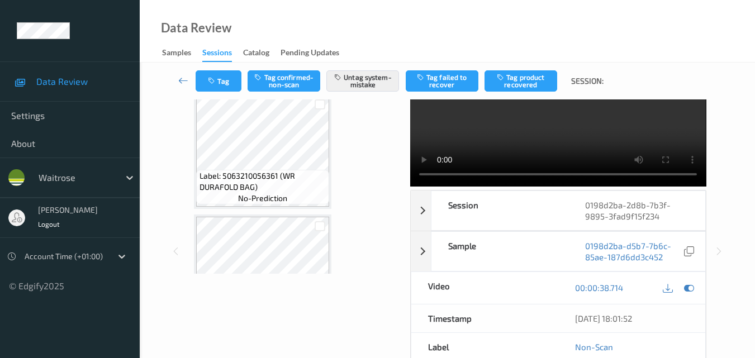
scroll to position [0, 0]
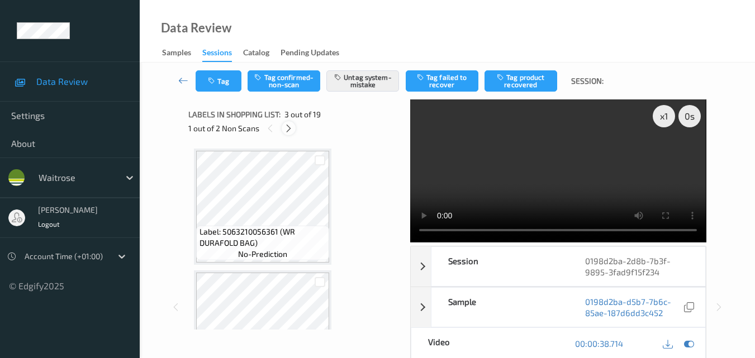
click at [284, 125] on icon at bounding box center [288, 128] width 9 height 10
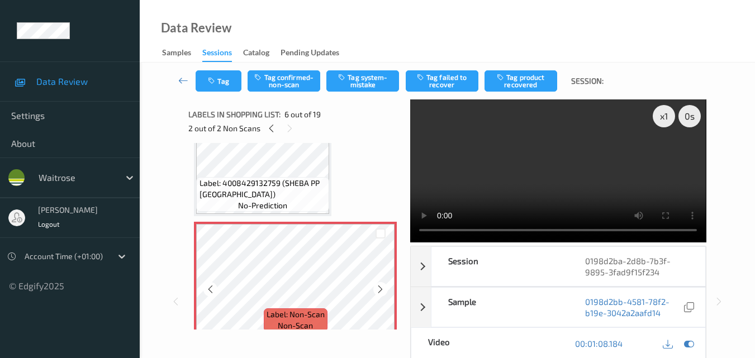
scroll to position [604, 0]
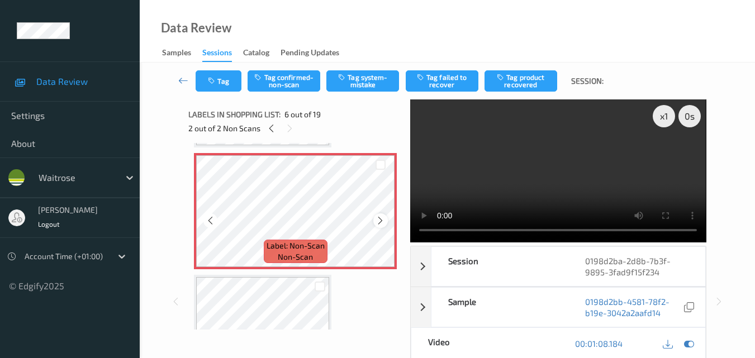
click at [383, 219] on icon at bounding box center [379, 221] width 9 height 10
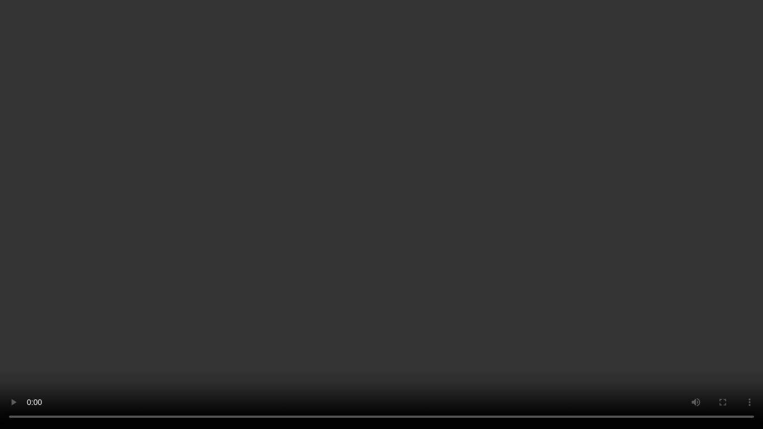
click at [398, 271] on video at bounding box center [381, 214] width 763 height 429
click at [453, 239] on video at bounding box center [381, 214] width 763 height 429
click at [355, 246] on video at bounding box center [381, 214] width 763 height 429
click at [413, 256] on video at bounding box center [381, 214] width 763 height 429
click at [417, 203] on video at bounding box center [381, 214] width 763 height 429
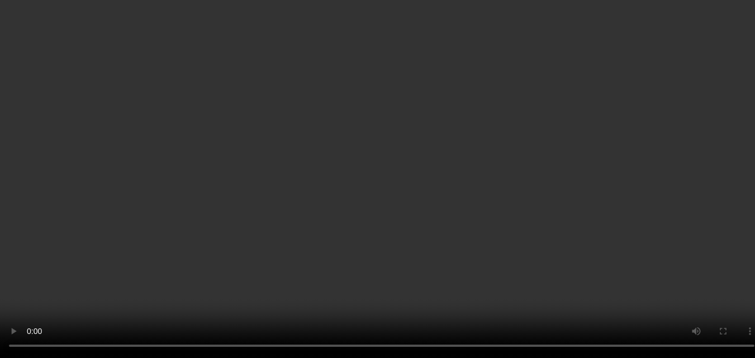
scroll to position [493, 0]
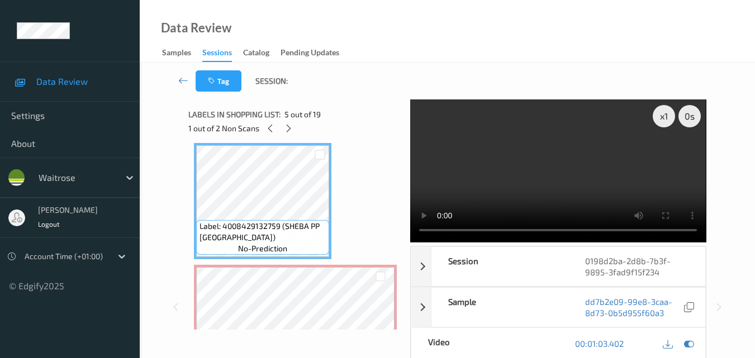
click at [565, 171] on video at bounding box center [558, 170] width 296 height 143
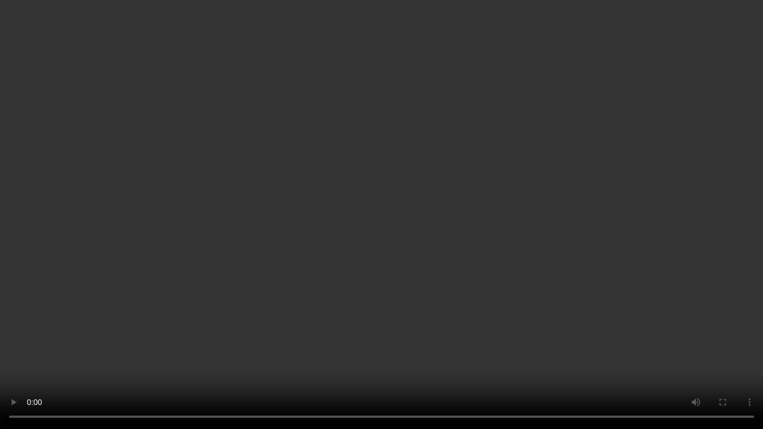
click at [442, 250] on video at bounding box center [381, 214] width 763 height 429
click at [416, 241] on video at bounding box center [381, 214] width 763 height 429
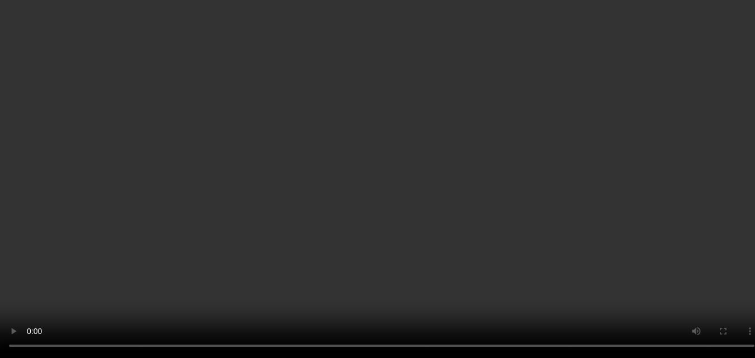
scroll to position [381, 0]
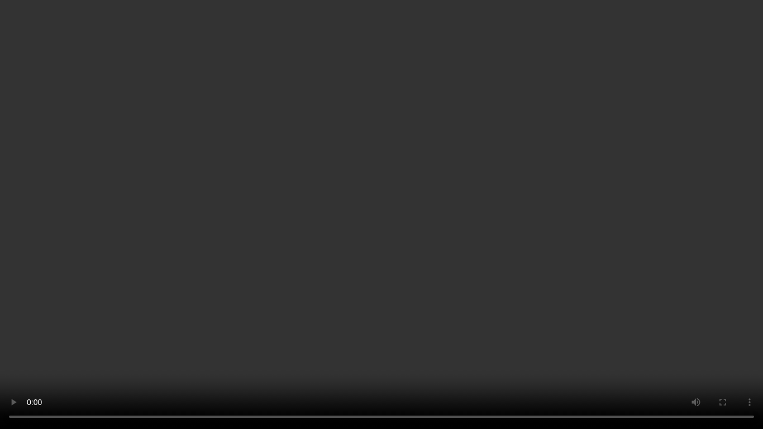
click at [562, 258] on video at bounding box center [381, 214] width 763 height 429
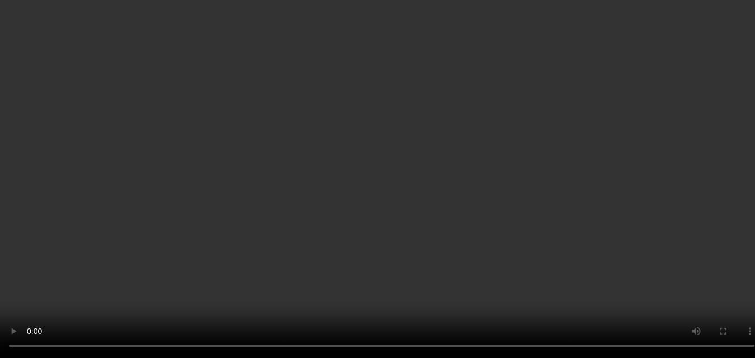
scroll to position [437, 0]
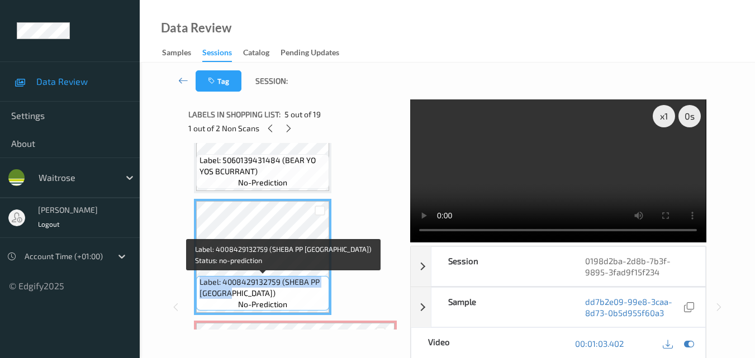
drag, startPoint x: 235, startPoint y: 292, endPoint x: 198, endPoint y: 284, distance: 37.1
click at [198, 284] on div "Label: 4008429132759 (SHEBA PP [GEOGRAPHIC_DATA]) no-prediction" at bounding box center [262, 293] width 133 height 35
copy span "Label: 4008429132759 (SHEBA PP [GEOGRAPHIC_DATA])"
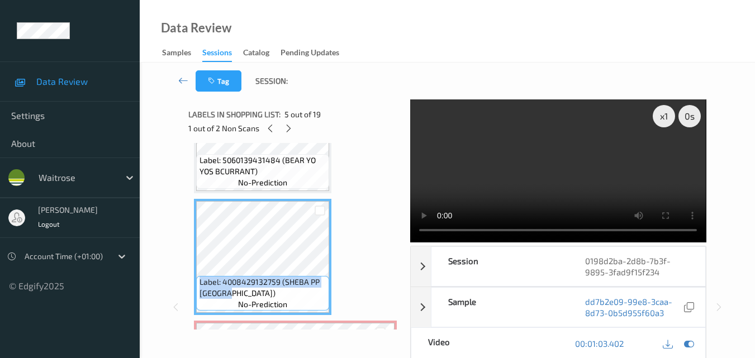
click at [584, 161] on video at bounding box center [558, 170] width 296 height 143
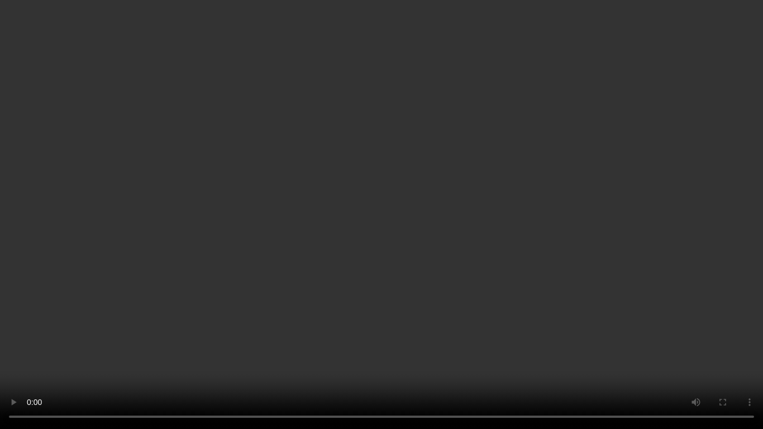
click at [550, 282] on video at bounding box center [381, 214] width 763 height 429
click at [430, 232] on video at bounding box center [381, 214] width 763 height 429
click at [402, 245] on video at bounding box center [381, 214] width 763 height 429
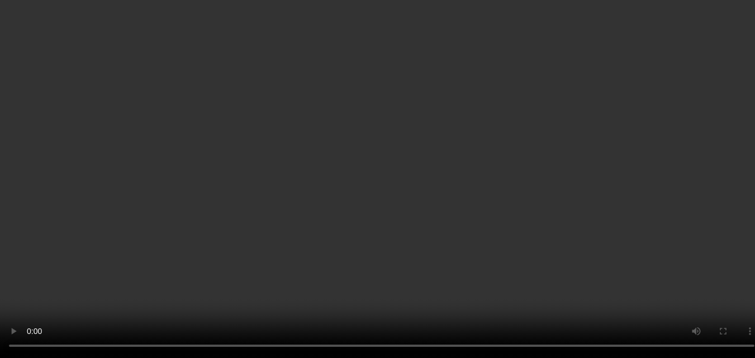
scroll to position [549, 0]
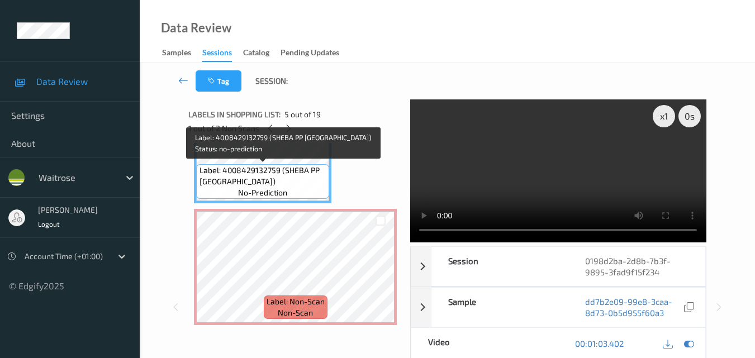
click at [297, 177] on span "Label: 4008429132759 (SHEBA PP [GEOGRAPHIC_DATA])" at bounding box center [262, 176] width 127 height 22
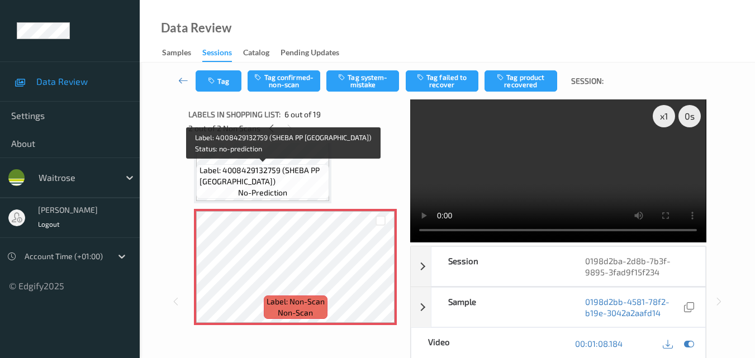
click at [292, 184] on span "Label: 4008429132759 (SHEBA PP [GEOGRAPHIC_DATA])" at bounding box center [262, 176] width 127 height 22
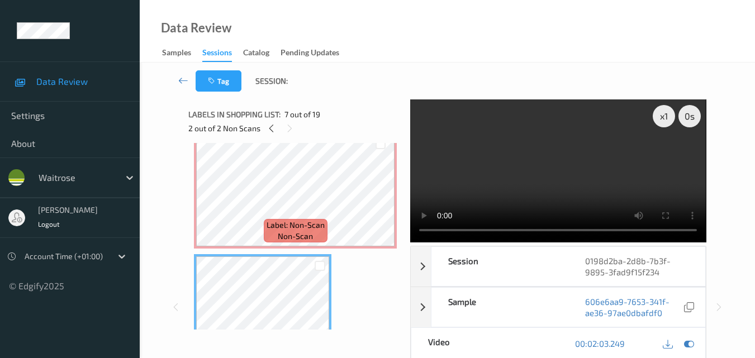
scroll to position [604, 0]
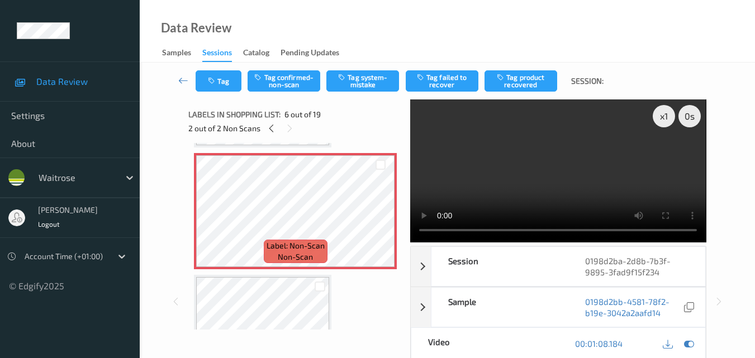
click at [531, 178] on video at bounding box center [558, 170] width 296 height 143
click at [570, 175] on video at bounding box center [558, 170] width 296 height 143
click at [366, 84] on button "Tag system-mistake" at bounding box center [362, 80] width 73 height 21
click at [270, 130] on icon at bounding box center [270, 128] width 9 height 10
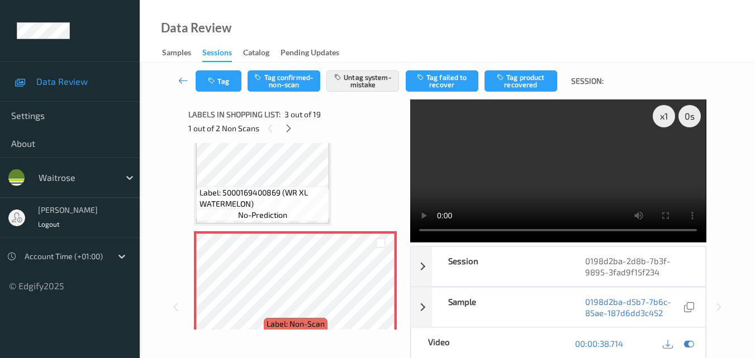
scroll to position [183, 0]
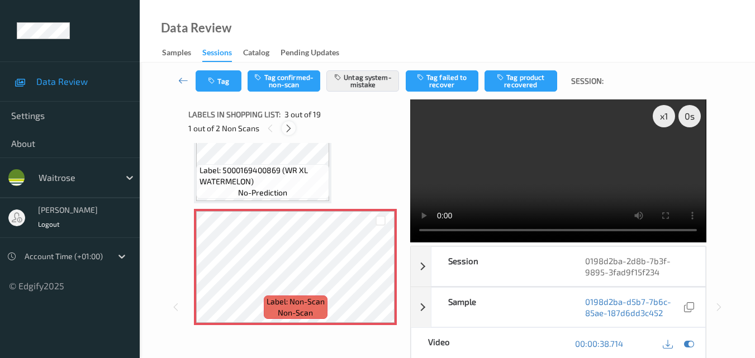
click at [287, 130] on icon at bounding box center [288, 128] width 9 height 10
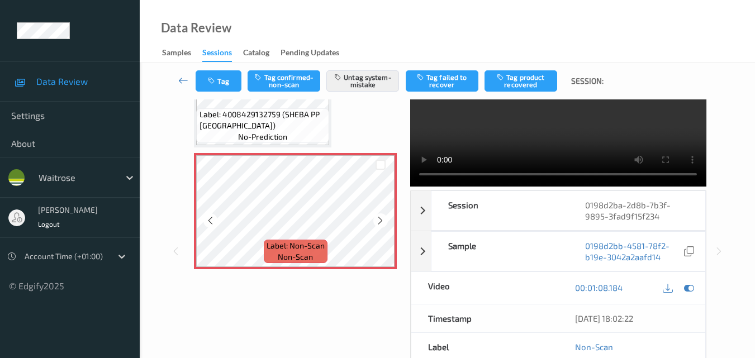
scroll to position [604, 0]
